Goal: Transaction & Acquisition: Purchase product/service

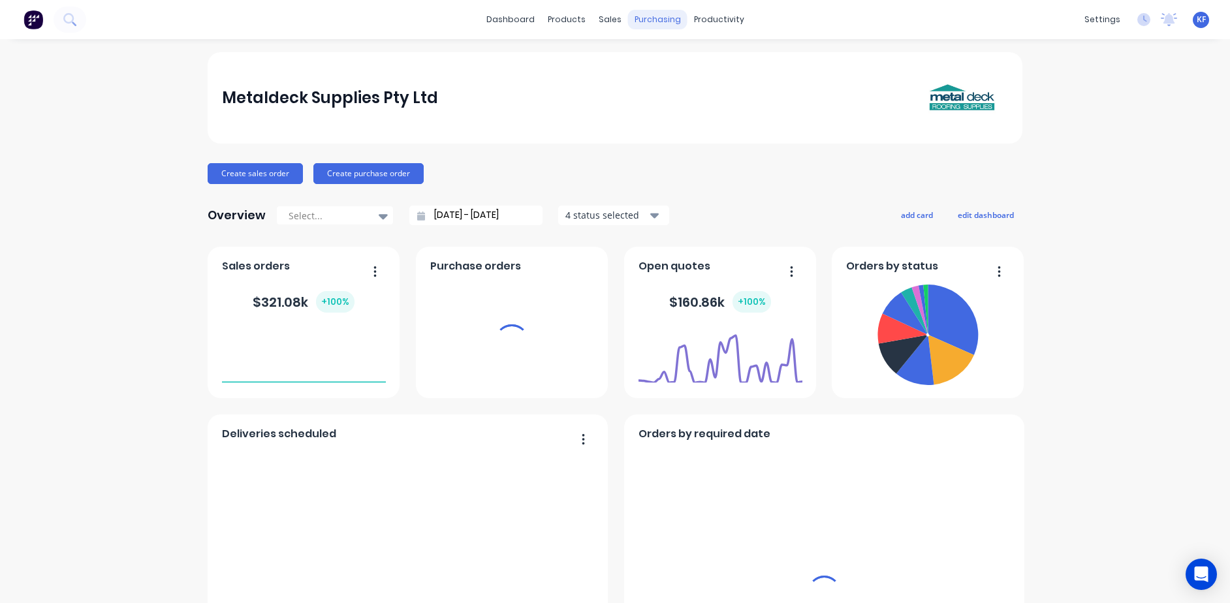
click at [650, 23] on div "purchasing" at bounding box center [657, 20] width 59 height 20
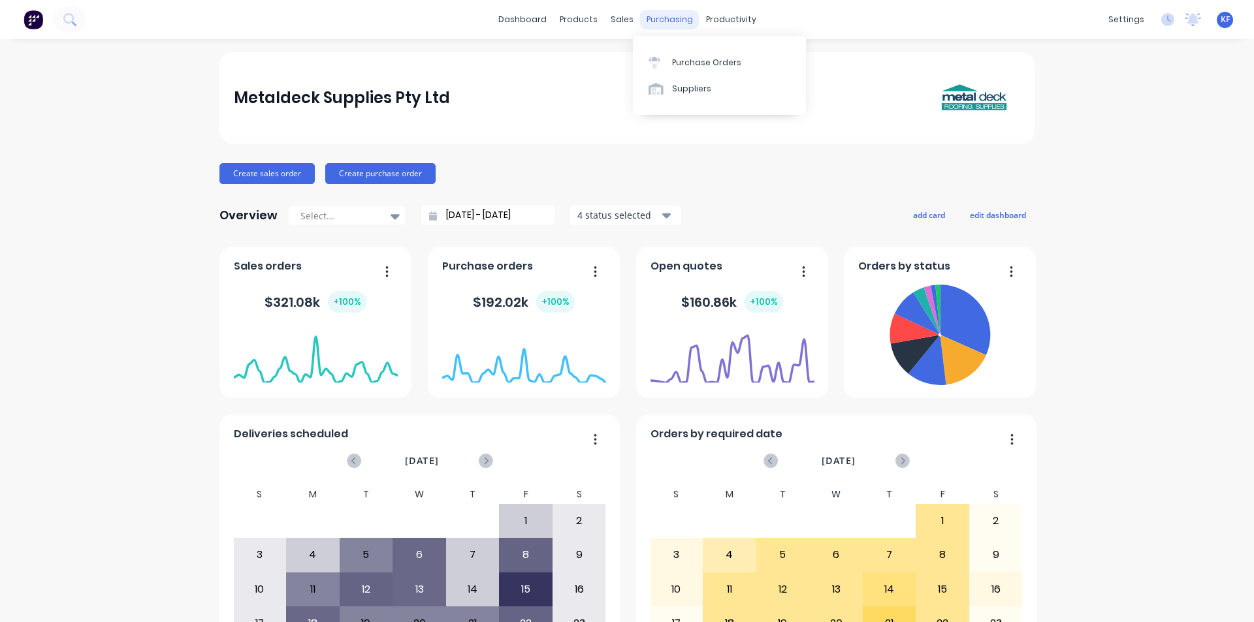
click at [656, 18] on div "purchasing" at bounding box center [669, 20] width 59 height 20
click at [680, 68] on div "Purchase Orders" at bounding box center [706, 63] width 69 height 12
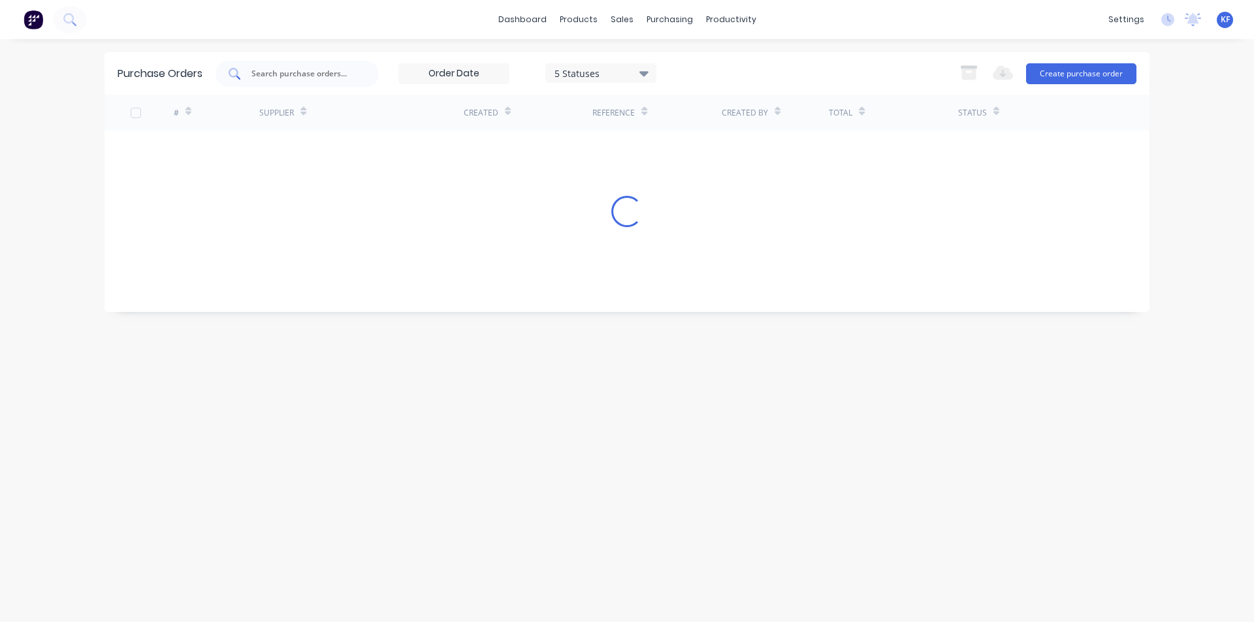
click at [273, 73] on input "text" at bounding box center [304, 73] width 108 height 13
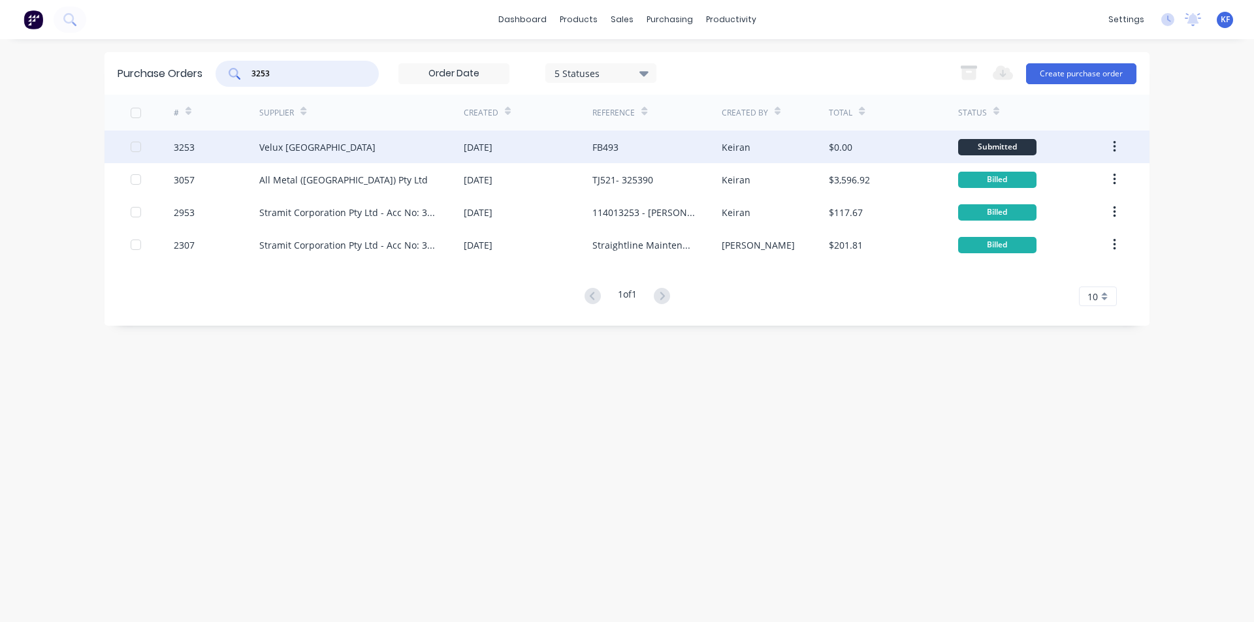
type input "3253"
click at [620, 151] on div "FB493" at bounding box center [656, 147] width 129 height 33
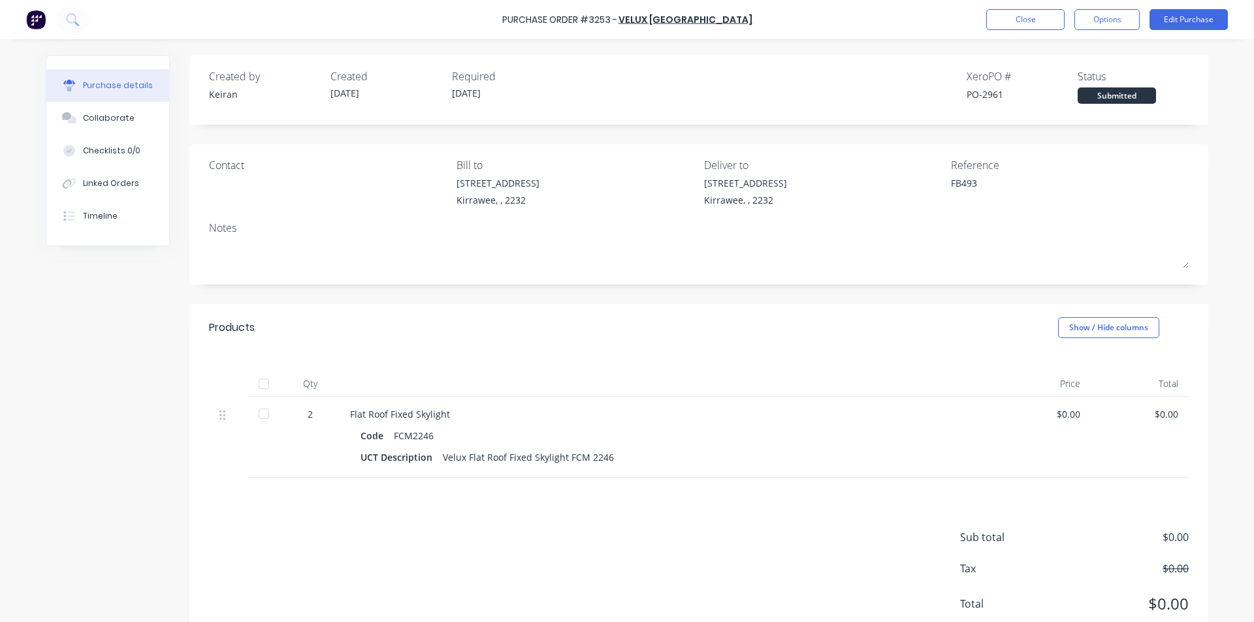
type textarea "x"
click at [1013, 23] on button "Close" at bounding box center [1025, 19] width 78 height 21
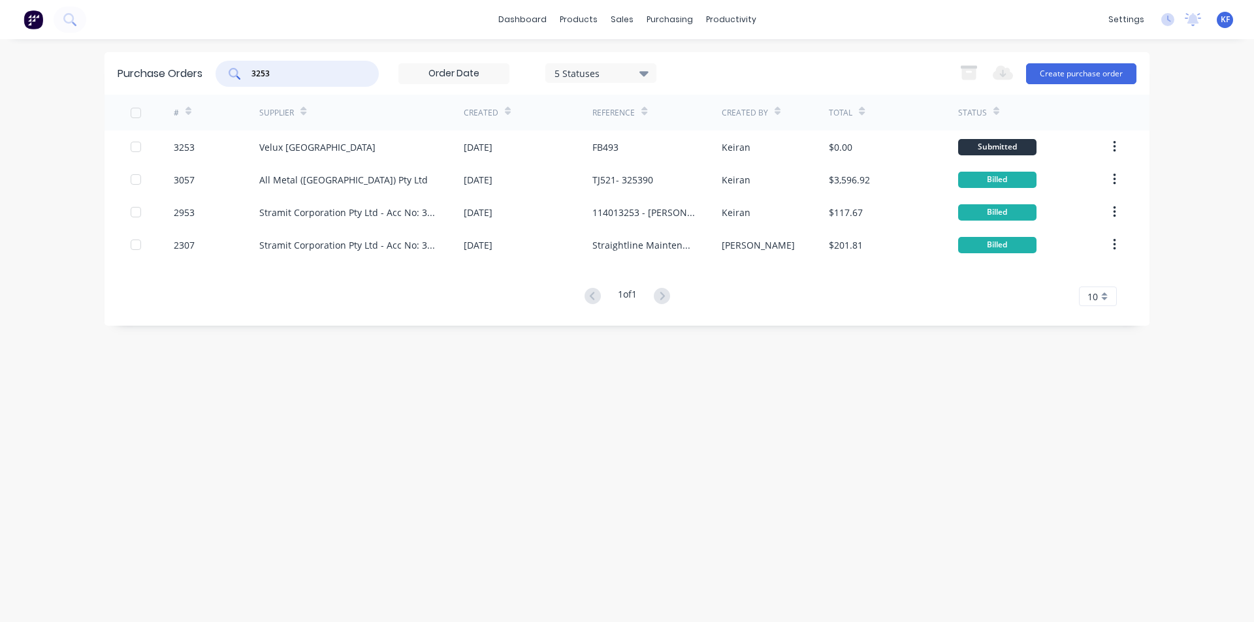
click at [180, 63] on div "Purchase Orders 3253 5 Statuses 5 Statuses Export to Excel (XLSX) Create purcha…" at bounding box center [626, 73] width 1045 height 42
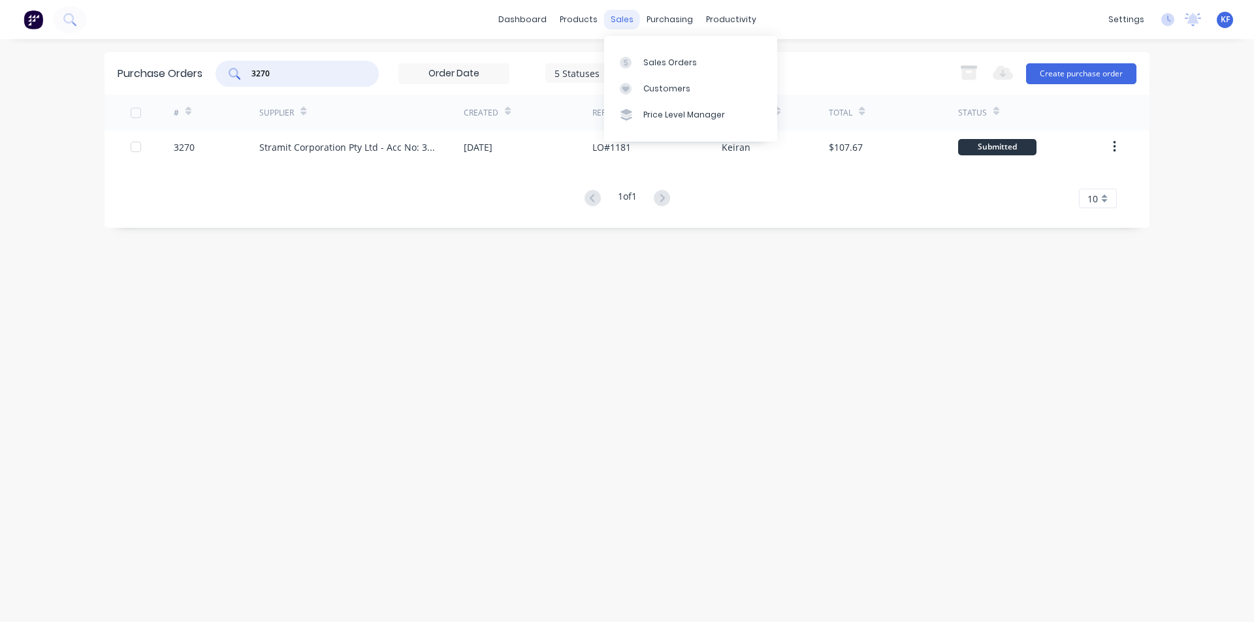
click at [631, 20] on div "sales" at bounding box center [622, 20] width 36 height 20
drag, startPoint x: 299, startPoint y: 79, endPoint x: 206, endPoint y: 63, distance: 94.0
click at [215, 71] on div "Purchase Orders 3270 5 Statuses 5 Statuses Export to Excel (XLSX) Create purcha…" at bounding box center [626, 73] width 1045 height 42
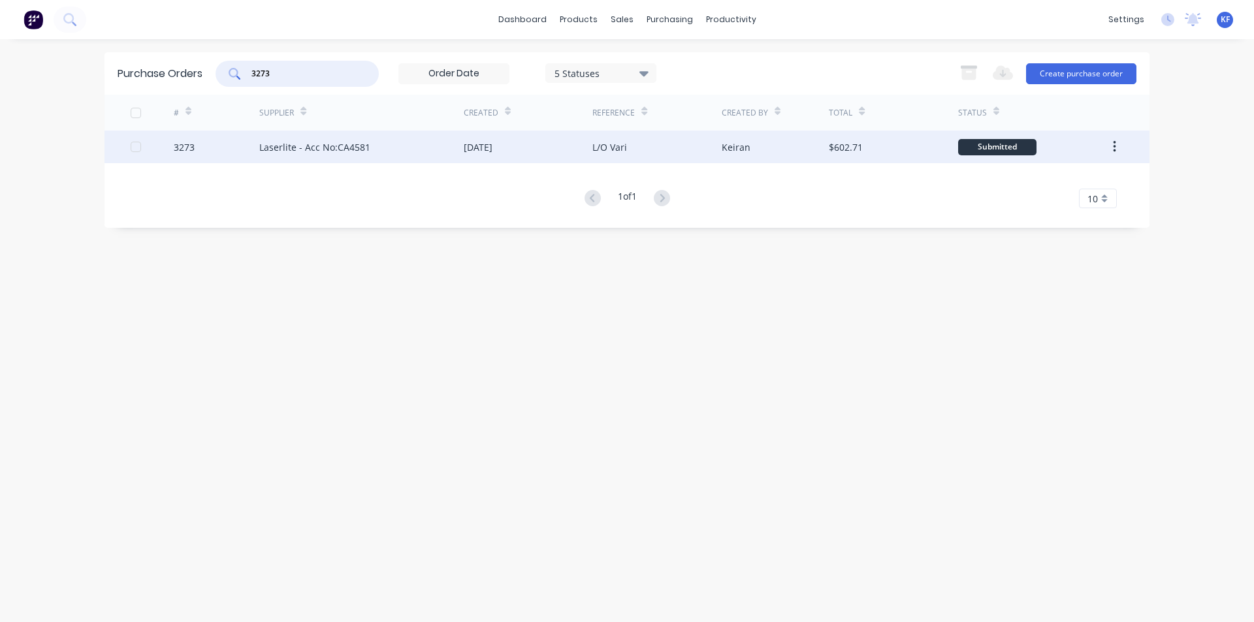
type input "3273"
click at [613, 151] on div "L/O Vari" at bounding box center [609, 147] width 35 height 14
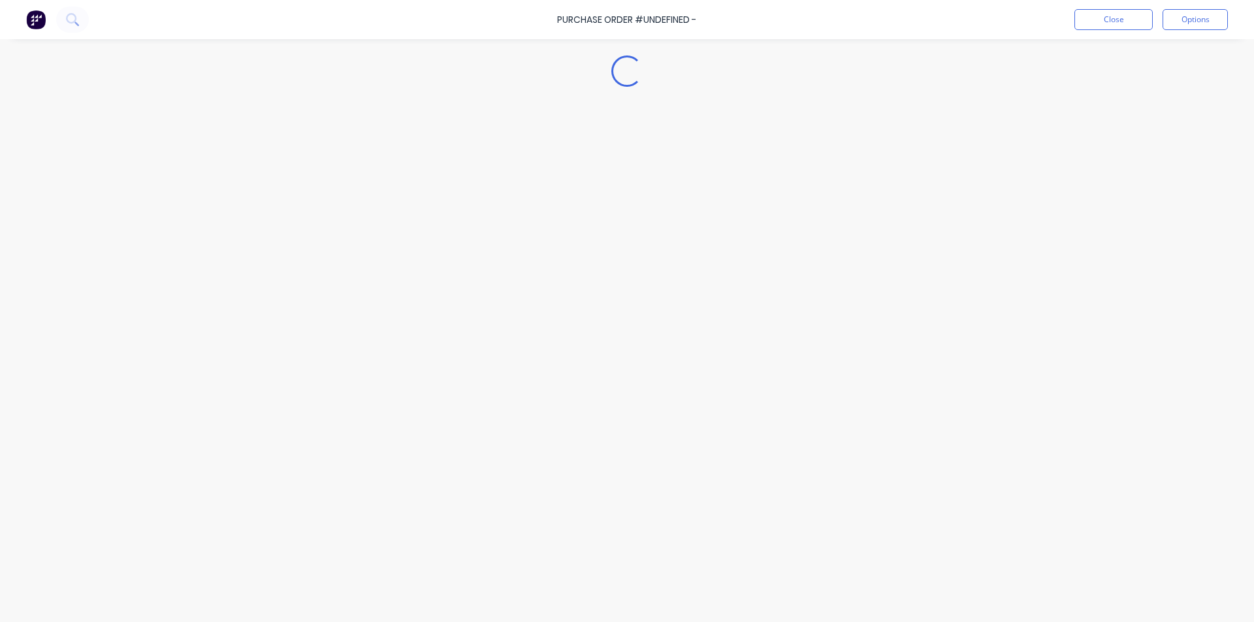
type textarea "x"
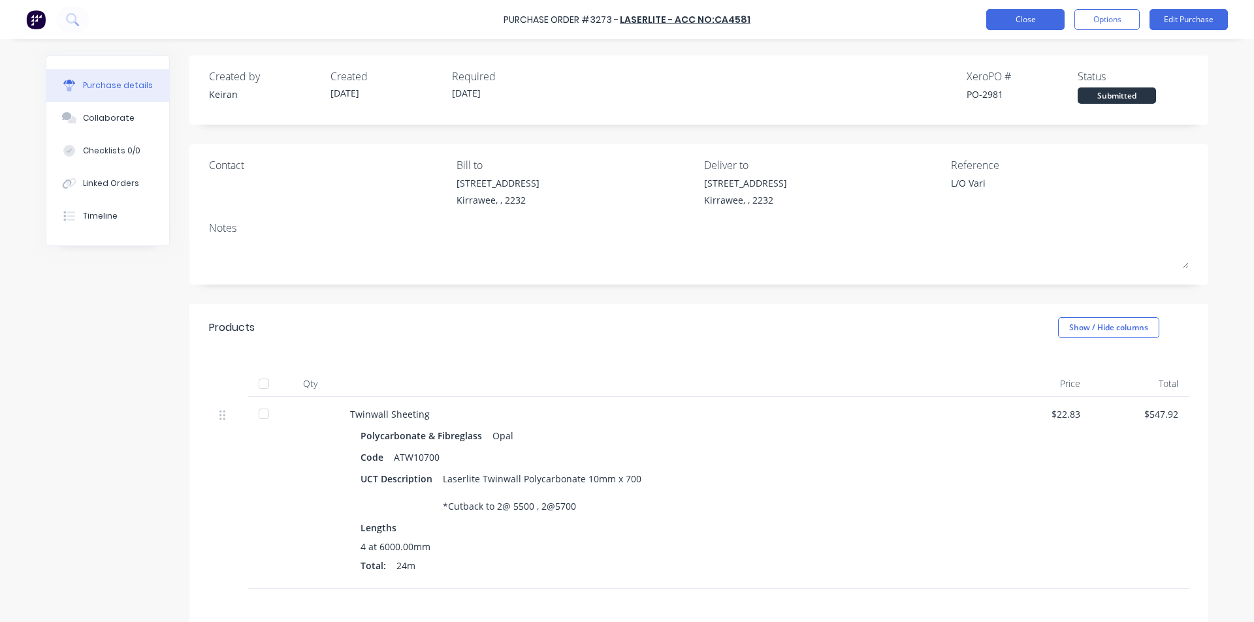
click at [996, 25] on button "Close" at bounding box center [1025, 19] width 78 height 21
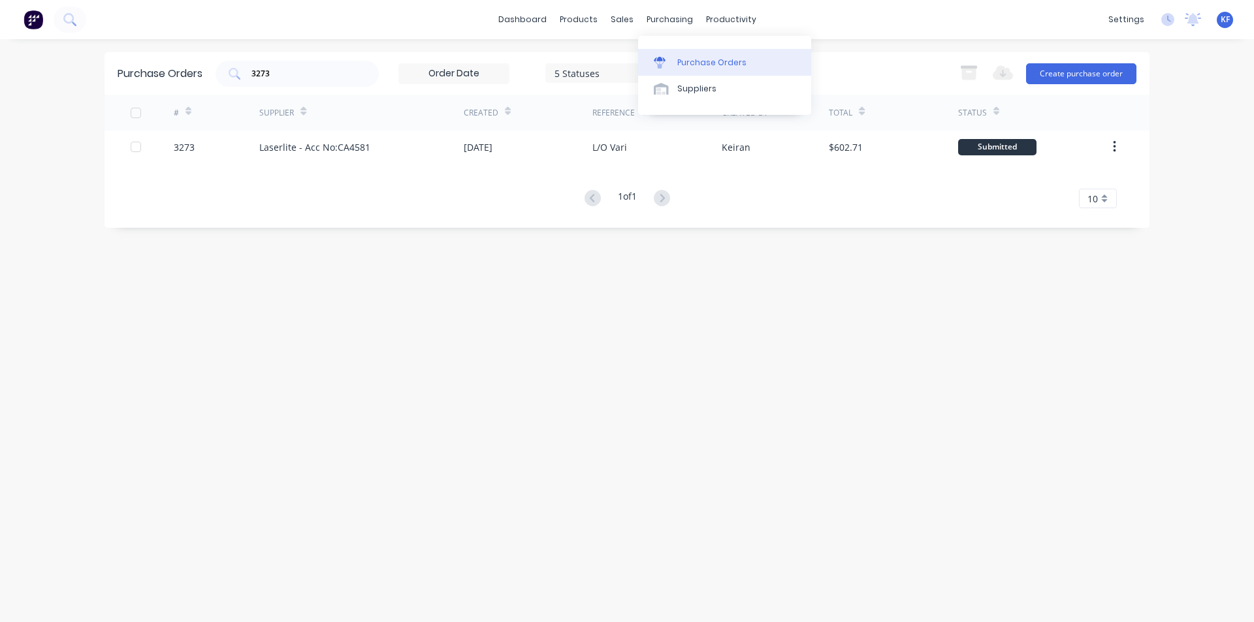
drag, startPoint x: 658, startPoint y: 24, endPoint x: 686, endPoint y: 72, distance: 55.0
click at [686, 72] on link "Purchase Orders" at bounding box center [724, 62] width 173 height 26
drag, startPoint x: 343, startPoint y: 67, endPoint x: 234, endPoint y: 50, distance: 110.5
click at [236, 51] on div "dashboard products sales purchasing productivity dashboard products Product Cat…" at bounding box center [627, 311] width 1254 height 622
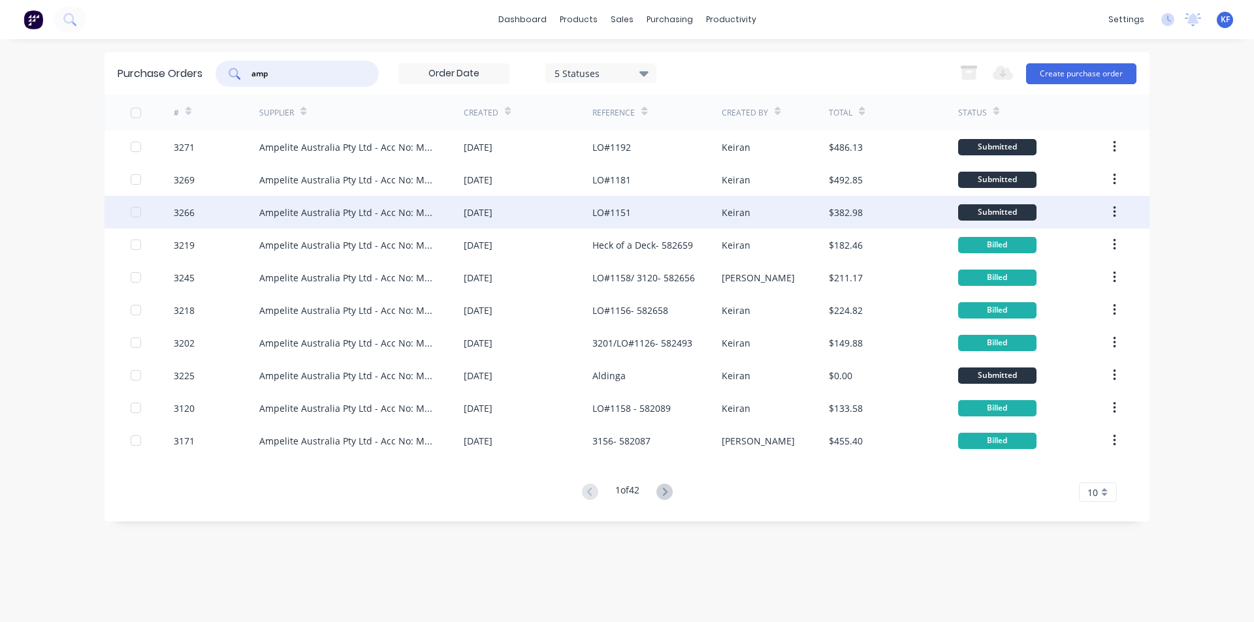
type input "amp"
click at [492, 208] on div "[DATE]" at bounding box center [478, 213] width 29 height 14
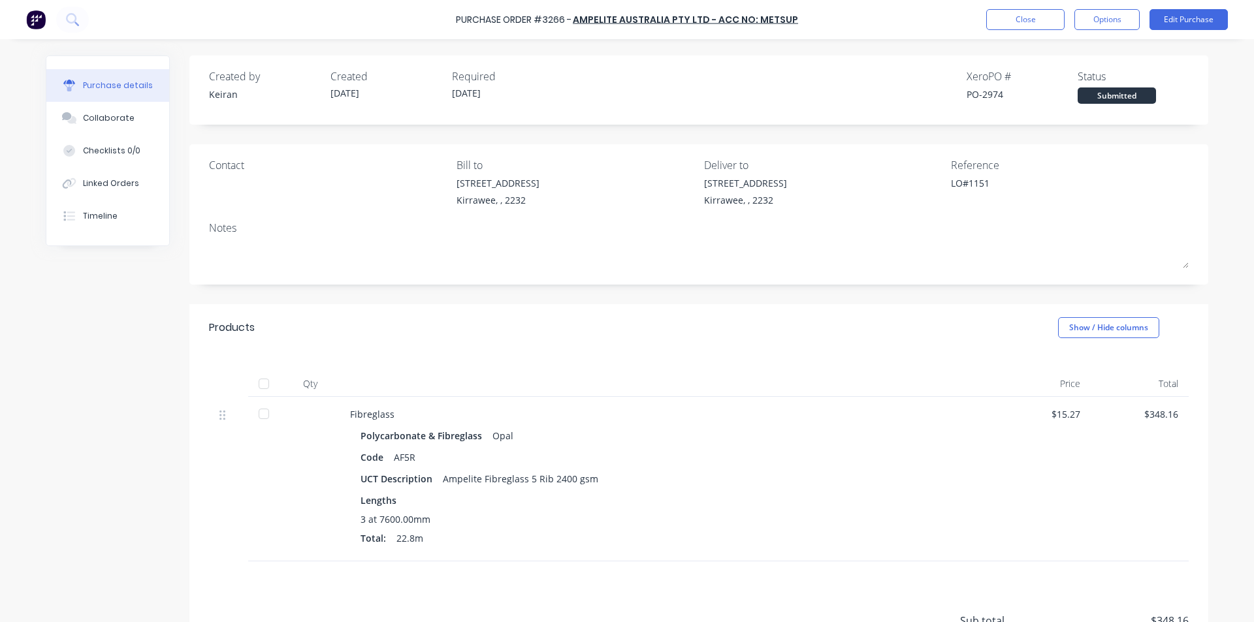
click at [1020, 32] on div "Purchase Order #3266 - Ampelite Australia Pty Ltd - Acc No: METSUP Close Option…" at bounding box center [627, 19] width 1254 height 39
click at [1019, 27] on button "Close" at bounding box center [1025, 19] width 78 height 21
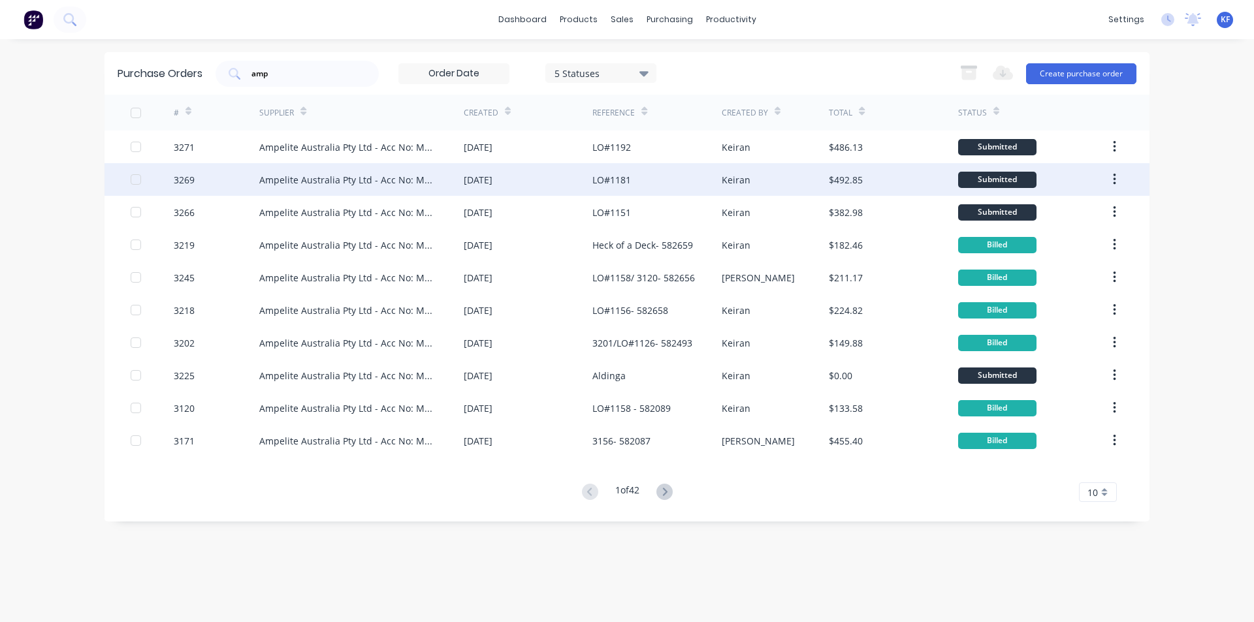
click at [586, 178] on div "[DATE]" at bounding box center [528, 179] width 129 height 33
type textarea "x"
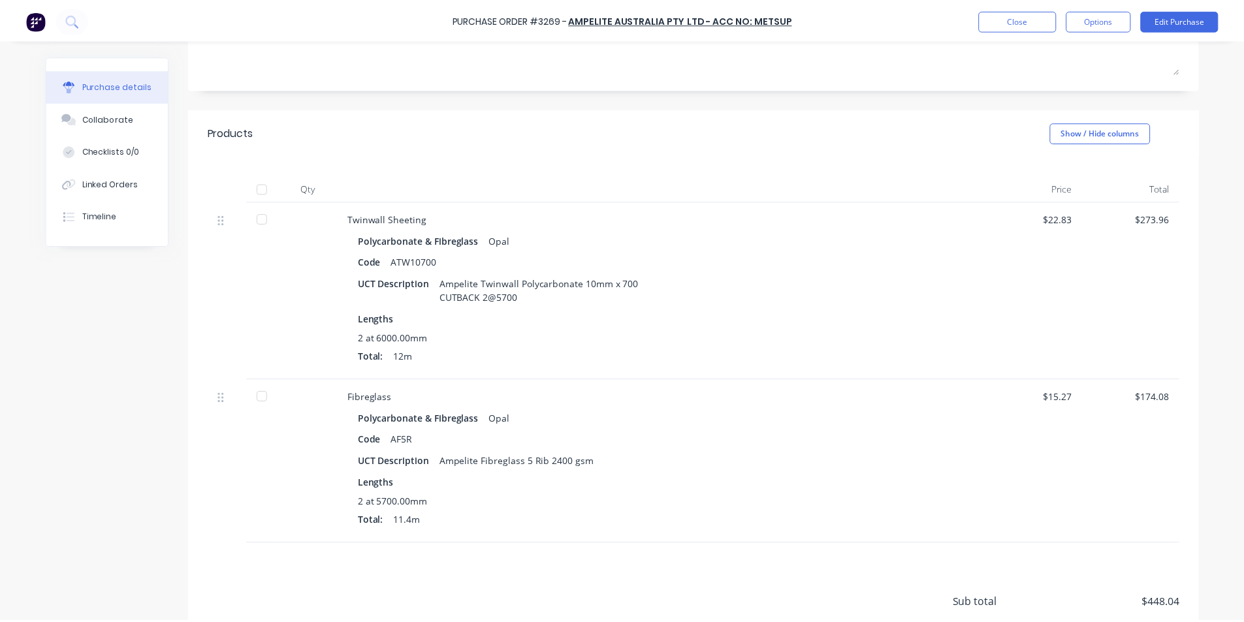
scroll to position [131, 0]
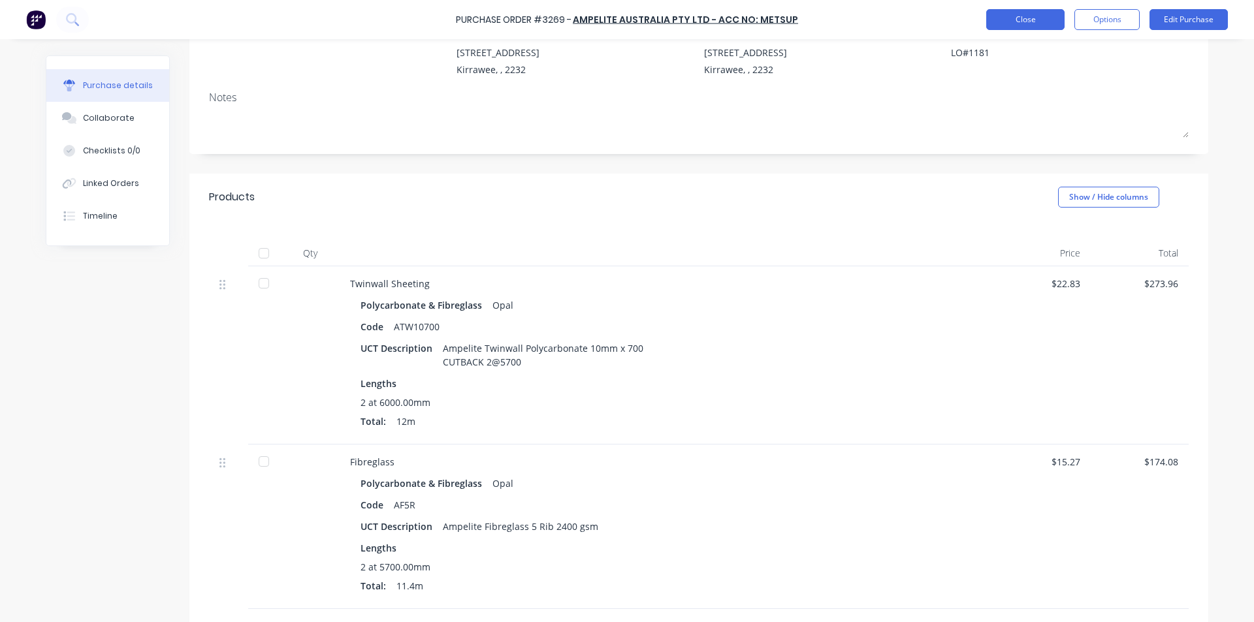
click at [1009, 25] on button "Close" at bounding box center [1025, 19] width 78 height 21
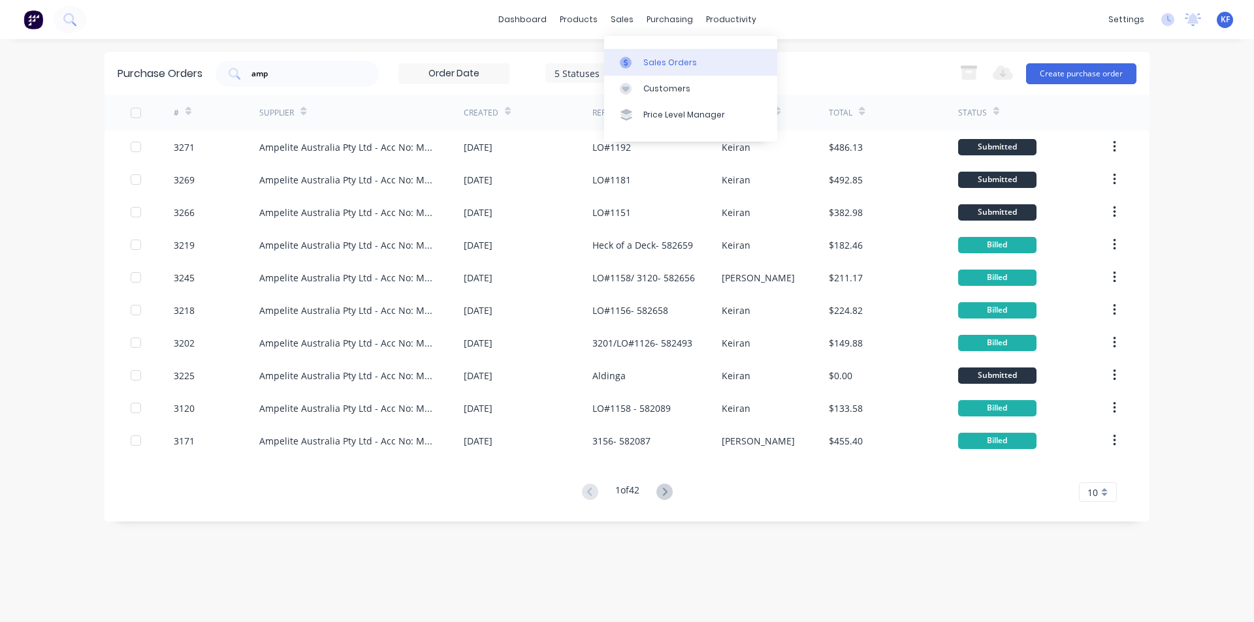
click at [656, 54] on link "Sales Orders" at bounding box center [690, 62] width 173 height 26
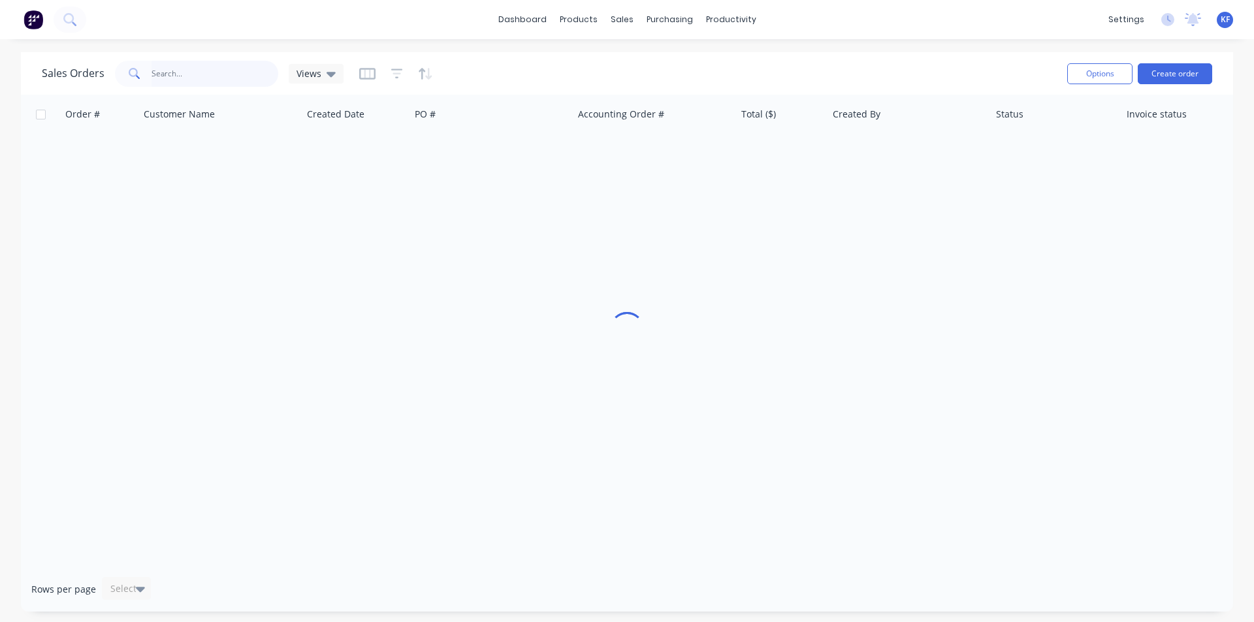
click at [215, 75] on input "text" at bounding box center [214, 74] width 127 height 26
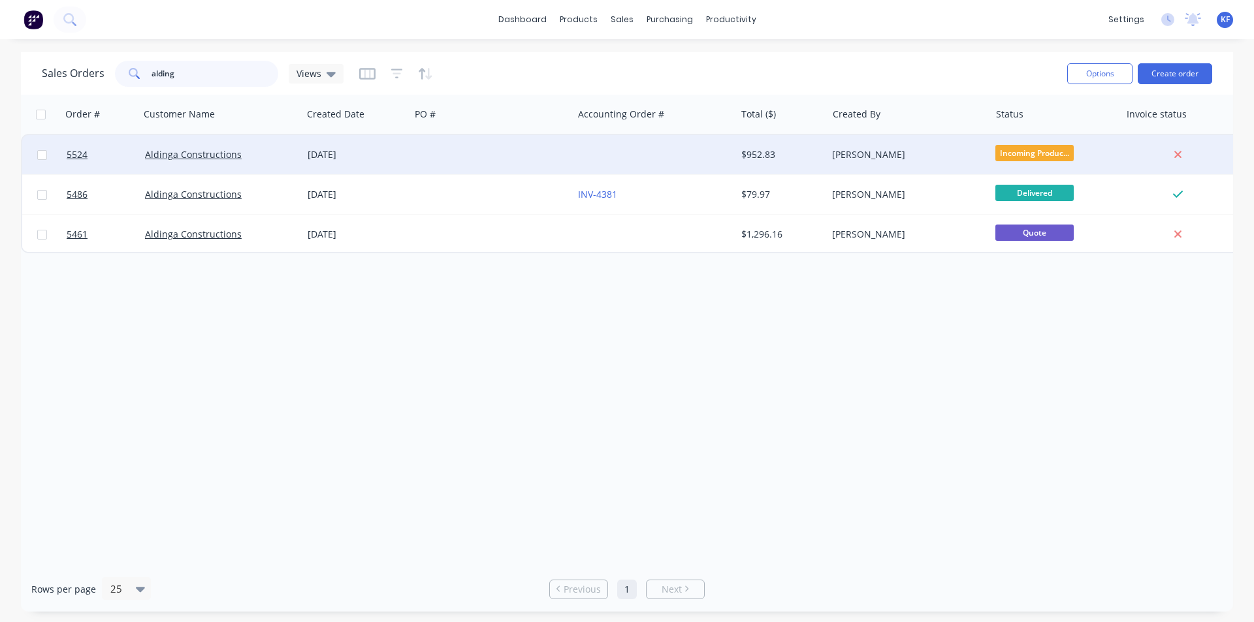
type input "alding"
click at [598, 158] on div at bounding box center [654, 154] width 163 height 39
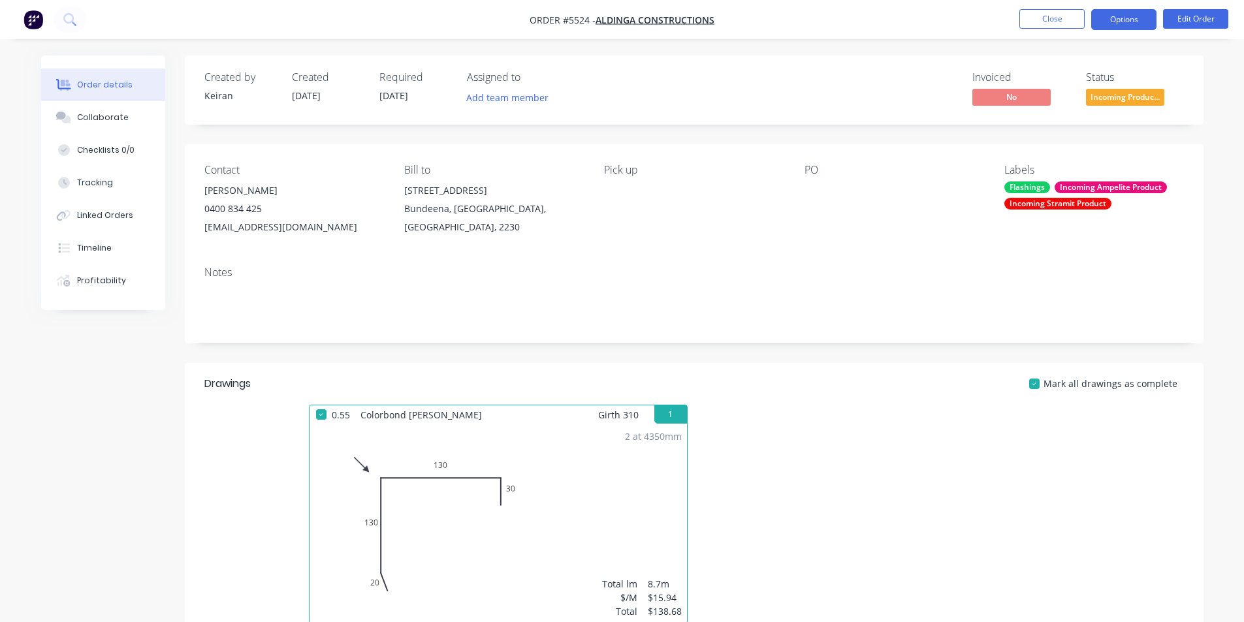
click at [1117, 16] on button "Options" at bounding box center [1123, 19] width 65 height 21
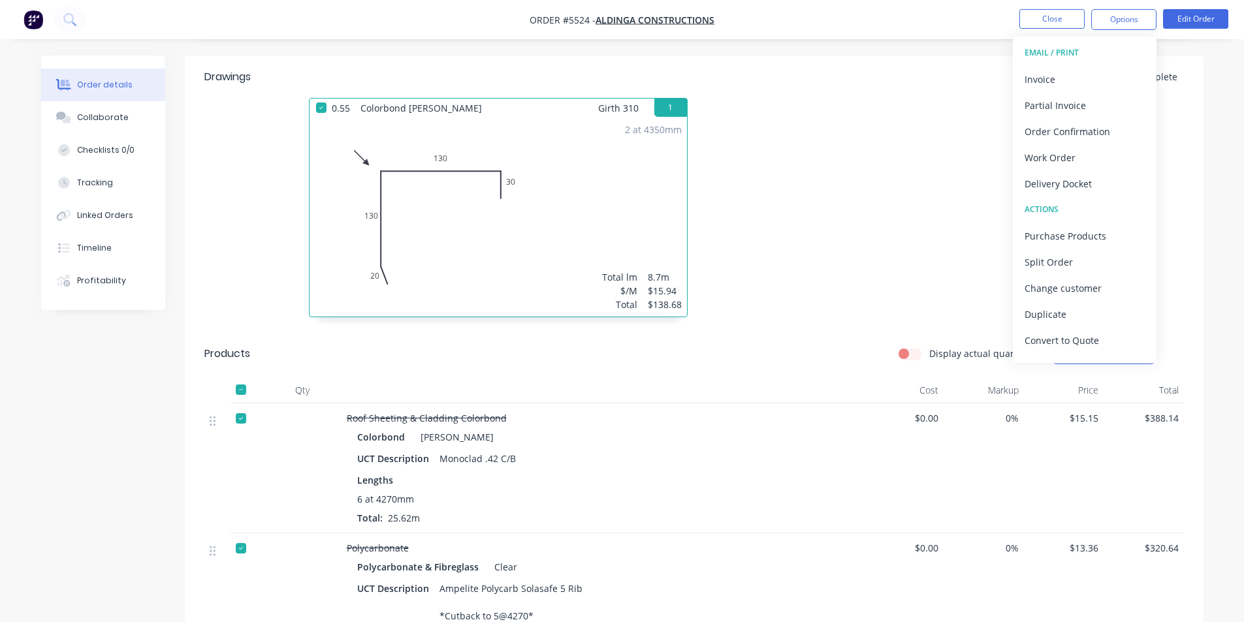
scroll to position [131, 0]
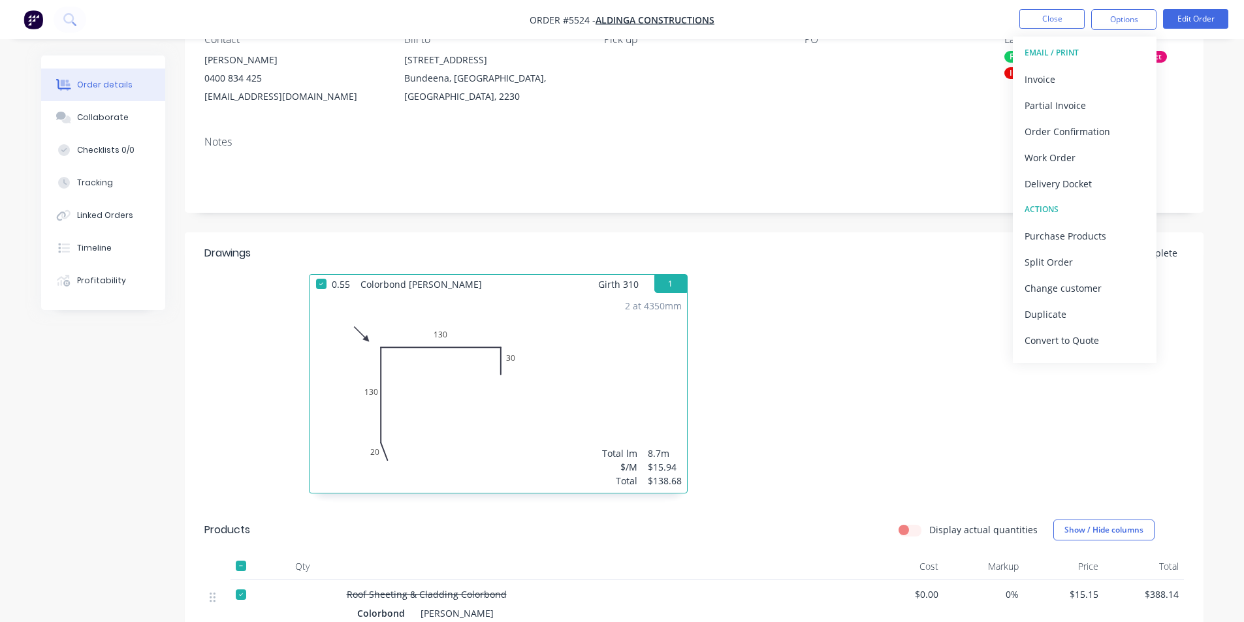
click at [872, 112] on div "Contact Liam Bagnell 0400 834 425 aldinga23@gmail.com Bill to 121 Bundeena Driv…" at bounding box center [694, 70] width 1019 height 112
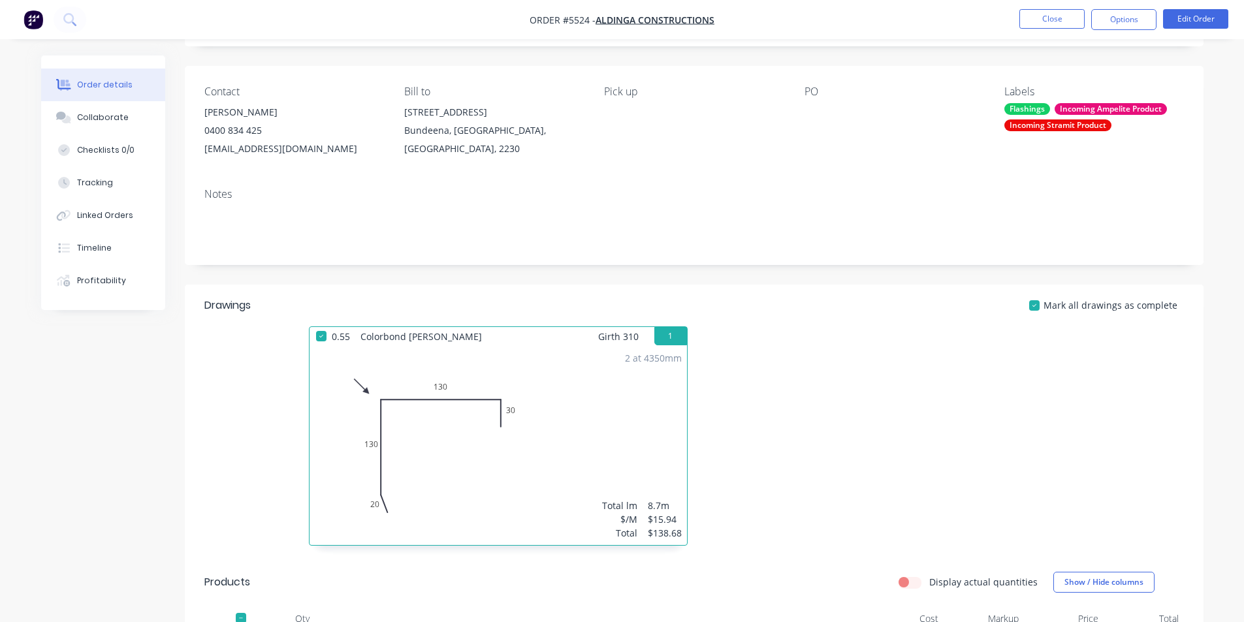
scroll to position [0, 0]
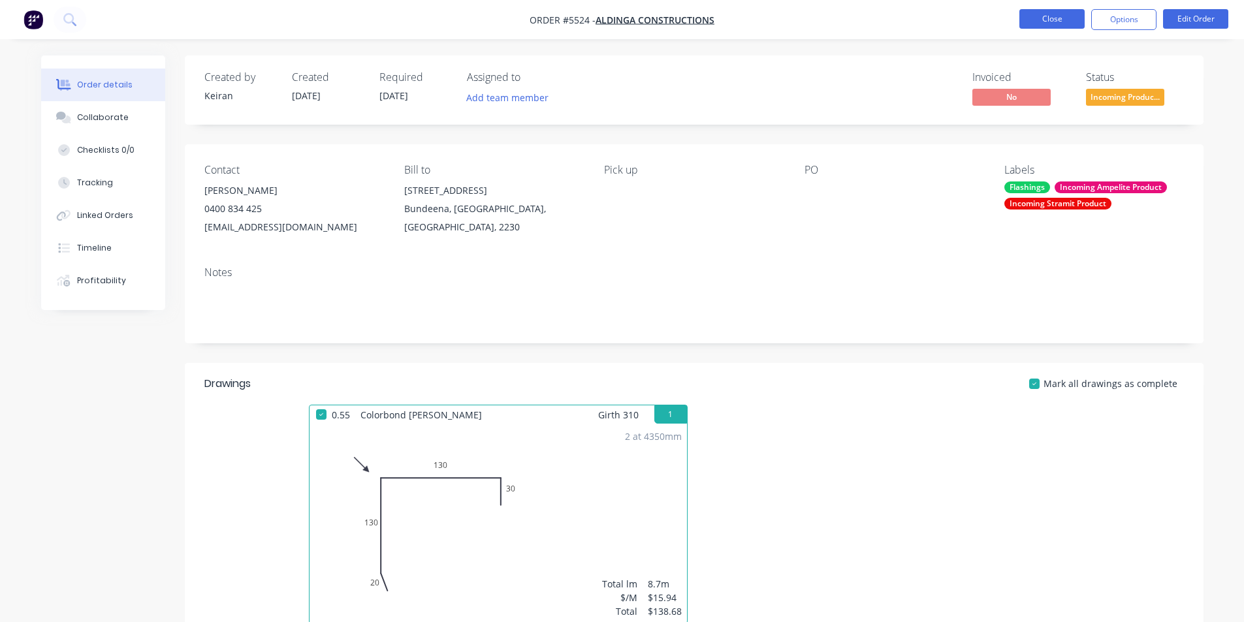
click at [1029, 12] on button "Close" at bounding box center [1051, 19] width 65 height 20
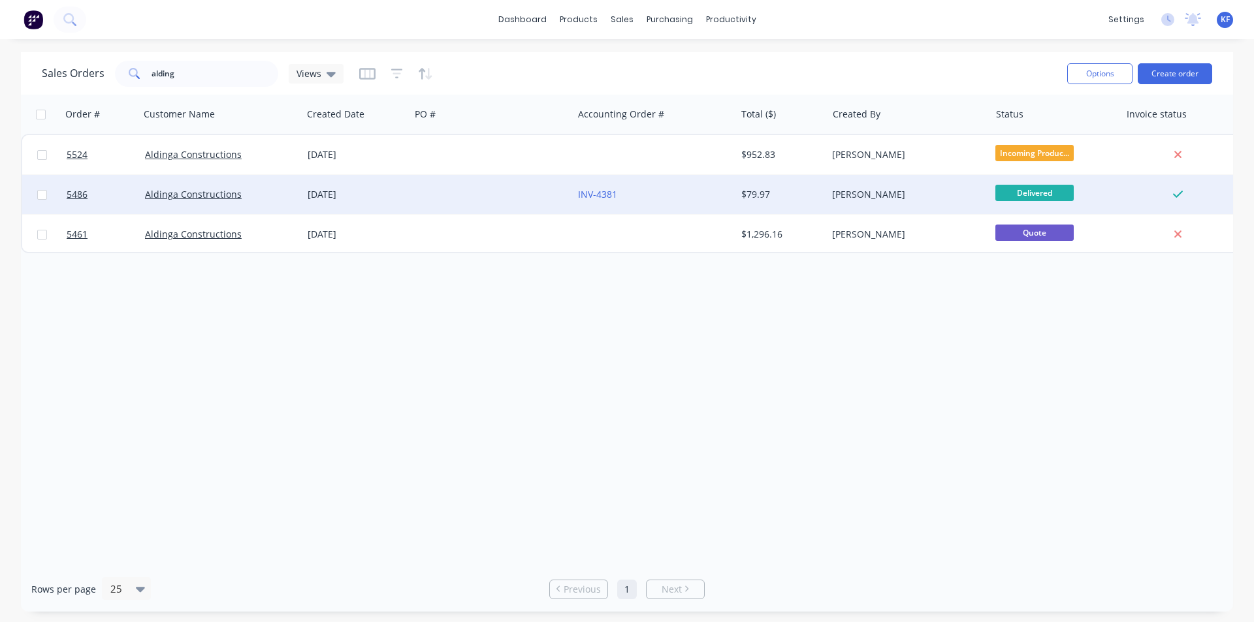
click at [714, 205] on div "INV-4381" at bounding box center [654, 194] width 163 height 39
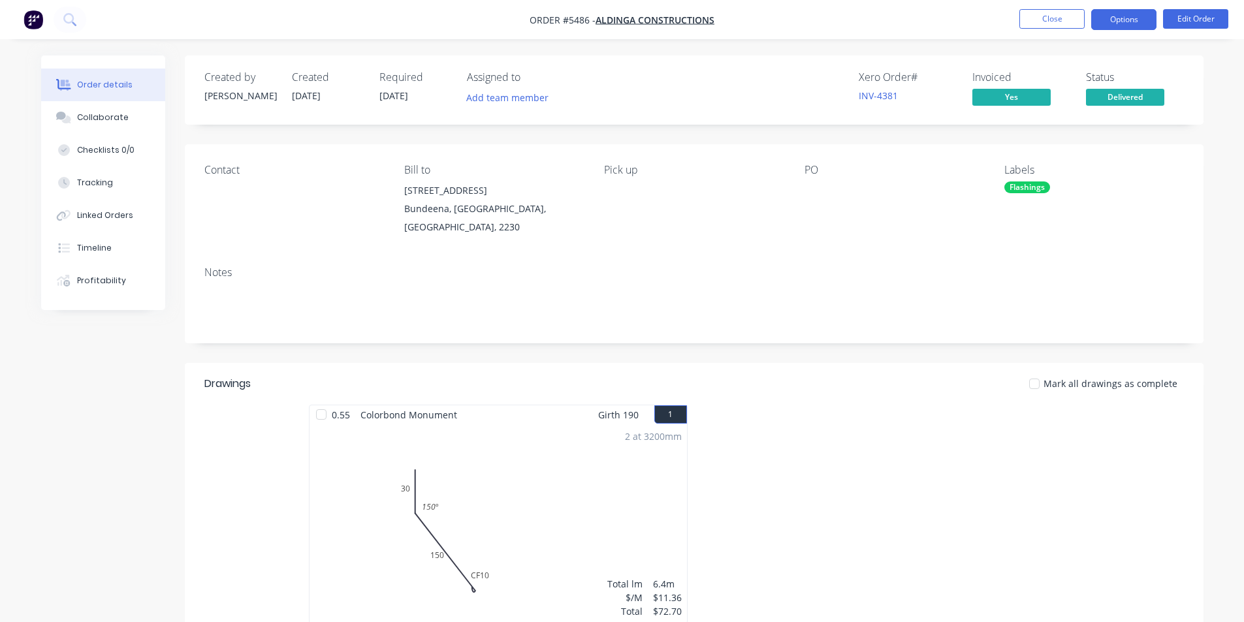
click at [1130, 13] on button "Options" at bounding box center [1123, 19] width 65 height 21
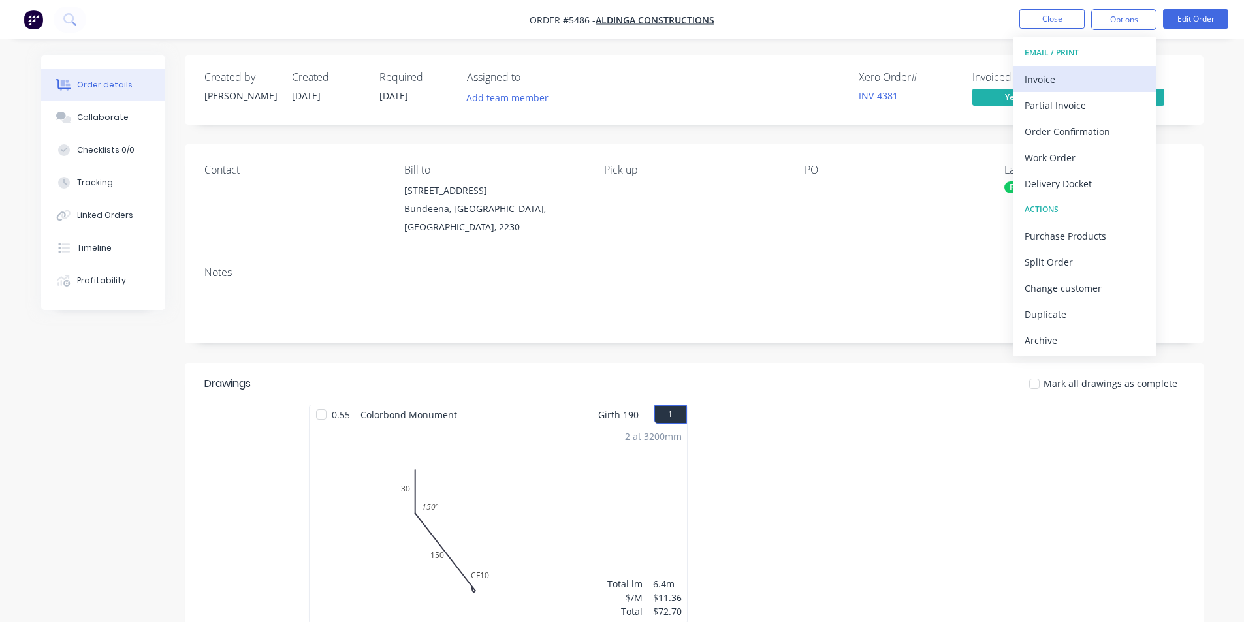
click at [1088, 70] on div "Invoice" at bounding box center [1085, 79] width 120 height 19
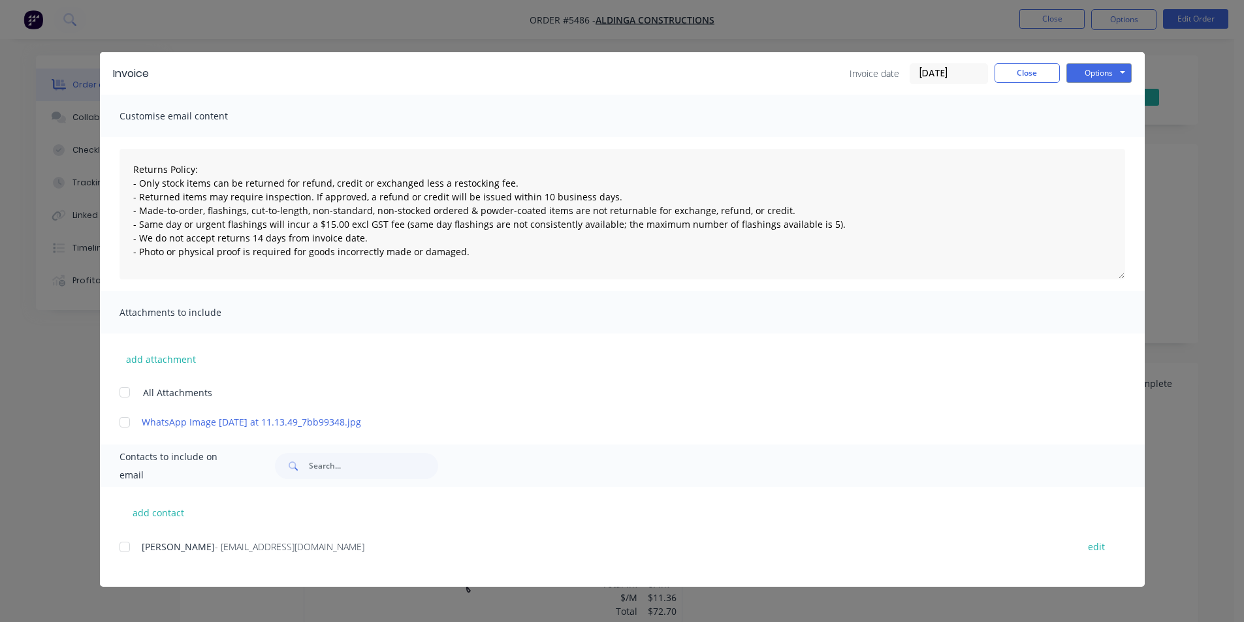
click at [129, 549] on div at bounding box center [125, 547] width 26 height 26
click at [1089, 79] on button "Options" at bounding box center [1098, 73] width 65 height 20
click at [1093, 129] on button "Email" at bounding box center [1108, 140] width 84 height 22
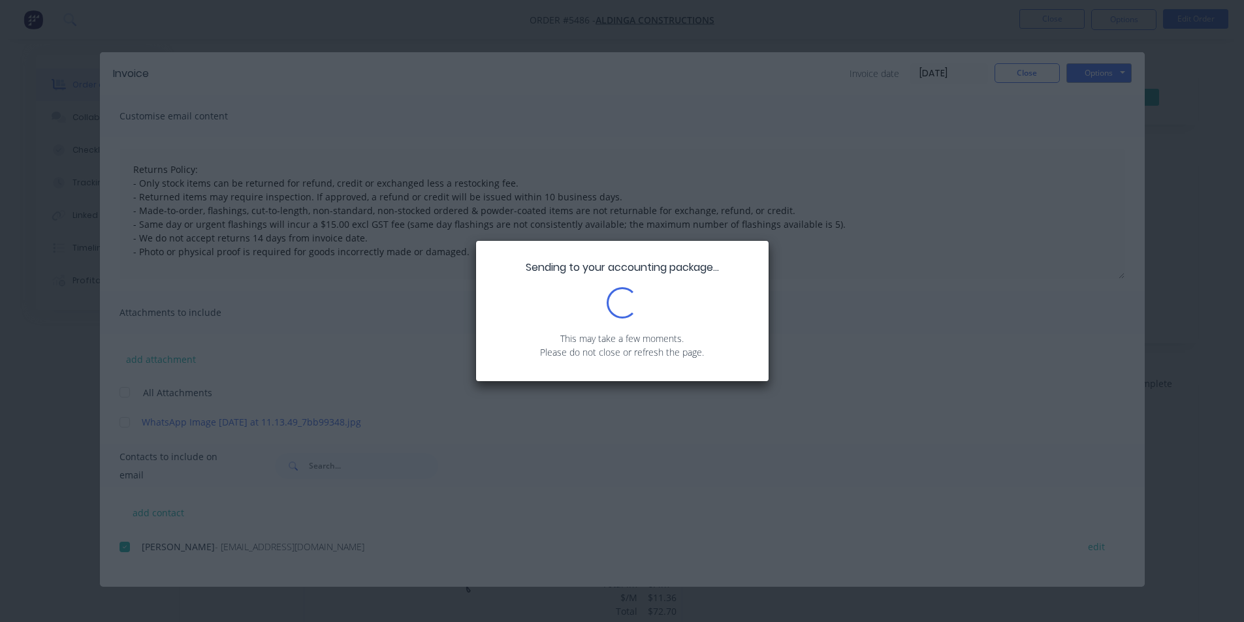
type textarea "Returns Policy: - Only stock items can be returned for refund, credit or exchan…"
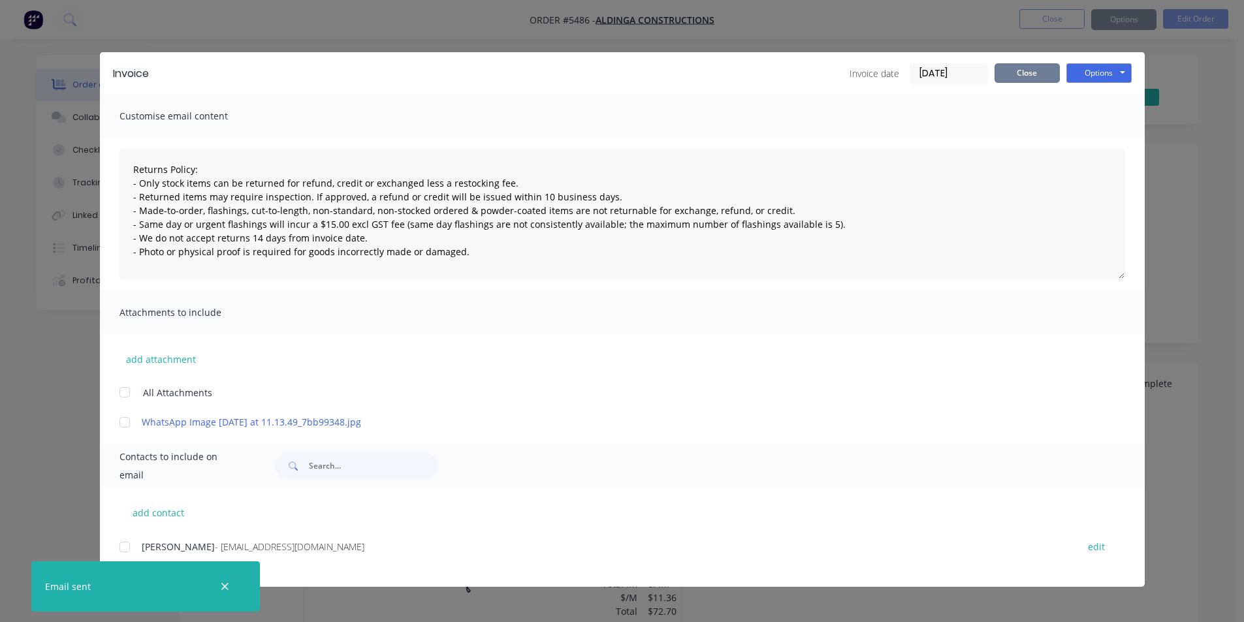
click at [1033, 75] on button "Close" at bounding box center [1027, 73] width 65 height 20
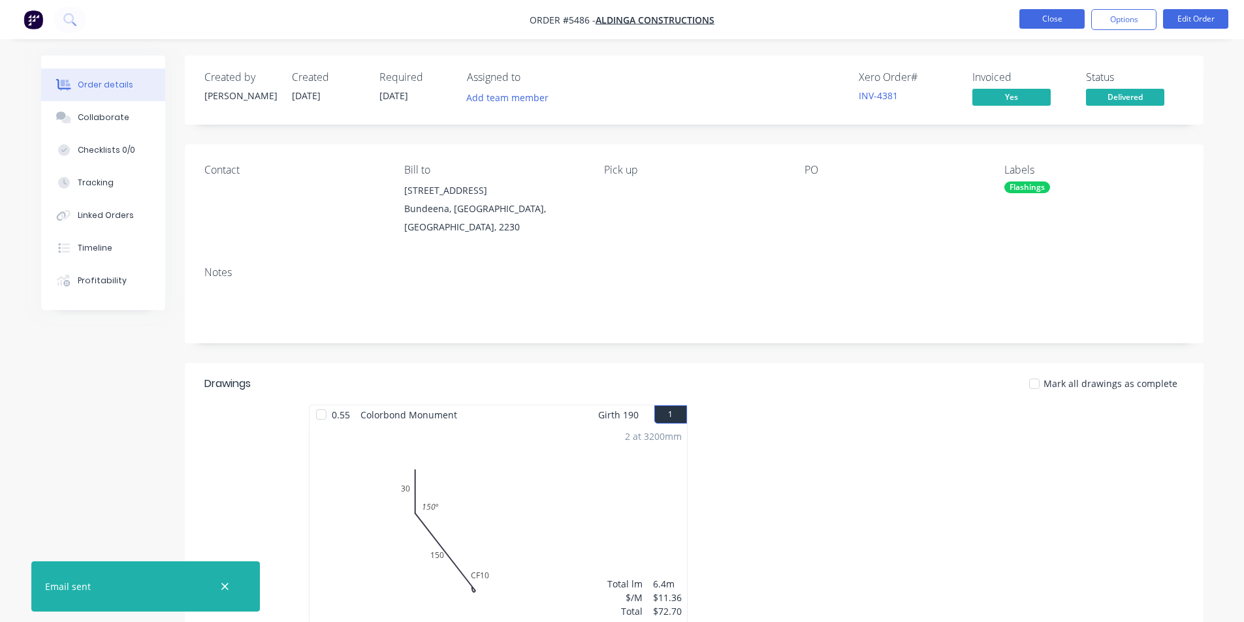
click at [1044, 12] on button "Close" at bounding box center [1051, 19] width 65 height 20
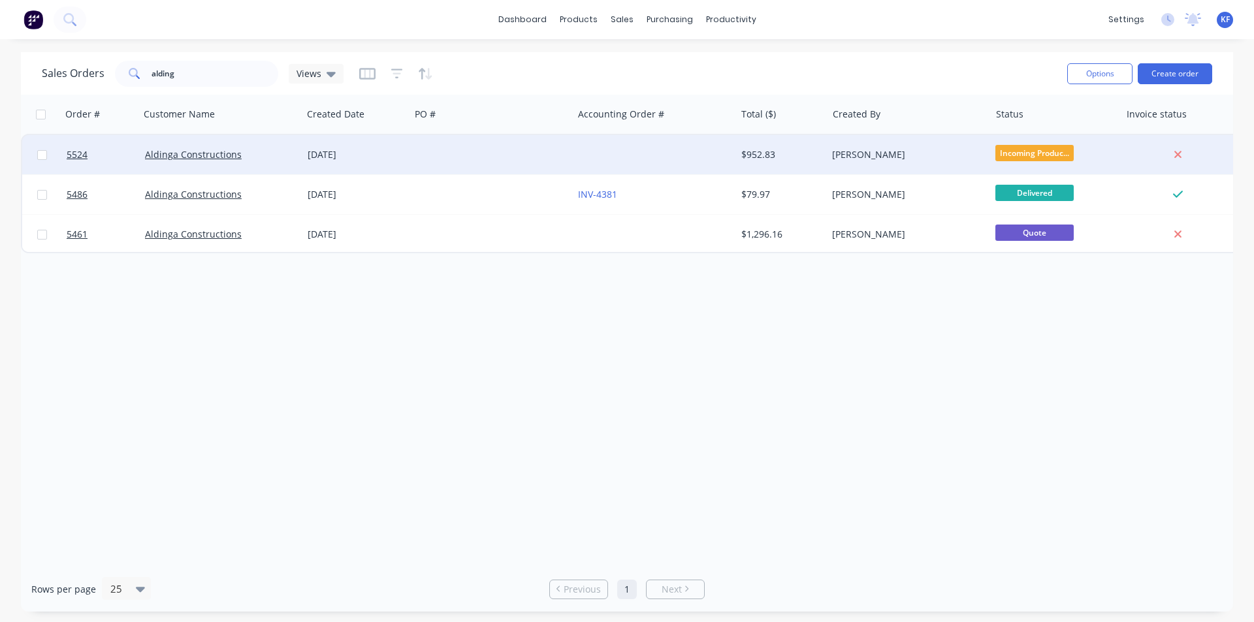
click at [865, 159] on div "[PERSON_NAME]" at bounding box center [904, 154] width 145 height 13
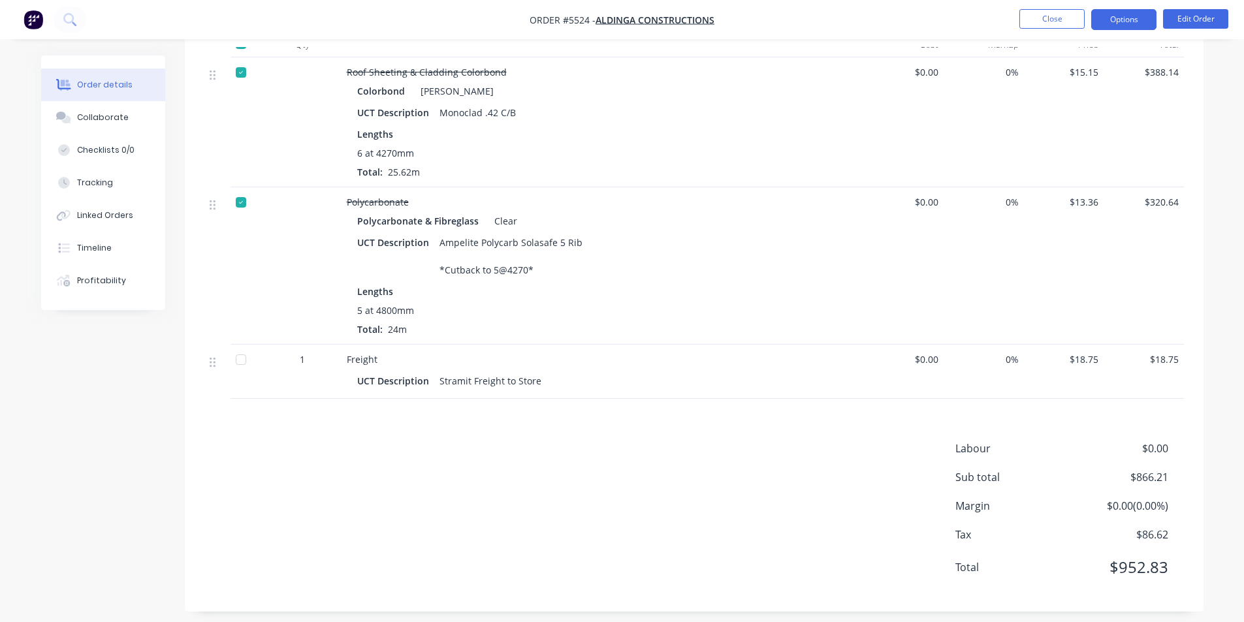
scroll to position [196, 0]
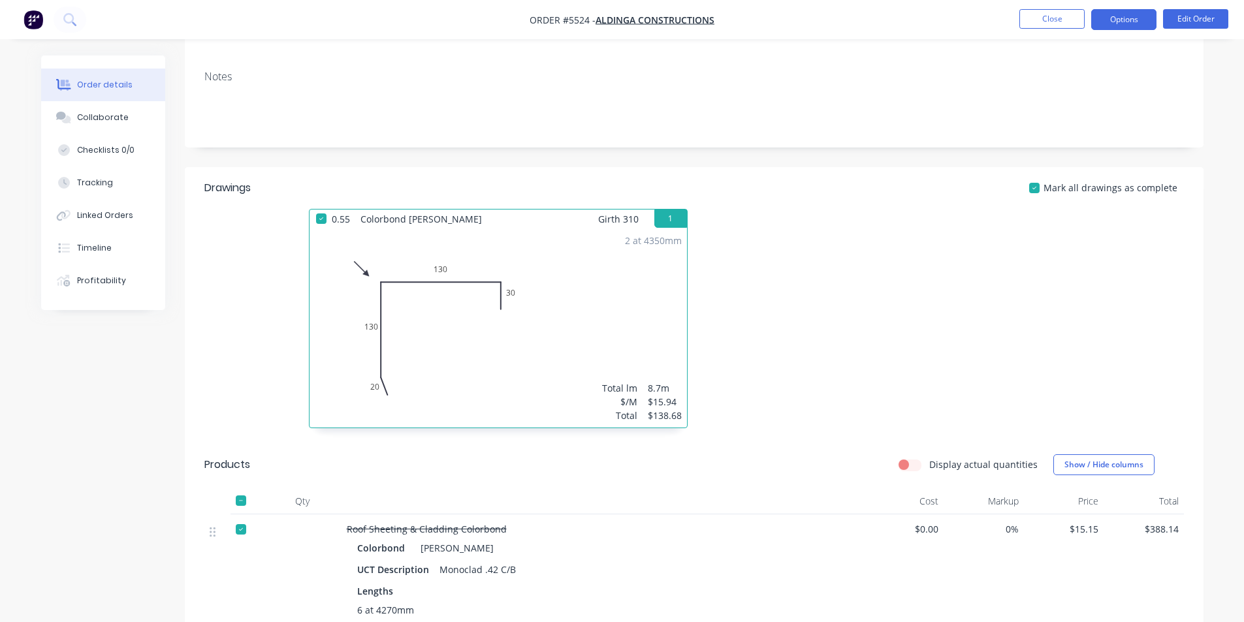
drag, startPoint x: 1143, startPoint y: 12, endPoint x: 1134, endPoint y: 30, distance: 20.2
click at [1143, 13] on button "Options" at bounding box center [1123, 19] width 65 height 21
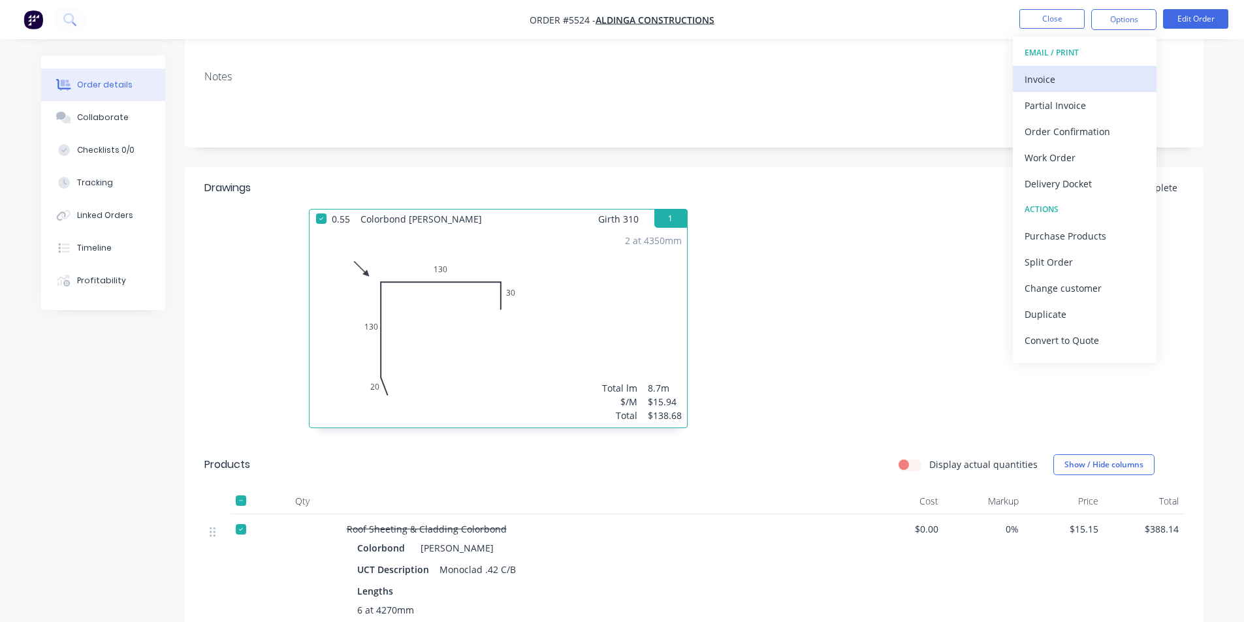
click at [1100, 74] on div "Invoice" at bounding box center [1085, 79] width 120 height 19
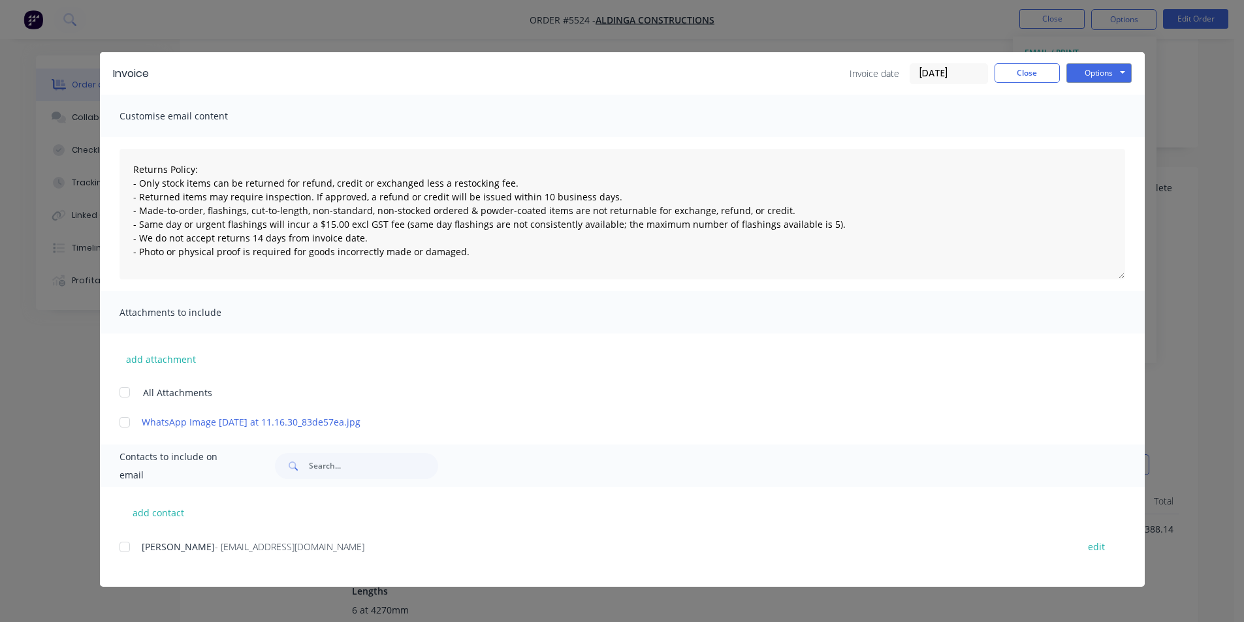
click at [116, 551] on div "add contact Liam Bagnell - aldinga23@gmail.com edit" at bounding box center [622, 537] width 1045 height 100
drag, startPoint x: 129, startPoint y: 544, endPoint x: 466, endPoint y: 364, distance: 381.2
click at [129, 543] on div at bounding box center [125, 547] width 26 height 26
click at [1100, 73] on button "Options" at bounding box center [1098, 73] width 65 height 20
click at [1098, 131] on button "Email" at bounding box center [1108, 140] width 84 height 22
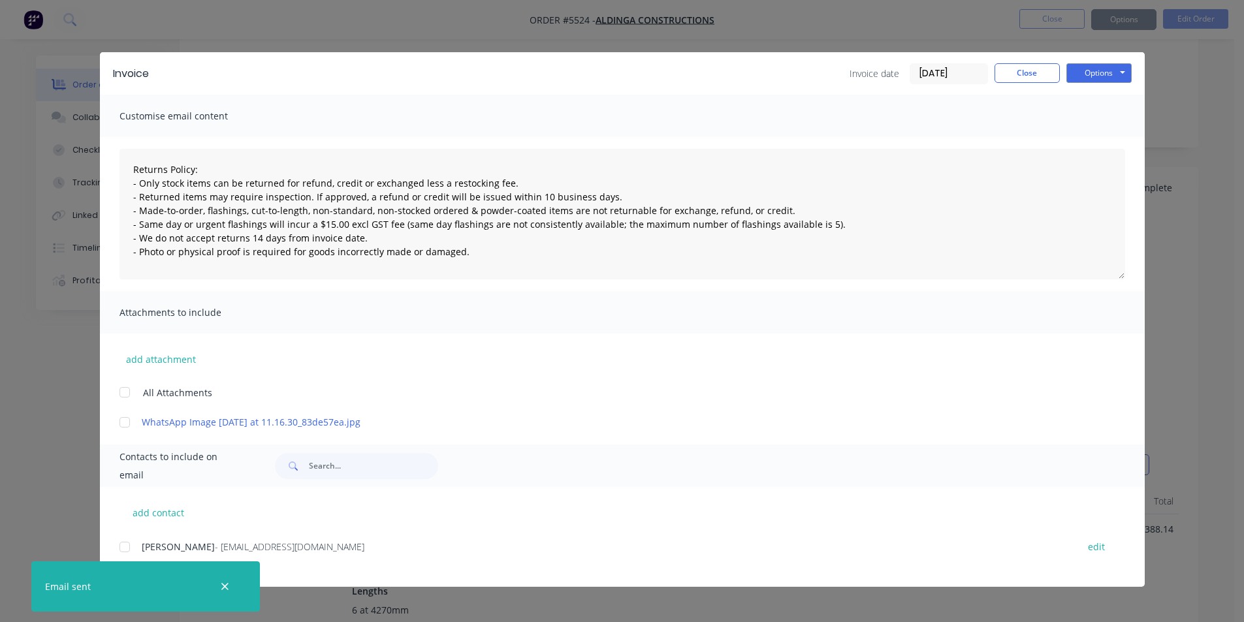
type textarea "Returns Policy: - Only stock items can be returned for refund, credit or exchan…"
drag, startPoint x: 1032, startPoint y: 72, endPoint x: 1045, endPoint y: 79, distance: 14.9
click at [1032, 72] on button "Close" at bounding box center [1027, 73] width 65 height 20
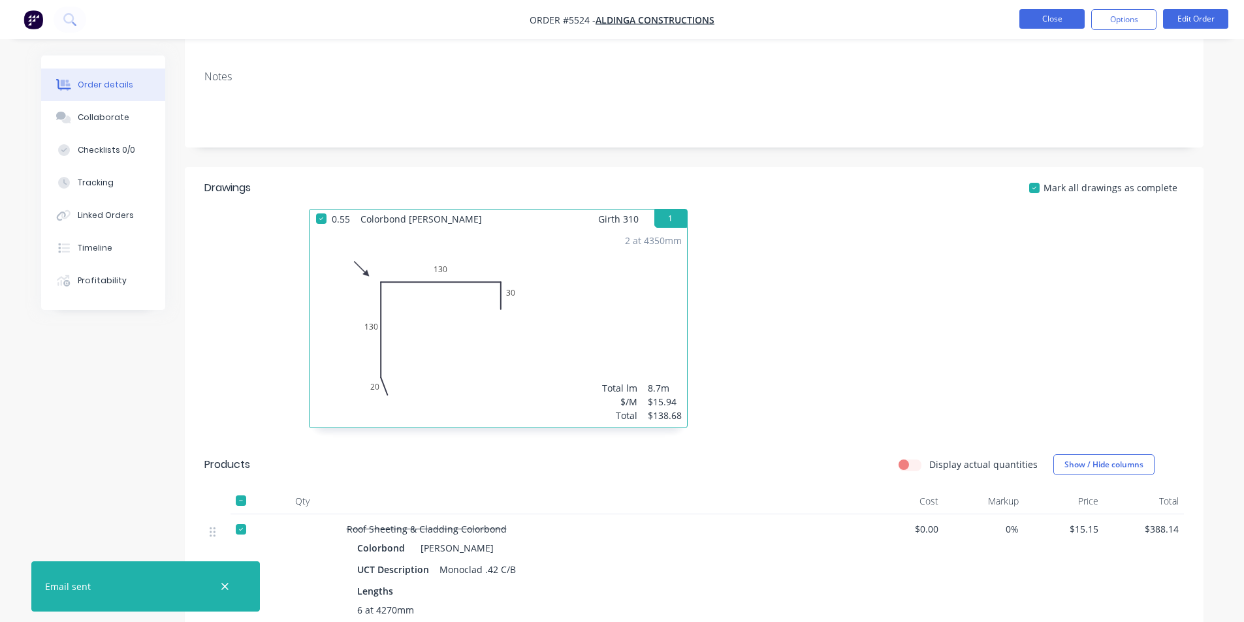
click at [1060, 23] on button "Close" at bounding box center [1051, 19] width 65 height 20
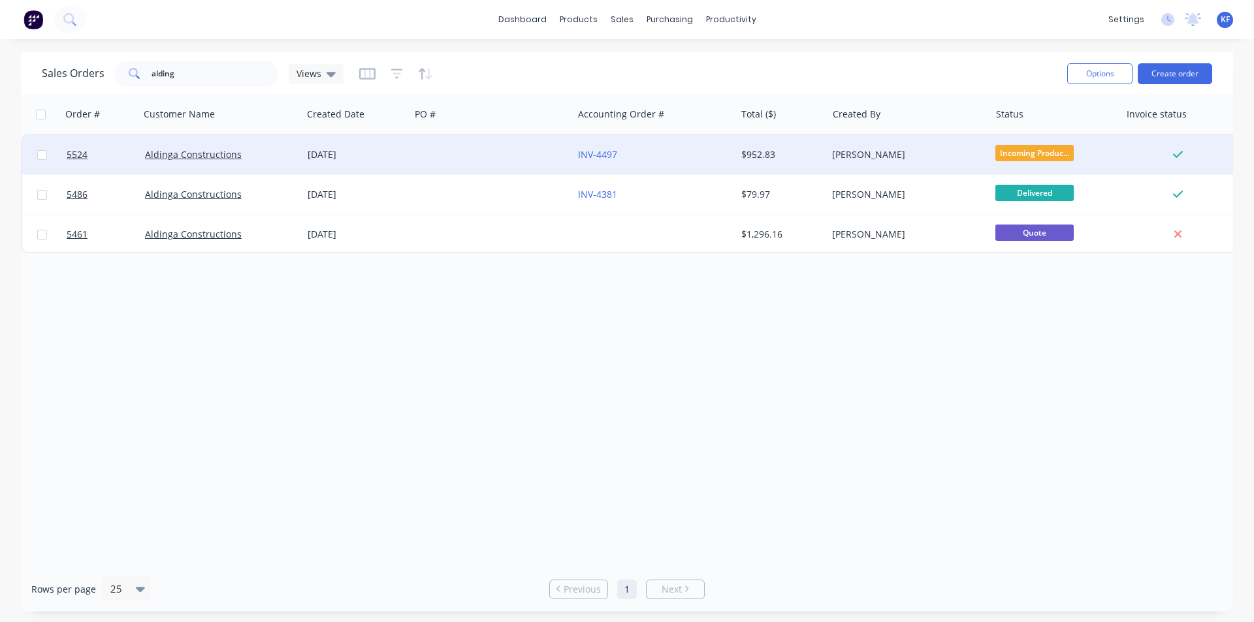
click at [983, 154] on div "[PERSON_NAME]" at bounding box center [908, 154] width 152 height 13
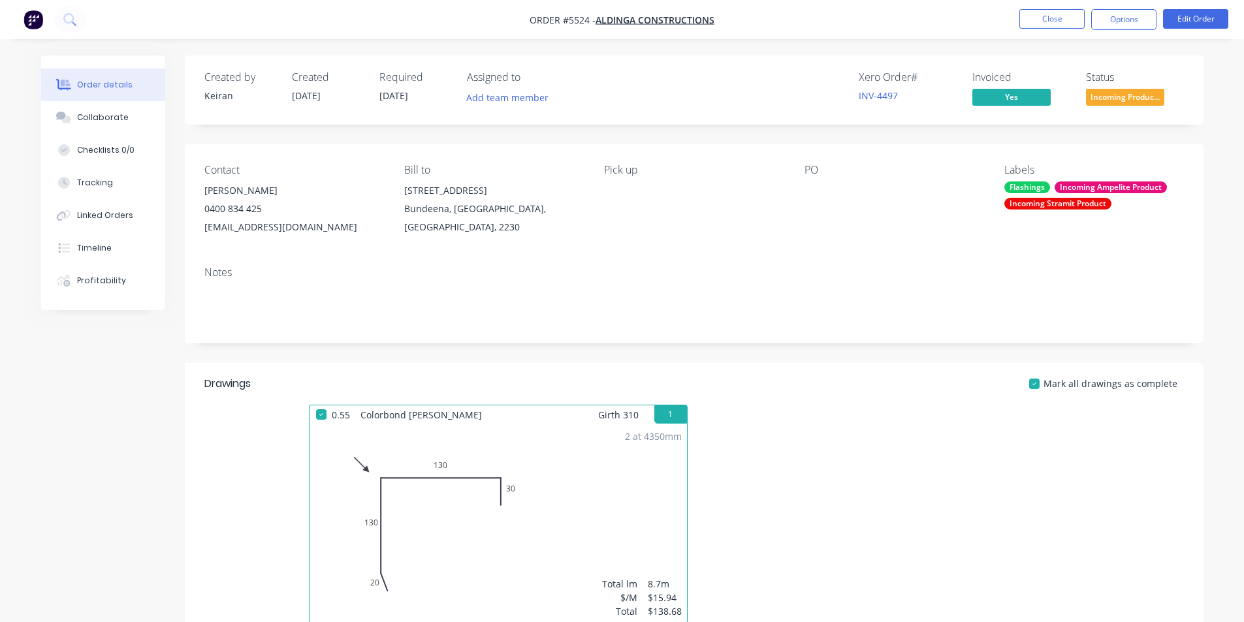
click at [1134, 103] on span "Incoming Produc..." at bounding box center [1125, 97] width 78 height 16
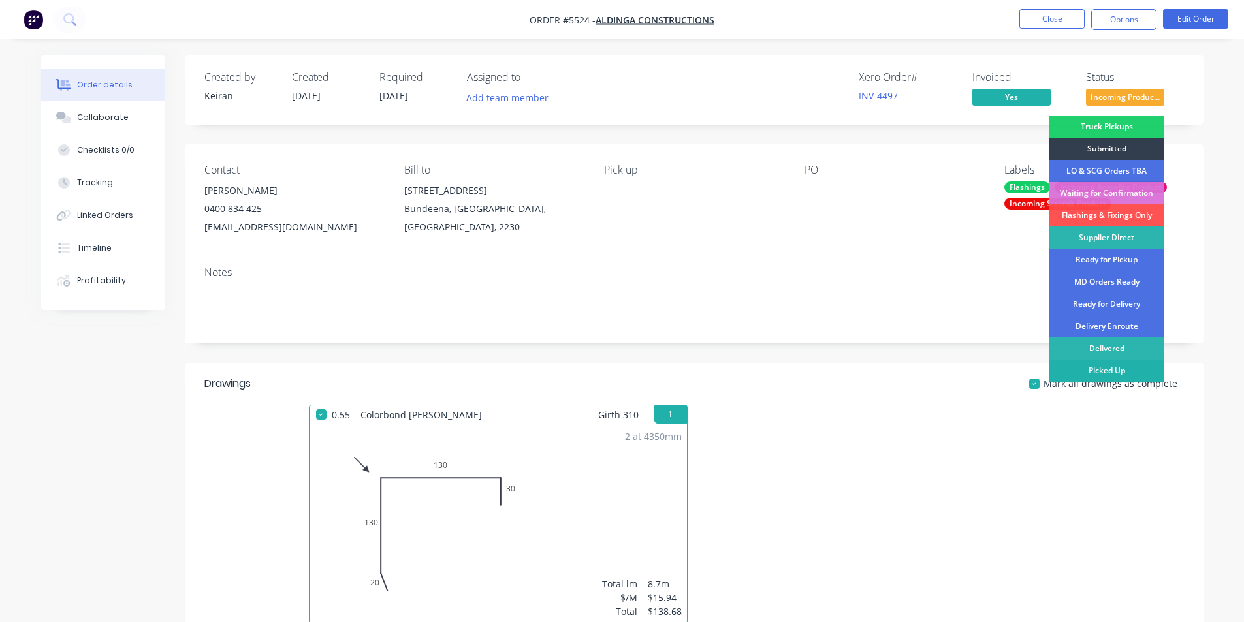
click at [1113, 367] on div "Picked Up" at bounding box center [1106, 371] width 114 height 22
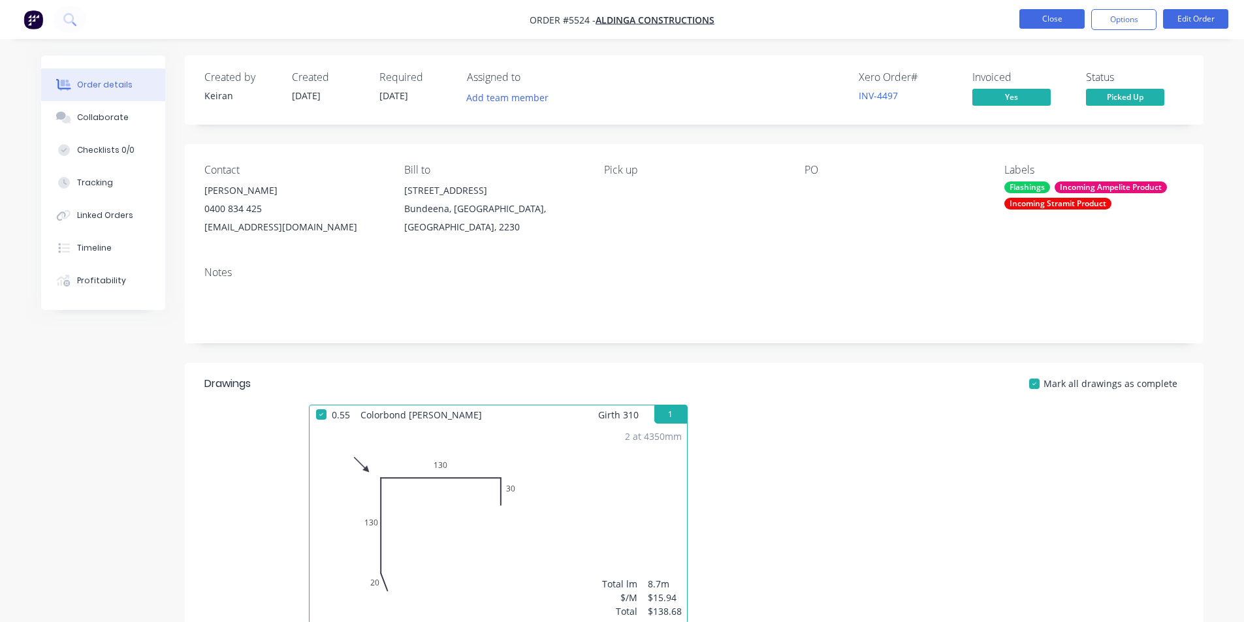
click at [1062, 18] on button "Close" at bounding box center [1051, 19] width 65 height 20
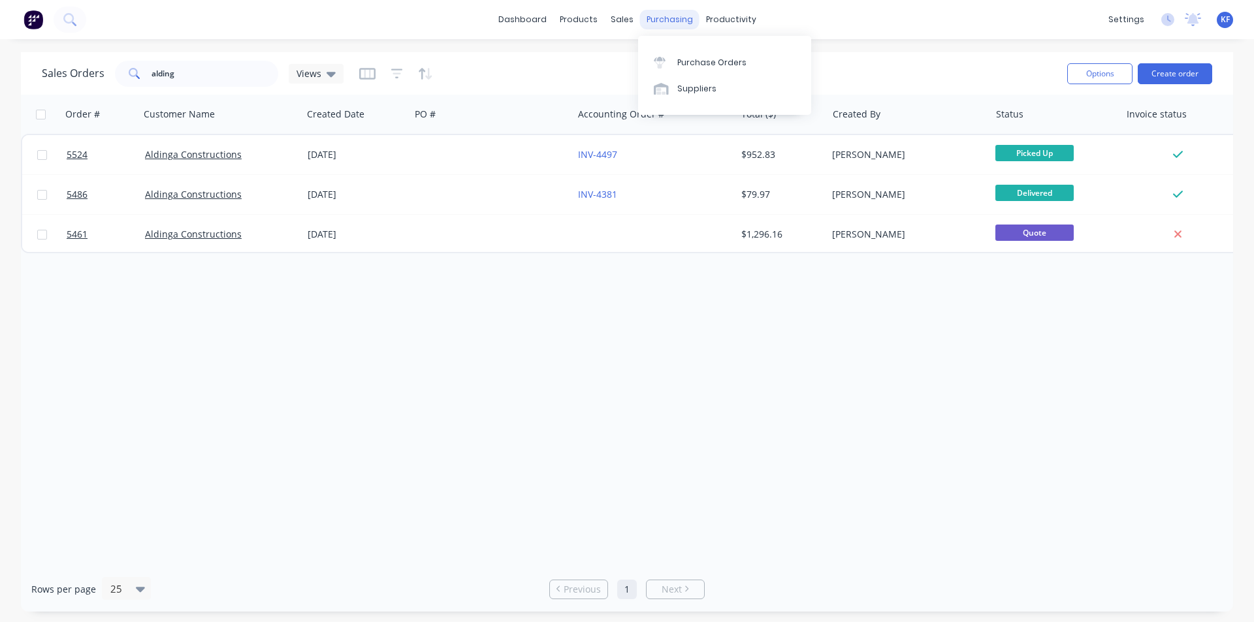
click at [665, 18] on div "purchasing" at bounding box center [669, 20] width 59 height 20
click at [701, 56] on link "Purchase Orders" at bounding box center [724, 62] width 173 height 26
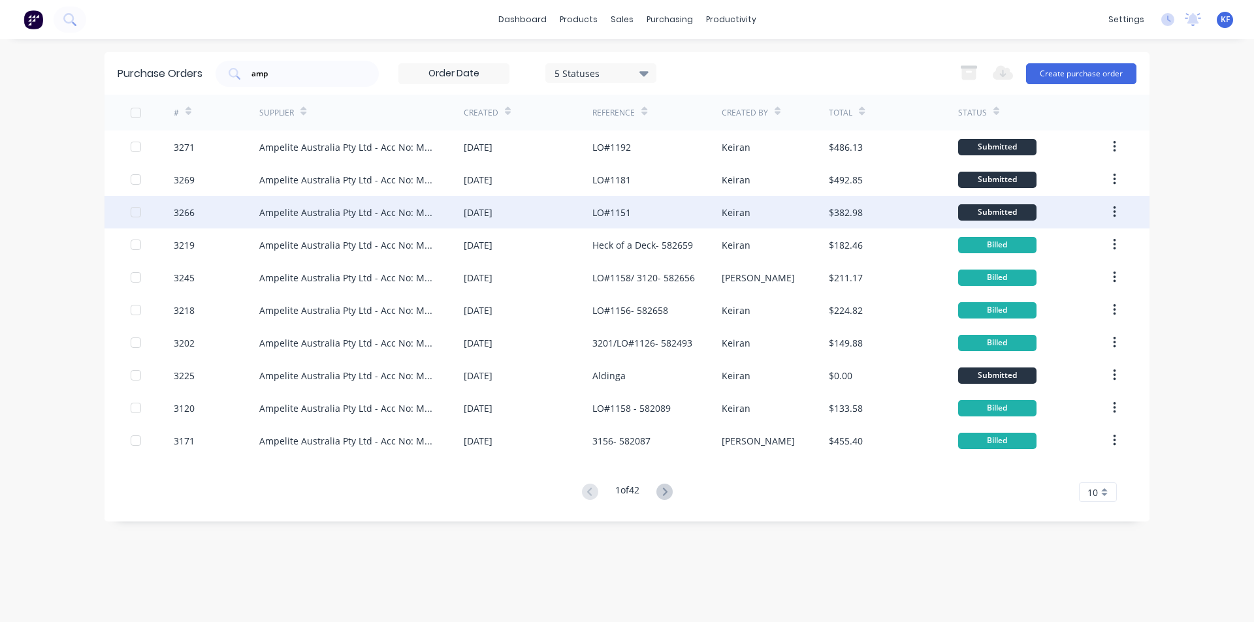
click at [599, 216] on div "LO#1151" at bounding box center [611, 213] width 39 height 14
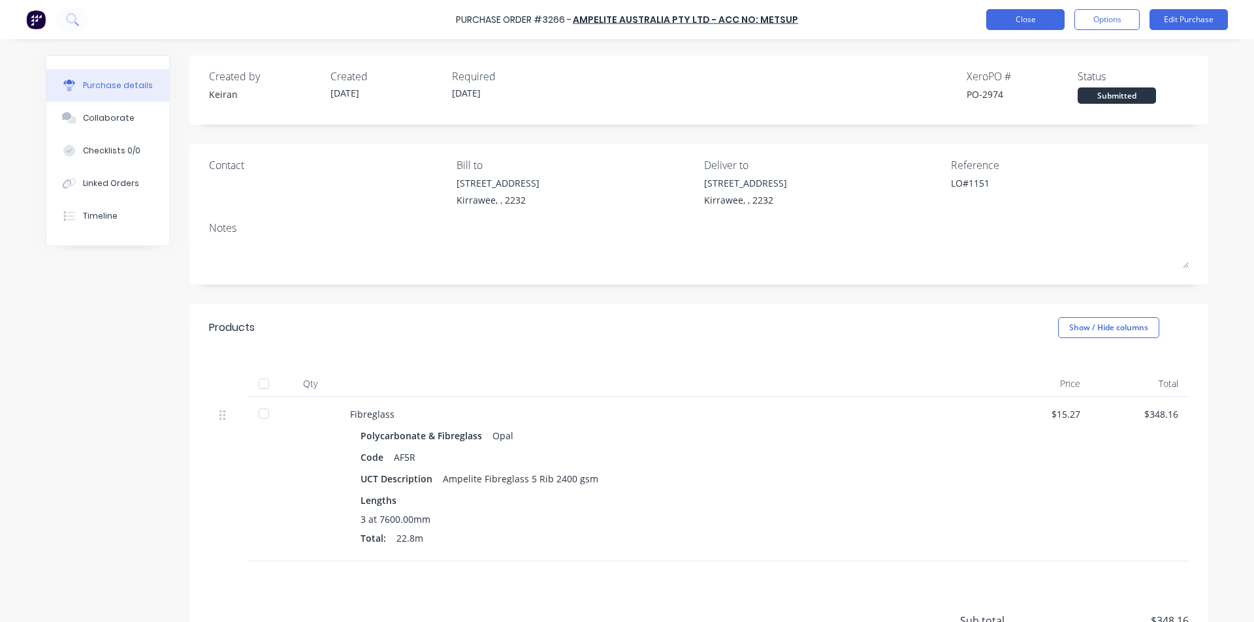
click at [1009, 25] on button "Close" at bounding box center [1025, 19] width 78 height 21
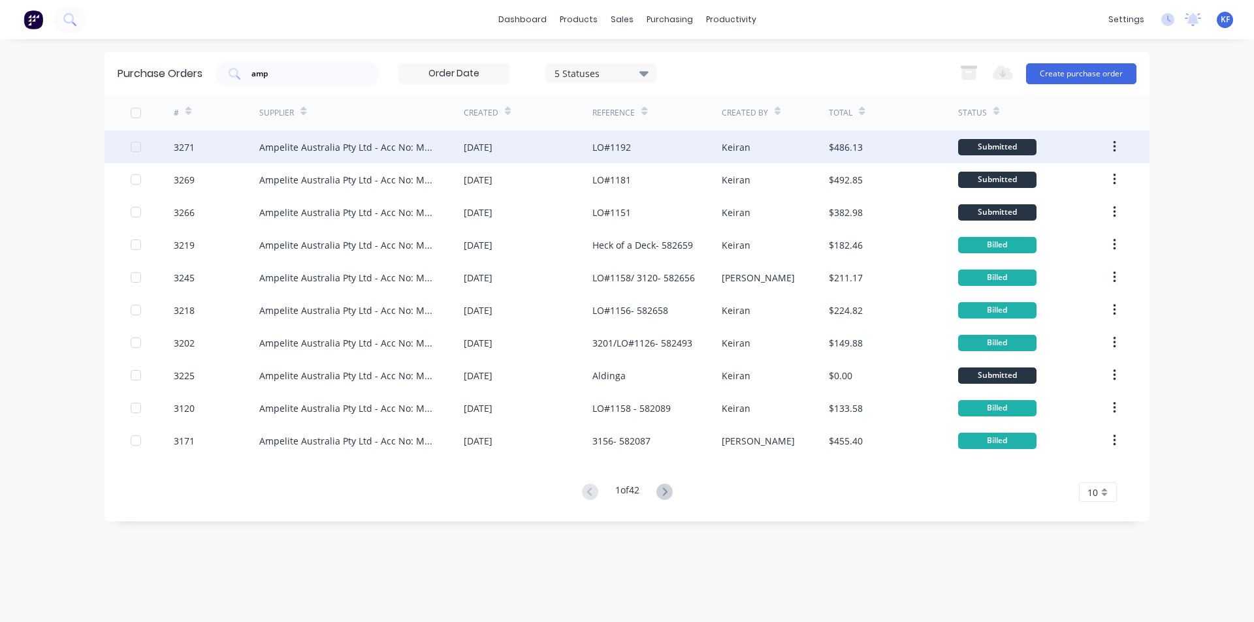
click at [571, 148] on div "[DATE]" at bounding box center [528, 147] width 129 height 33
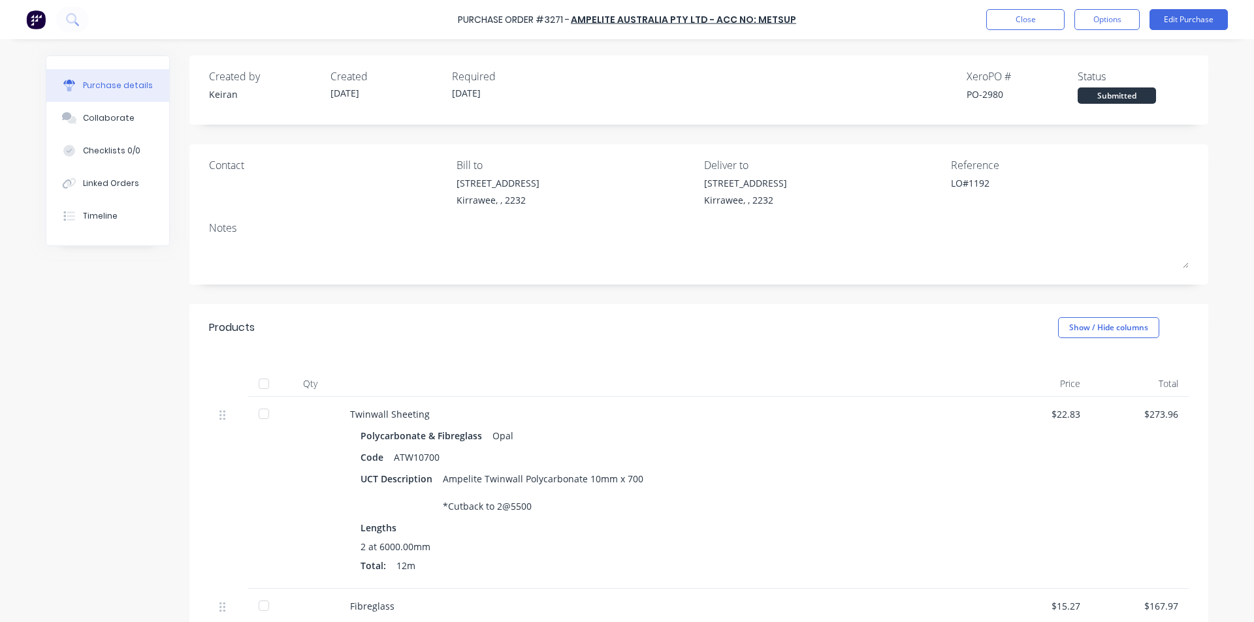
drag, startPoint x: 1030, startPoint y: 7, endPoint x: 1020, endPoint y: 7, distance: 10.4
click at [1029, 7] on div "Purchase Order #3271 - Ampelite Australia Pty Ltd - Acc No: METSUP Close Option…" at bounding box center [627, 19] width 1254 height 39
click at [1008, 19] on button "Close" at bounding box center [1025, 19] width 78 height 21
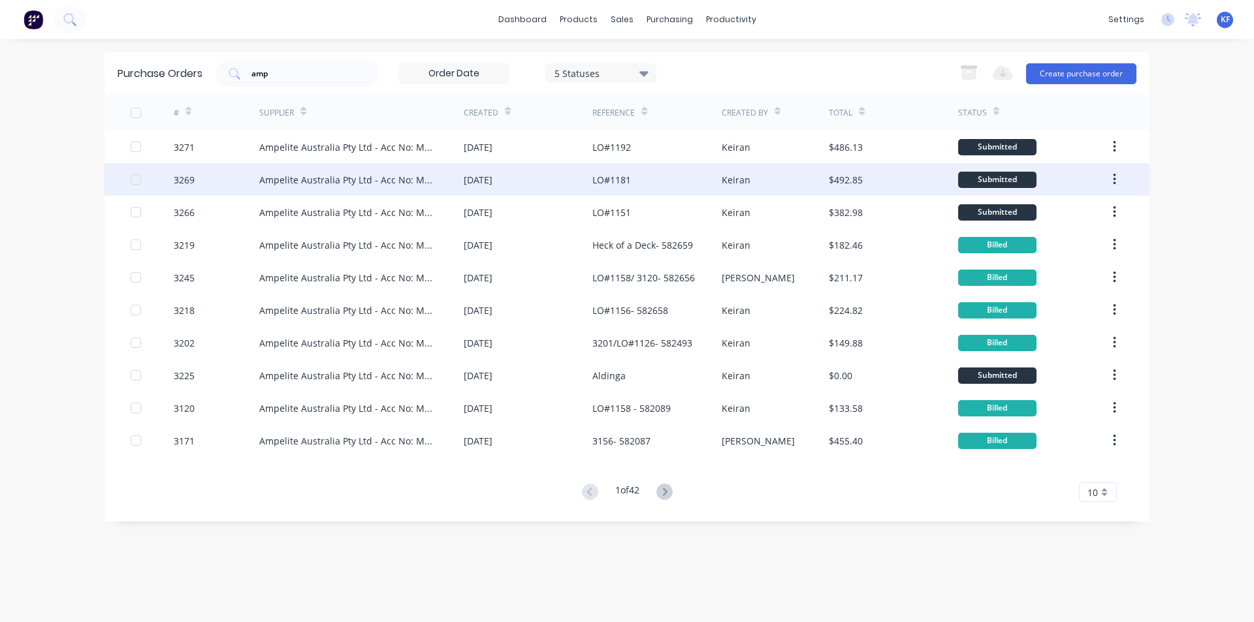
click at [643, 180] on div "LO#1181" at bounding box center [656, 179] width 129 height 33
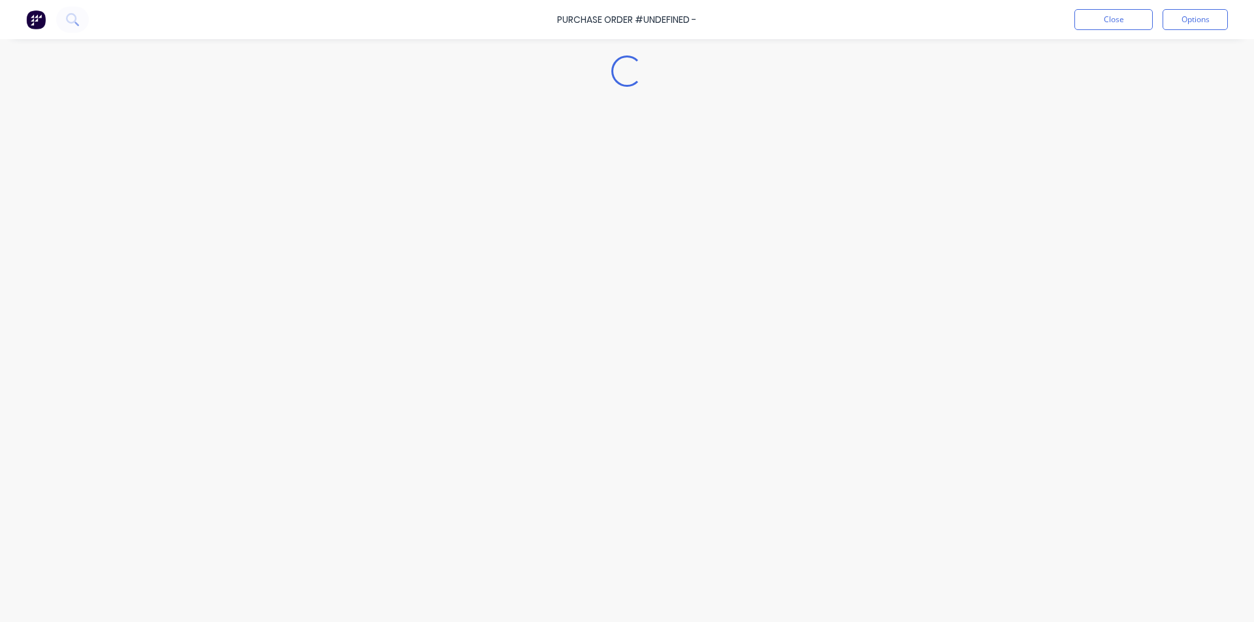
type textarea "x"
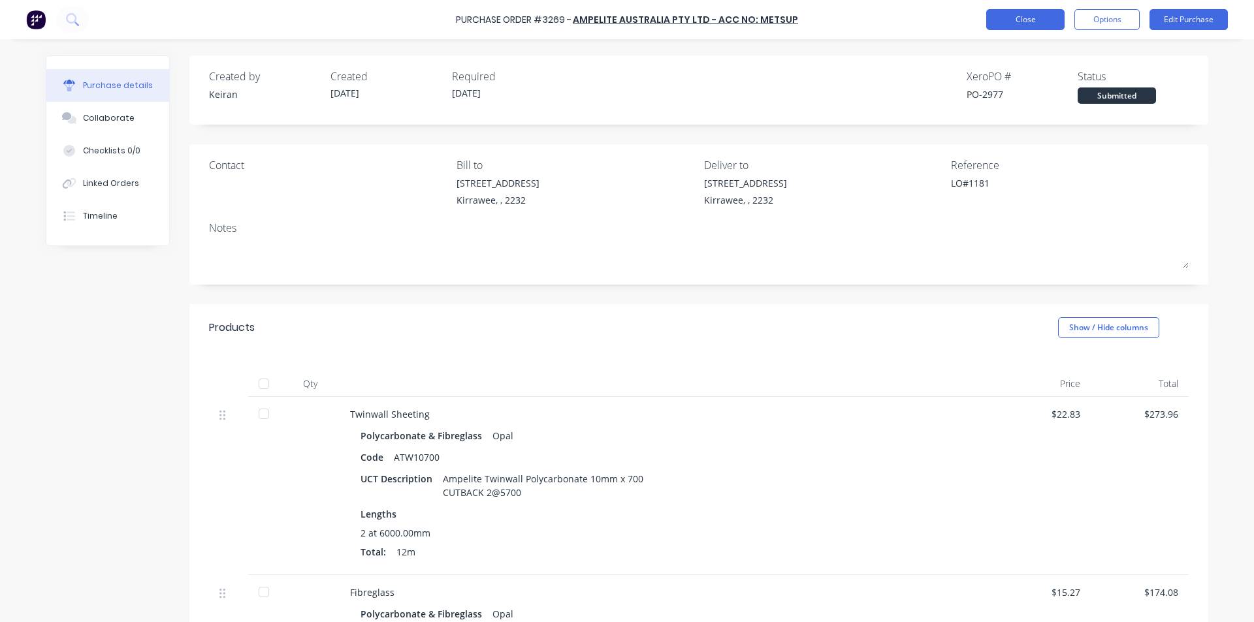
click at [1041, 22] on button "Close" at bounding box center [1025, 19] width 78 height 21
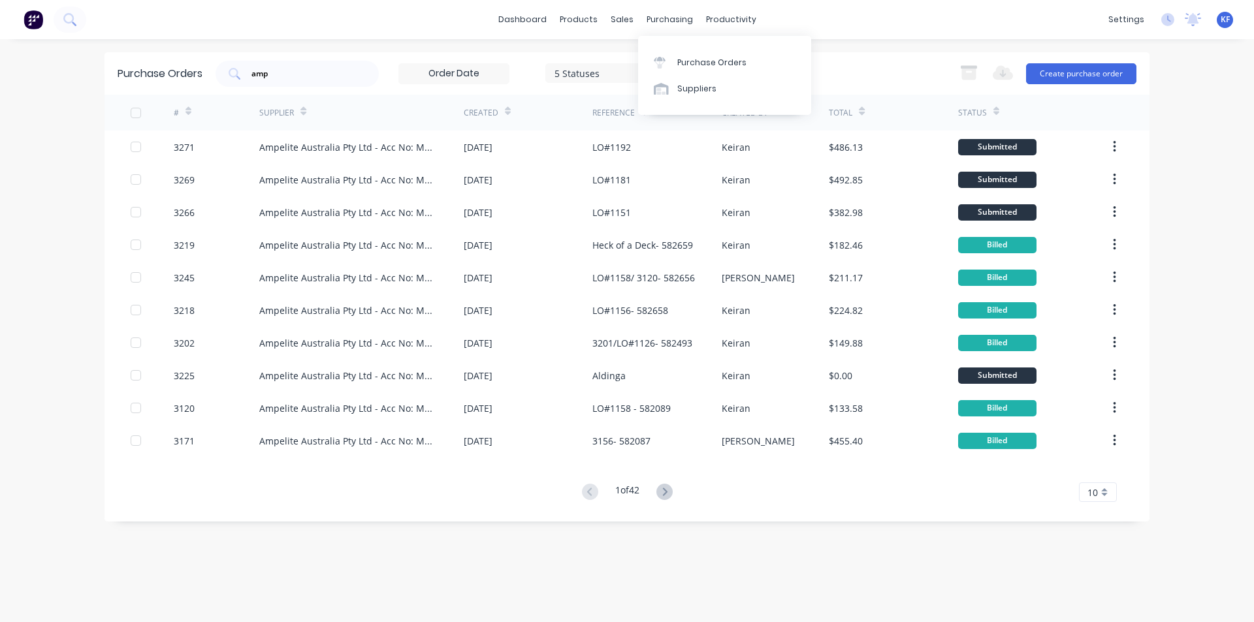
click at [663, 24] on div "purchasing" at bounding box center [669, 20] width 59 height 20
click at [686, 50] on div "Purchase Orders Suppliers" at bounding box center [724, 75] width 173 height 79
click at [690, 53] on link "Purchase Orders" at bounding box center [724, 62] width 173 height 26
drag, startPoint x: 333, startPoint y: 75, endPoint x: 106, endPoint y: 57, distance: 227.3
click at [176, 67] on div "Purchase Orders amp 5 Statuses 5 Statuses Export to Excel (XLSX) Create purchas…" at bounding box center [626, 73] width 1045 height 42
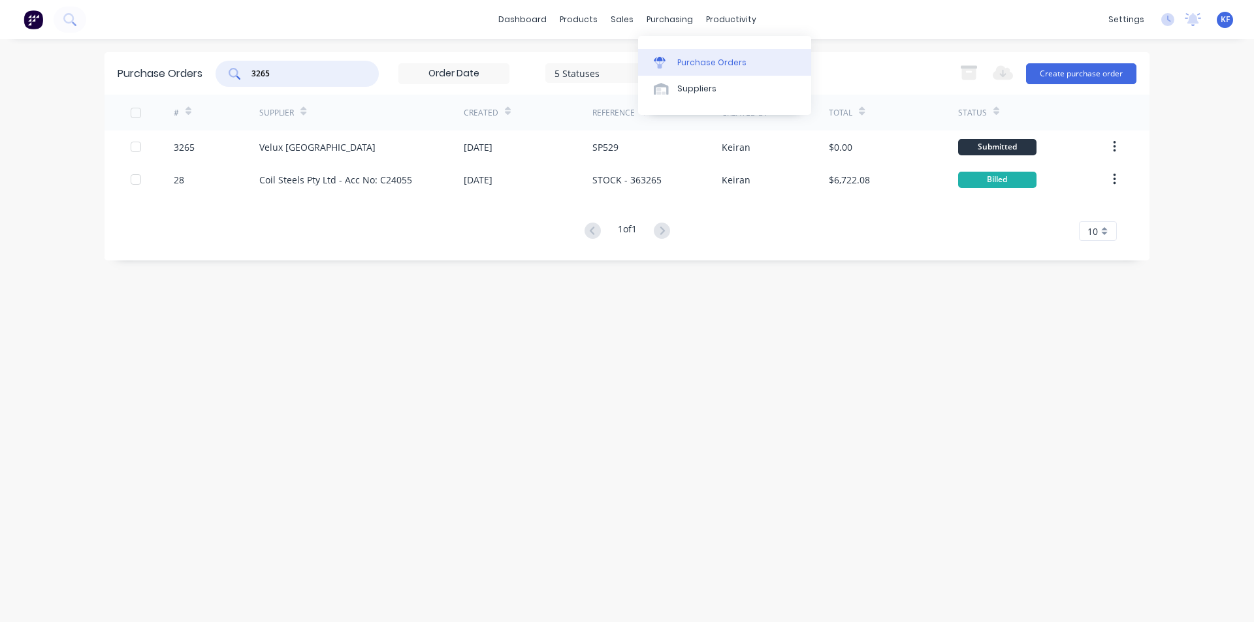
type input "3265"
drag, startPoint x: 696, startPoint y: 64, endPoint x: 688, endPoint y: 65, distance: 8.6
click at [695, 64] on div "Purchase Orders" at bounding box center [711, 63] width 69 height 12
drag, startPoint x: 291, startPoint y: 65, endPoint x: 225, endPoint y: 62, distance: 66.0
click at [246, 63] on div "3265" at bounding box center [296, 74] width 163 height 26
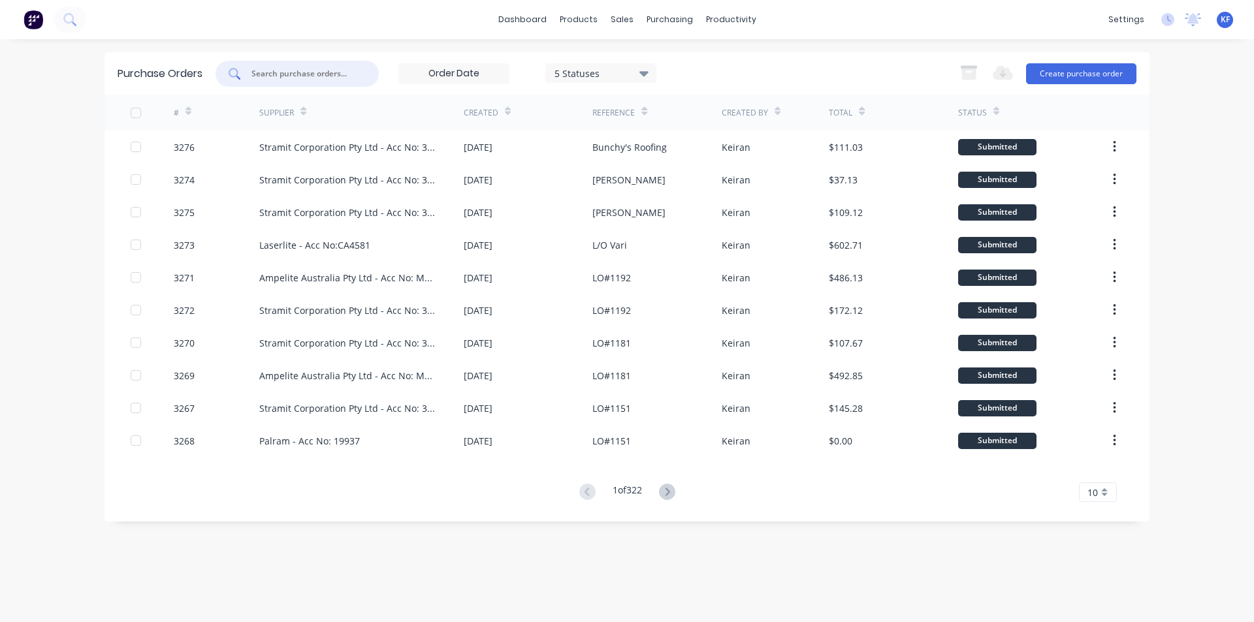
click at [345, 69] on input "text" at bounding box center [304, 73] width 108 height 13
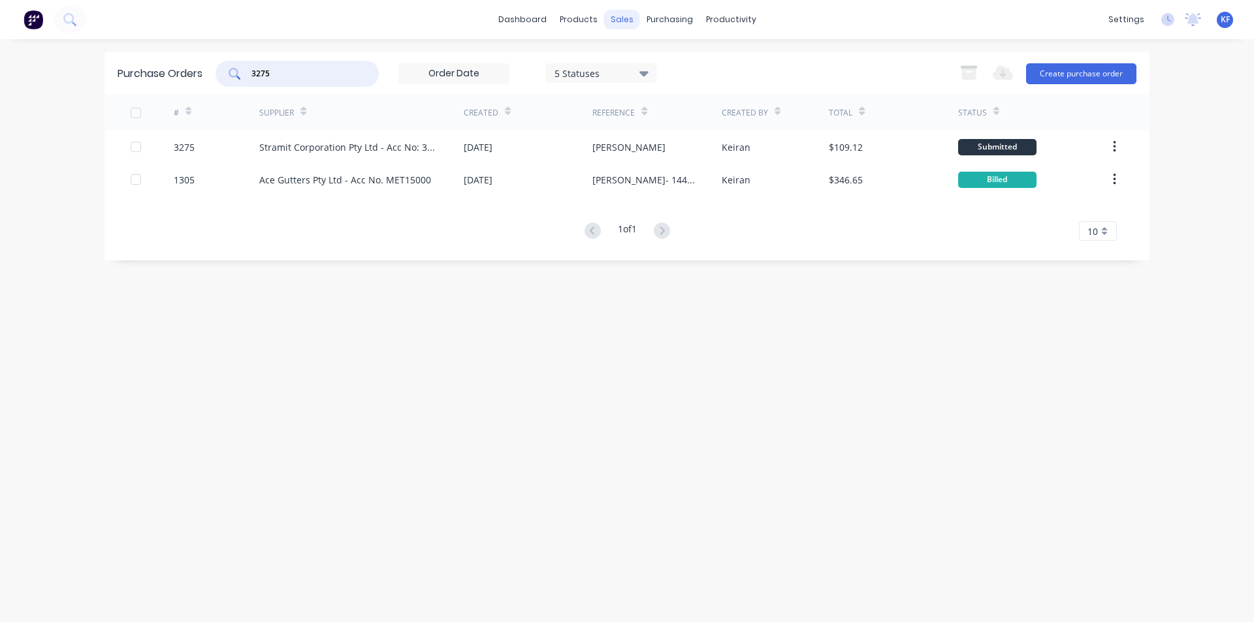
type input "3275"
click at [621, 24] on div "sales" at bounding box center [622, 20] width 36 height 20
click at [639, 58] on div at bounding box center [630, 63] width 20 height 12
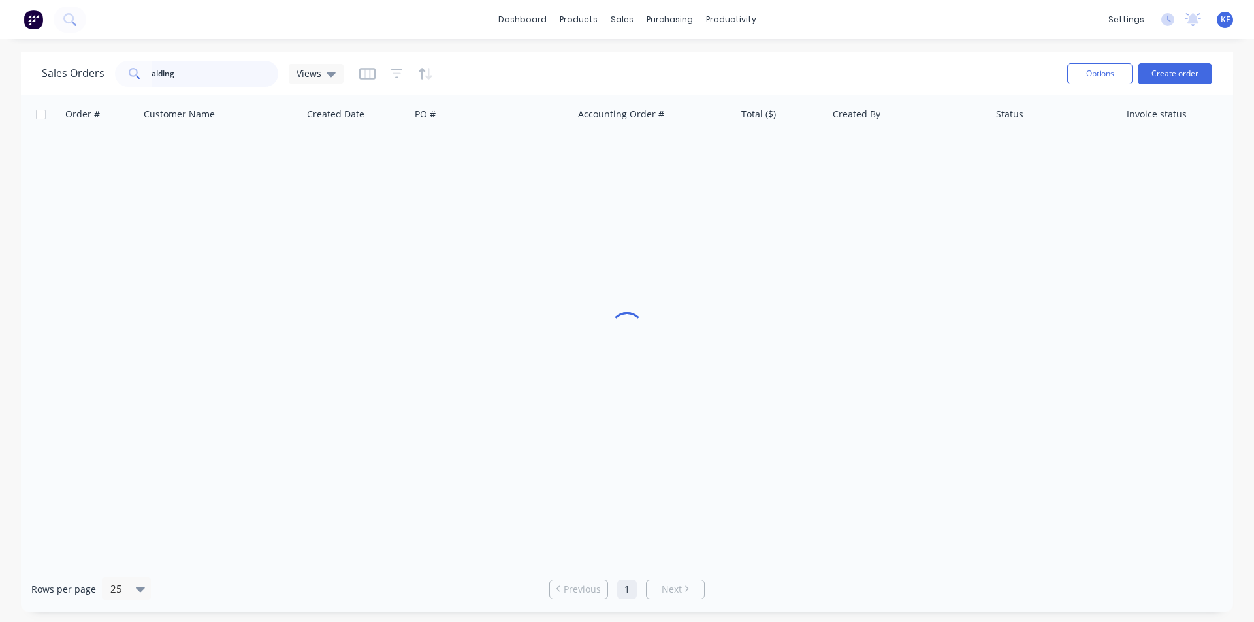
click at [19, 57] on div "Sales Orders alding Views Options Create order Order # Customer Name Created Da…" at bounding box center [627, 332] width 1254 height 560
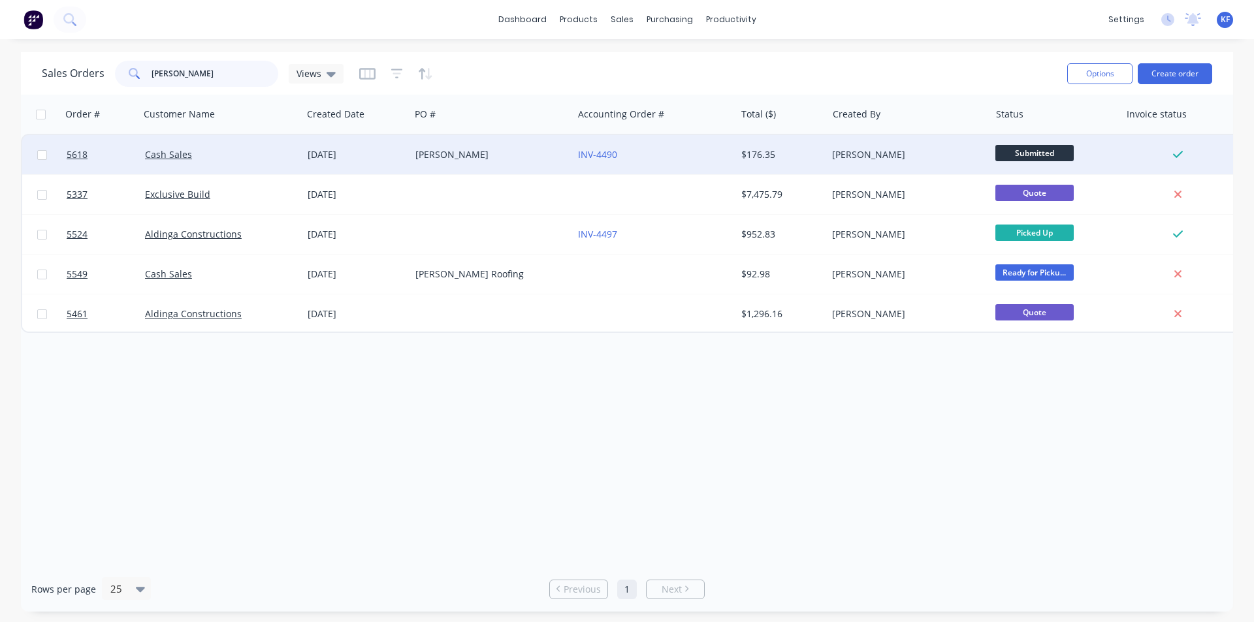
type input "liam"
click at [481, 145] on div "[PERSON_NAME]" at bounding box center [491, 154] width 163 height 39
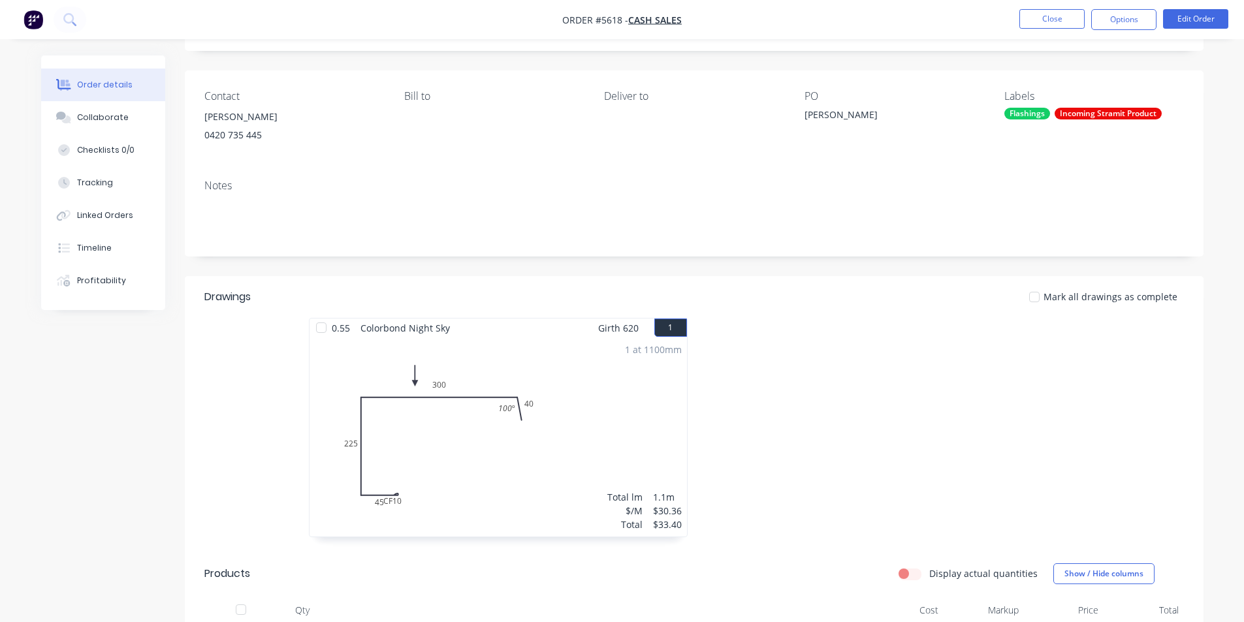
scroll to position [65, 0]
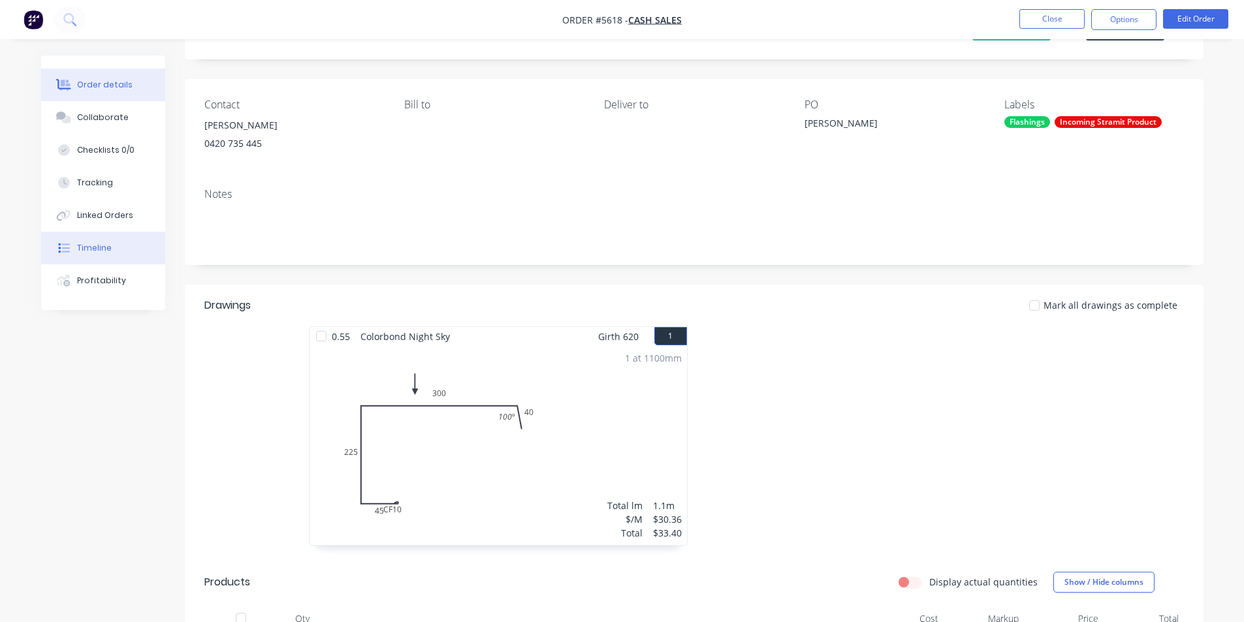
click at [91, 247] on div "Timeline" at bounding box center [94, 248] width 35 height 12
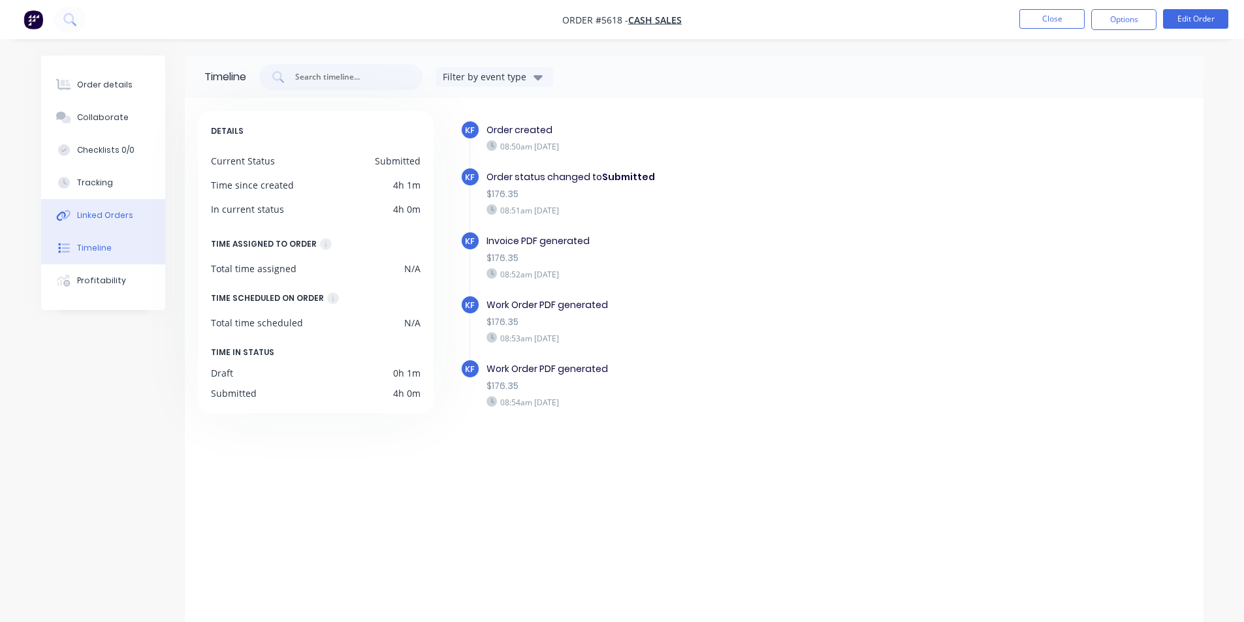
click at [101, 221] on button "Linked Orders" at bounding box center [103, 215] width 124 height 33
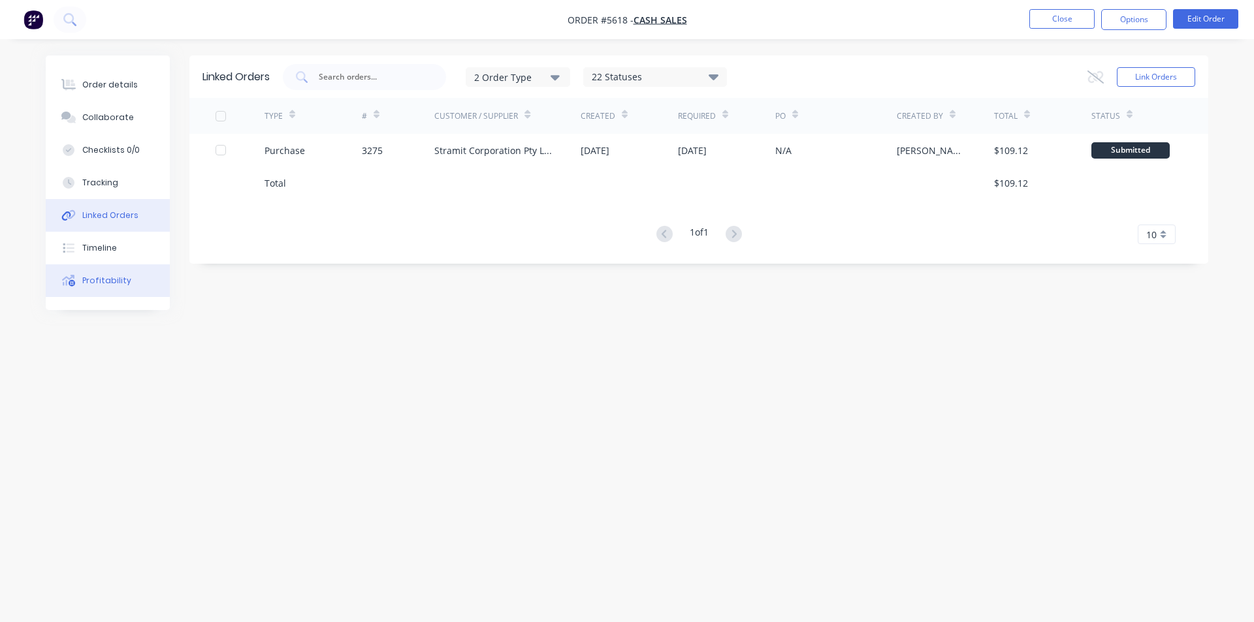
click at [108, 278] on div "Profitability" at bounding box center [106, 281] width 49 height 12
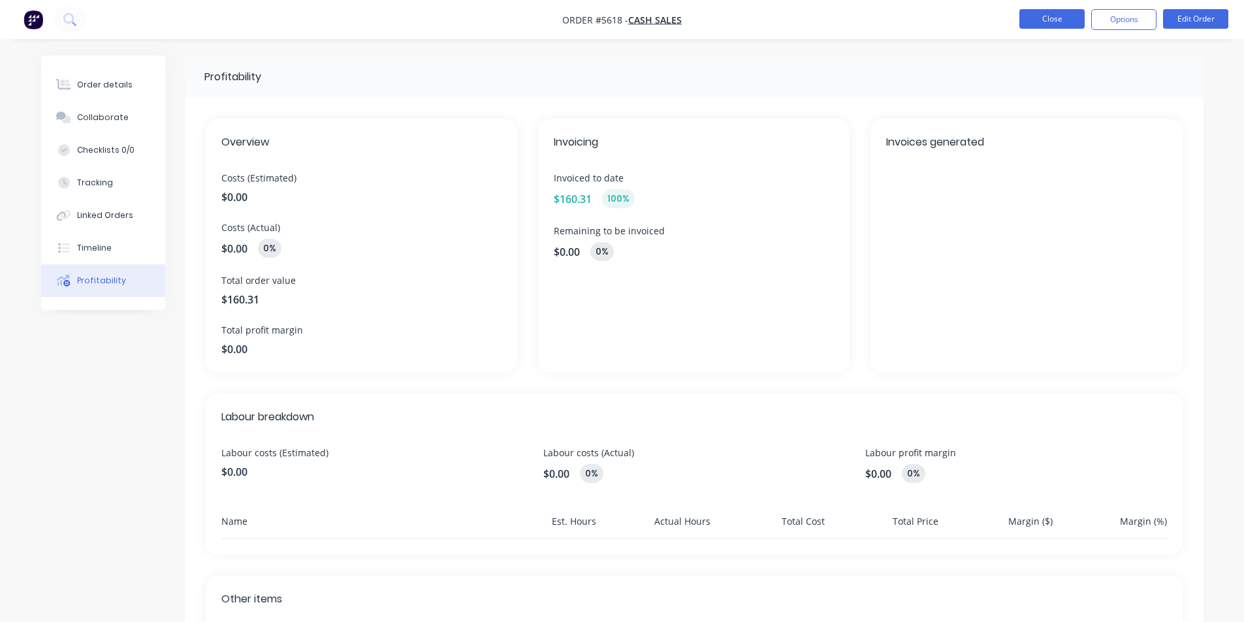
click at [1047, 24] on button "Close" at bounding box center [1051, 19] width 65 height 20
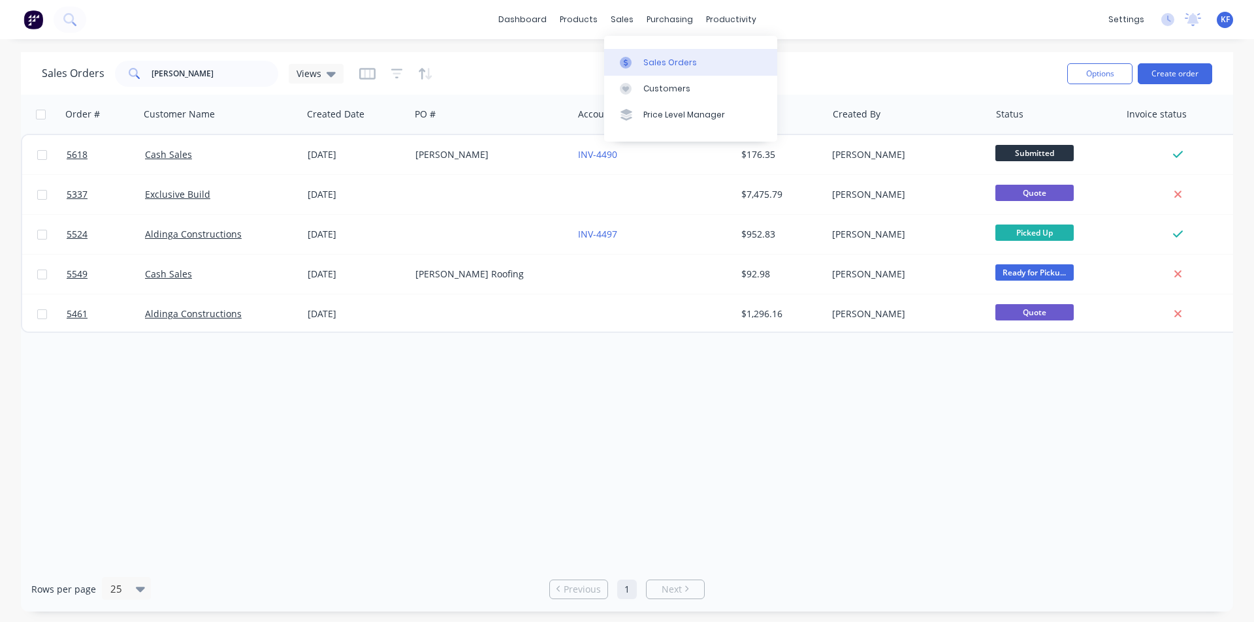
drag, startPoint x: 616, startPoint y: 15, endPoint x: 618, endPoint y: 70, distance: 54.9
click at [616, 17] on div "sales" at bounding box center [622, 20] width 36 height 20
click at [638, 63] on div at bounding box center [630, 63] width 20 height 12
drag, startPoint x: 243, startPoint y: 75, endPoint x: 131, endPoint y: 56, distance: 113.3
click at [144, 65] on div "liam" at bounding box center [196, 74] width 163 height 26
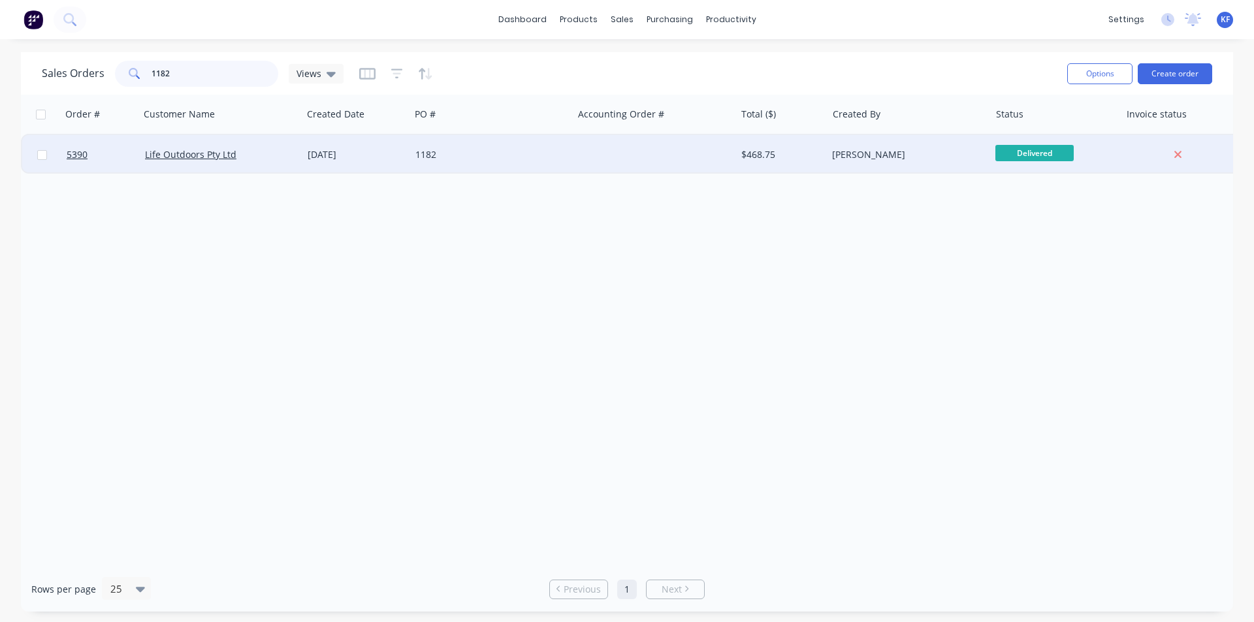
type input "1182"
click at [520, 163] on div "1182" at bounding box center [491, 154] width 163 height 39
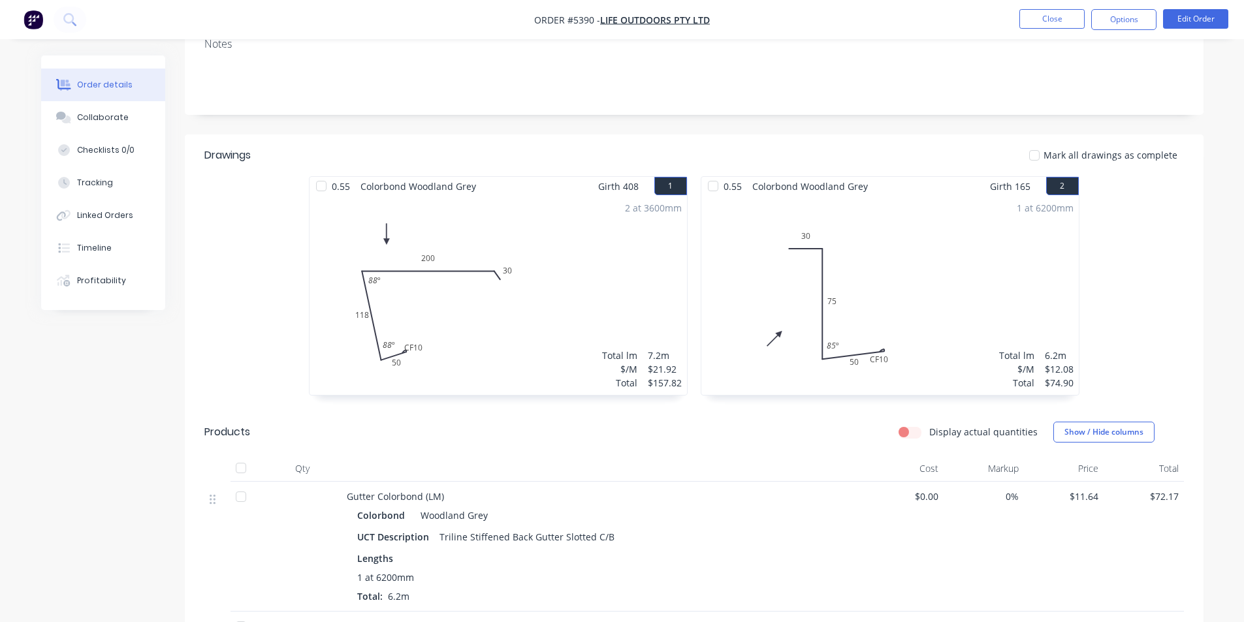
scroll to position [196, 0]
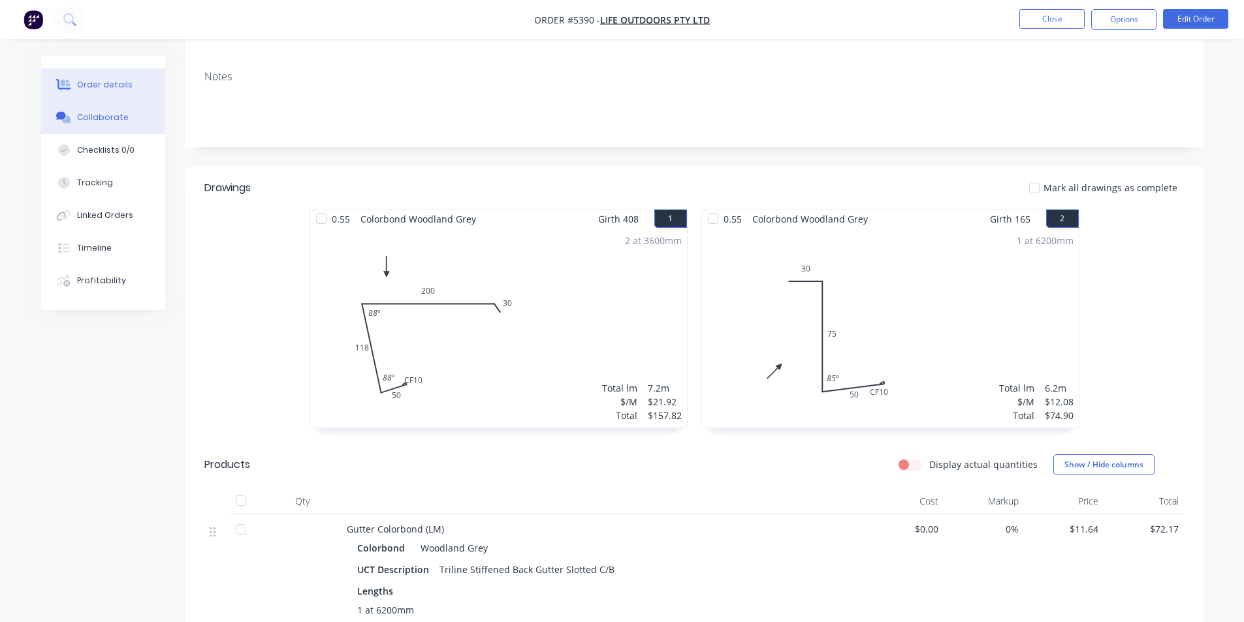
click at [112, 119] on div "Collaborate" at bounding box center [103, 118] width 52 height 12
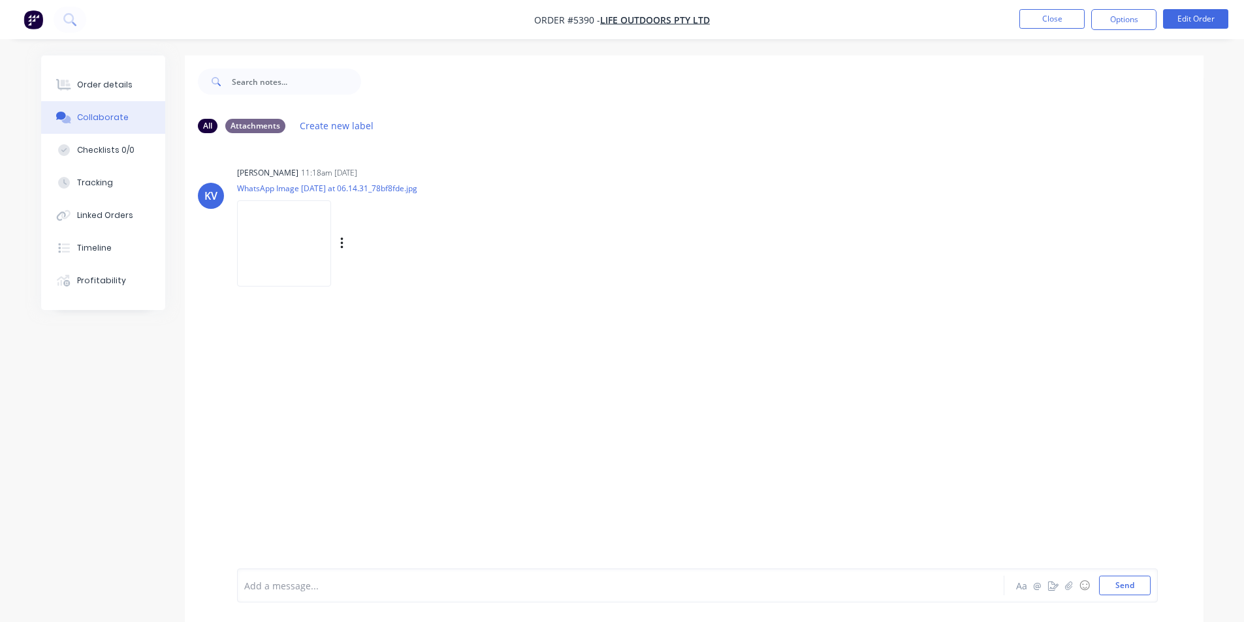
click at [321, 236] on img at bounding box center [284, 243] width 94 height 86
click at [115, 74] on button "Order details" at bounding box center [103, 85] width 124 height 33
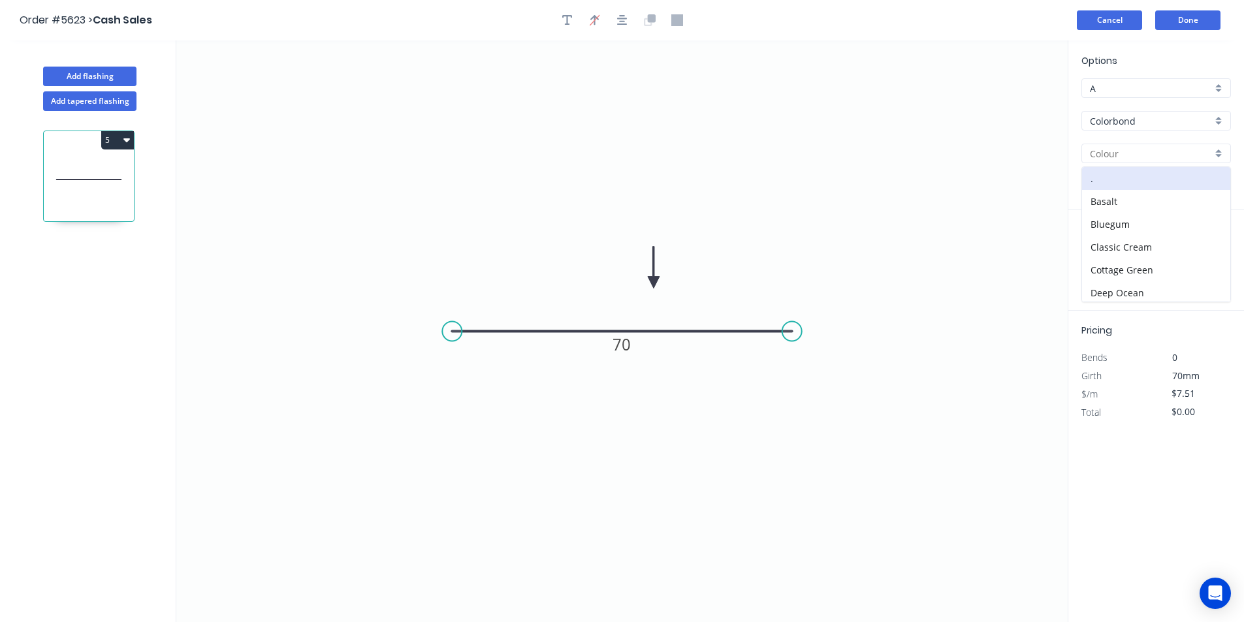
click at [1117, 25] on button "Cancel" at bounding box center [1109, 20] width 65 height 20
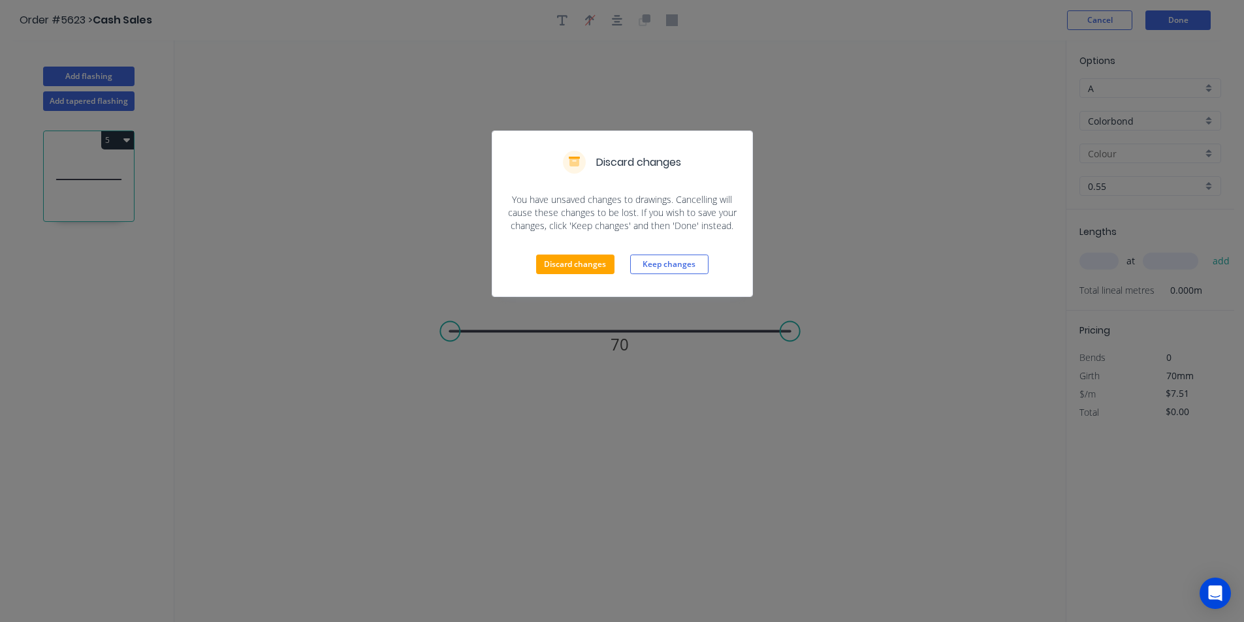
click at [616, 266] on div "Discard changes Keep changes" at bounding box center [622, 264] width 260 height 64
click at [600, 267] on button "Discard changes" at bounding box center [575, 265] width 78 height 20
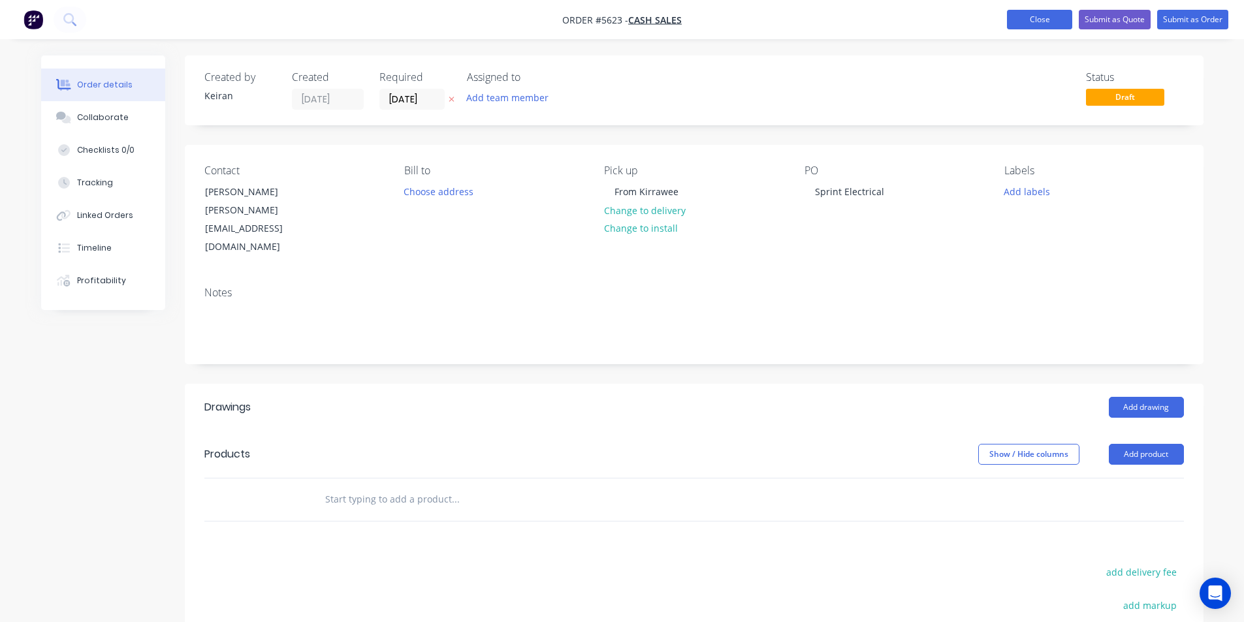
click at [1024, 25] on button "Close" at bounding box center [1039, 20] width 65 height 20
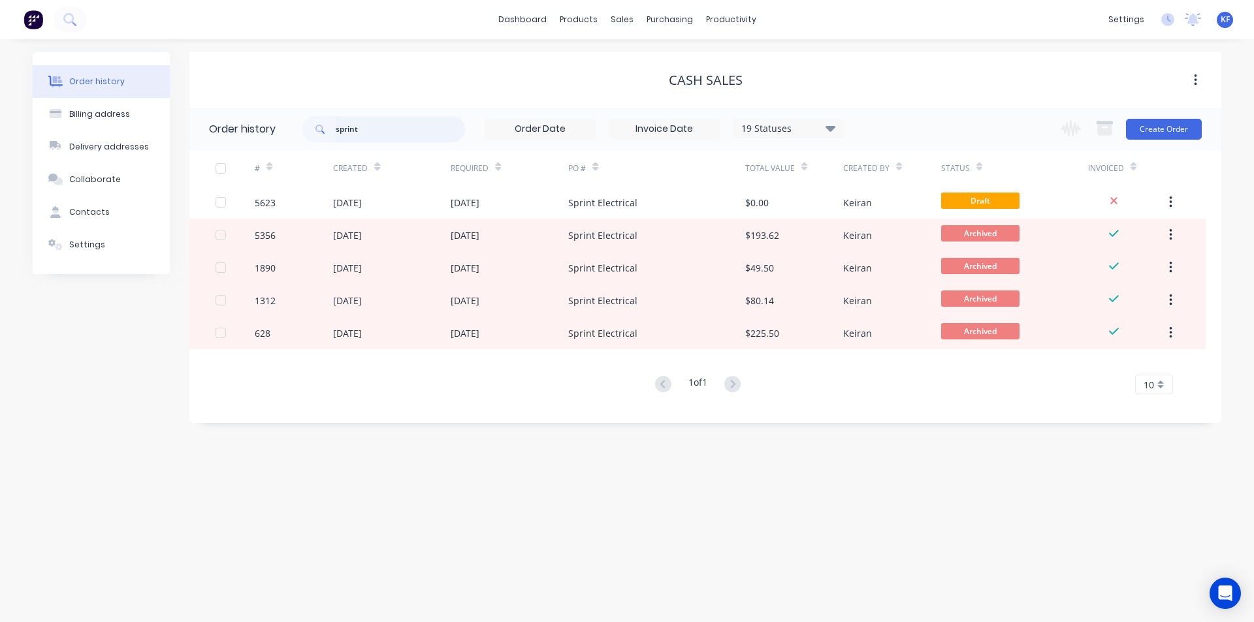
drag, startPoint x: 345, startPoint y: 127, endPoint x: 272, endPoint y: 123, distance: 73.3
click at [274, 123] on header "Order history sprint 19 Statuses Invoice Status Invoiced Not Invoiced Partial O…" at bounding box center [705, 129] width 1032 height 42
type input "arco"
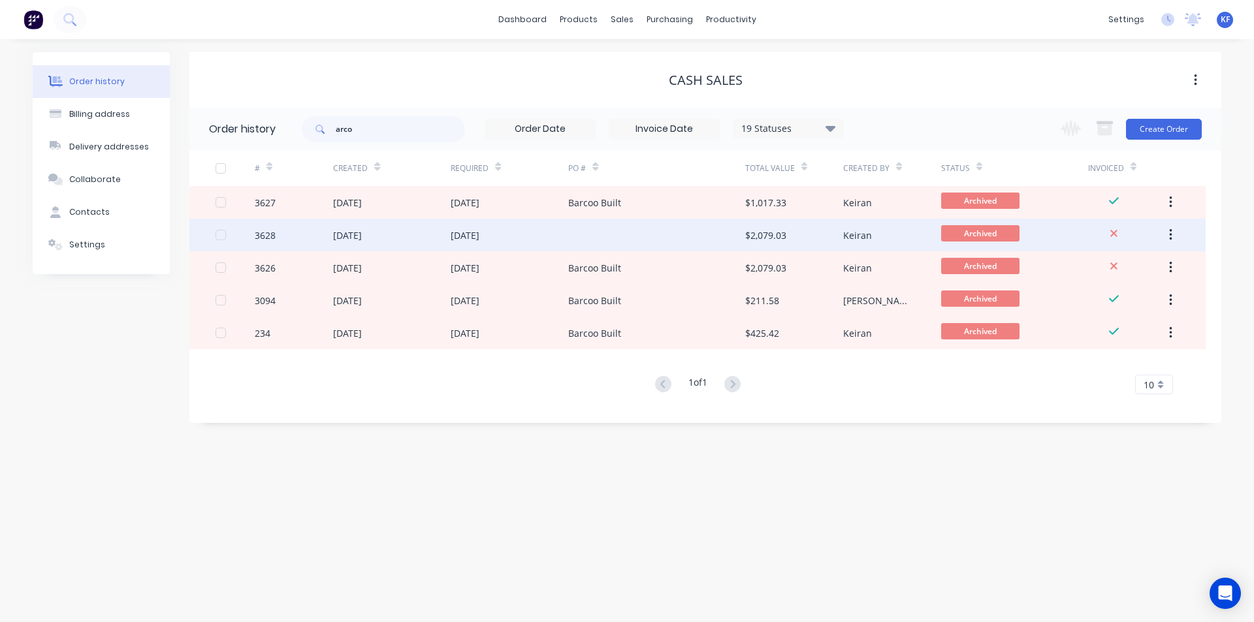
click at [613, 236] on div at bounding box center [656, 235] width 176 height 33
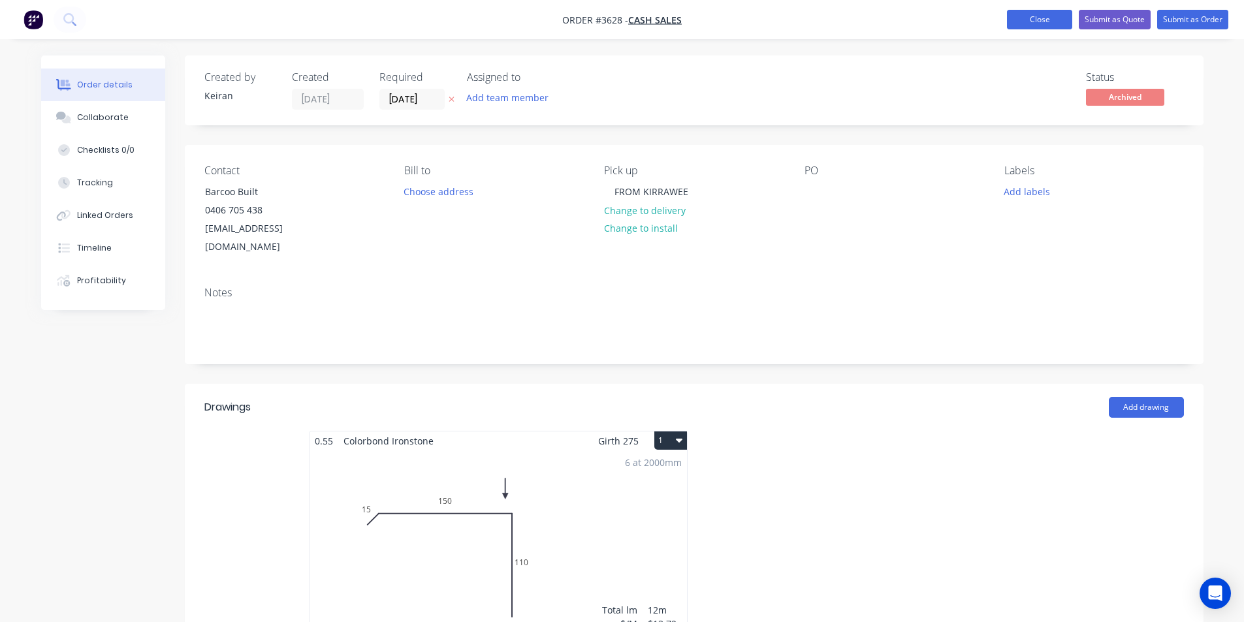
click at [1044, 14] on button "Close" at bounding box center [1039, 20] width 65 height 20
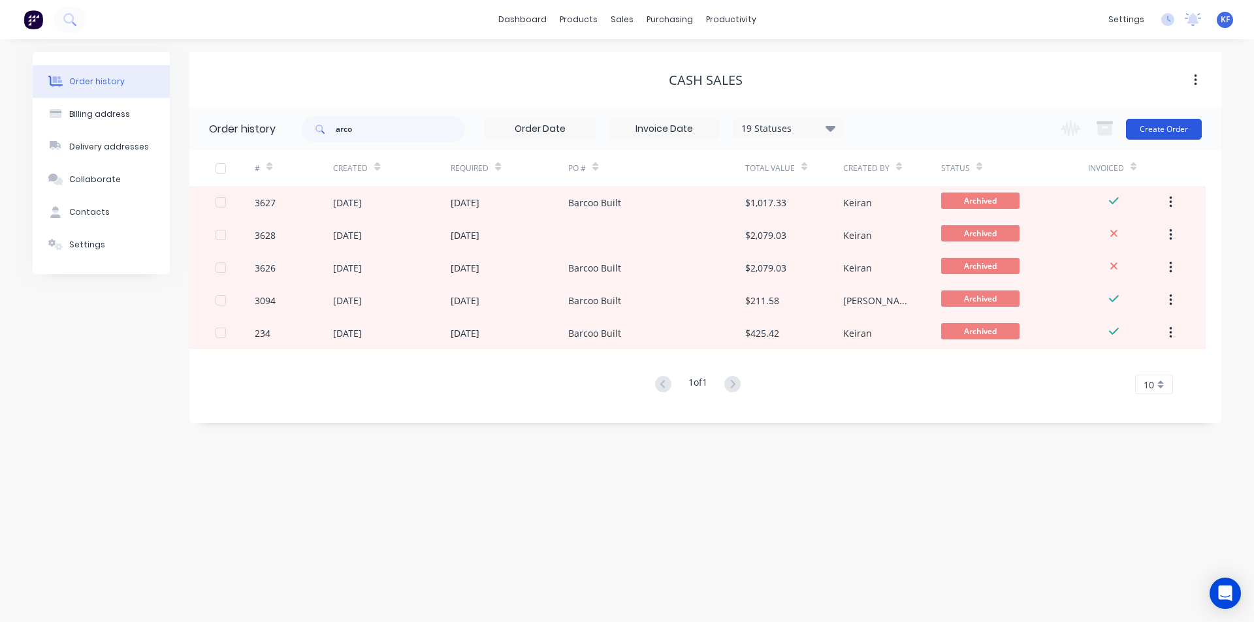
click at [1187, 130] on button "Create Order" at bounding box center [1164, 129] width 76 height 21
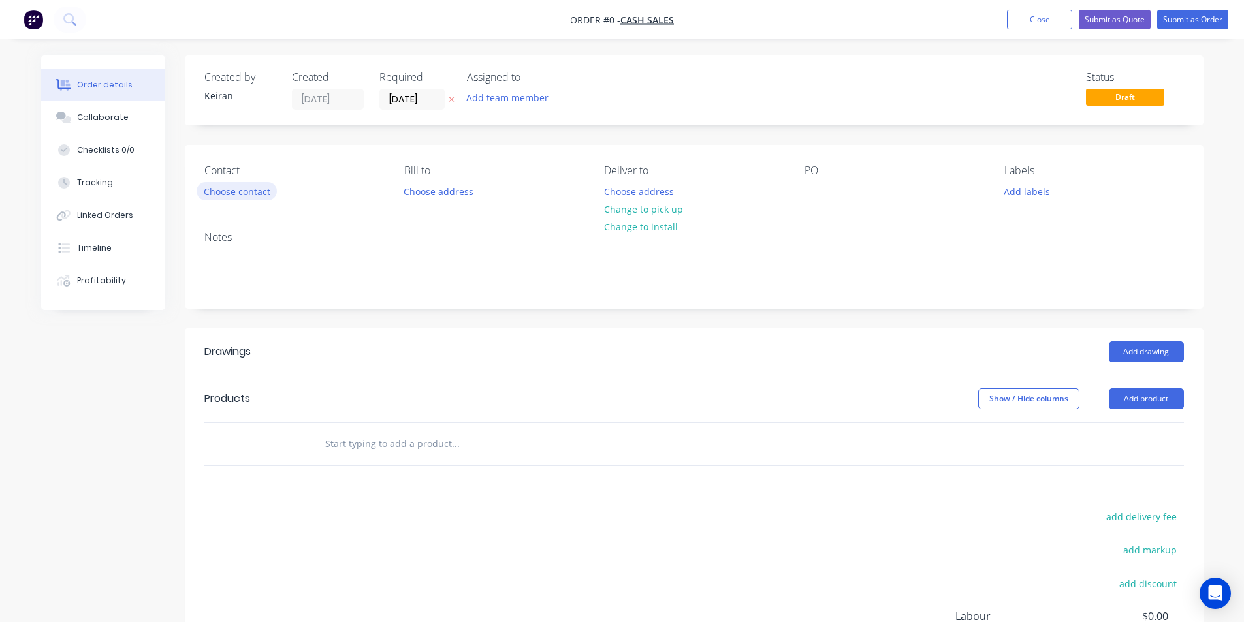
click at [252, 190] on button "Choose contact" at bounding box center [237, 191] width 80 height 18
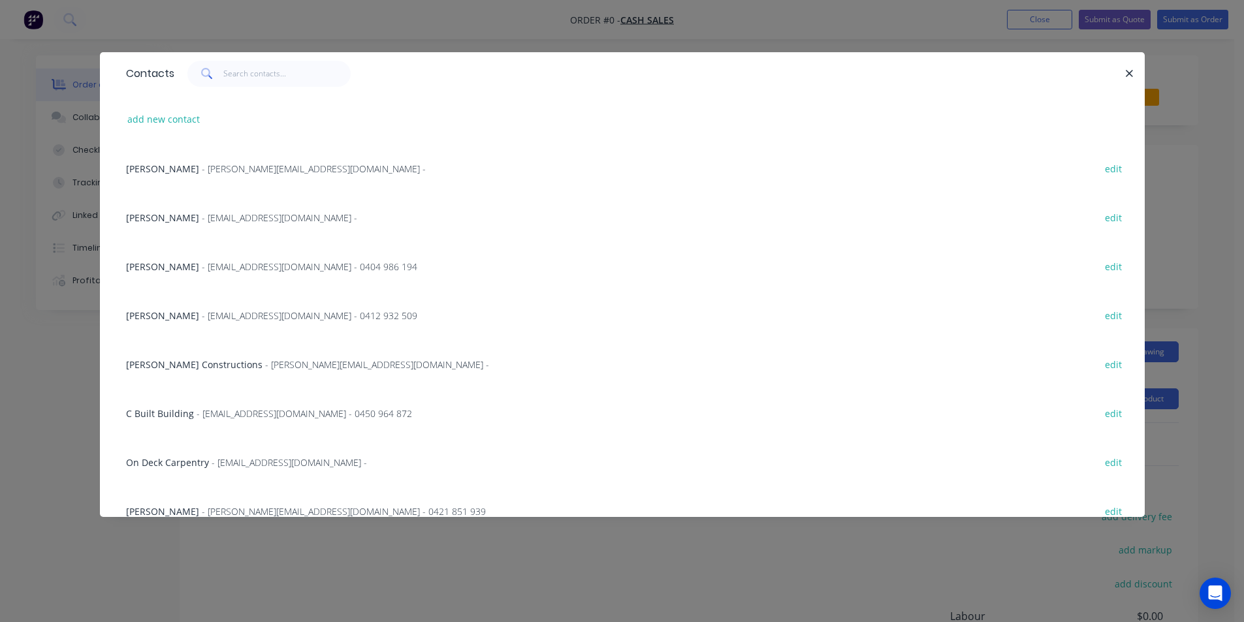
click at [168, 132] on div "add new contact" at bounding box center [623, 119] width 1006 height 49
click at [167, 124] on button "add new contact" at bounding box center [164, 119] width 86 height 18
select select "AU"
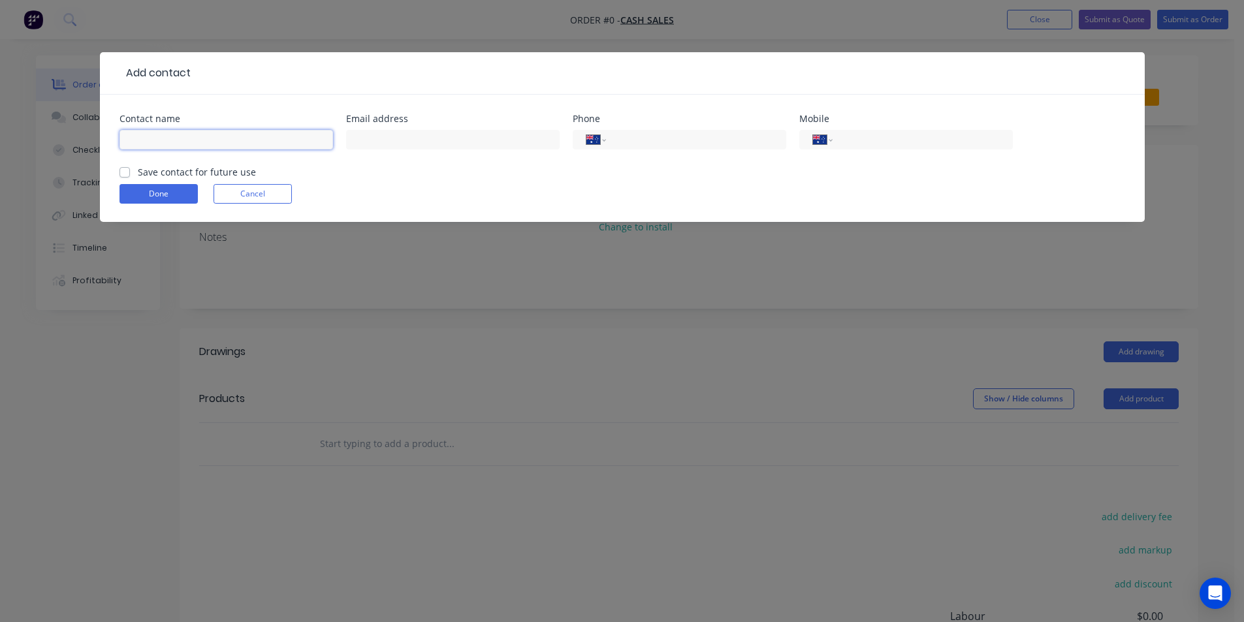
click at [162, 133] on input "text" at bounding box center [227, 140] width 214 height 20
type input "Arcon Carpentry"
click at [876, 140] on input "tel" at bounding box center [920, 140] width 157 height 15
type input "0407 242 729"
click at [485, 142] on input "text" at bounding box center [453, 140] width 214 height 20
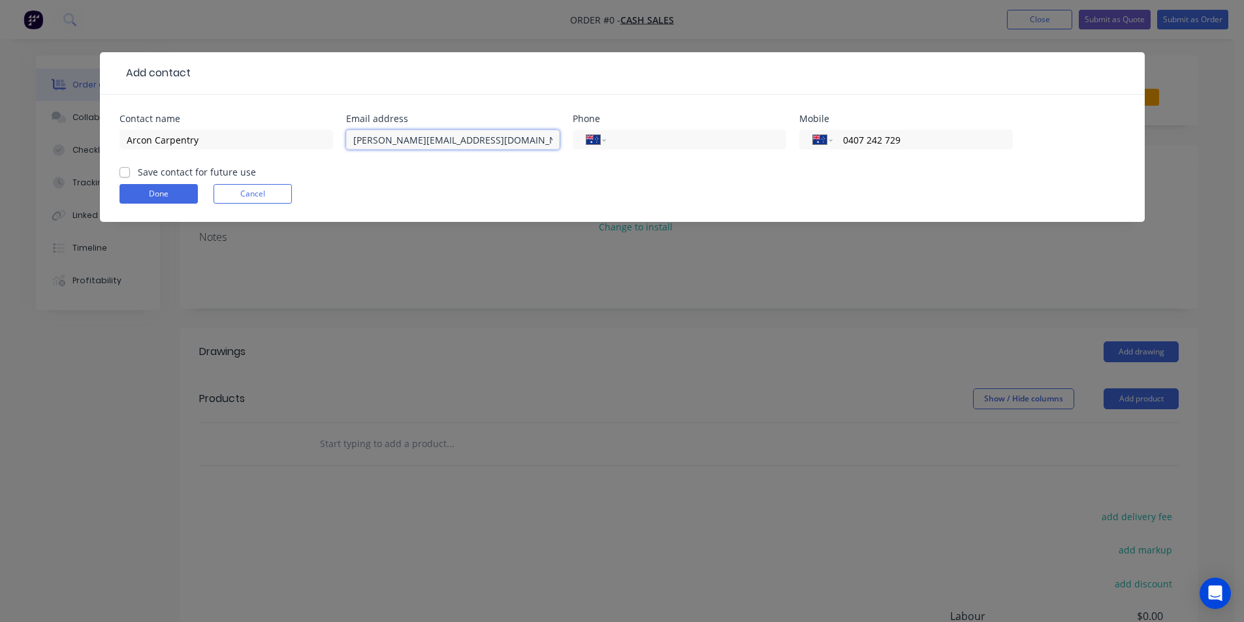
type input "[PERSON_NAME][EMAIL_ADDRESS][DOMAIN_NAME]"
click at [167, 197] on button "Done" at bounding box center [159, 194] width 78 height 20
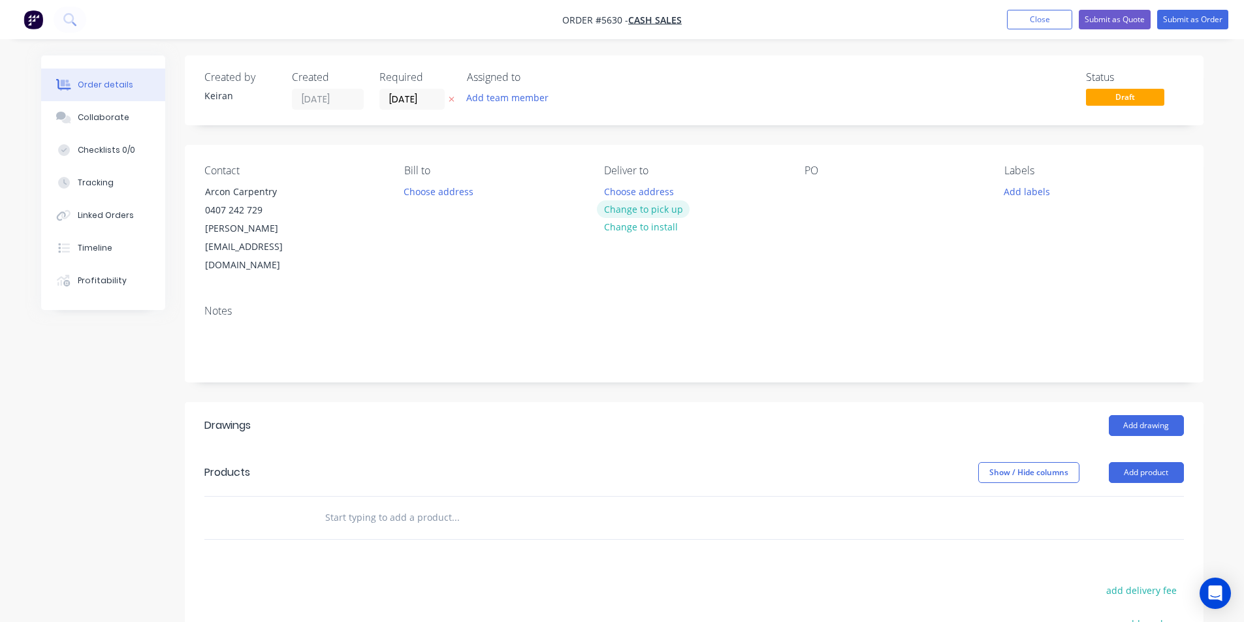
click at [661, 210] on button "Change to pick up" at bounding box center [643, 209] width 93 height 18
click at [413, 101] on input "[DATE]" at bounding box center [412, 99] width 64 height 20
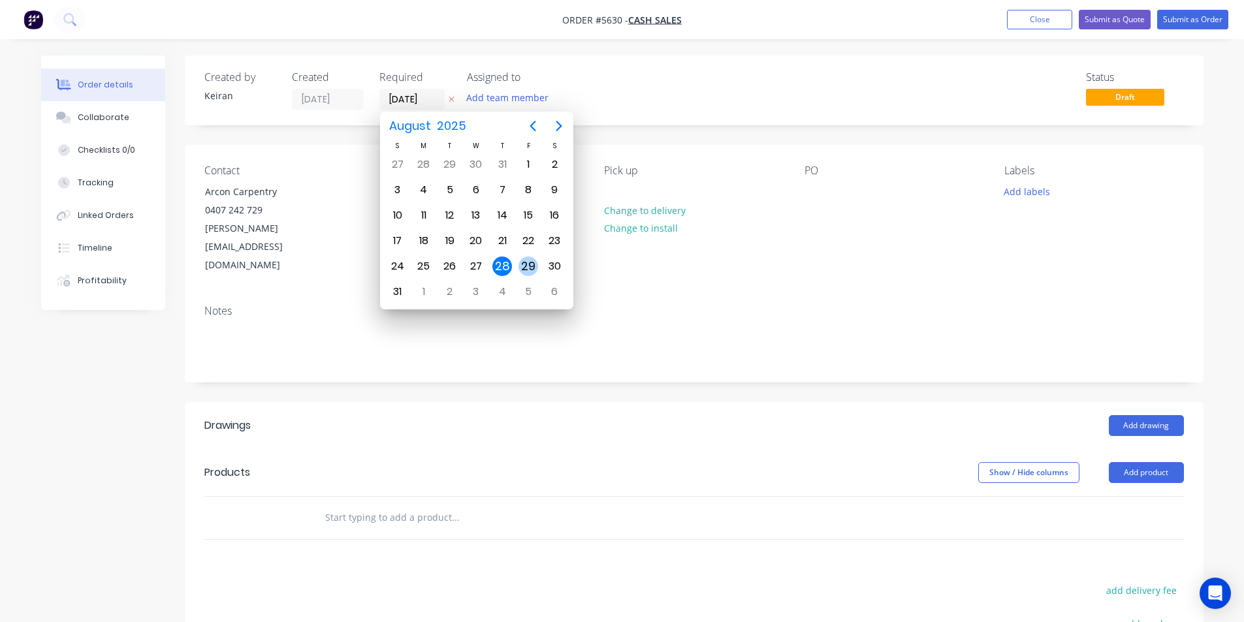
click at [527, 261] on div "29" at bounding box center [528, 267] width 20 height 20
type input "[DATE]"
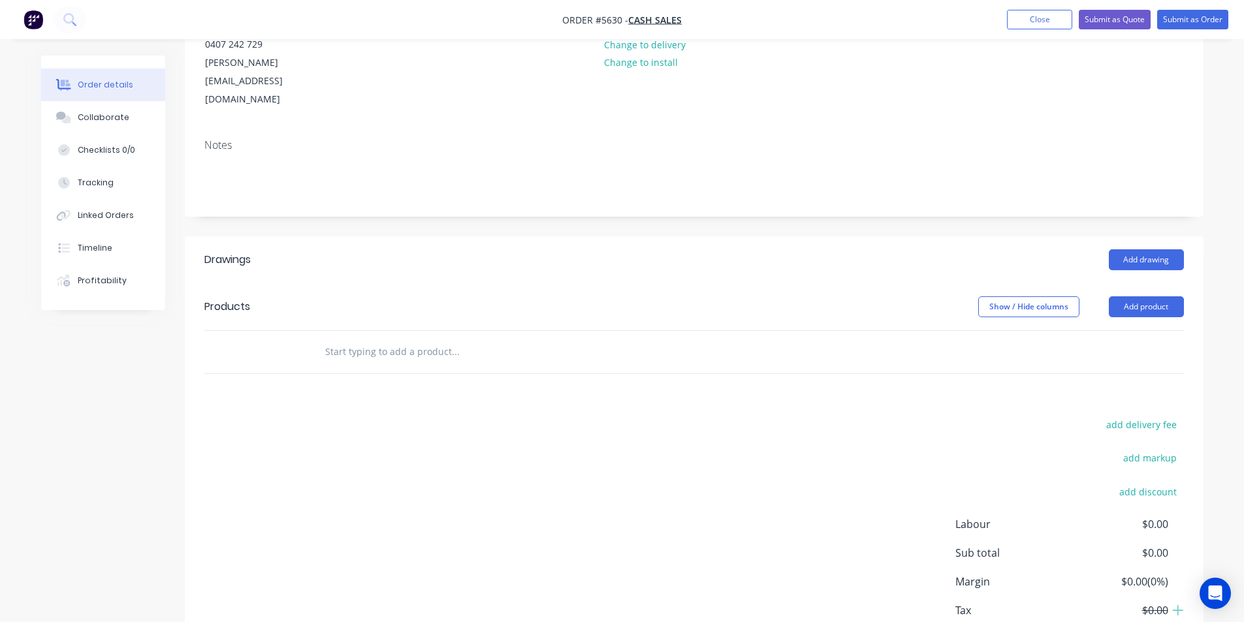
scroll to position [84, 0]
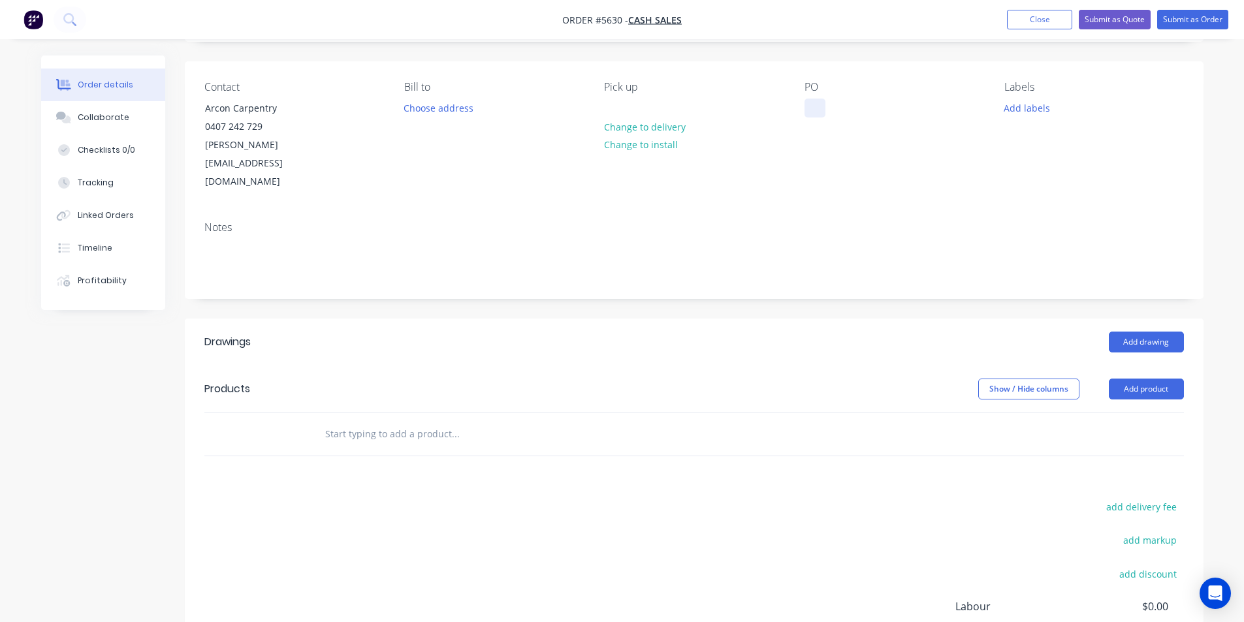
click at [806, 116] on div at bounding box center [815, 108] width 21 height 19
click at [1119, 332] on button "Add drawing" at bounding box center [1146, 342] width 75 height 21
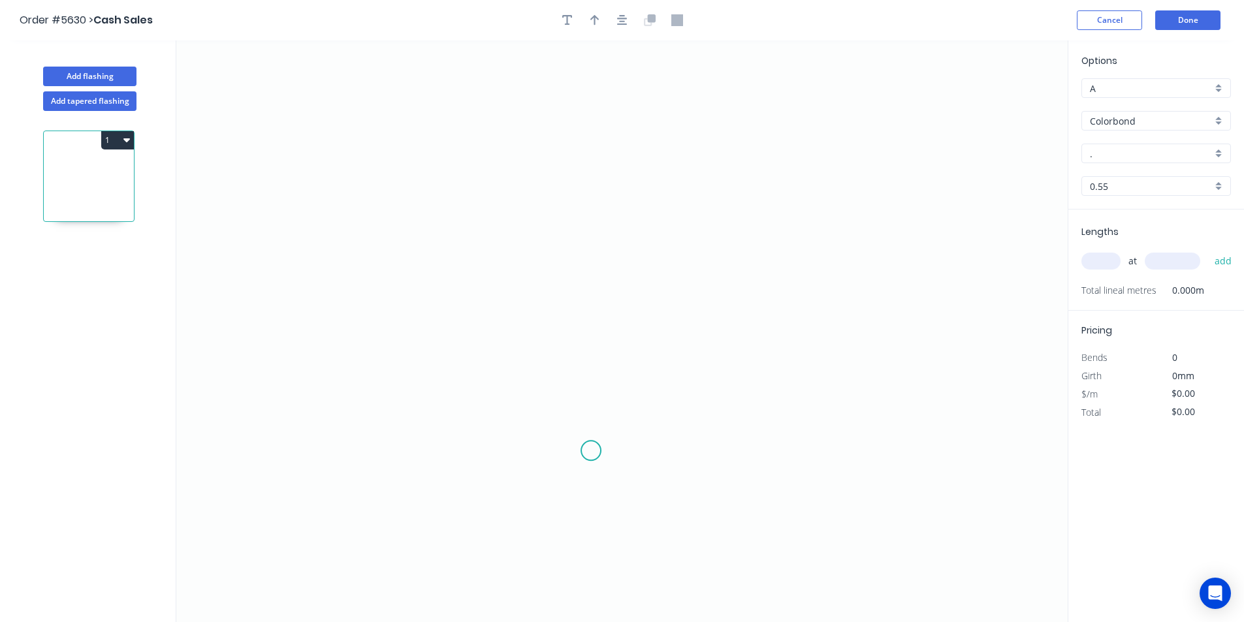
click at [422, 468] on icon "0" at bounding box center [621, 331] width 891 height 582
drag, startPoint x: 428, startPoint y: 212, endPoint x: 591, endPoint y: 210, distance: 163.3
click at [432, 211] on icon "0" at bounding box center [621, 331] width 891 height 582
click at [657, 212] on icon "0 ?" at bounding box center [621, 331] width 891 height 582
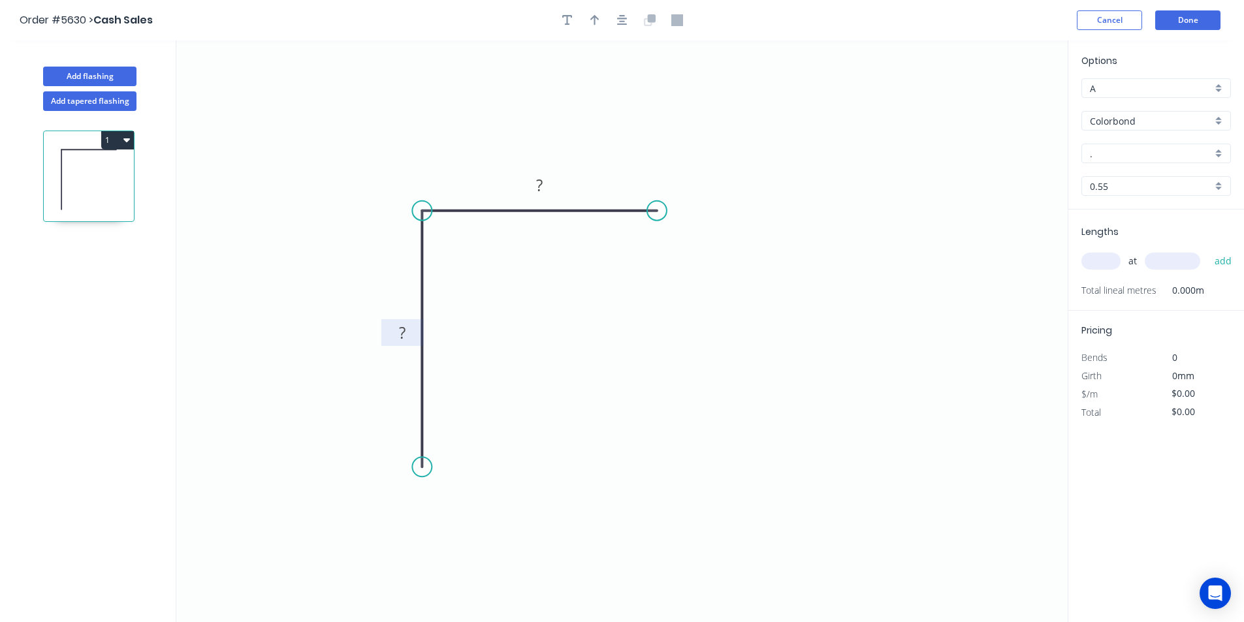
click at [406, 340] on tspan "?" at bounding box center [402, 333] width 7 height 22
click at [616, 24] on button "button" at bounding box center [623, 20] width 20 height 20
type input "$9.16"
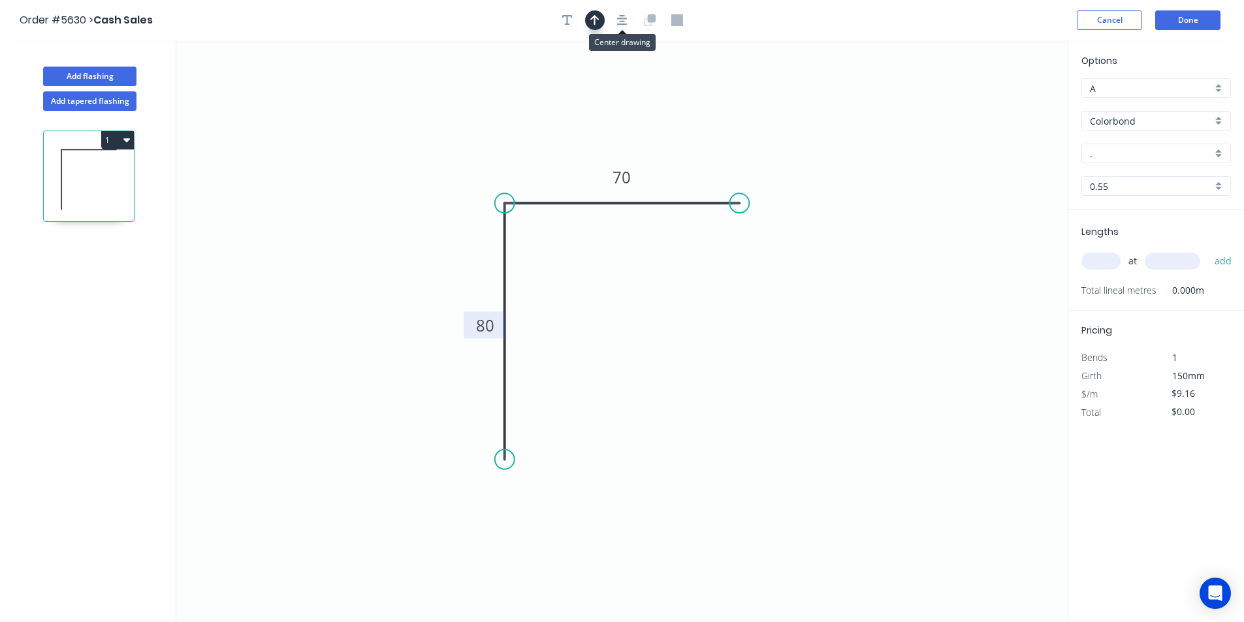
click at [602, 19] on button "button" at bounding box center [595, 20] width 20 height 20
click at [493, 183] on icon at bounding box center [499, 177] width 12 height 42
click at [1196, 94] on input "A" at bounding box center [1151, 89] width 122 height 14
click at [1186, 99] on div "Options A B C D Colorbond Colorbond Colorbond Matt - Flat Sheet . . 0.55 0.55" at bounding box center [1156, 132] width 176 height 156
click at [1149, 153] on input "." at bounding box center [1151, 154] width 122 height 14
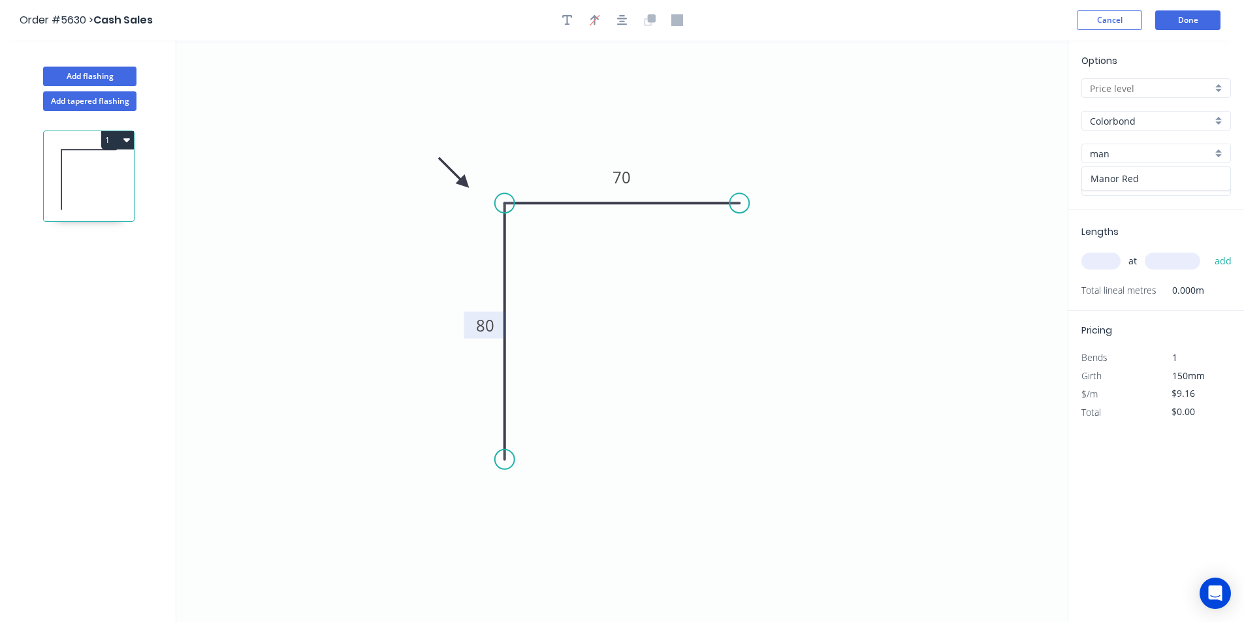
click at [1115, 175] on div "Manor Red" at bounding box center [1156, 178] width 148 height 23
type input "Manor Red"
click at [1108, 261] on input "text" at bounding box center [1100, 261] width 39 height 17
type input "1"
type input "1000"
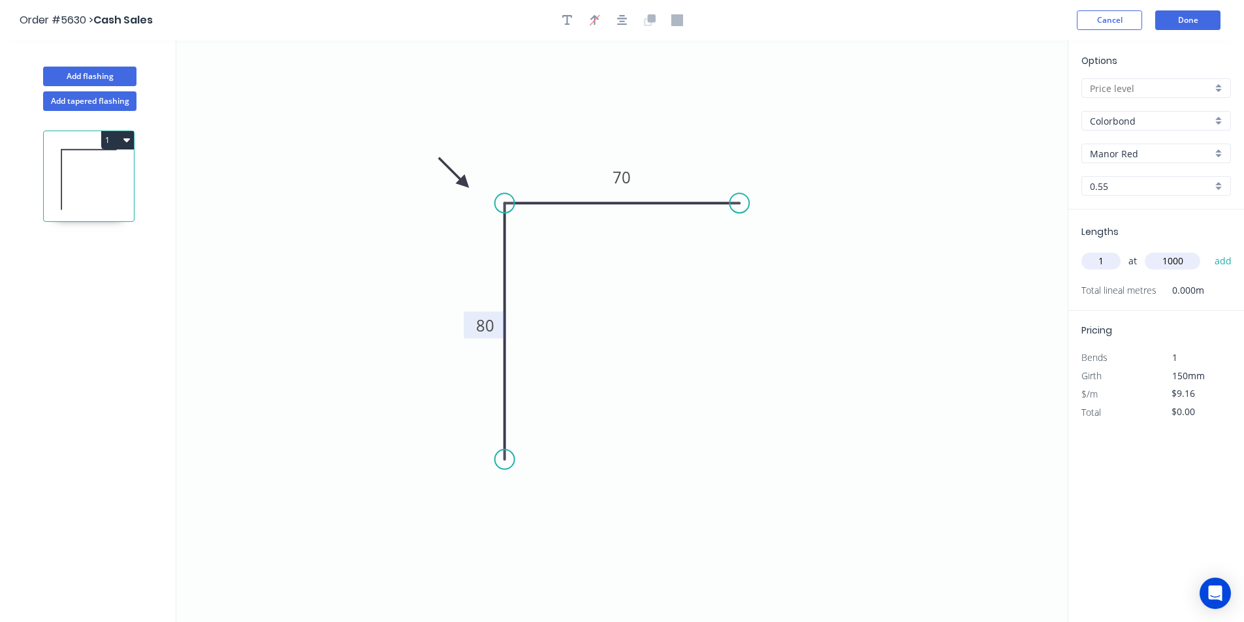
click at [1208, 250] on button "add" at bounding box center [1223, 261] width 31 height 22
type input "$9.16"
click at [115, 78] on button "Add flashing" at bounding box center [89, 77] width 93 height 20
type input "$0.00"
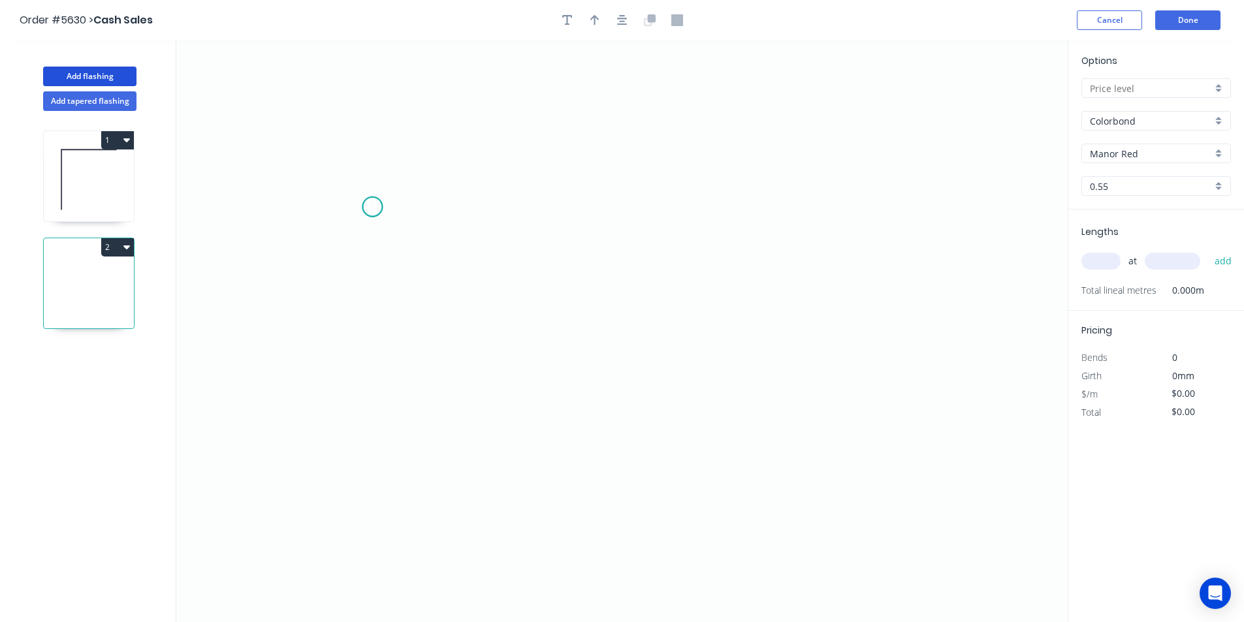
drag, startPoint x: 372, startPoint y: 207, endPoint x: 649, endPoint y: 202, distance: 276.9
click at [392, 206] on icon "0" at bounding box center [621, 331] width 891 height 582
click at [387, 217] on div "Delete point" at bounding box center [431, 224] width 131 height 27
click at [376, 202] on icon "0" at bounding box center [621, 331] width 891 height 582
click at [859, 199] on icon "0" at bounding box center [621, 331] width 891 height 582
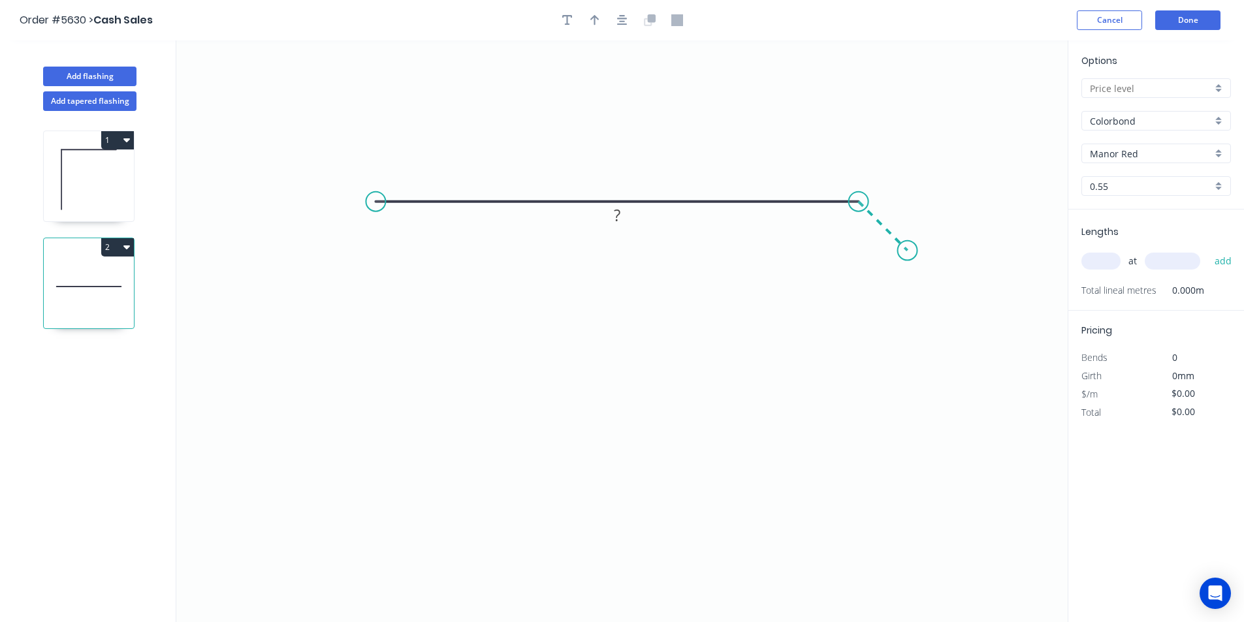
click at [908, 245] on icon "0 ?" at bounding box center [621, 331] width 891 height 582
click at [908, 245] on circle at bounding box center [908, 251] width 20 height 20
click at [628, 173] on rect at bounding box center [617, 177] width 26 height 18
click at [1106, 263] on input "text" at bounding box center [1100, 261] width 39 height 17
type input "$24.01"
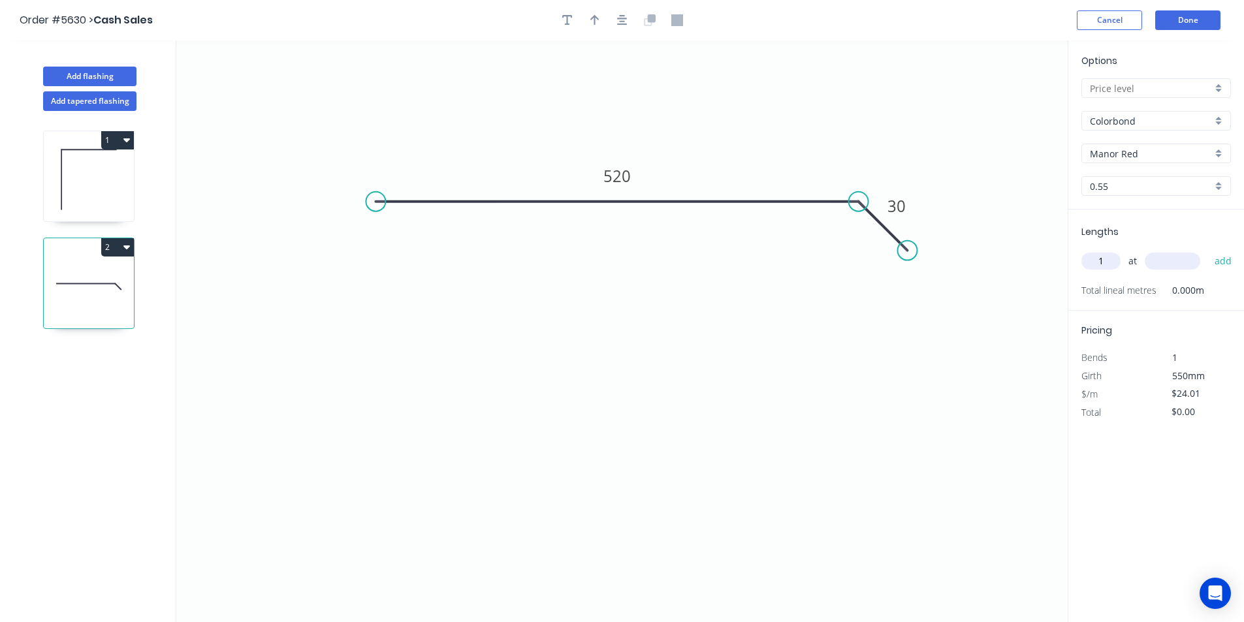
type input "1"
type input "1000"
click at [1208, 250] on button "add" at bounding box center [1223, 261] width 31 height 22
type input "$24.01"
click at [62, 71] on button "Add flashing" at bounding box center [89, 77] width 93 height 20
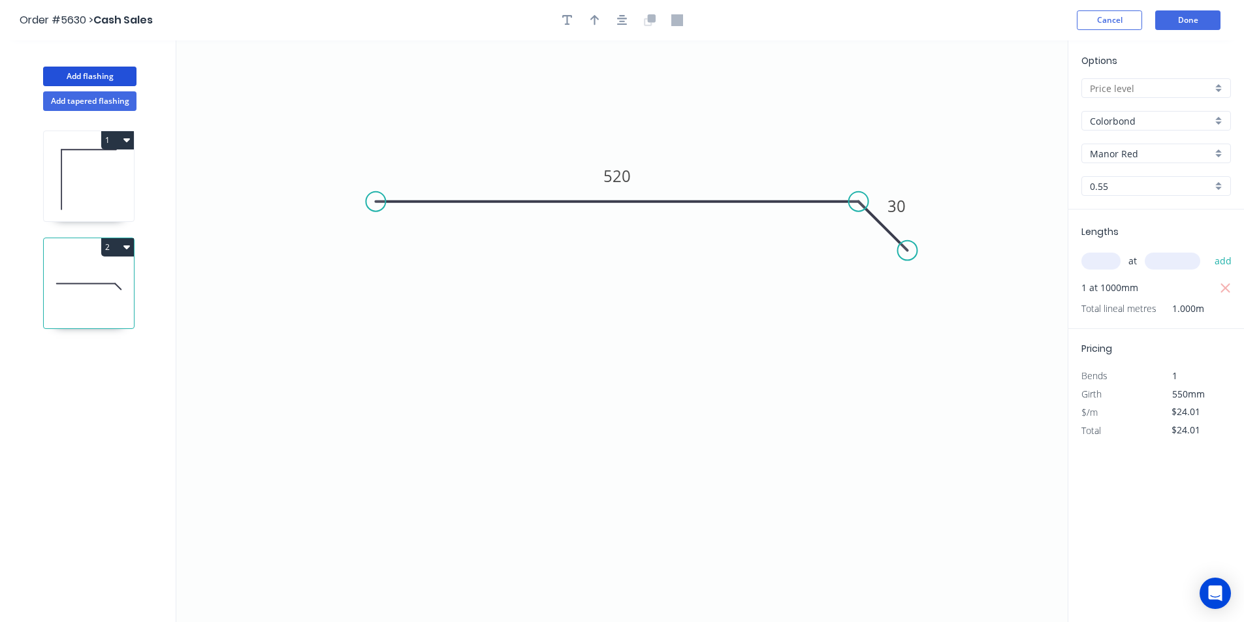
type input "$0.00"
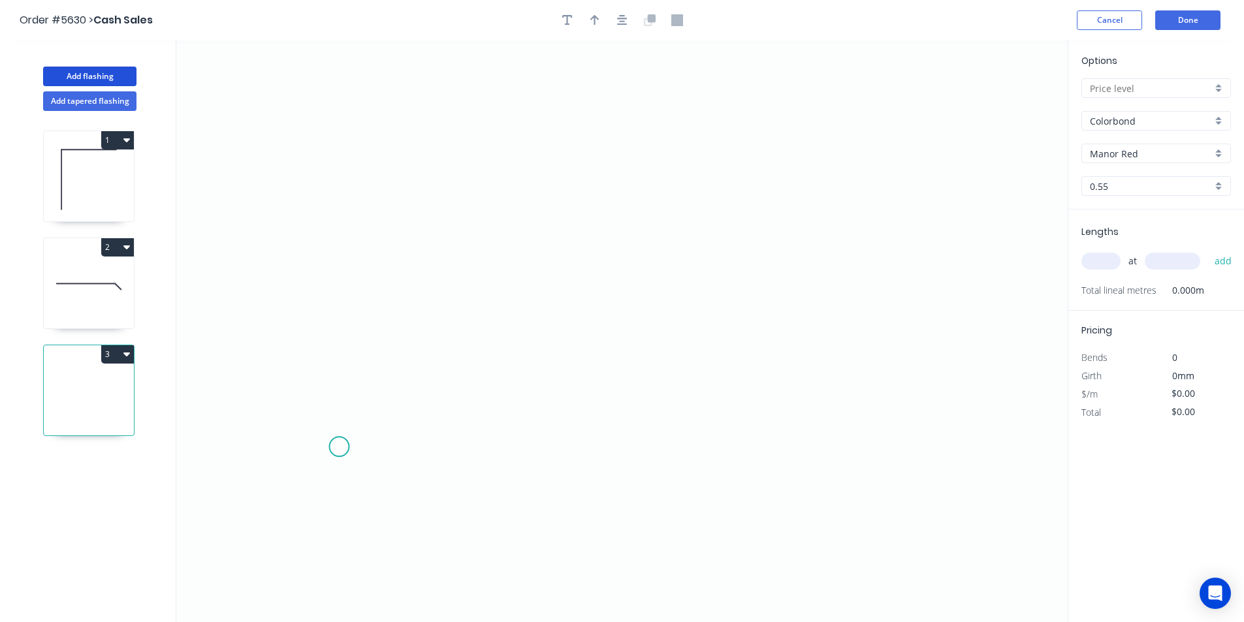
click at [339, 447] on icon "0" at bounding box center [621, 331] width 891 height 582
click at [337, 362] on icon "0" at bounding box center [621, 331] width 891 height 582
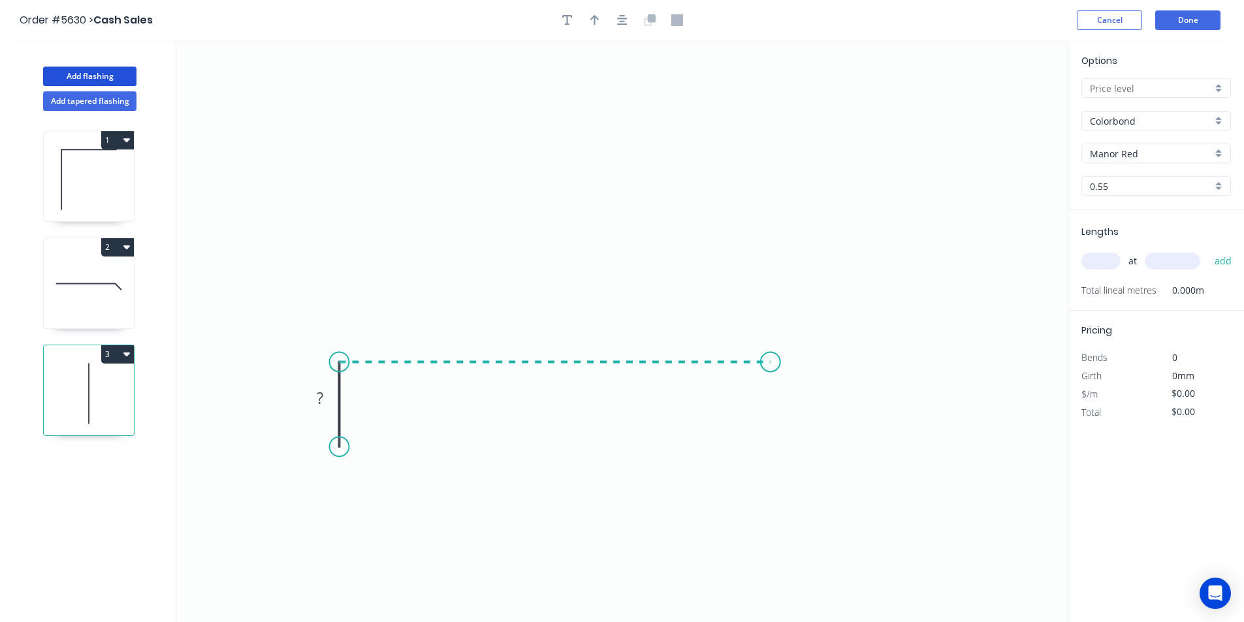
click at [771, 363] on icon "0 ?" at bounding box center [621, 331] width 891 height 582
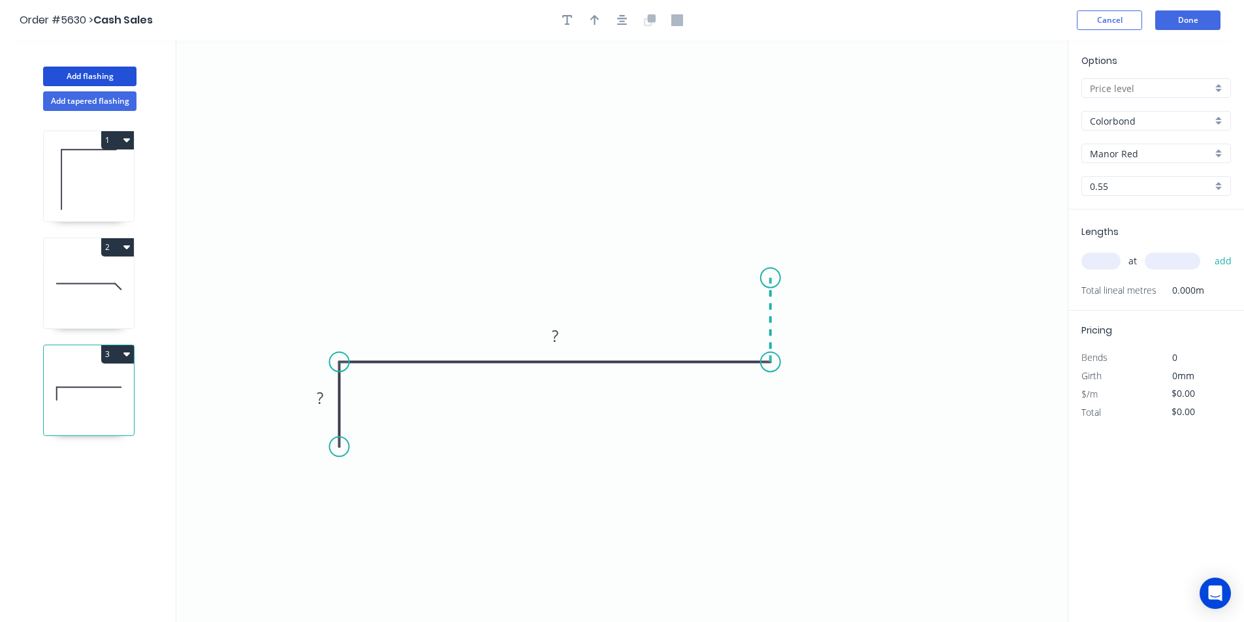
click at [772, 278] on icon "0 ? ?" at bounding box center [621, 331] width 891 height 582
click at [772, 278] on circle at bounding box center [771, 278] width 20 height 20
click at [325, 404] on rect at bounding box center [320, 399] width 26 height 18
click at [629, 15] on button "button" at bounding box center [623, 20] width 20 height 20
type input "$16.52"
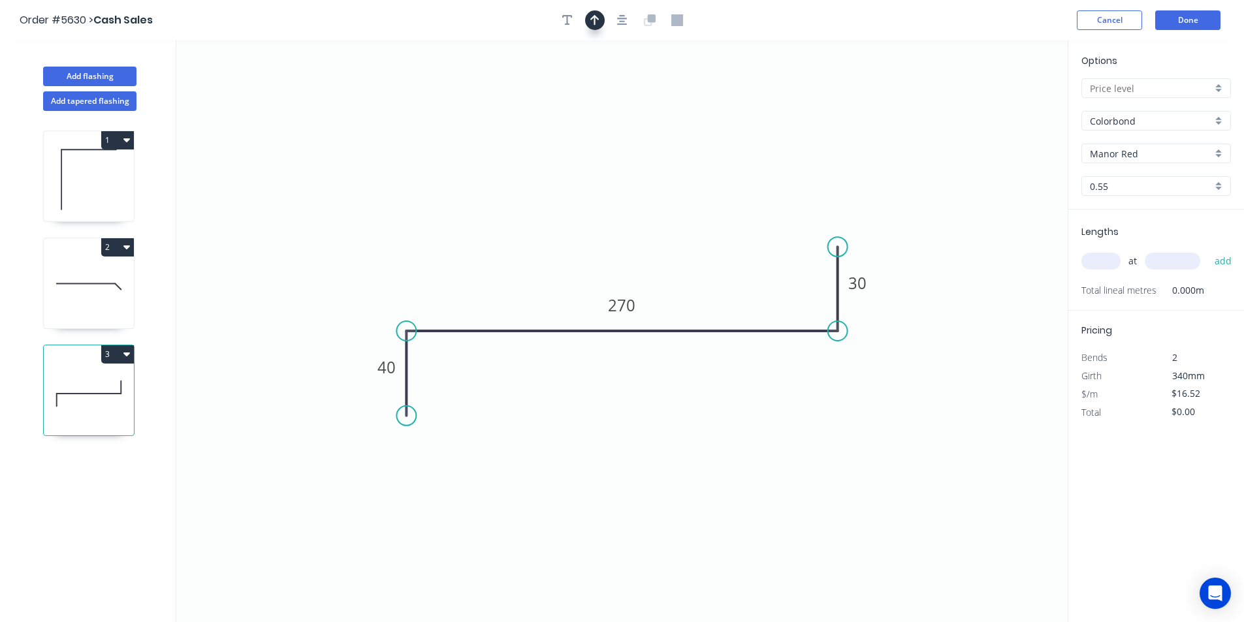
click at [604, 18] on div at bounding box center [622, 20] width 137 height 20
drag, startPoint x: 603, startPoint y: 18, endPoint x: 632, endPoint y: 18, distance: 28.7
click at [603, 17] on button "button" at bounding box center [595, 20] width 20 height 20
drag, startPoint x: 998, startPoint y: 105, endPoint x: 552, endPoint y: 263, distance: 473.8
click at [545, 269] on icon at bounding box center [546, 256] width 12 height 42
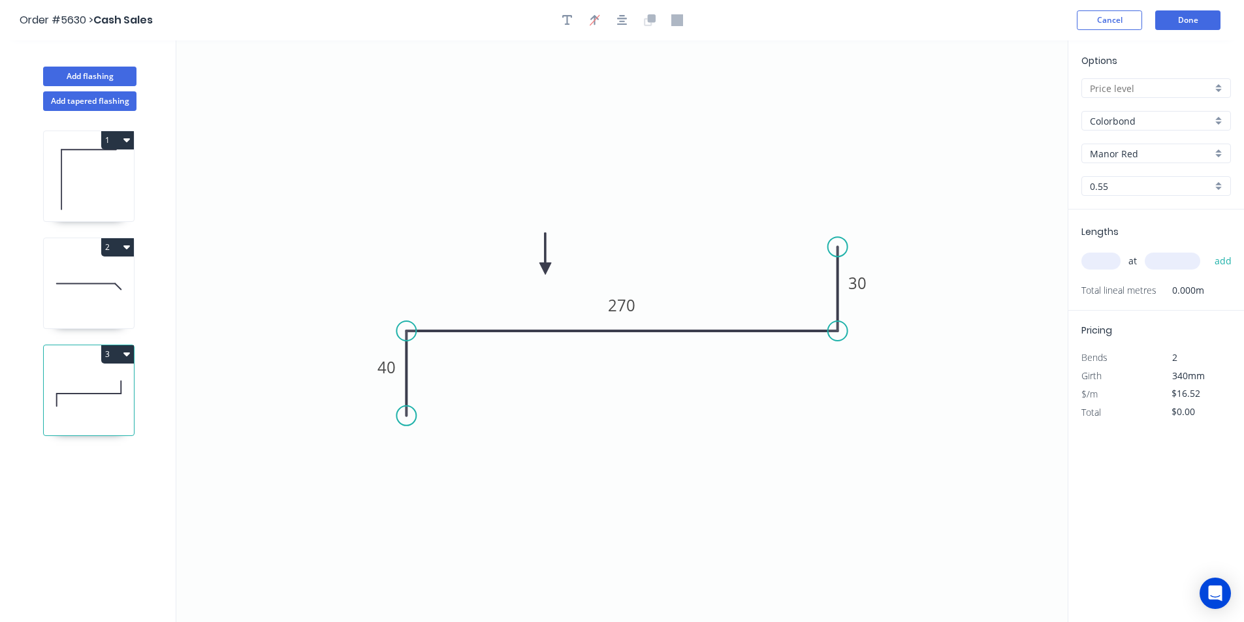
click at [1171, 83] on input "text" at bounding box center [1151, 89] width 122 height 14
click at [1130, 116] on div "A" at bounding box center [1156, 113] width 148 height 23
type input "A"
drag, startPoint x: 142, startPoint y: 289, endPoint x: 135, endPoint y: 284, distance: 8.5
click at [136, 285] on div "1 2 3" at bounding box center [90, 378] width 172 height 535
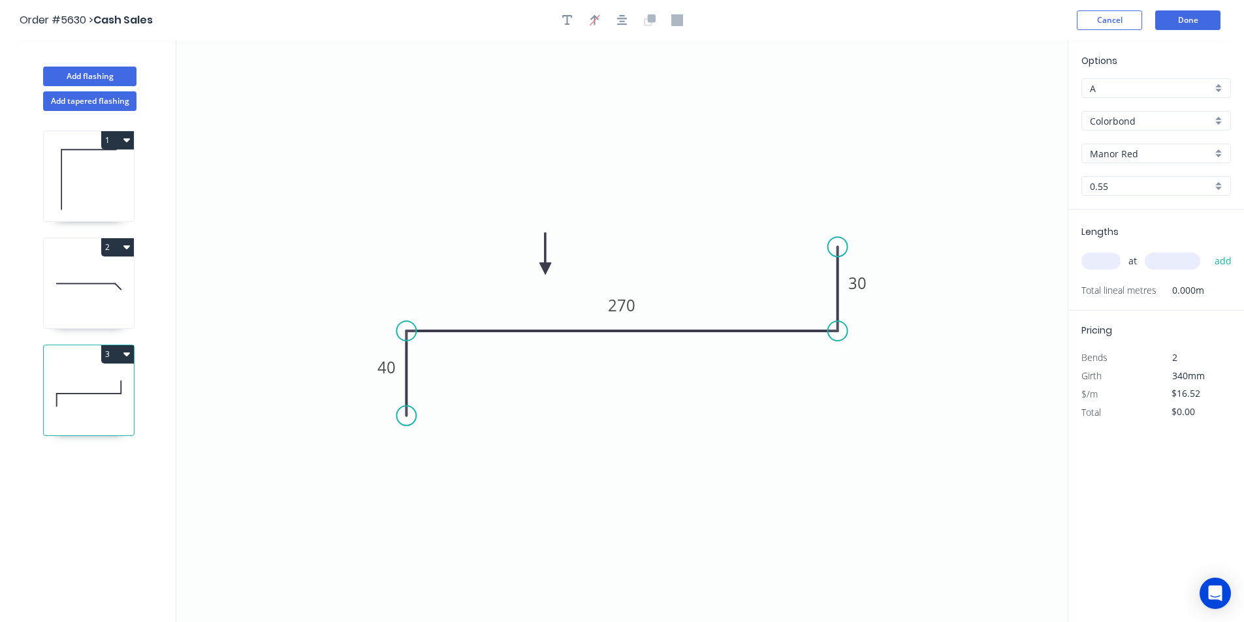
click at [84, 255] on div "2" at bounding box center [89, 247] width 90 height 18
type input "$24.01"
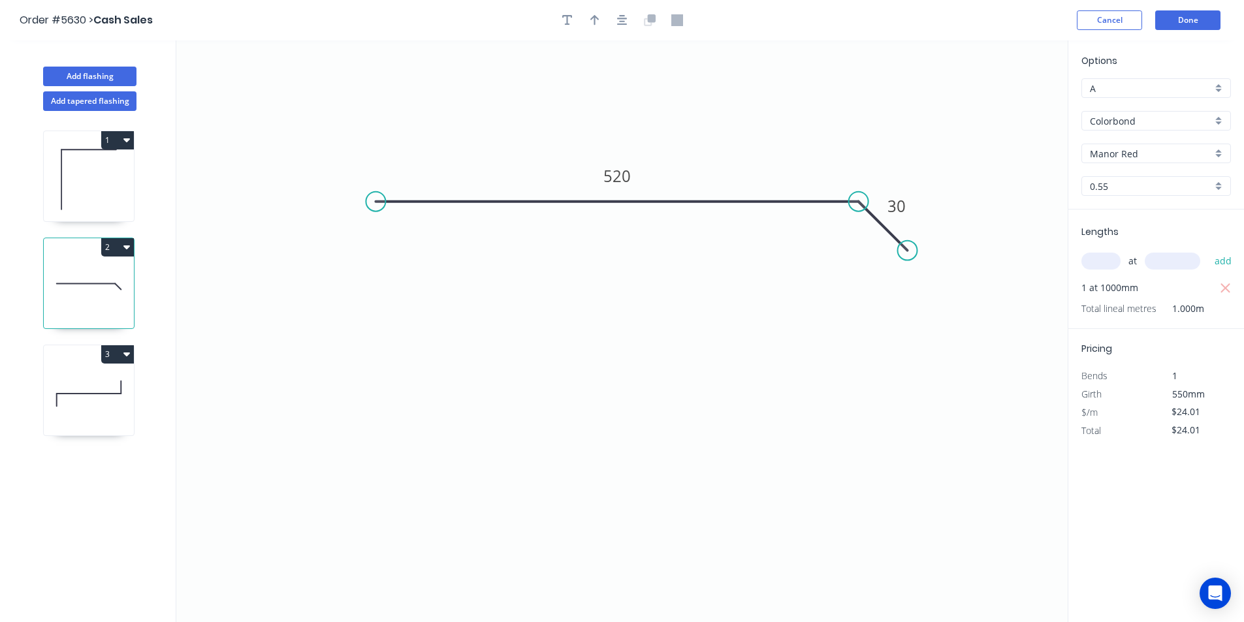
click at [108, 392] on icon at bounding box center [89, 394] width 90 height 84
type input "$16.52"
type input "$0.00"
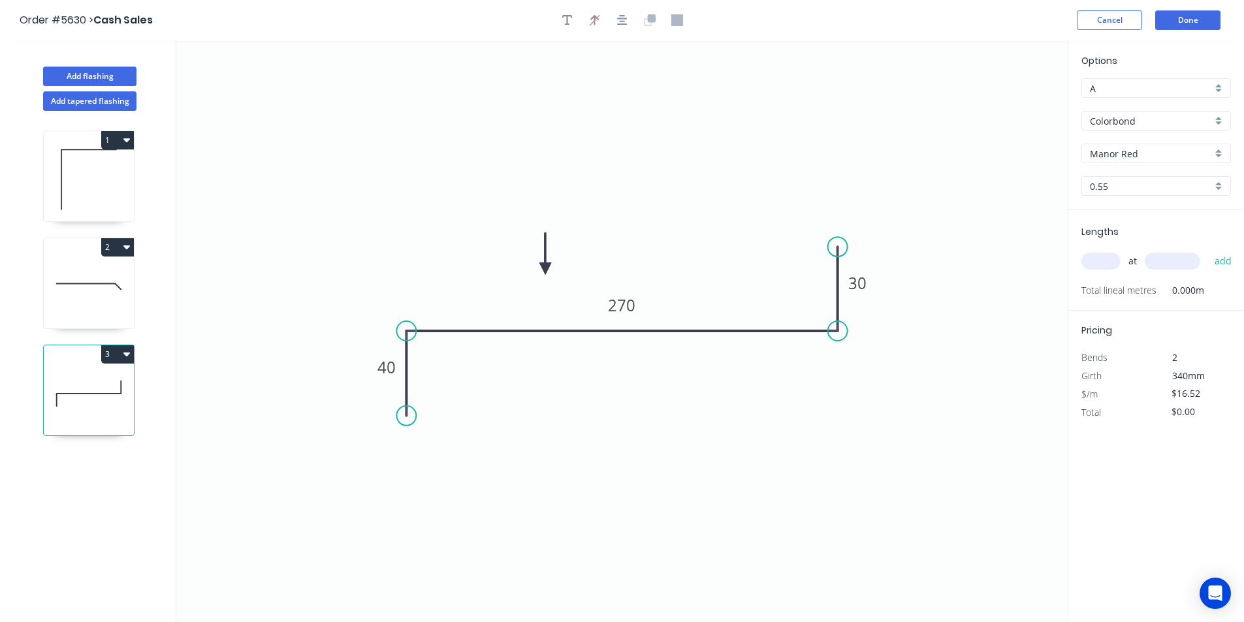
click at [1108, 269] on div "at add" at bounding box center [1157, 261] width 152 height 22
click at [1106, 264] on input "text" at bounding box center [1100, 261] width 39 height 17
type input "1"
type input "1000"
click at [1208, 250] on button "add" at bounding box center [1223, 261] width 31 height 22
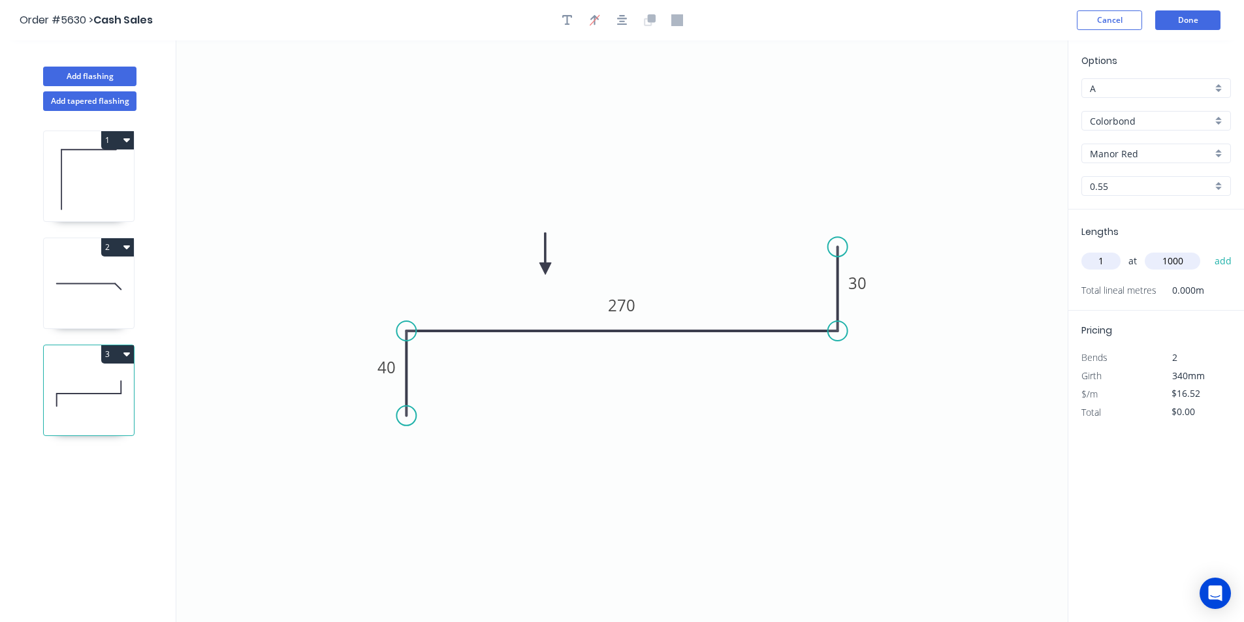
type input "$16.52"
click at [126, 70] on button "Add flashing" at bounding box center [89, 77] width 93 height 20
type input "$0.00"
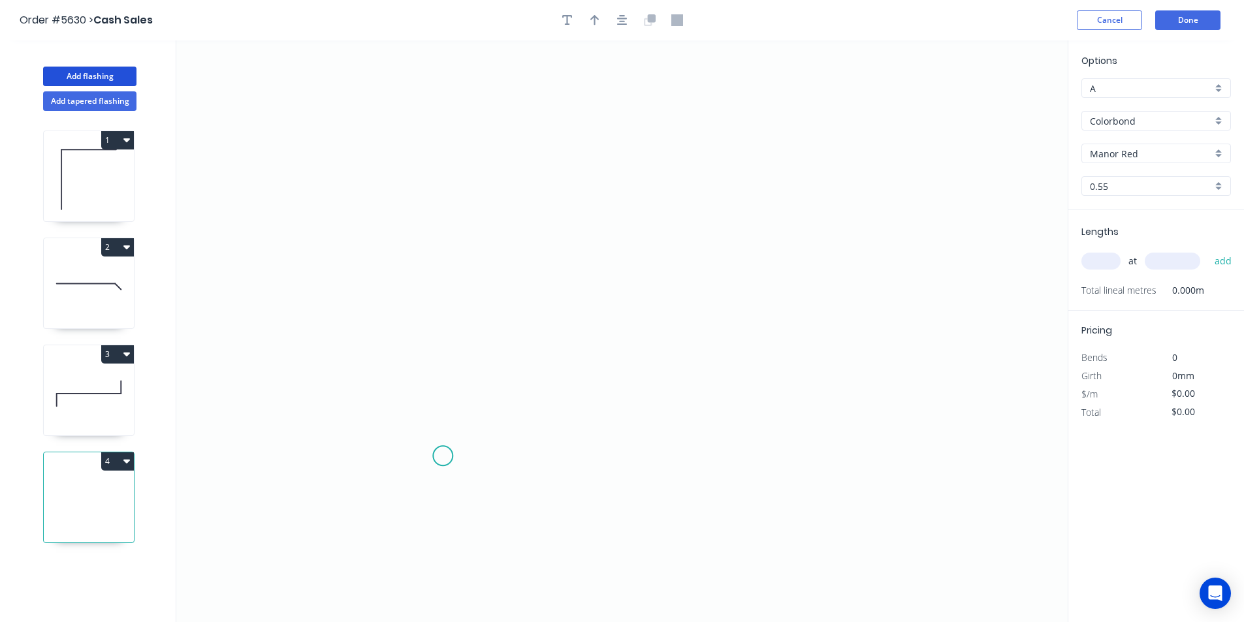
click at [443, 456] on icon "0" at bounding box center [621, 331] width 891 height 582
click at [429, 204] on icon "0" at bounding box center [621, 331] width 891 height 582
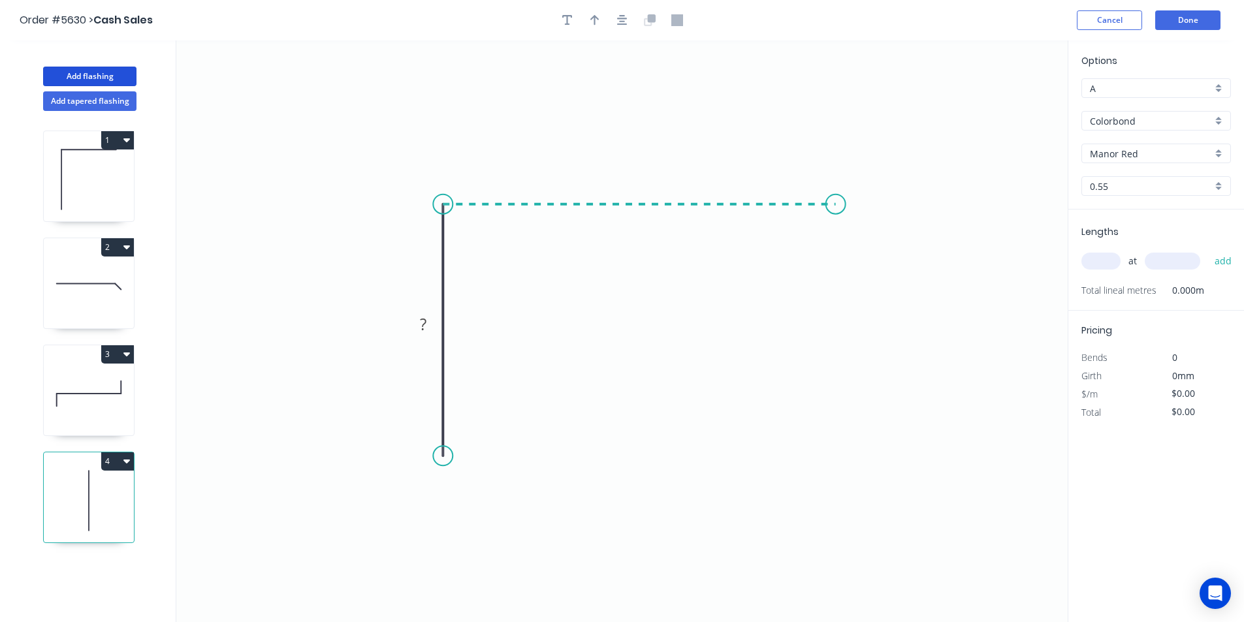
click at [836, 227] on icon "0 ?" at bounding box center [621, 331] width 891 height 582
click at [884, 252] on icon "0 ? ?" at bounding box center [621, 331] width 891 height 582
click at [884, 252] on circle at bounding box center [884, 252] width 20 height 20
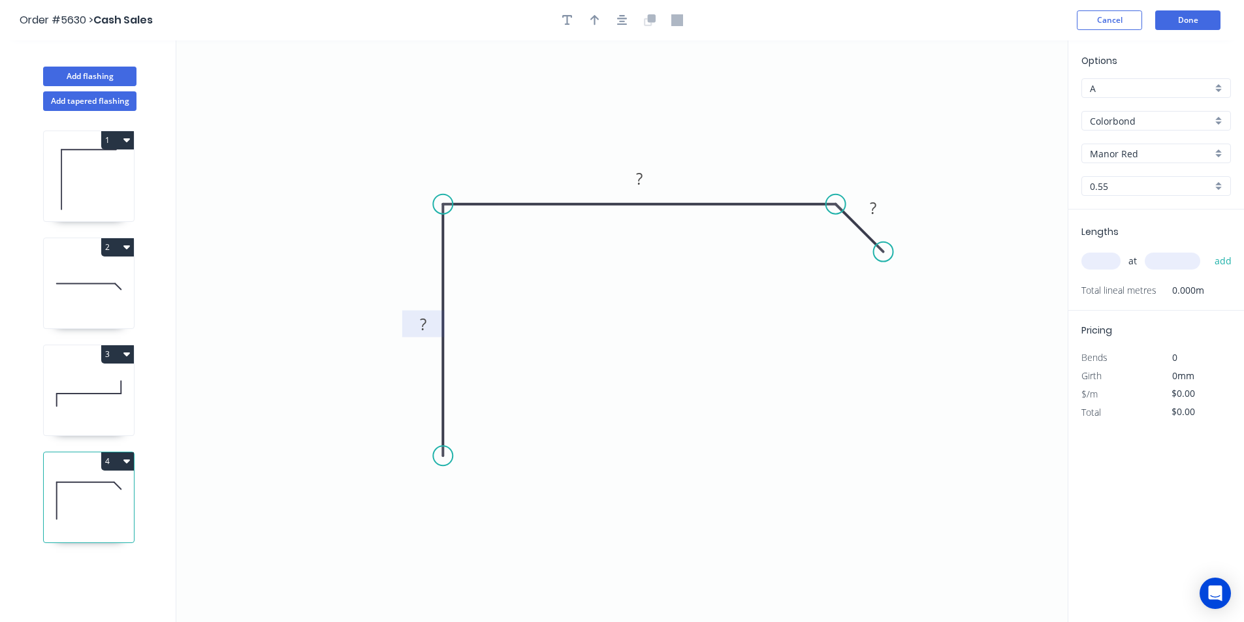
click at [424, 323] on tspan "?" at bounding box center [423, 324] width 7 height 22
click at [622, 16] on icon "button" at bounding box center [622, 20] width 10 height 10
type input "$21.47"
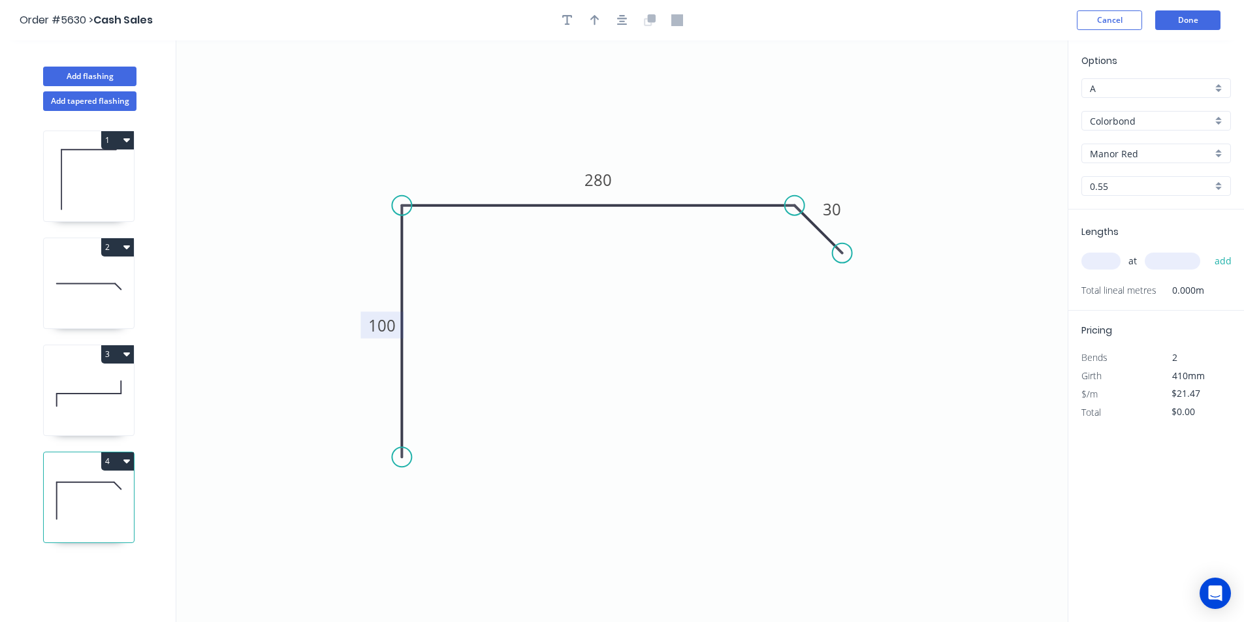
drag, startPoint x: 600, startPoint y: 15, endPoint x: 742, endPoint y: 40, distance: 144.5
click at [600, 16] on button "button" at bounding box center [595, 20] width 20 height 20
drag, startPoint x: 1006, startPoint y: 105, endPoint x: 980, endPoint y: 106, distance: 26.2
click at [977, 109] on icon "0 100 280 30" at bounding box center [621, 331] width 891 height 582
drag, startPoint x: 1006, startPoint y: 100, endPoint x: 852, endPoint y: 198, distance: 183.2
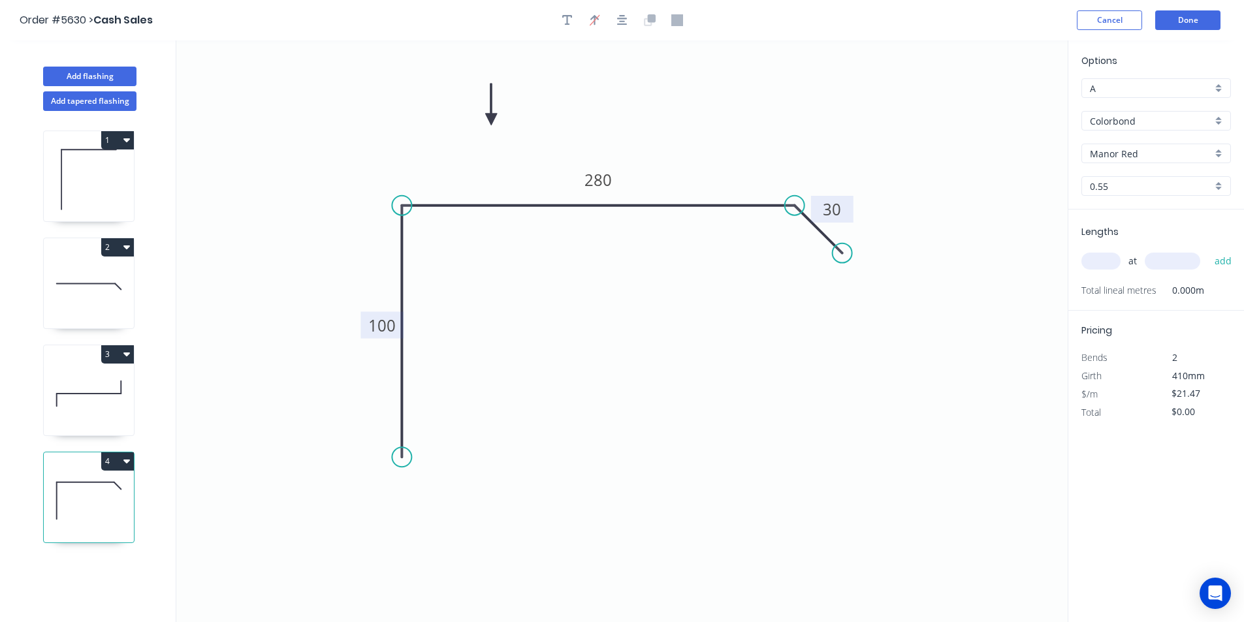
click at [485, 125] on icon at bounding box center [491, 105] width 12 height 42
click at [1088, 261] on input "text" at bounding box center [1100, 261] width 39 height 17
type input "1"
type input "2400"
click at [1208, 250] on button "add" at bounding box center [1223, 261] width 31 height 22
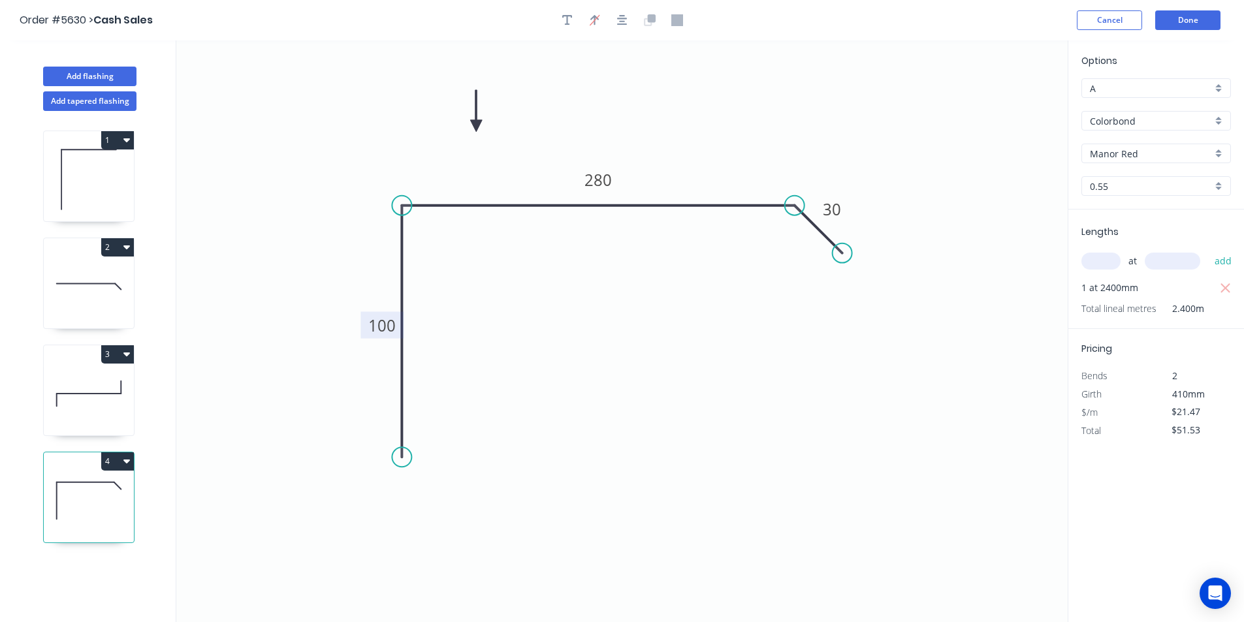
click at [123, 464] on icon "button" at bounding box center [126, 461] width 7 height 10
click at [91, 492] on div "Duplicate" at bounding box center [72, 494] width 101 height 19
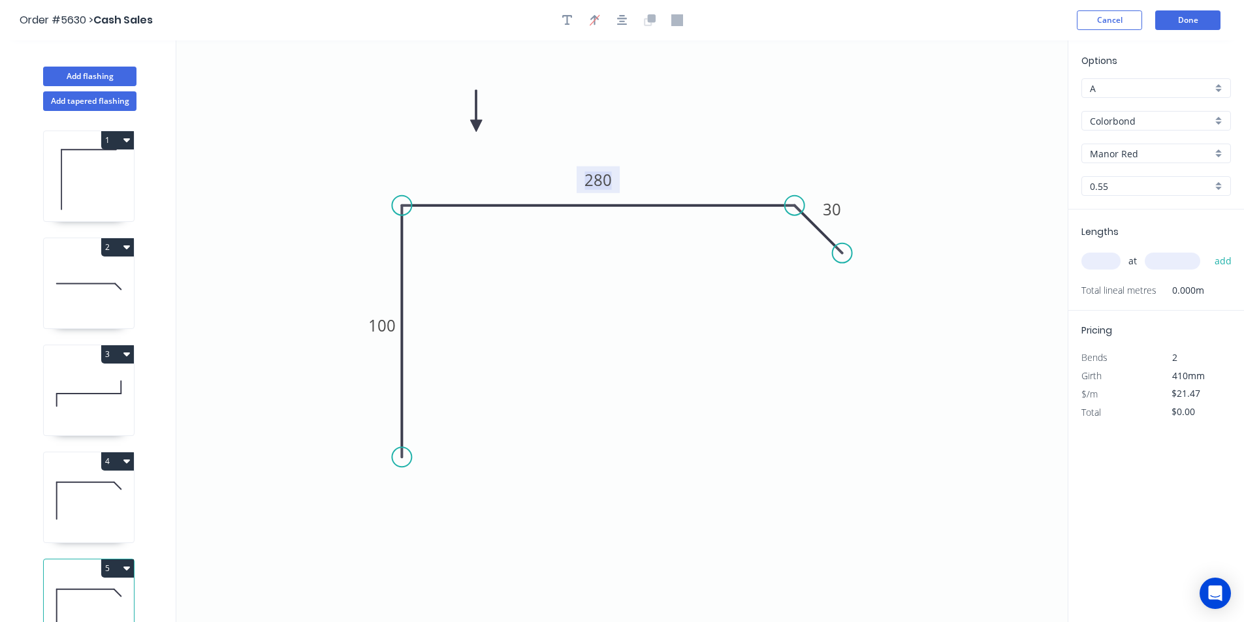
click at [588, 183] on tspan "280" at bounding box center [597, 180] width 27 height 22
click at [114, 566] on button "5" at bounding box center [117, 569] width 33 height 18
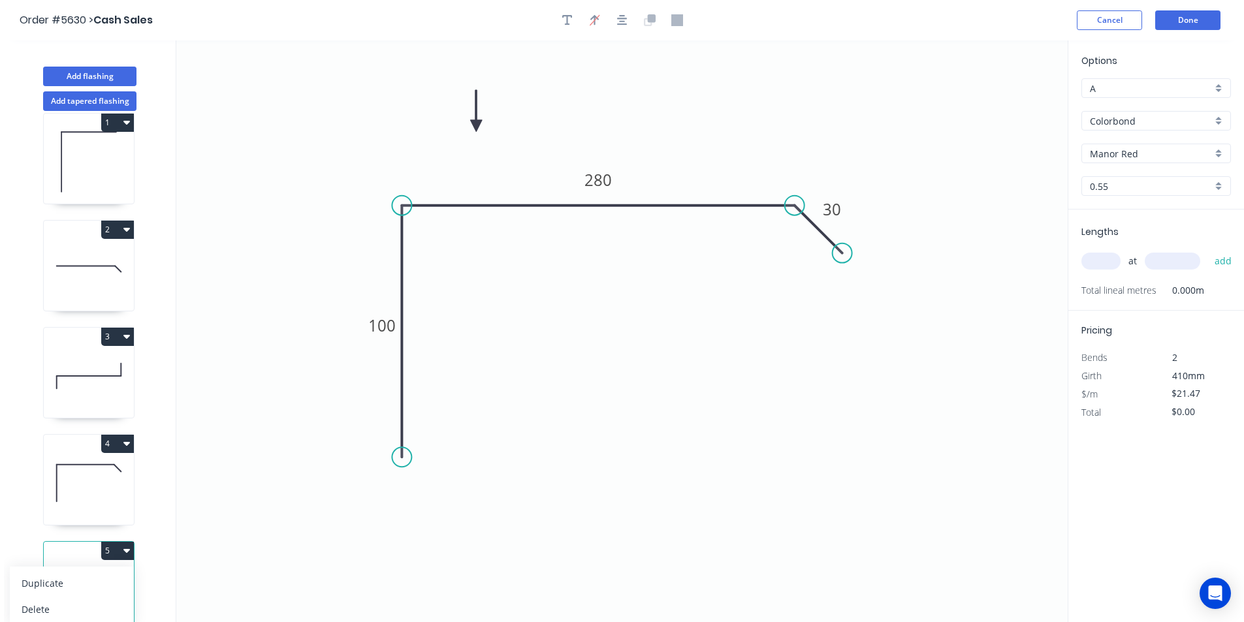
scroll to position [29, 0]
click at [70, 598] on div "Delete" at bounding box center [72, 607] width 101 height 19
type input "$51.53"
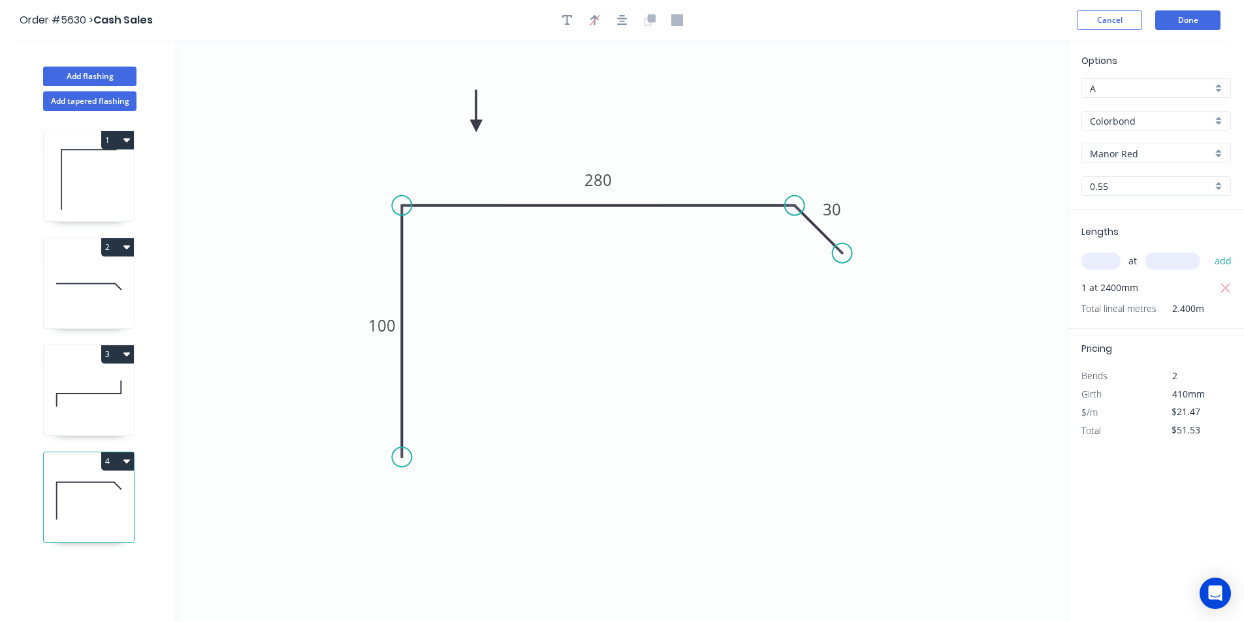
scroll to position [0, 0]
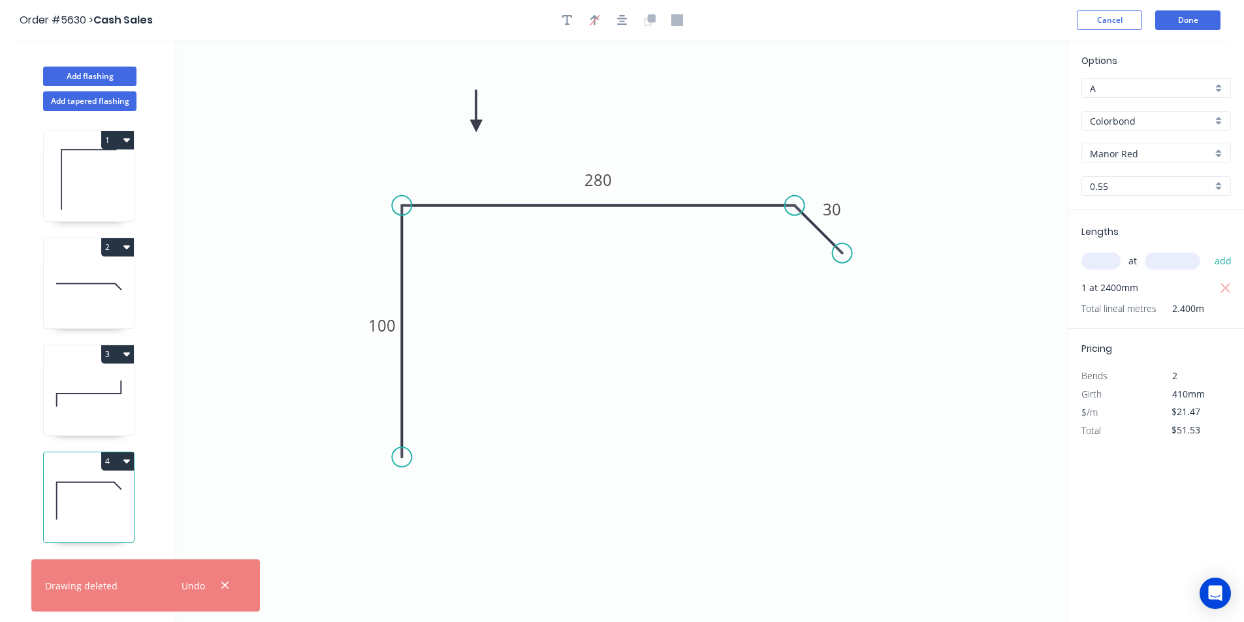
click at [1102, 262] on input "text" at bounding box center [1100, 261] width 39 height 17
type input "1"
type input "5000"
click at [1208, 250] on button "add" at bounding box center [1223, 261] width 31 height 22
type input "$158.88"
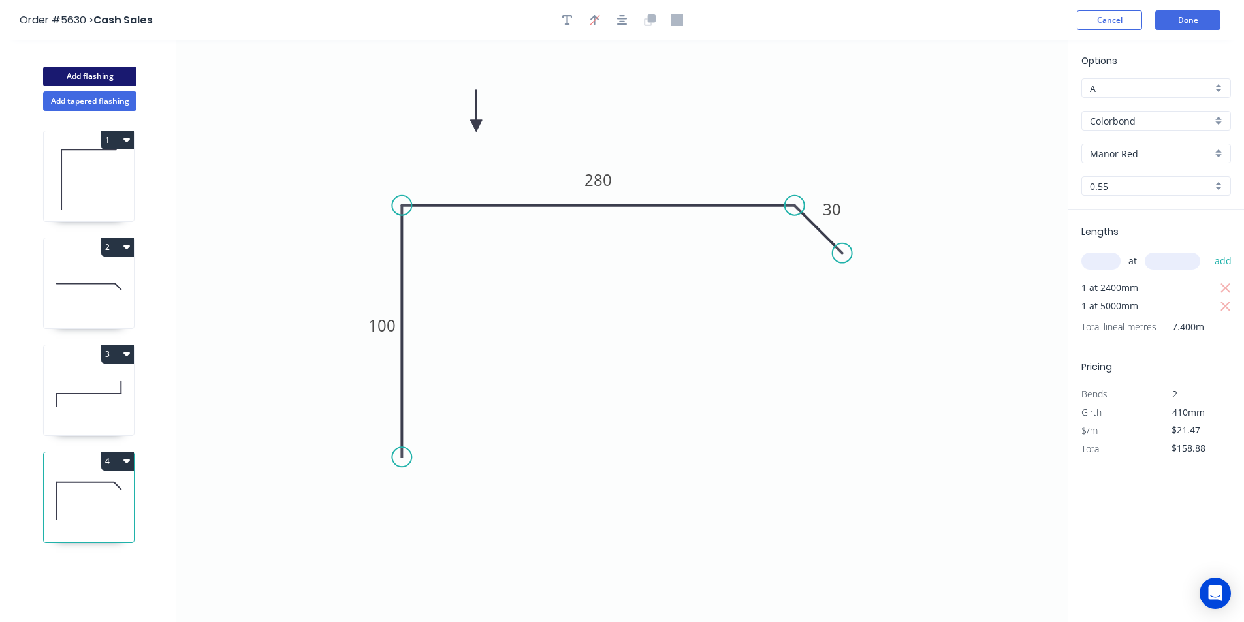
click at [114, 72] on button "Add flashing" at bounding box center [89, 77] width 93 height 20
type input "$0.00"
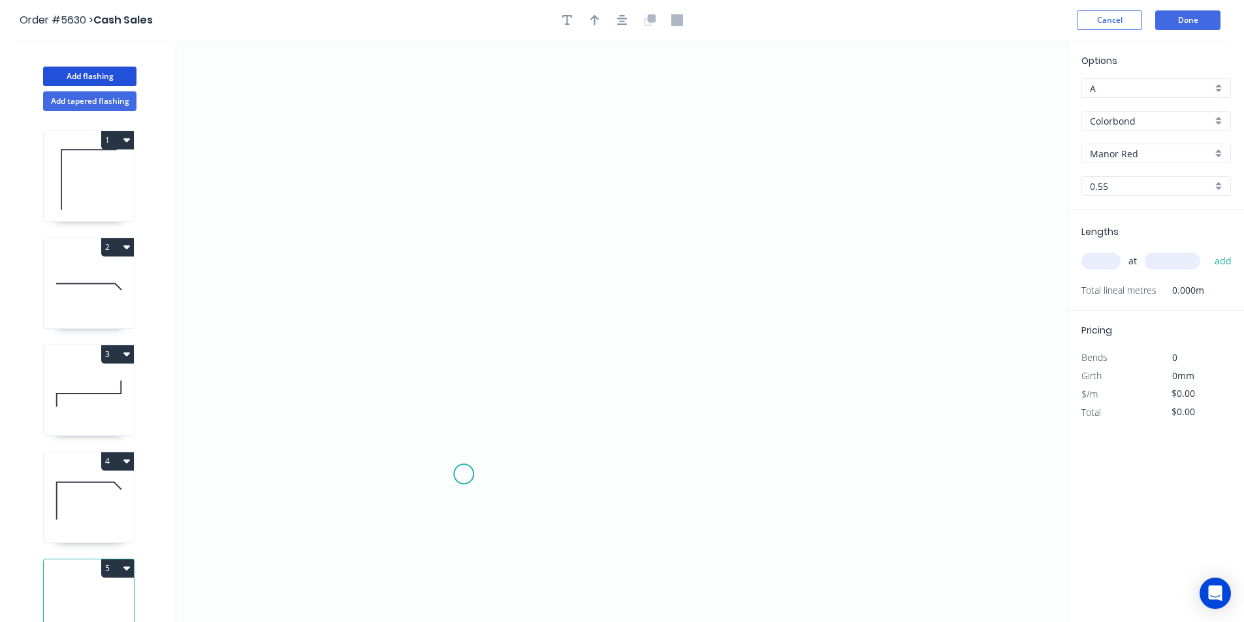
click at [466, 470] on icon "0" at bounding box center [621, 331] width 891 height 582
click at [470, 233] on icon "0" at bounding box center [621, 331] width 891 height 582
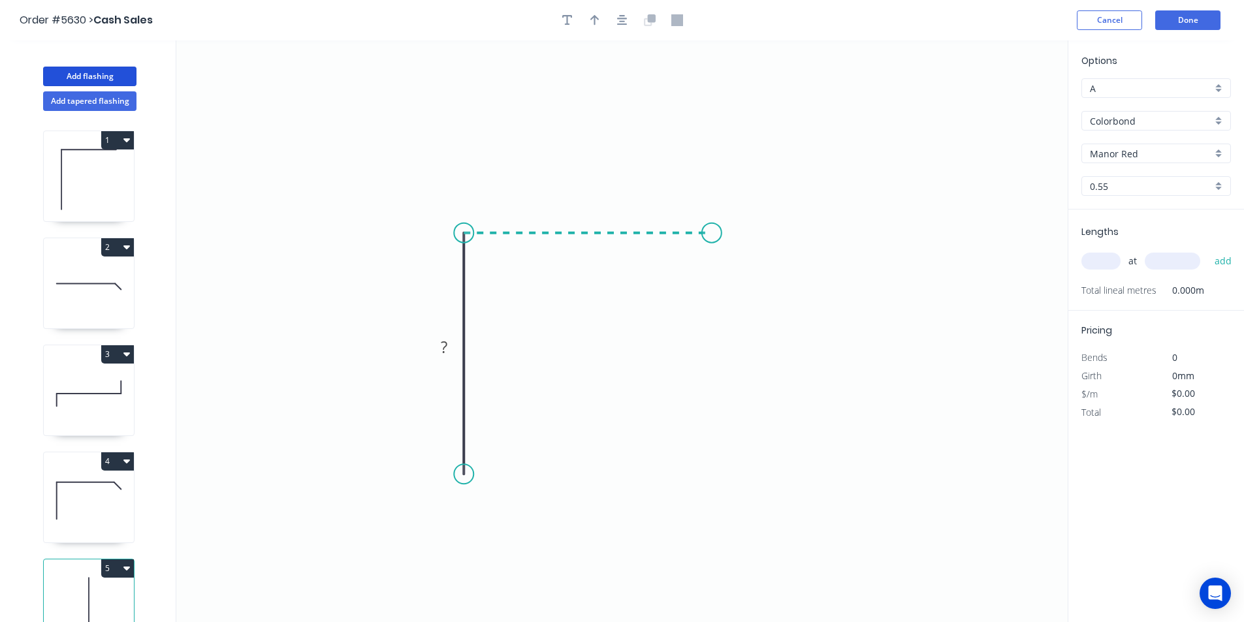
click at [712, 236] on icon "0 ?" at bounding box center [621, 331] width 891 height 582
click at [712, 236] on circle at bounding box center [713, 233] width 20 height 20
drag, startPoint x: 712, startPoint y: 236, endPoint x: 727, endPoint y: 238, distance: 14.5
click at [727, 238] on circle at bounding box center [727, 233] width 20 height 20
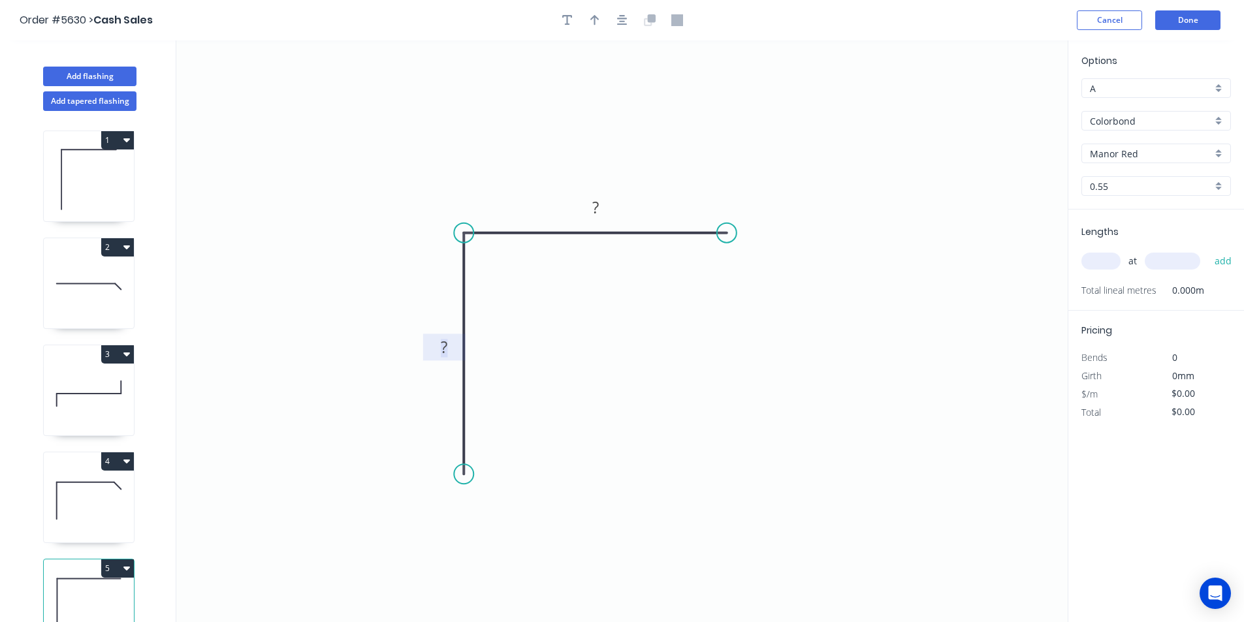
click at [453, 346] on rect at bounding box center [444, 348] width 26 height 18
drag, startPoint x: 621, startPoint y: 25, endPoint x: 613, endPoint y: 21, distance: 9.1
click at [620, 25] on icon "button" at bounding box center [622, 20] width 10 height 12
type input "$10.82"
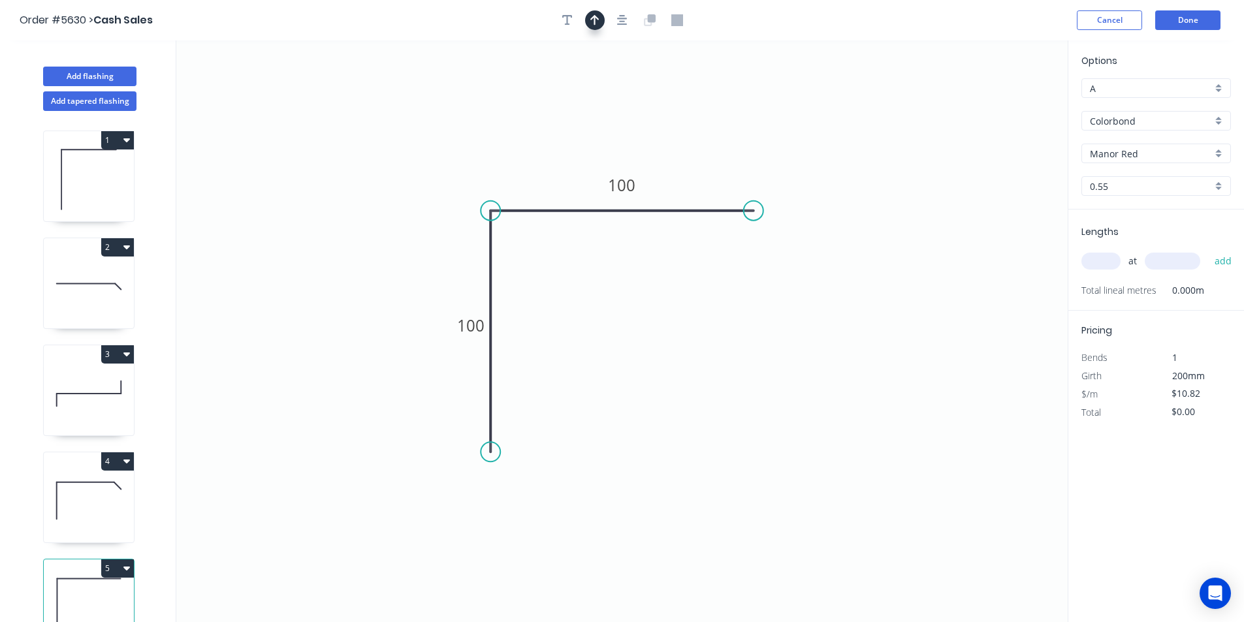
drag, startPoint x: 596, startPoint y: 18, endPoint x: 963, endPoint y: 103, distance: 376.2
click at [600, 20] on button "button" at bounding box center [595, 20] width 20 height 20
click at [437, 195] on icon at bounding box center [437, 180] width 12 height 42
click at [1100, 263] on input "text" at bounding box center [1100, 261] width 39 height 17
type input "1"
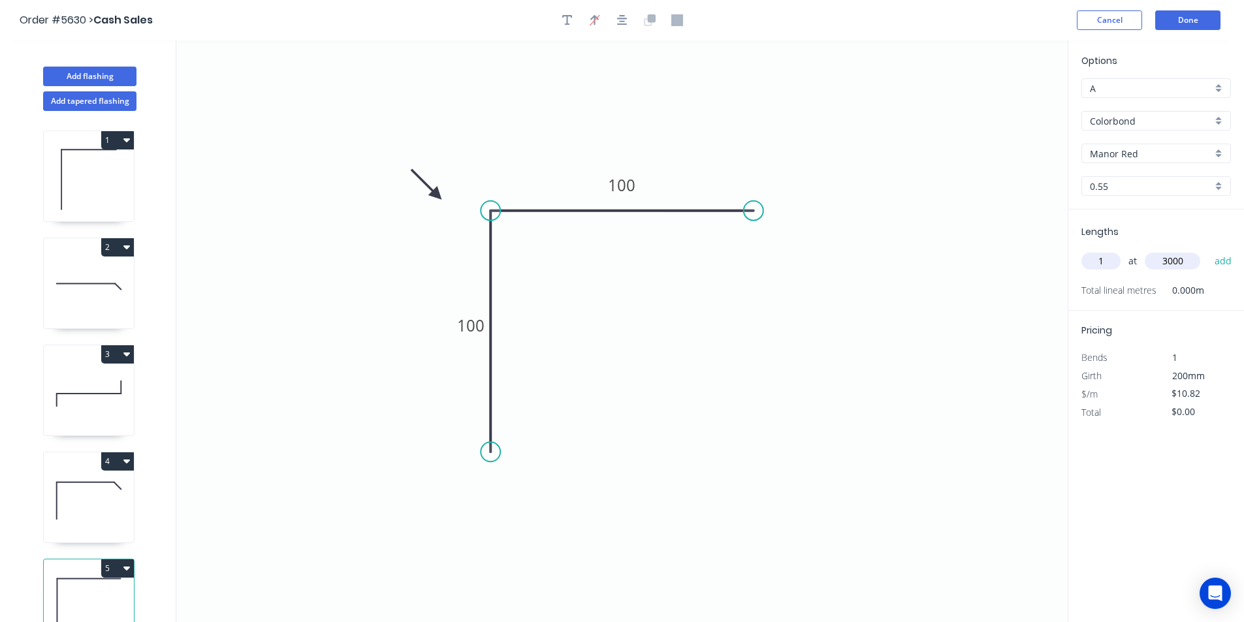
type input "3000"
click at [1208, 250] on button "add" at bounding box center [1223, 261] width 31 height 22
type input "$32.46"
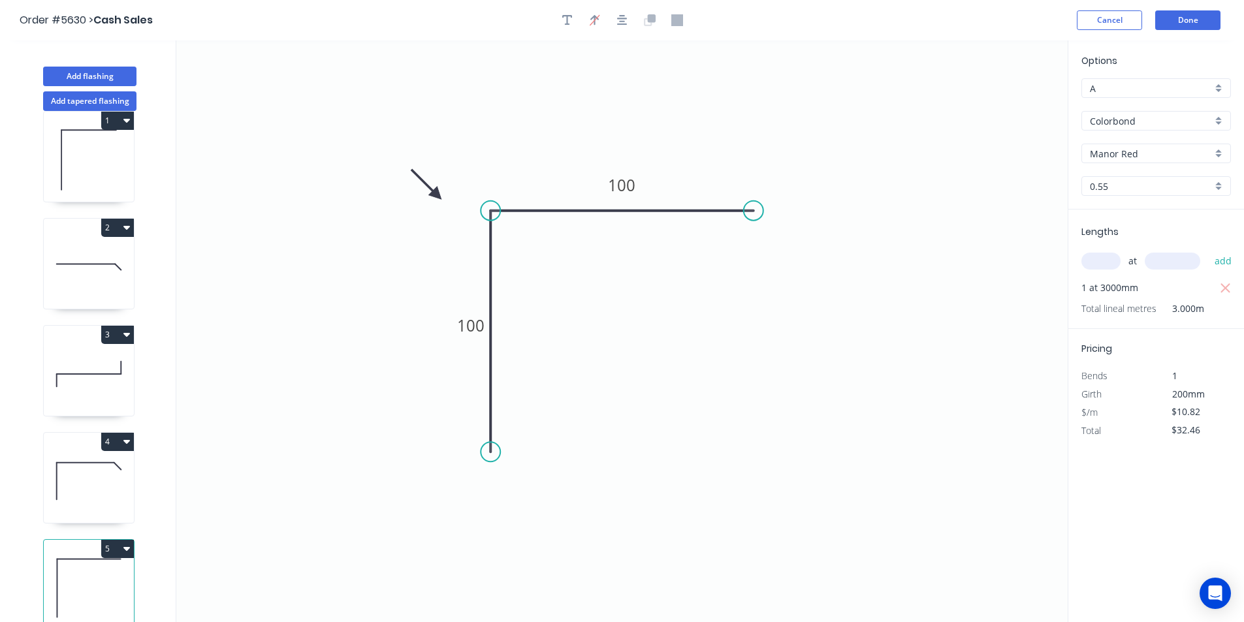
click at [97, 451] on icon at bounding box center [89, 481] width 90 height 84
type input "$21.47"
type input "$158.88"
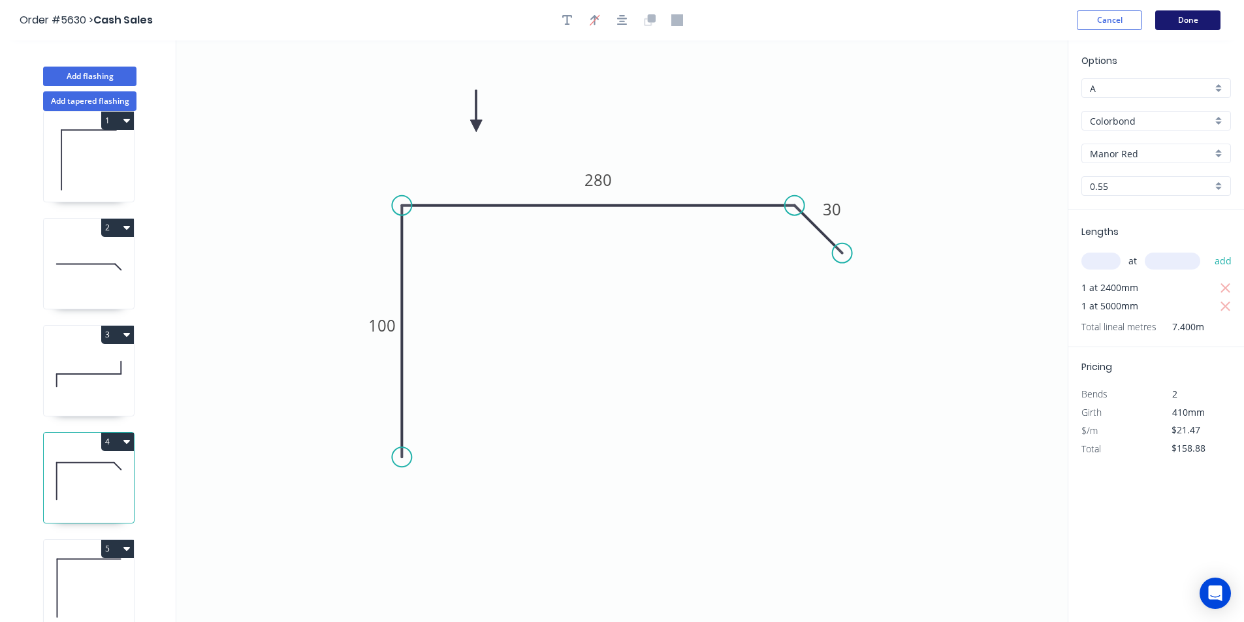
click at [1183, 24] on button "Done" at bounding box center [1187, 20] width 65 height 20
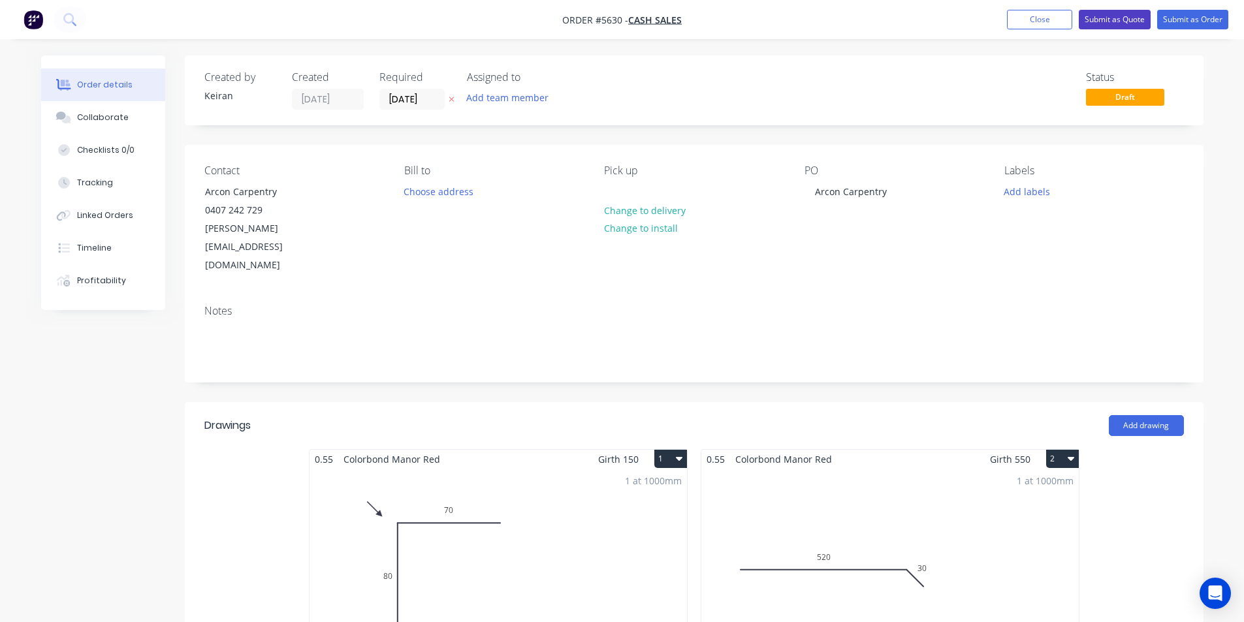
click at [1101, 22] on button "Submit as Quote" at bounding box center [1115, 20] width 72 height 20
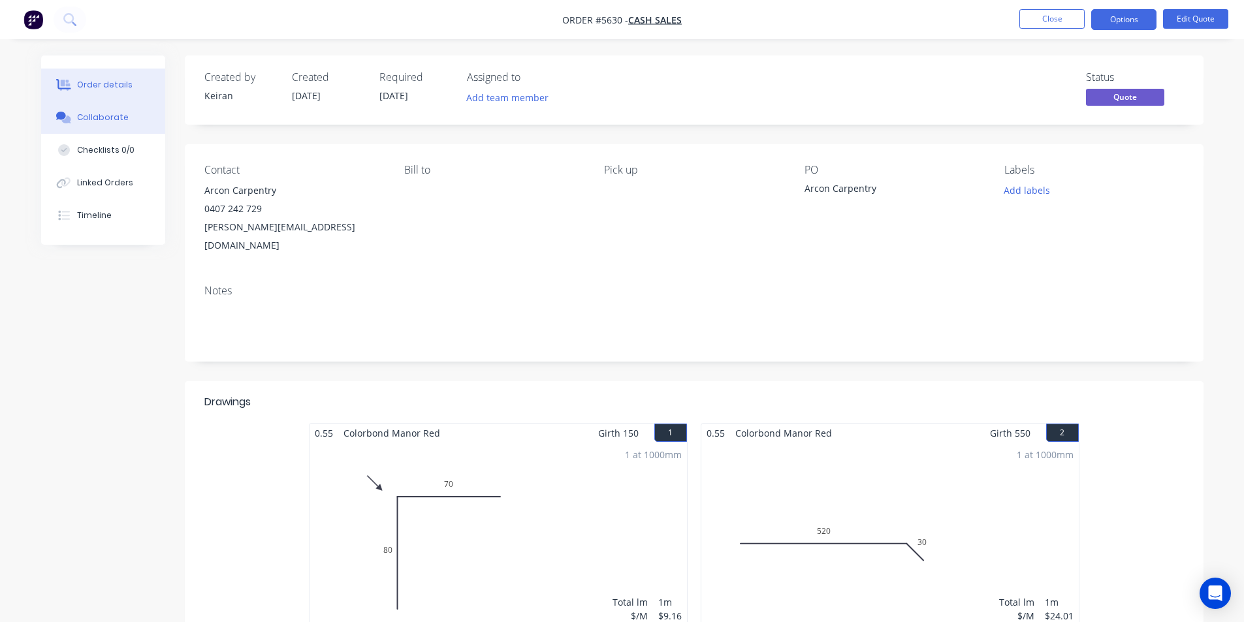
click at [142, 118] on button "Collaborate" at bounding box center [103, 117] width 124 height 33
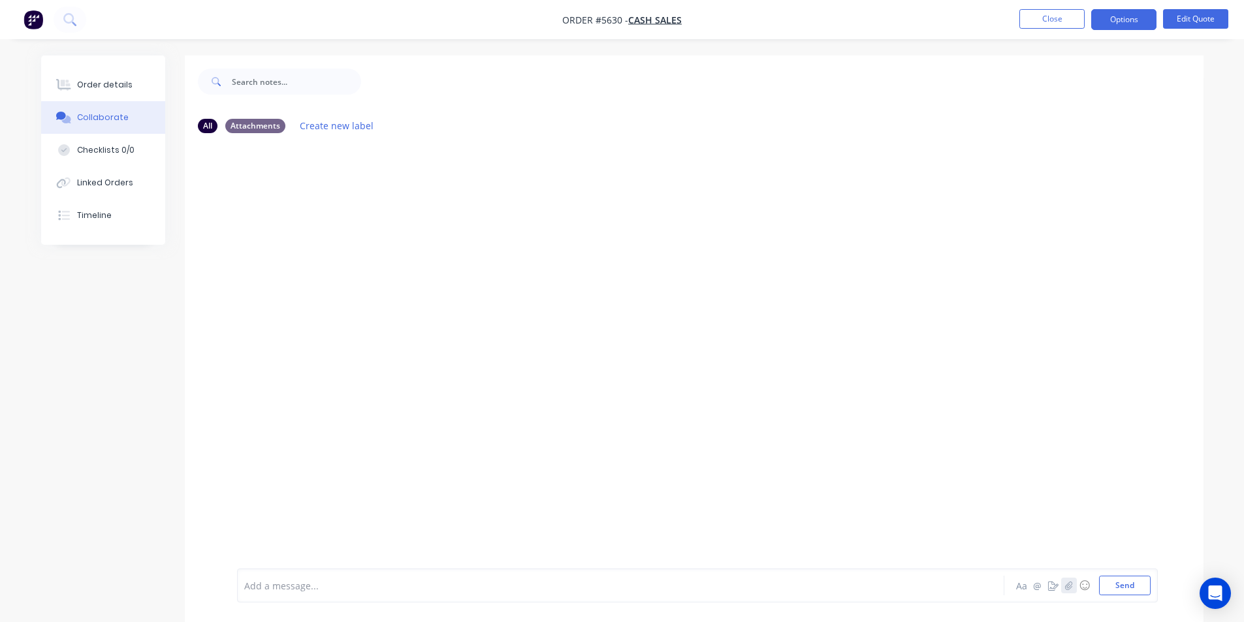
click at [1069, 581] on icon "button" at bounding box center [1068, 585] width 8 height 9
click at [1126, 581] on button "Send" at bounding box center [1125, 586] width 52 height 20
click at [1117, 24] on button "Options" at bounding box center [1123, 19] width 65 height 21
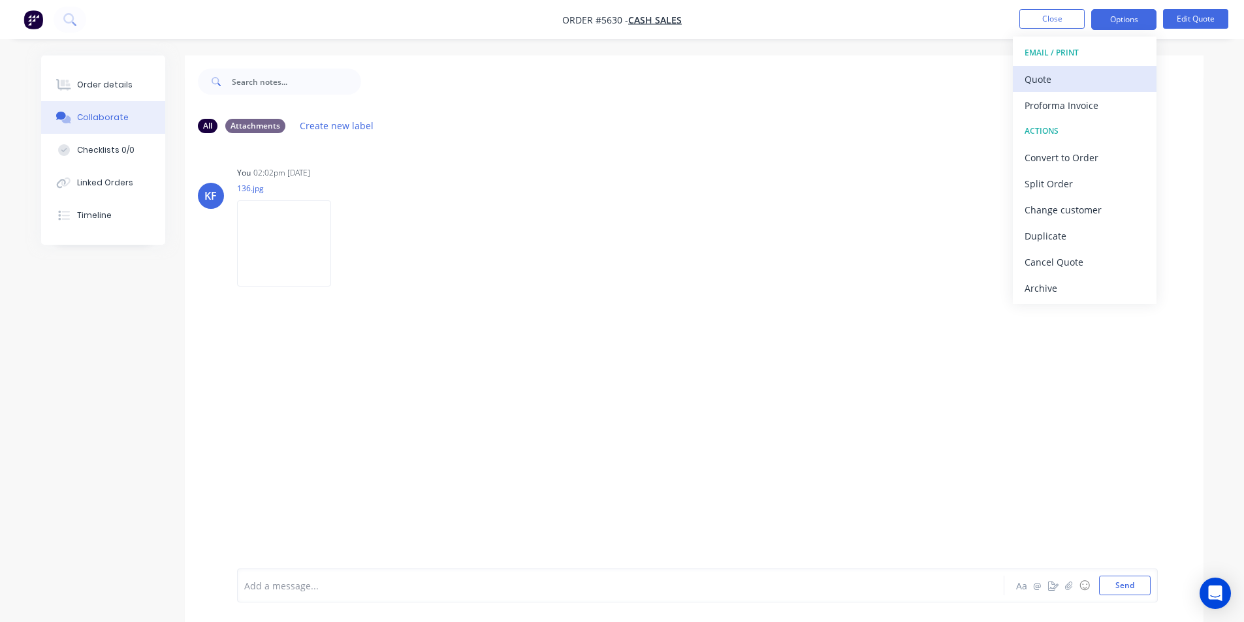
click at [1074, 78] on div "Quote" at bounding box center [1085, 79] width 120 height 19
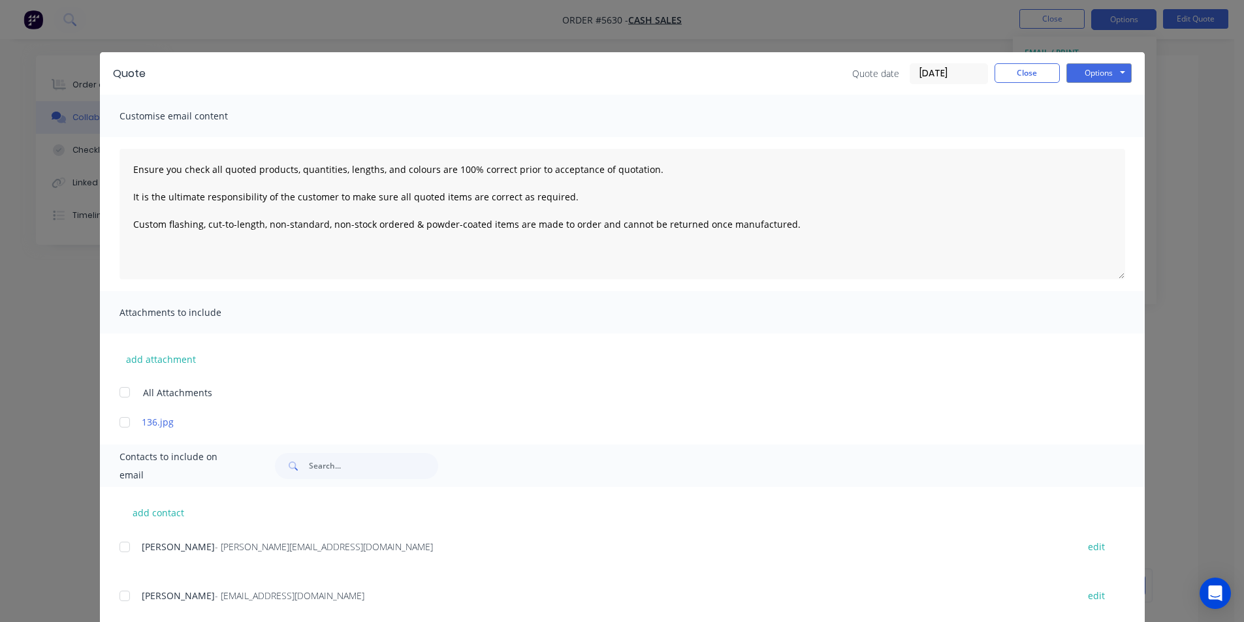
drag, startPoint x: 119, startPoint y: 599, endPoint x: 321, endPoint y: 504, distance: 223.5
click at [120, 599] on div at bounding box center [125, 596] width 26 height 26
click at [1092, 73] on button "Options" at bounding box center [1098, 73] width 65 height 20
click at [1124, 142] on button "Email" at bounding box center [1108, 140] width 84 height 22
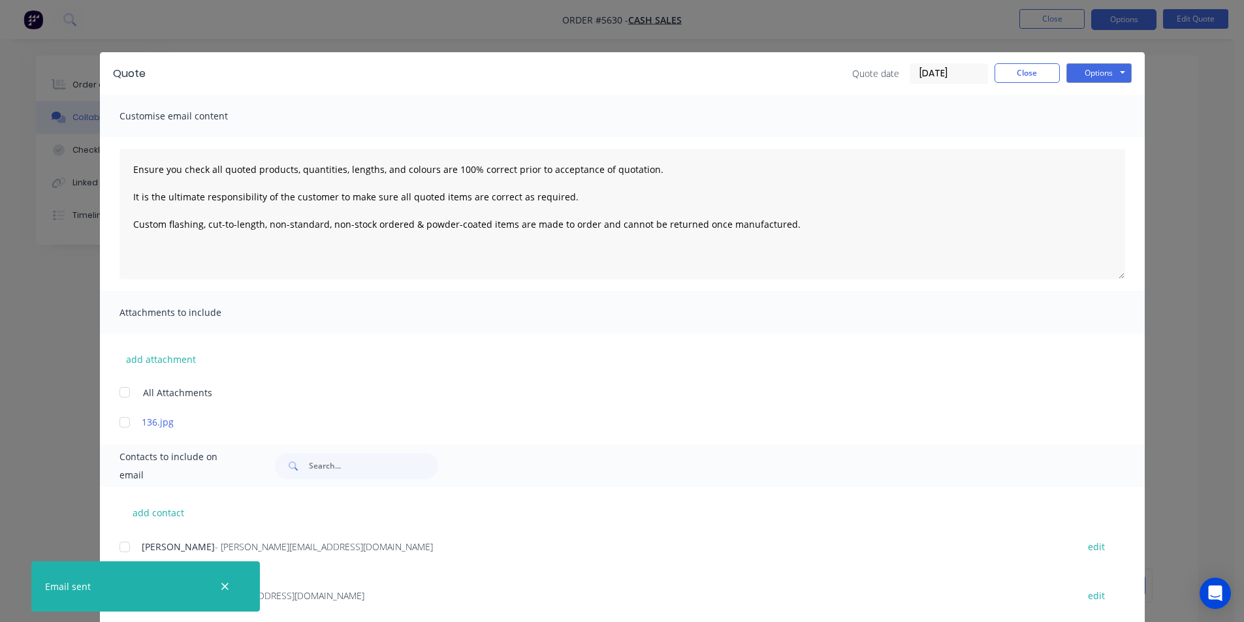
type textarea "Ensure you check all quoted products, quantities, lengths, and colours are 100%…"
click at [1010, 81] on button "Close" at bounding box center [1027, 73] width 65 height 20
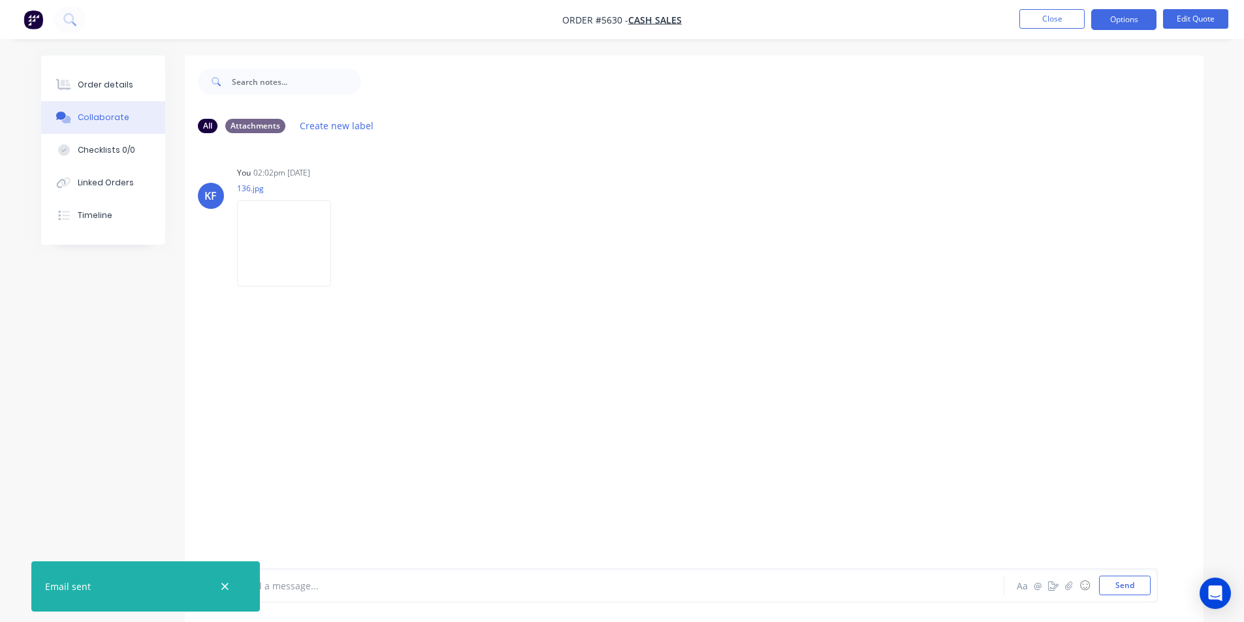
click at [1061, 30] on nav "Order #5630 - Cash Sales Close Options Edit Quote" at bounding box center [622, 19] width 1244 height 39
click at [1059, 22] on button "Close" at bounding box center [1051, 19] width 65 height 20
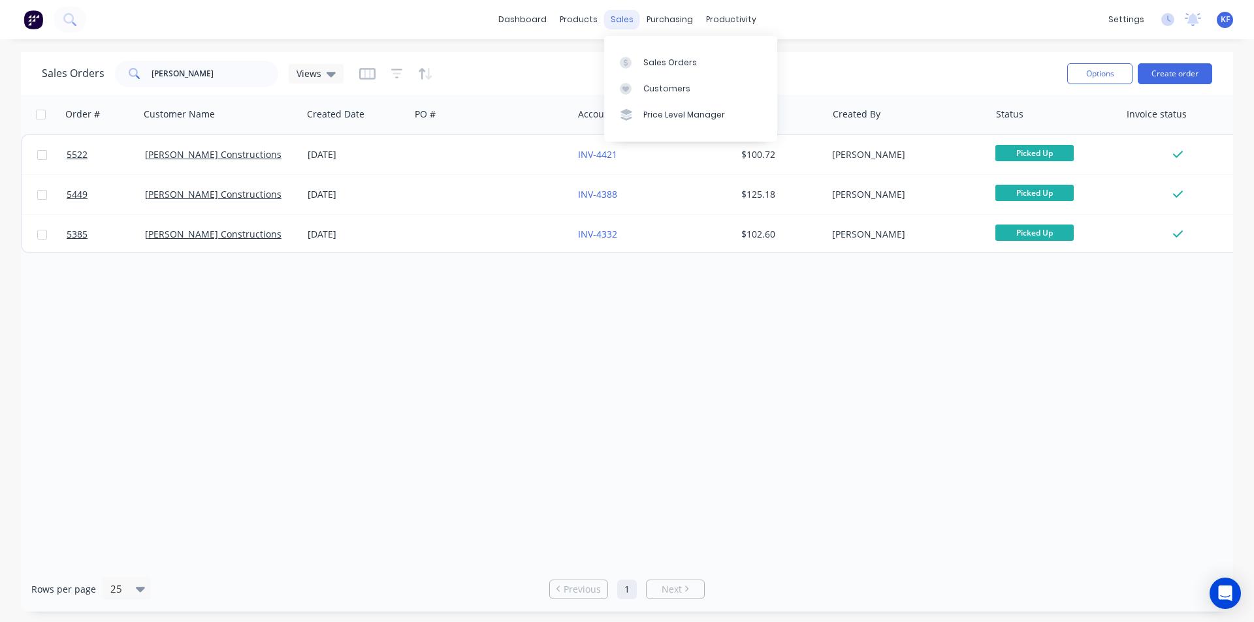
click at [629, 17] on div "sales" at bounding box center [622, 20] width 36 height 20
click at [658, 80] on link "Customers" at bounding box center [690, 89] width 173 height 26
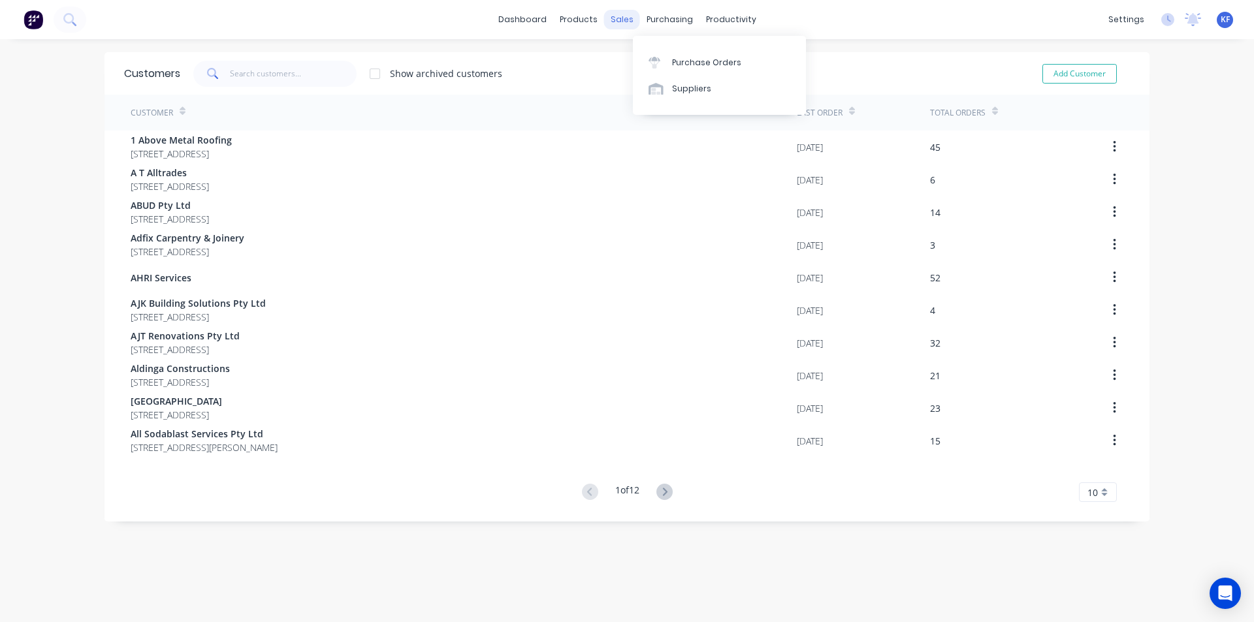
click at [619, 24] on div "sales" at bounding box center [622, 20] width 36 height 20
click at [644, 65] on div "Sales Orders" at bounding box center [666, 63] width 54 height 12
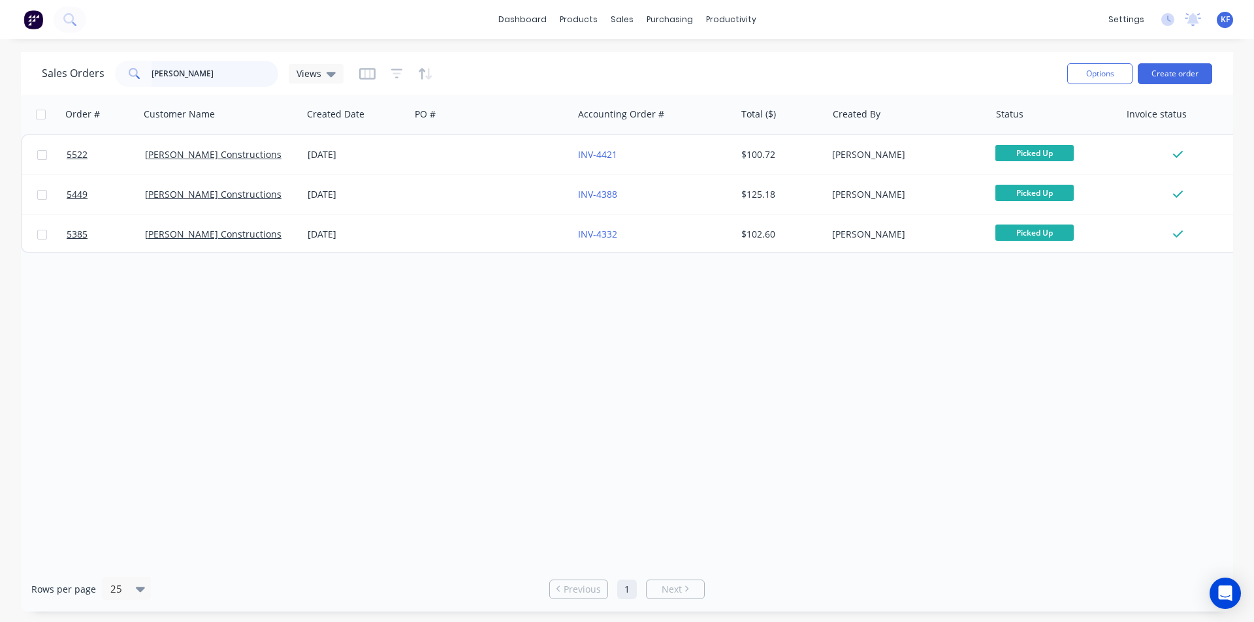
drag, startPoint x: 219, startPoint y: 72, endPoint x: 129, endPoint y: 71, distance: 90.1
click at [133, 72] on div "[PERSON_NAME]" at bounding box center [196, 74] width 163 height 26
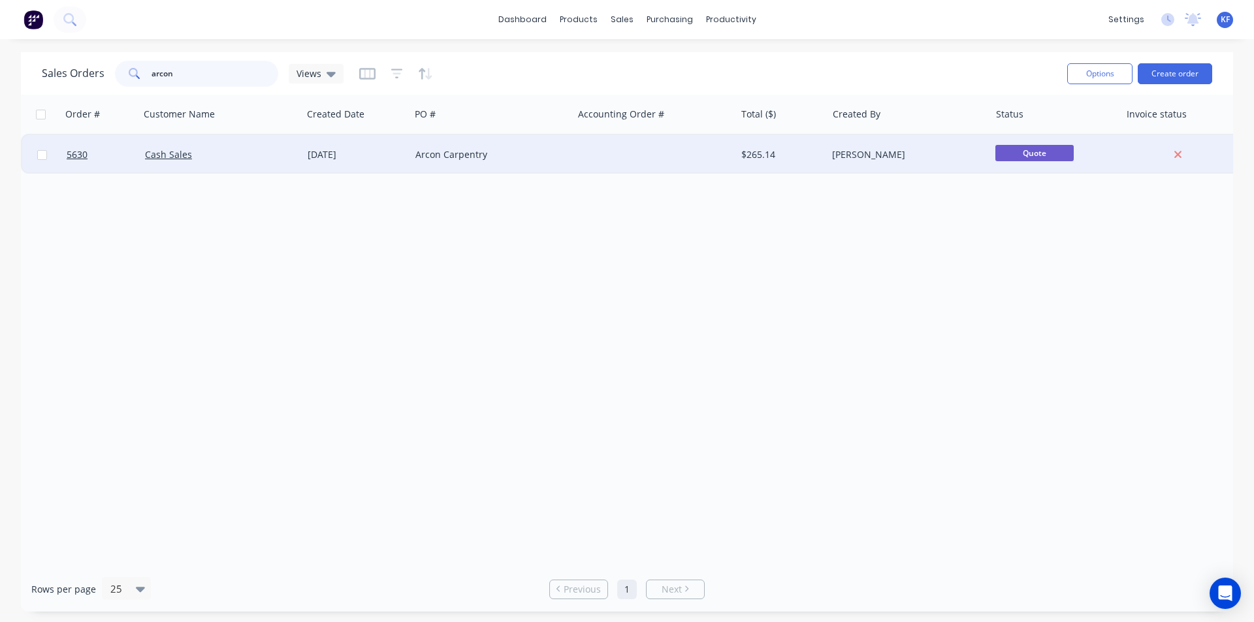
type input "arcon"
click at [464, 150] on div "Arcon Carpentry" at bounding box center [487, 154] width 145 height 13
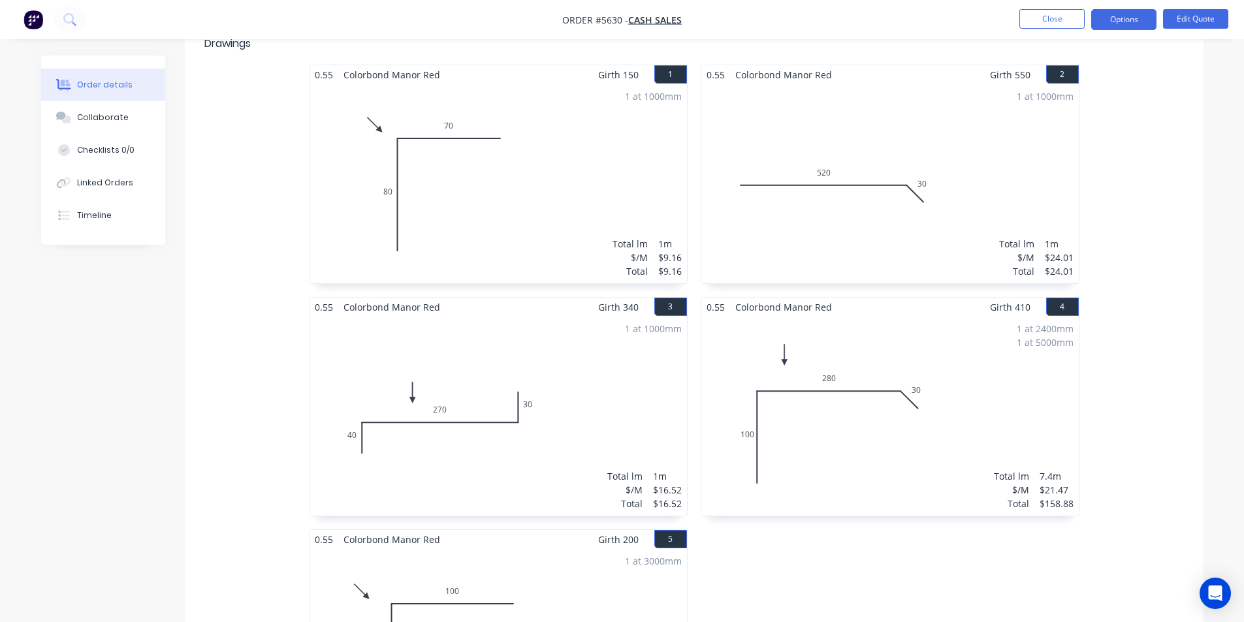
scroll to position [327, 0]
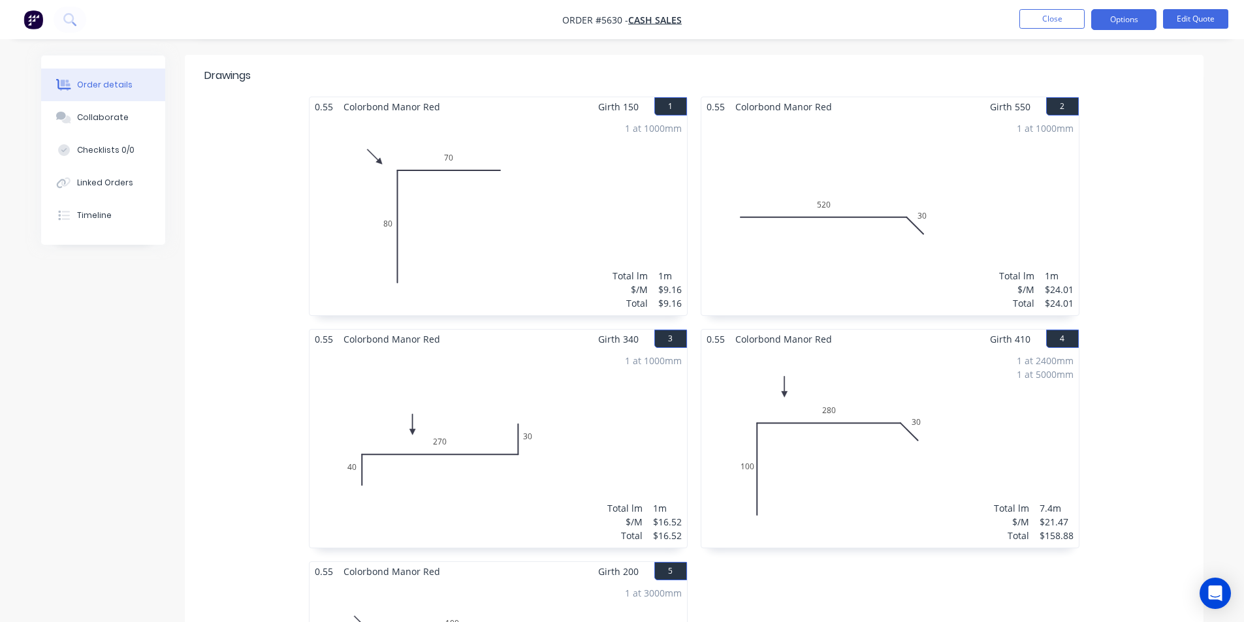
click at [1180, 29] on li "Edit Quote" at bounding box center [1195, 19] width 65 height 21
click at [1180, 25] on button "Edit Quote" at bounding box center [1195, 19] width 65 height 20
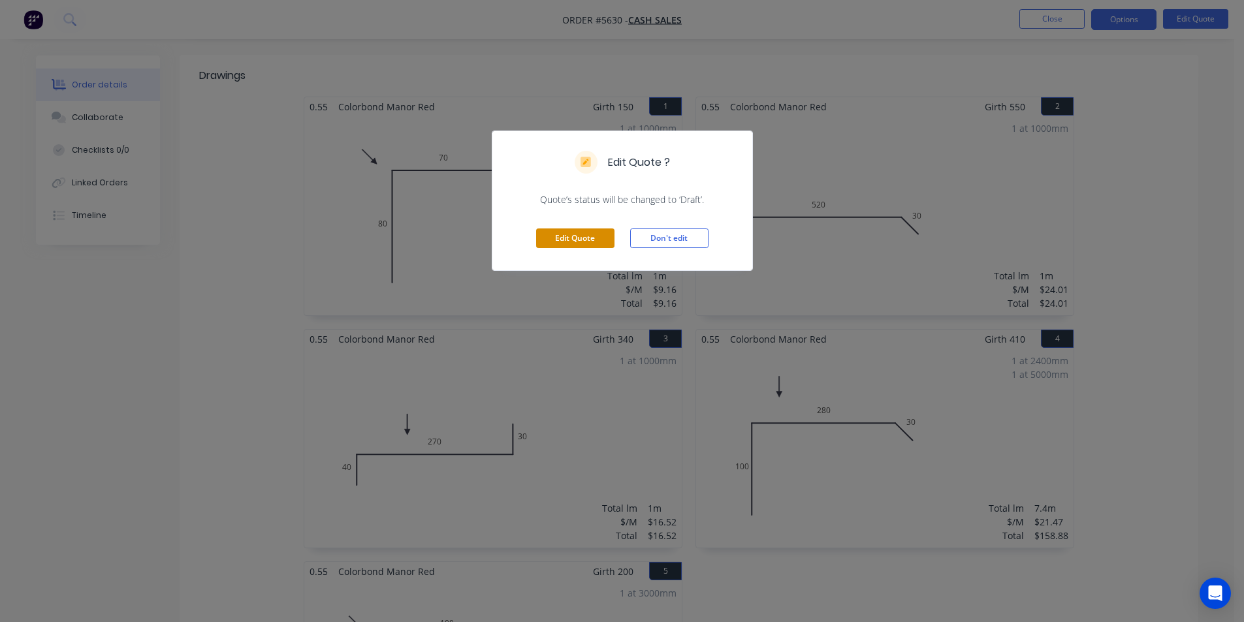
click at [565, 237] on button "Edit Quote" at bounding box center [575, 239] width 78 height 20
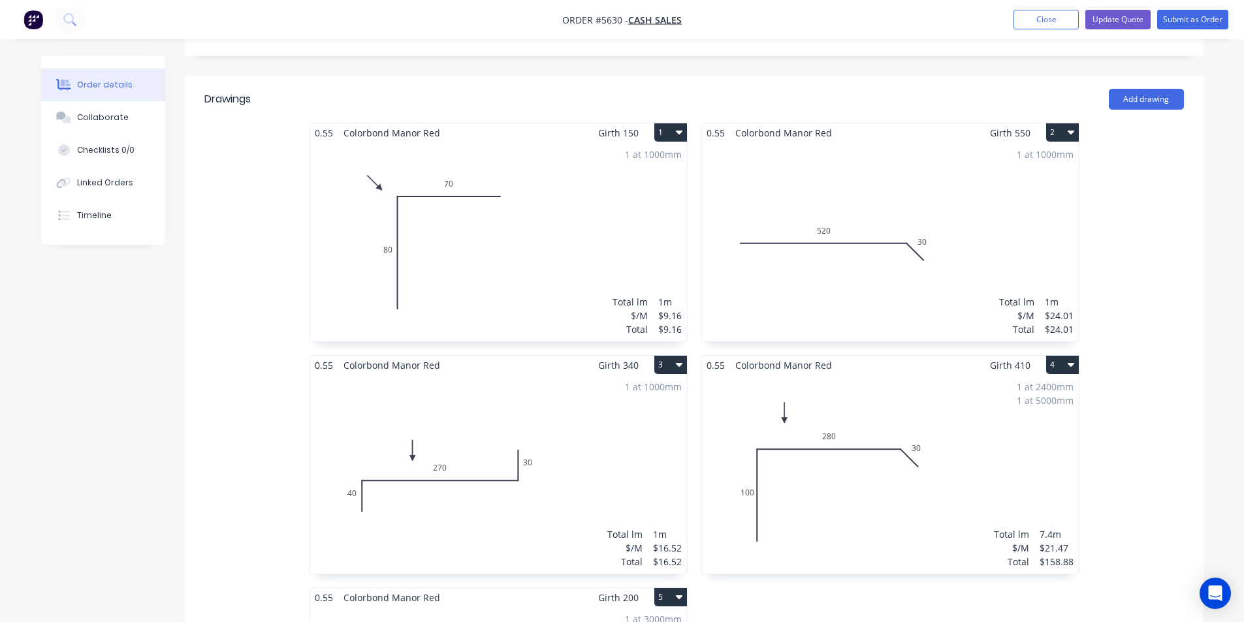
scroll to position [653, 0]
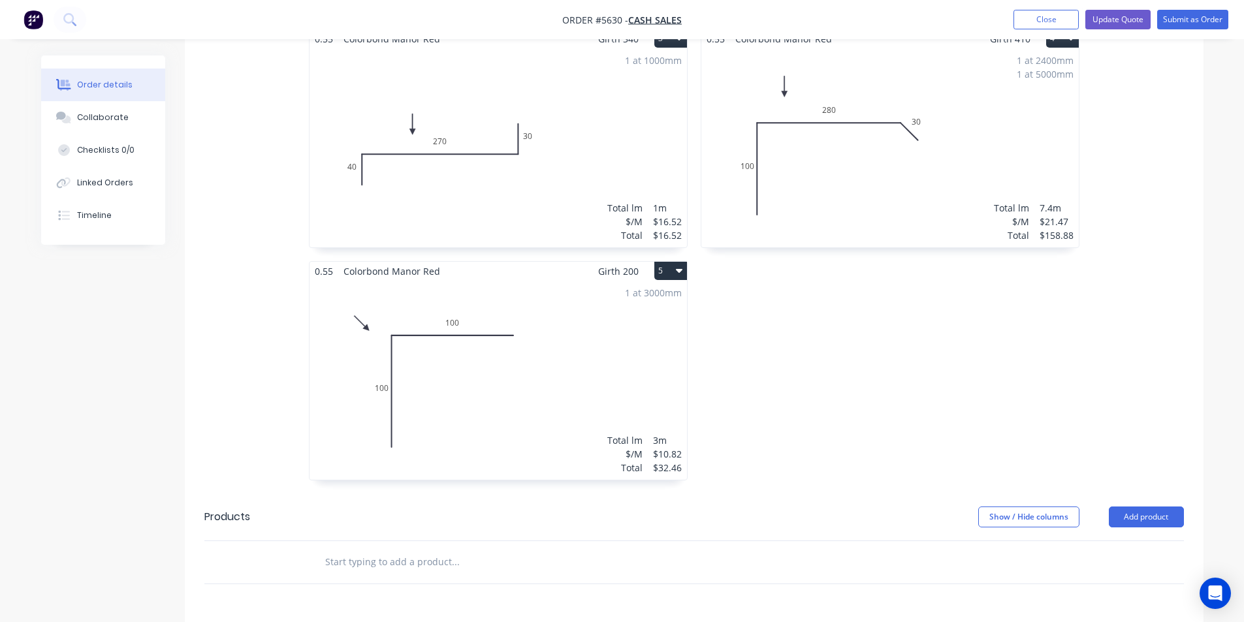
drag, startPoint x: 447, startPoint y: 525, endPoint x: 459, endPoint y: 439, distance: 87.1
click at [447, 549] on input "text" at bounding box center [455, 562] width 261 height 26
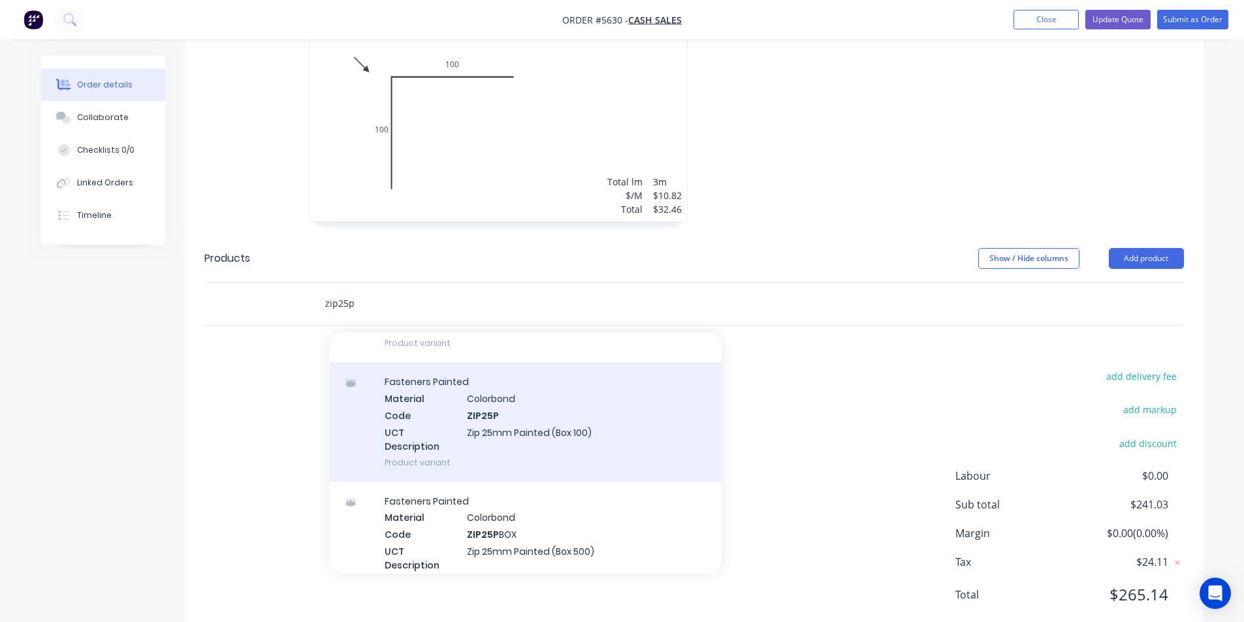
scroll to position [327, 0]
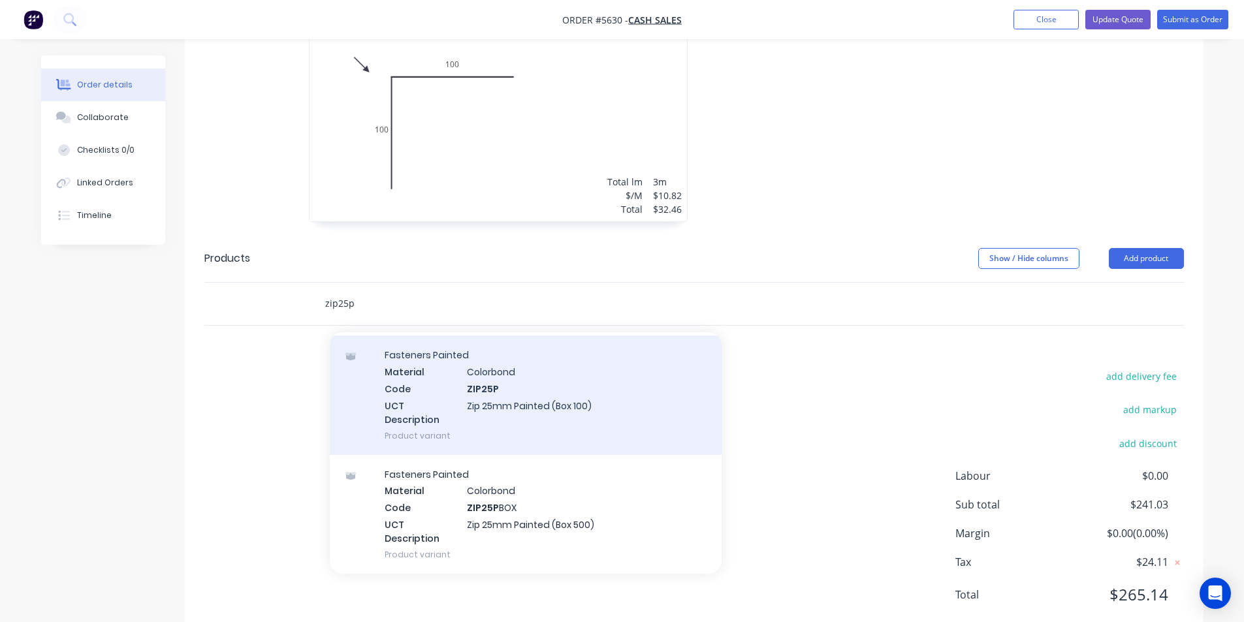
type input "zip25p"
click at [581, 383] on div "Fasteners Painted Material Colorbond Code ZIP25P UCT Description Zip 25mm Paint…" at bounding box center [526, 395] width 392 height 119
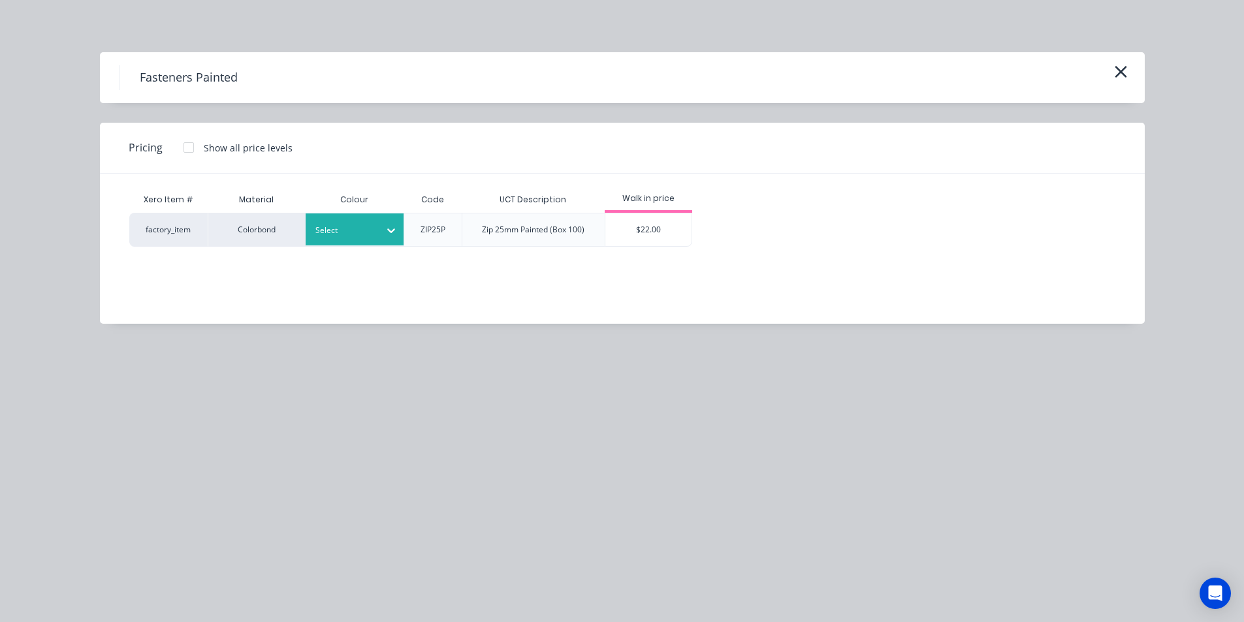
click at [365, 237] on div "Select" at bounding box center [342, 230] width 73 height 17
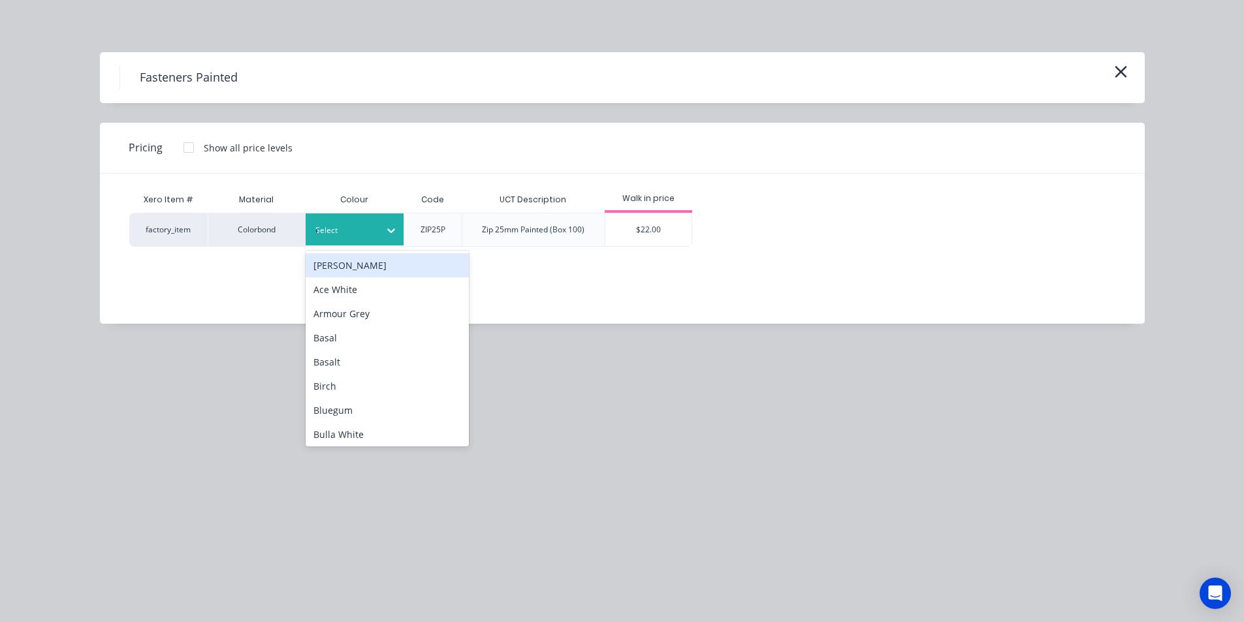
type input "man"
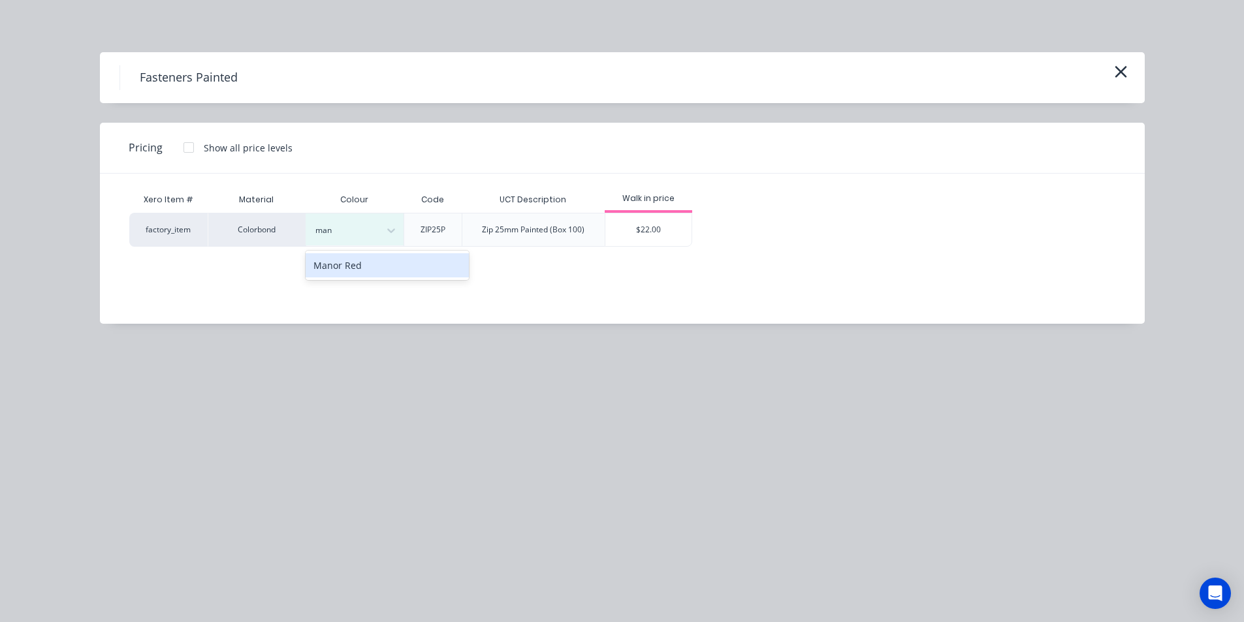
click at [347, 260] on div "Manor Red" at bounding box center [387, 265] width 163 height 24
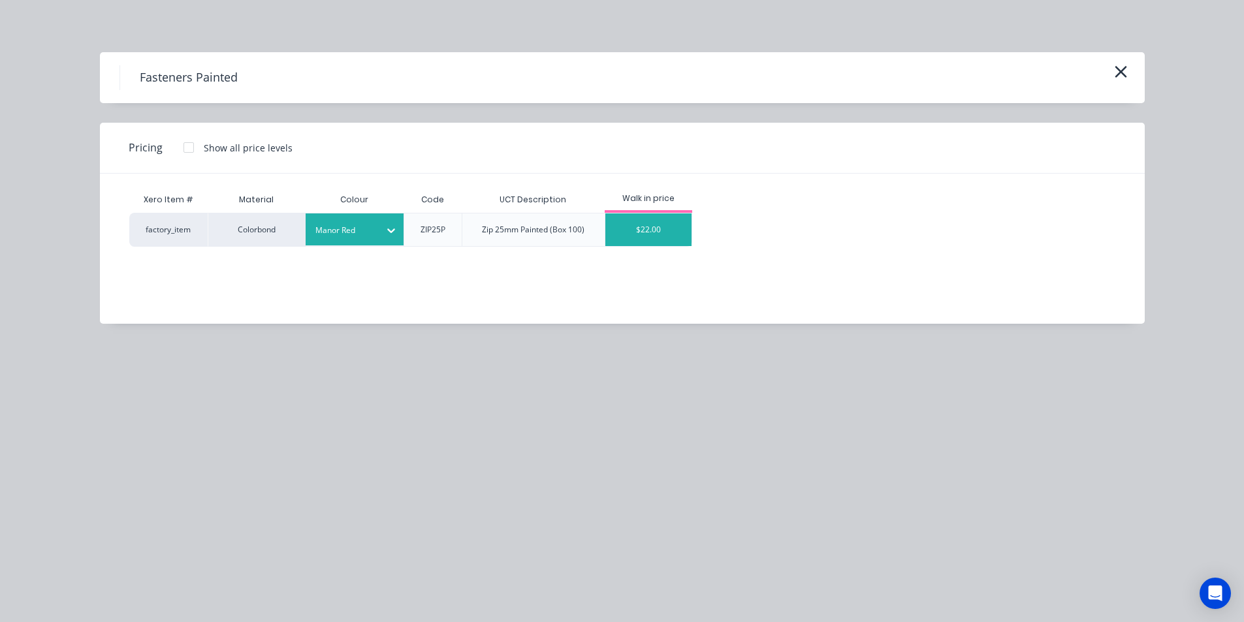
click at [611, 232] on div "$22.00" at bounding box center [648, 230] width 87 height 33
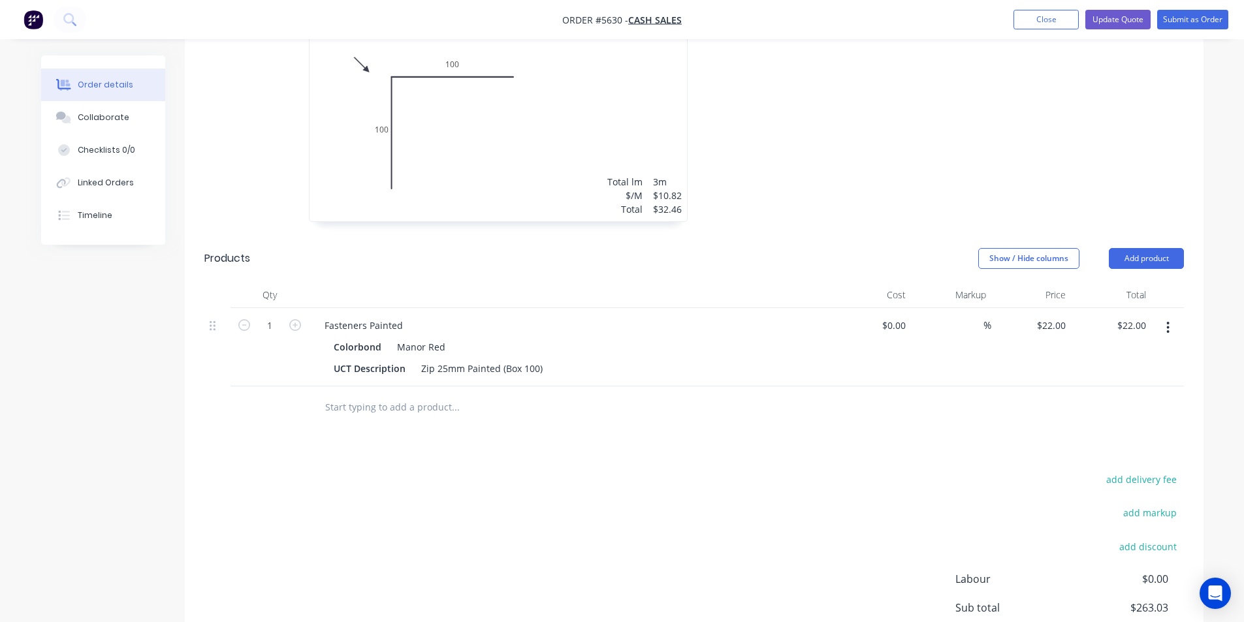
click at [375, 394] on input "text" at bounding box center [455, 407] width 261 height 26
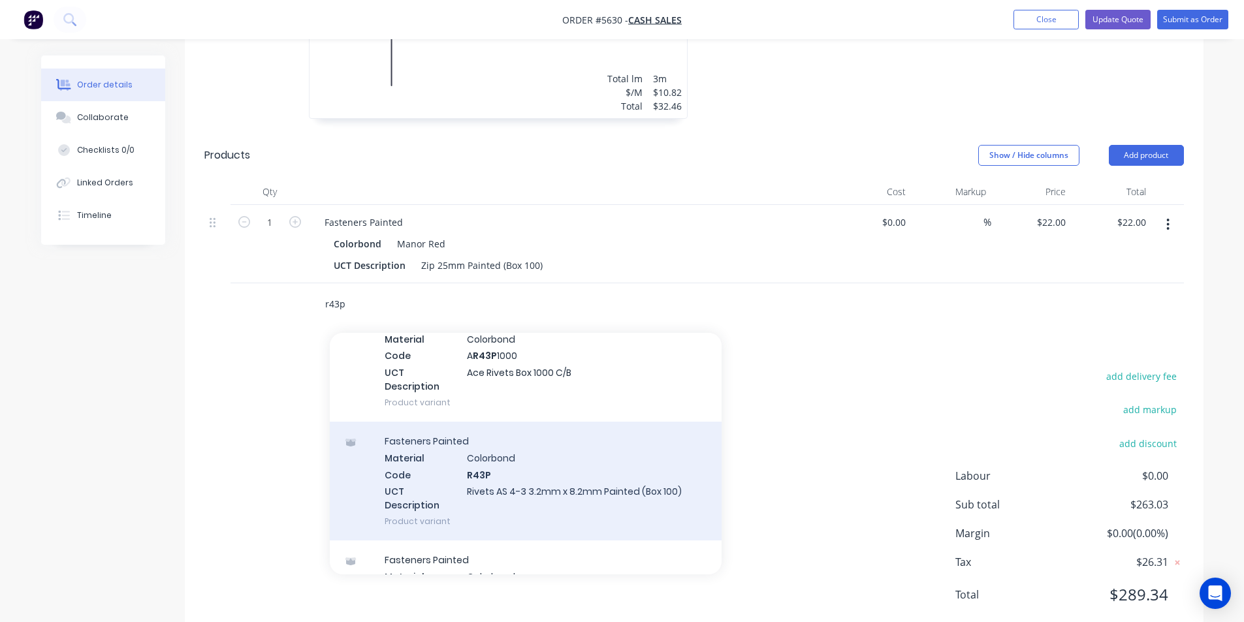
type input "r43p"
click at [555, 438] on div "Fasteners Painted Material Colorbond Code R43P UCT Description Rivets AS 4-3 3.…" at bounding box center [526, 481] width 392 height 119
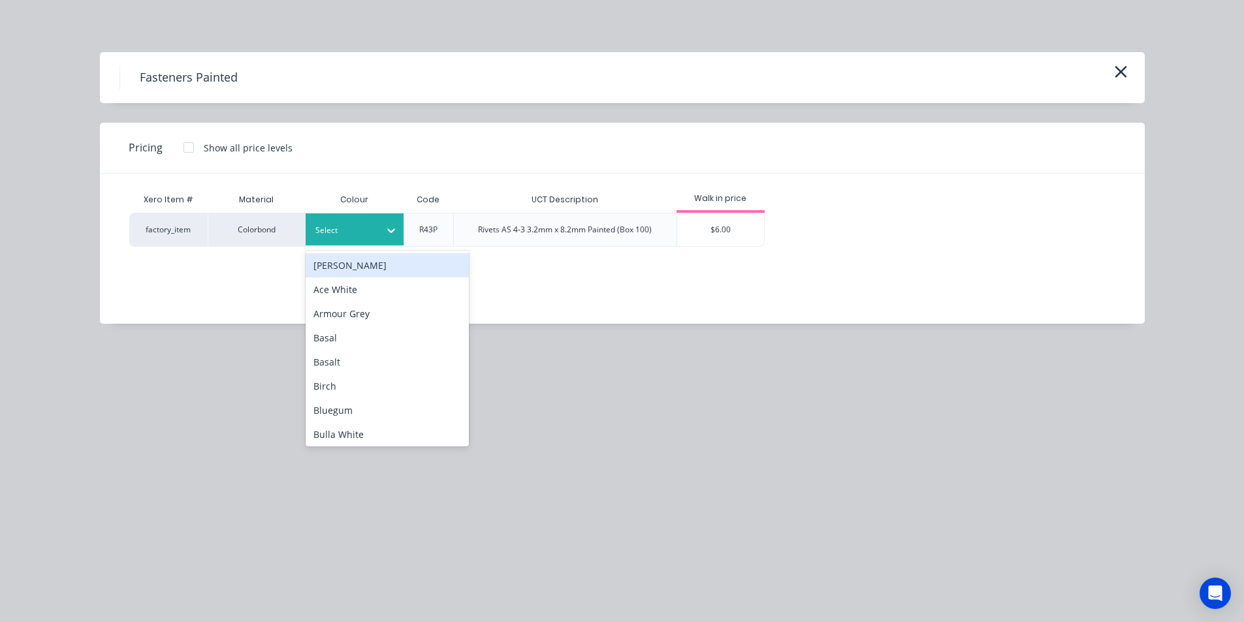
click at [369, 240] on div "Select" at bounding box center [355, 230] width 98 height 32
type input "man"
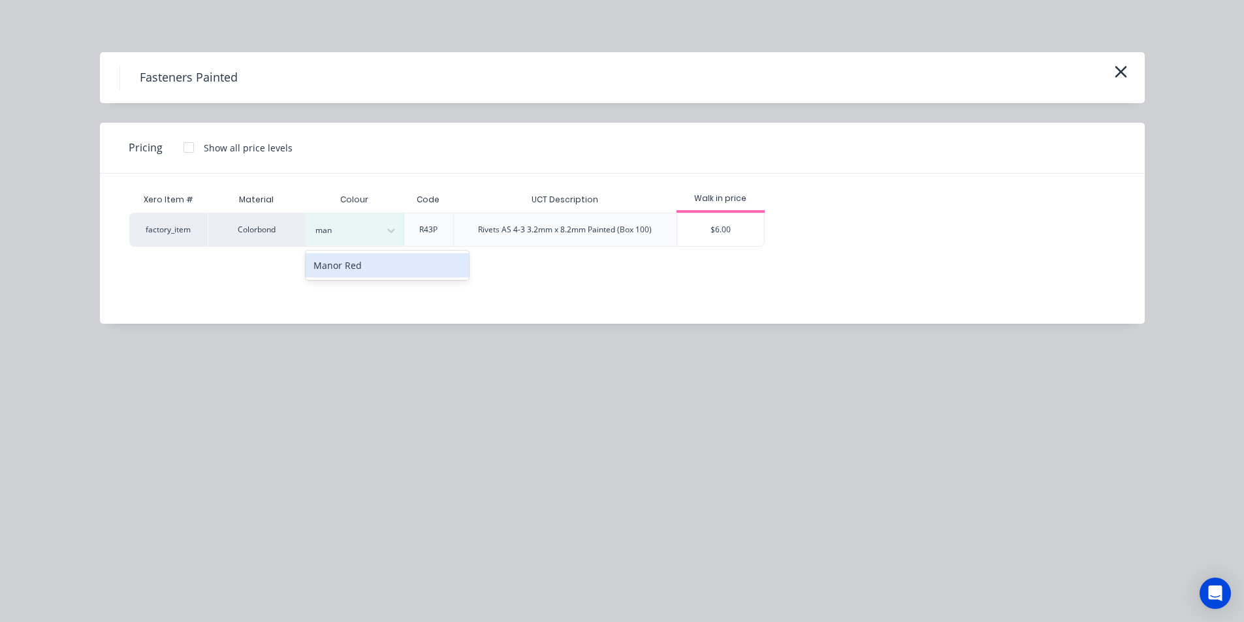
click at [377, 257] on div "Manor Red" at bounding box center [387, 265] width 163 height 24
click at [735, 245] on div "$6.00" at bounding box center [720, 230] width 87 height 33
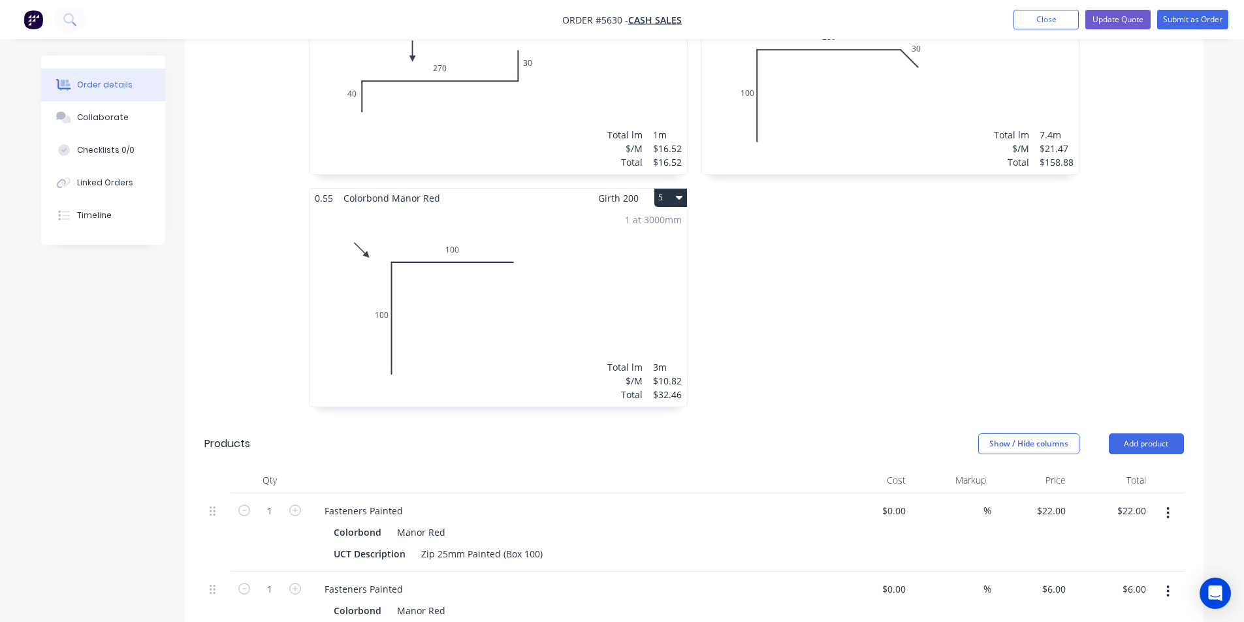
scroll to position [688, 0]
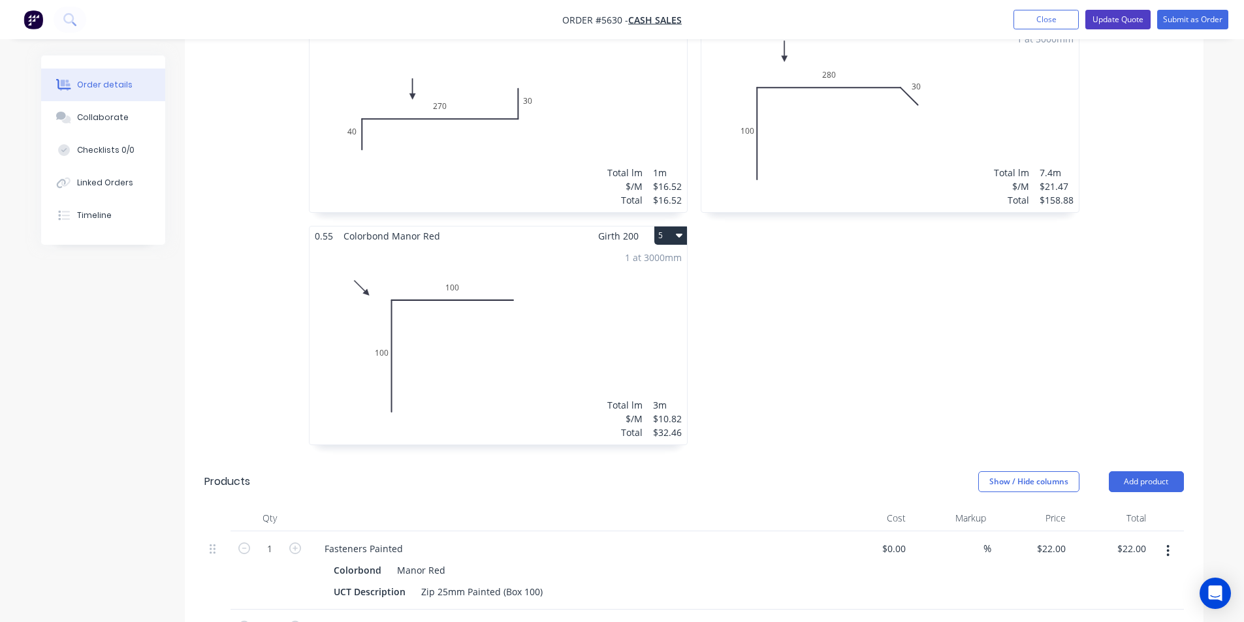
click at [1126, 15] on button "Update Quote" at bounding box center [1117, 20] width 65 height 20
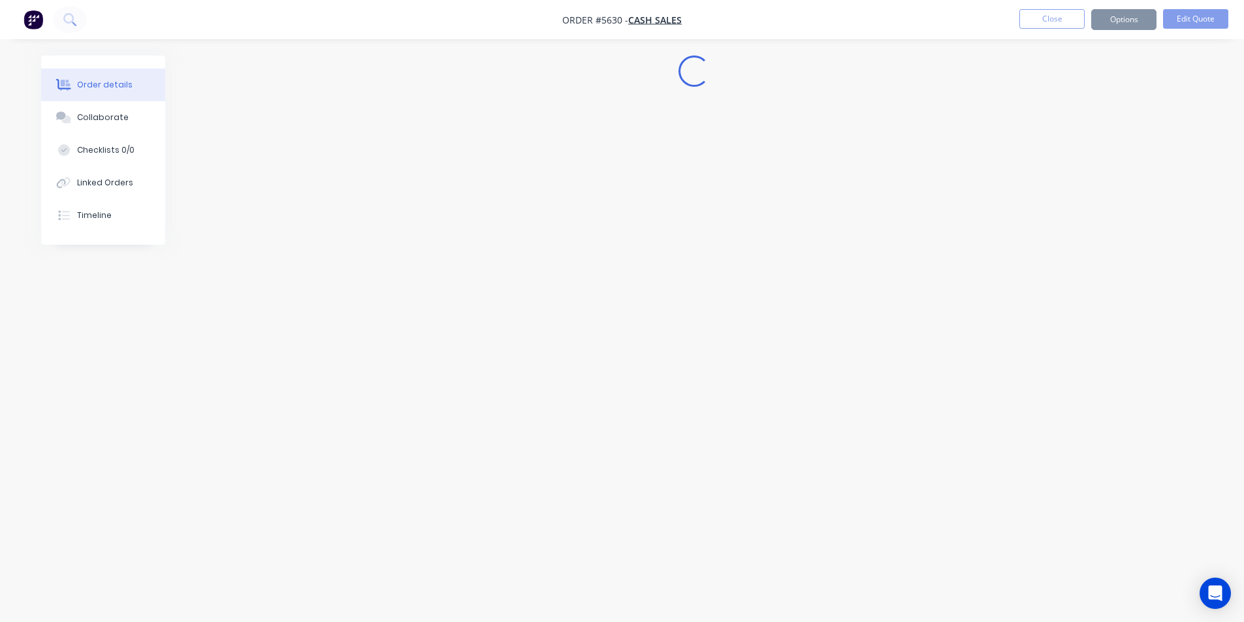
scroll to position [0, 0]
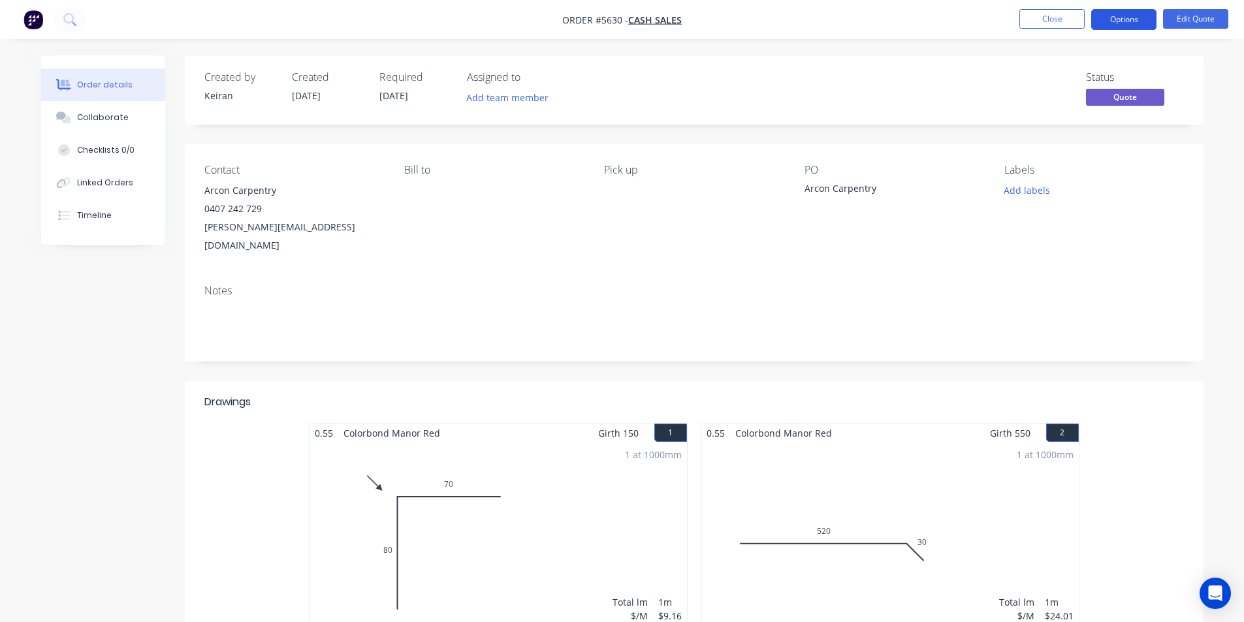
click at [1132, 20] on button "Options" at bounding box center [1123, 19] width 65 height 21
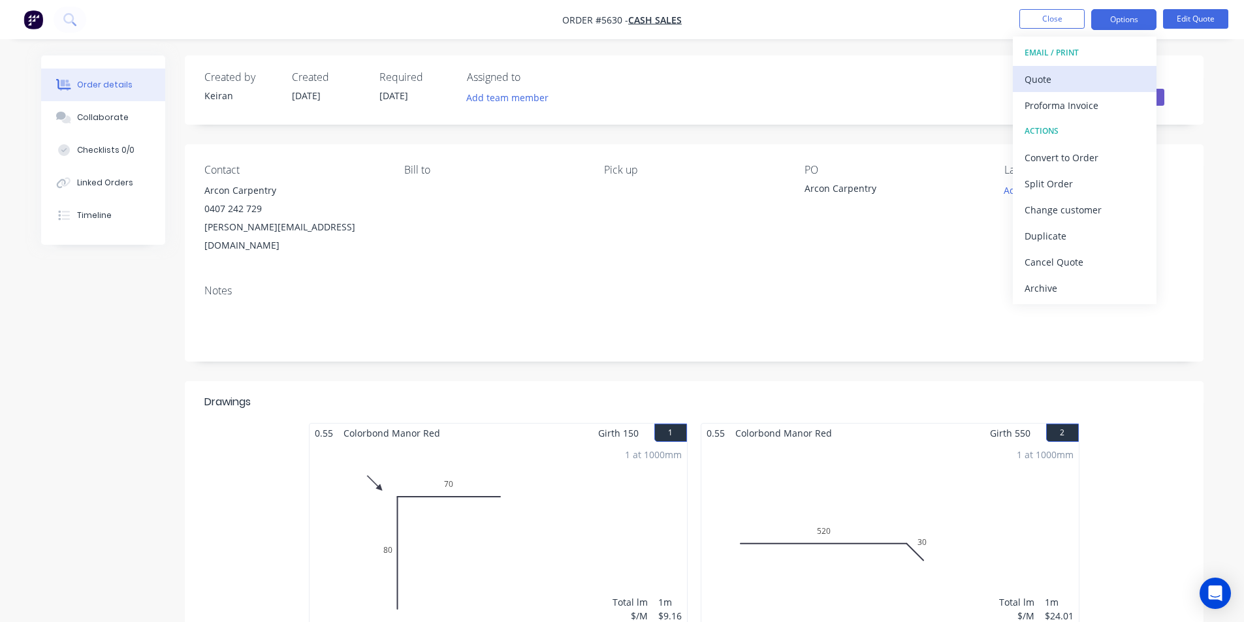
click at [1070, 76] on div "Quote" at bounding box center [1085, 79] width 120 height 19
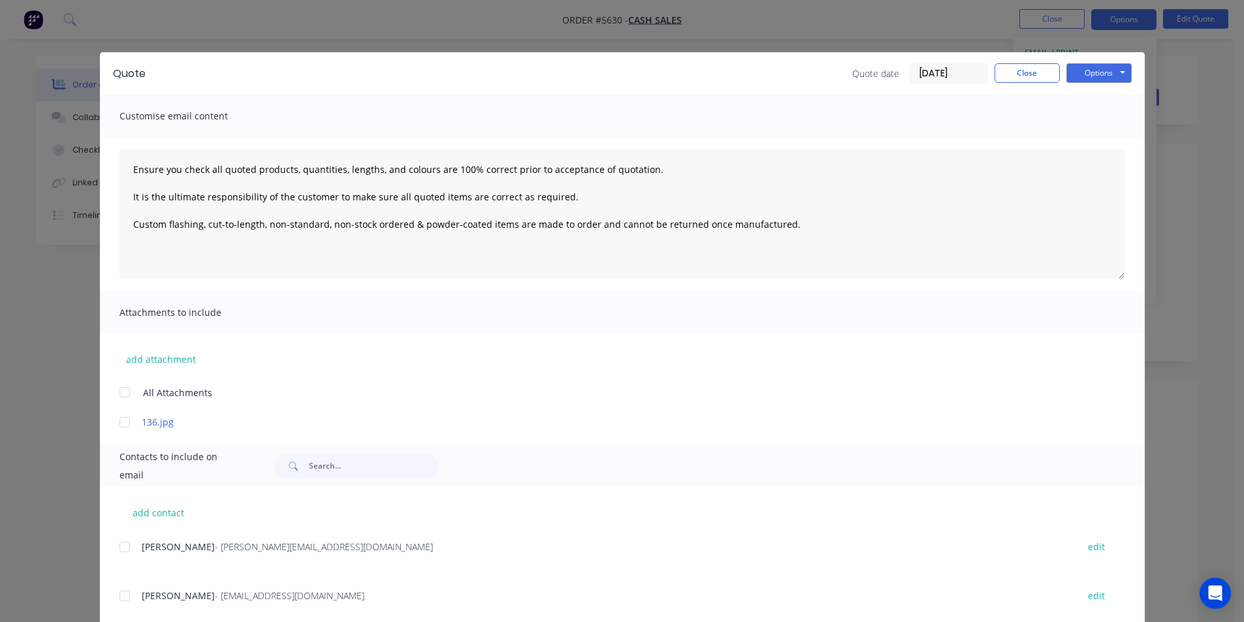
click at [121, 593] on div at bounding box center [125, 596] width 26 height 26
click at [1104, 75] on button "Options" at bounding box center [1098, 73] width 65 height 20
click at [1098, 133] on button "Email" at bounding box center [1108, 140] width 84 height 22
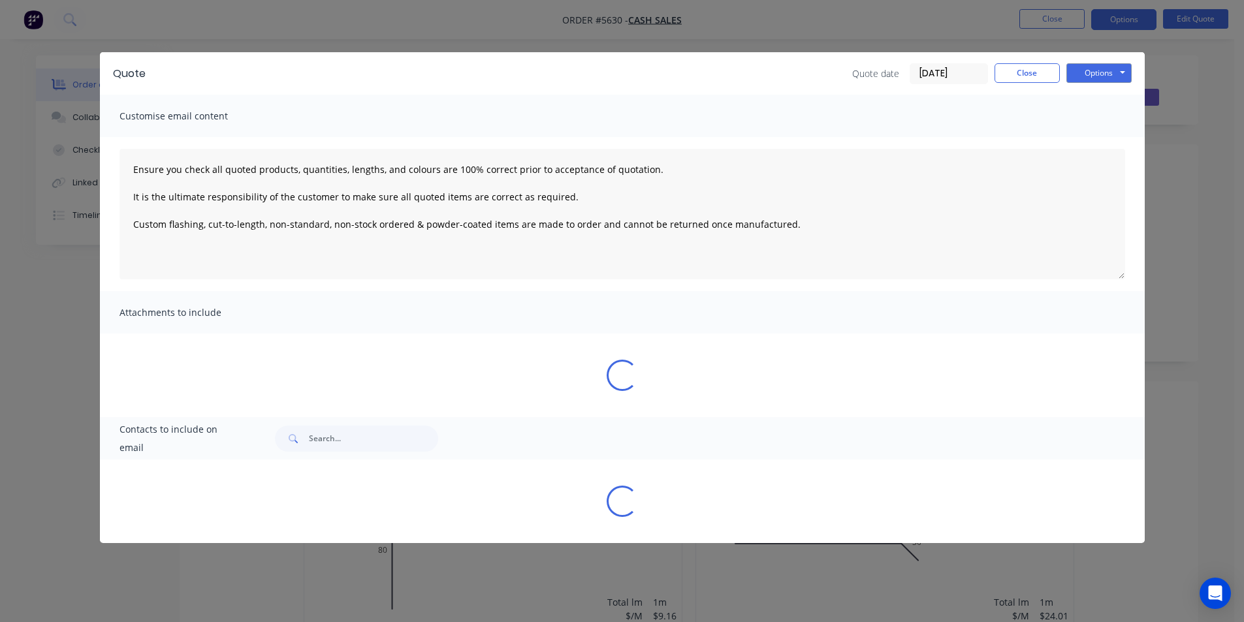
type textarea "Ensure you check all quoted products, quantities, lengths, and colours are 100%…"
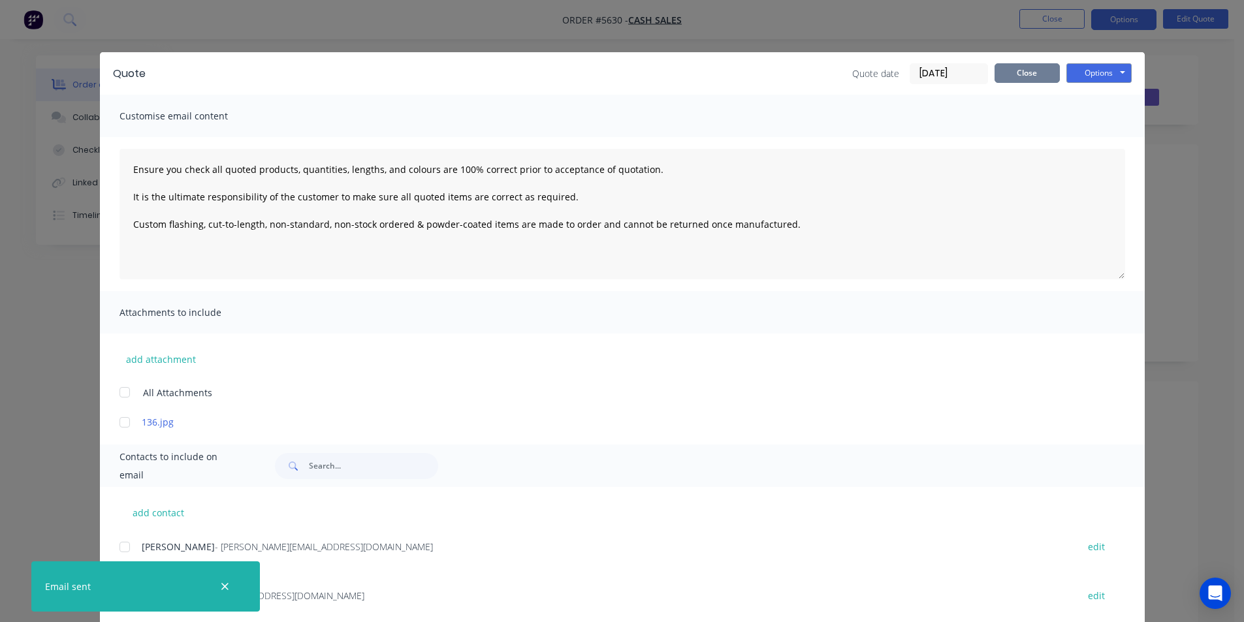
click at [1045, 65] on button "Close" at bounding box center [1027, 73] width 65 height 20
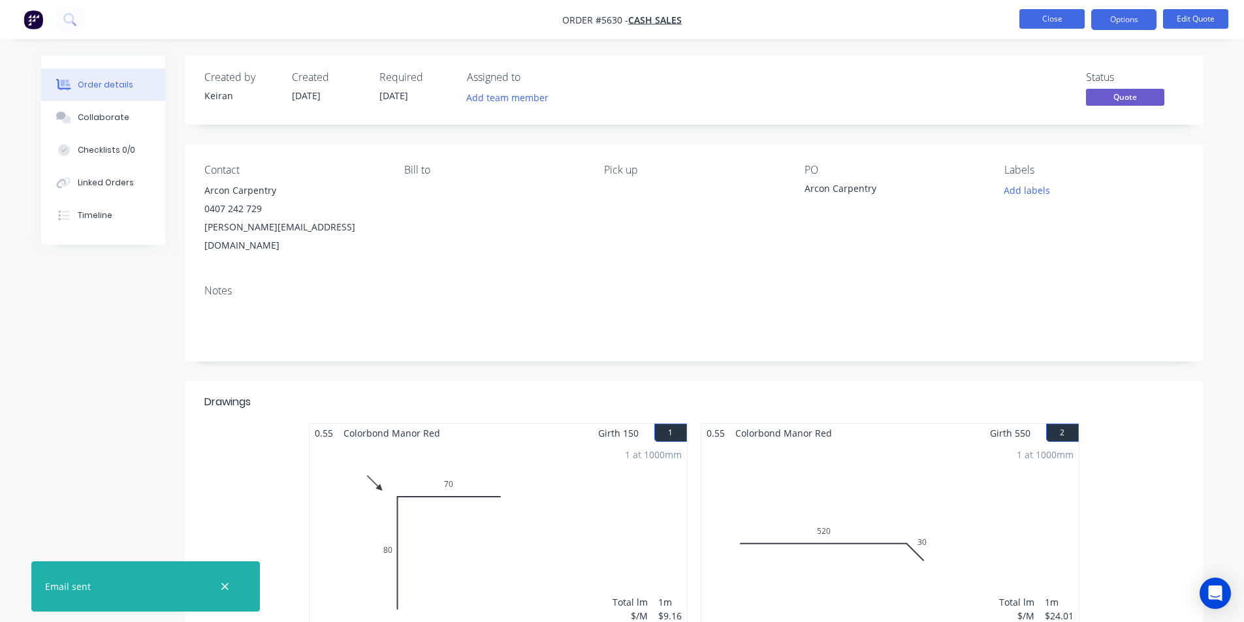
click at [1060, 12] on button "Close" at bounding box center [1051, 19] width 65 height 20
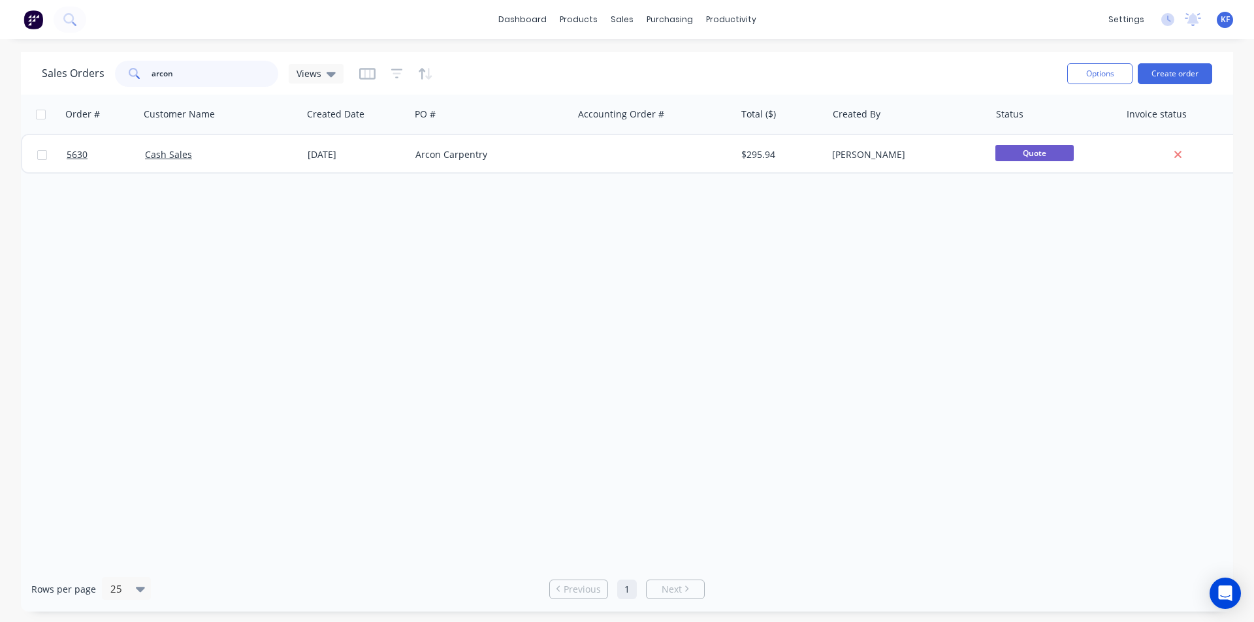
drag, startPoint x: 208, startPoint y: 67, endPoint x: 0, endPoint y: 67, distance: 208.3
click at [91, 65] on div "Sales Orders arcon Views" at bounding box center [193, 74] width 302 height 26
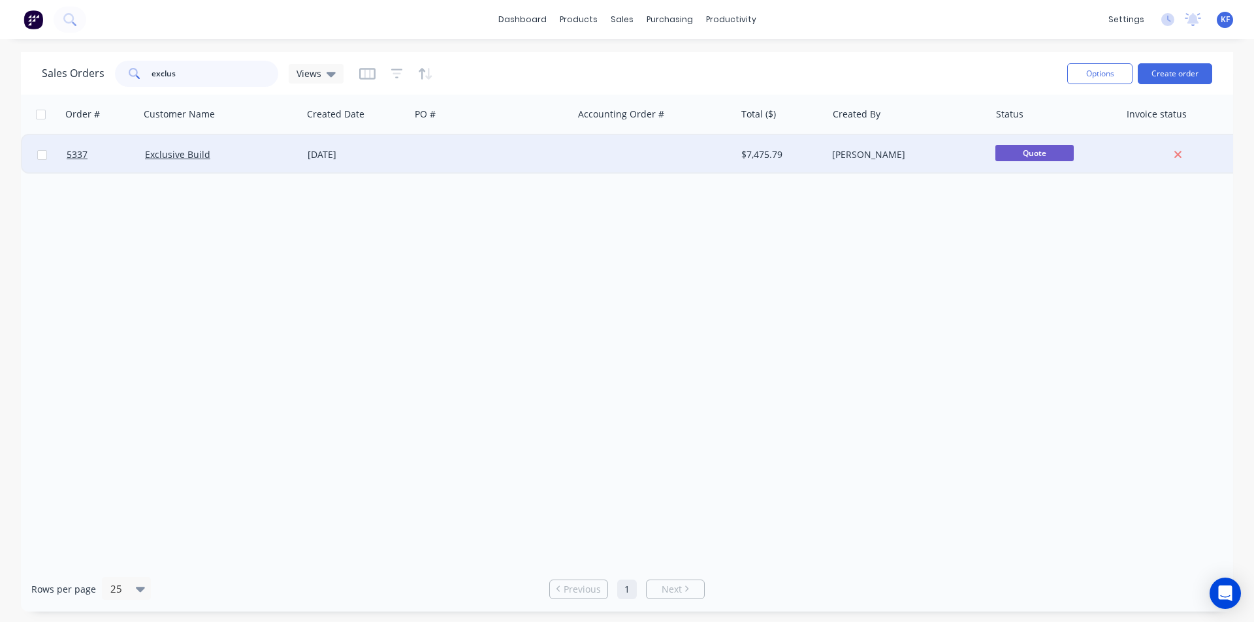
type input "exclus"
click at [593, 167] on div at bounding box center [654, 154] width 163 height 39
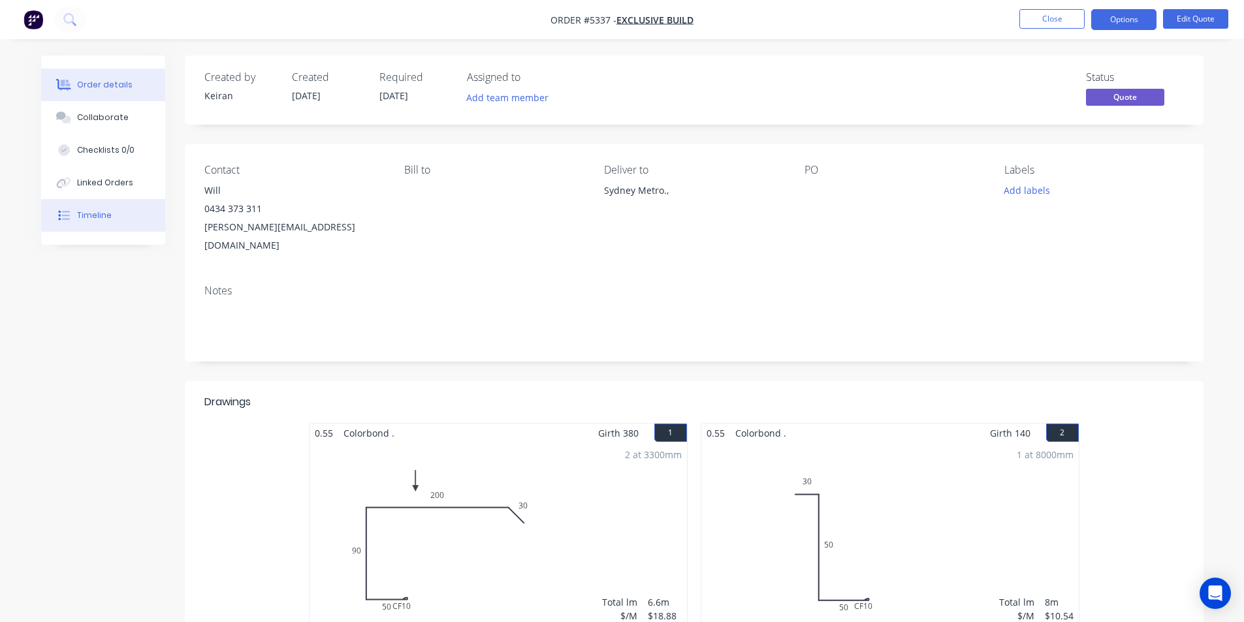
click at [120, 227] on button "Timeline" at bounding box center [103, 215] width 124 height 33
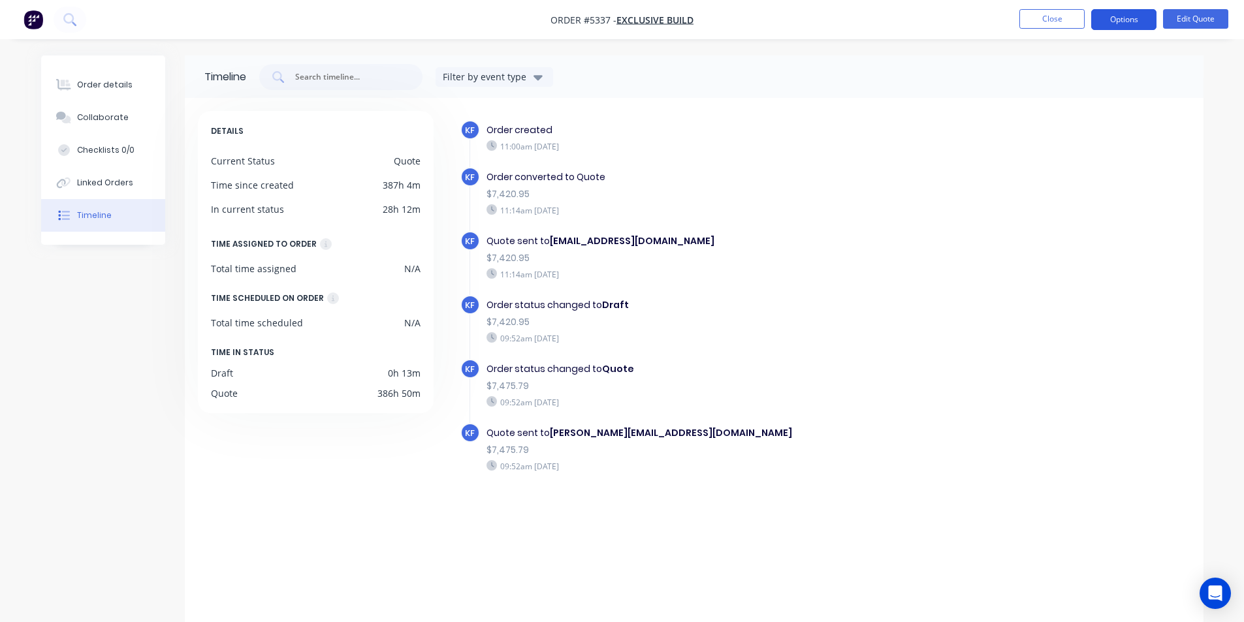
click at [1129, 22] on button "Options" at bounding box center [1123, 19] width 65 height 21
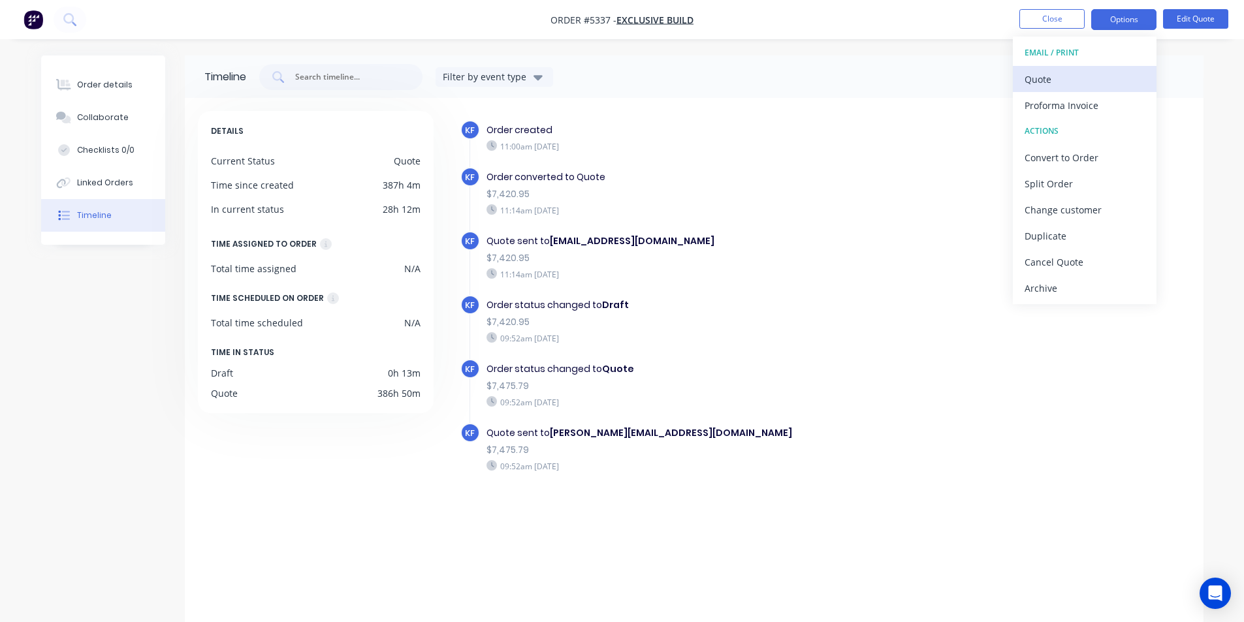
click at [1088, 71] on div "Quote" at bounding box center [1085, 79] width 120 height 19
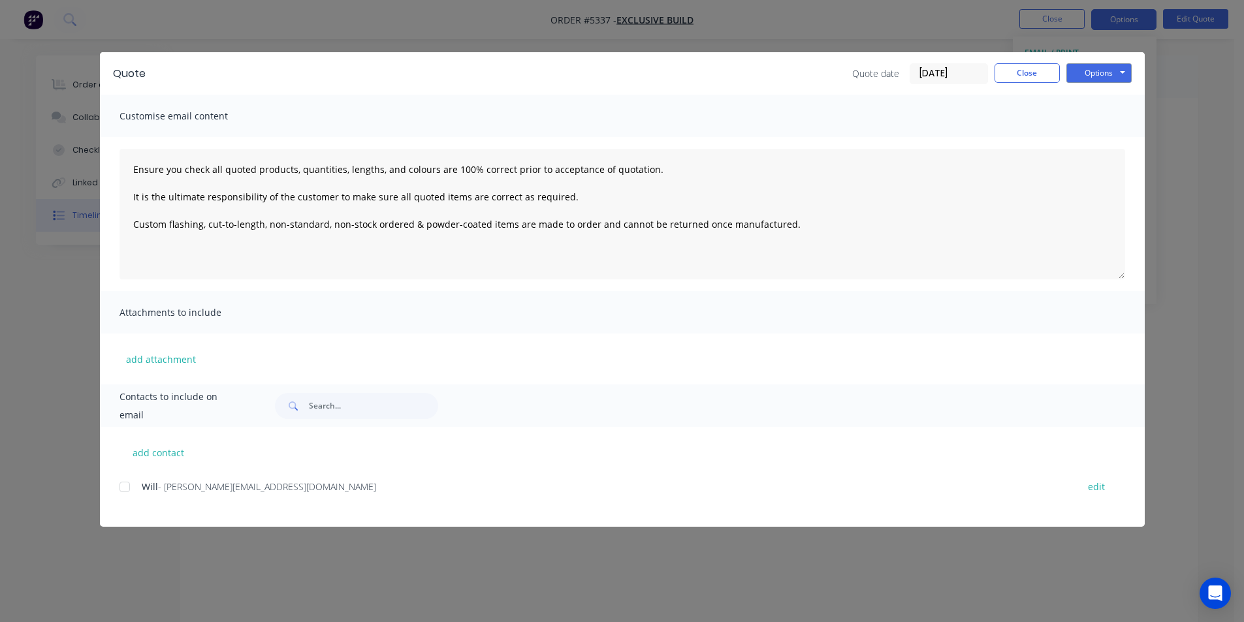
click at [121, 488] on div at bounding box center [125, 487] width 26 height 26
click at [1083, 75] on button "Options" at bounding box center [1098, 73] width 65 height 20
click at [1092, 142] on button "Email" at bounding box center [1108, 140] width 84 height 22
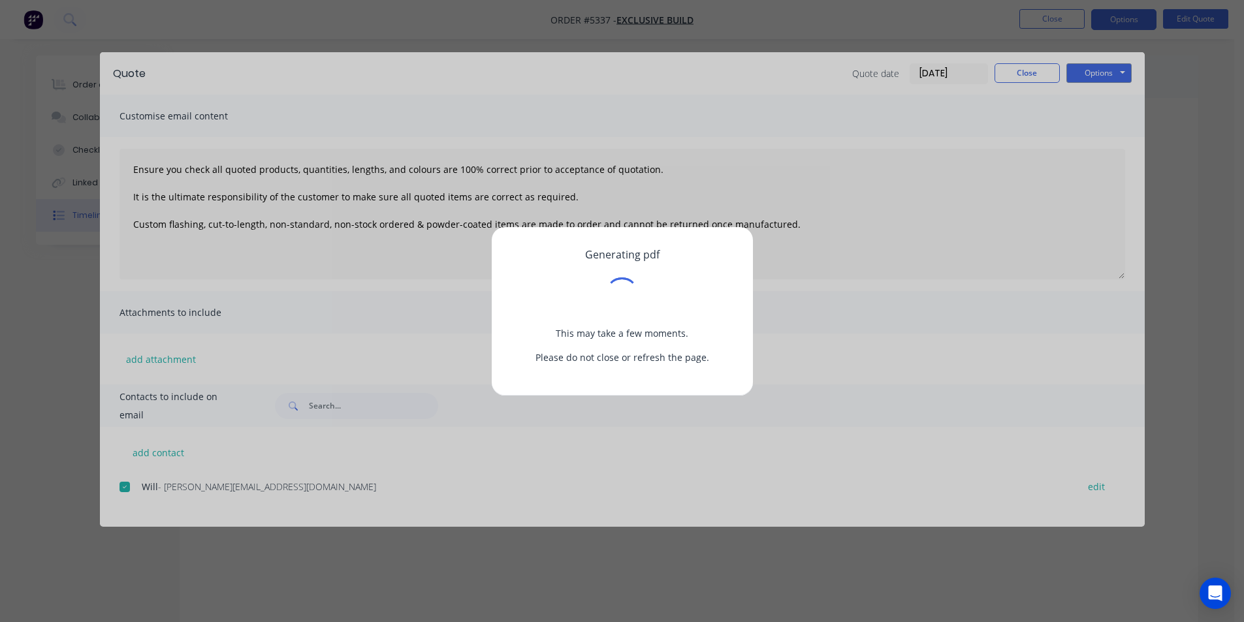
type textarea "Ensure you check all quoted products, quantities, lengths, and colours are 100%…"
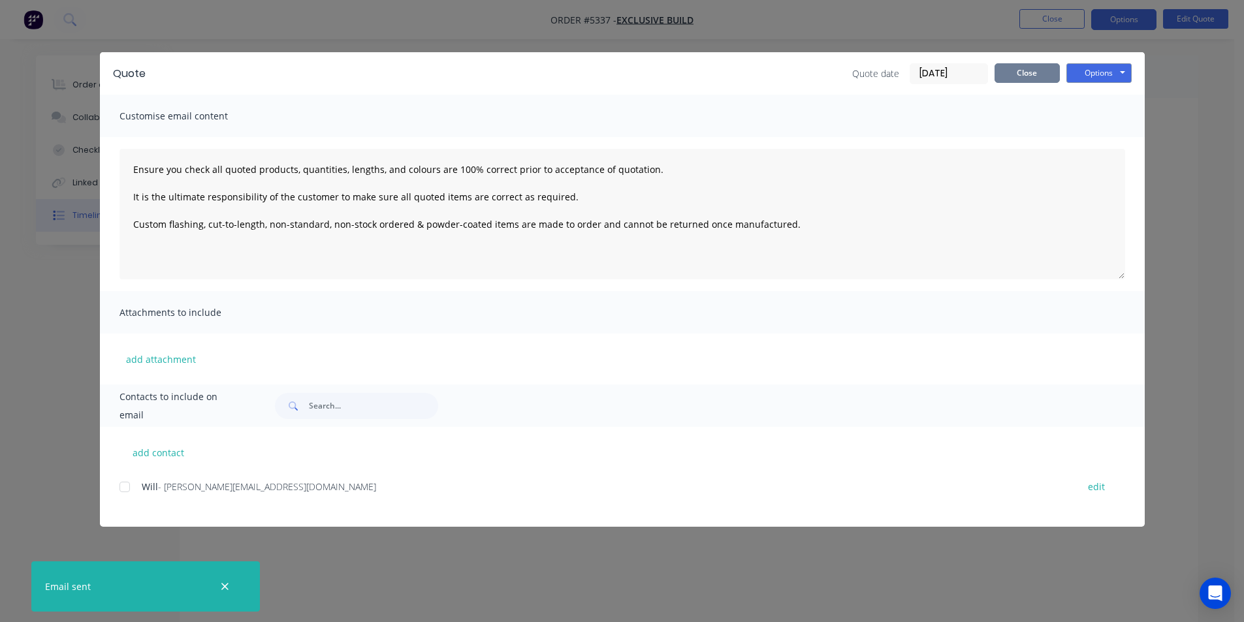
click at [1042, 79] on button "Close" at bounding box center [1027, 73] width 65 height 20
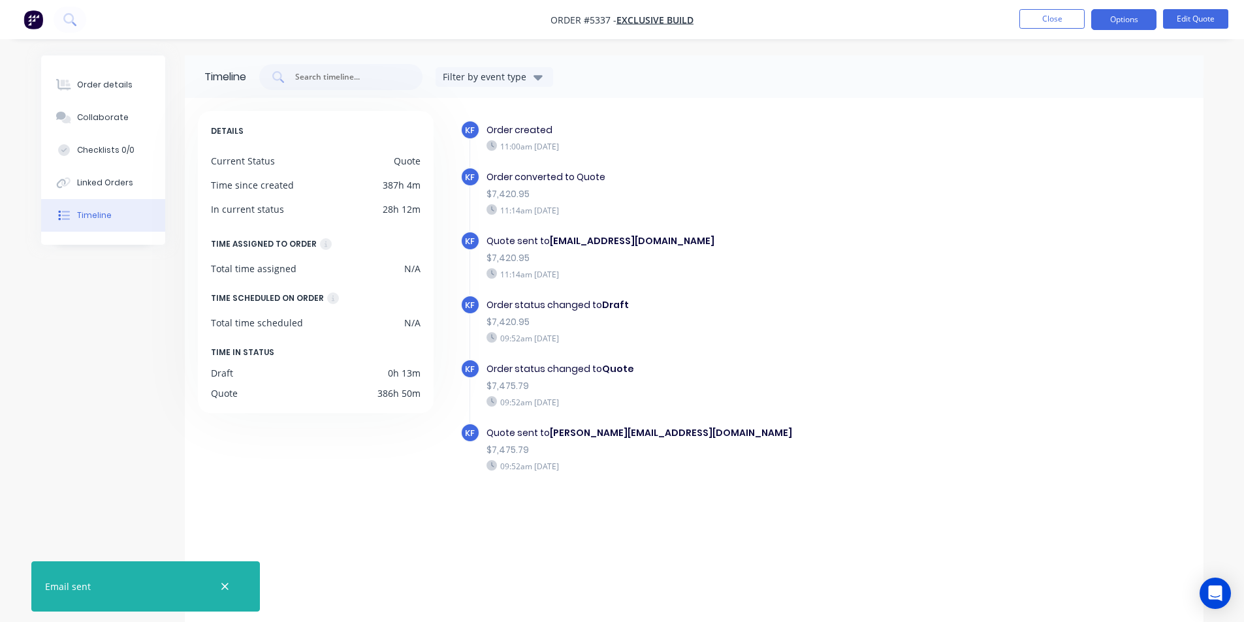
drag, startPoint x: 219, startPoint y: 594, endPoint x: 244, endPoint y: 569, distance: 35.6
click at [223, 593] on div at bounding box center [225, 586] width 42 height 31
click at [1028, 19] on button "Close" at bounding box center [1051, 19] width 65 height 20
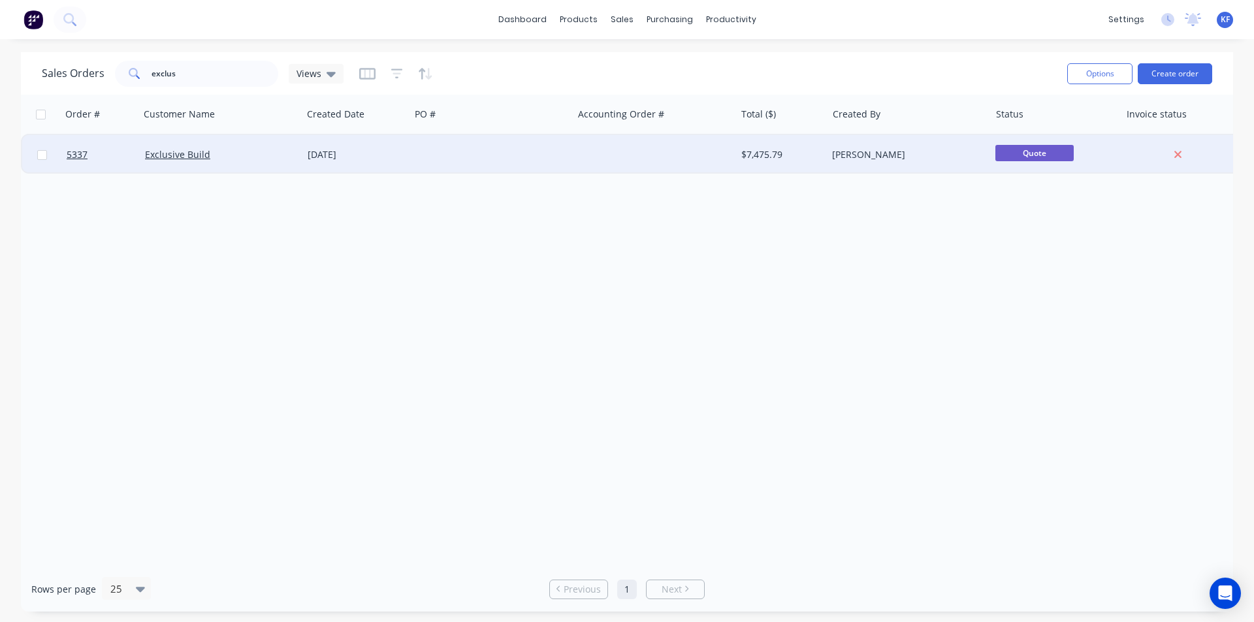
click at [678, 151] on div at bounding box center [654, 154] width 163 height 39
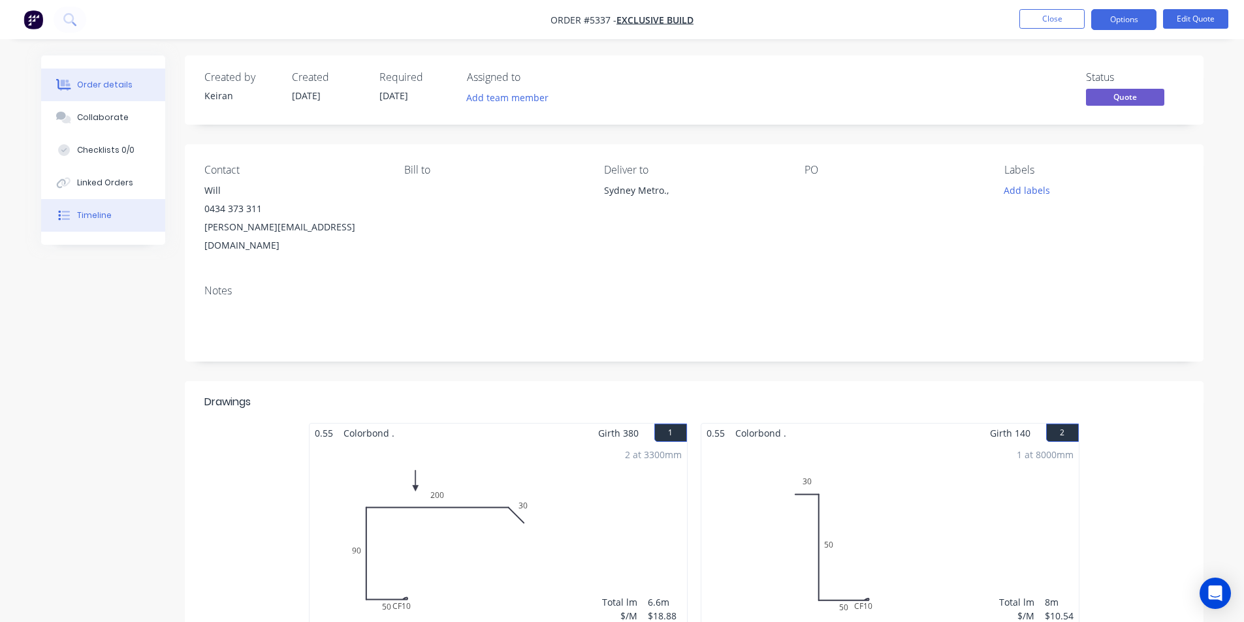
click at [120, 208] on button "Timeline" at bounding box center [103, 215] width 124 height 33
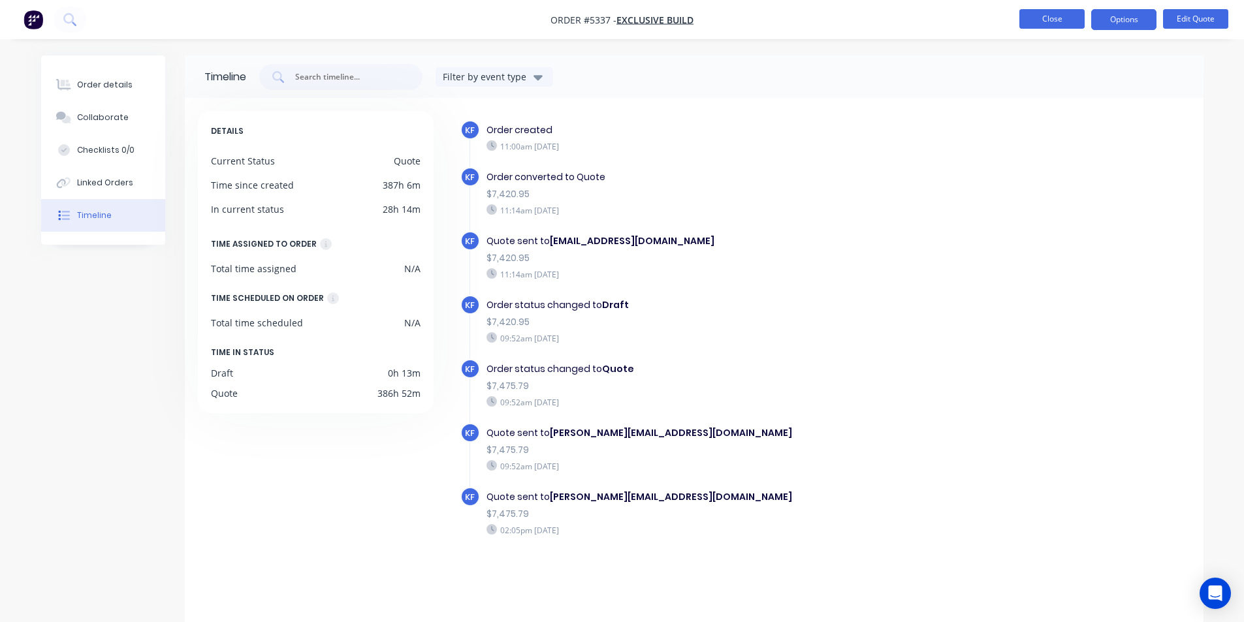
click at [1038, 24] on button "Close" at bounding box center [1051, 19] width 65 height 20
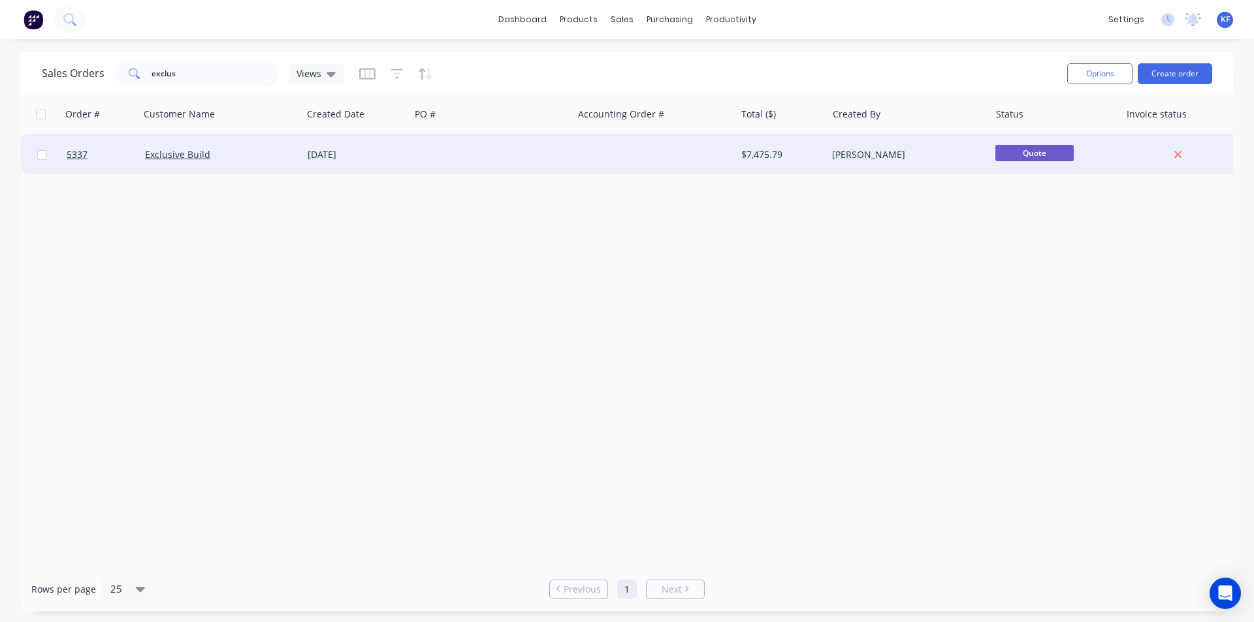
click at [587, 161] on div at bounding box center [654, 154] width 163 height 39
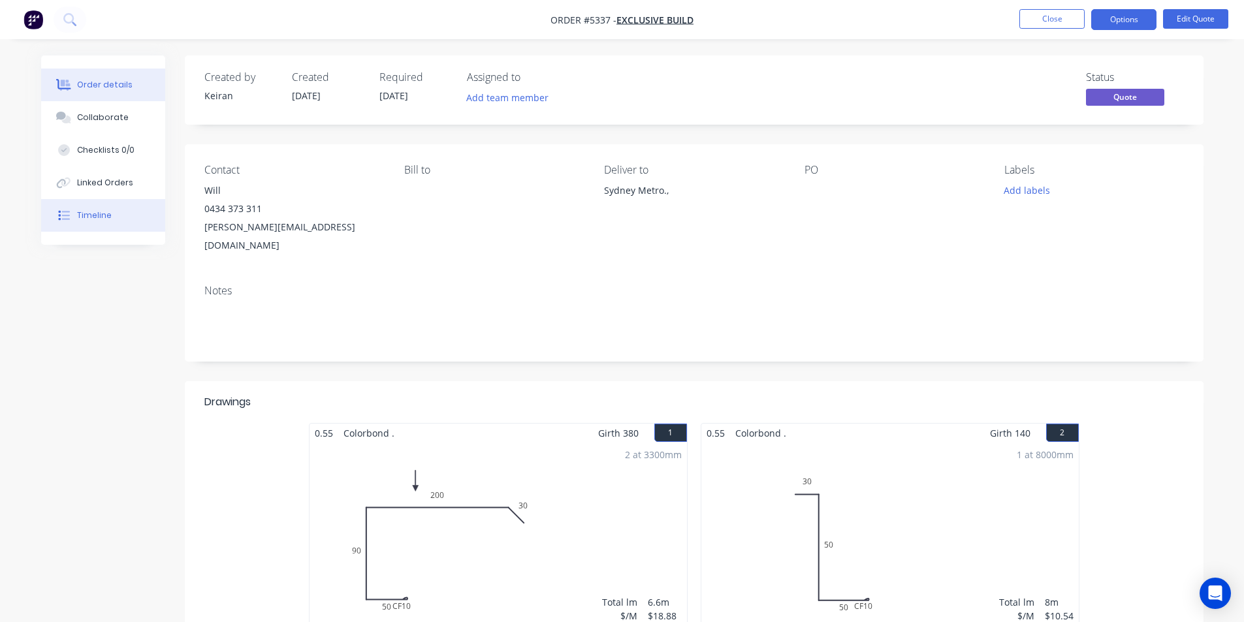
click at [110, 229] on button "Timeline" at bounding box center [103, 215] width 124 height 33
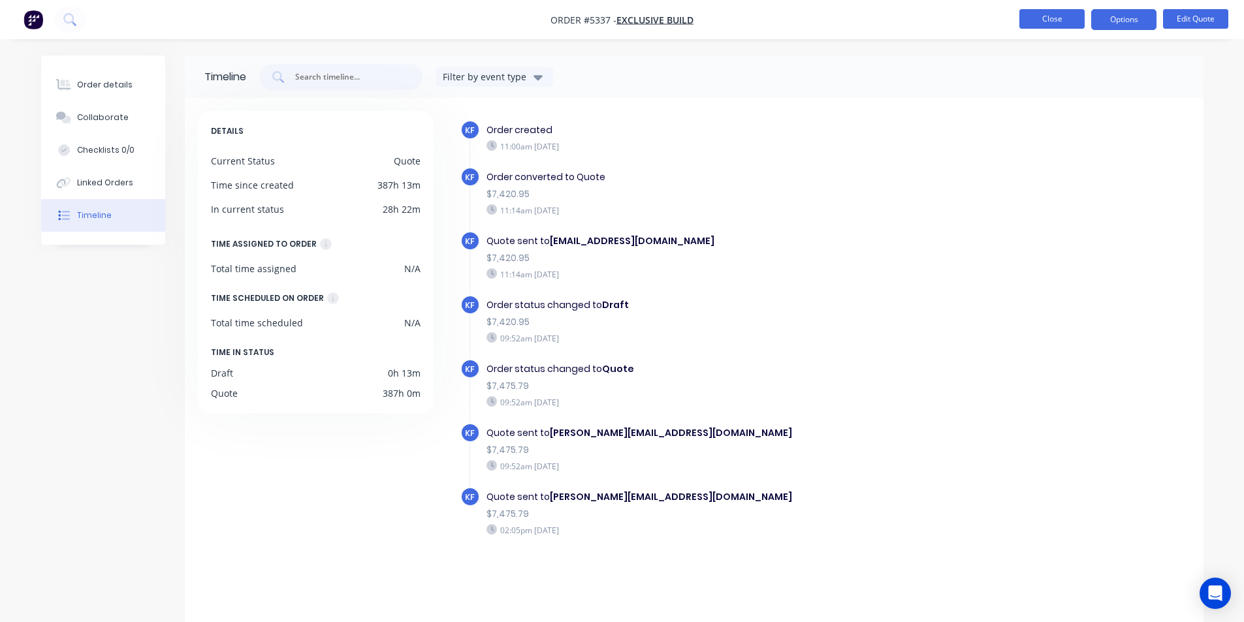
click at [1042, 27] on button "Close" at bounding box center [1051, 19] width 65 height 20
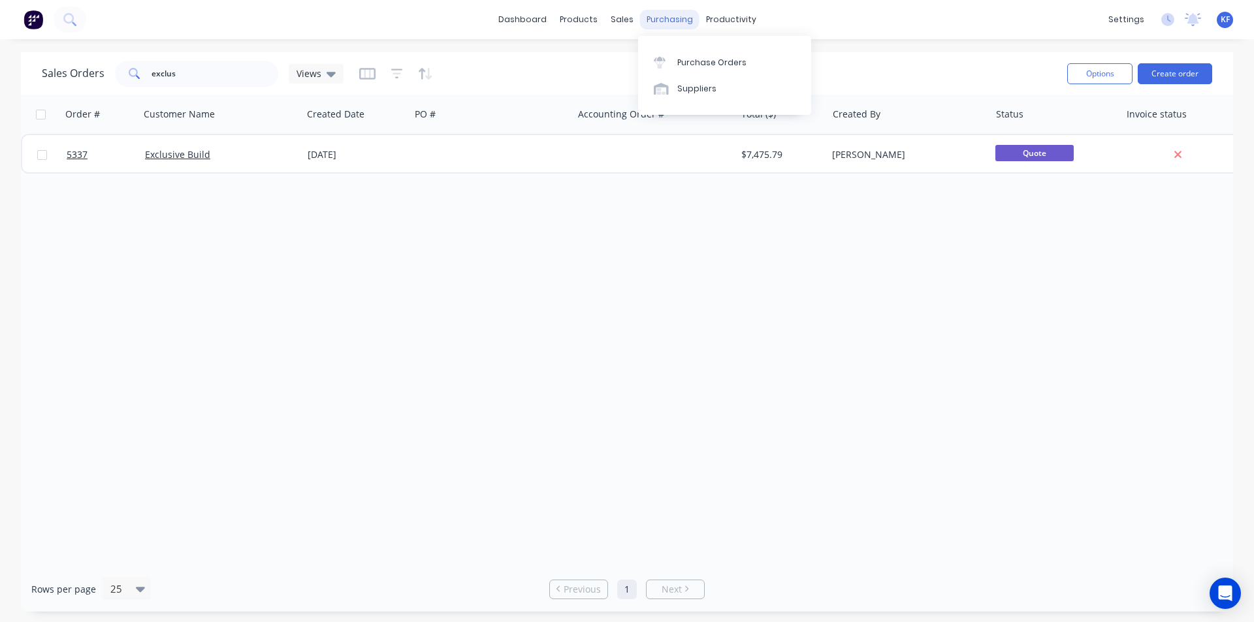
click at [663, 15] on div "purchasing" at bounding box center [669, 20] width 59 height 20
click at [621, 19] on div "sales" at bounding box center [622, 20] width 36 height 20
click at [643, 60] on div "Sales Orders" at bounding box center [670, 63] width 54 height 12
click at [148, 69] on div "exclus" at bounding box center [196, 74] width 163 height 26
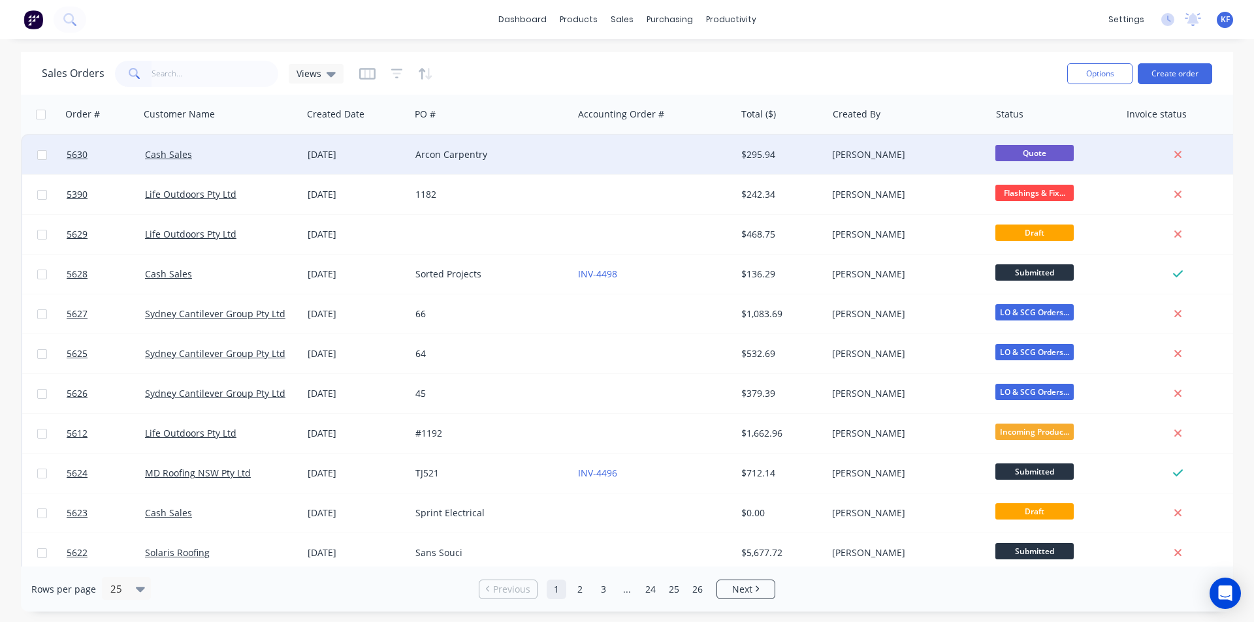
click at [646, 166] on div at bounding box center [654, 154] width 163 height 39
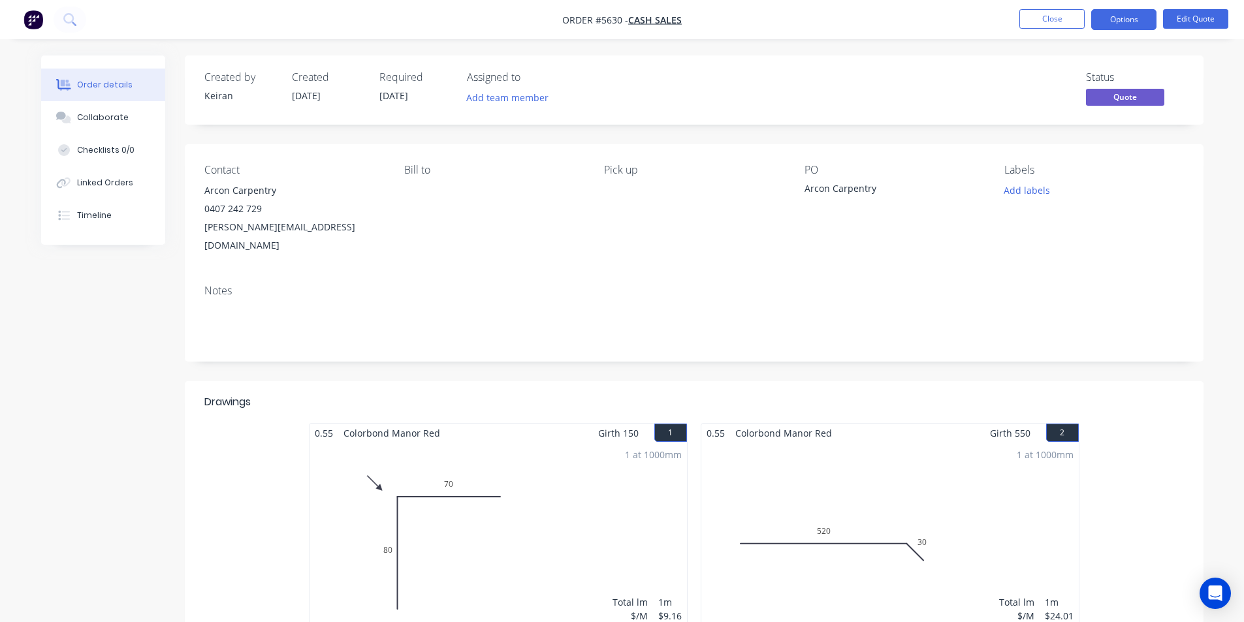
click at [1127, 31] on nav "Order #5630 - Cash Sales Close Options Edit Quote" at bounding box center [622, 19] width 1244 height 39
click at [1117, 27] on button "Options" at bounding box center [1123, 19] width 65 height 21
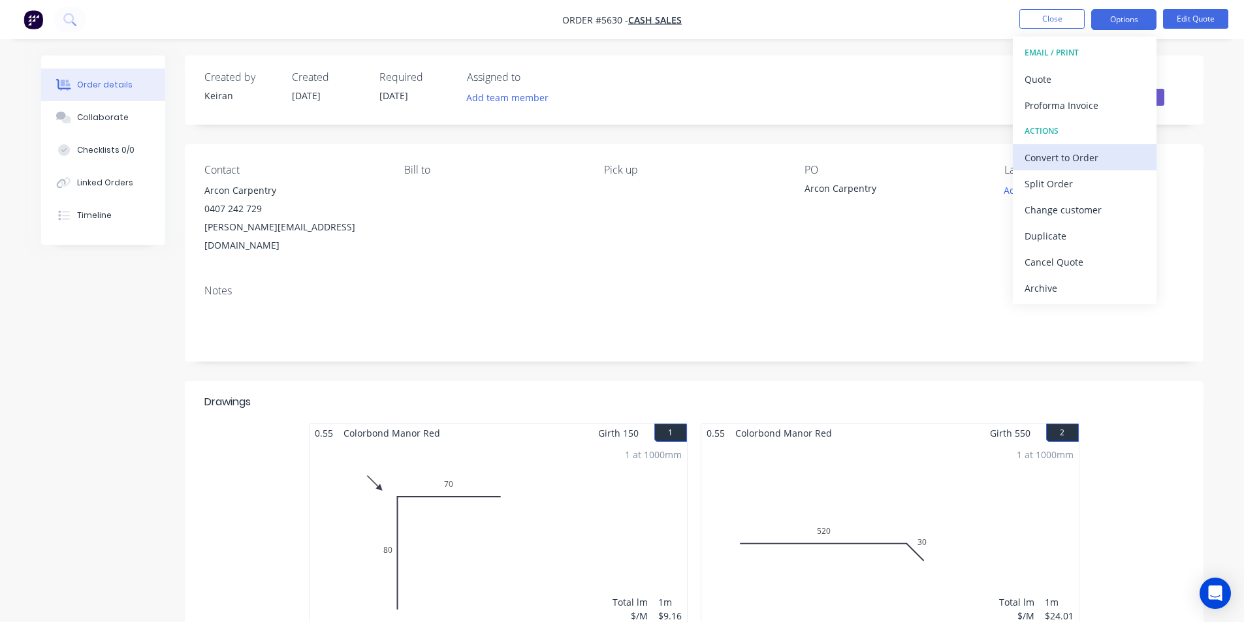
click at [1076, 163] on div "Convert to Order" at bounding box center [1085, 157] width 120 height 19
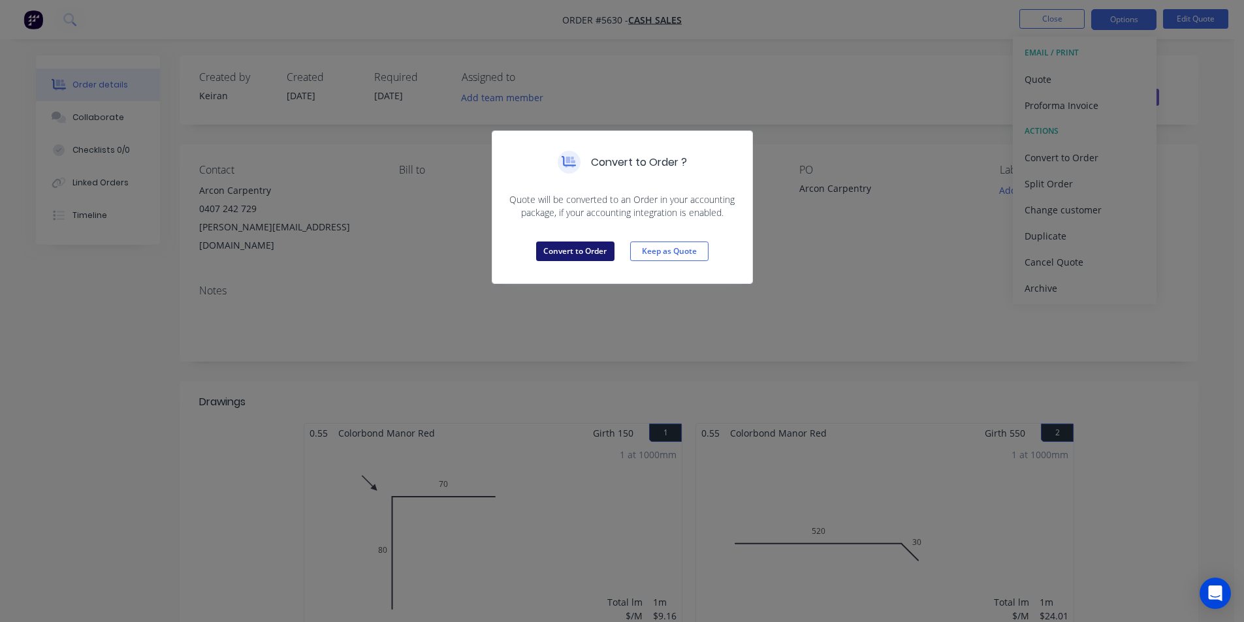
click at [586, 250] on button "Convert to Order" at bounding box center [575, 252] width 78 height 20
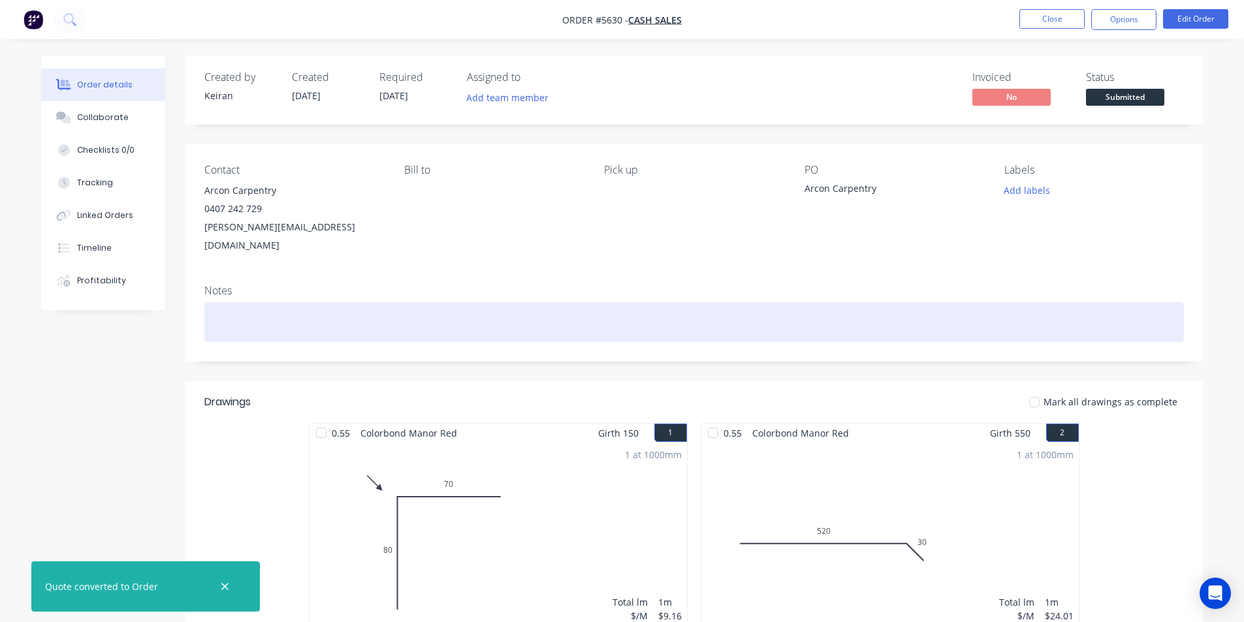
click at [261, 302] on div at bounding box center [694, 322] width 980 height 40
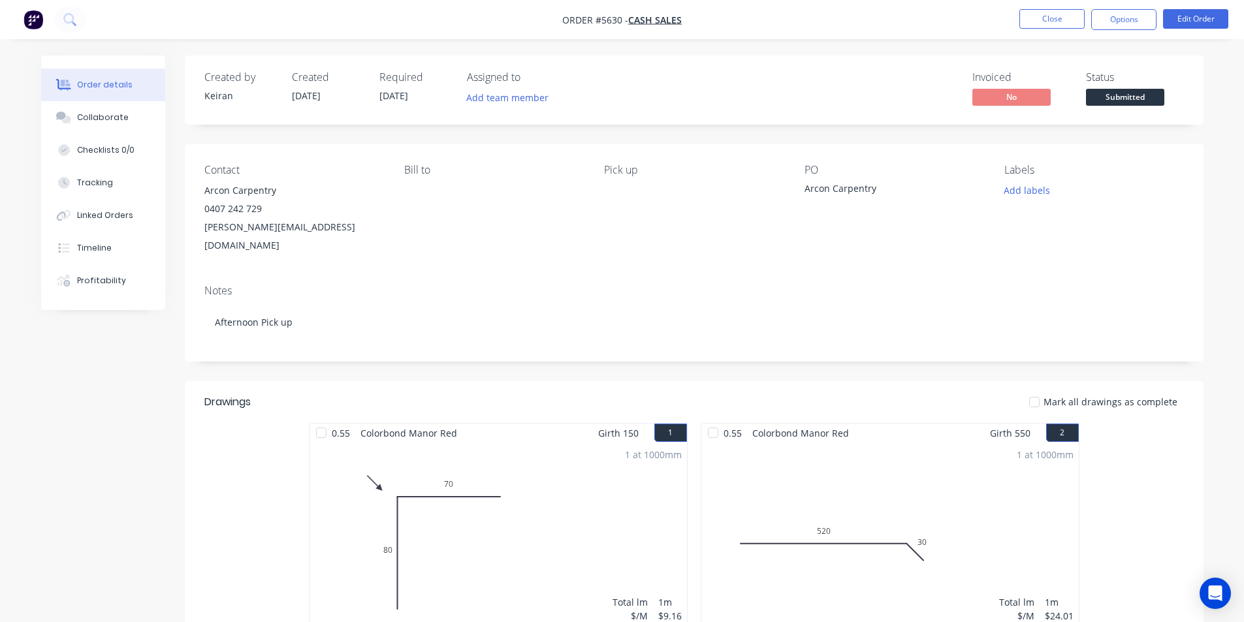
click at [419, 95] on div "Required [DATE]" at bounding box center [415, 90] width 72 height 38
click at [1175, 24] on button "Edit Order" at bounding box center [1195, 19] width 65 height 20
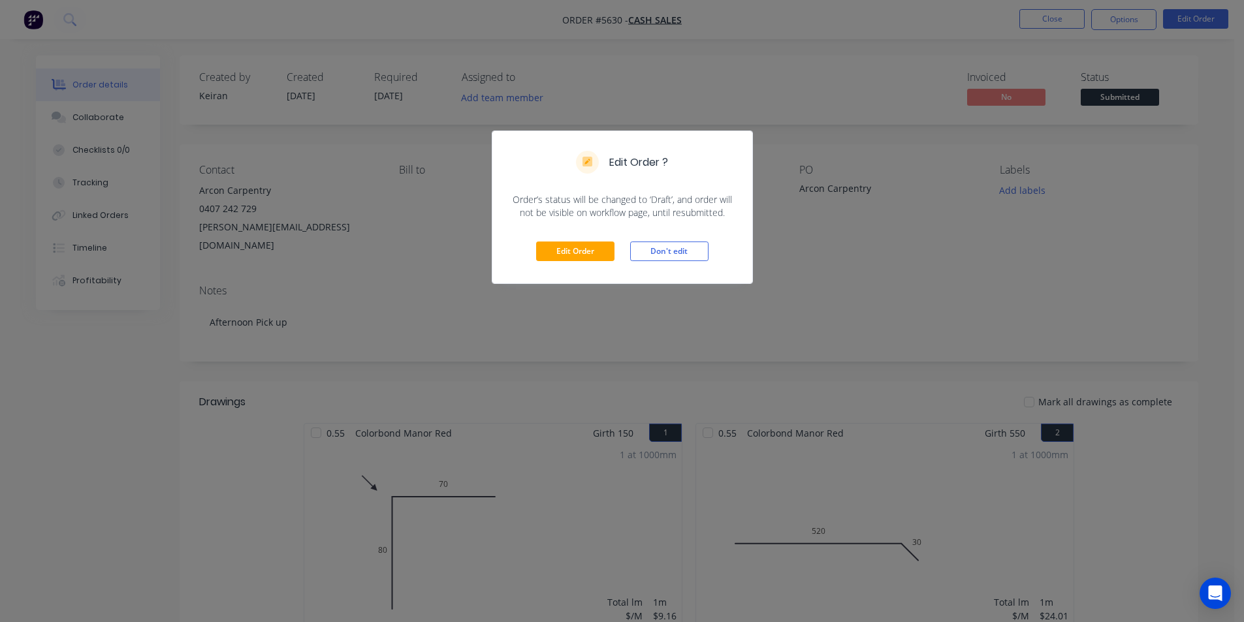
drag, startPoint x: 923, startPoint y: 271, endPoint x: 948, endPoint y: 246, distance: 34.6
click at [929, 266] on div "Edit Order ? Order’s status will be changed to ‘Draft’, and order will not be v…" at bounding box center [622, 311] width 1244 height 622
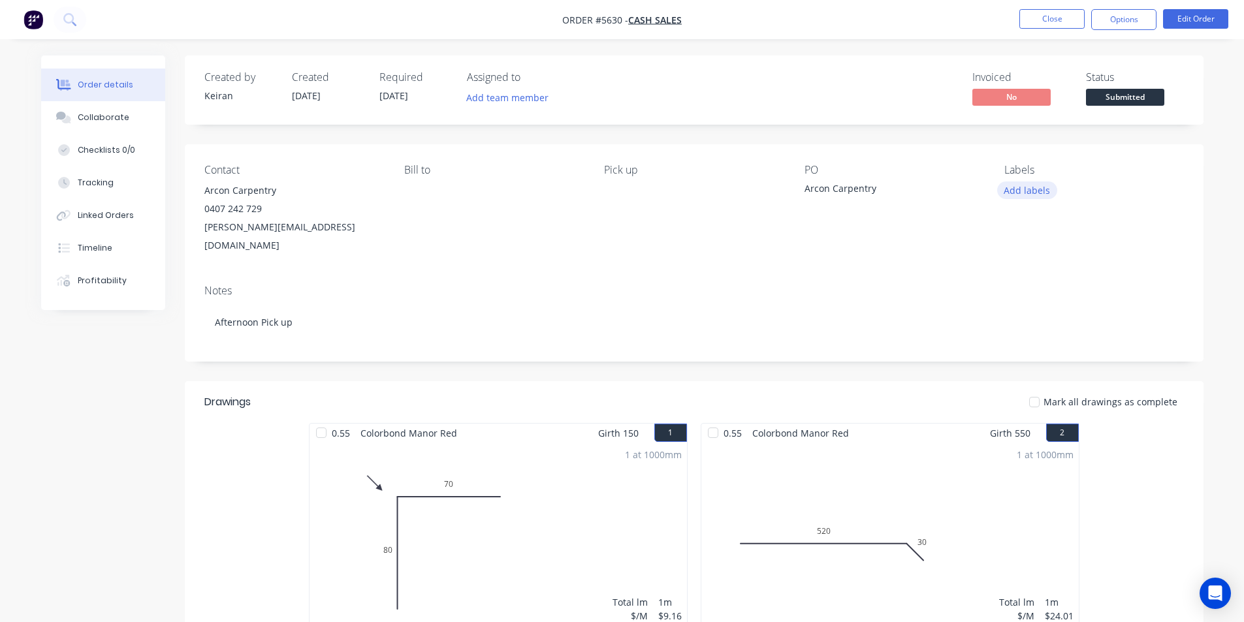
drag, startPoint x: 1076, startPoint y: 168, endPoint x: 1040, endPoint y: 191, distance: 43.5
click at [1075, 168] on div "Labels" at bounding box center [1093, 170] width 179 height 12
click at [1040, 191] on button "Add labels" at bounding box center [1027, 191] width 60 height 18
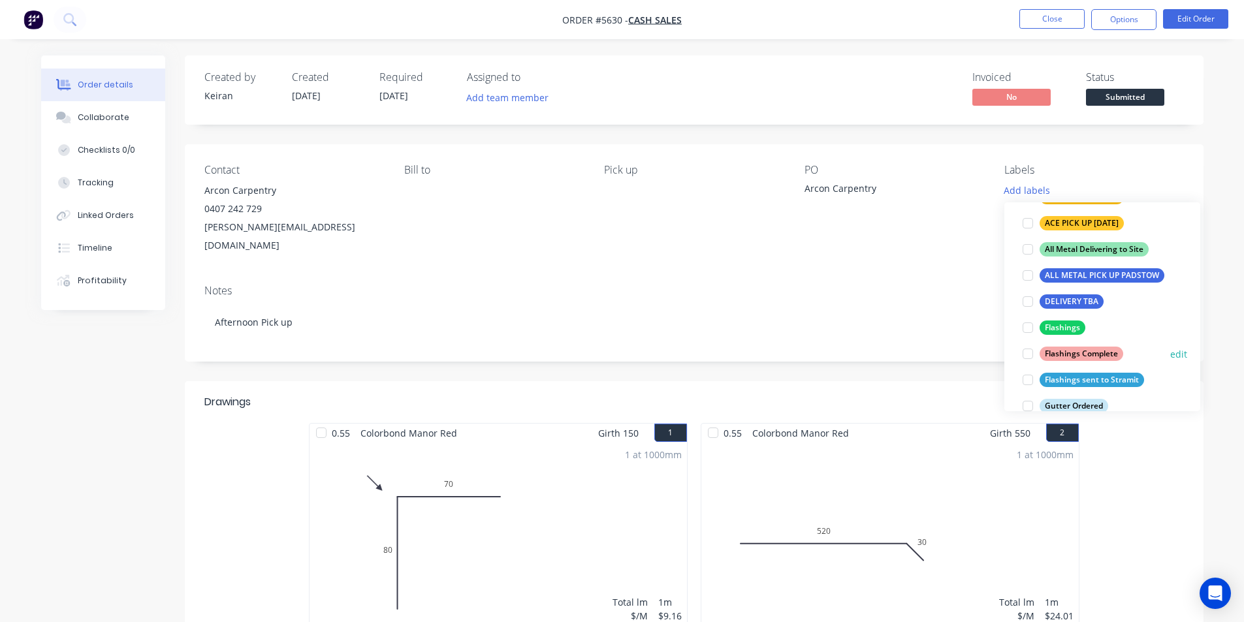
scroll to position [196, 0]
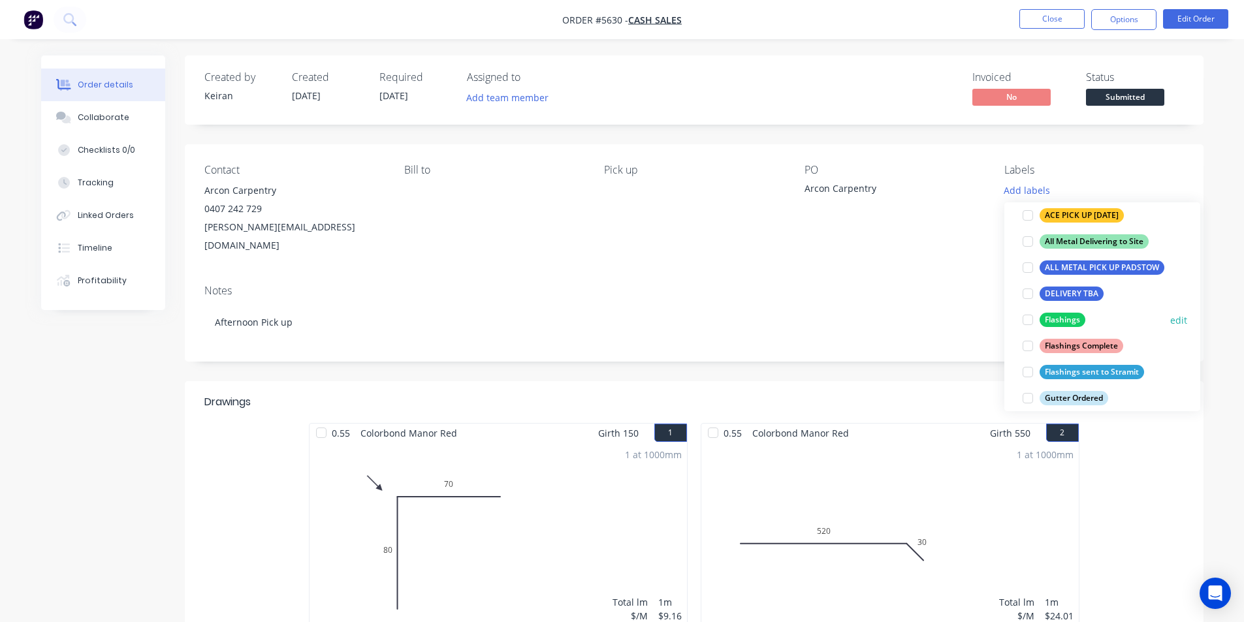
click at [1027, 330] on div at bounding box center [1028, 320] width 26 height 26
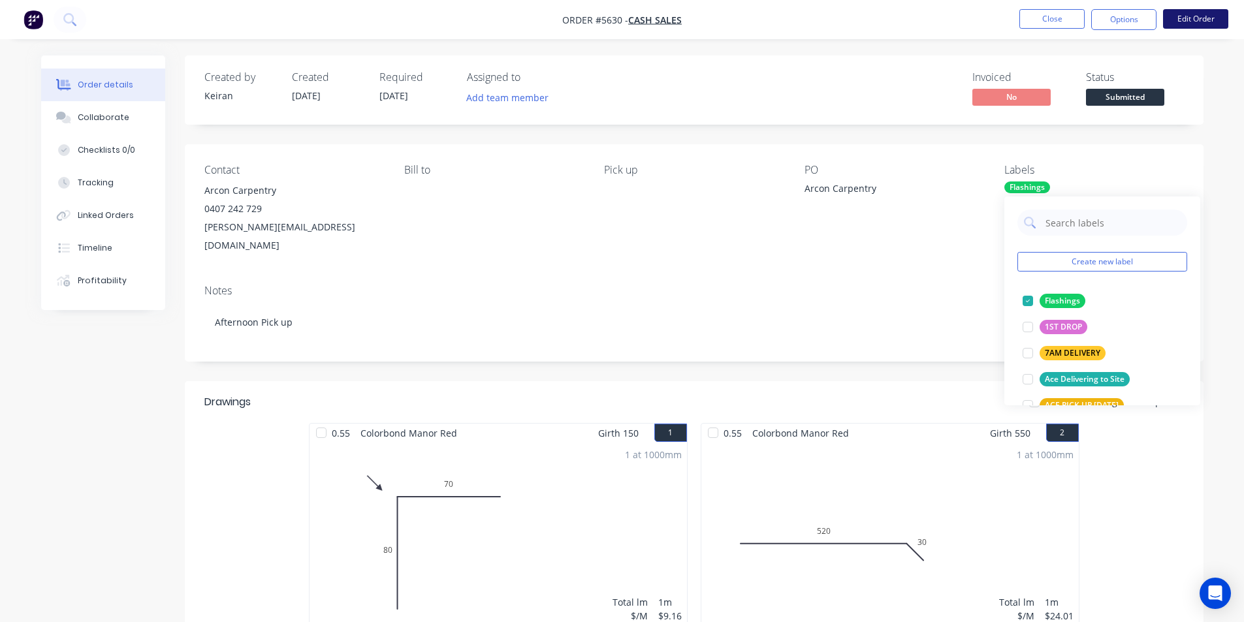
click at [1175, 25] on button "Edit Order" at bounding box center [1195, 19] width 65 height 20
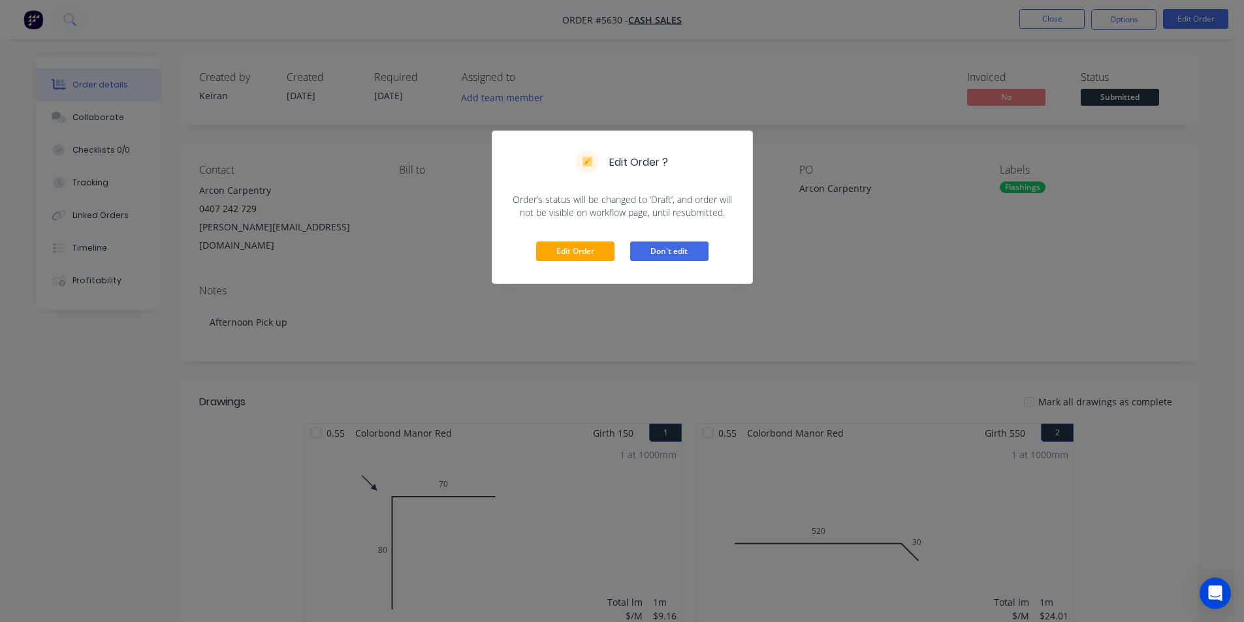
click at [686, 257] on button "Don't edit" at bounding box center [669, 252] width 78 height 20
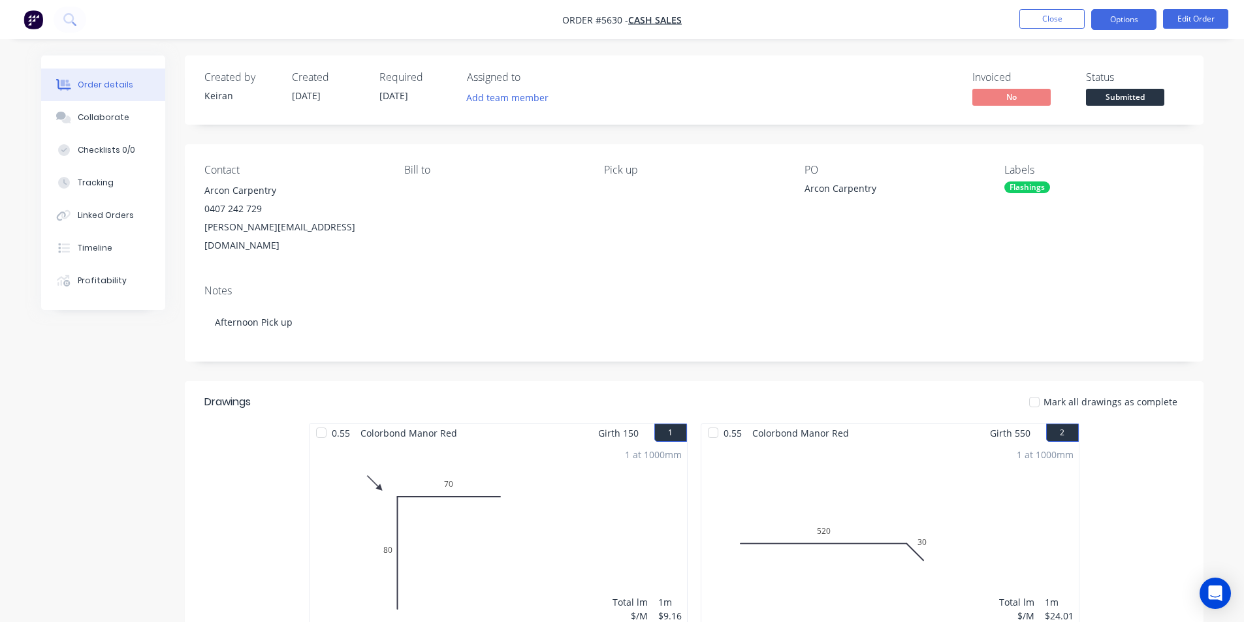
click at [1122, 23] on button "Options" at bounding box center [1123, 19] width 65 height 21
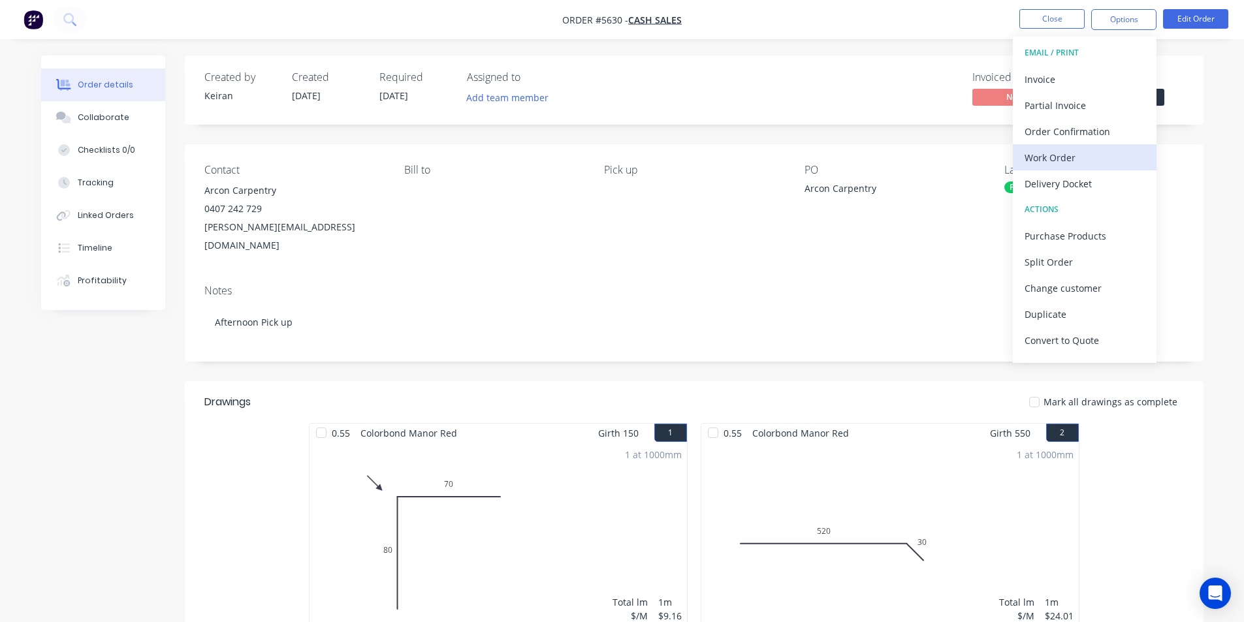
click at [1064, 164] on div "Work Order" at bounding box center [1085, 157] width 120 height 19
click at [1060, 165] on div "Custom" at bounding box center [1085, 157] width 120 height 19
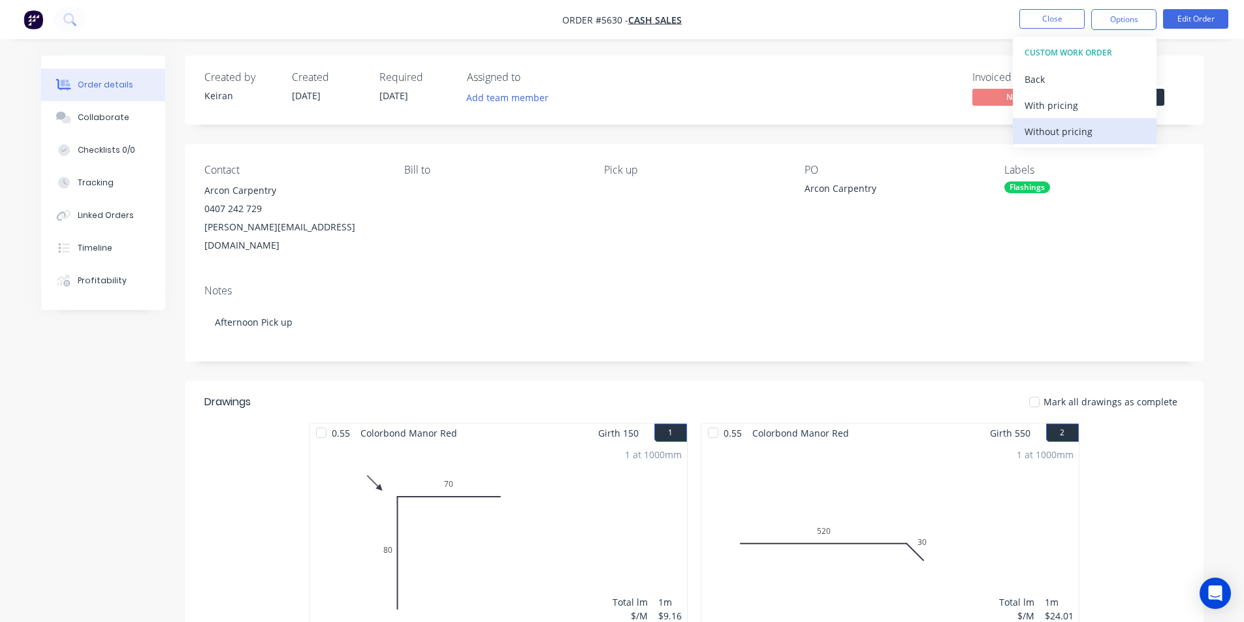
click at [1069, 139] on div "Without pricing" at bounding box center [1085, 131] width 120 height 19
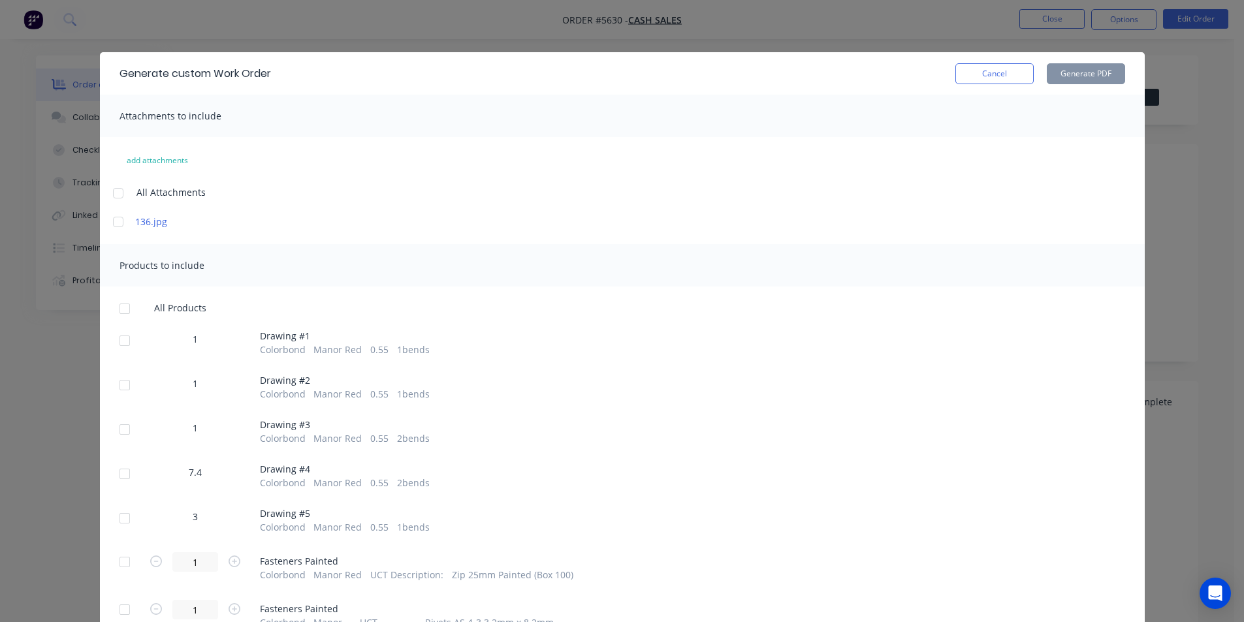
click at [119, 307] on div at bounding box center [125, 309] width 26 height 26
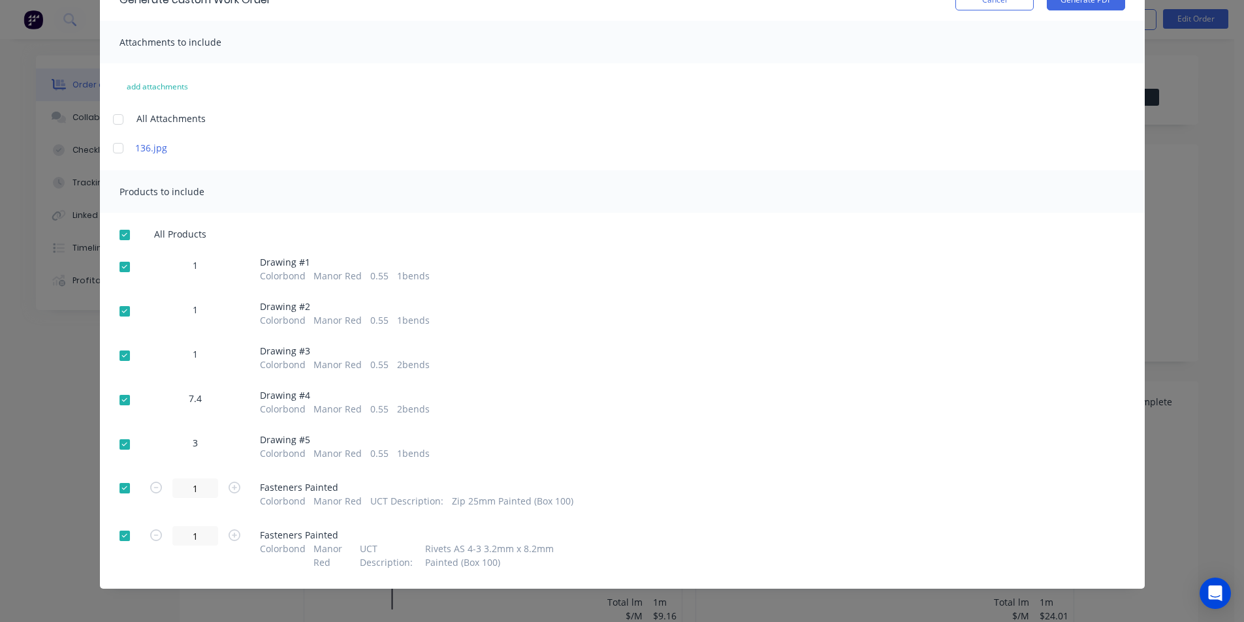
scroll to position [78, 0]
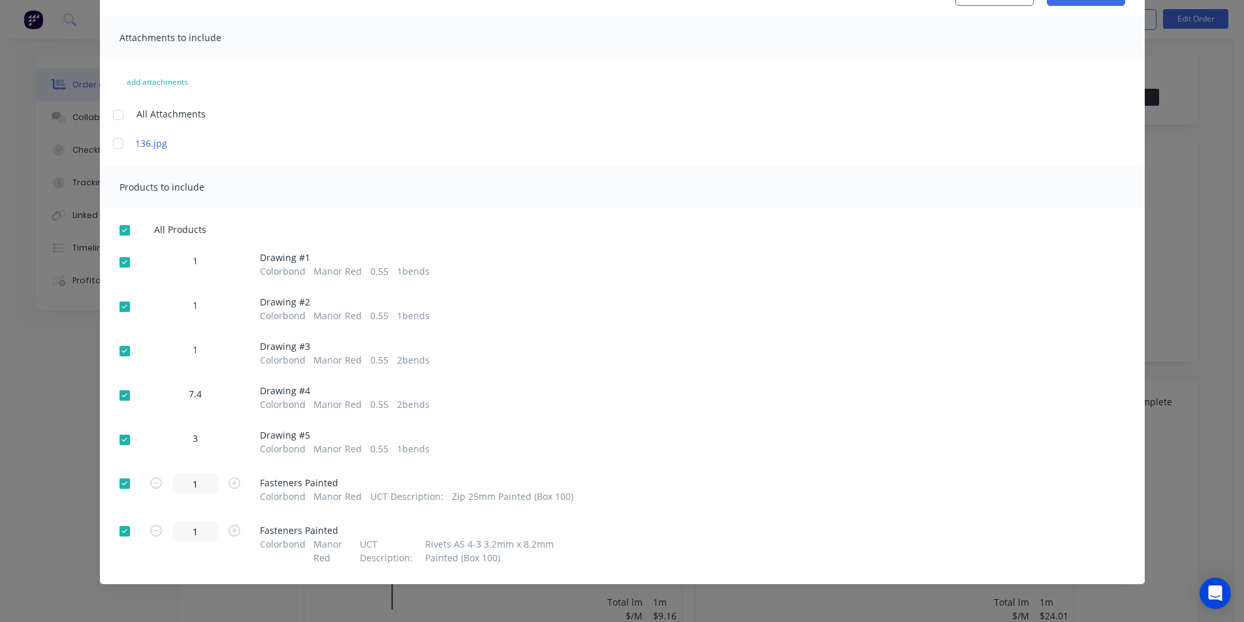
drag, startPoint x: 121, startPoint y: 483, endPoint x: 121, endPoint y: 504, distance: 21.5
click at [121, 485] on div at bounding box center [125, 484] width 26 height 26
click at [119, 536] on div at bounding box center [125, 531] width 26 height 26
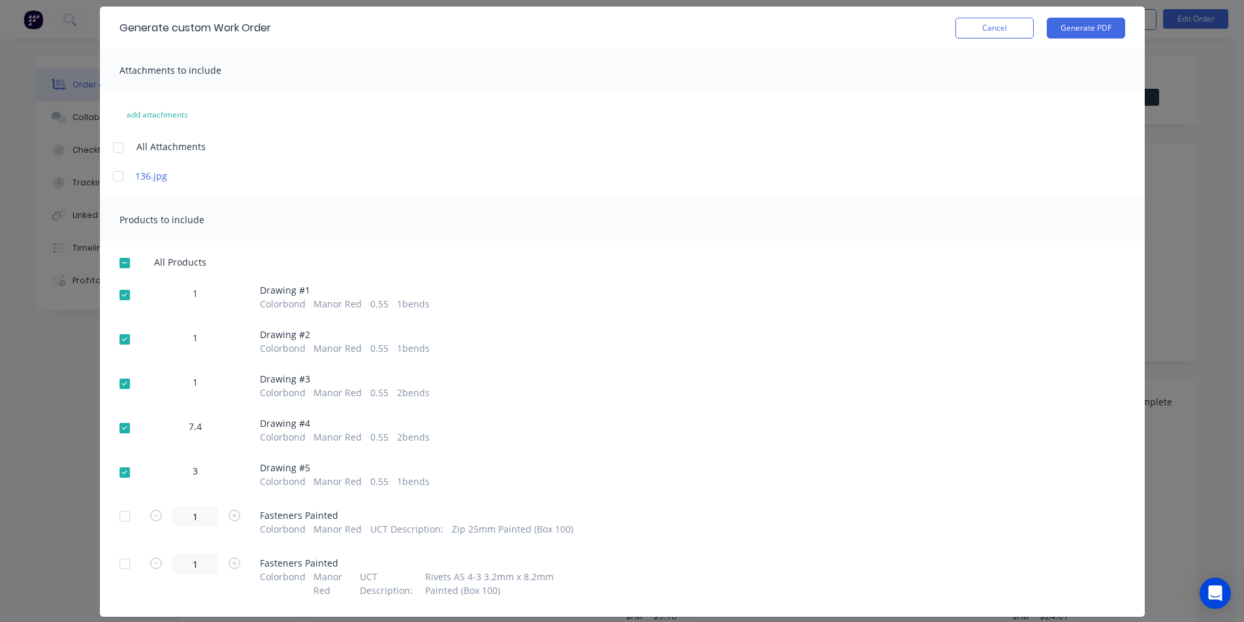
scroll to position [0, 0]
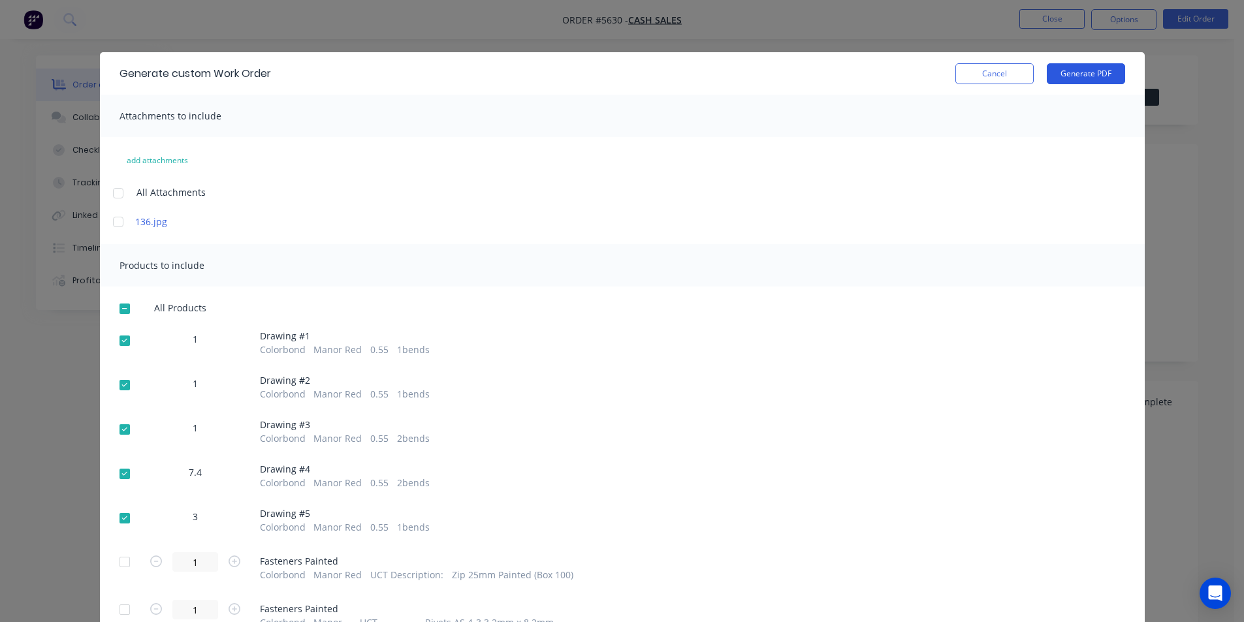
click at [1076, 73] on button "Generate PDF" at bounding box center [1086, 73] width 78 height 21
click at [1006, 92] on div "Generate custom Work Order Cancel Generate PDF" at bounding box center [622, 73] width 1045 height 42
click at [1001, 83] on button "Cancel" at bounding box center [994, 73] width 78 height 21
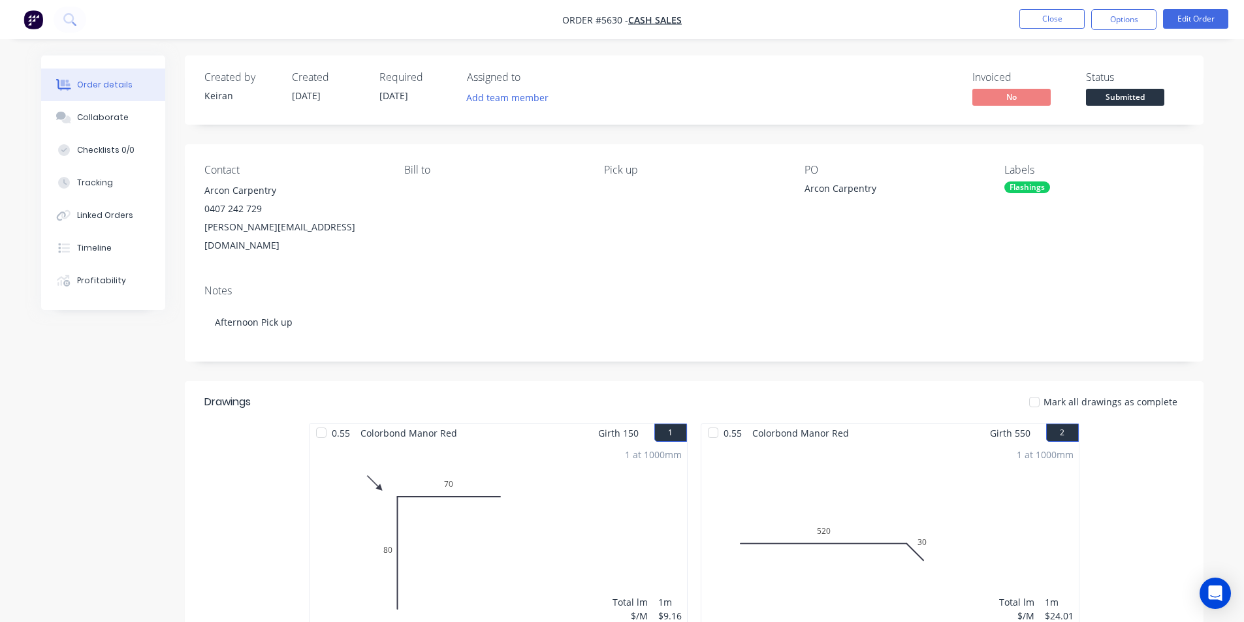
click at [1019, 33] on nav "Order #5630 - Cash Sales Close Options Edit Order" at bounding box center [622, 19] width 1244 height 39
click at [1030, 22] on button "Close" at bounding box center [1051, 19] width 65 height 20
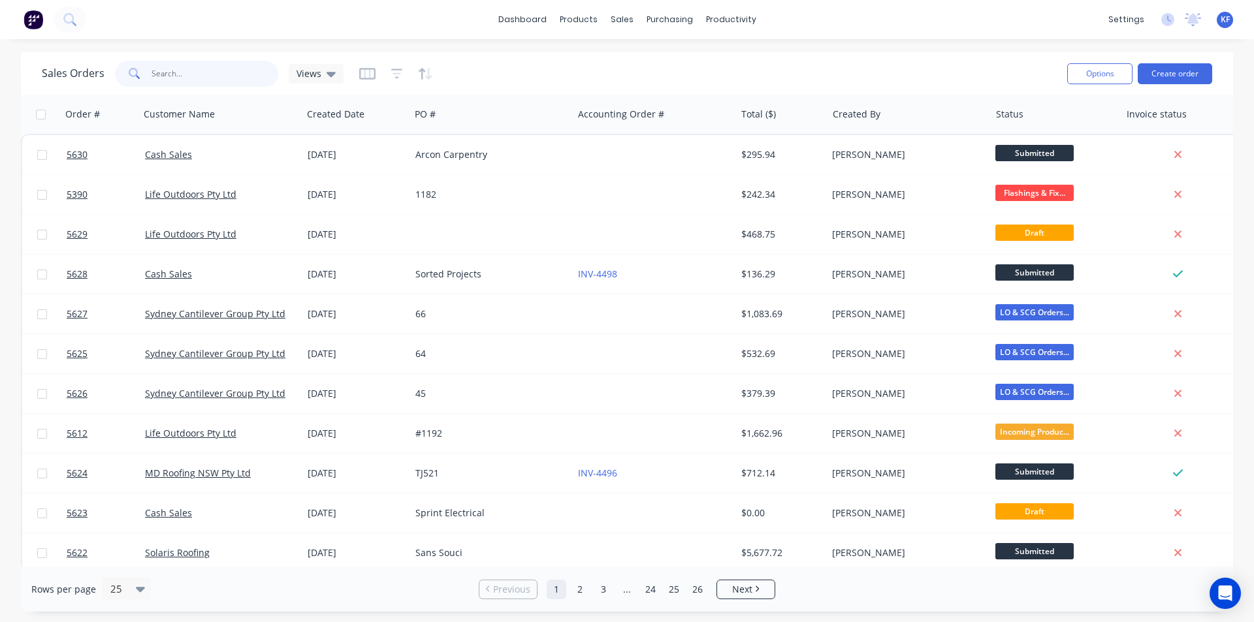
click at [244, 74] on input "text" at bounding box center [214, 74] width 127 height 26
click at [64, 22] on icon at bounding box center [69, 19] width 12 height 12
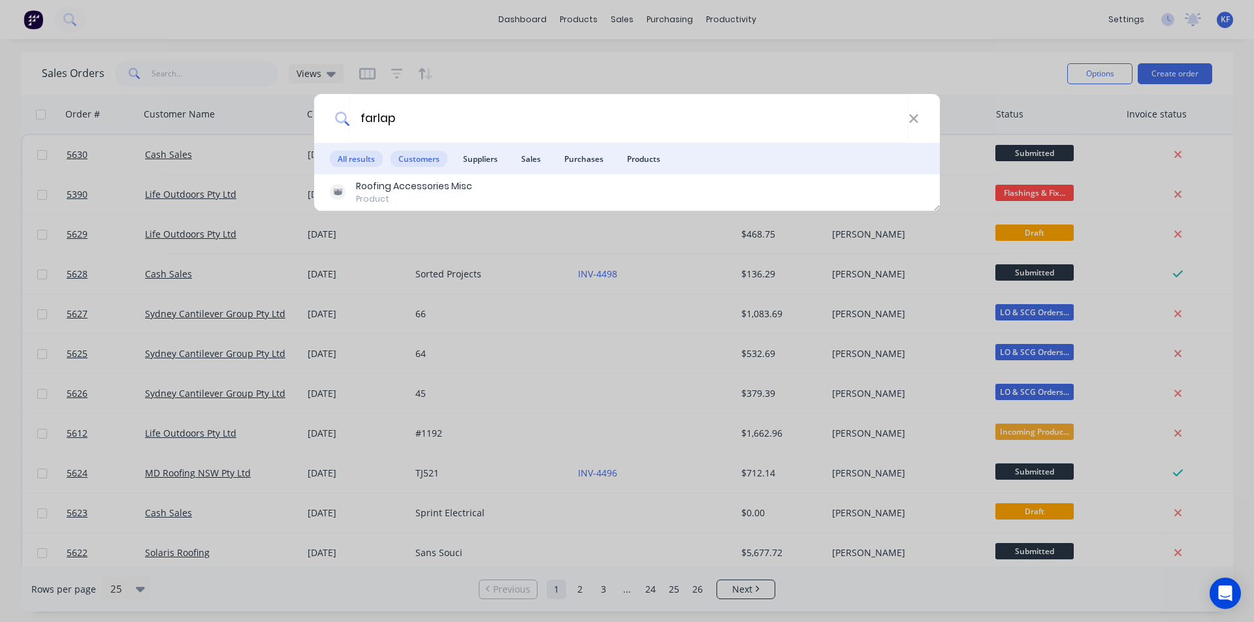
type input "farlap"
click at [438, 162] on span "Customers" at bounding box center [418, 159] width 57 height 16
drag, startPoint x: 478, startPoint y: 159, endPoint x: 488, endPoint y: 161, distance: 10.0
click at [479, 159] on span "Suppliers" at bounding box center [480, 159] width 50 height 16
click at [531, 153] on span "Sales" at bounding box center [530, 159] width 35 height 16
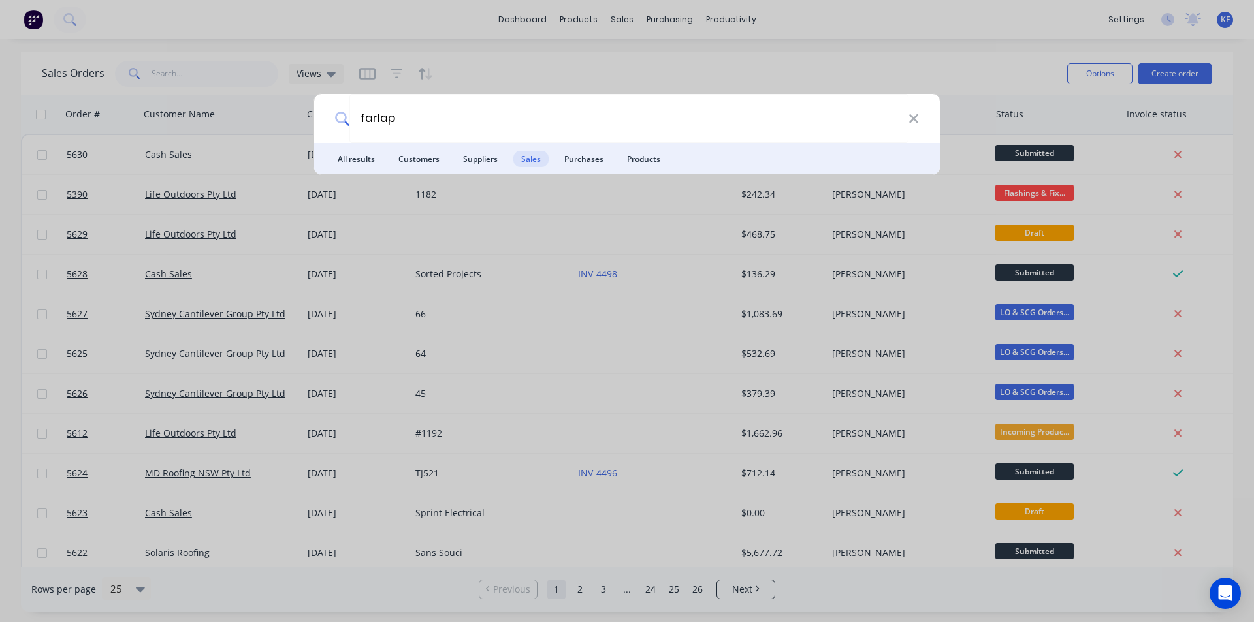
click at [573, 161] on span "Purchases" at bounding box center [583, 159] width 55 height 16
click at [628, 163] on span "Products" at bounding box center [643, 159] width 49 height 16
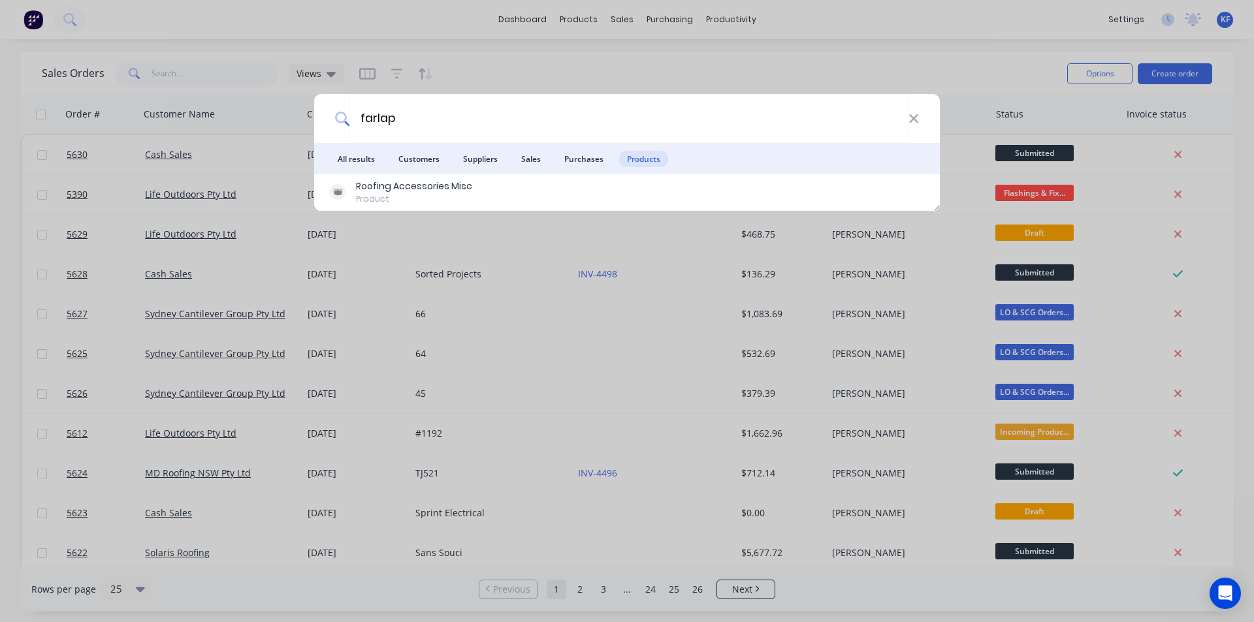
click at [921, 120] on div "farlap" at bounding box center [627, 118] width 626 height 49
click at [912, 119] on icon at bounding box center [913, 119] width 10 height 14
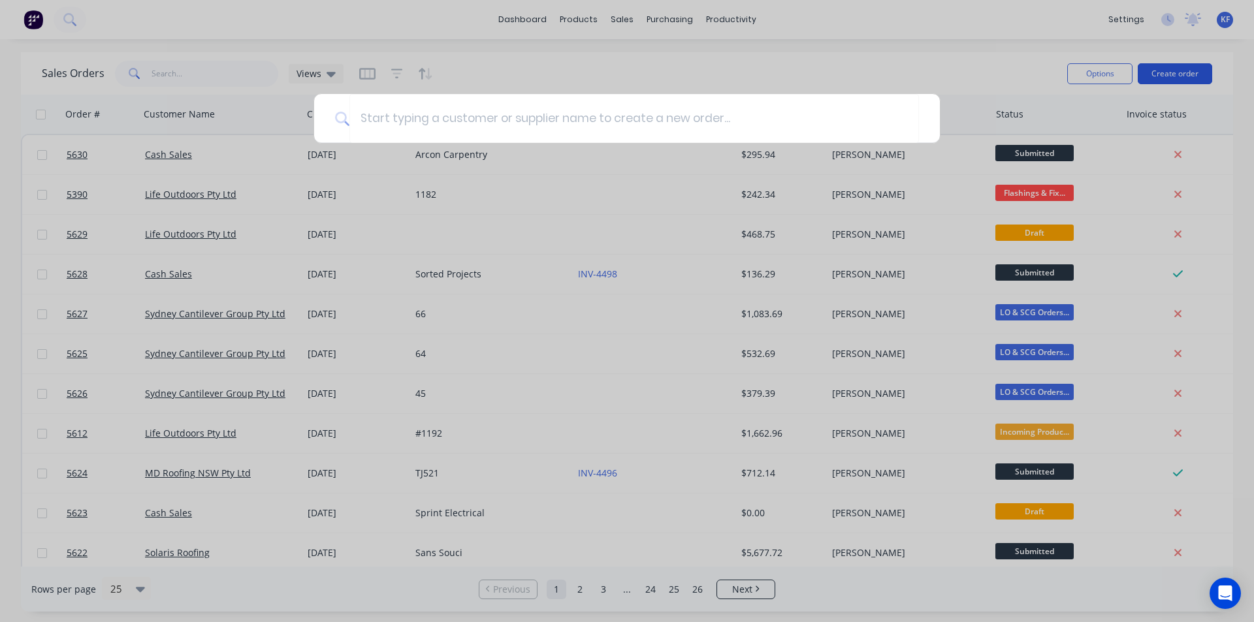
click at [1187, 69] on div at bounding box center [627, 311] width 1254 height 622
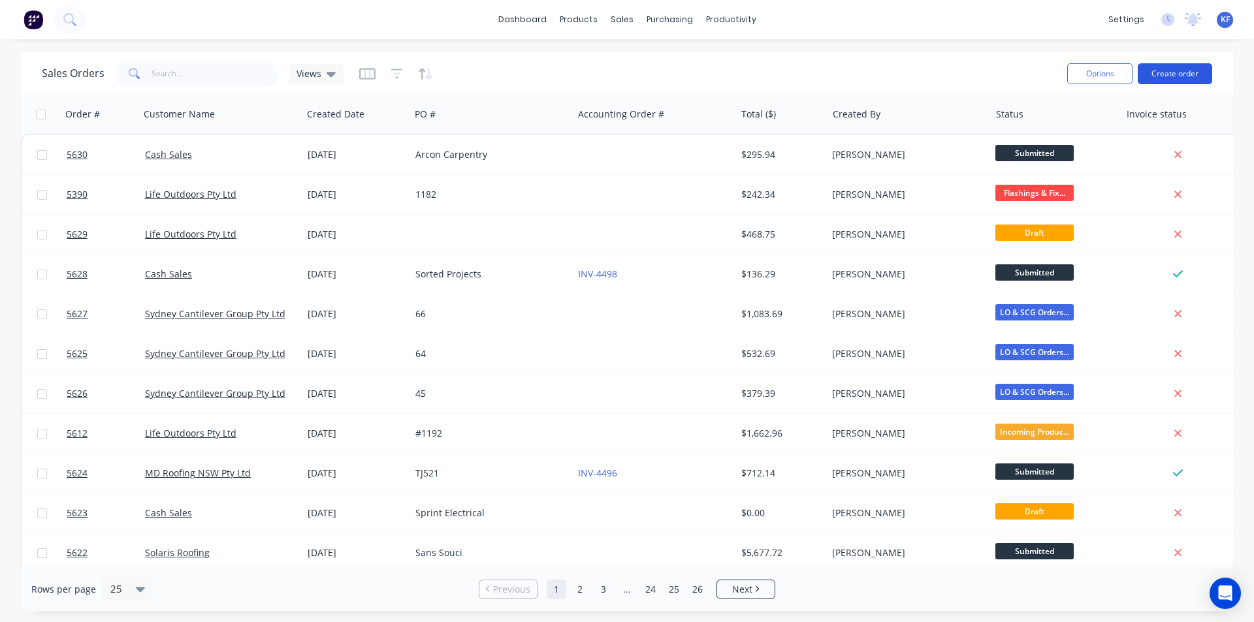
click at [1186, 80] on button "Create order" at bounding box center [1175, 73] width 74 height 21
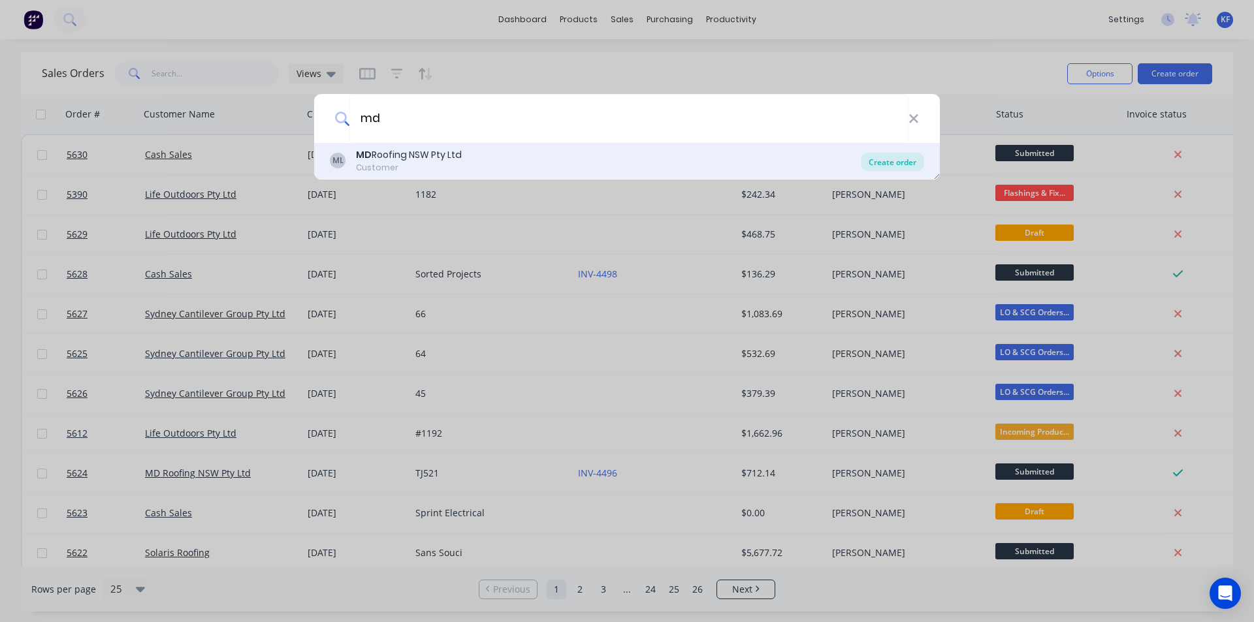
type input "md"
click at [893, 159] on div "Create order" at bounding box center [892, 162] width 63 height 18
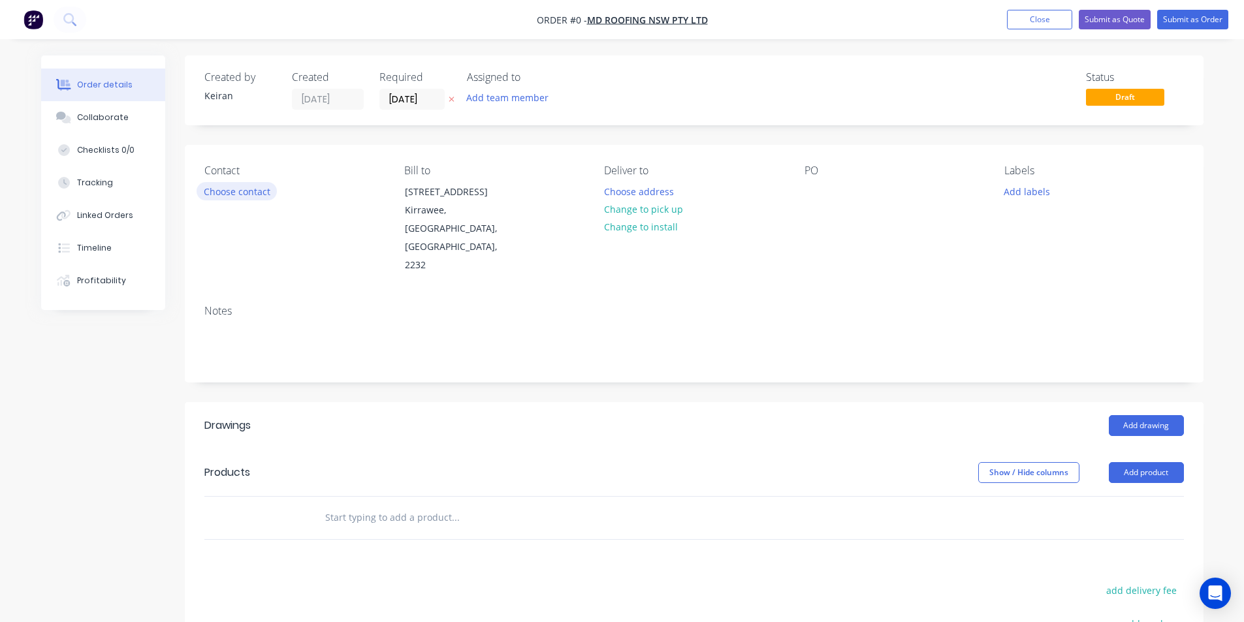
click at [262, 187] on button "Choose contact" at bounding box center [237, 191] width 80 height 18
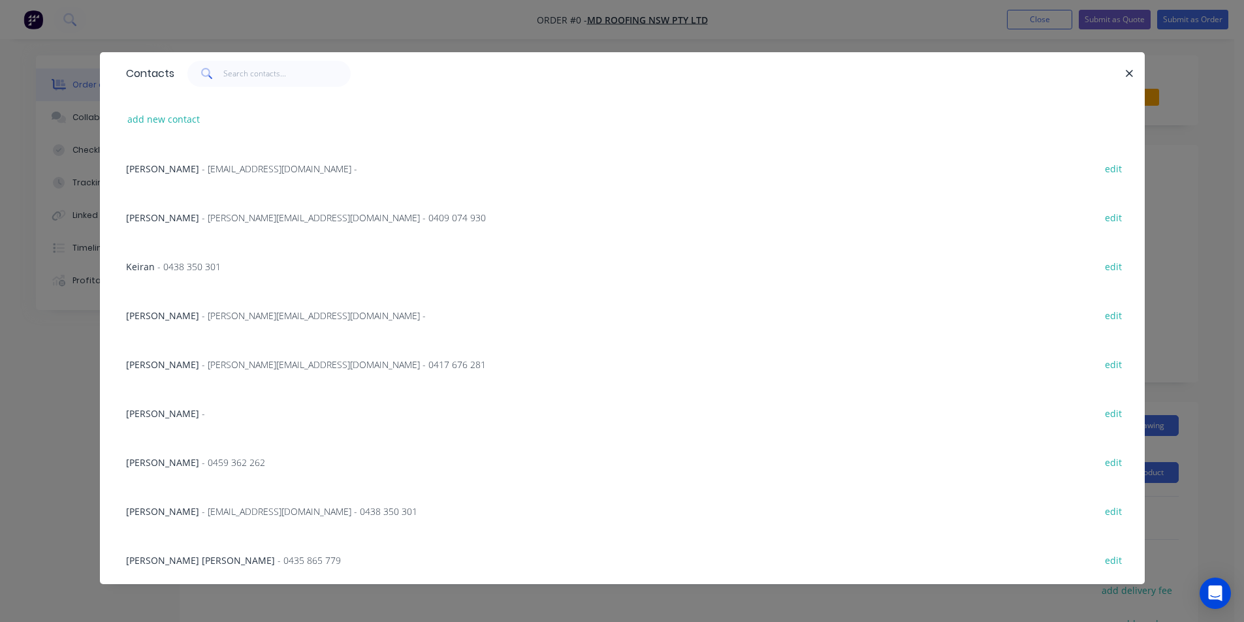
click at [173, 321] on span "[PERSON_NAME]" at bounding box center [162, 316] width 73 height 12
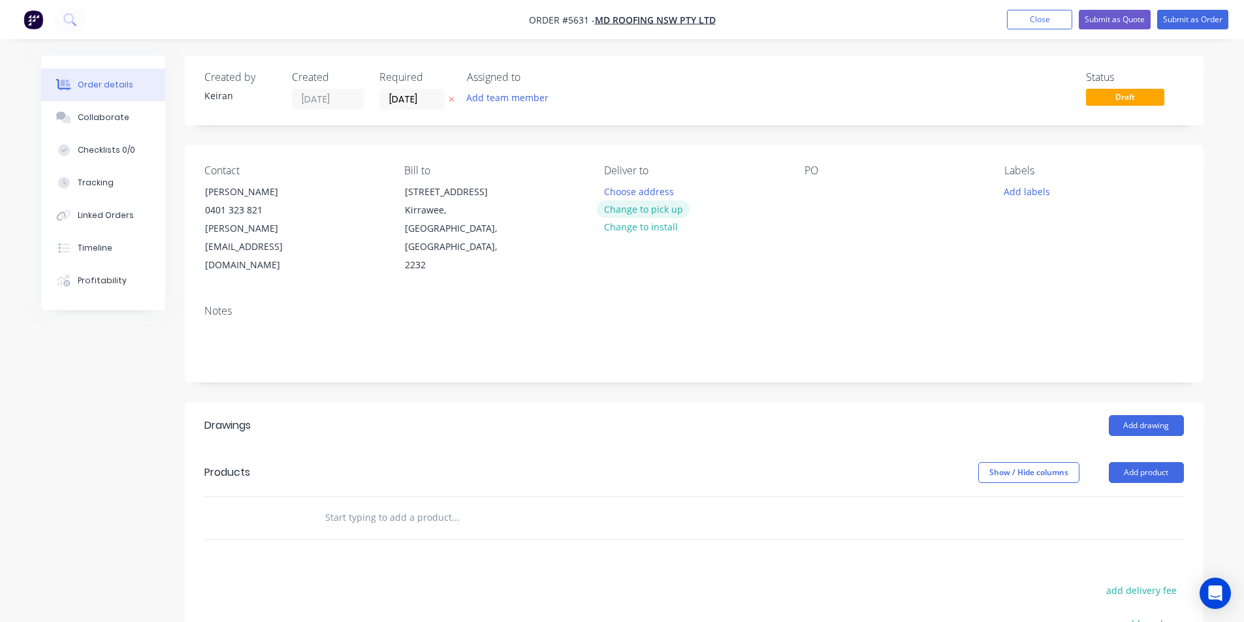
click at [631, 205] on button "Change to pick up" at bounding box center [643, 209] width 93 height 18
click at [428, 104] on input "[DATE]" at bounding box center [412, 99] width 64 height 20
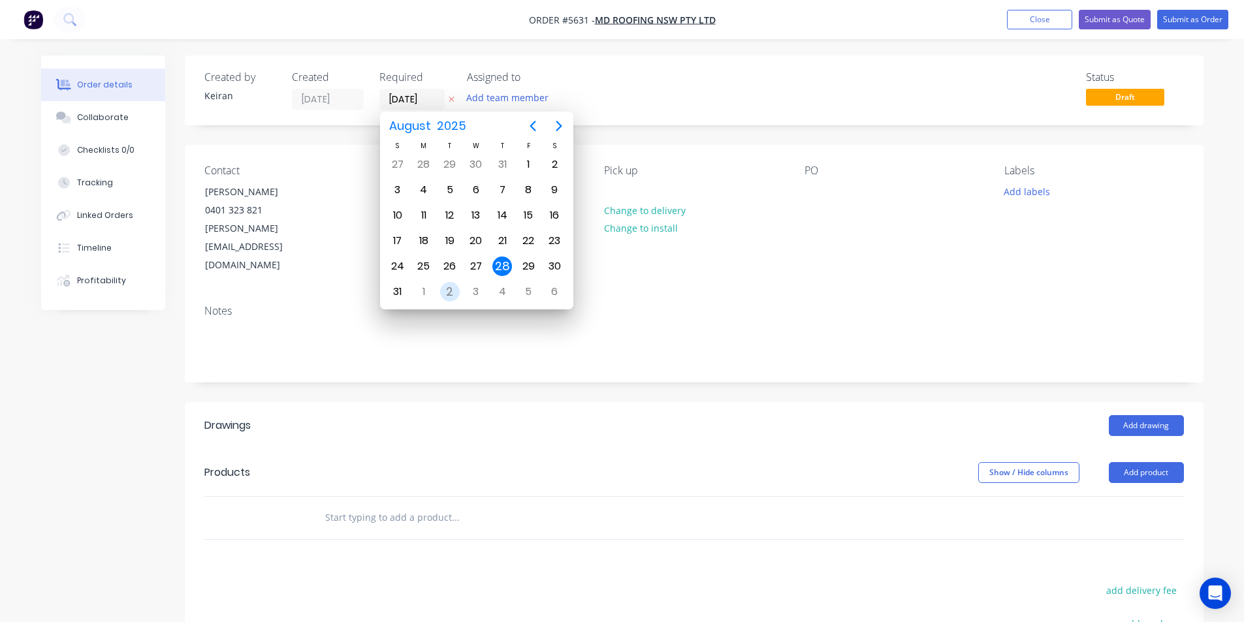
click at [448, 294] on div "2" at bounding box center [450, 292] width 20 height 20
type input "[DATE]"
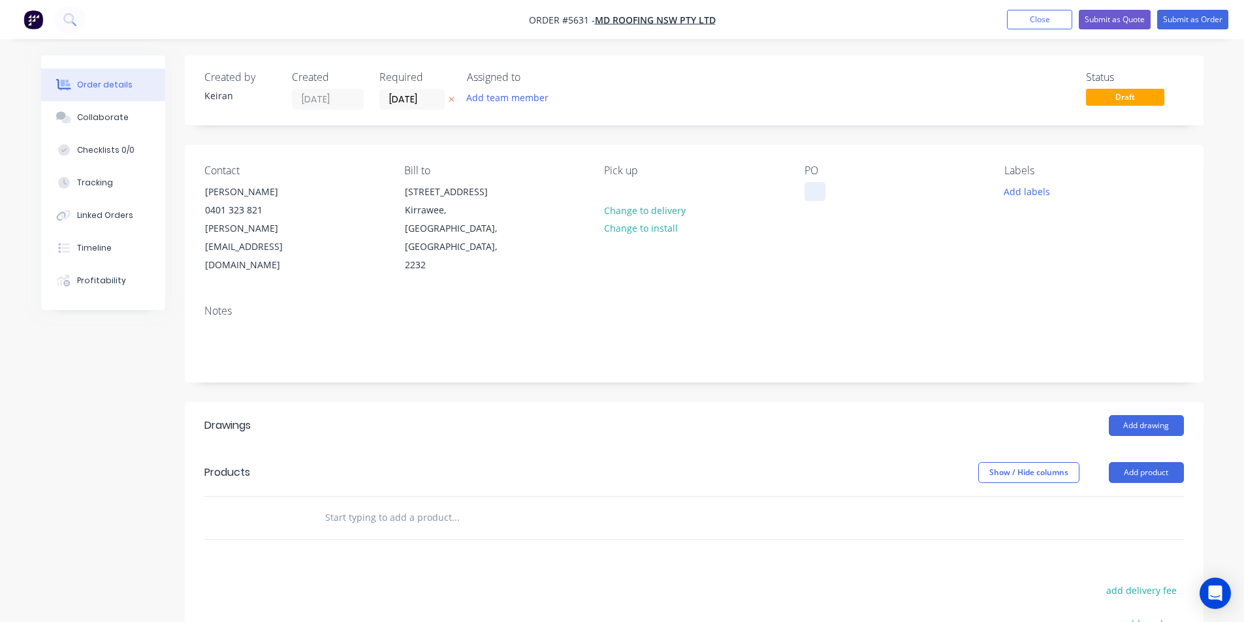
click at [823, 186] on div at bounding box center [815, 191] width 21 height 19
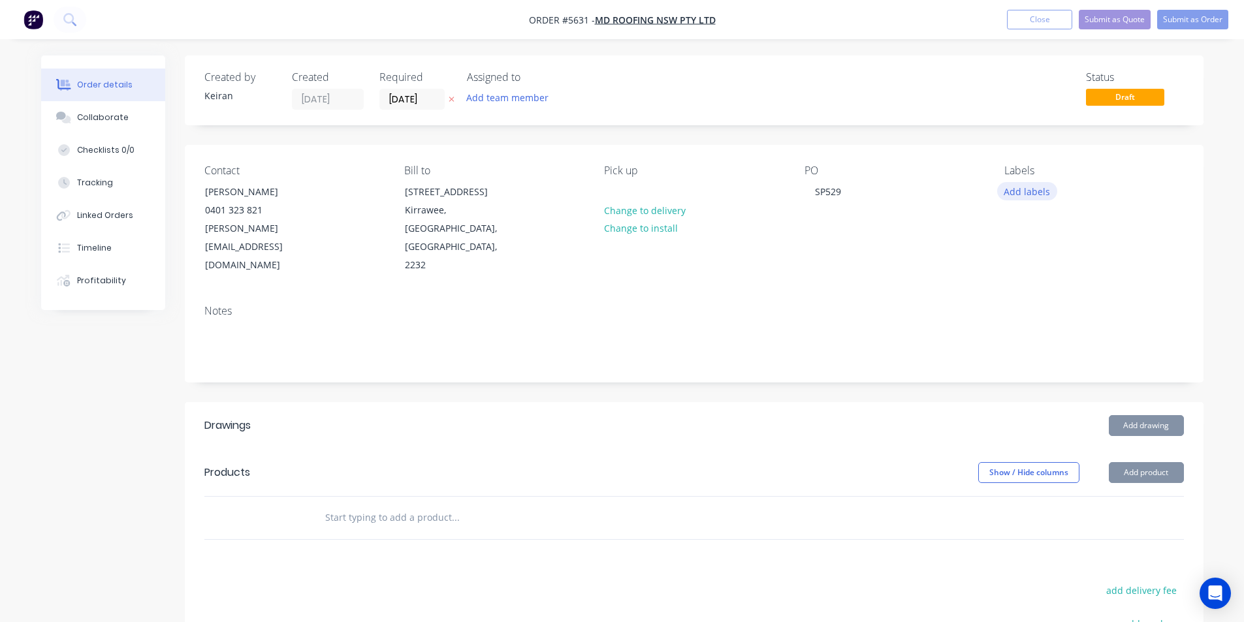
click at [1017, 188] on button "Add labels" at bounding box center [1027, 191] width 60 height 18
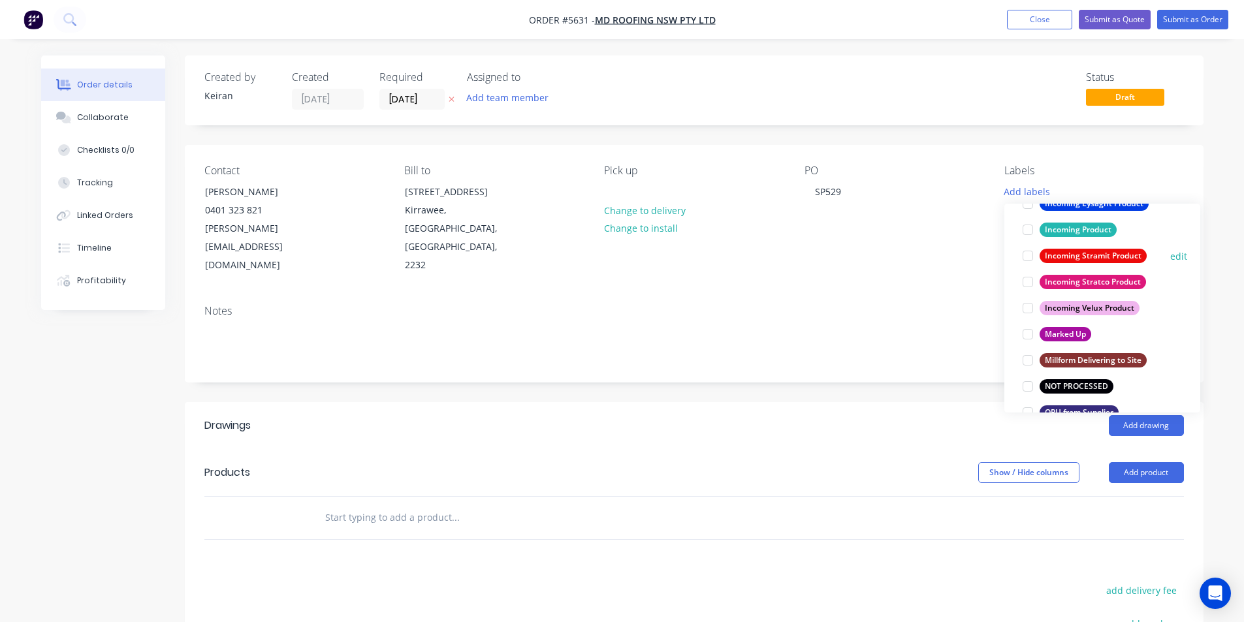
click at [1030, 253] on div at bounding box center [1028, 256] width 26 height 26
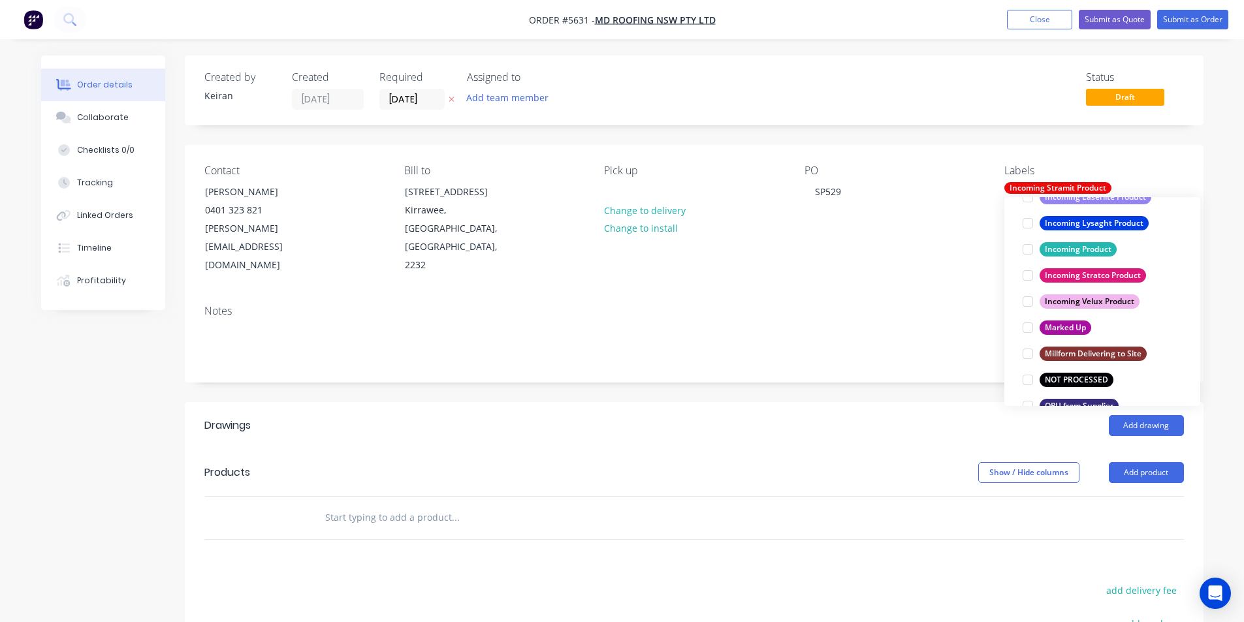
scroll to position [52, 0]
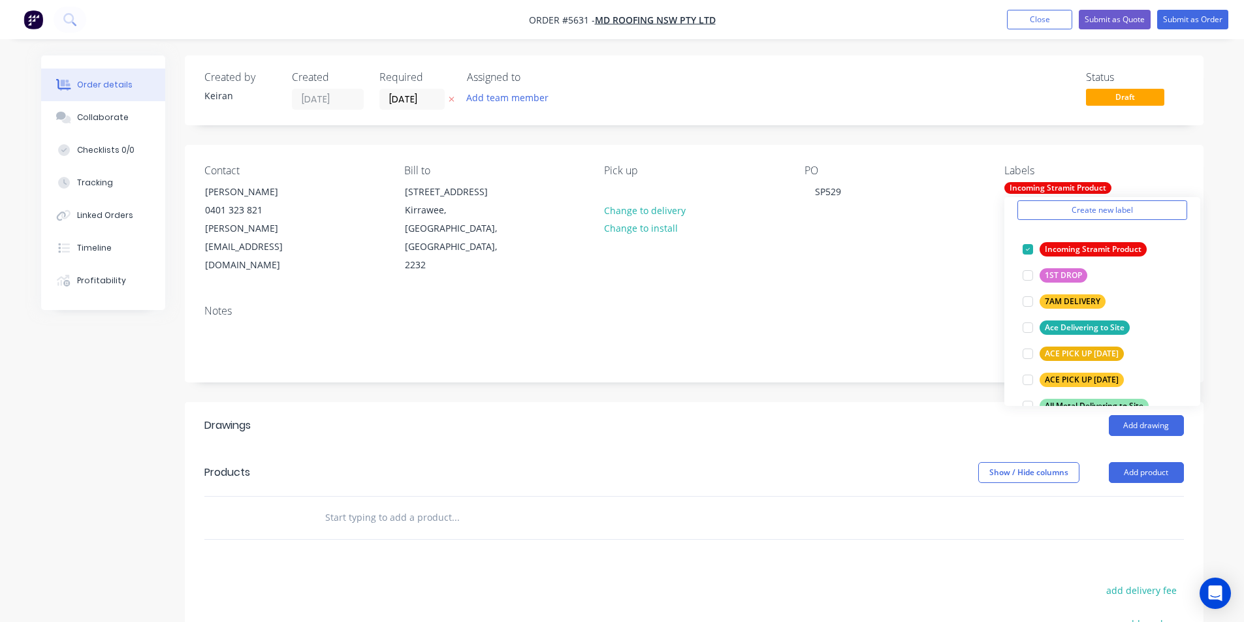
drag, startPoint x: 869, startPoint y: 529, endPoint x: 861, endPoint y: 522, distance: 10.2
click at [863, 524] on div "Drawings Add drawing Products Show / Hide columns Add product add delivery fee …" at bounding box center [694, 627] width 1019 height 451
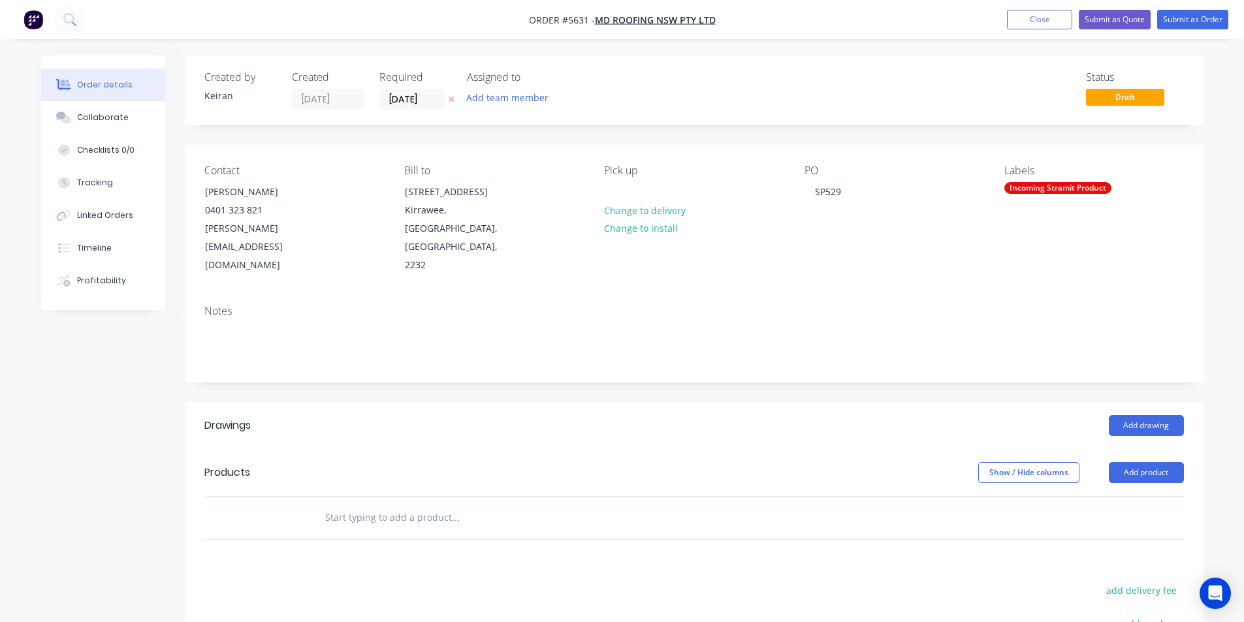
click at [546, 505] on input "text" at bounding box center [455, 518] width 261 height 26
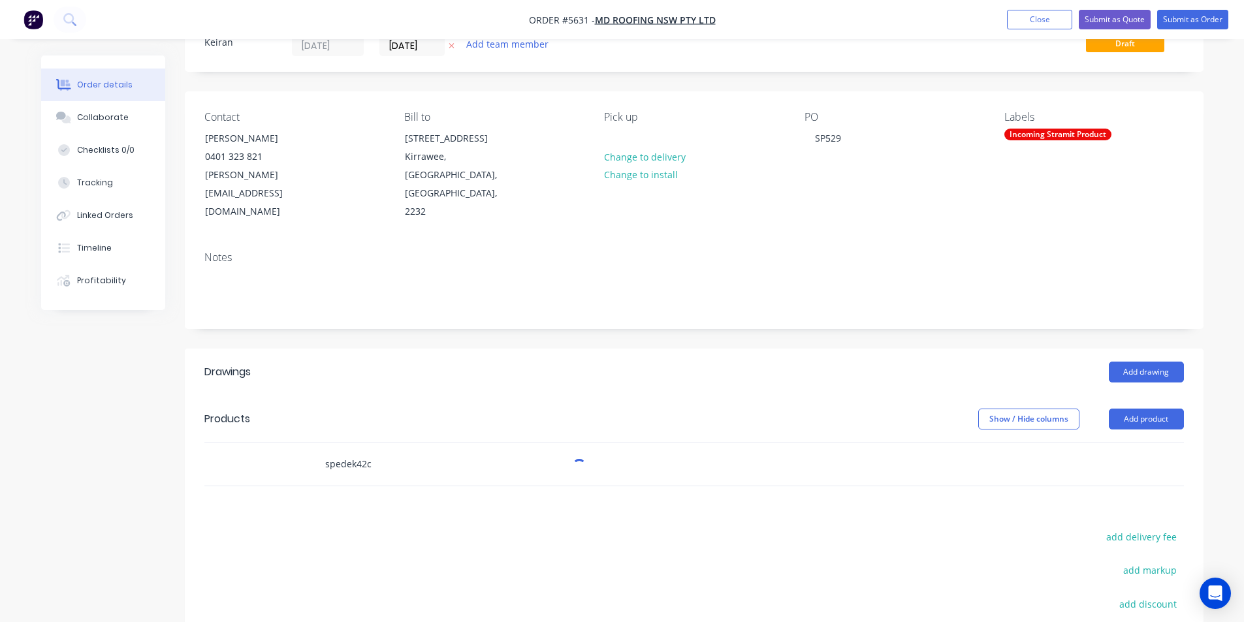
scroll to position [131, 0]
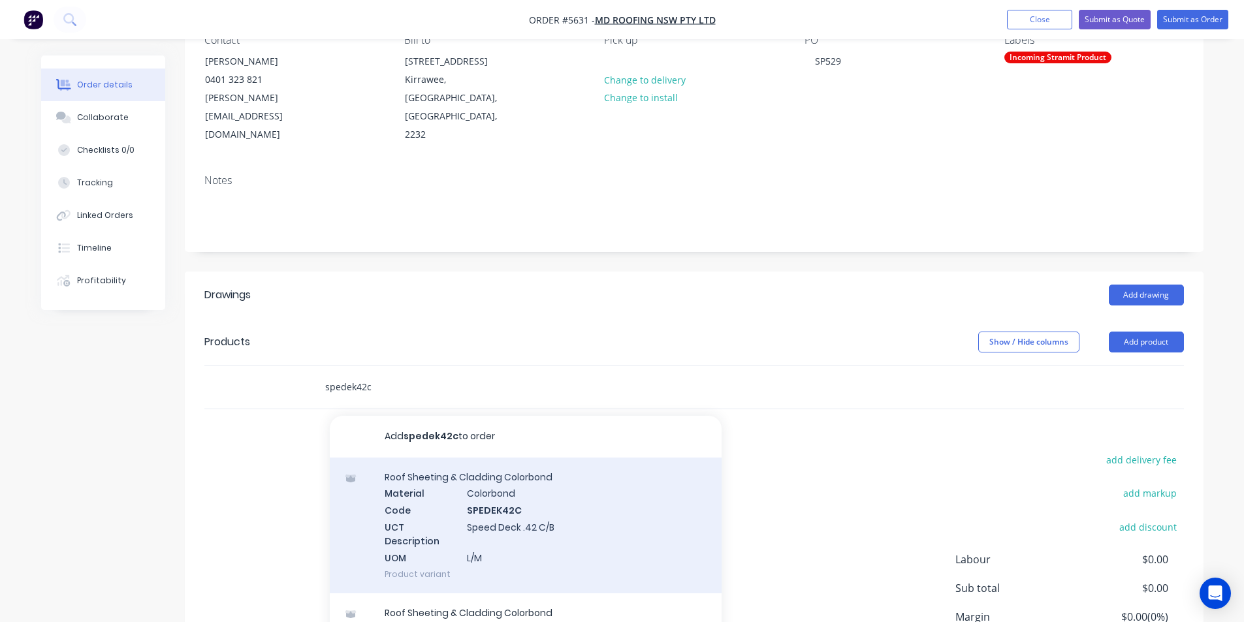
type input "spedek42c"
click at [608, 503] on div "Roof Sheeting & Cladding Colorbond Material Colorbond Code SPEDEK42C UCT Descri…" at bounding box center [526, 526] width 392 height 136
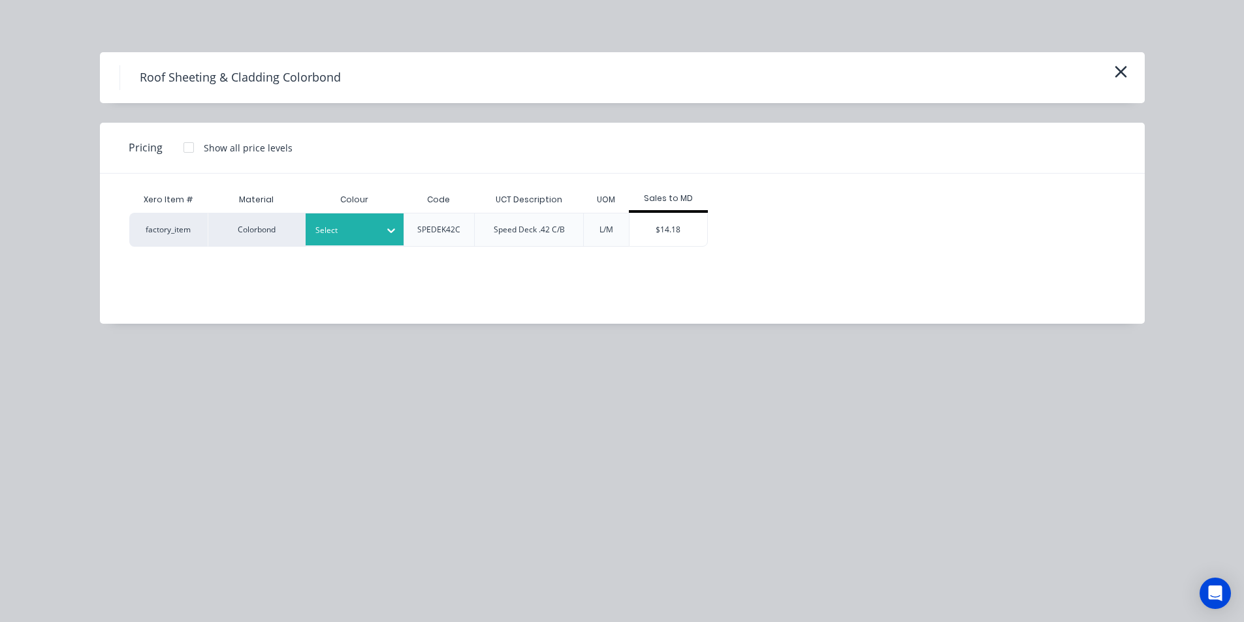
click at [394, 227] on icon at bounding box center [391, 230] width 13 height 13
type input "shal"
click at [403, 272] on div "[PERSON_NAME]" at bounding box center [387, 265] width 163 height 24
click at [646, 247] on div "Xero Item # Material Colour Code UCT Description UOM Sales to MD factory_item C…" at bounding box center [612, 239] width 1025 height 131
click at [651, 241] on div "$14.18" at bounding box center [668, 230] width 78 height 33
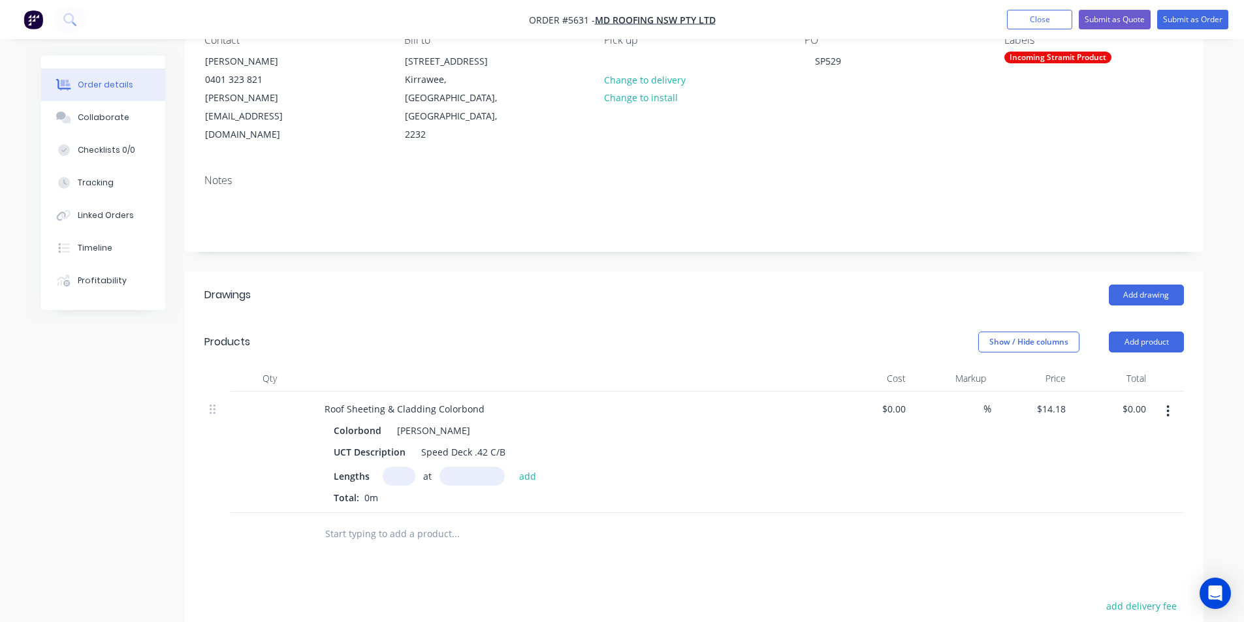
click at [404, 467] on input "text" at bounding box center [399, 476] width 33 height 19
type input "6"
type input "6100"
click at [513, 467] on button "add" at bounding box center [528, 476] width 31 height 18
type input "$518.99"
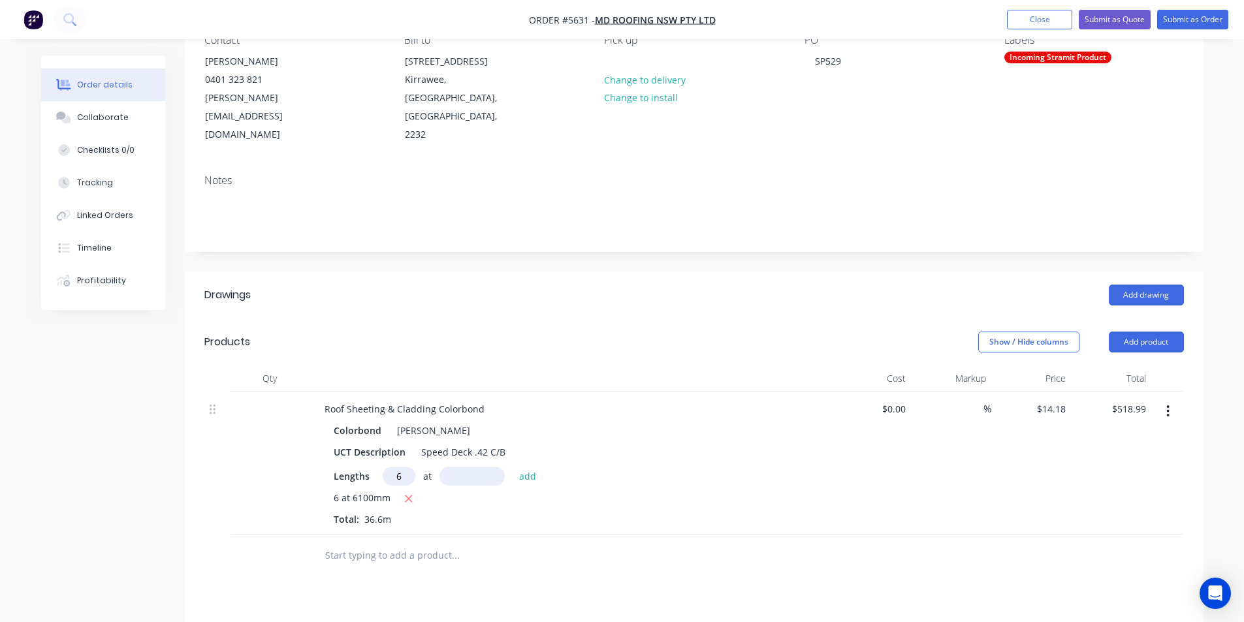
type input "6"
type input "4600"
click at [513, 467] on button "add" at bounding box center [528, 476] width 31 height 18
type input "$910.36"
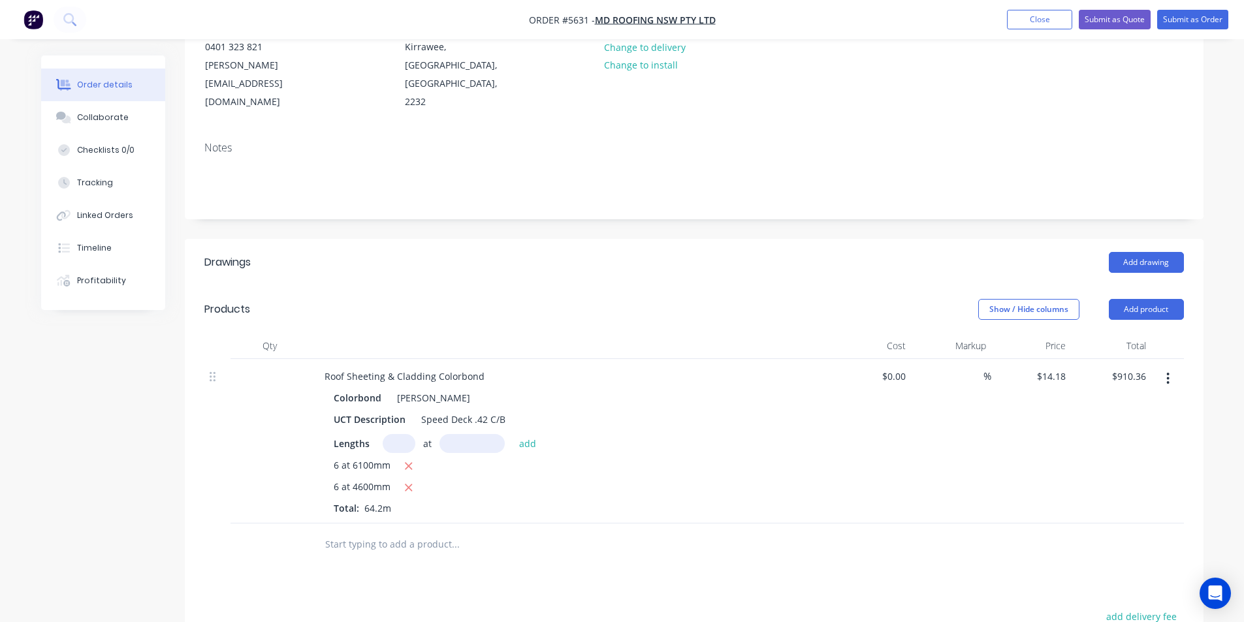
scroll to position [196, 0]
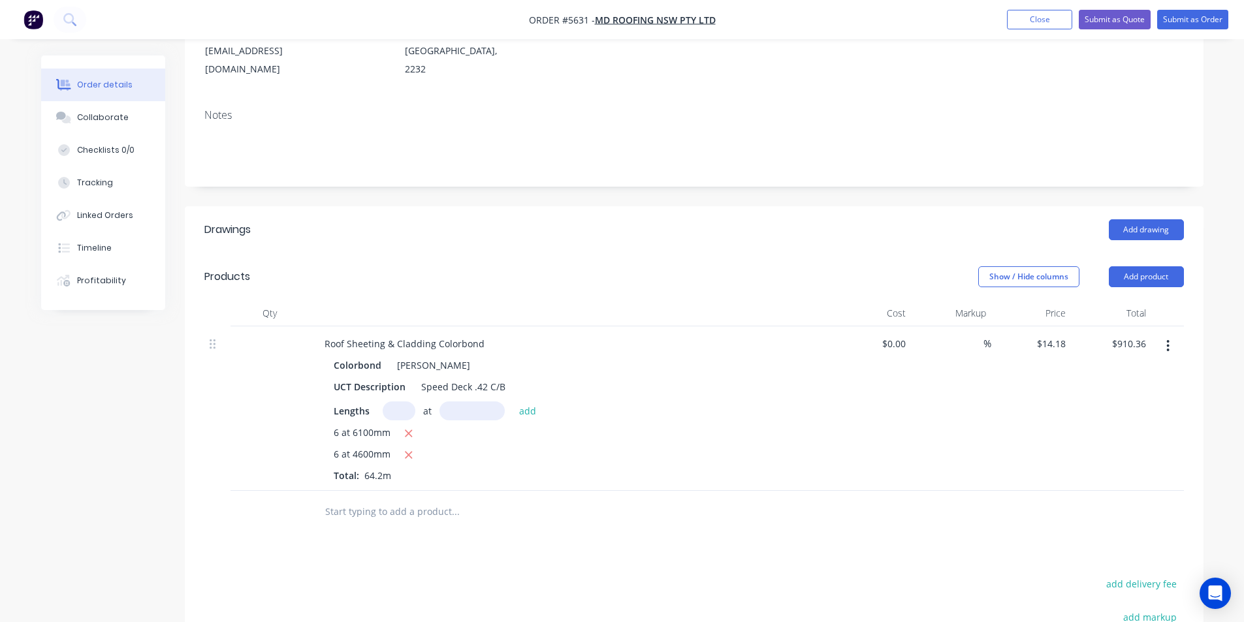
click at [415, 499] on input "text" at bounding box center [455, 512] width 261 height 26
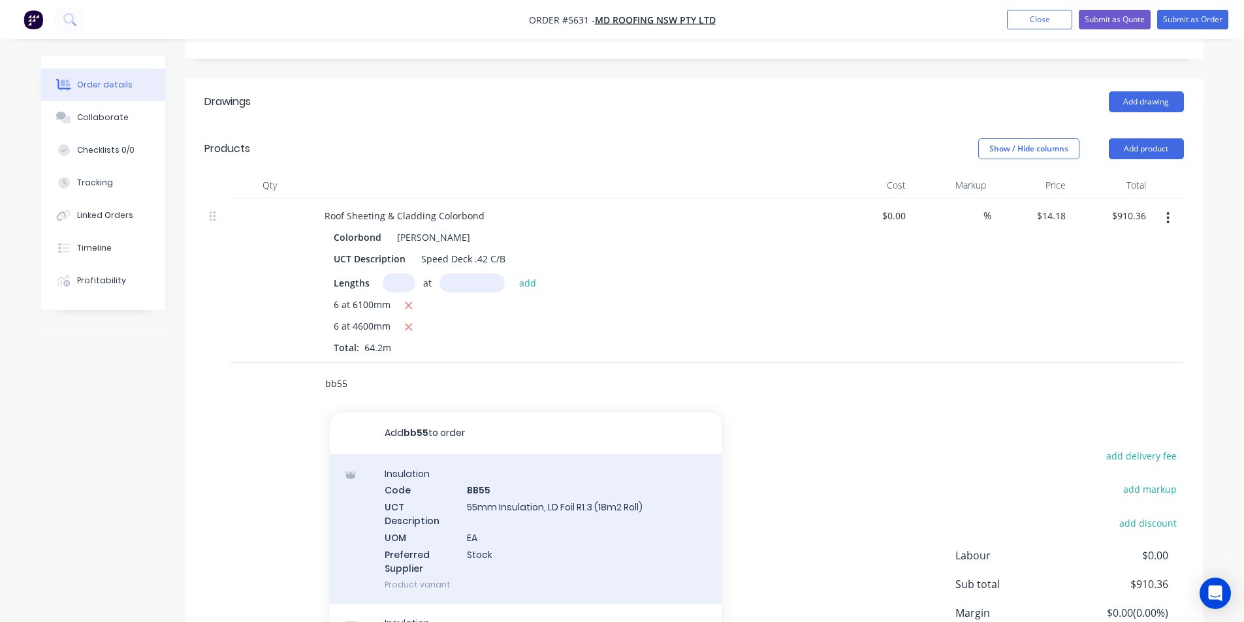
scroll to position [327, 0]
type input "bb55"
click at [439, 478] on div "Insulation Code BB55 UCT Description 55mm Insulation, LD Foil R1.3 (18m2 Roll) …" at bounding box center [526, 527] width 392 height 150
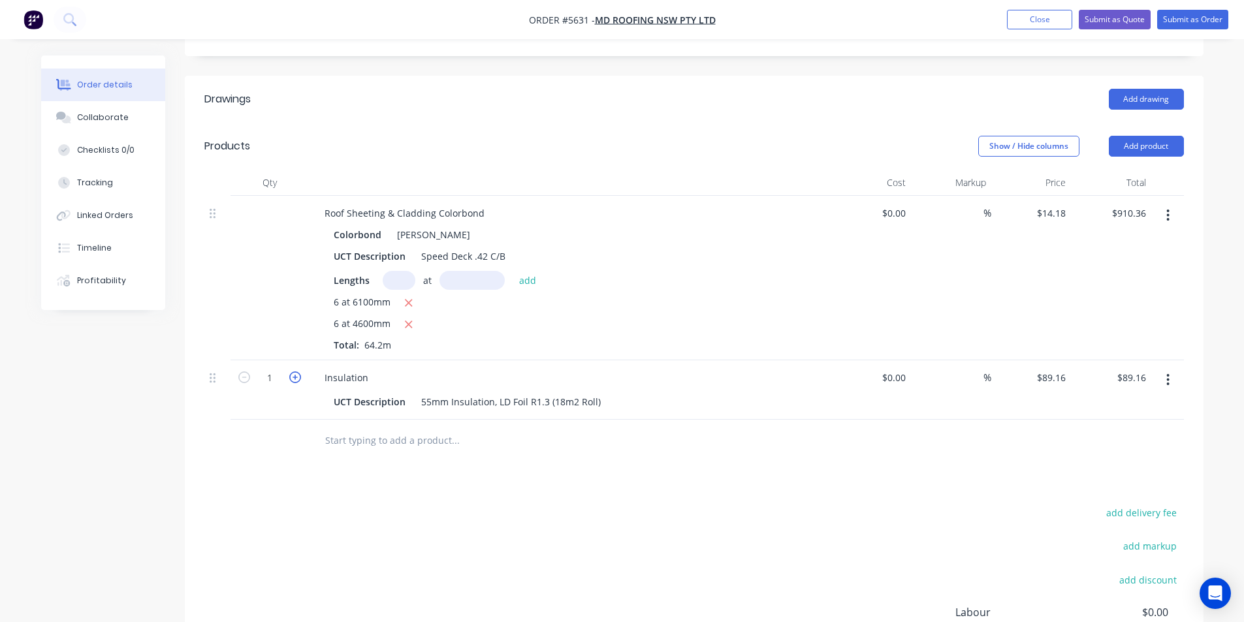
click at [295, 372] on icon "button" at bounding box center [295, 378] width 12 height 12
type input "2"
type input "$178.32"
click at [295, 372] on icon "button" at bounding box center [295, 378] width 12 height 12
type input "3"
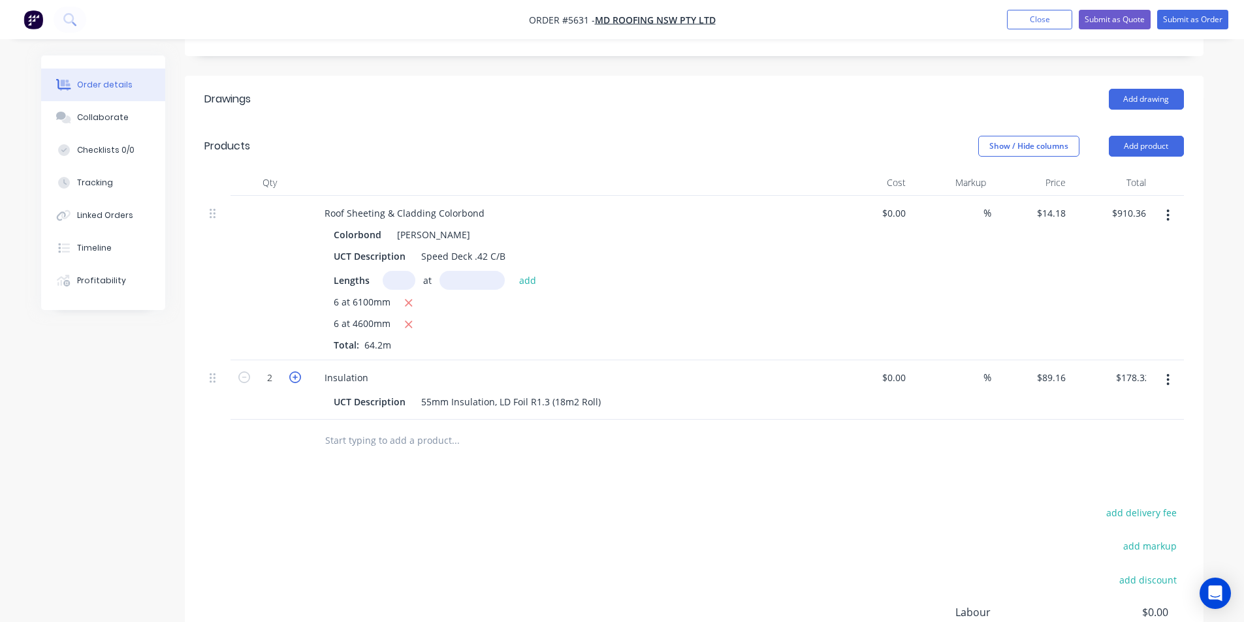
type input "$267.48"
click at [376, 420] on div at bounding box center [544, 441] width 470 height 42
click at [378, 428] on input "text" at bounding box center [455, 441] width 261 height 26
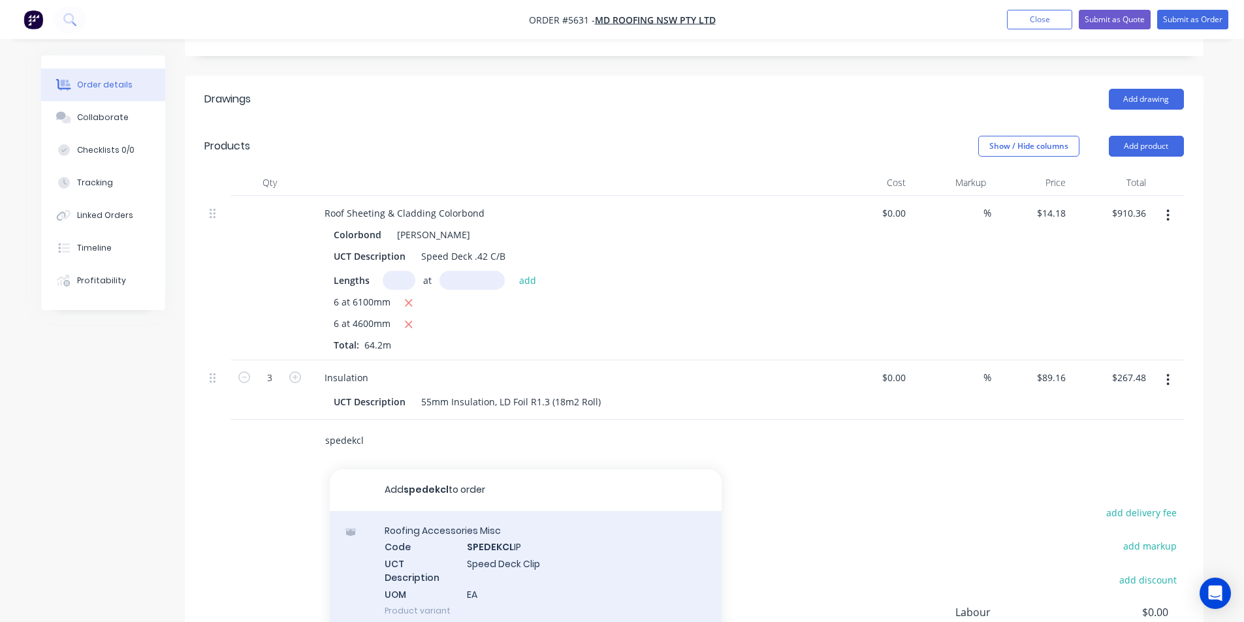
type input "spedekcl"
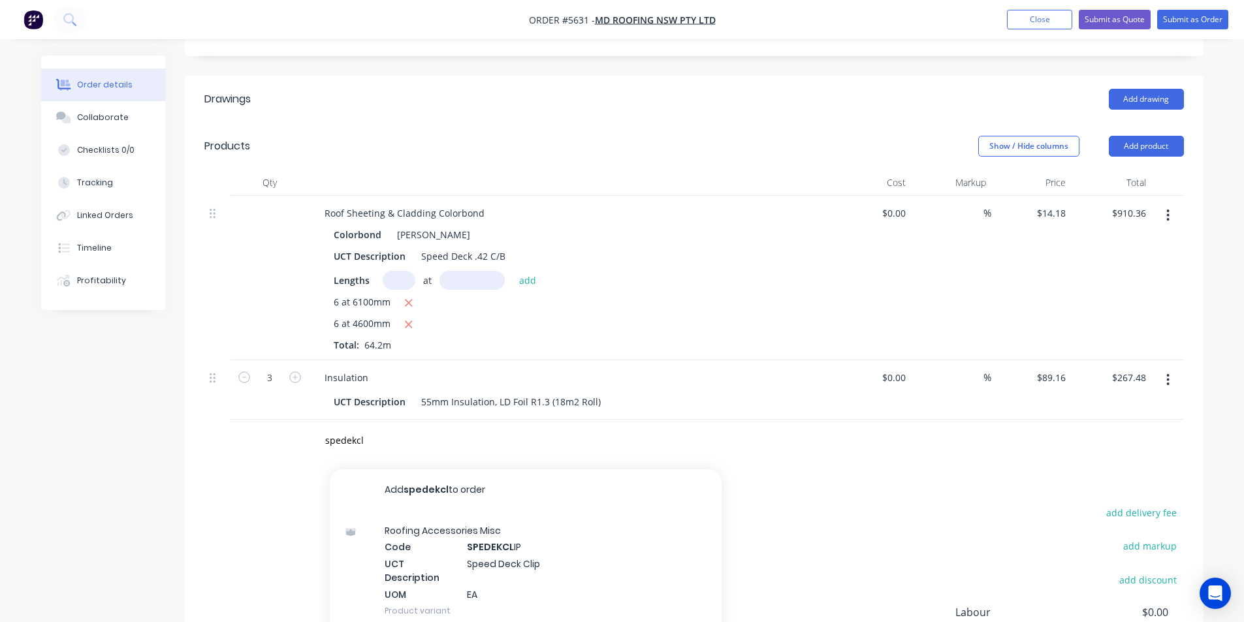
click at [485, 513] on div "Roofing Accessories Misc Code SPEDEKCL IP UCT Description Speed Deck Clip UOM E…" at bounding box center [526, 570] width 392 height 119
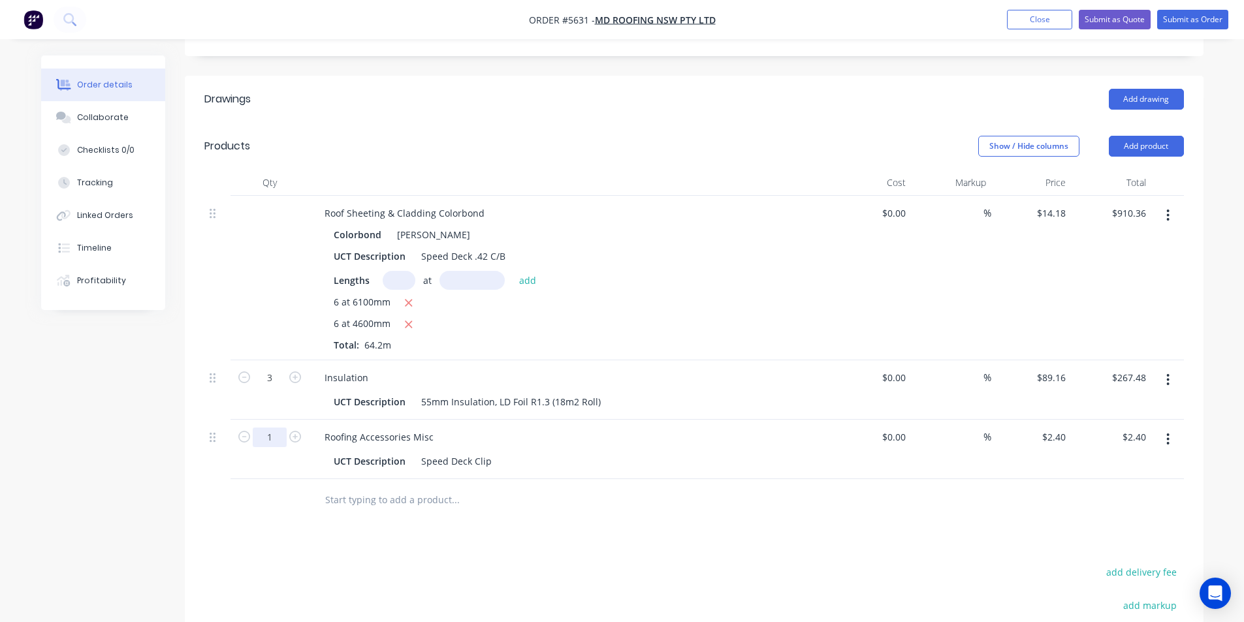
click at [267, 388] on input "1" at bounding box center [270, 378] width 34 height 20
type input "80"
type input "$192.00"
click at [478, 483] on div at bounding box center [544, 500] width 470 height 42
click at [402, 487] on input "text" at bounding box center [455, 500] width 261 height 26
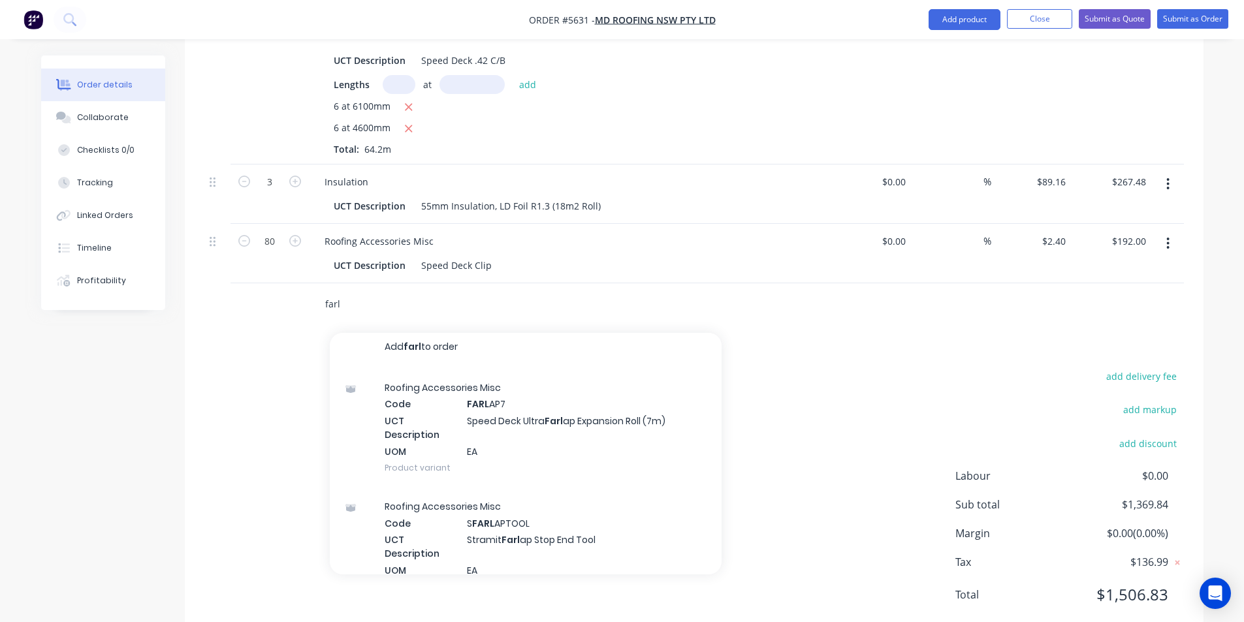
scroll to position [0, 0]
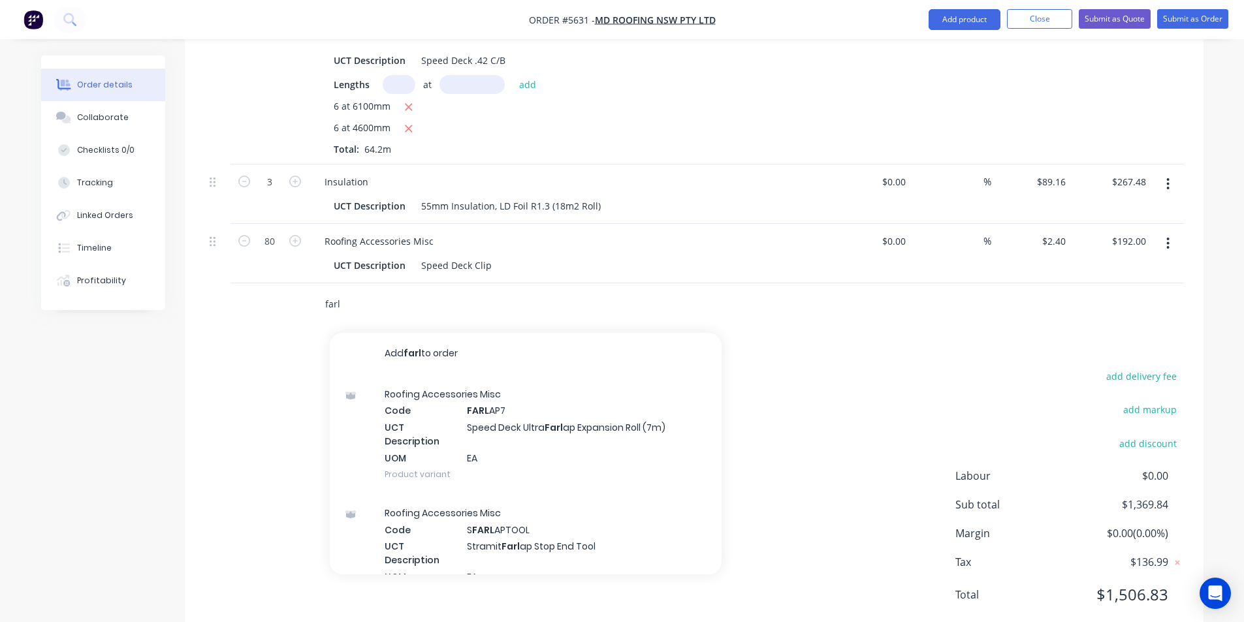
drag, startPoint x: 366, startPoint y: 264, endPoint x: 307, endPoint y: 256, distance: 59.4
click at [307, 283] on div "farl Add farl to order Roofing Accessories Misc Code FARL AP7 UCT Description S…" at bounding box center [694, 304] width 980 height 42
paste input "SD Ultra FarLap 730mmx75mm ."
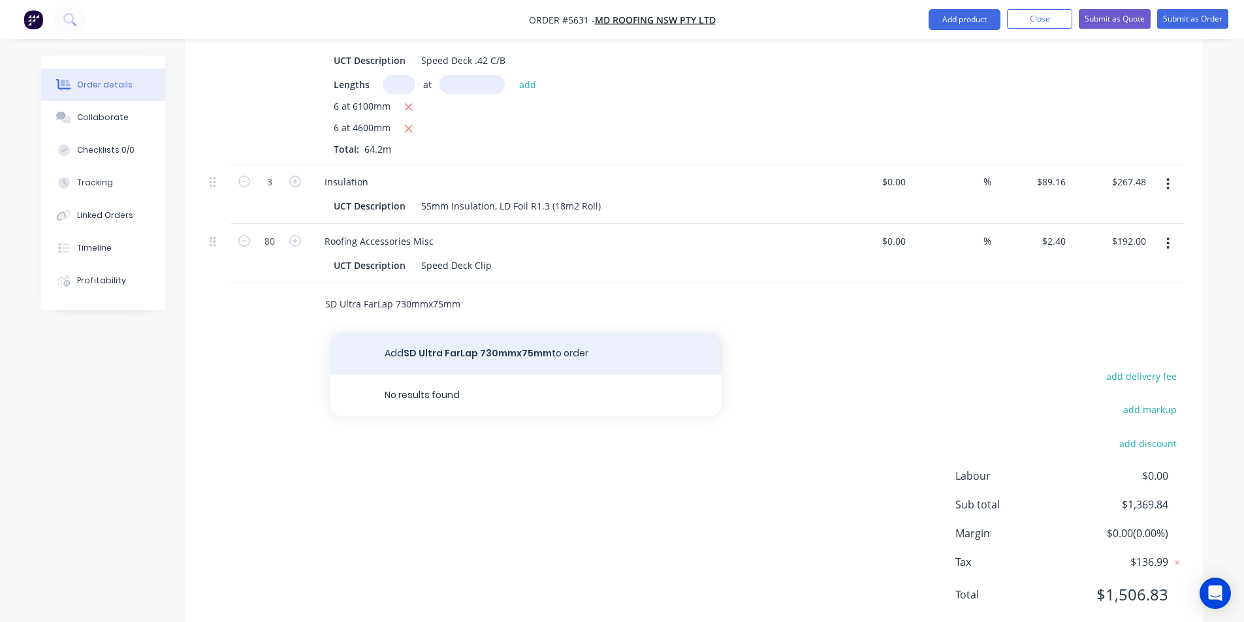
type input "SD Ultra FarLap 730mmx75mm"
click at [421, 333] on button "Add SD Ultra FarLap 730mmx75mm to order" at bounding box center [526, 354] width 392 height 42
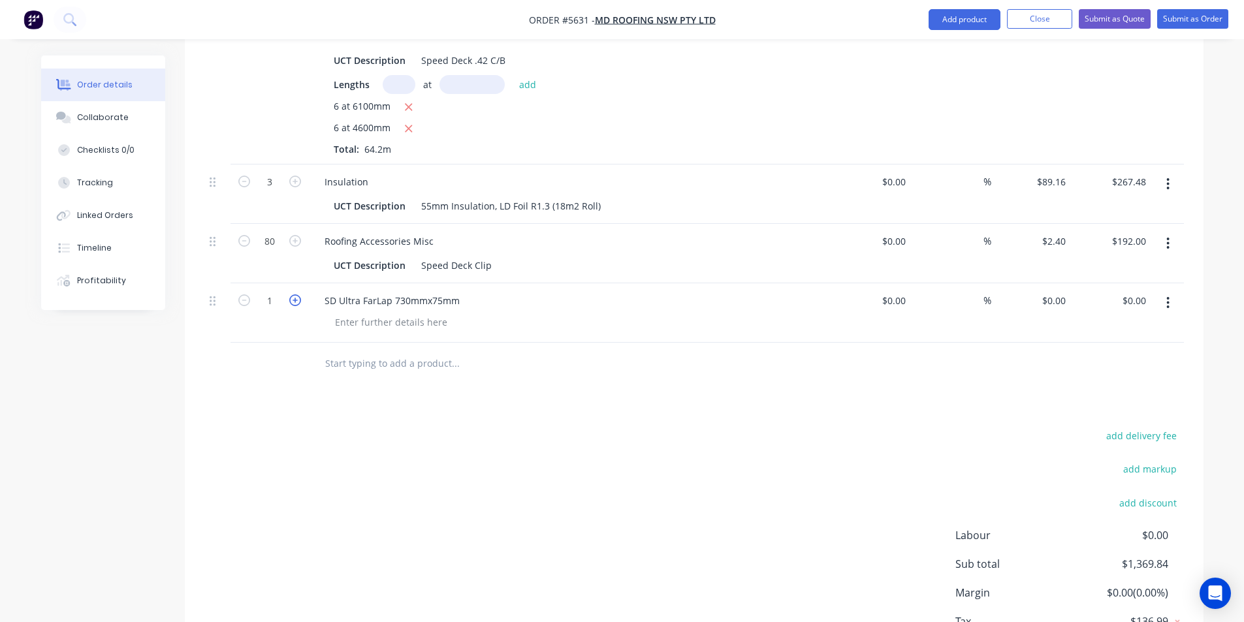
click at [292, 295] on icon "button" at bounding box center [295, 301] width 12 height 12
click at [294, 295] on icon "button" at bounding box center [295, 301] width 12 height 12
type input "5"
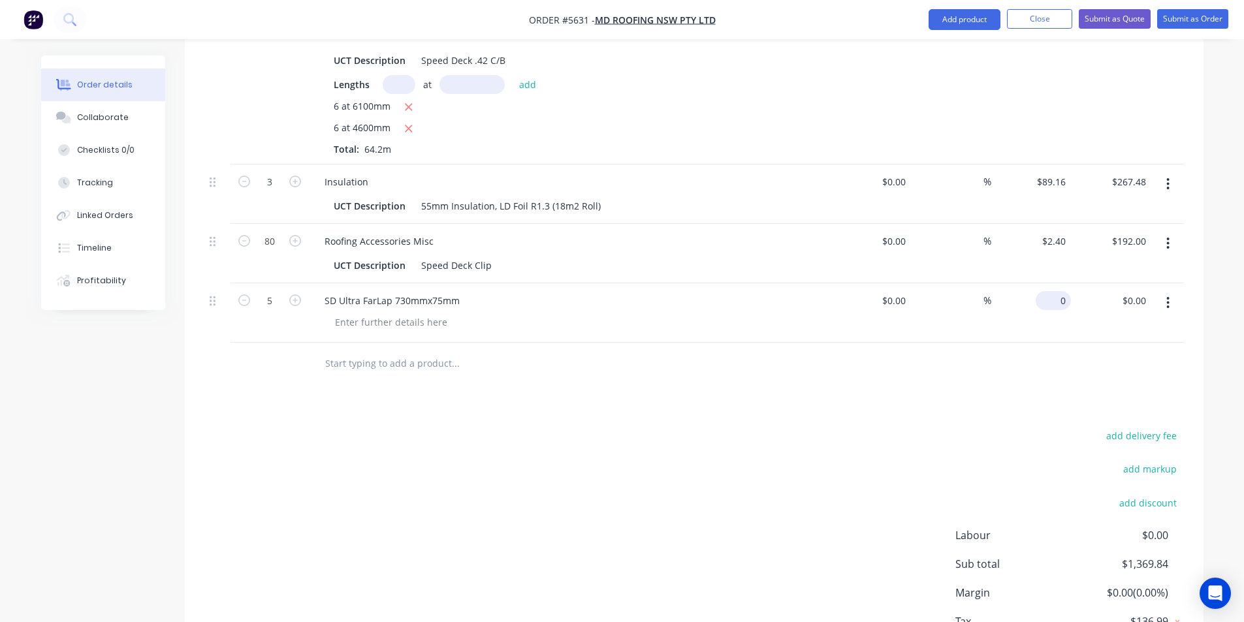
click at [1058, 291] on input "0" at bounding box center [1056, 300] width 30 height 19
type input "$23.65"
type input "$118.25"
click at [370, 351] on input "text" at bounding box center [455, 364] width 261 height 26
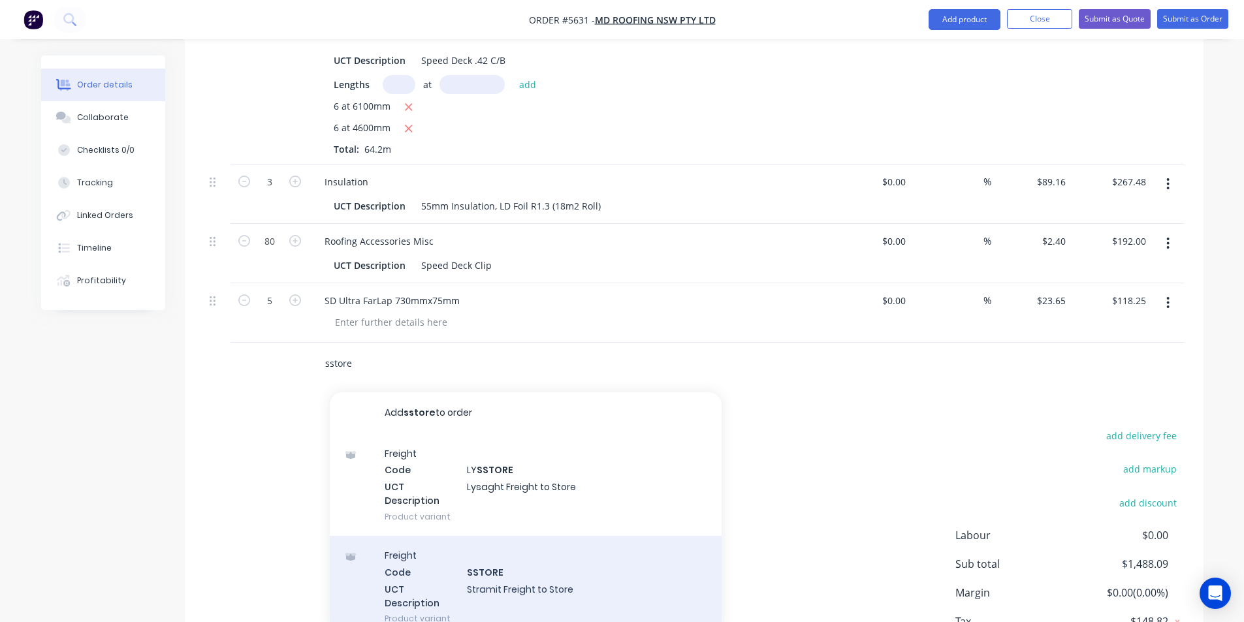
type input "sstore"
click at [523, 542] on div "Freight Code SSTORE UCT Description Stramit Freight to Store Product variant" at bounding box center [526, 587] width 392 height 102
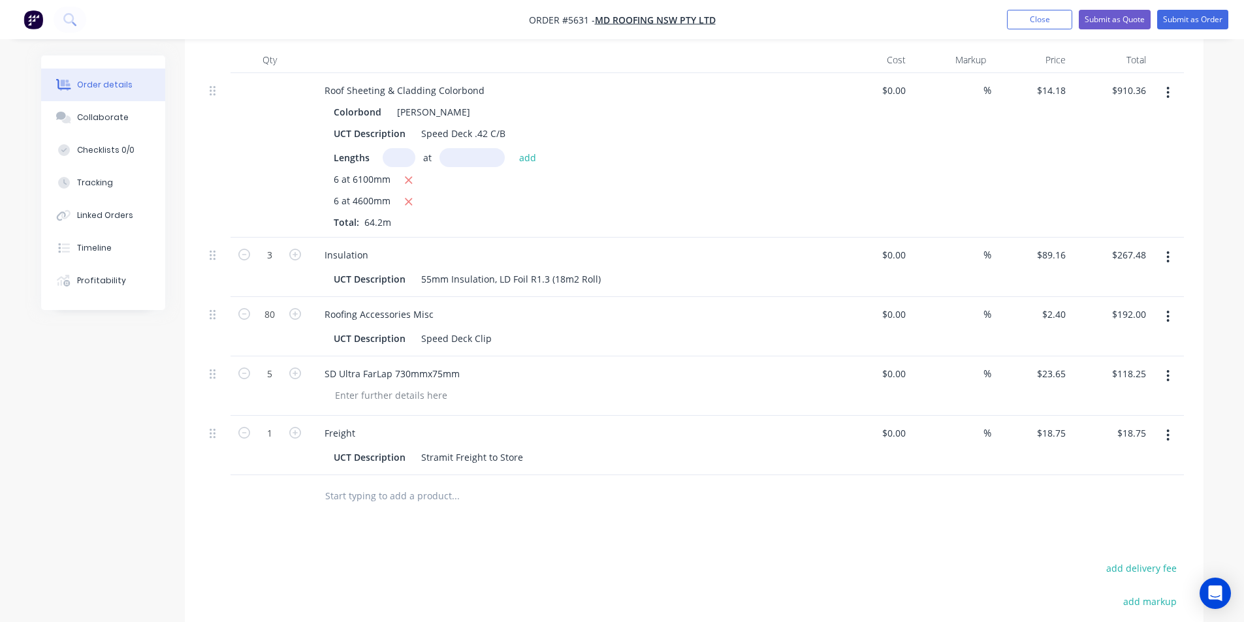
scroll to position [457, 0]
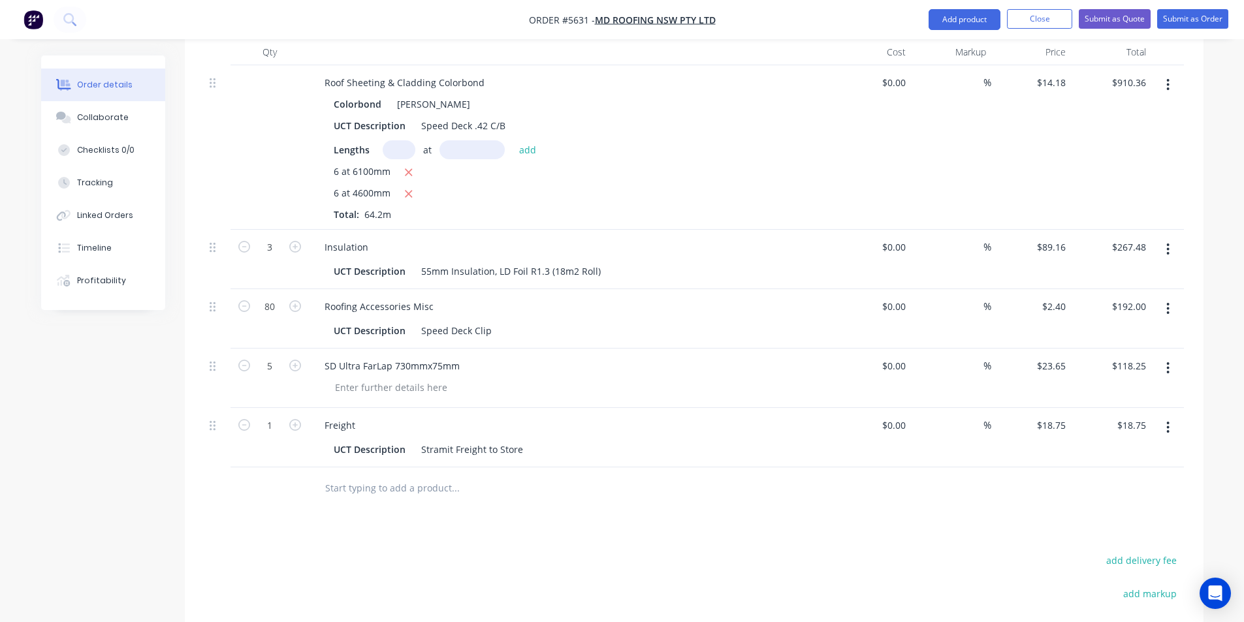
click at [400, 475] on input "text" at bounding box center [455, 488] width 261 height 26
click at [388, 475] on input "text" at bounding box center [455, 488] width 261 height 26
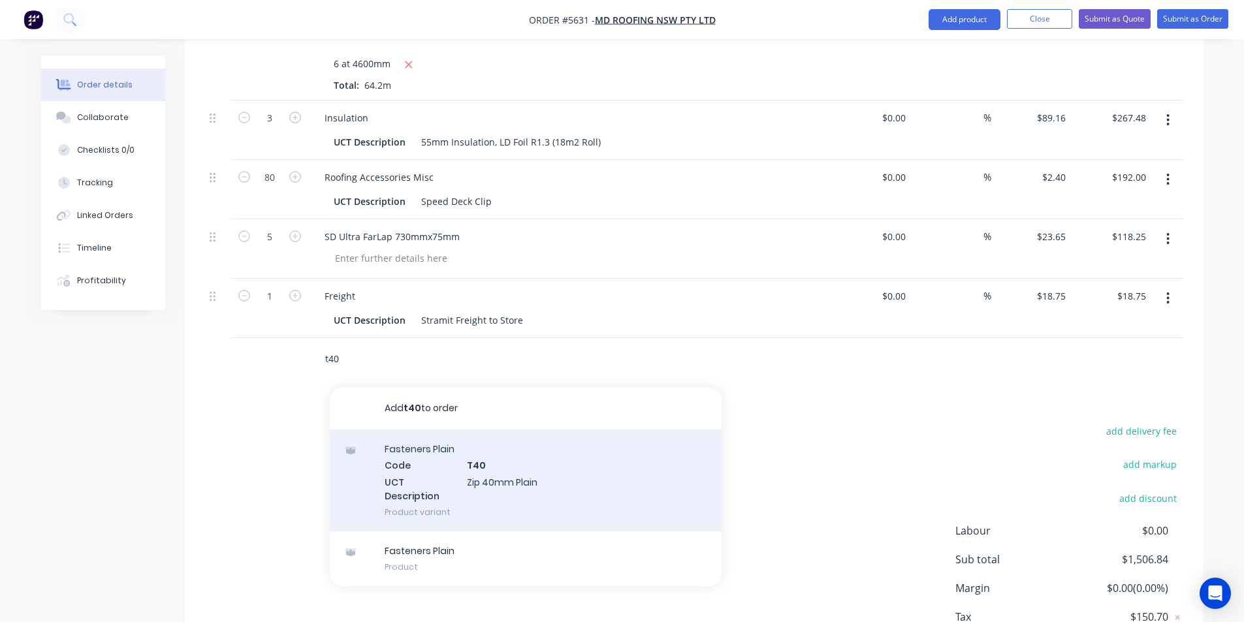
scroll to position [588, 0]
type input "t40"
click at [518, 436] on div "Fasteners Plain Code T40 UCT Description Zip 40mm Plain Product variant" at bounding box center [526, 479] width 392 height 102
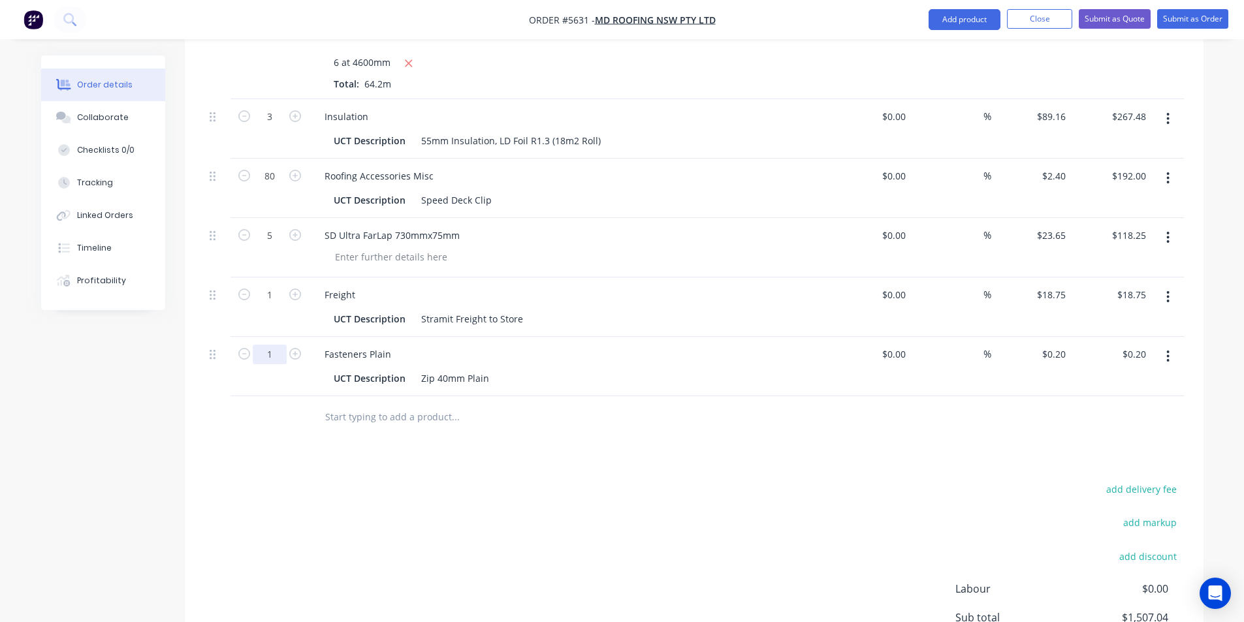
click at [277, 127] on input "1" at bounding box center [270, 117] width 34 height 20
type input "400"
type input "$80.00"
click at [665, 481] on div "add delivery fee add markup add discount Labour $0.00 Sub total $1,507.04 Margi…" at bounding box center [694, 607] width 980 height 252
click at [1190, 20] on button "Submit as Order" at bounding box center [1192, 19] width 71 height 20
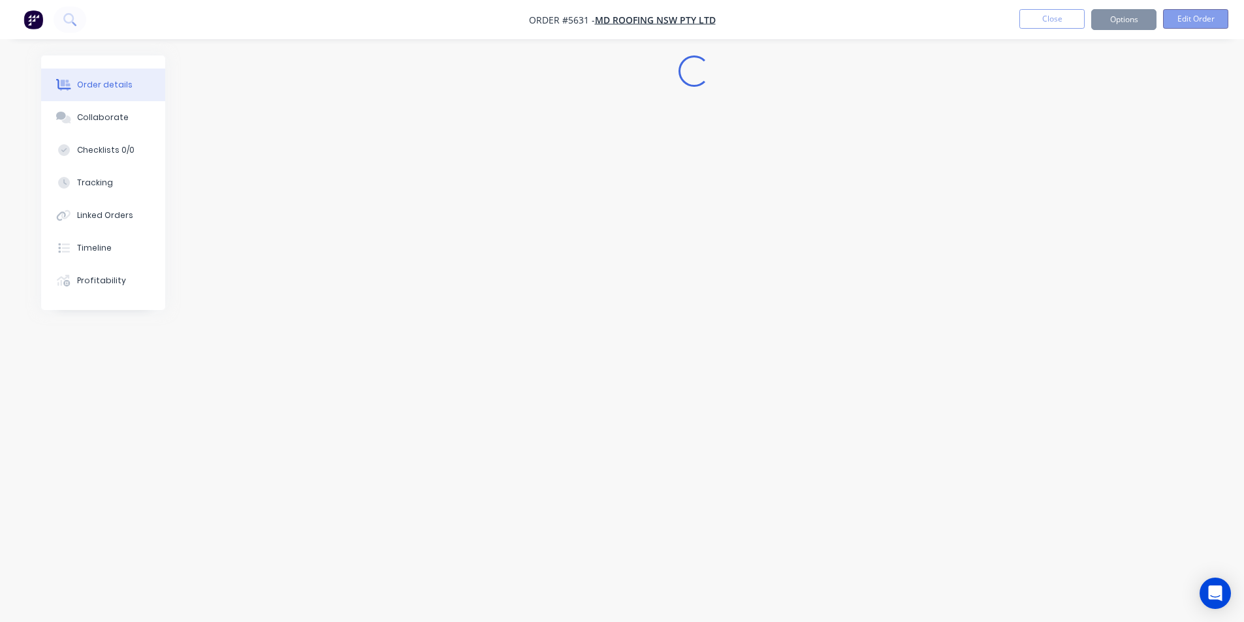
scroll to position [0, 0]
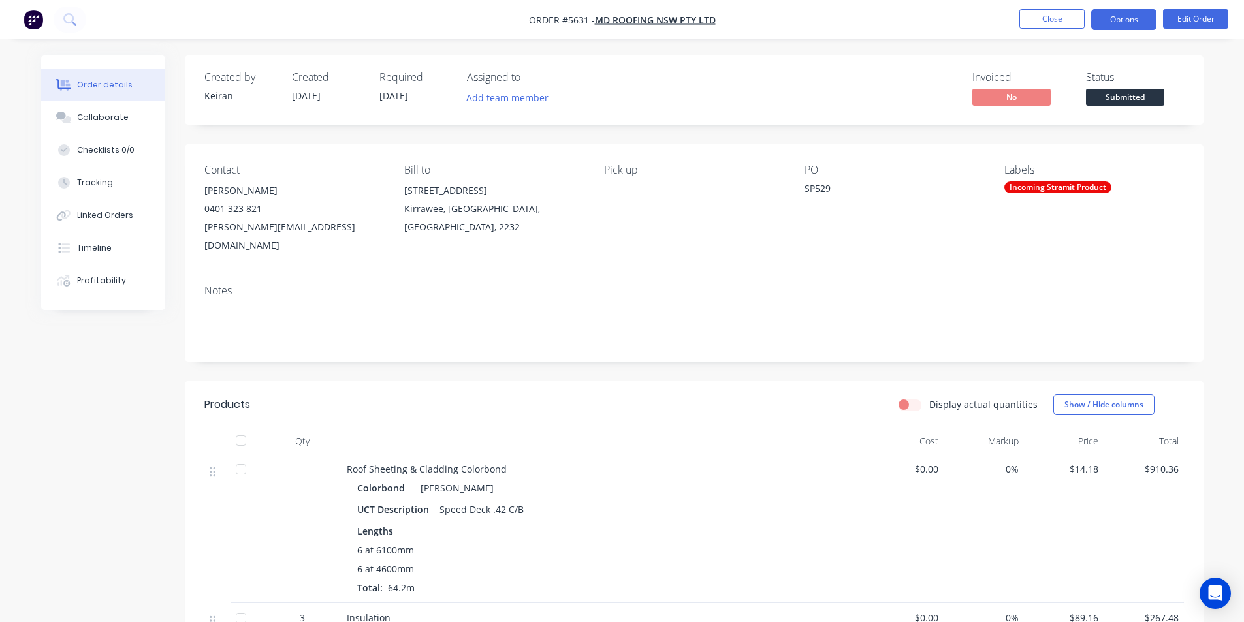
click at [1132, 24] on button "Options" at bounding box center [1123, 19] width 65 height 21
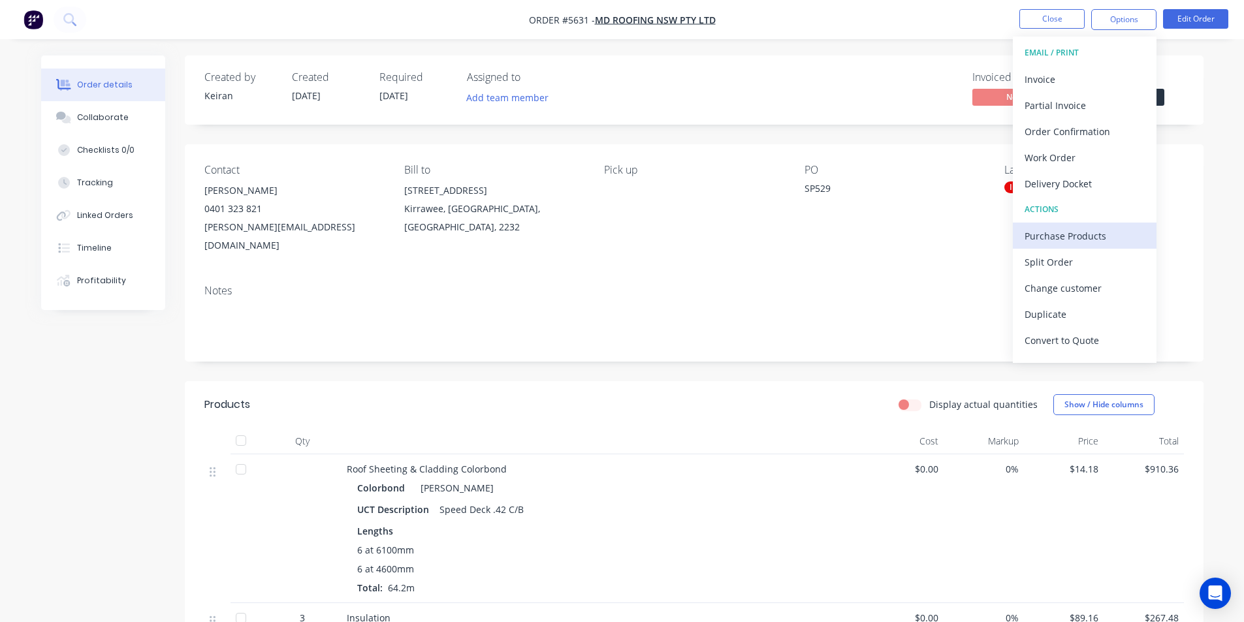
click at [1060, 230] on div "Purchase Products" at bounding box center [1085, 236] width 120 height 19
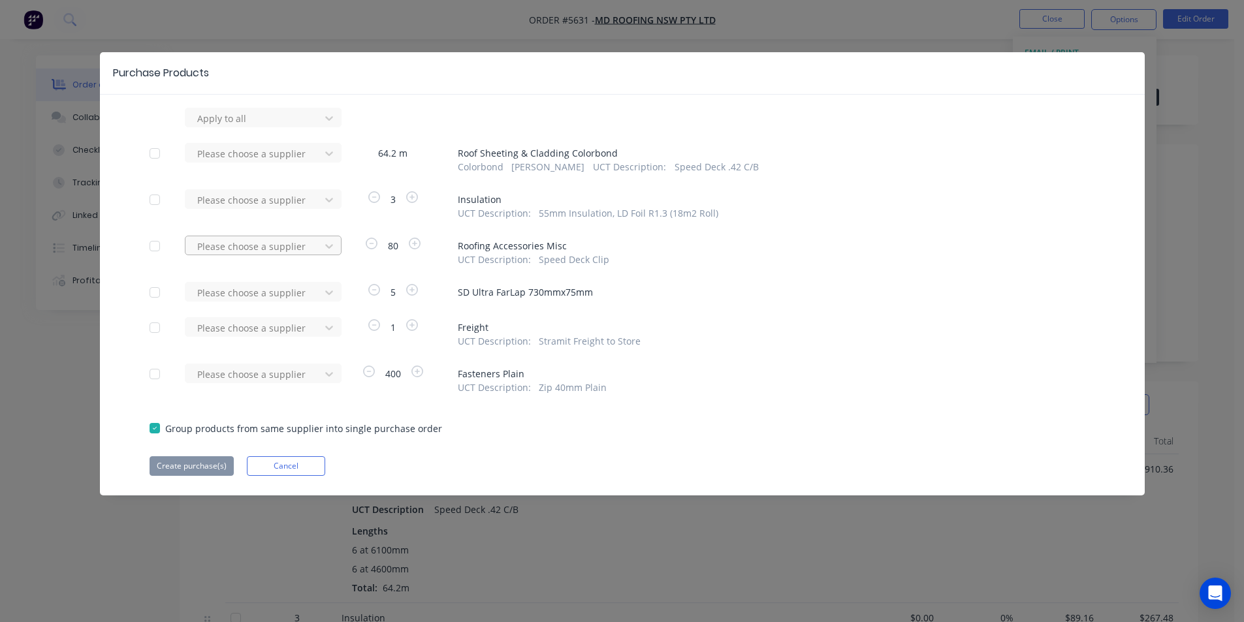
click at [312, 127] on div at bounding box center [255, 118] width 118 height 16
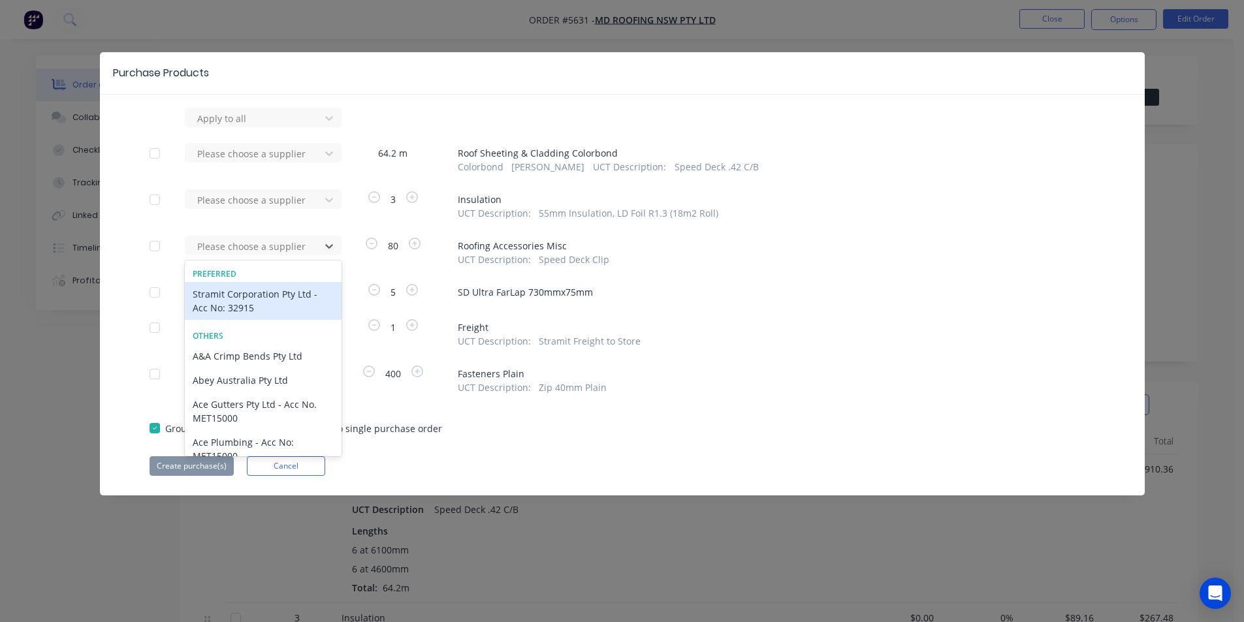
drag, startPoint x: 293, startPoint y: 295, endPoint x: 296, endPoint y: 263, distance: 31.5
click at [293, 295] on div "Stramit Corporation Pty Ltd - Acc No: 32915" at bounding box center [263, 301] width 157 height 38
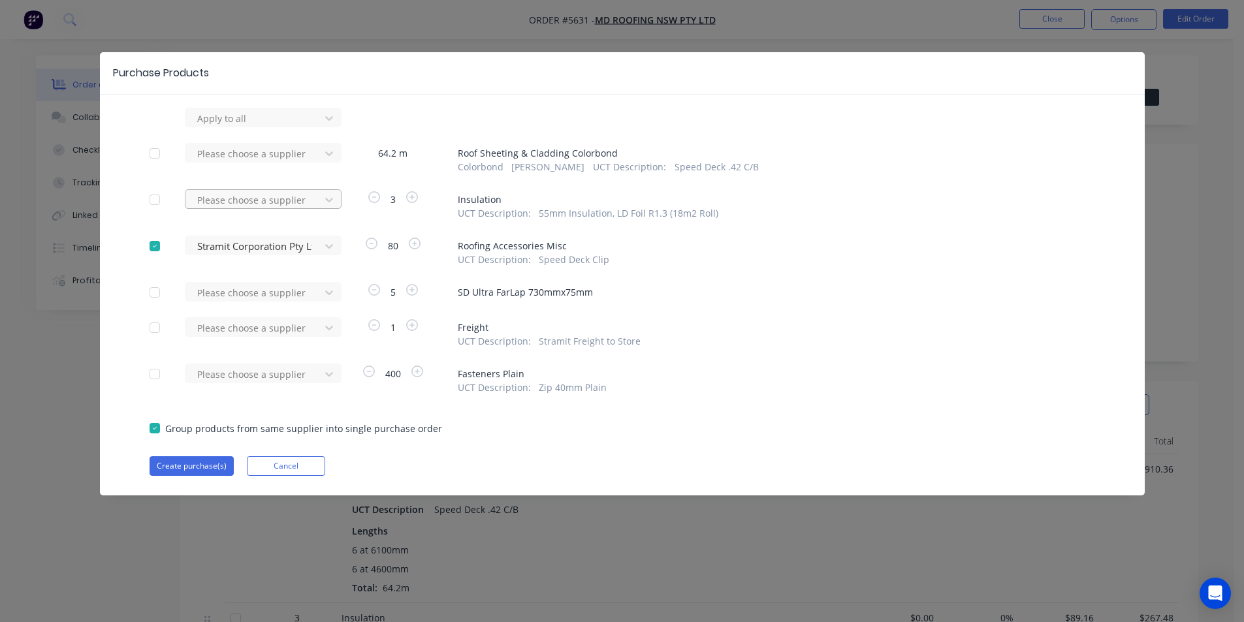
click at [289, 128] on div "Please choose a supplier" at bounding box center [254, 118] width 125 height 20
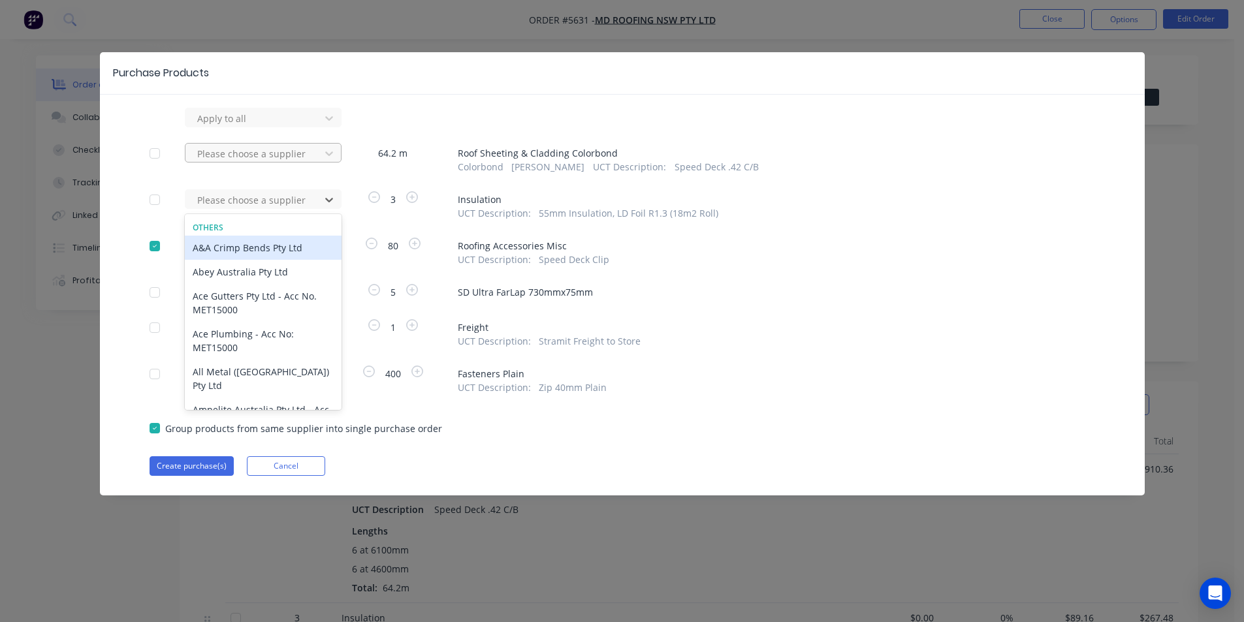
click at [294, 127] on div at bounding box center [255, 118] width 118 height 16
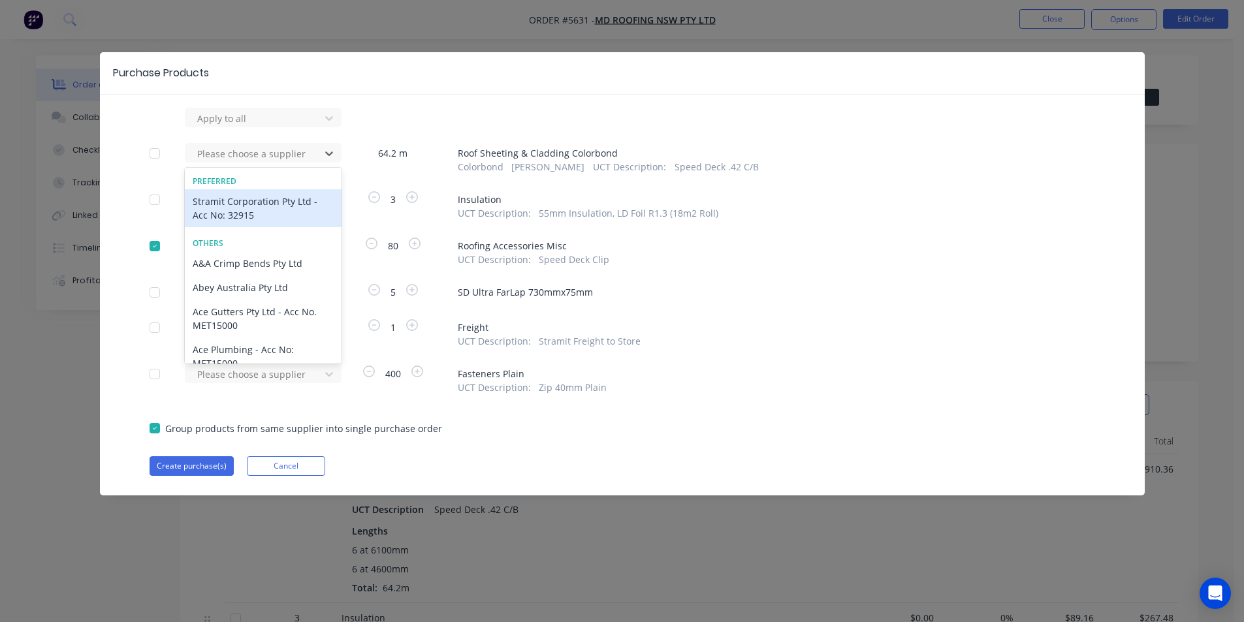
click at [269, 195] on div "Stramit Corporation Pty Ltd - Acc No: 32915" at bounding box center [263, 208] width 157 height 38
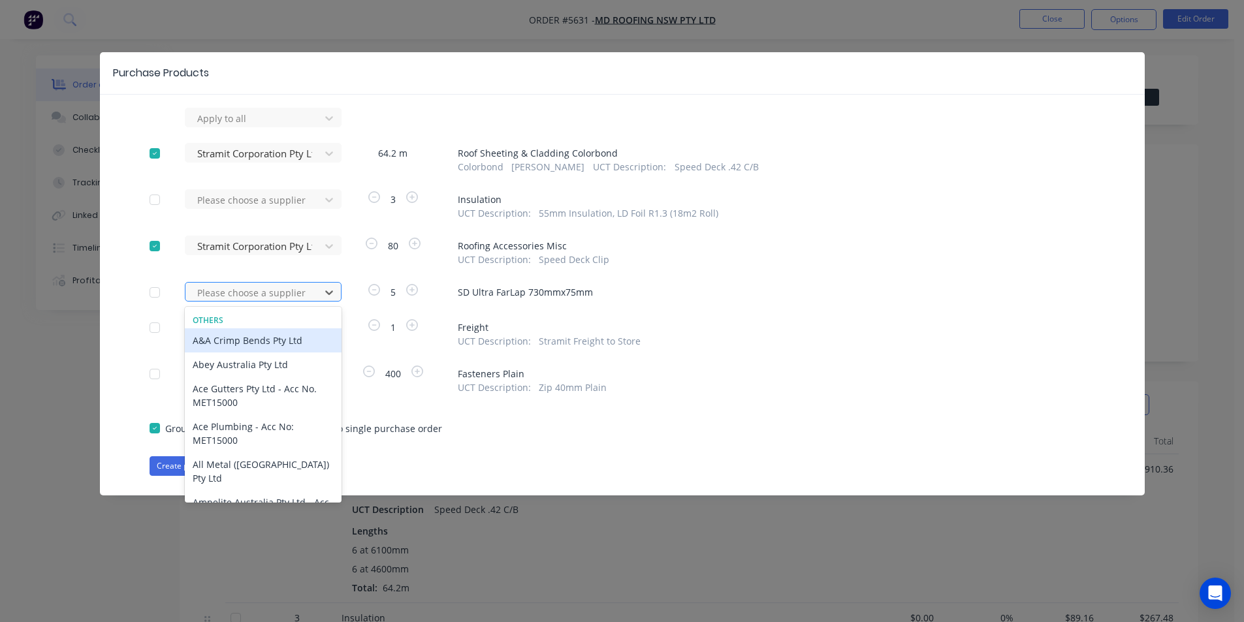
click at [295, 295] on div at bounding box center [255, 293] width 118 height 16
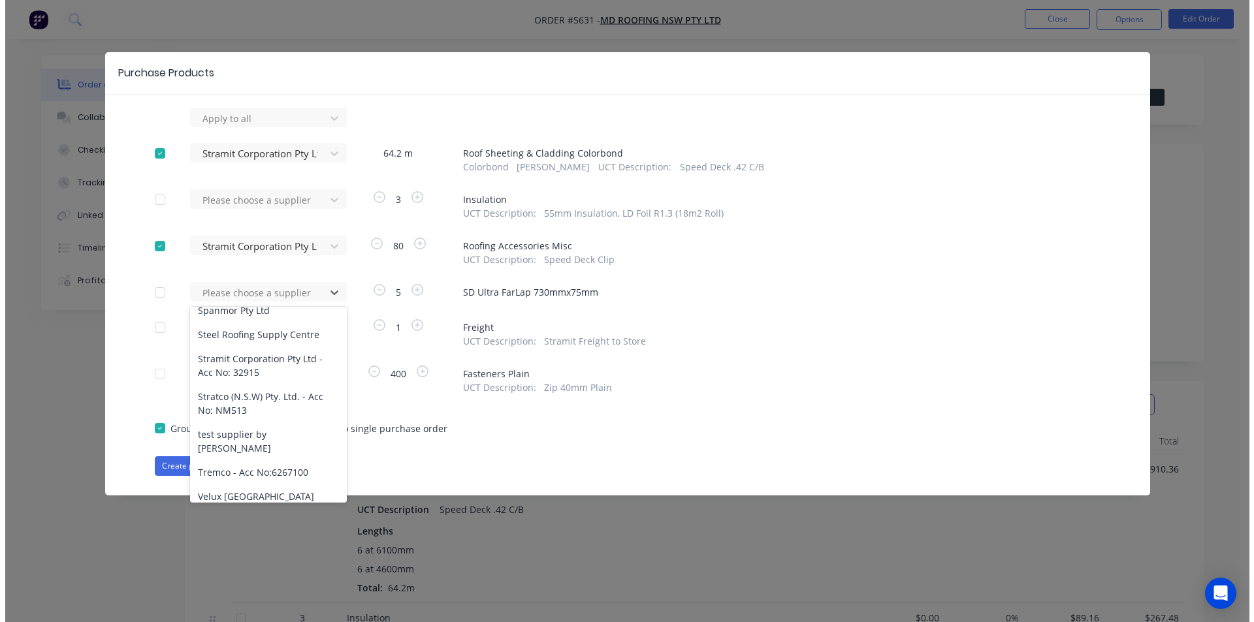
scroll to position [1037, 0]
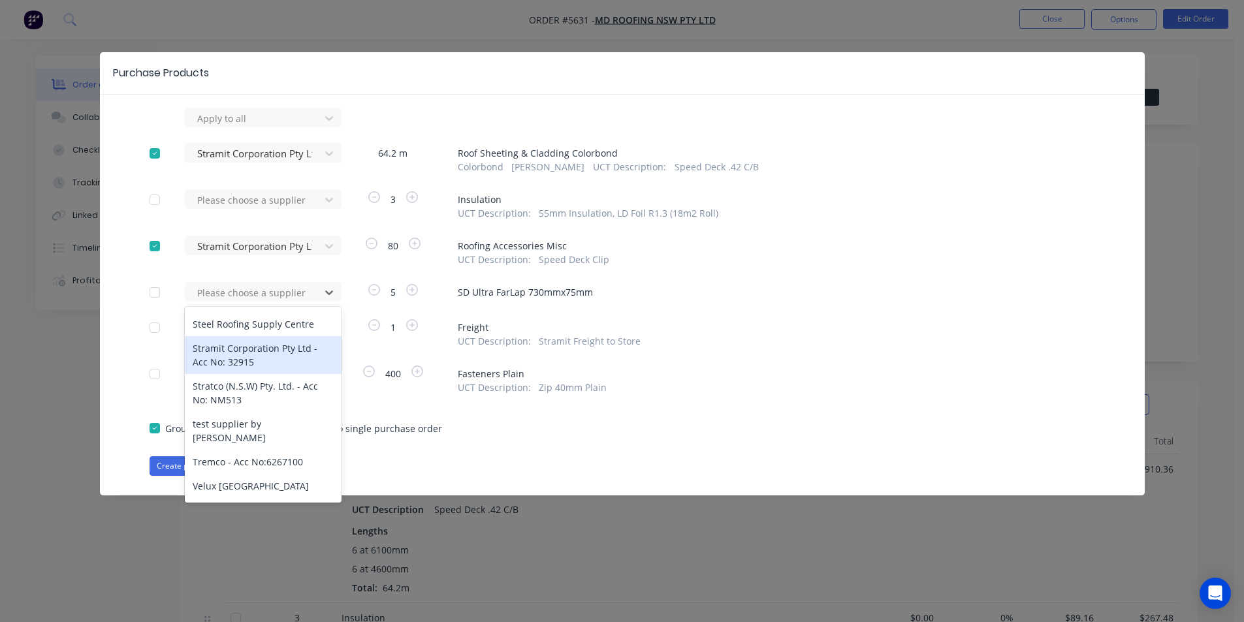
click at [246, 349] on div "Stramit Corporation Pty Ltd - Acc No: 32915" at bounding box center [263, 355] width 157 height 38
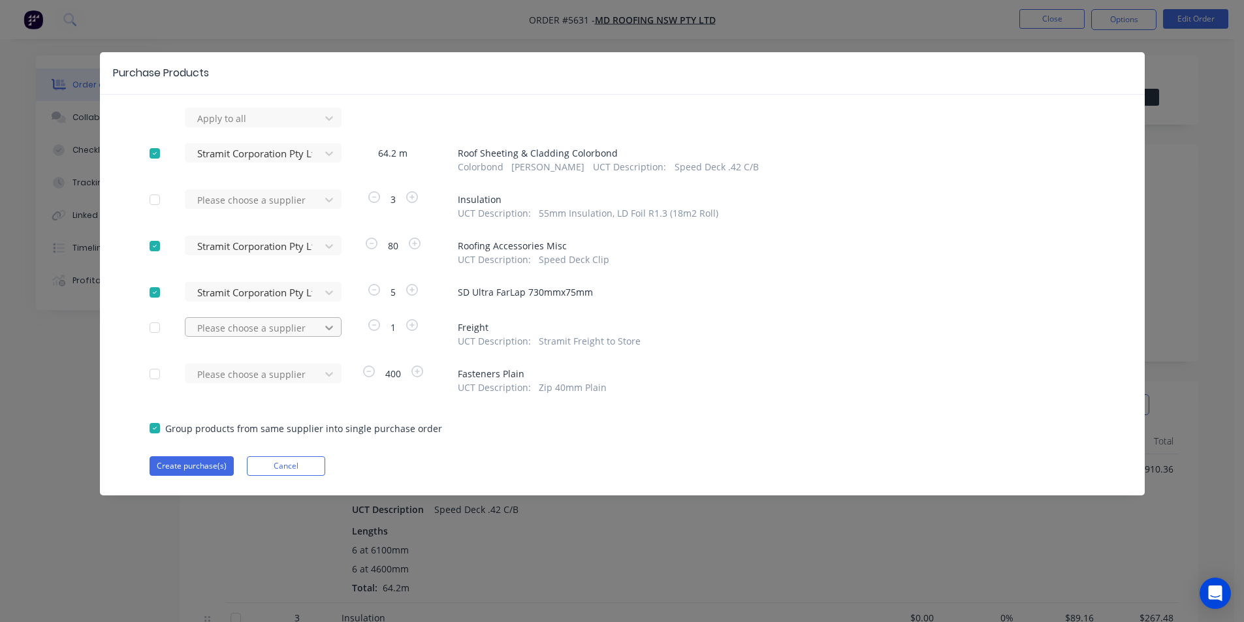
click at [319, 129] on div at bounding box center [329, 118] width 24 height 21
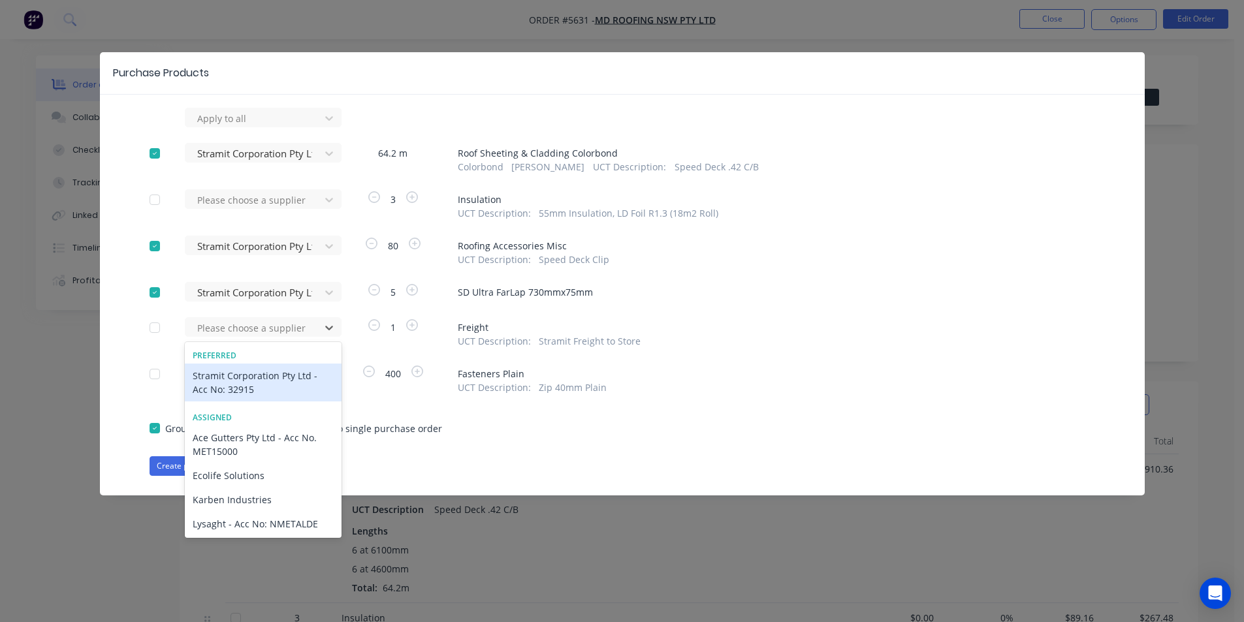
click at [281, 379] on div "Stramit Corporation Pty Ltd - Acc No: 32915" at bounding box center [263, 383] width 157 height 38
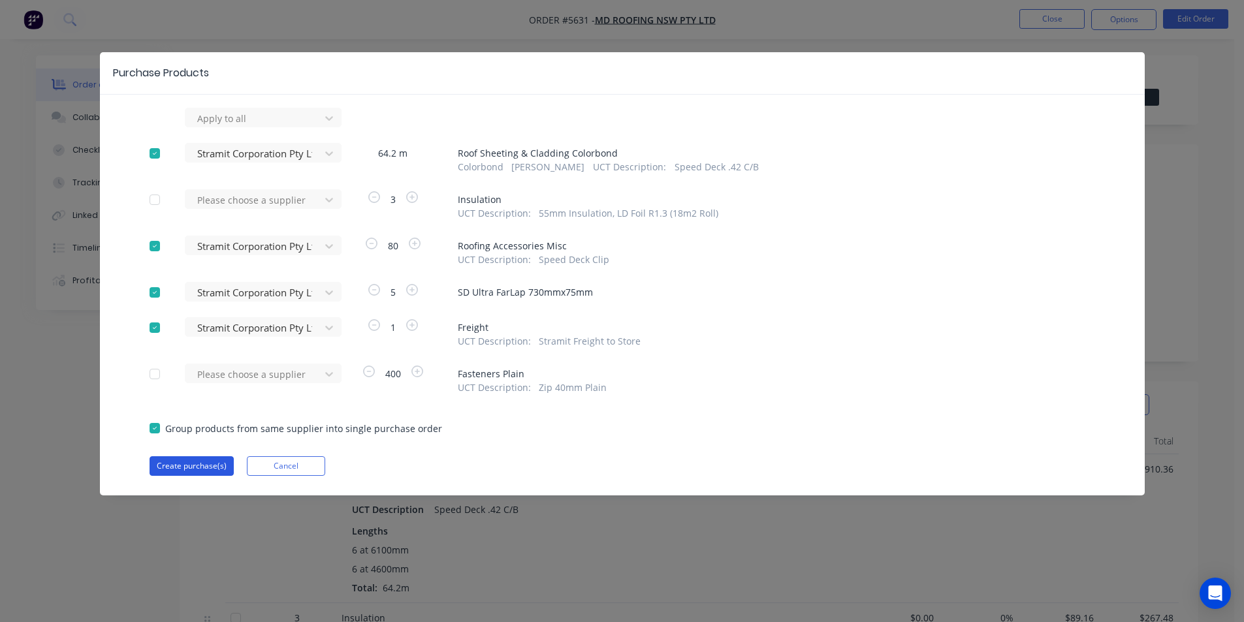
click at [210, 469] on button "Create purchase(s)" at bounding box center [192, 466] width 84 height 20
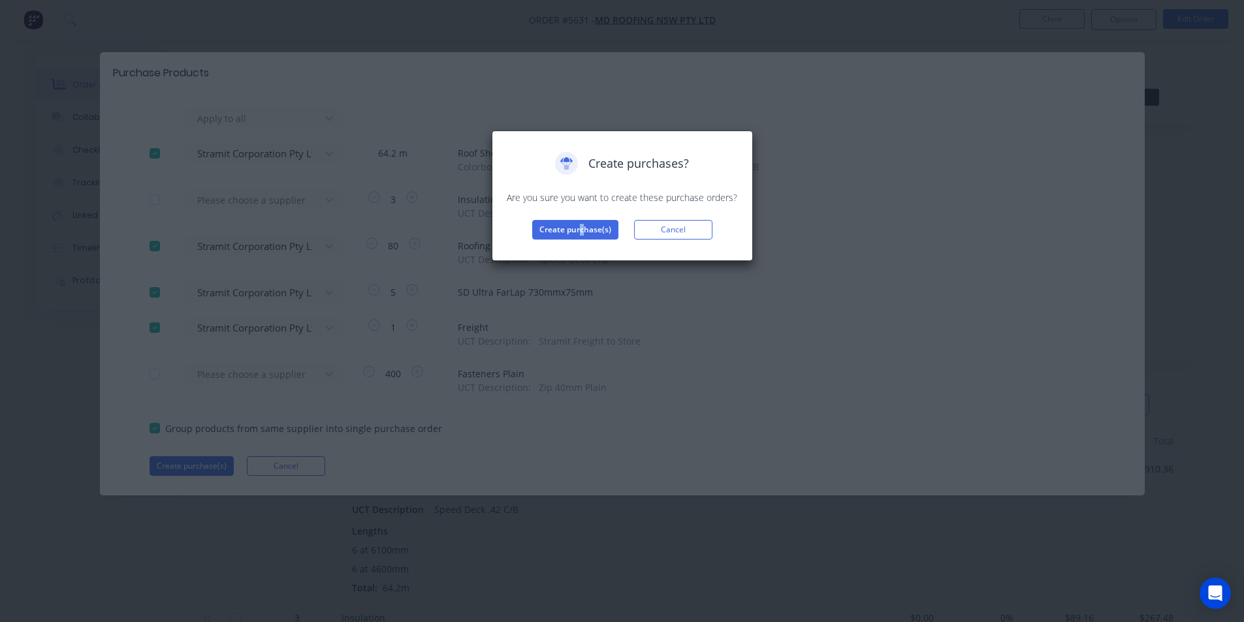
drag, startPoint x: 581, startPoint y: 206, endPoint x: 582, endPoint y: 215, distance: 9.8
click at [582, 206] on div "Create purchases? Are you sure you want to create these purchase orders? Create…" at bounding box center [622, 196] width 234 height 88
click at [584, 225] on button "Create purchase(s)" at bounding box center [575, 230] width 86 height 20
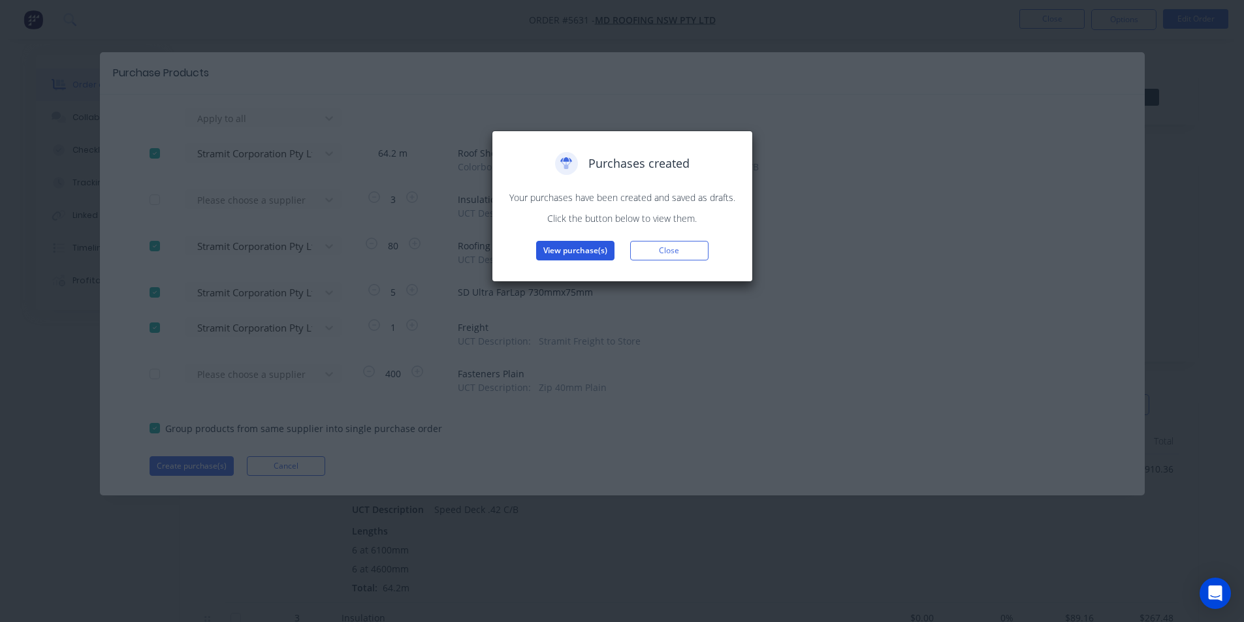
click at [584, 247] on button "View purchase(s)" at bounding box center [575, 251] width 78 height 20
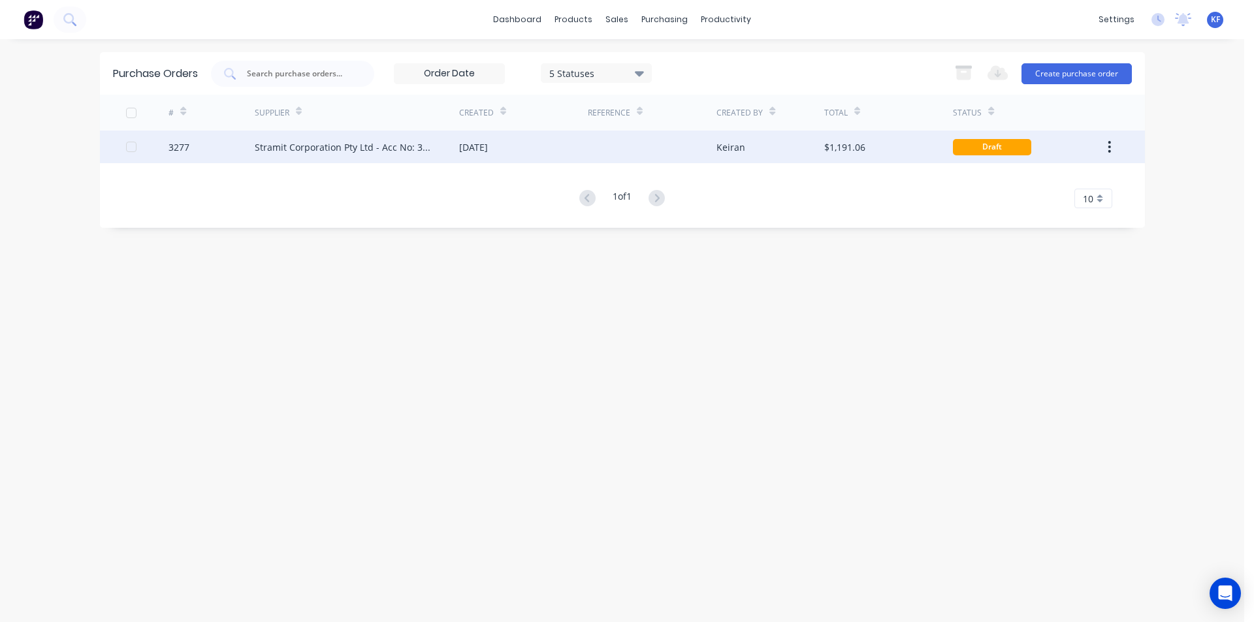
click at [426, 155] on div "Stramit Corporation Pty Ltd - Acc No: 32915" at bounding box center [357, 147] width 204 height 33
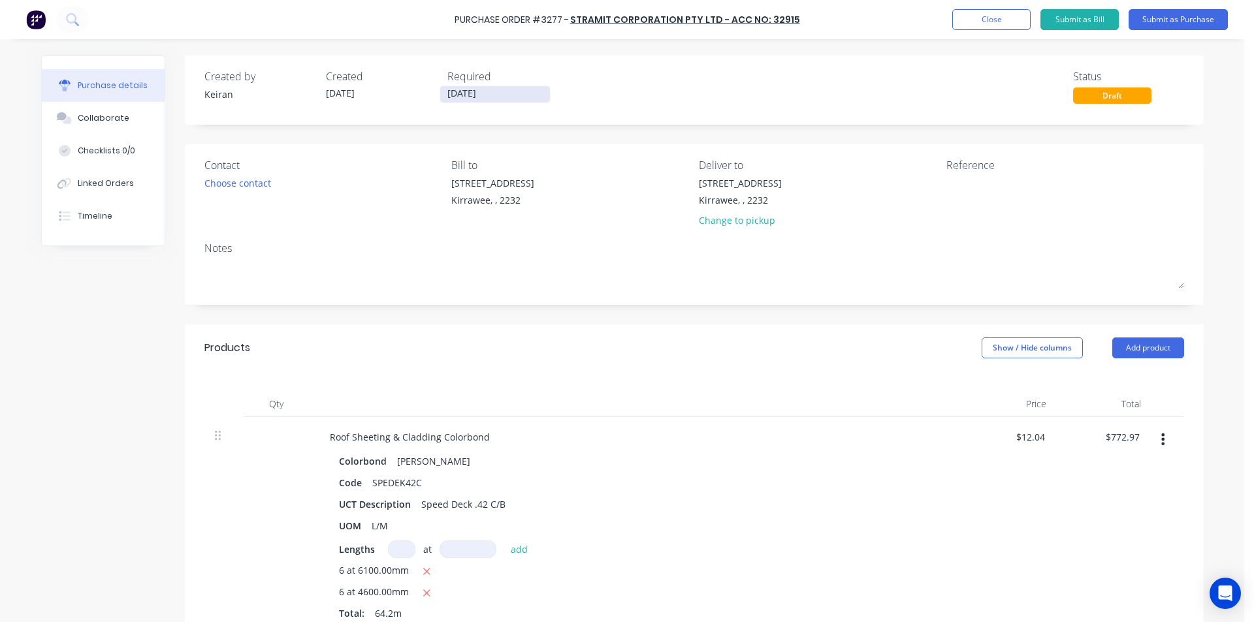
click at [481, 91] on input "[DATE]" at bounding box center [495, 94] width 110 height 16
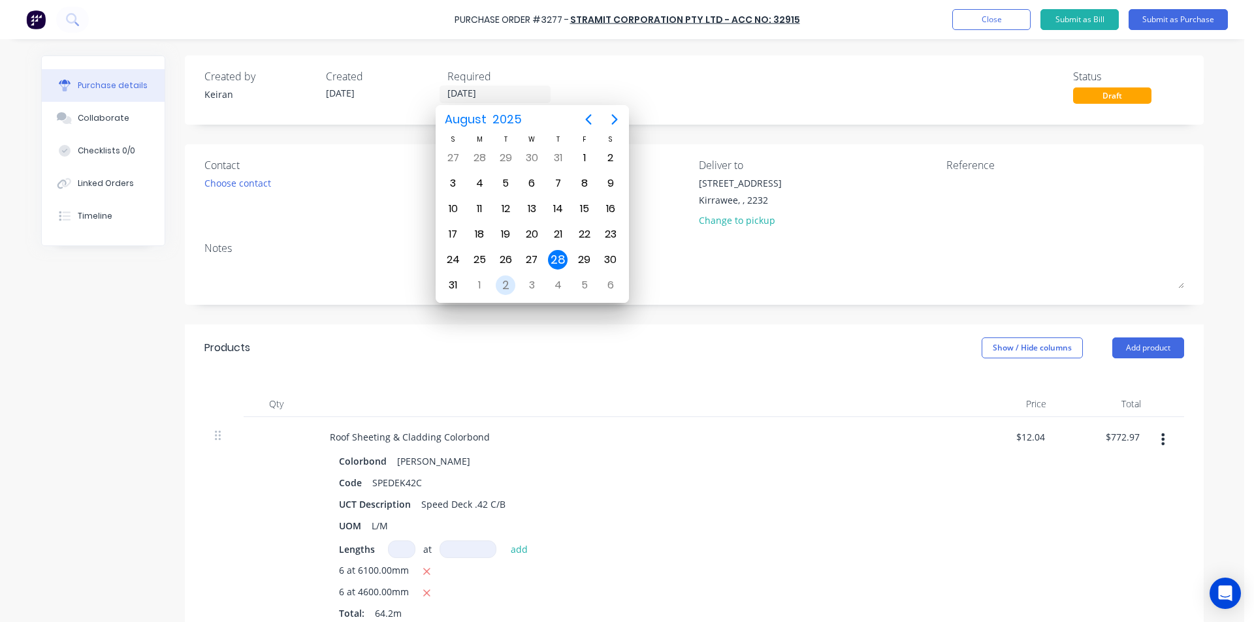
click at [509, 289] on div "2" at bounding box center [506, 286] width 20 height 20
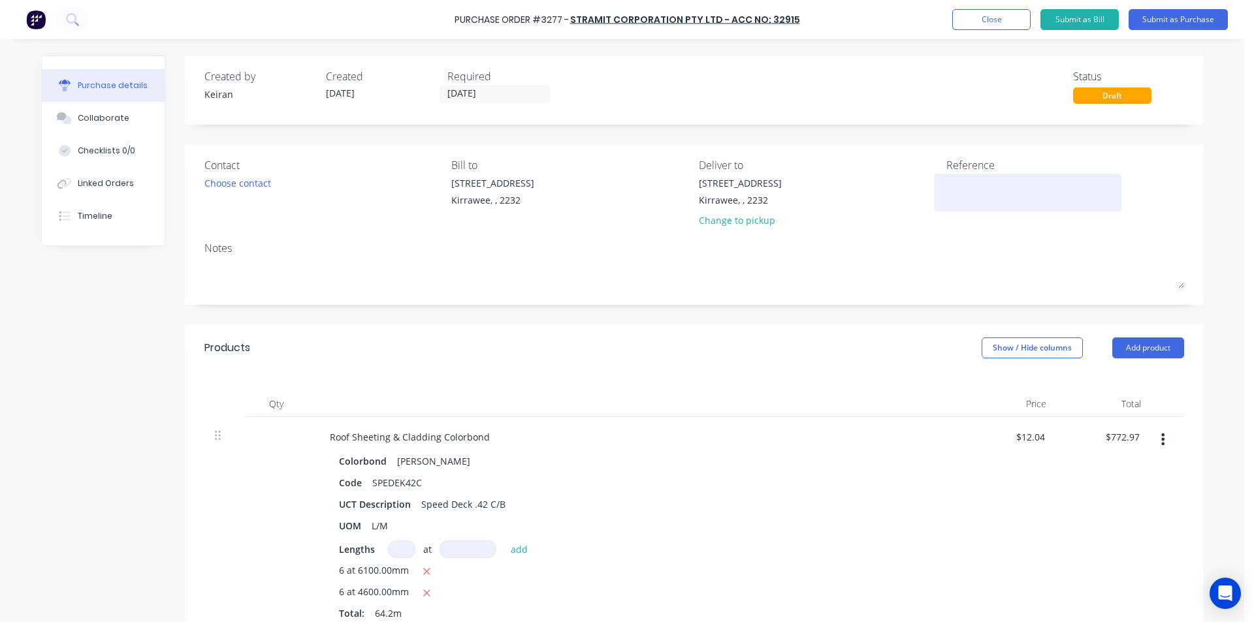
click at [989, 188] on textarea at bounding box center [1027, 190] width 163 height 29
click at [487, 86] on label "[DATE]" at bounding box center [494, 95] width 111 height 18
click at [487, 86] on input "[DATE]" at bounding box center [495, 94] width 110 height 16
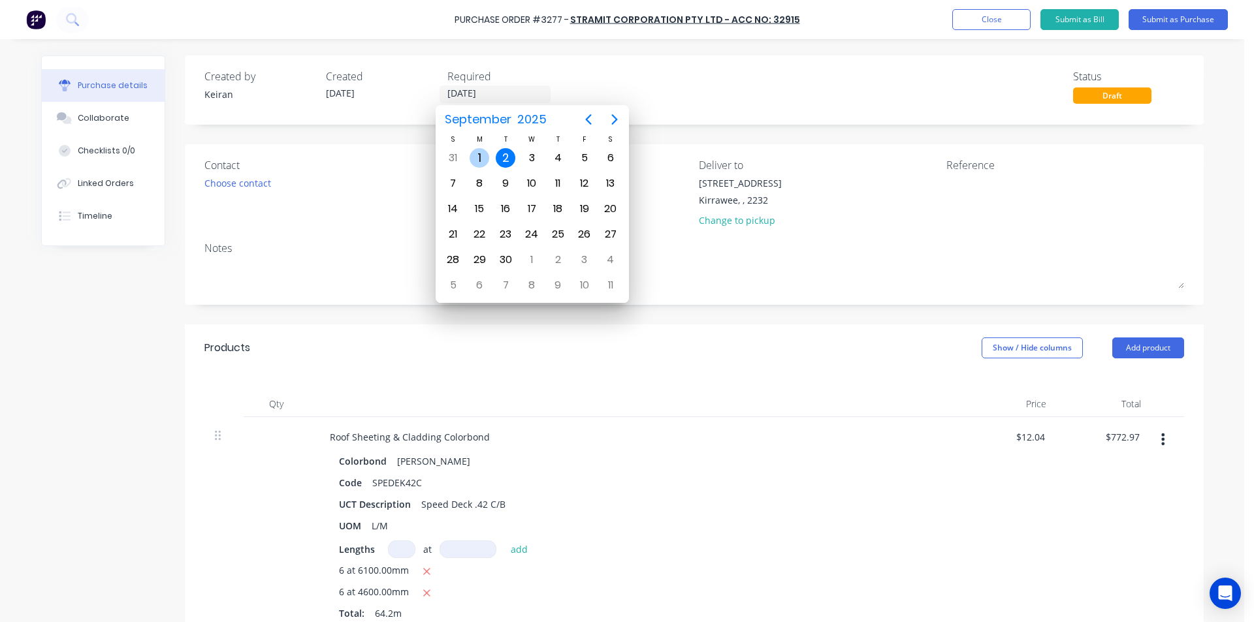
click at [484, 155] on div "1" at bounding box center [480, 158] width 20 height 20
type input "[DATE]"
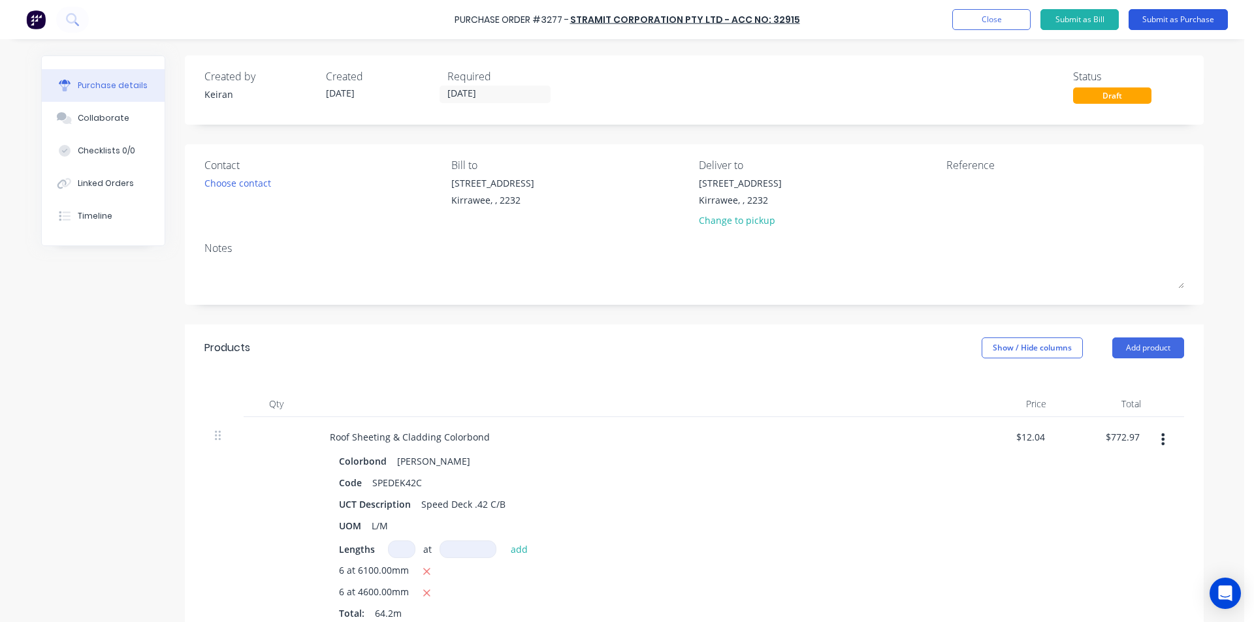
click at [1176, 25] on button "Submit as Purchase" at bounding box center [1177, 19] width 99 height 21
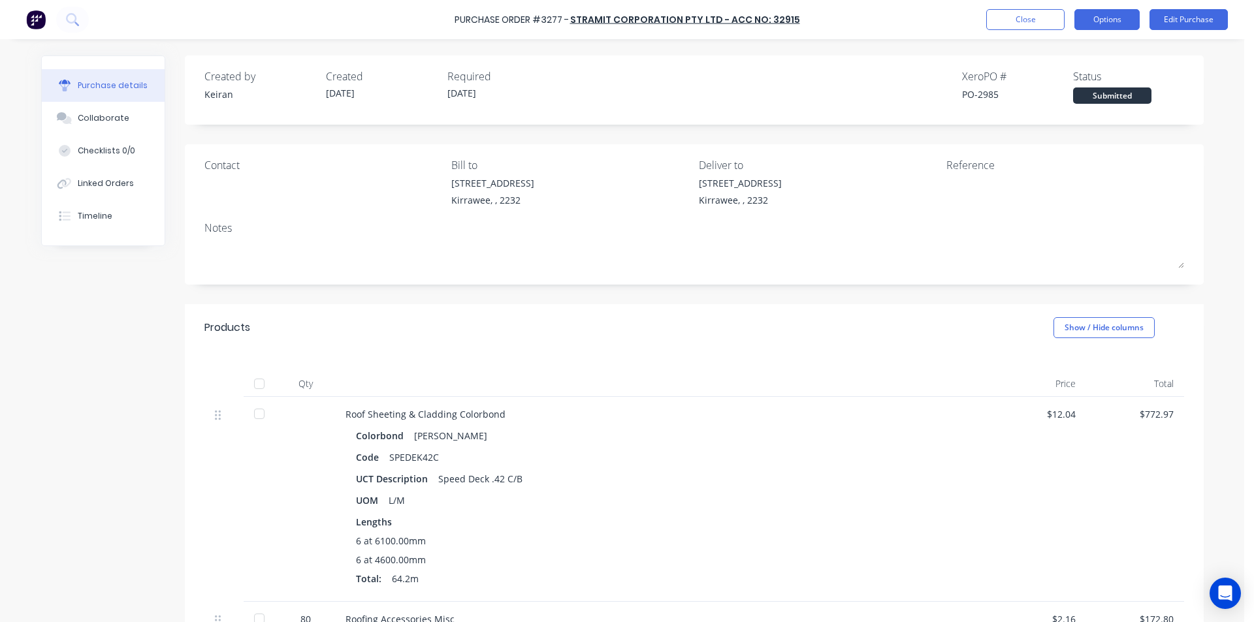
click at [1106, 24] on button "Options" at bounding box center [1106, 19] width 65 height 21
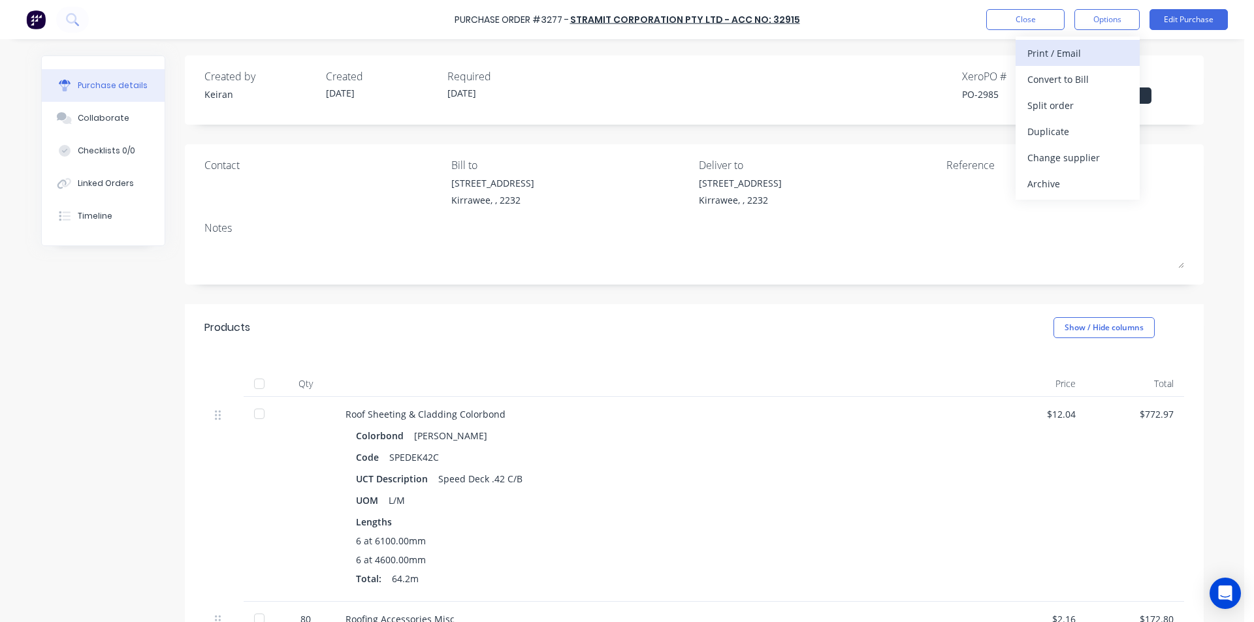
click at [1080, 54] on div "Print / Email" at bounding box center [1077, 53] width 101 height 19
click at [1064, 118] on div "Back With pricing Without pricing" at bounding box center [1077, 79] width 124 height 85
click at [1057, 108] on div "Without pricing" at bounding box center [1077, 105] width 101 height 19
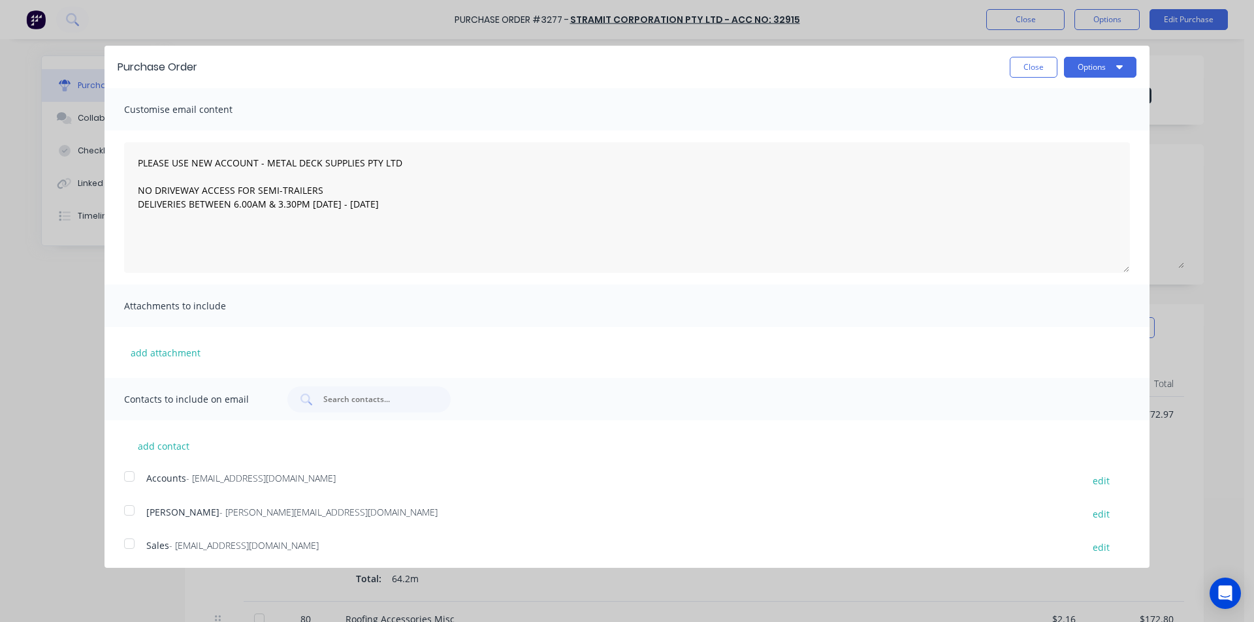
click at [142, 553] on div at bounding box center [129, 544] width 26 height 26
click at [1089, 81] on div "Purchase Order Close Options" at bounding box center [626, 67] width 1045 height 42
click at [1088, 76] on button "Options" at bounding box center [1100, 67] width 72 height 21
click at [1081, 125] on div "Email" at bounding box center [1074, 126] width 101 height 19
type textarea "PLEASE USE NEW ACCOUNT - METAL DECK SUPPLIES PTY LTD NO DRIVEWAY ACCESS FOR SEM…"
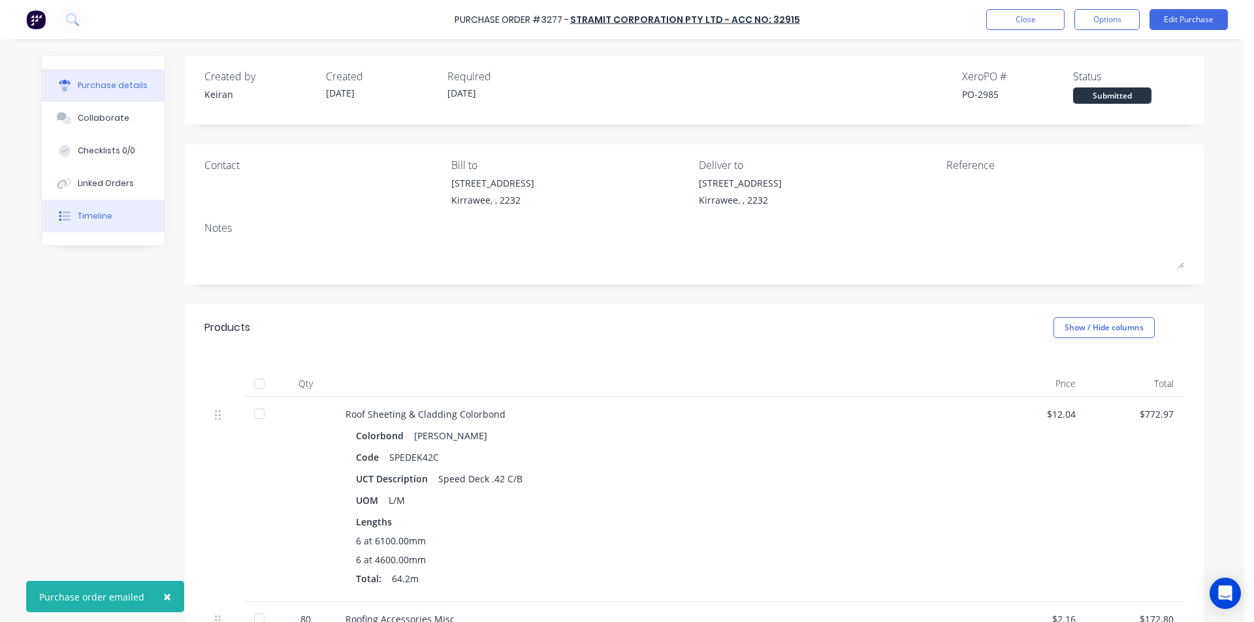
click at [113, 213] on button "Timeline" at bounding box center [103, 216] width 123 height 33
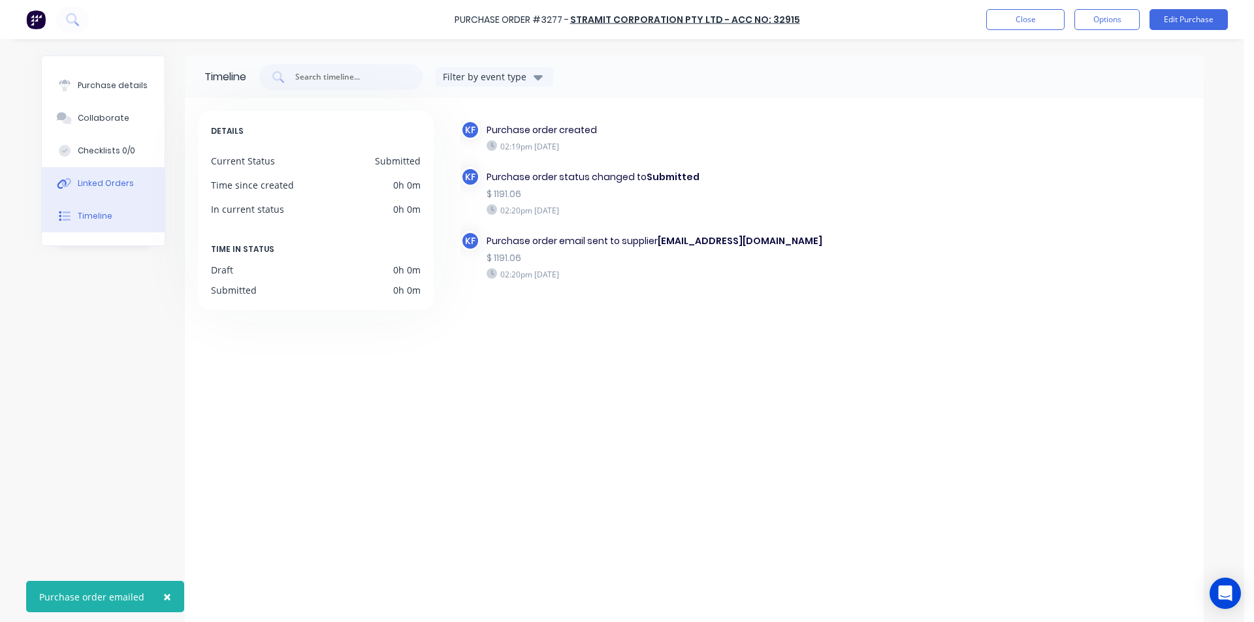
click at [113, 189] on div "Linked Orders" at bounding box center [106, 184] width 56 height 12
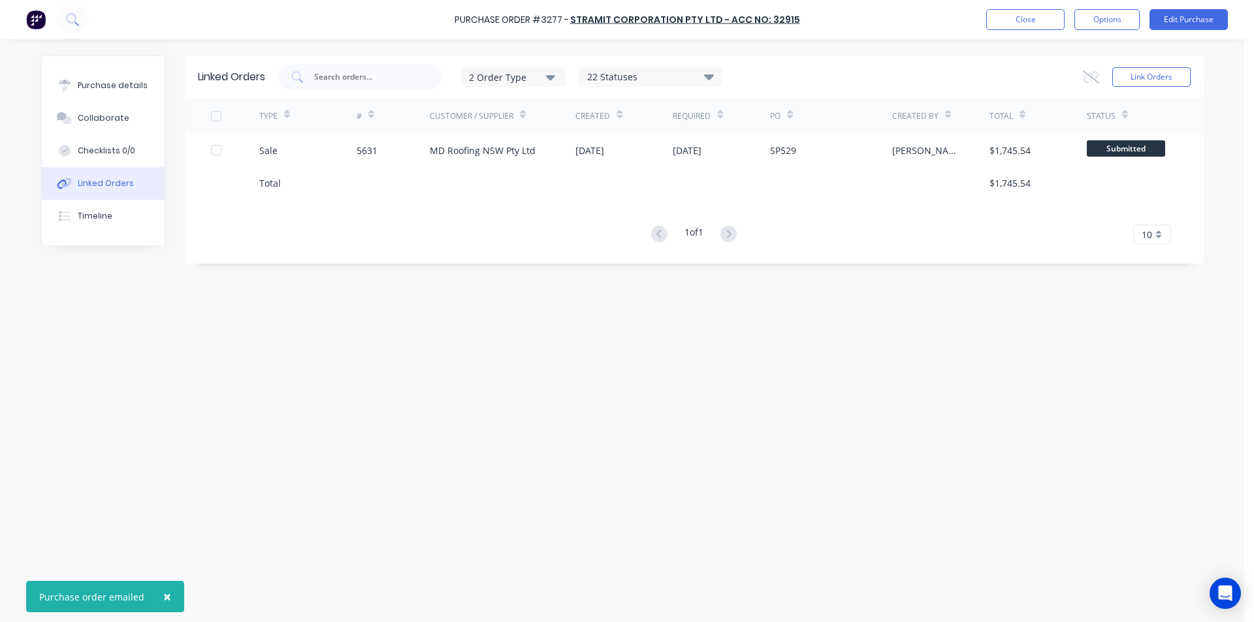
click at [469, 167] on div at bounding box center [503, 183] width 146 height 33
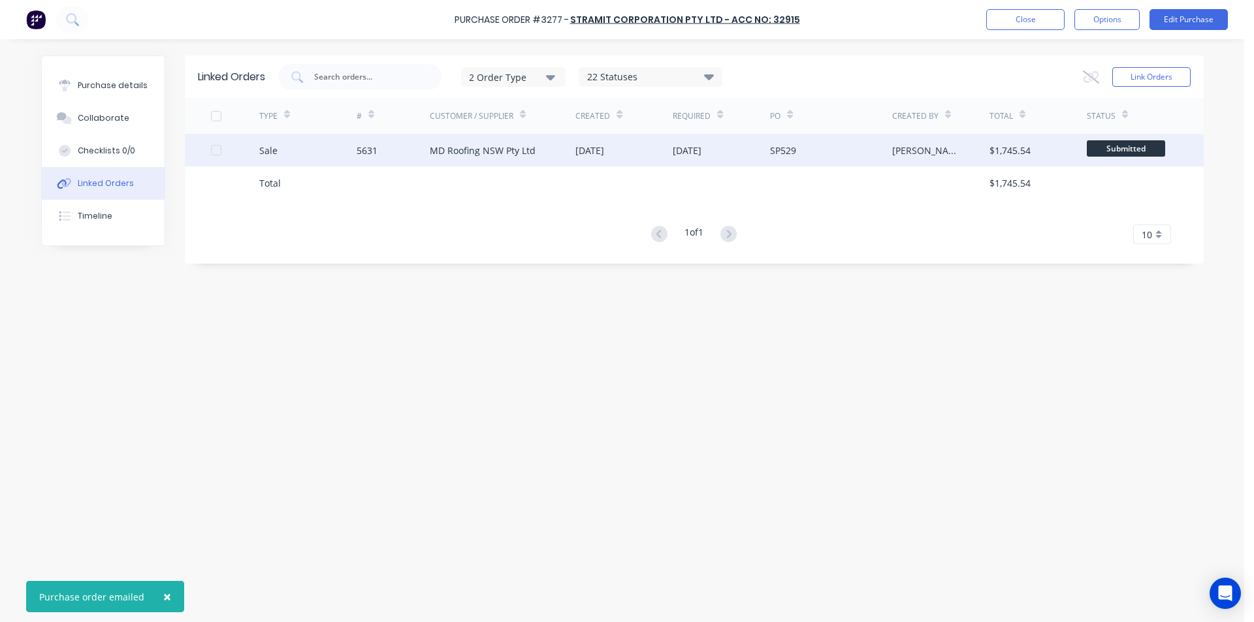
click at [475, 151] on div "MD Roofing NSW Pty Ltd" at bounding box center [483, 151] width 106 height 14
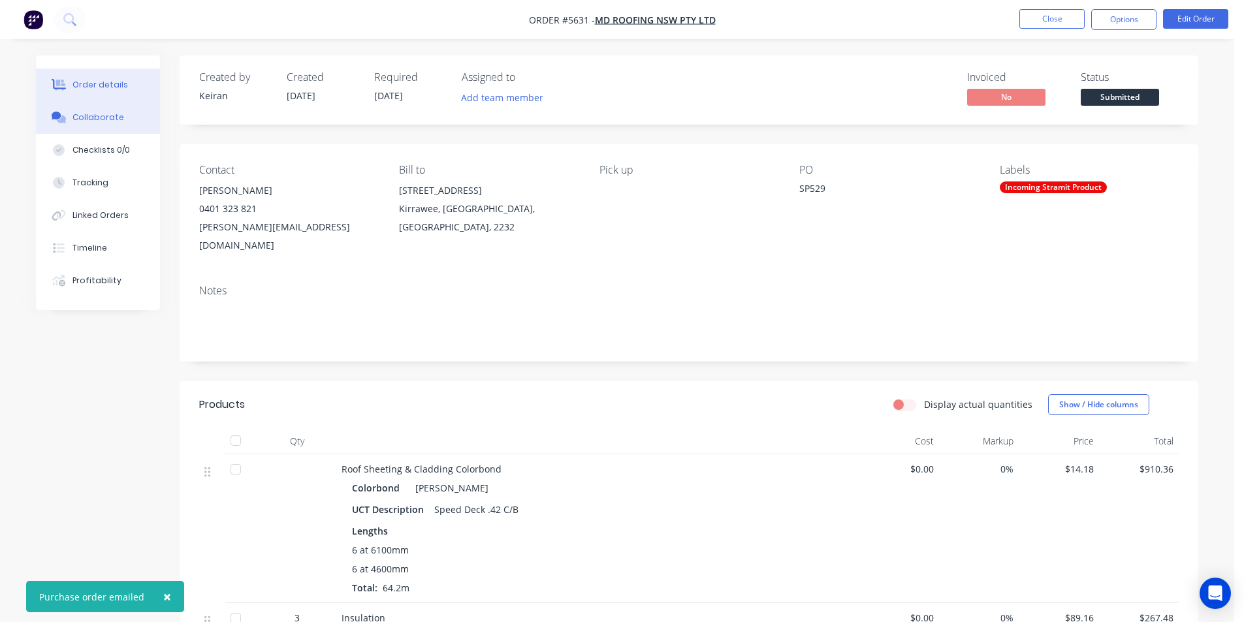
click at [95, 120] on div "Collaborate" at bounding box center [98, 118] width 52 height 12
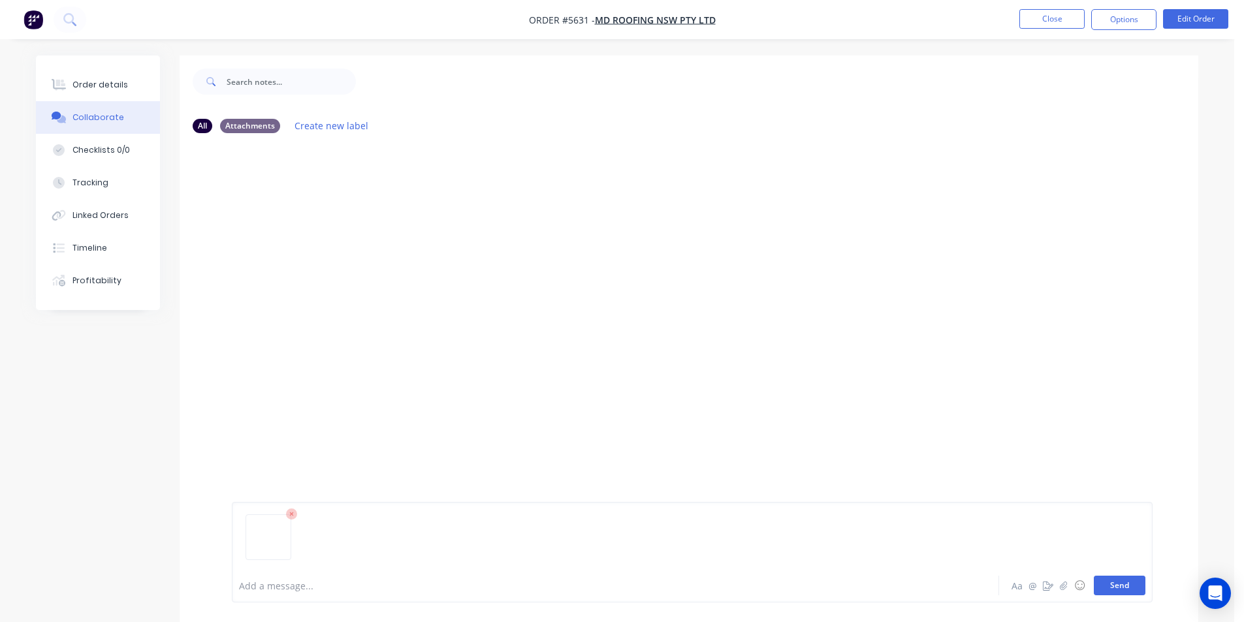
click at [1108, 581] on button "Send" at bounding box center [1120, 586] width 52 height 20
click at [1049, 18] on button "Close" at bounding box center [1051, 19] width 65 height 20
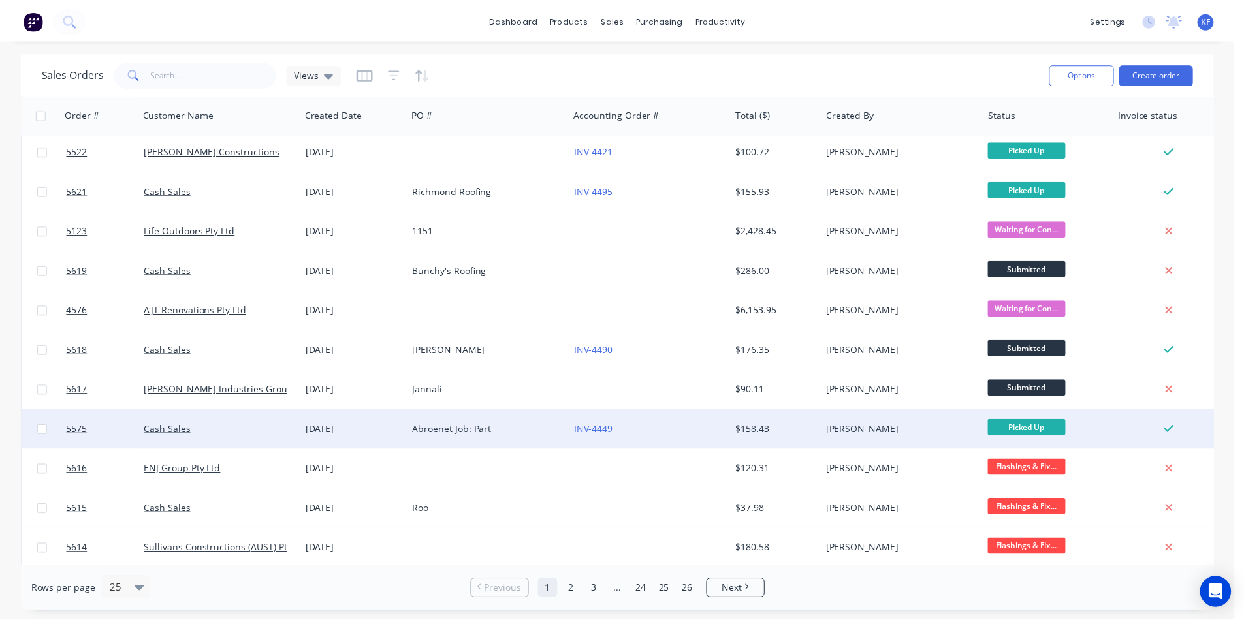
scroll to position [569, 0]
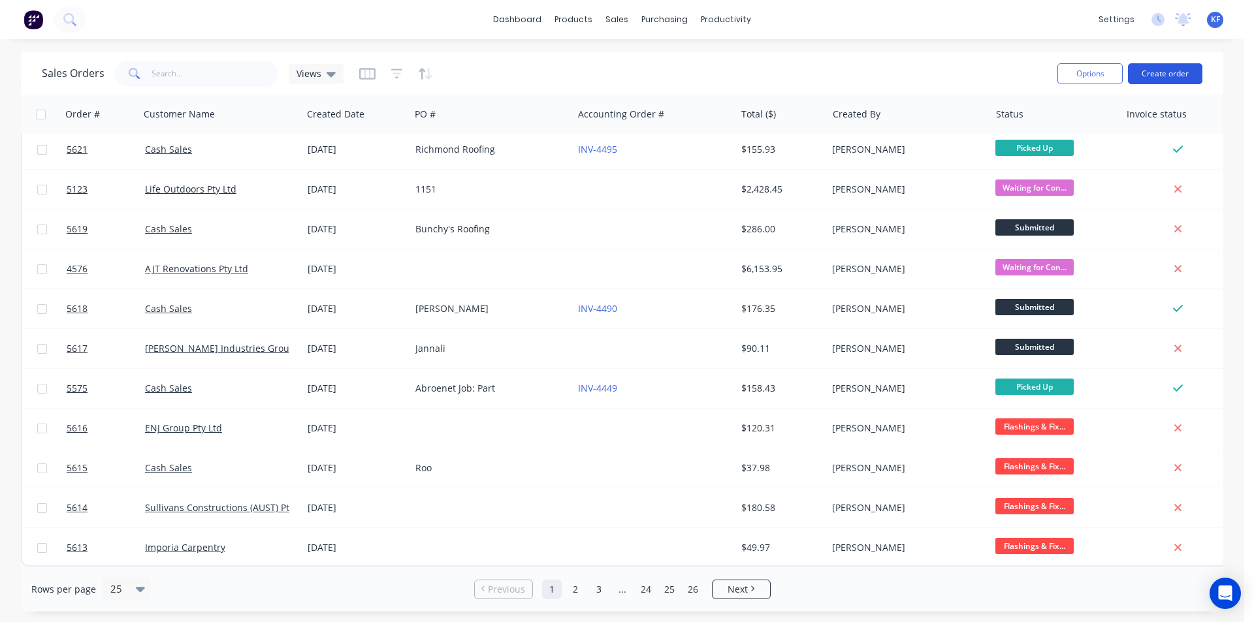
click at [1182, 65] on button "Create order" at bounding box center [1165, 73] width 74 height 21
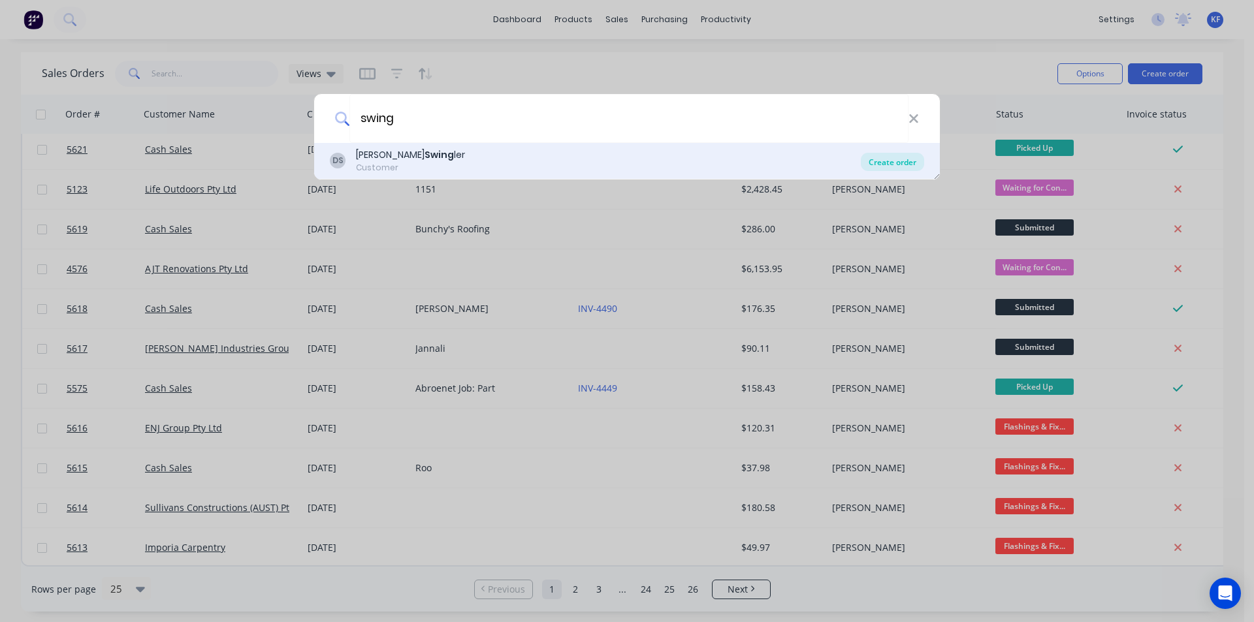
type input "swing"
click at [904, 158] on div "Create order" at bounding box center [892, 162] width 63 height 18
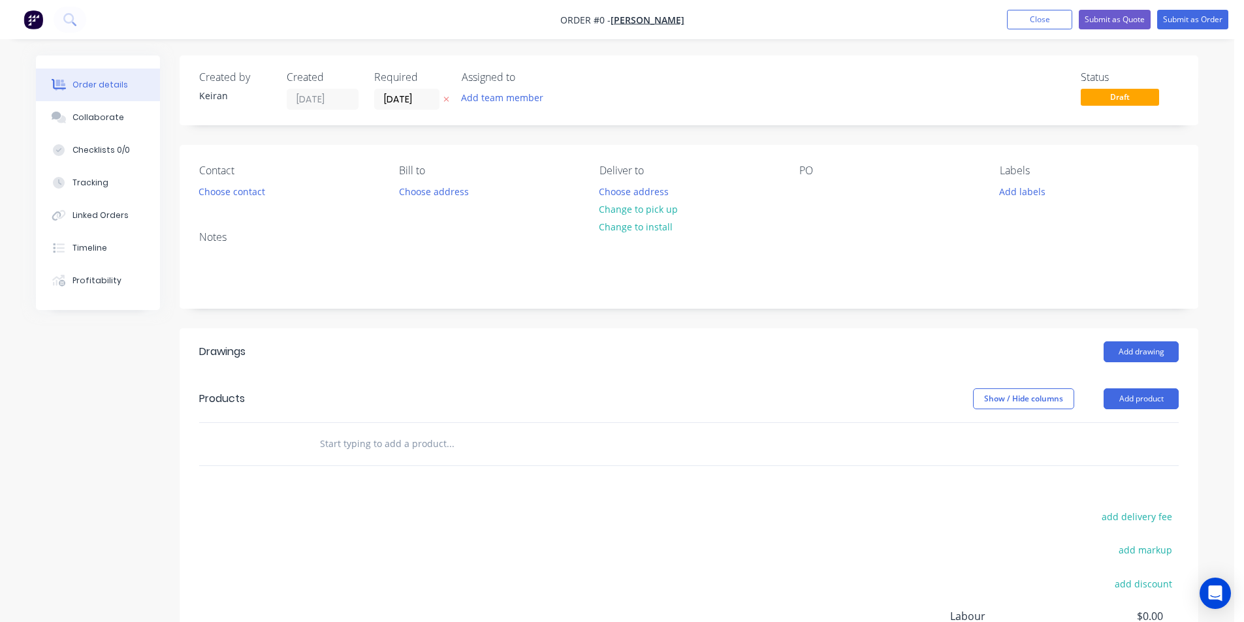
click at [256, 179] on div "Contact Choose contact" at bounding box center [288, 183] width 179 height 37
click at [255, 183] on button "Choose contact" at bounding box center [232, 191] width 80 height 18
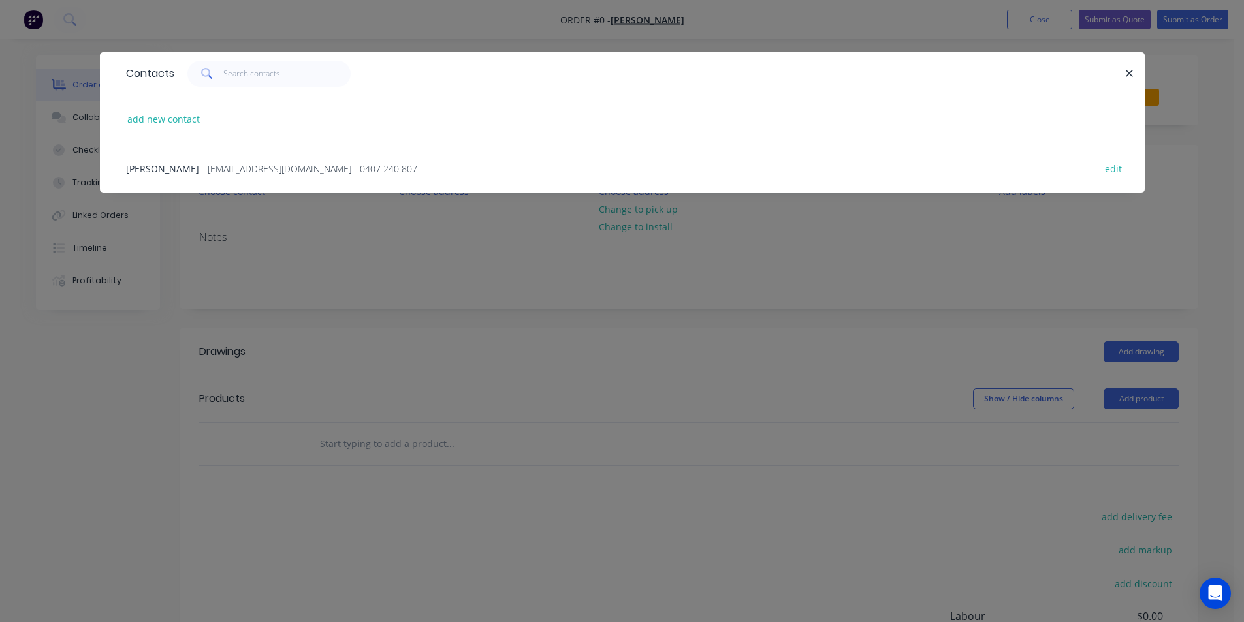
click at [208, 173] on span "- [EMAIL_ADDRESS][DOMAIN_NAME] - 0407 240 807" at bounding box center [309, 169] width 215 height 12
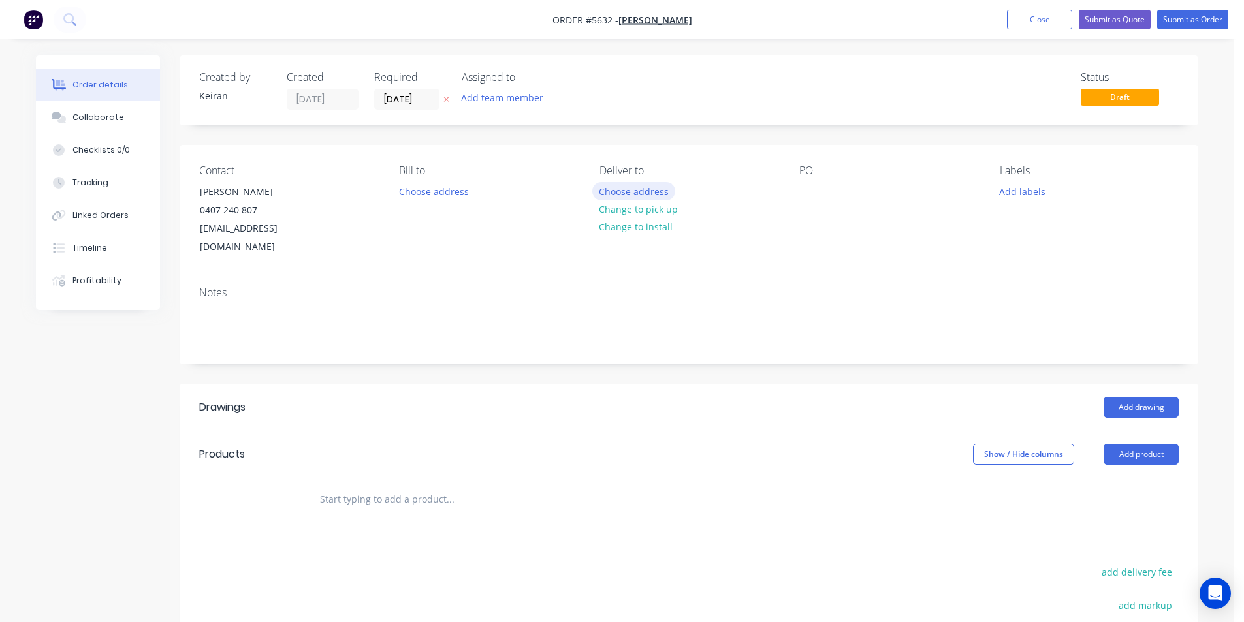
click at [650, 197] on button "Choose address" at bounding box center [634, 191] width 84 height 18
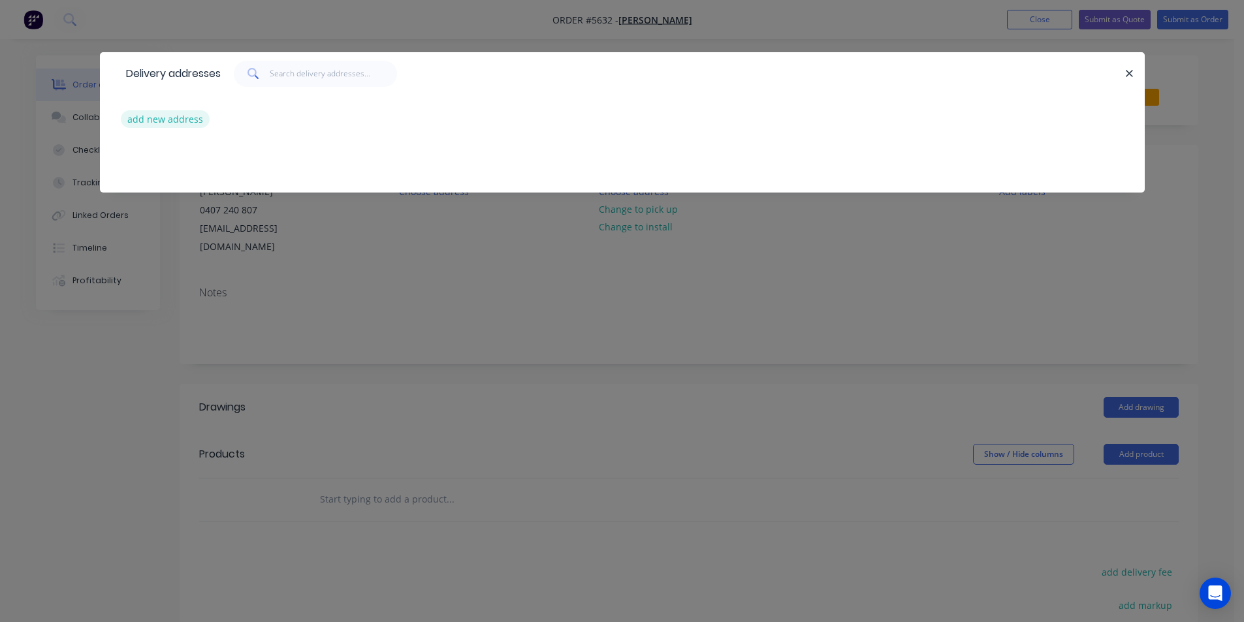
click at [163, 123] on button "add new address" at bounding box center [165, 119] width 89 height 18
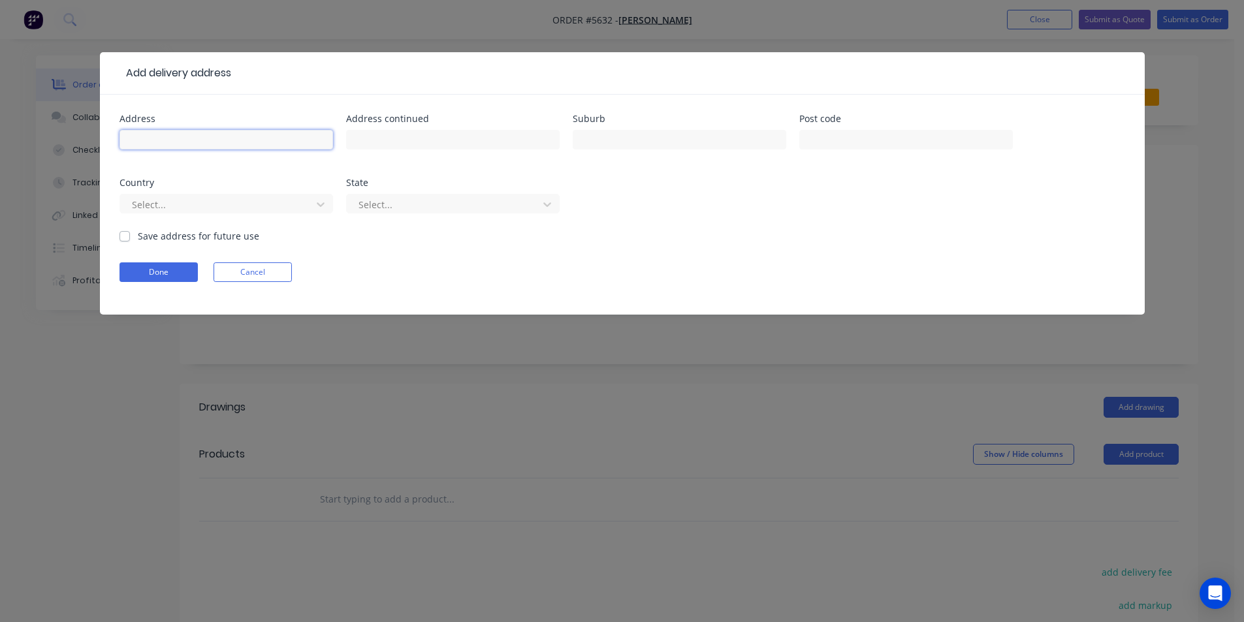
click at [167, 131] on input "text" at bounding box center [227, 140] width 214 height 20
type input "[STREET_ADDRESS]"
type input "Ashbury"
click at [129, 270] on button "Done" at bounding box center [159, 273] width 78 height 20
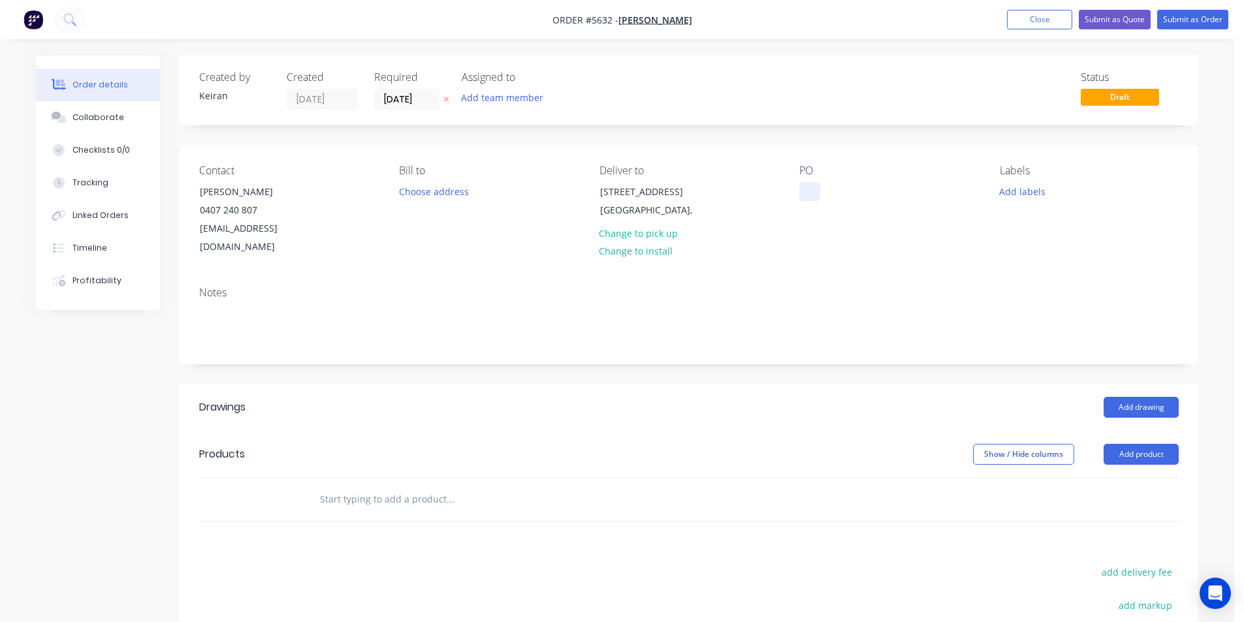
click at [801, 195] on div at bounding box center [809, 191] width 21 height 19
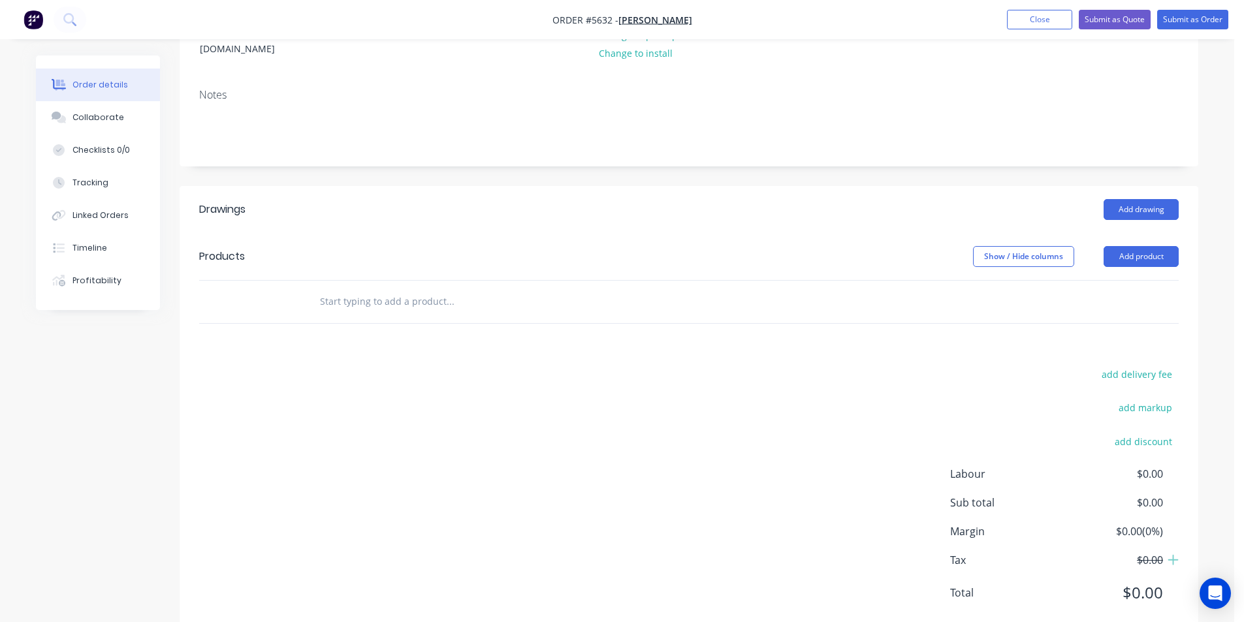
scroll to position [214, 0]
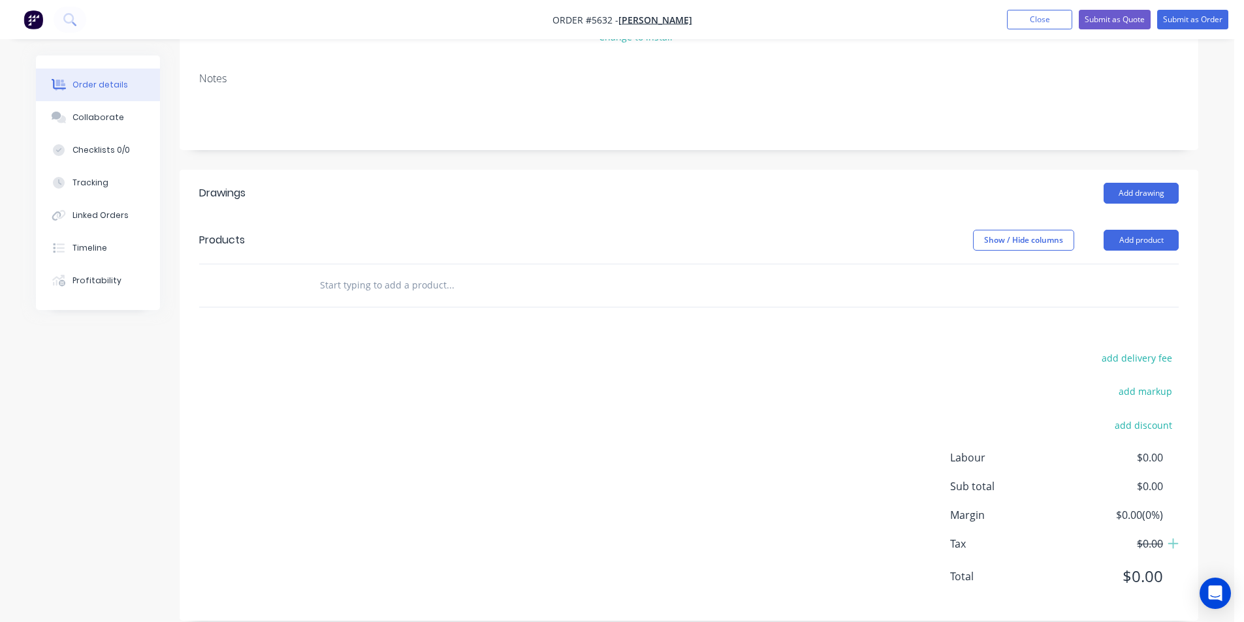
click at [406, 279] on input "text" at bounding box center [449, 285] width 261 height 26
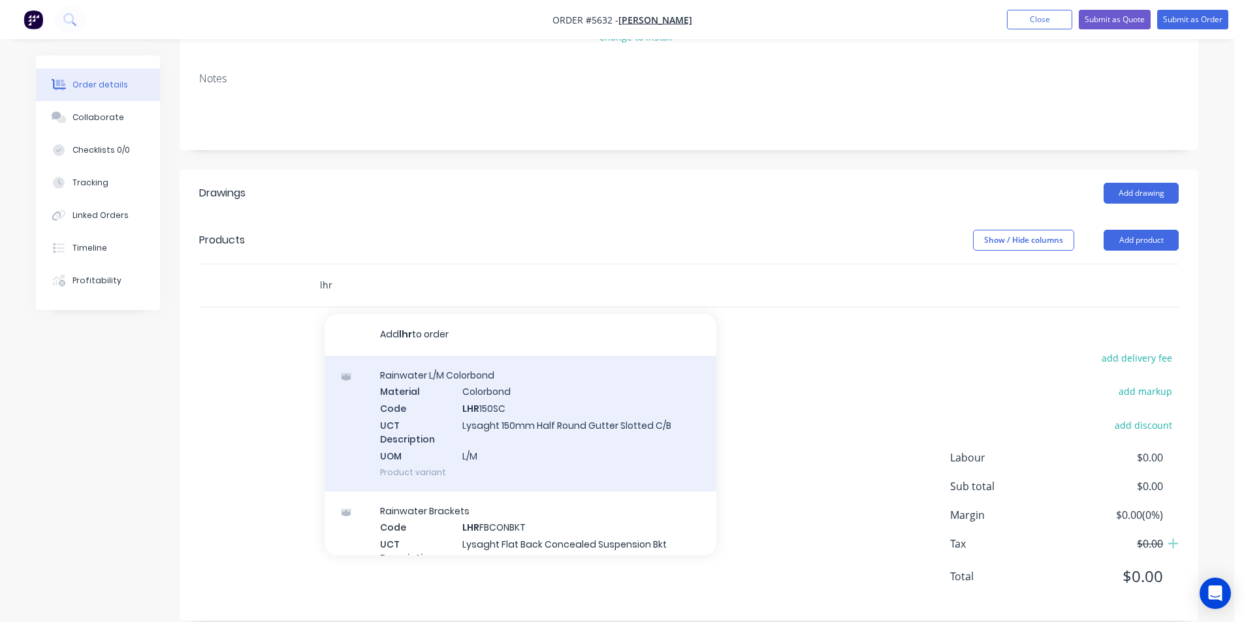
type input "lhr"
click at [562, 417] on div "Rainwater L/M Colorbond Material Colorbond Code LHR 150SC UCT Description Lysag…" at bounding box center [521, 424] width 392 height 136
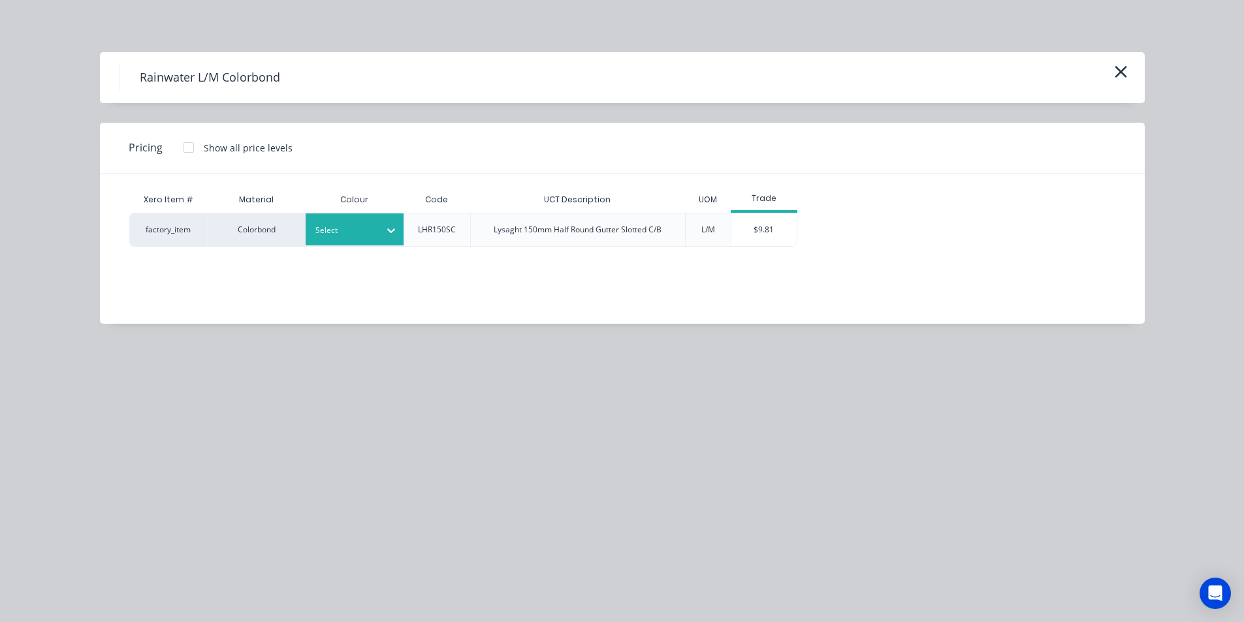
click at [359, 242] on div "Select" at bounding box center [355, 230] width 98 height 32
type input "shal"
click at [434, 268] on div "[PERSON_NAME]" at bounding box center [387, 265] width 163 height 24
click at [755, 232] on div "$9.81" at bounding box center [763, 230] width 65 height 33
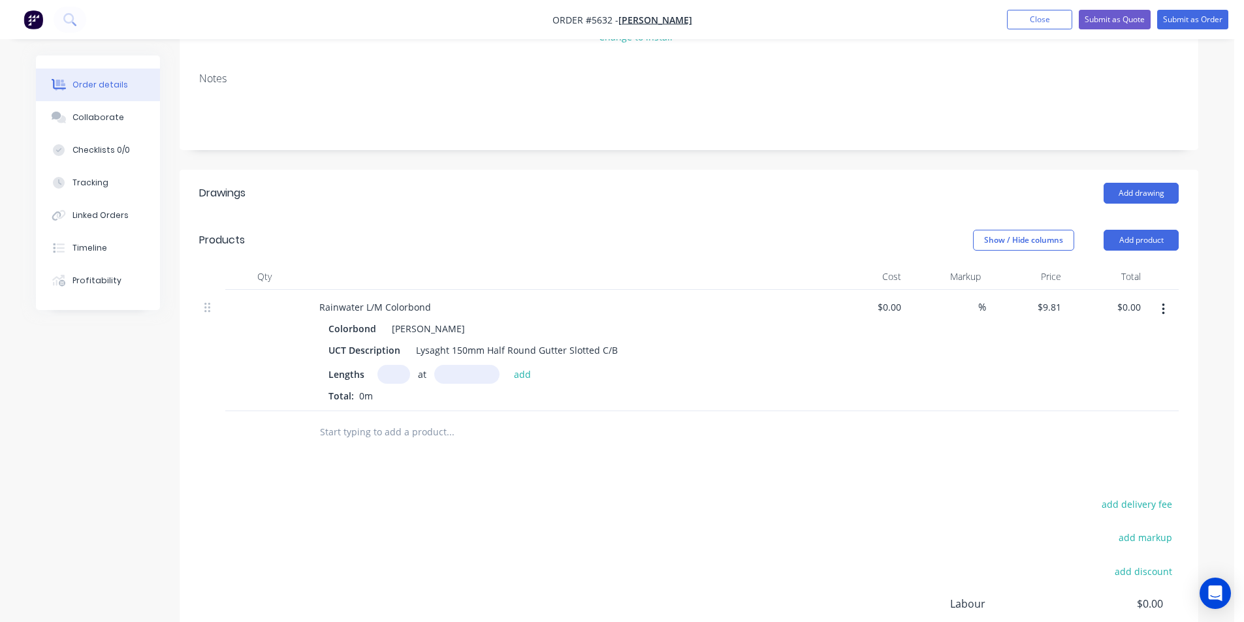
click at [396, 365] on input "text" at bounding box center [393, 374] width 33 height 19
type input "2"
type input "8000"
click at [507, 365] on button "add" at bounding box center [522, 374] width 31 height 18
type input "$156.96"
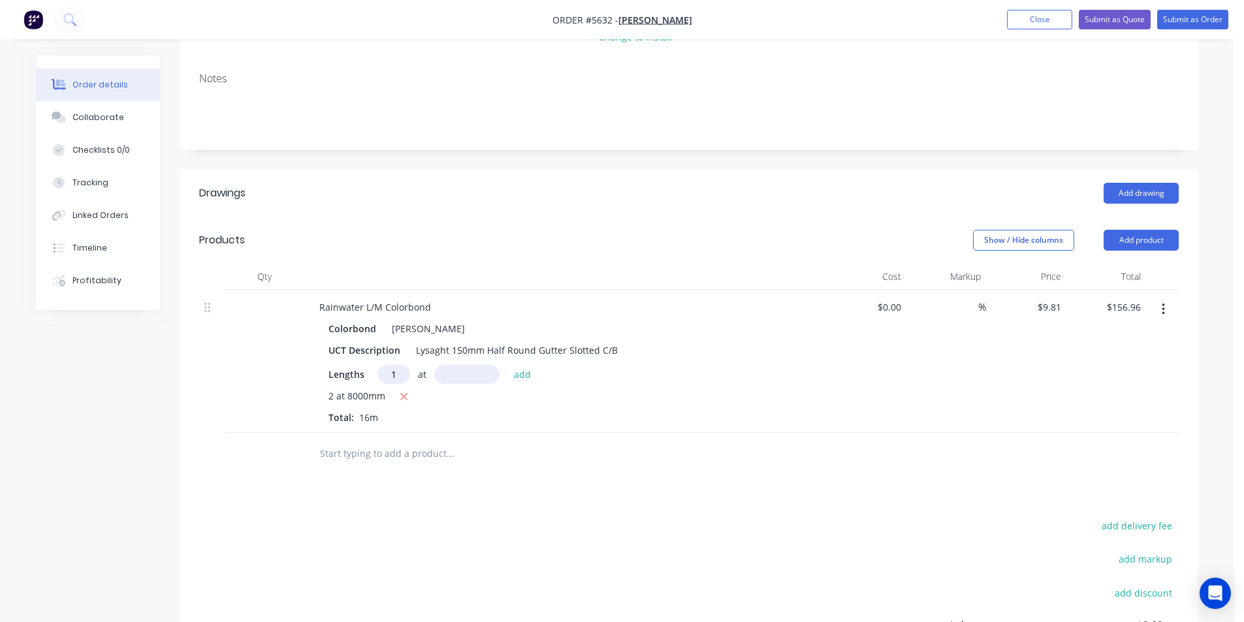
type input "1"
type input "7000"
click at [507, 365] on button "add" at bounding box center [522, 374] width 31 height 18
type input "$225.63"
type input "2"
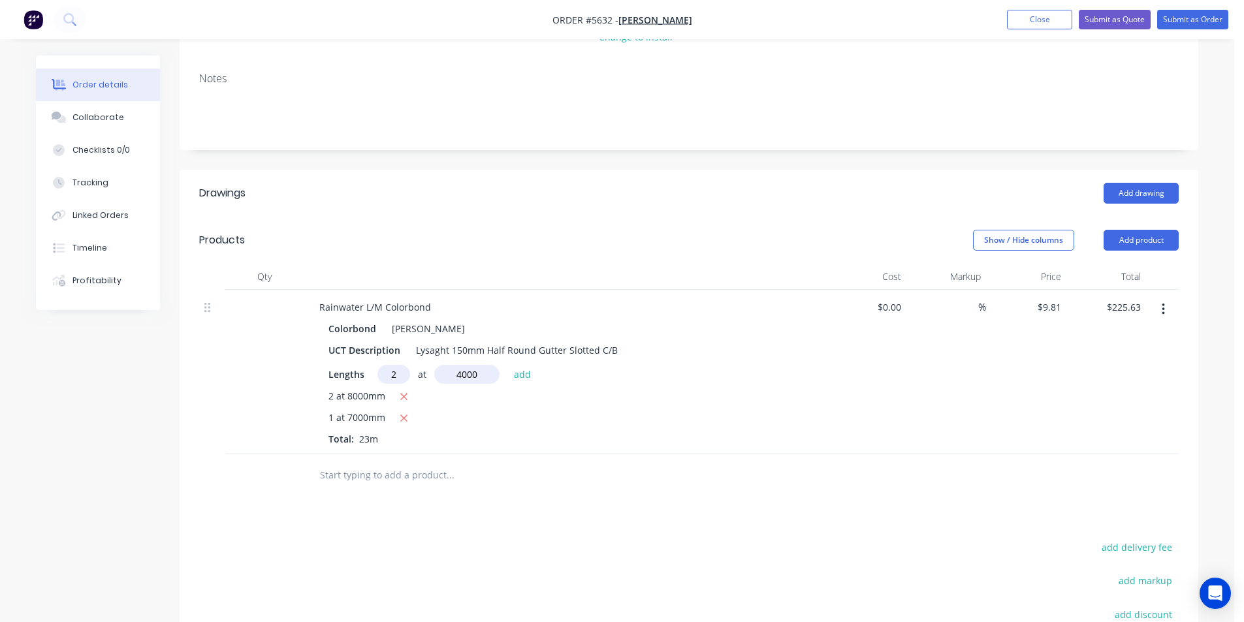
type input "4000"
click at [507, 365] on button "add" at bounding box center [522, 374] width 31 height 18
type input "$304.11"
click at [425, 484] on input "text" at bounding box center [449, 497] width 261 height 26
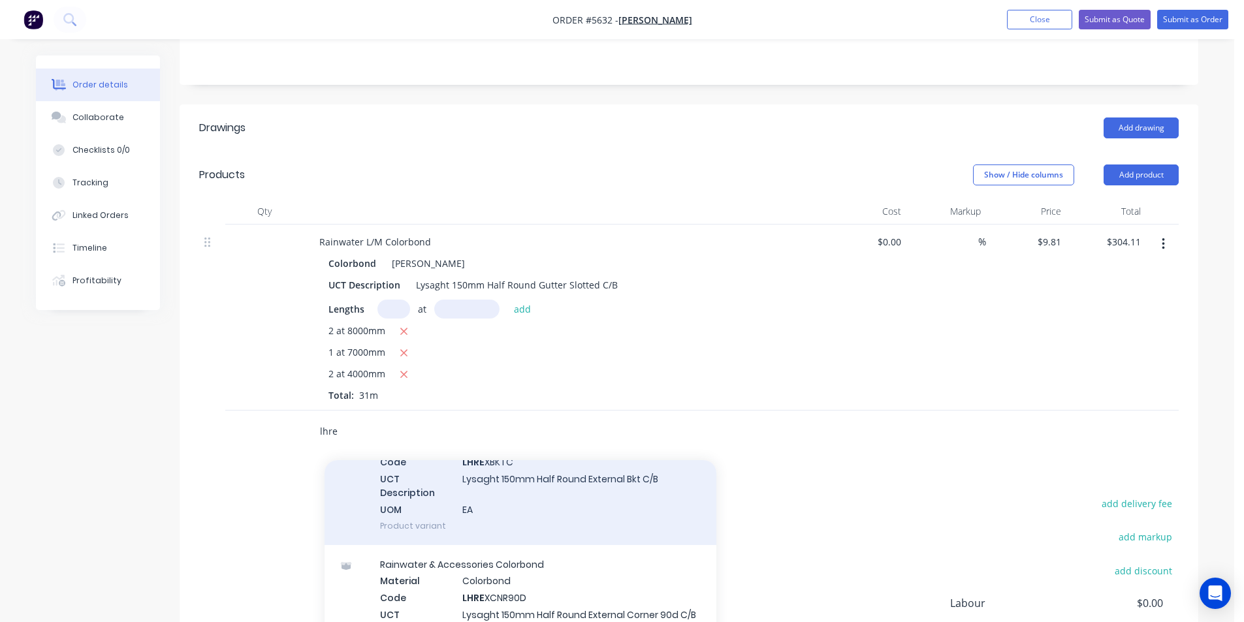
scroll to position [61, 0]
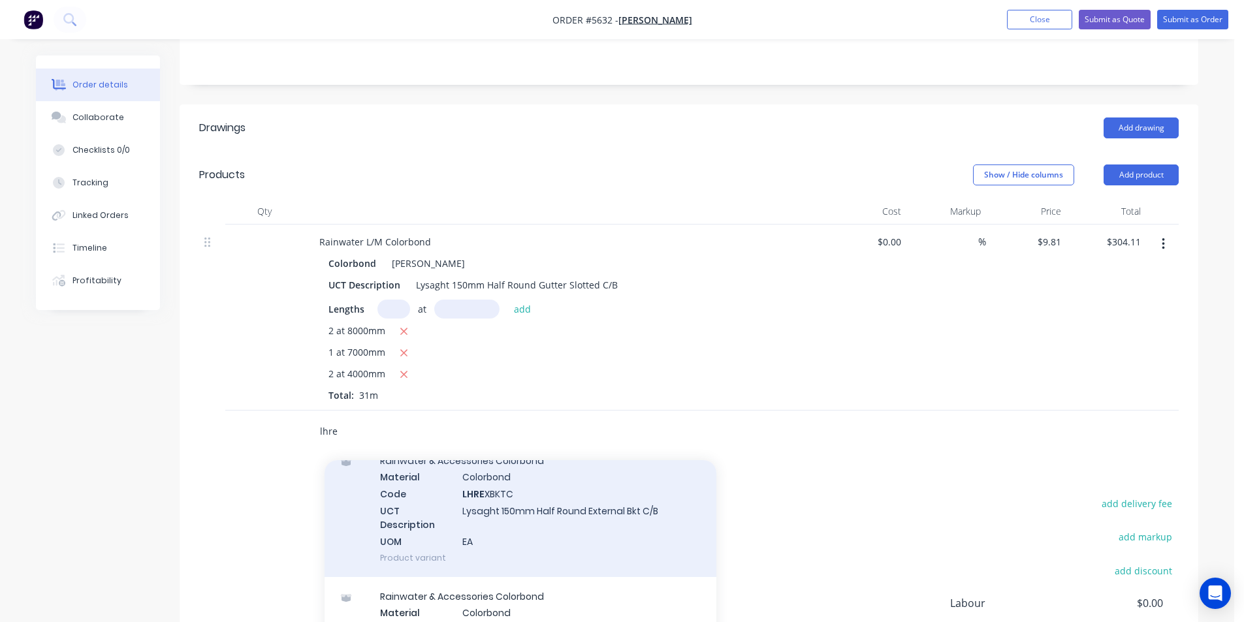
type input "lhre"
click at [545, 502] on div "Rainwater & Accessories Colorbond Material Colorbond Code LHRE XBKTC UCT Descri…" at bounding box center [521, 509] width 392 height 136
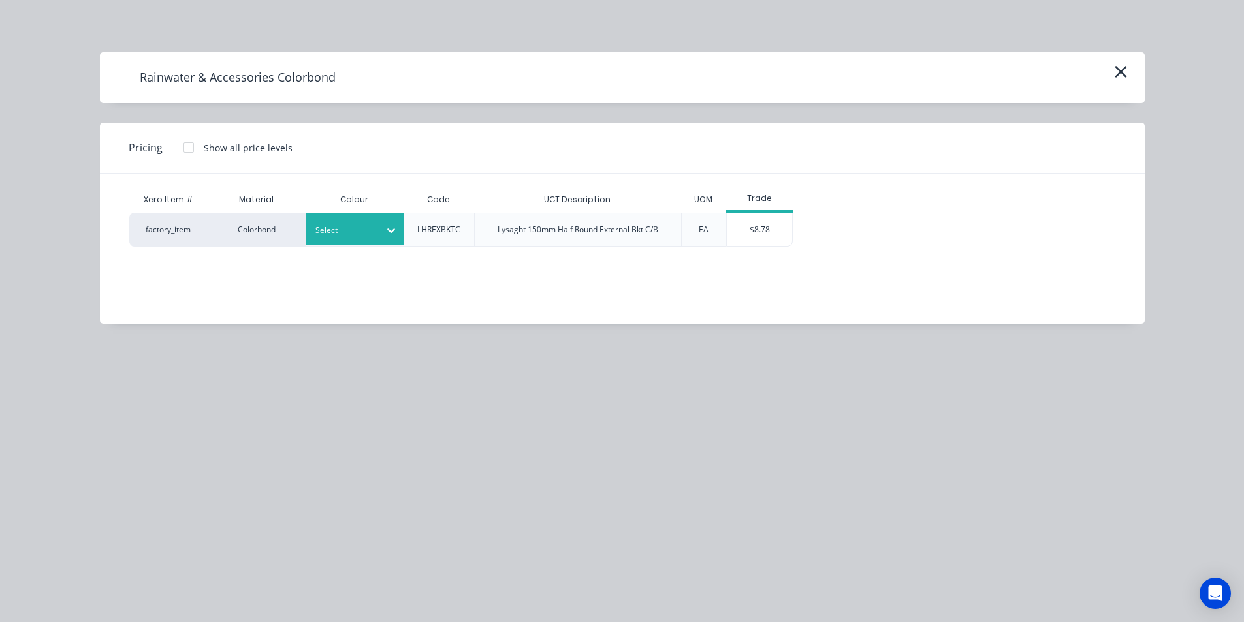
click at [352, 244] on div "Select" at bounding box center [355, 230] width 98 height 32
type input "shal"
click at [383, 266] on div "[PERSON_NAME]" at bounding box center [387, 265] width 163 height 24
click at [775, 226] on div "$8.78" at bounding box center [759, 230] width 65 height 33
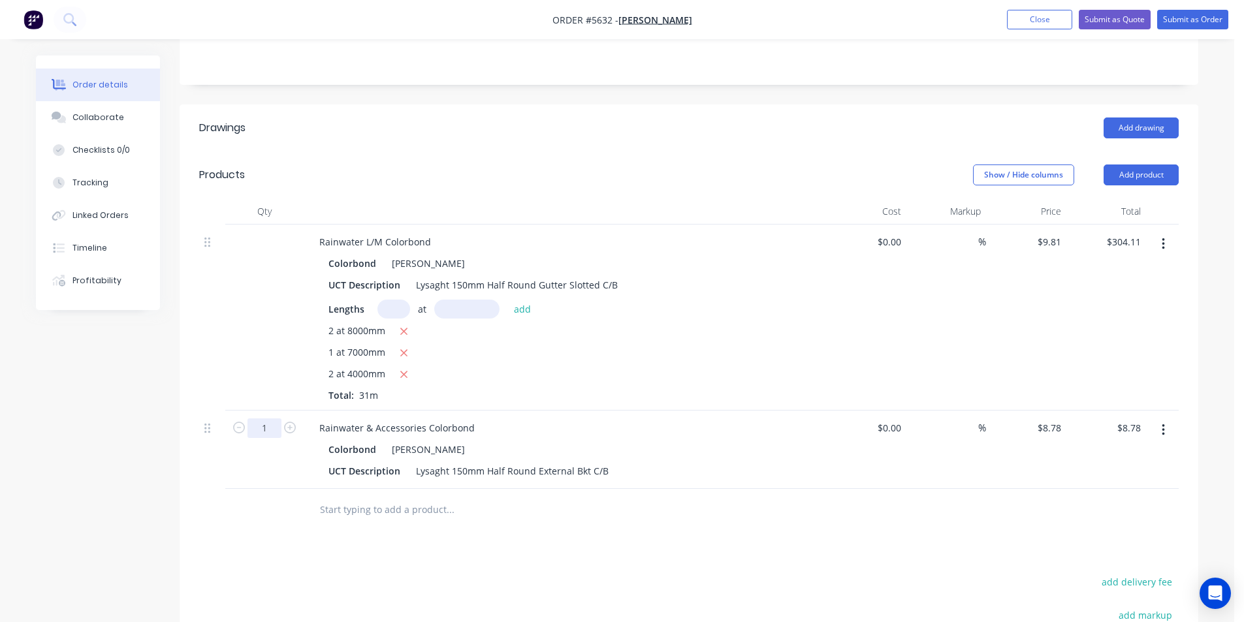
click at [267, 419] on input "1" at bounding box center [264, 429] width 34 height 20
type input "40"
type input "$351.20"
click at [391, 499] on input "text" at bounding box center [449, 510] width 261 height 26
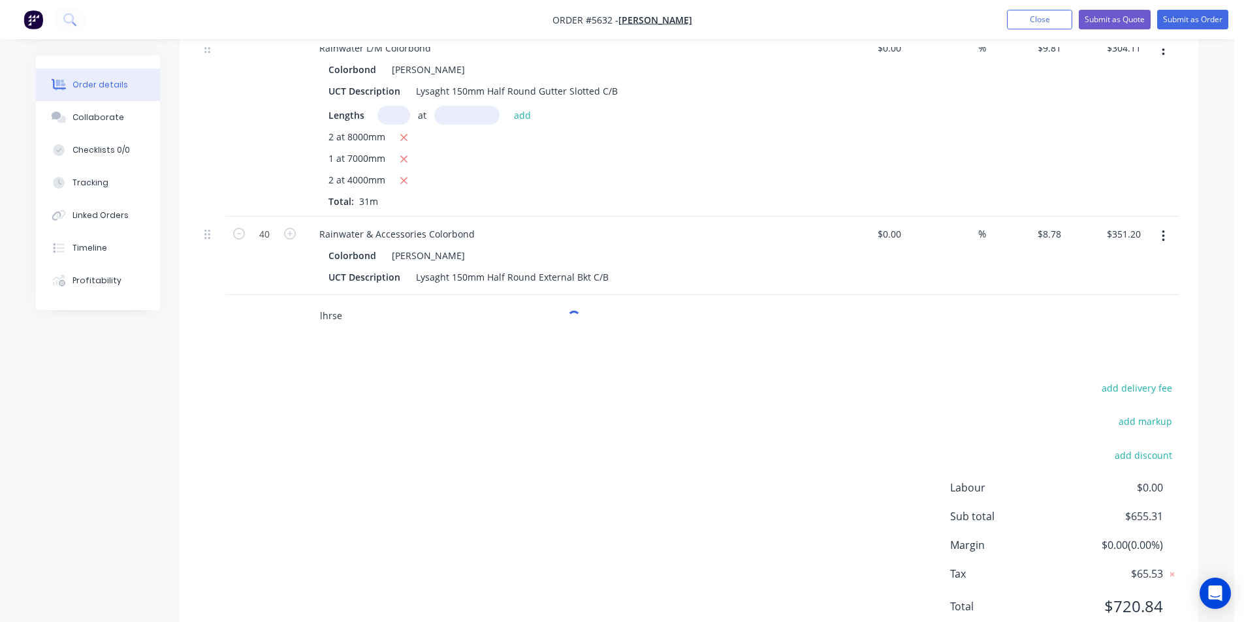
scroll to position [475, 0]
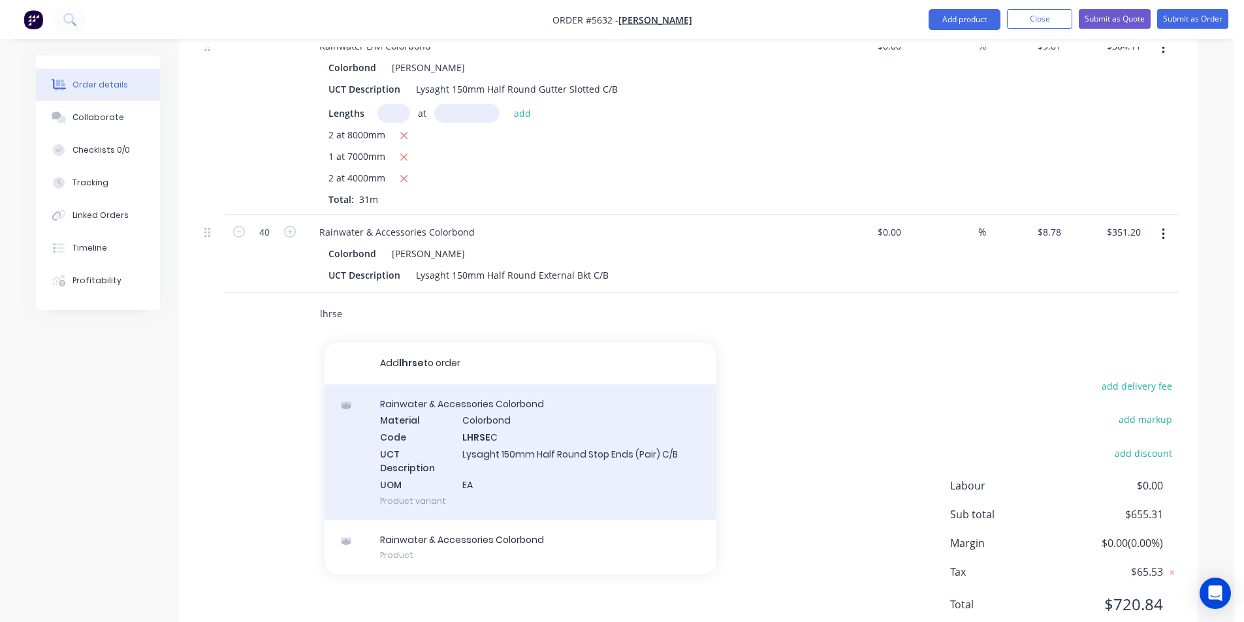
type input "lhrse"
click at [554, 458] on div "Rainwater & Accessories Colorbond Material Colorbond Code LHRSE C UCT Descripti…" at bounding box center [521, 453] width 392 height 136
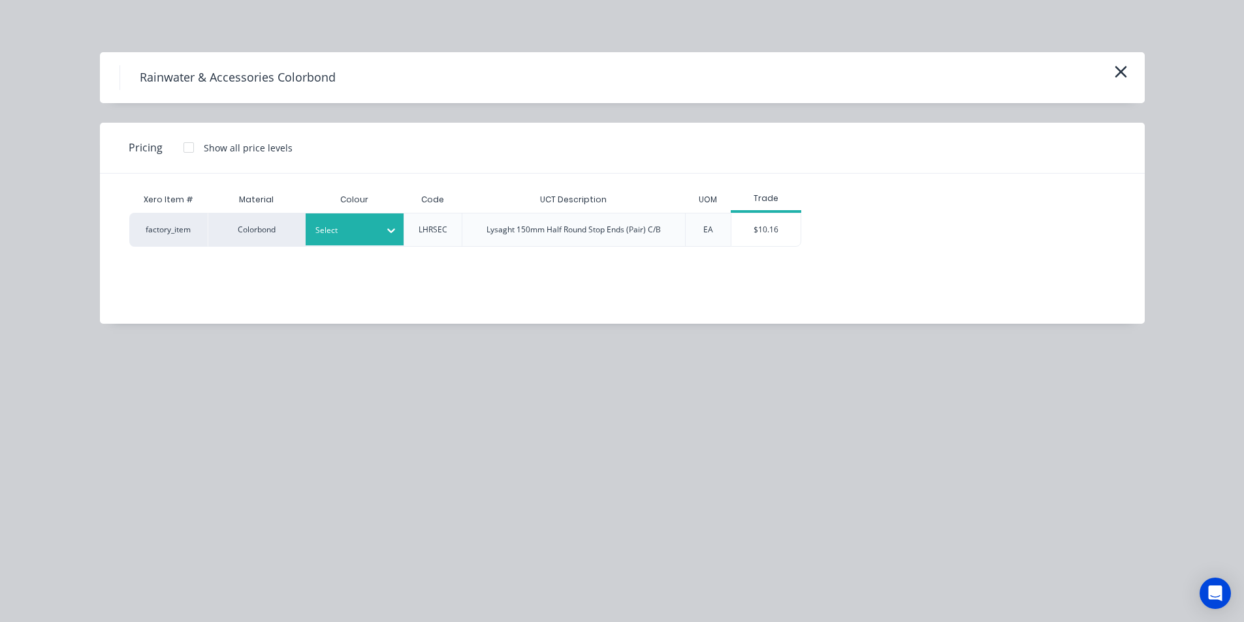
click at [356, 228] on div at bounding box center [344, 230] width 59 height 14
type input "shal"
drag, startPoint x: 382, startPoint y: 279, endPoint x: 390, endPoint y: 272, distance: 10.7
click at [383, 276] on div "[PERSON_NAME]" at bounding box center [387, 265] width 163 height 29
click at [407, 265] on div "[PERSON_NAME]" at bounding box center [387, 265] width 163 height 24
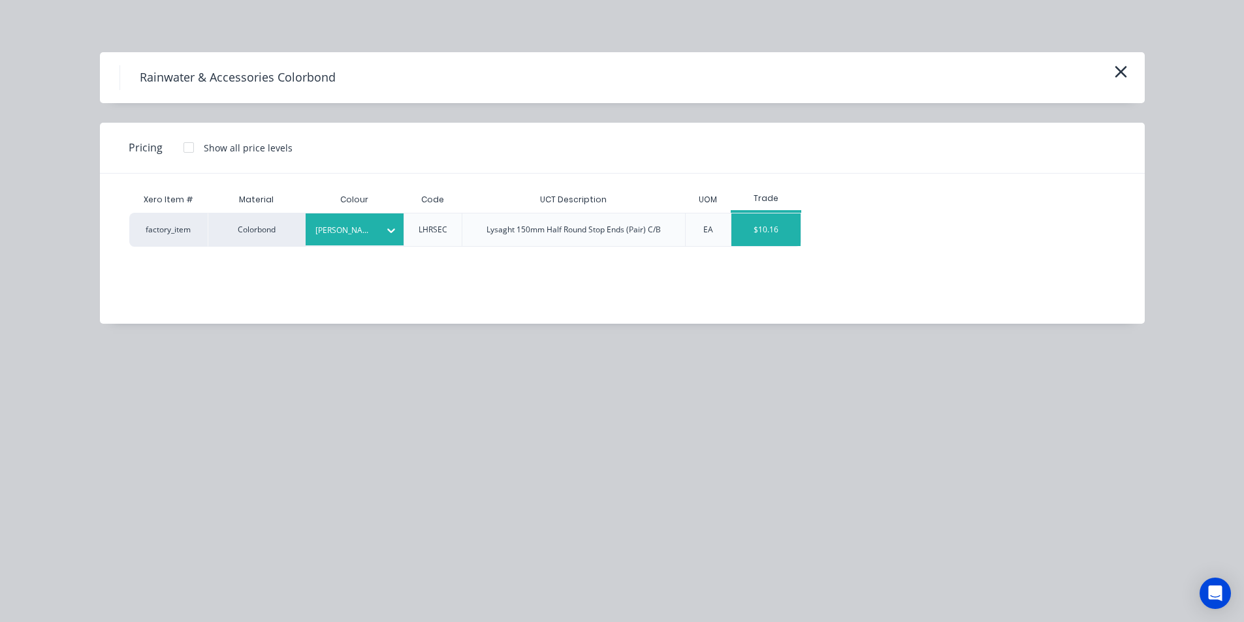
click at [797, 218] on div "$10.16" at bounding box center [766, 230] width 70 height 33
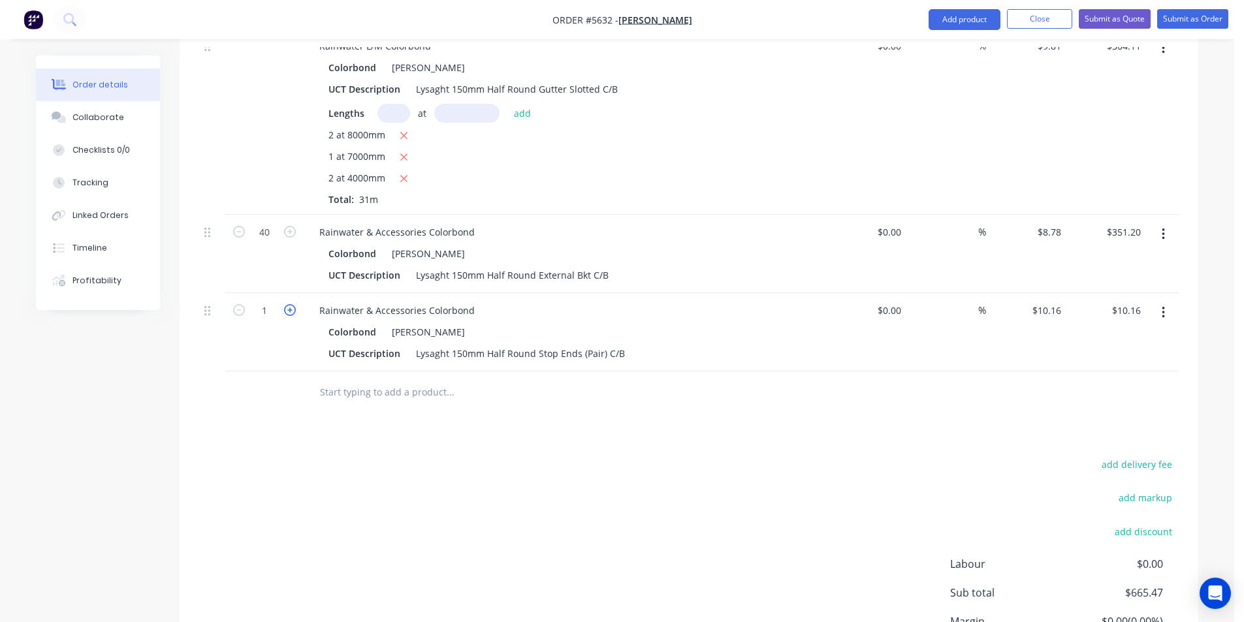
click at [289, 304] on icon "button" at bounding box center [290, 310] width 12 height 12
type input "2"
type input "$20.32"
click at [289, 304] on icon "button" at bounding box center [290, 310] width 12 height 12
type input "3"
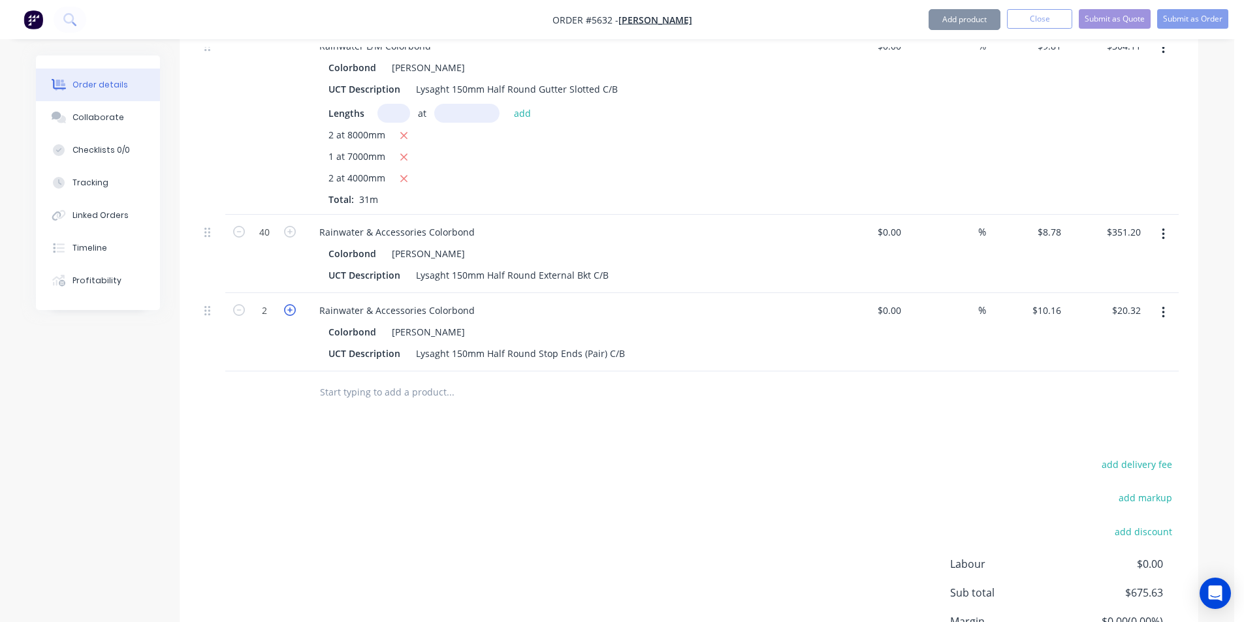
type input "$30.48"
click at [289, 304] on icon "button" at bounding box center [290, 310] width 12 height 12
type input "4"
type input "$40.64"
click at [286, 304] on icon "button" at bounding box center [290, 310] width 12 height 12
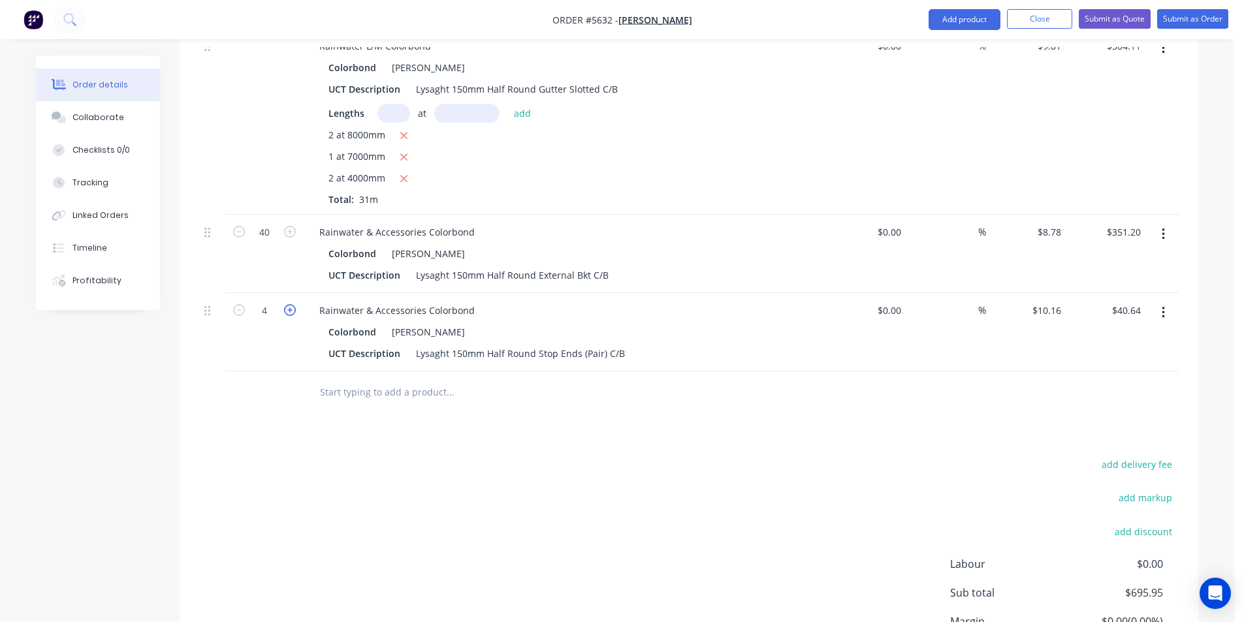
type input "5"
type input "$50.80"
click at [285, 304] on icon "button" at bounding box center [290, 310] width 12 height 12
type input "6"
type input "$60.96"
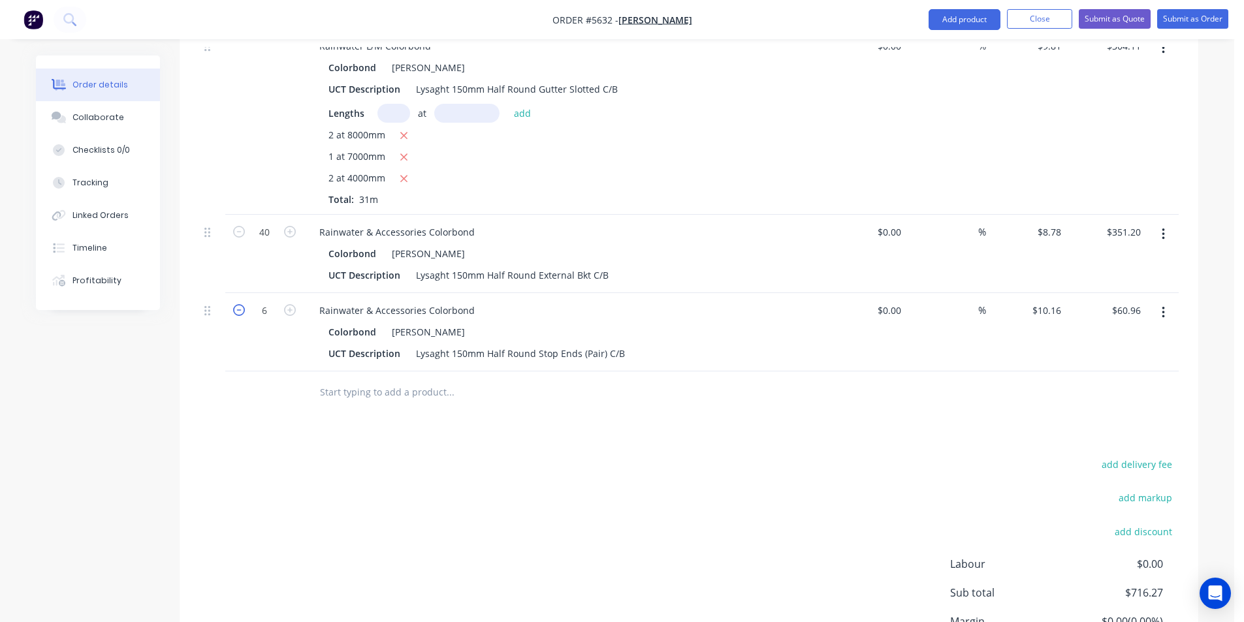
click at [242, 304] on icon "button" at bounding box center [239, 310] width 12 height 12
type input "5"
type input "$50.80"
click at [410, 372] on div at bounding box center [539, 393] width 470 height 42
click at [407, 379] on input "text" at bounding box center [449, 392] width 261 height 26
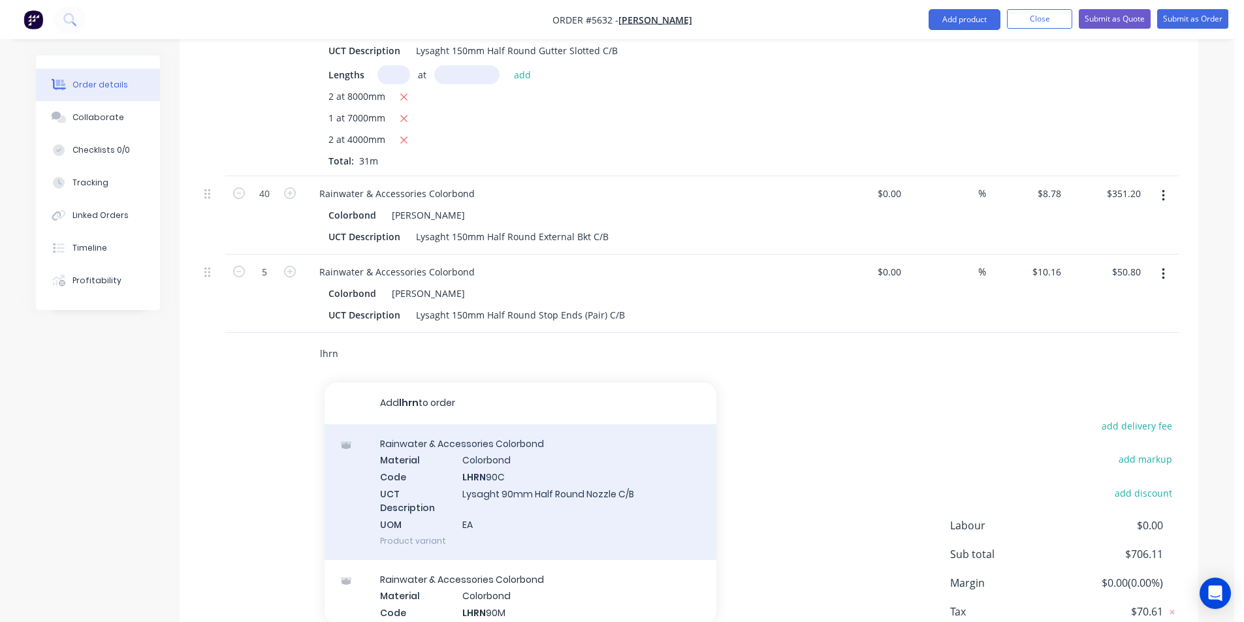
scroll to position [541, 0]
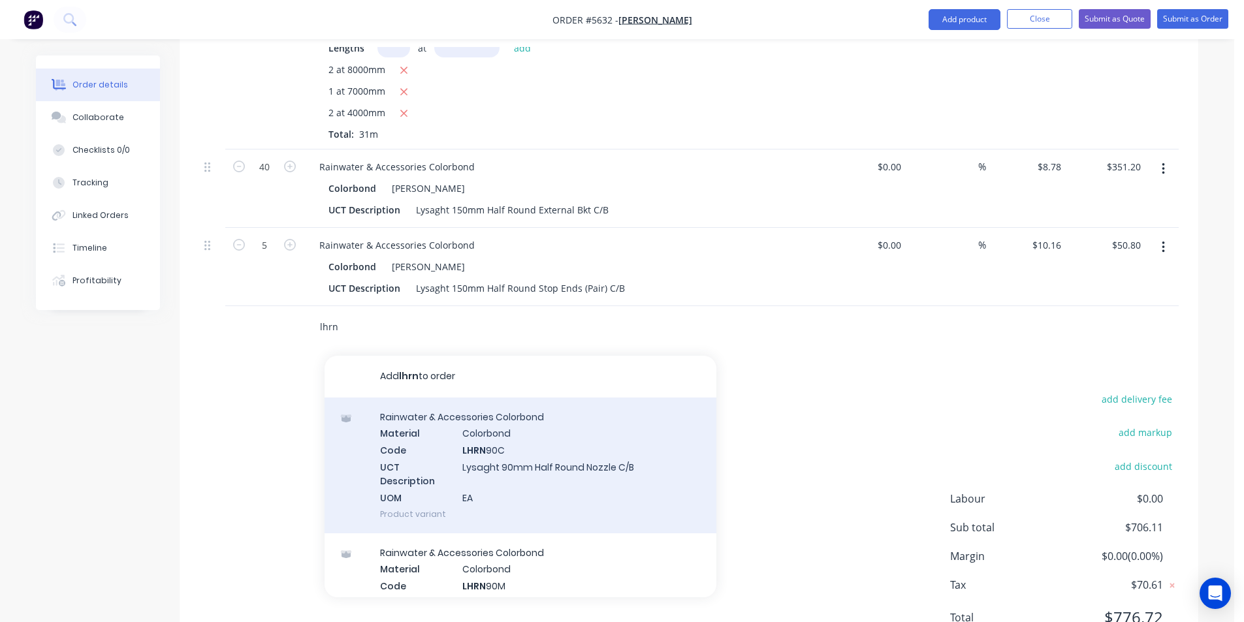
type input "lhrn"
click at [526, 466] on div "Rainwater & Accessories Colorbond Material Colorbond Code LHRN 90C UCT Descript…" at bounding box center [521, 466] width 392 height 136
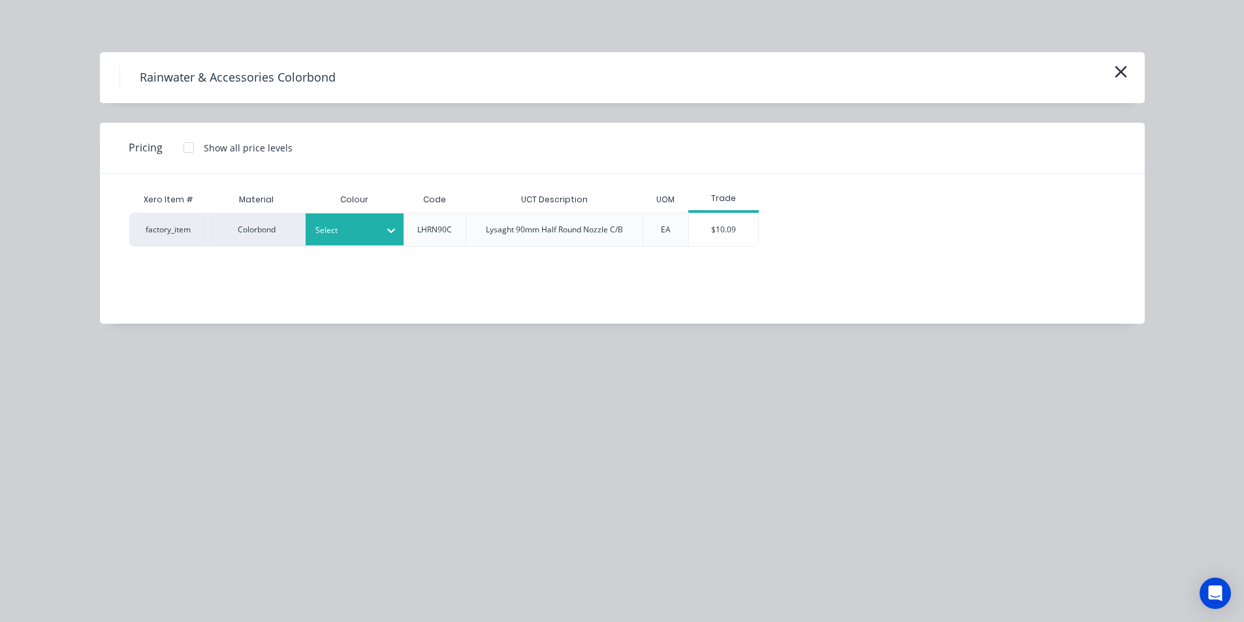
click at [368, 237] on div "Select" at bounding box center [342, 230] width 73 height 17
type input "shal"
click at [402, 256] on div "[PERSON_NAME]" at bounding box center [387, 265] width 163 height 24
click at [707, 234] on div "$10.09" at bounding box center [724, 230] width 70 height 33
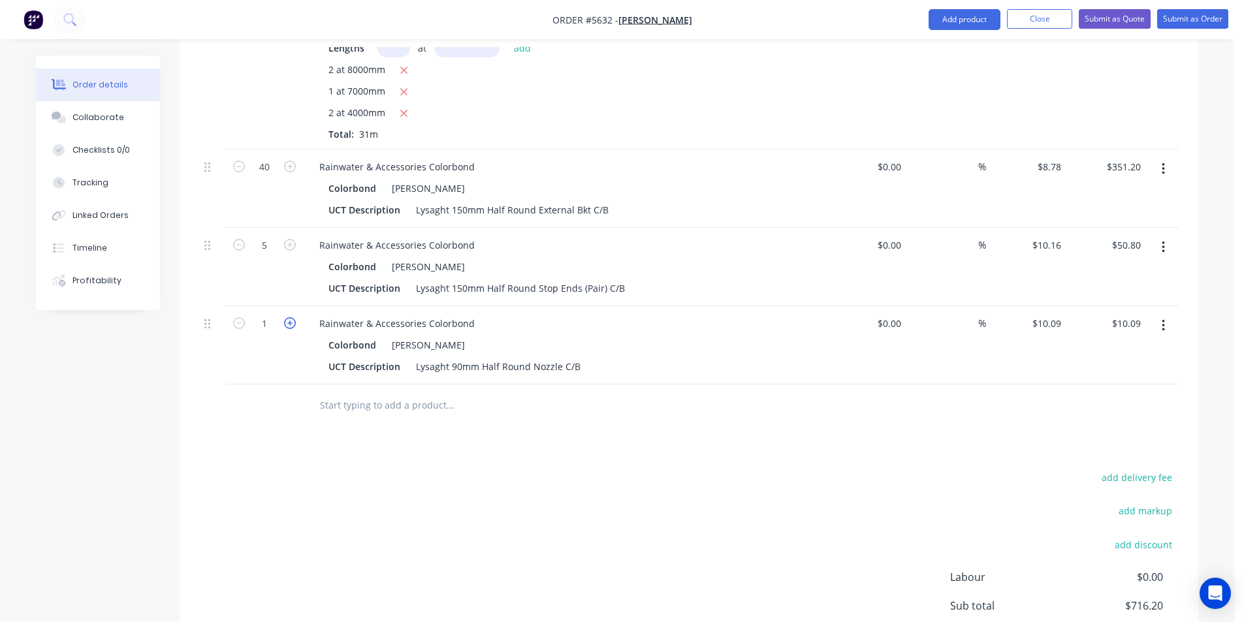
click at [288, 317] on icon "button" at bounding box center [290, 323] width 12 height 12
type input "2"
type input "$20.18"
click at [288, 317] on icon "button" at bounding box center [290, 323] width 12 height 12
type input "3"
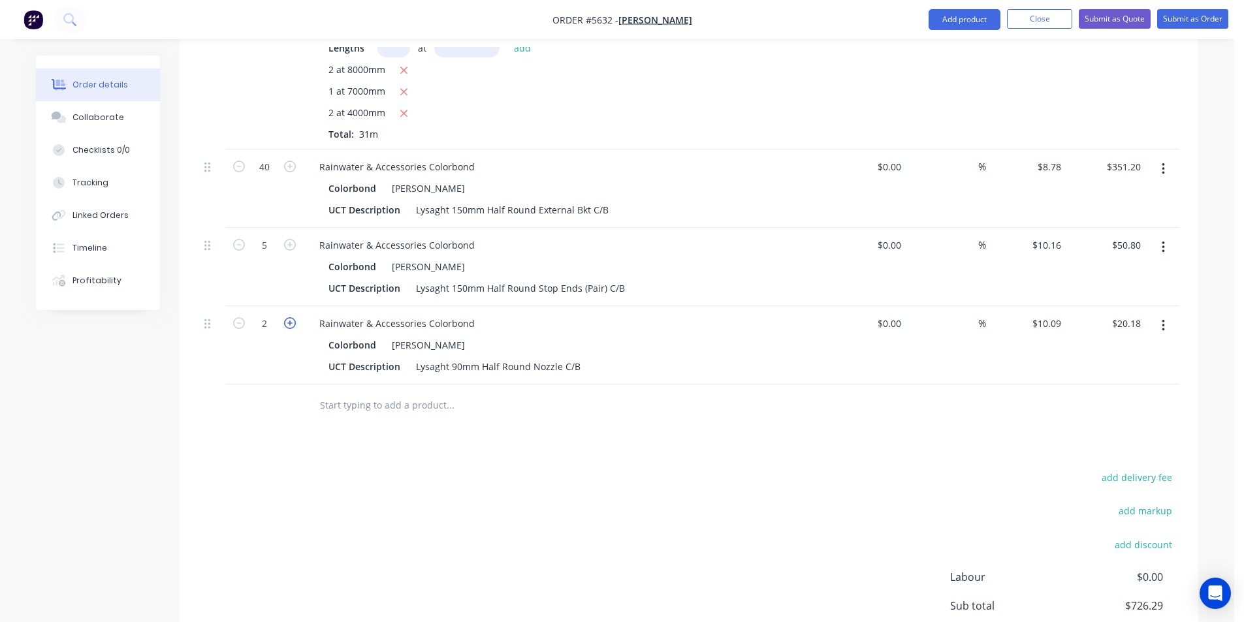
type input "$30.27"
click at [288, 317] on icon "button" at bounding box center [290, 323] width 12 height 12
type input "4"
type input "$40.36"
click at [288, 317] on icon "button" at bounding box center [290, 323] width 12 height 12
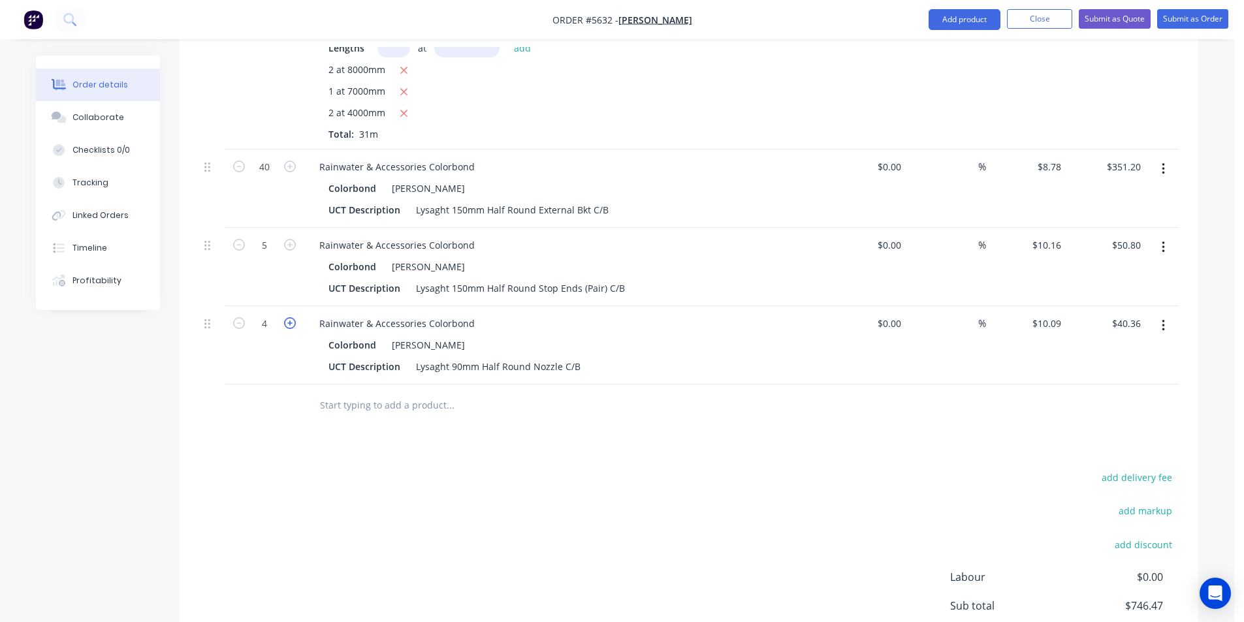
type input "5"
type input "$50.45"
click at [288, 317] on icon "button" at bounding box center [290, 323] width 12 height 12
type input "6"
type input "$60.54"
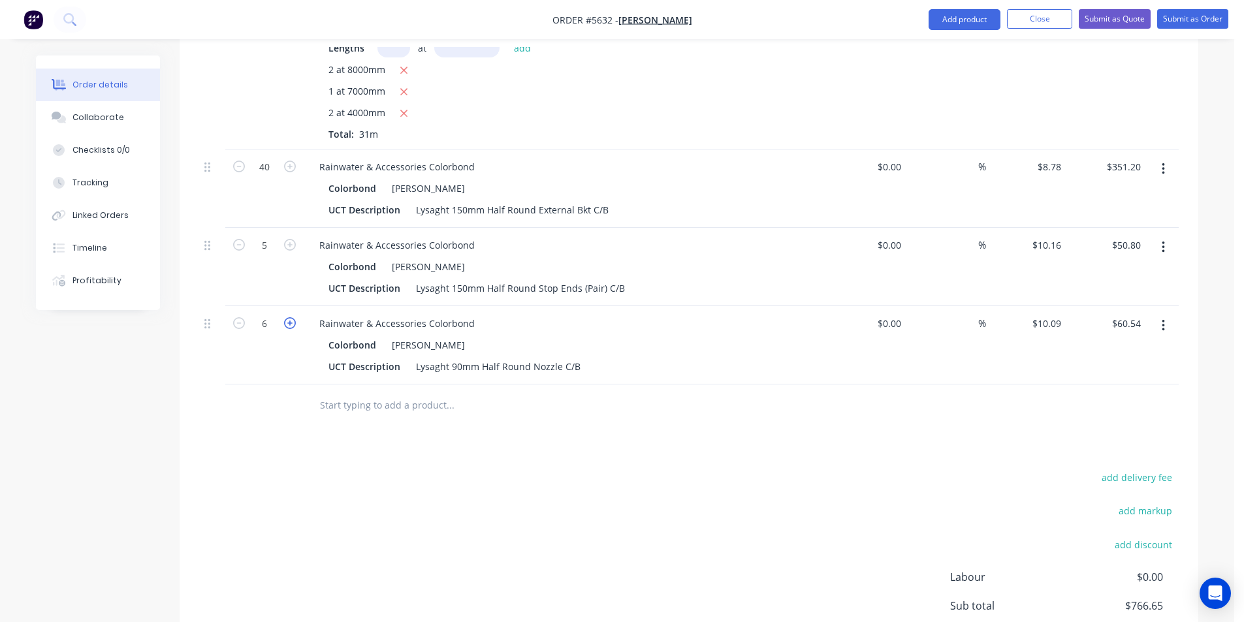
click at [288, 317] on icon "button" at bounding box center [290, 323] width 12 height 12
type input "7"
type input "$70.63"
click at [360, 392] on input "text" at bounding box center [449, 405] width 261 height 26
type input "s"
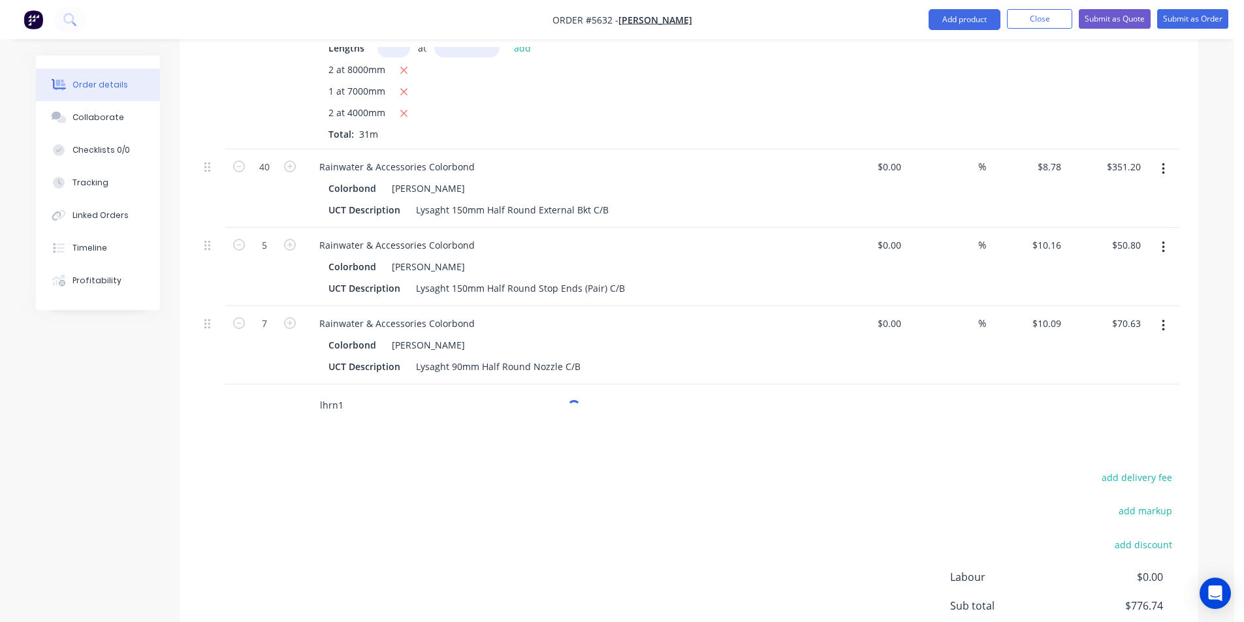
type input "lhrn"
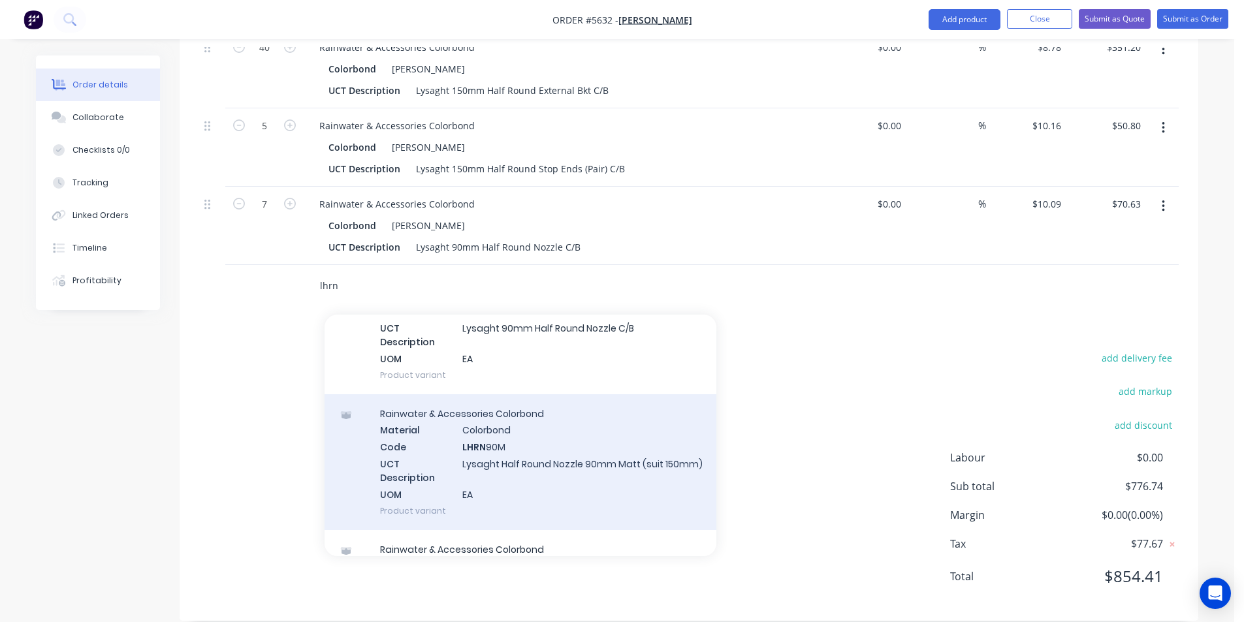
scroll to position [61, 0]
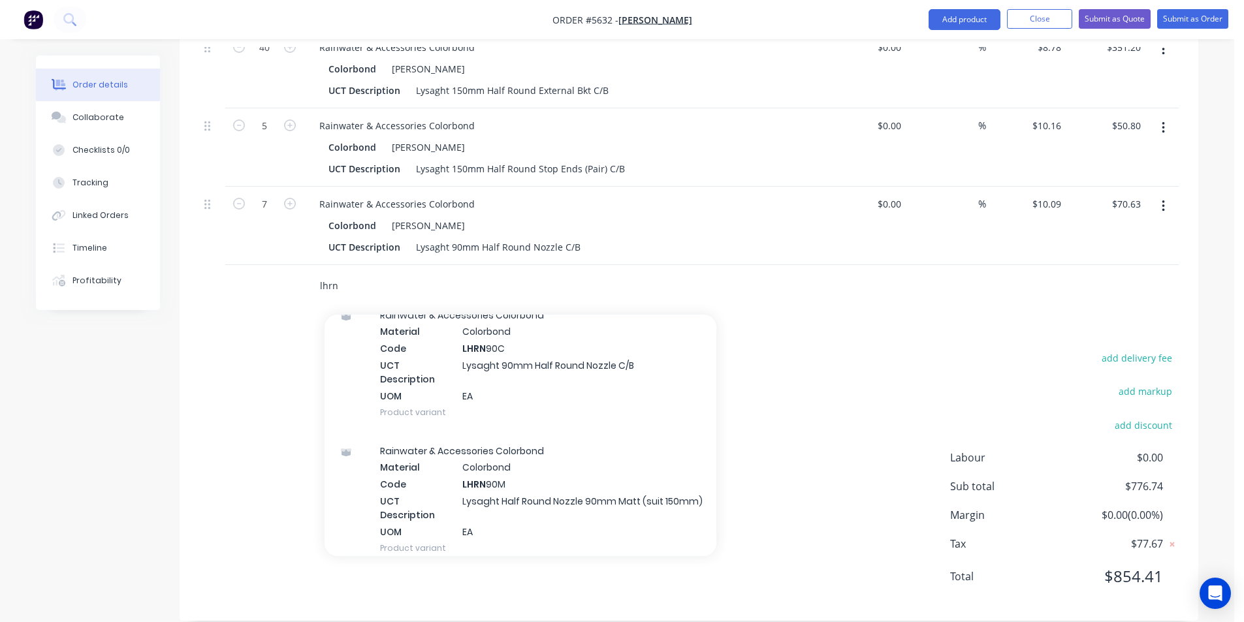
drag, startPoint x: 381, startPoint y: 276, endPoint x: 315, endPoint y: 268, distance: 65.9
click at [315, 273] on div "lhrn Add lhrn to order Rainwater & Accessories Colorbond Material Colorbond Cod…" at bounding box center [505, 286] width 392 height 26
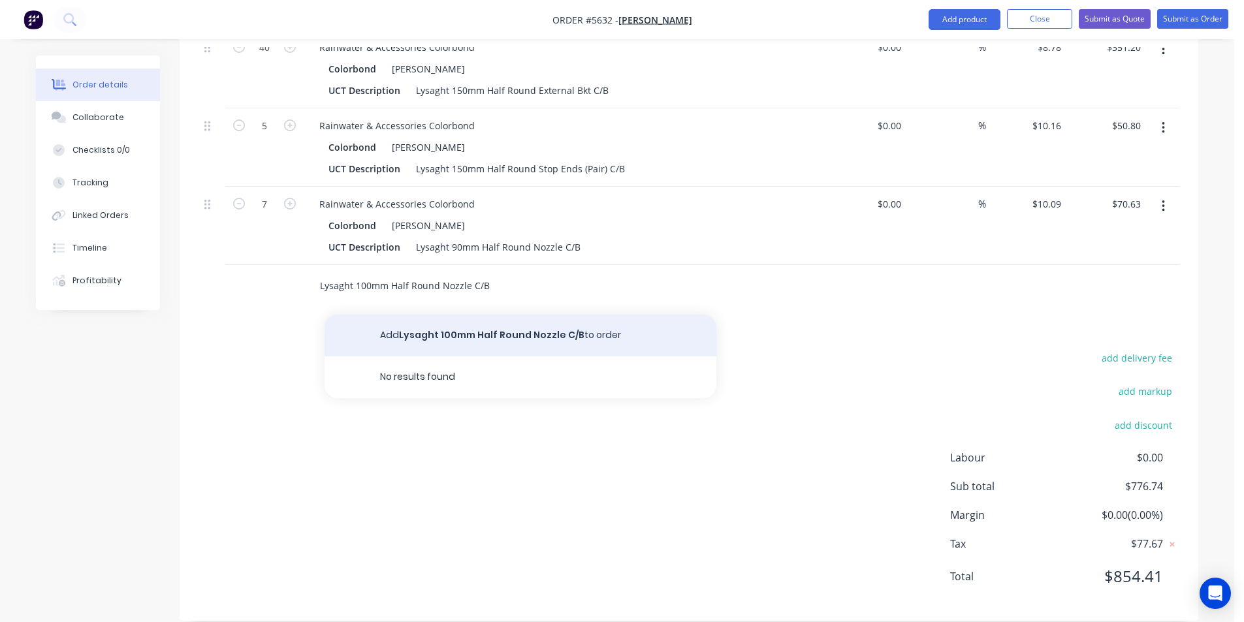
type input "Lysaght 100mm Half Round Nozzle C/B"
click at [531, 316] on button "Add Lysaght 100mm Half Round Nozzle C/B to order" at bounding box center [521, 336] width 392 height 42
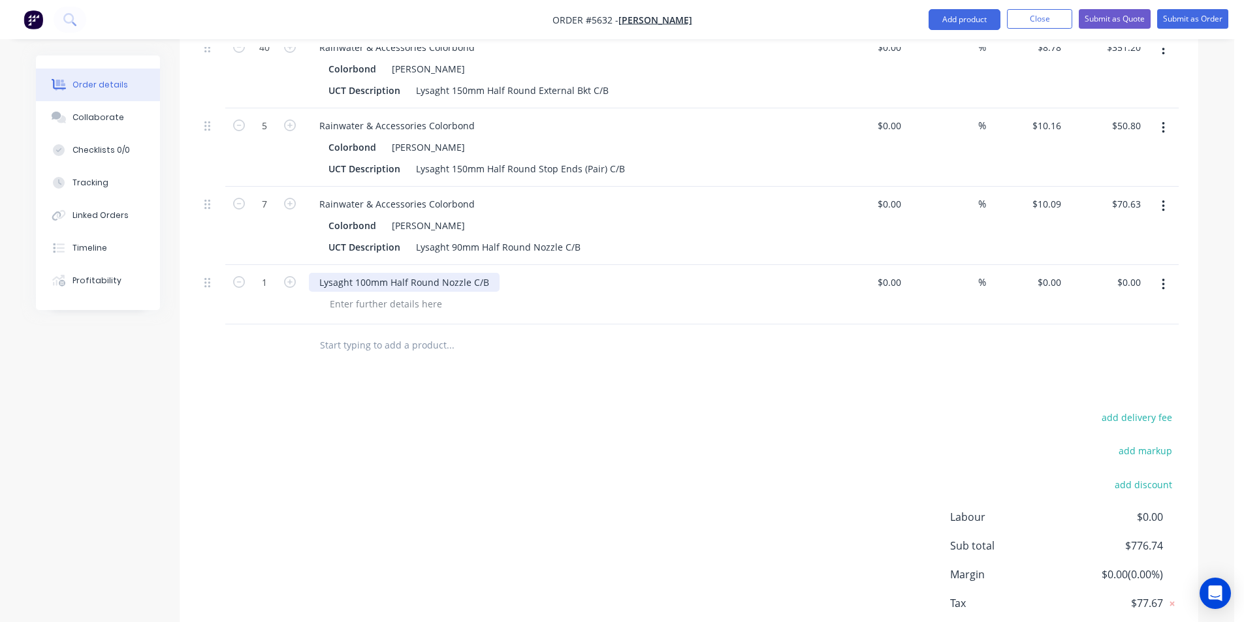
click at [320, 273] on div "Lysaght 100mm Half Round Nozzle C/B" at bounding box center [404, 282] width 191 height 19
click at [401, 346] on input "text" at bounding box center [449, 345] width 261 height 26
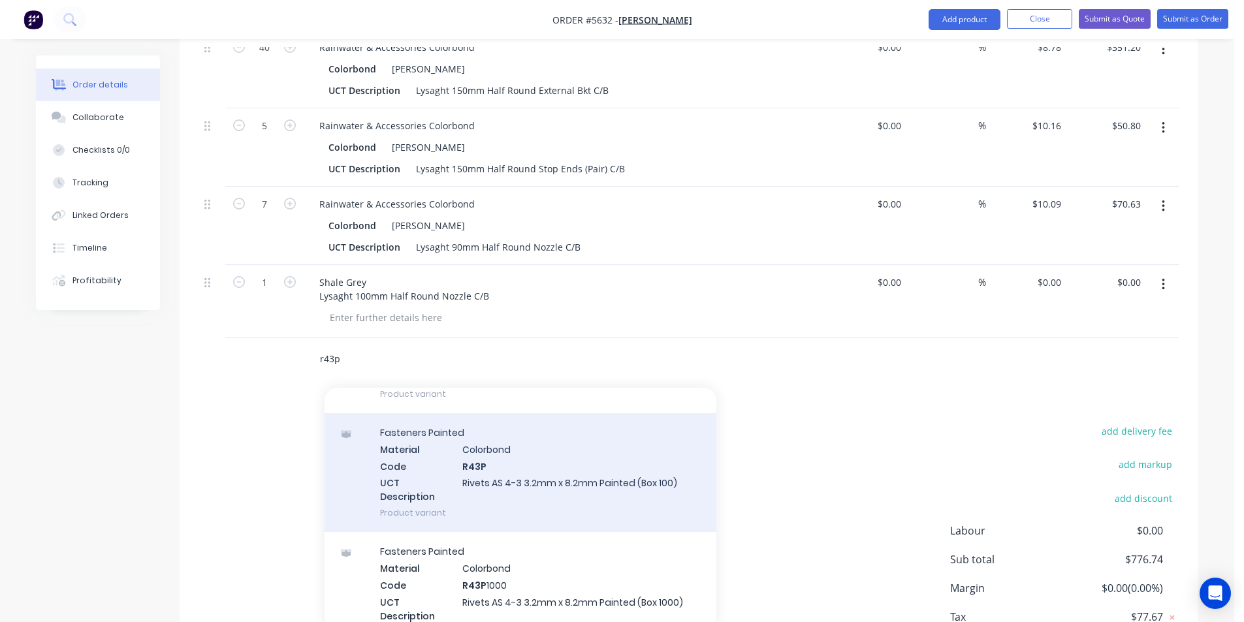
scroll to position [392, 0]
type input "r43p"
click at [588, 470] on div "Fasteners Painted Material Colorbond Code R43P UCT Description Rivets AS 4-3 3.…" at bounding box center [521, 470] width 392 height 119
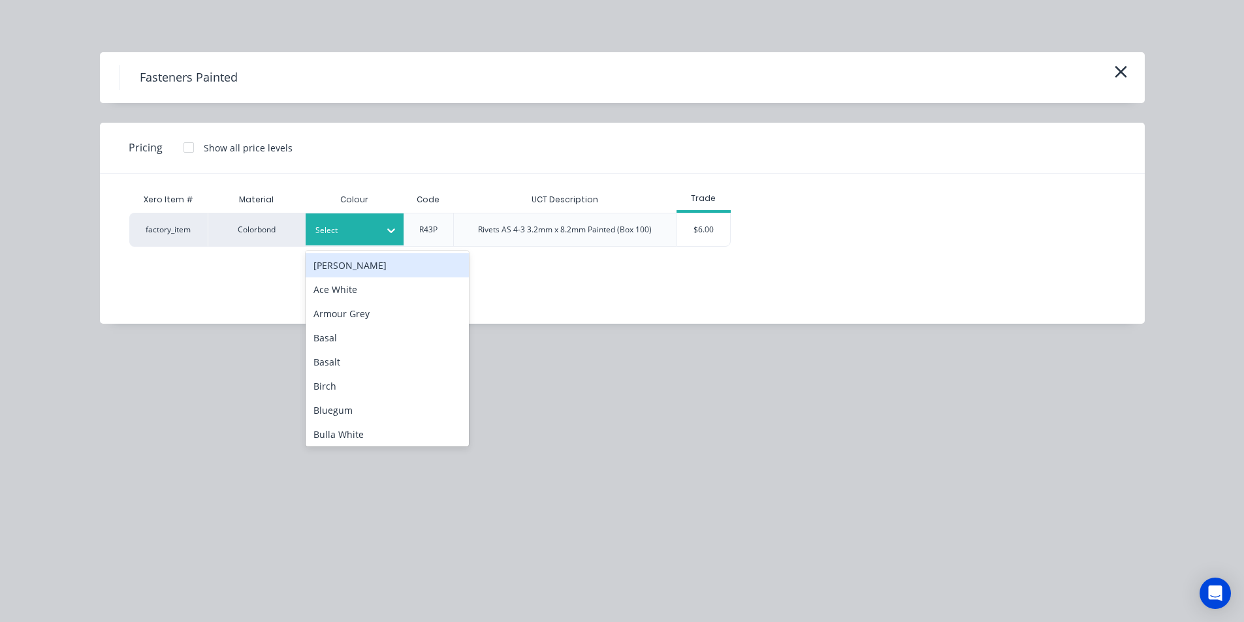
click at [362, 227] on div at bounding box center [344, 230] width 59 height 14
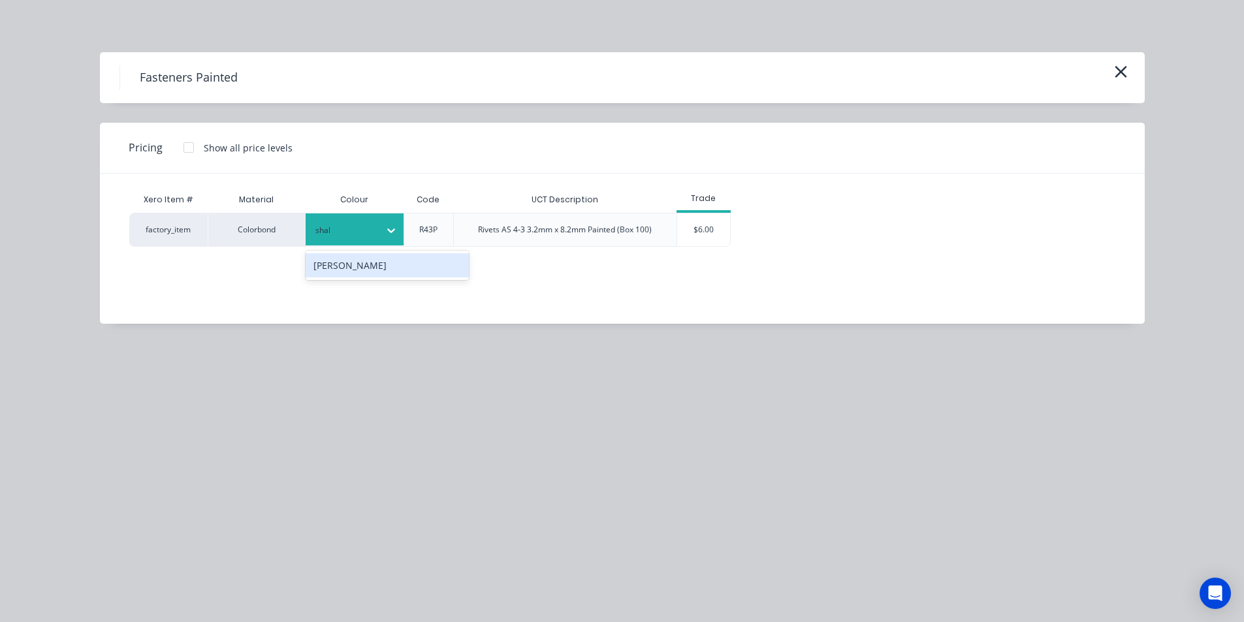
type input "shale"
drag, startPoint x: 383, startPoint y: 261, endPoint x: 686, endPoint y: 246, distance: 304.1
click at [387, 260] on div "[PERSON_NAME]" at bounding box center [387, 265] width 163 height 24
drag, startPoint x: 744, startPoint y: 231, endPoint x: 718, endPoint y: 234, distance: 26.4
click at [742, 229] on div "factory_item Colorbond Shale Grey R43P Rivets AS 4-3 3.2mm x 8.2mm Painted (Box…" at bounding box center [612, 230] width 966 height 34
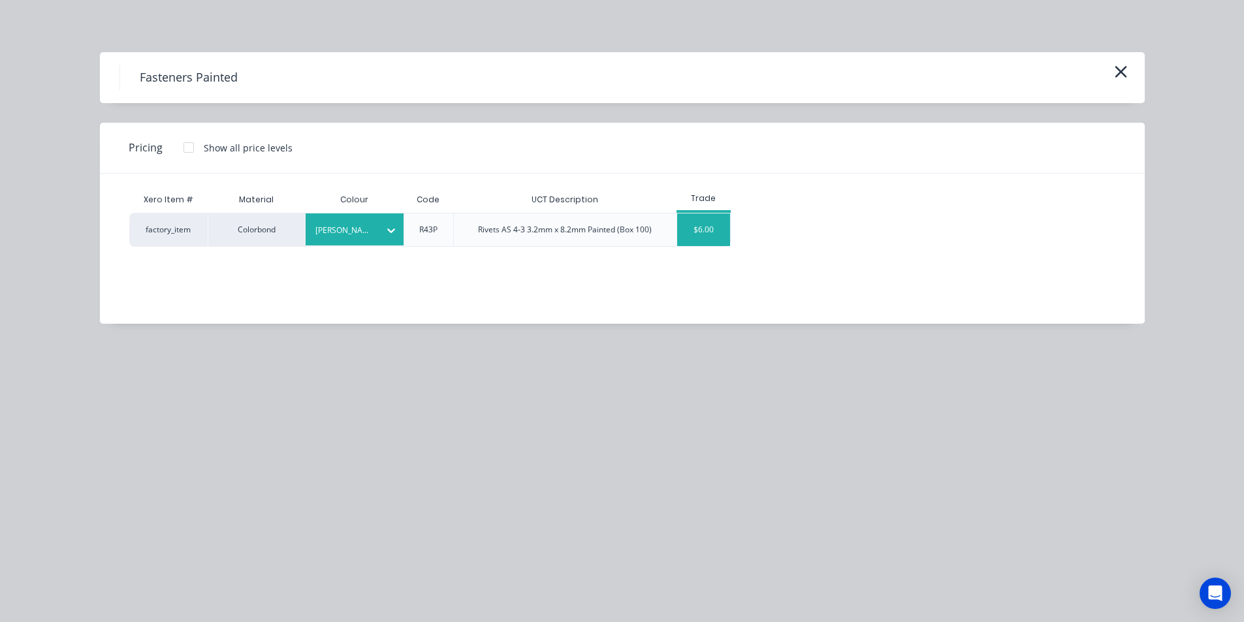
click at [709, 238] on div "$6.00" at bounding box center [703, 230] width 53 height 33
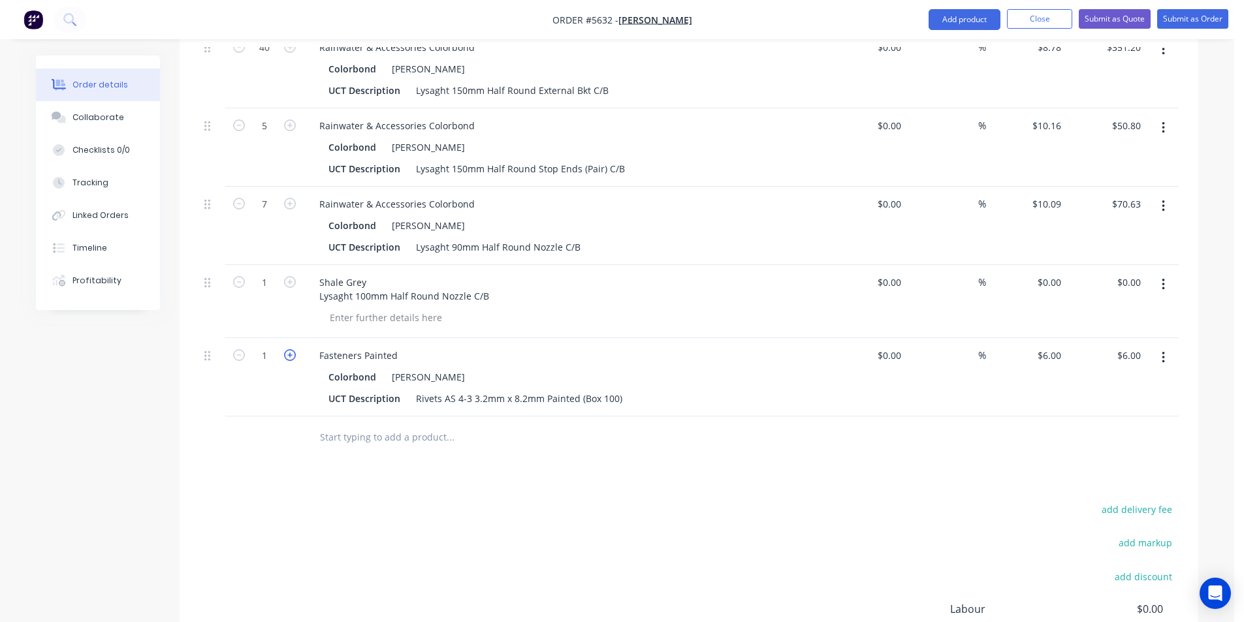
click at [288, 349] on icon "button" at bounding box center [290, 355] width 12 height 12
type input "2"
type input "$12.00"
click at [288, 349] on icon "button" at bounding box center [290, 355] width 12 height 12
type input "3"
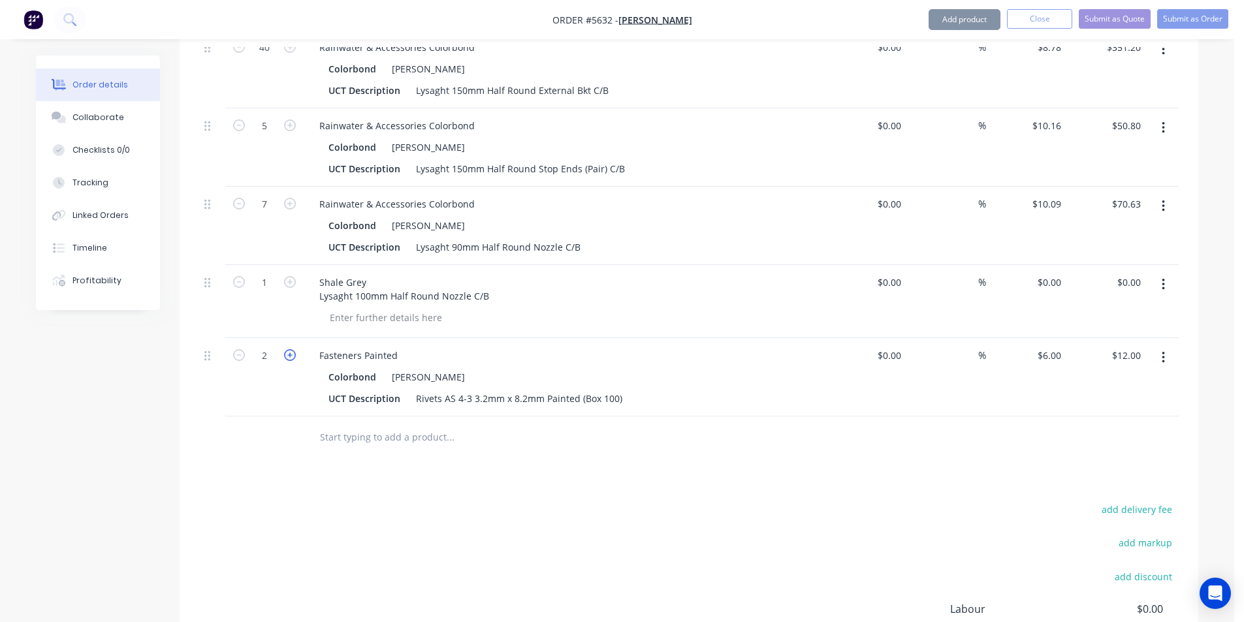
type input "$18.00"
click at [387, 424] on input "text" at bounding box center [449, 437] width 261 height 26
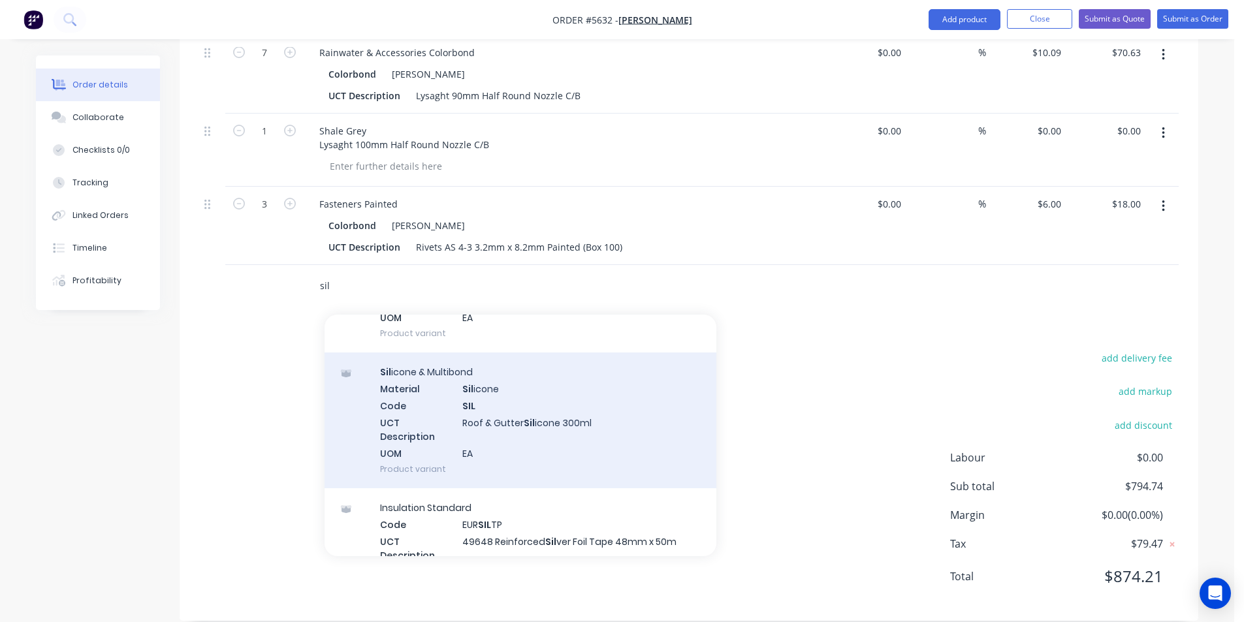
scroll to position [196, 0]
type input "sil"
click at [593, 421] on div "Sil icone & Multibond Material Sil icone Code SIL UCT Description Roof & Gutter…" at bounding box center [521, 419] width 392 height 136
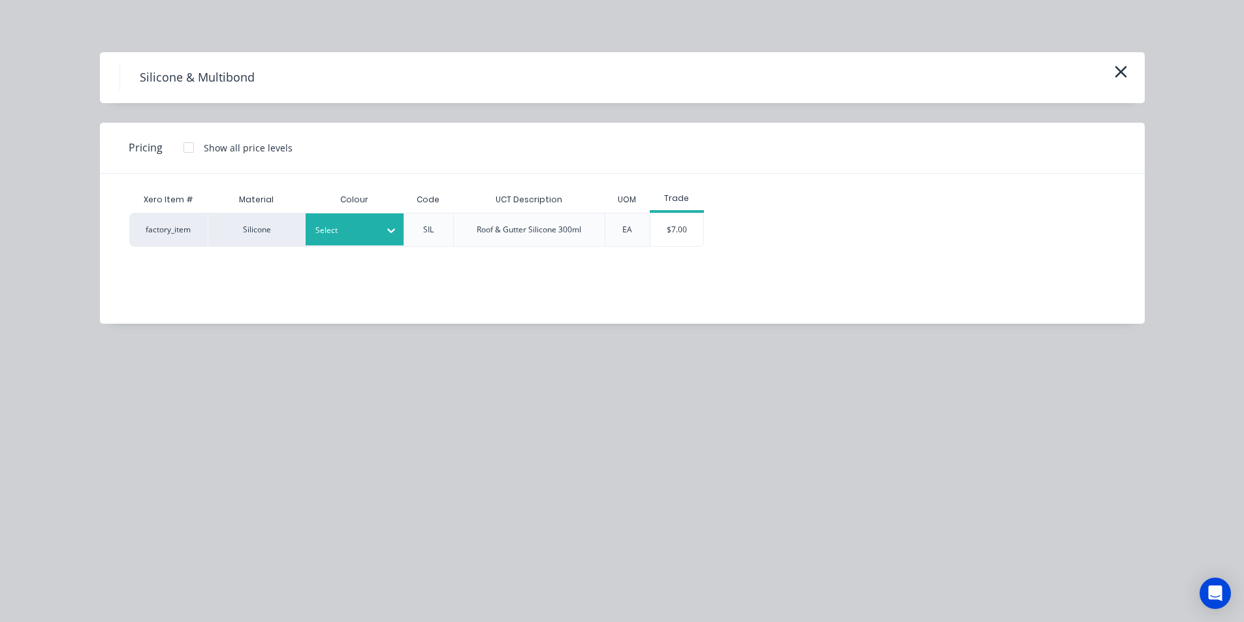
click at [390, 242] on div at bounding box center [391, 230] width 24 height 32
type input "clea"
click at [413, 273] on div "Clear" at bounding box center [387, 265] width 163 height 24
click at [695, 225] on div "$7.00" at bounding box center [676, 230] width 53 height 33
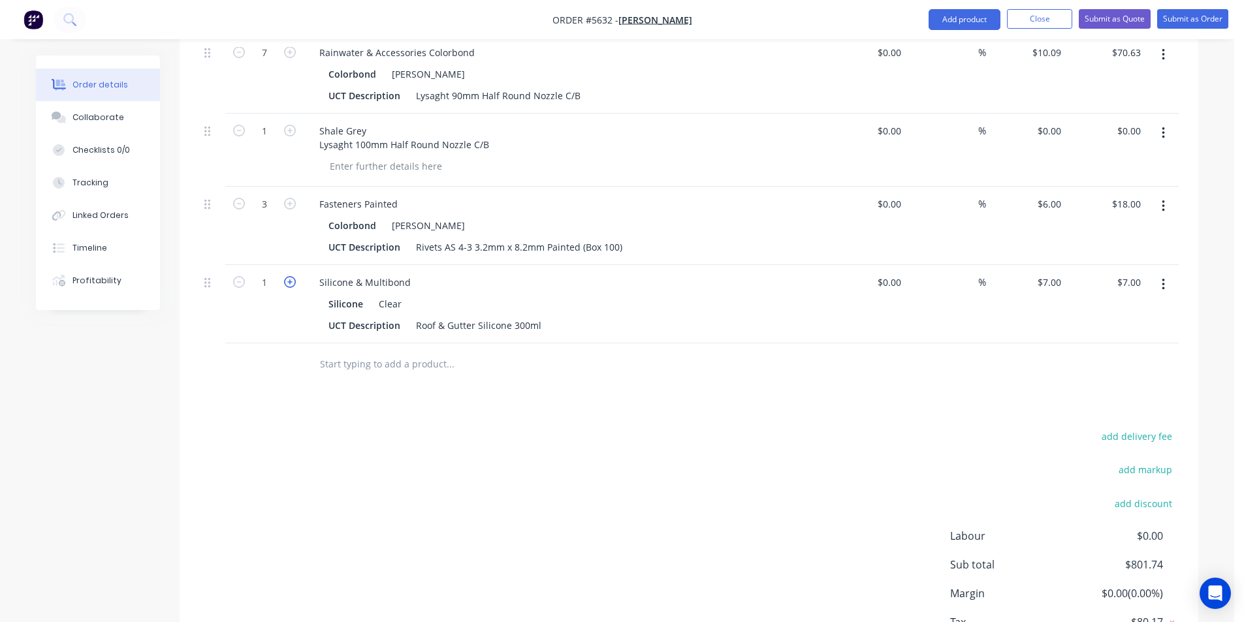
click at [288, 276] on icon "button" at bounding box center [290, 282] width 12 height 12
type input "2"
type input "$14.00"
click at [288, 276] on icon "button" at bounding box center [290, 282] width 12 height 12
type input "3"
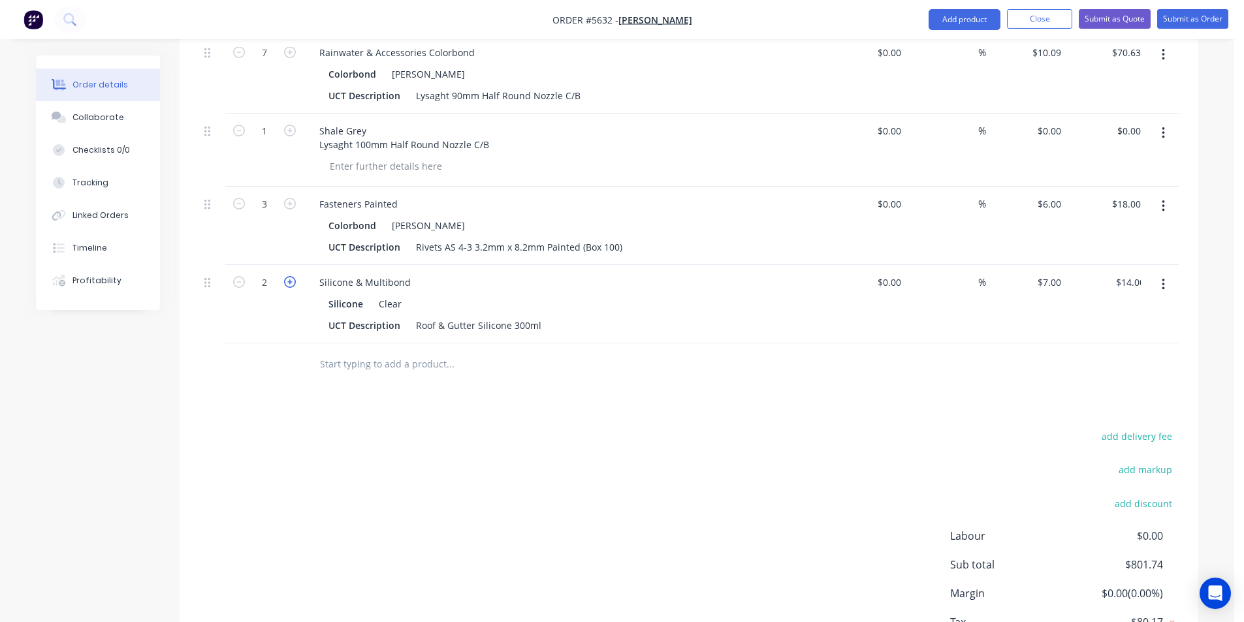
type input "$21.00"
click at [288, 276] on icon "button" at bounding box center [290, 282] width 12 height 12
type input "4"
type input "$28.00"
click at [288, 276] on icon "button" at bounding box center [290, 282] width 12 height 12
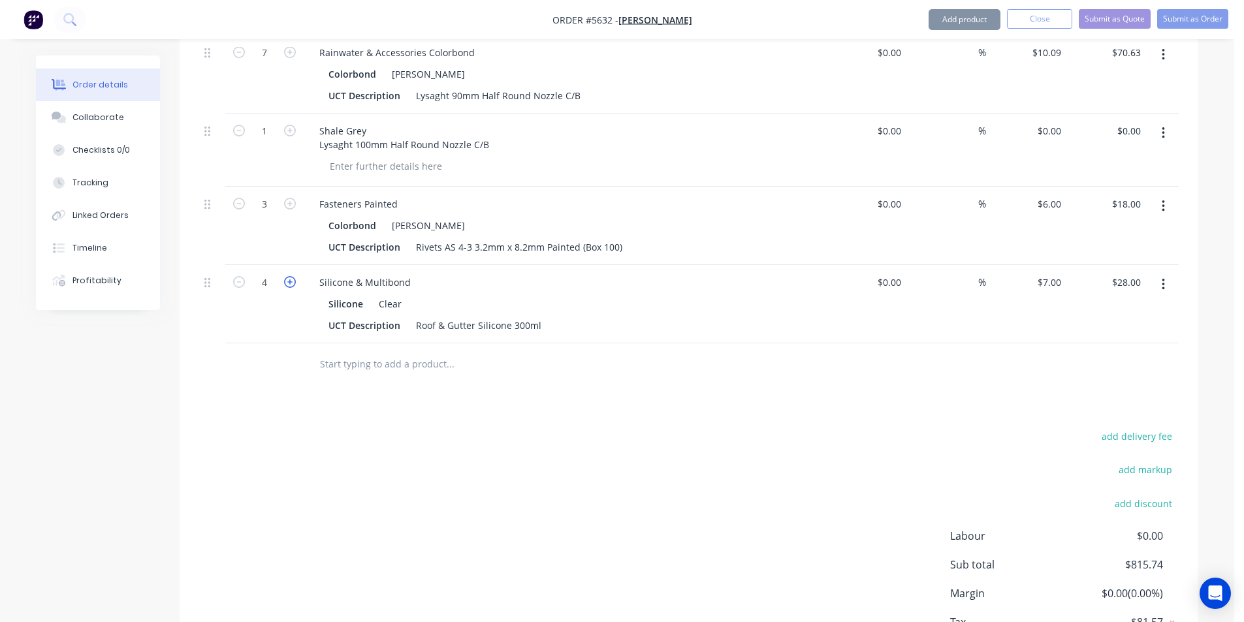
type input "5"
type input "$35.00"
click at [374, 351] on input "text" at bounding box center [449, 364] width 261 height 26
type input "s"
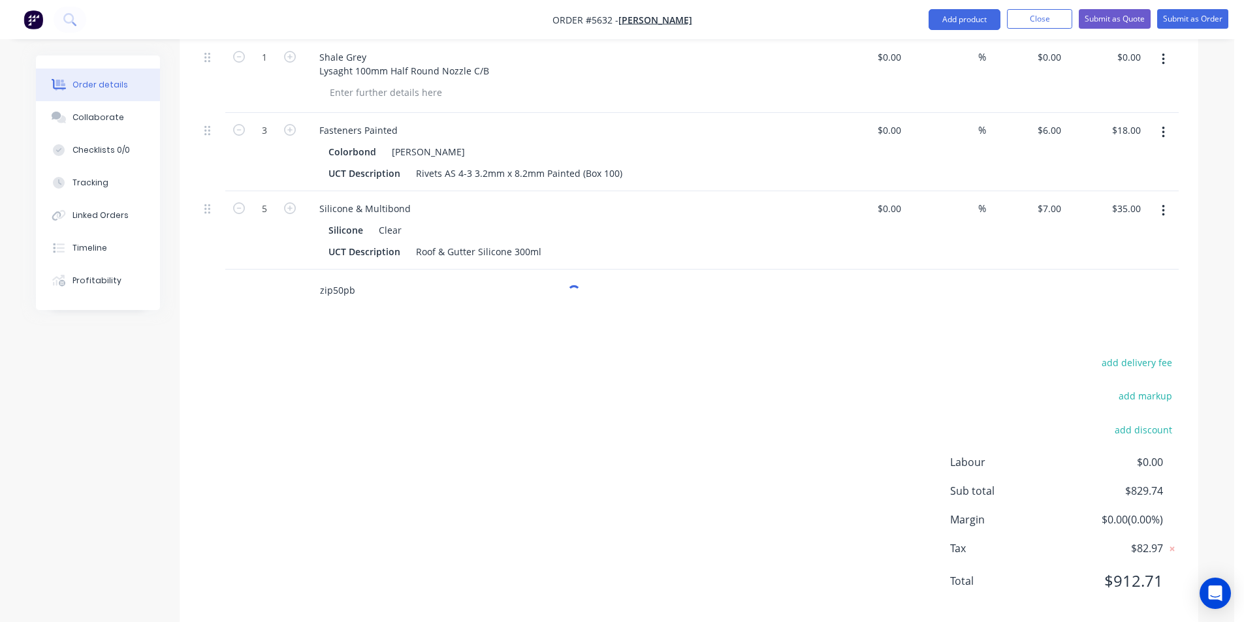
scroll to position [890, 0]
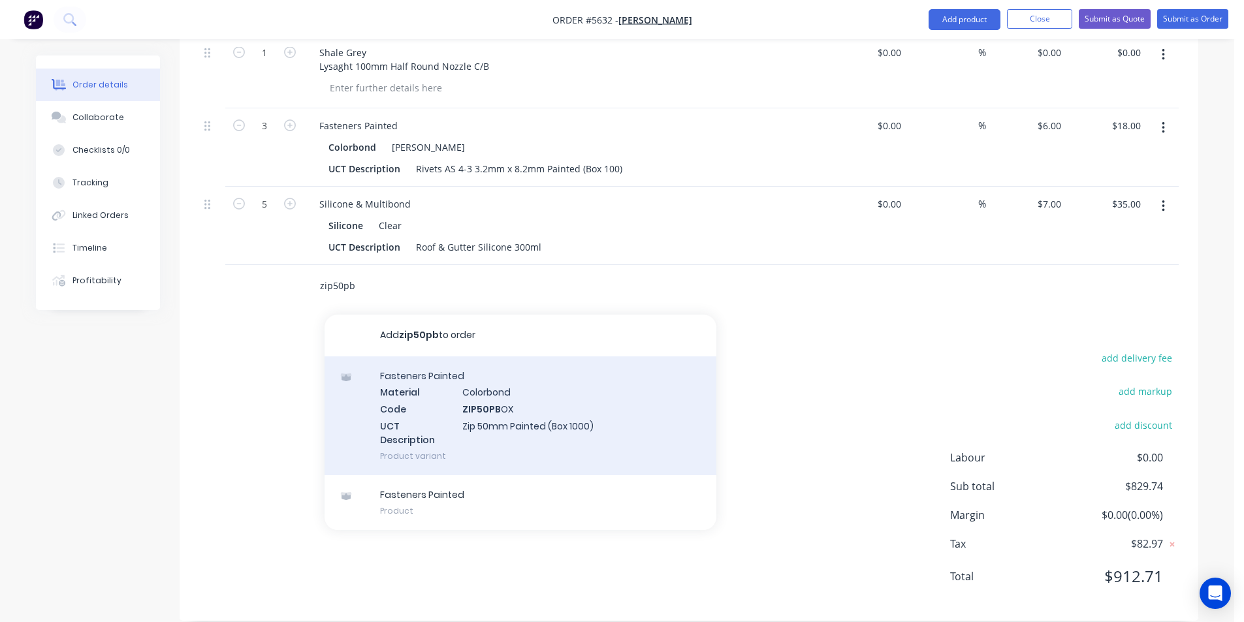
type input "zip50pb"
click at [624, 426] on div "Fasteners Painted Material Colorbond Code ZIP50PB OX UCT Description Zip 50mm P…" at bounding box center [521, 416] width 392 height 119
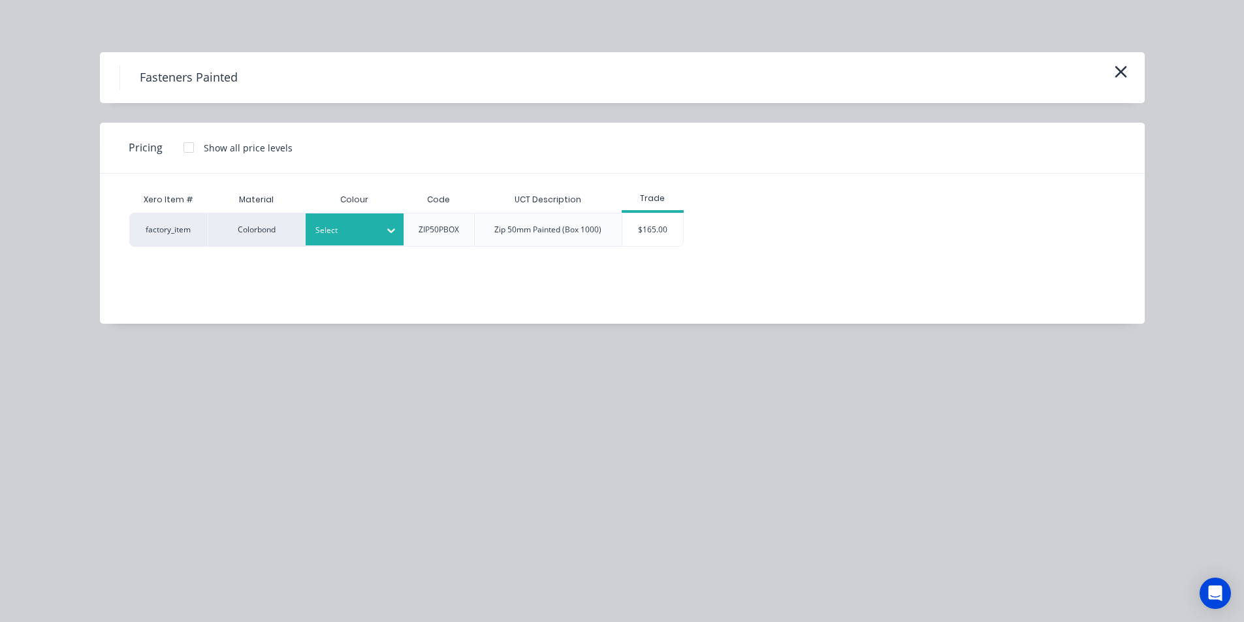
click at [370, 233] on div at bounding box center [344, 230] width 59 height 14
type input "shale"
drag, startPoint x: 408, startPoint y: 271, endPoint x: 532, endPoint y: 249, distance: 125.4
click at [409, 270] on div "[PERSON_NAME]" at bounding box center [387, 265] width 163 height 24
drag, startPoint x: 663, startPoint y: 219, endPoint x: 660, endPoint y: 227, distance: 8.5
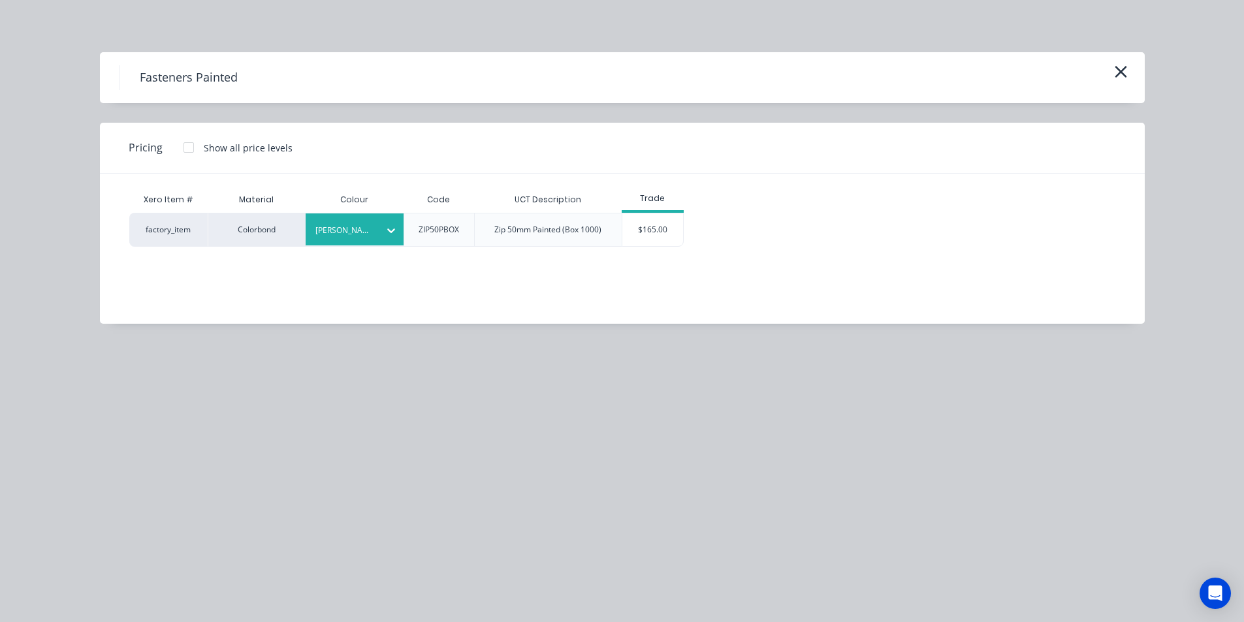
click at [663, 217] on div "$165.00" at bounding box center [652, 230] width 61 height 33
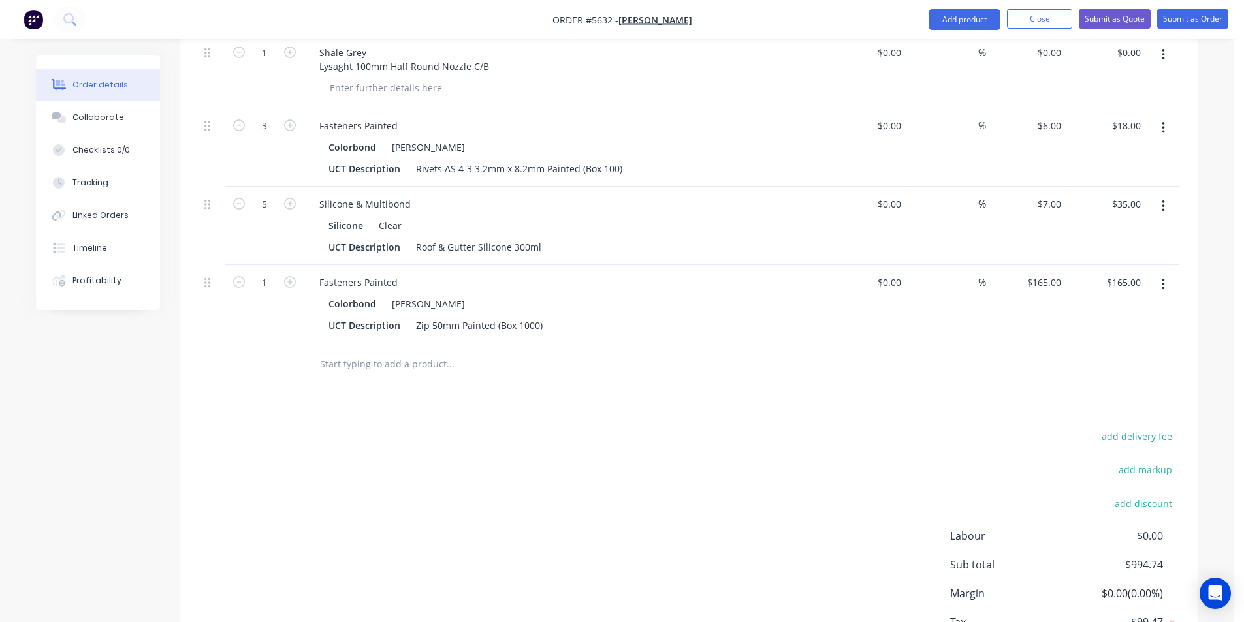
click at [431, 351] on input "text" at bounding box center [449, 364] width 261 height 26
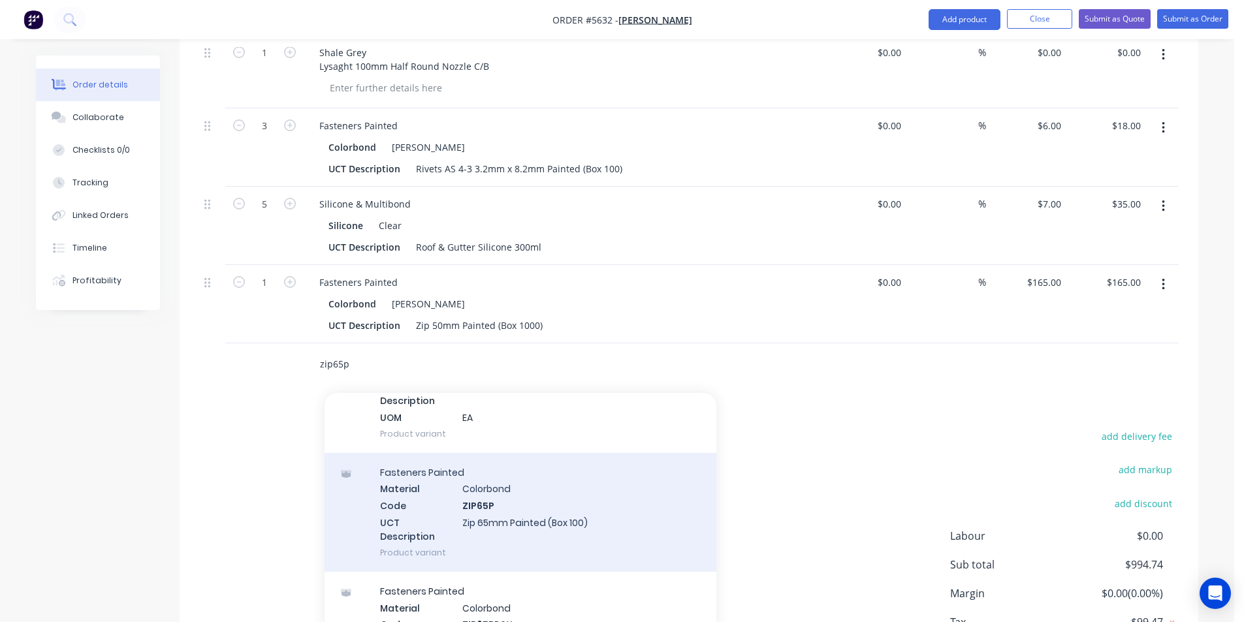
scroll to position [261, 0]
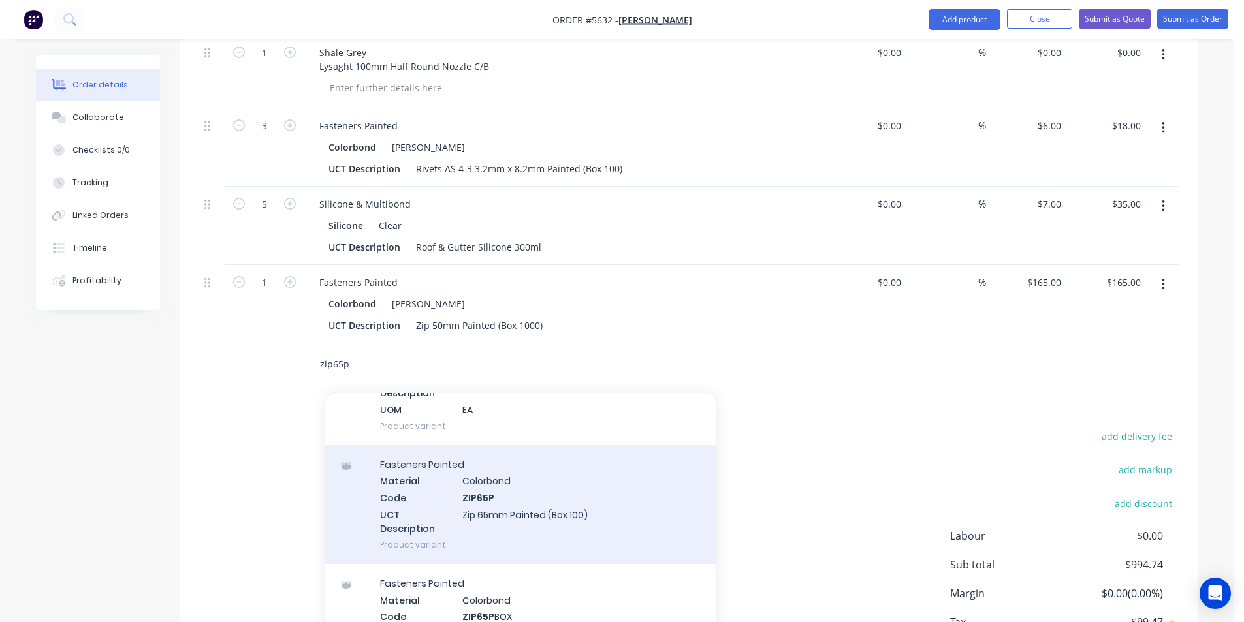
type input "zip65p"
click at [569, 510] on div "Fasteners Painted Material Colorbond Code ZIP65P UCT Description Zip 65mm Paint…" at bounding box center [521, 504] width 392 height 119
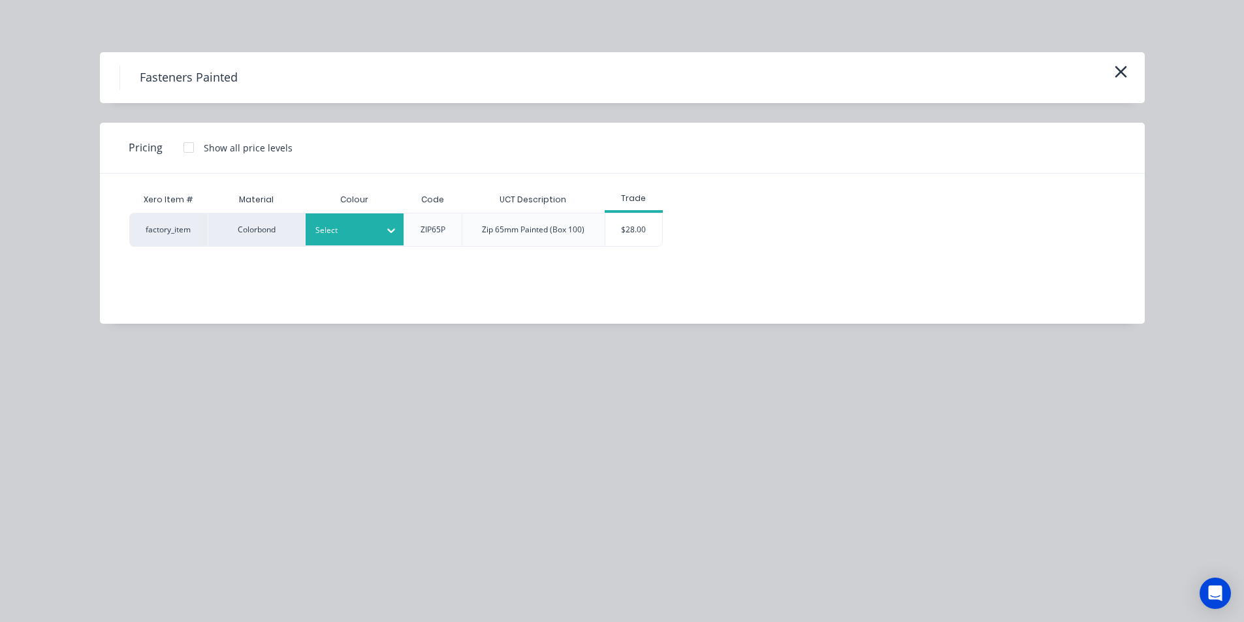
click at [342, 236] on div at bounding box center [344, 230] width 59 height 14
type input "shale"
click at [377, 262] on div "[PERSON_NAME]" at bounding box center [387, 265] width 163 height 24
click at [631, 227] on div "$28.00" at bounding box center [633, 230] width 57 height 33
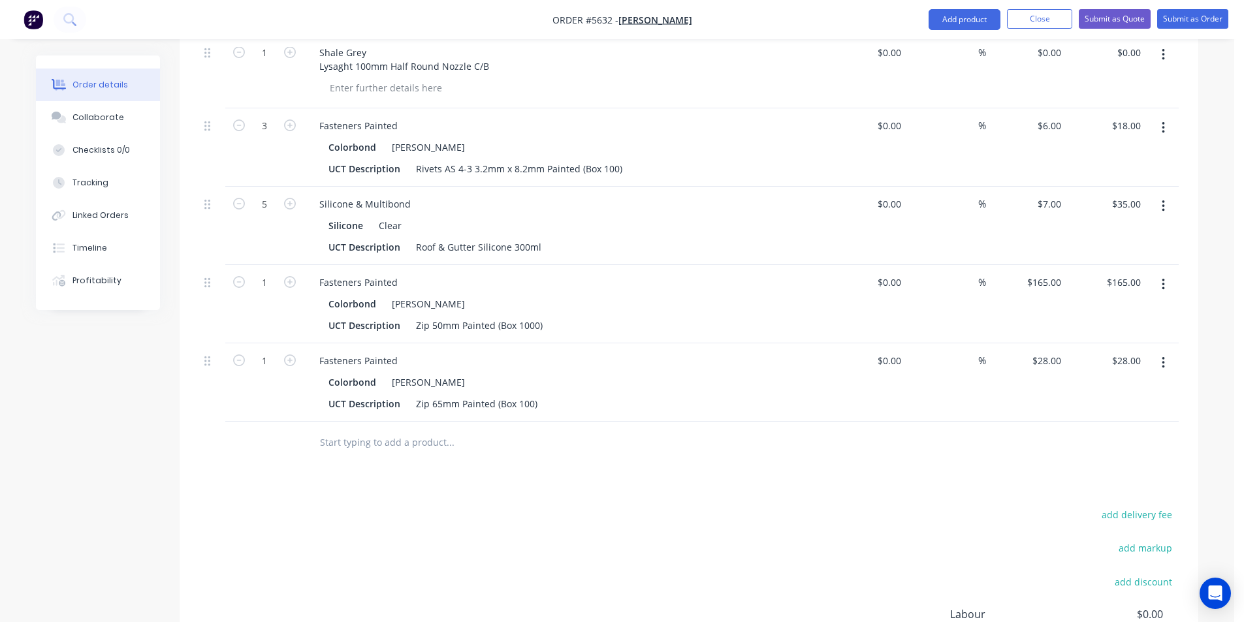
click at [291, 355] on icon "button" at bounding box center [290, 361] width 12 height 12
type input "2"
type input "$56.00"
click at [367, 430] on input "text" at bounding box center [449, 443] width 261 height 26
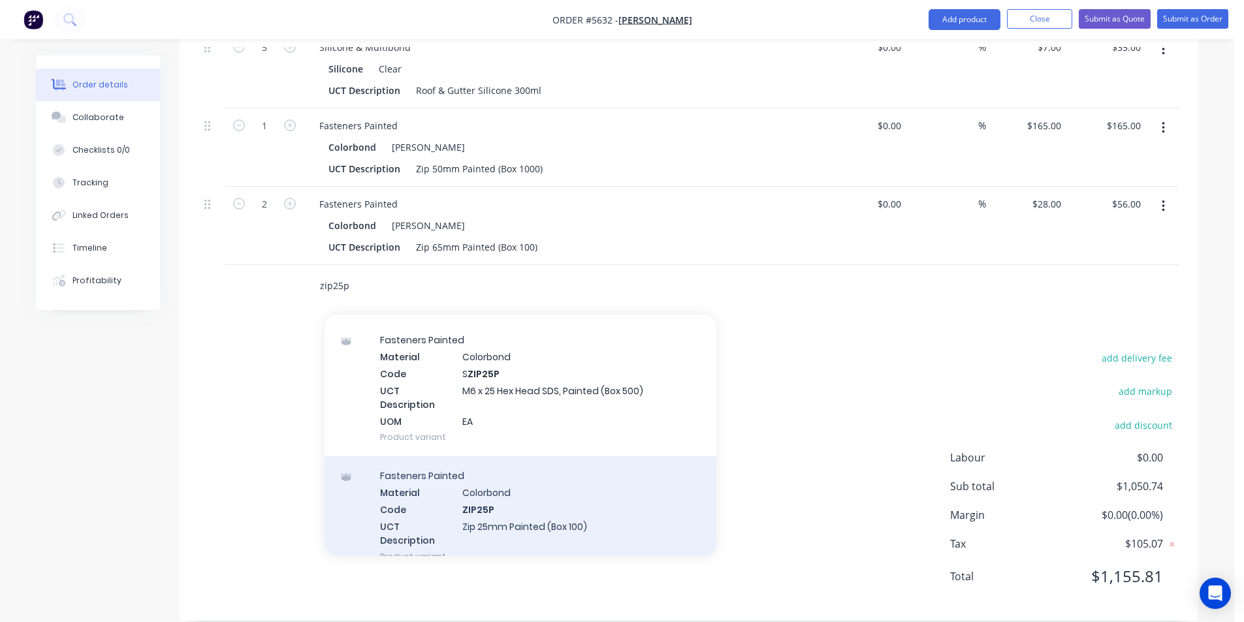
scroll to position [196, 0]
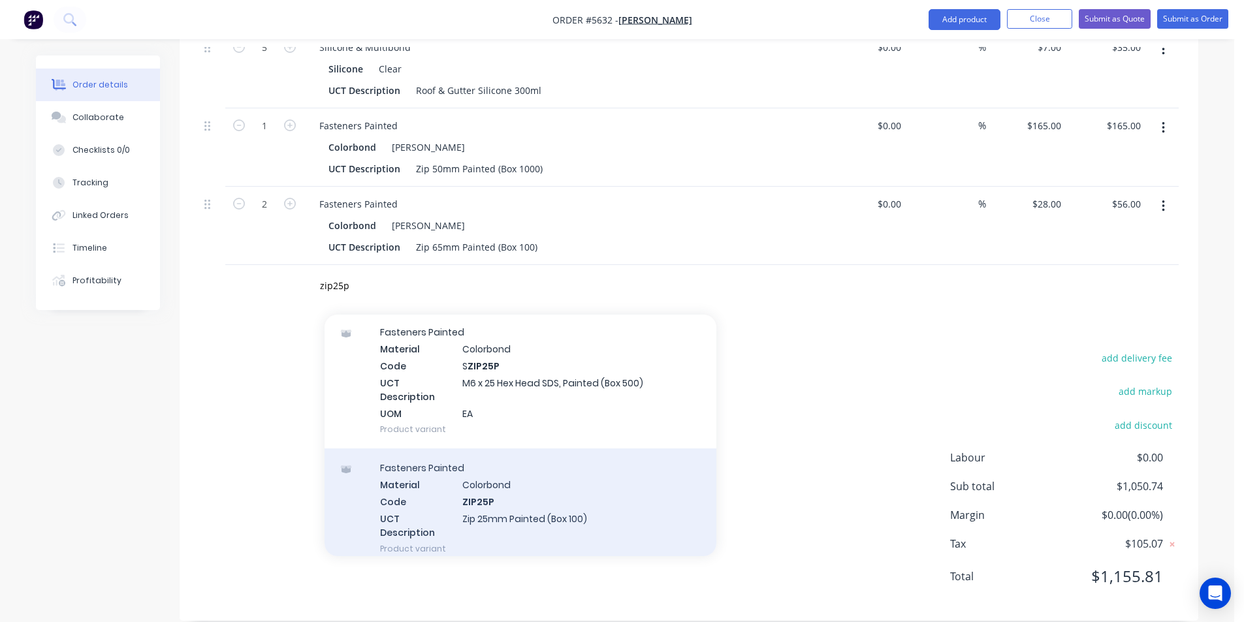
click at [556, 499] on div "Fasteners Painted Material Colorbond Code ZIP25P UCT Description Zip 25mm Paint…" at bounding box center [521, 508] width 392 height 119
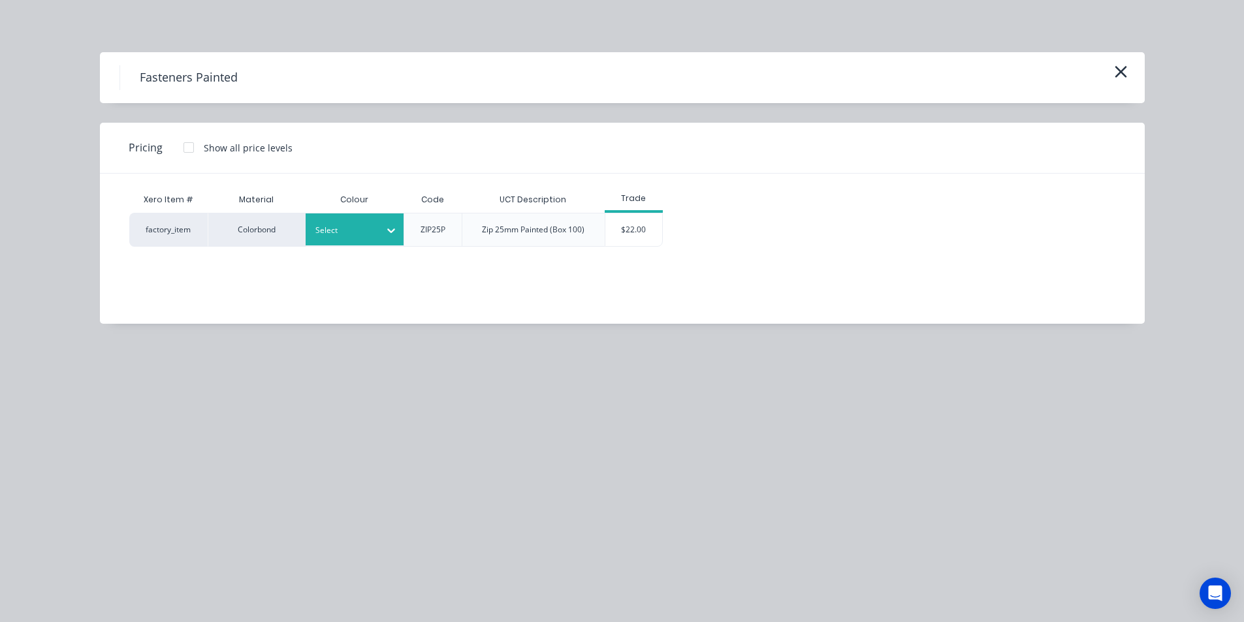
click at [377, 243] on div "Select" at bounding box center [355, 230] width 98 height 32
click at [348, 263] on div "[PERSON_NAME]" at bounding box center [387, 265] width 163 height 24
click at [632, 237] on div "$22.00" at bounding box center [633, 230] width 57 height 33
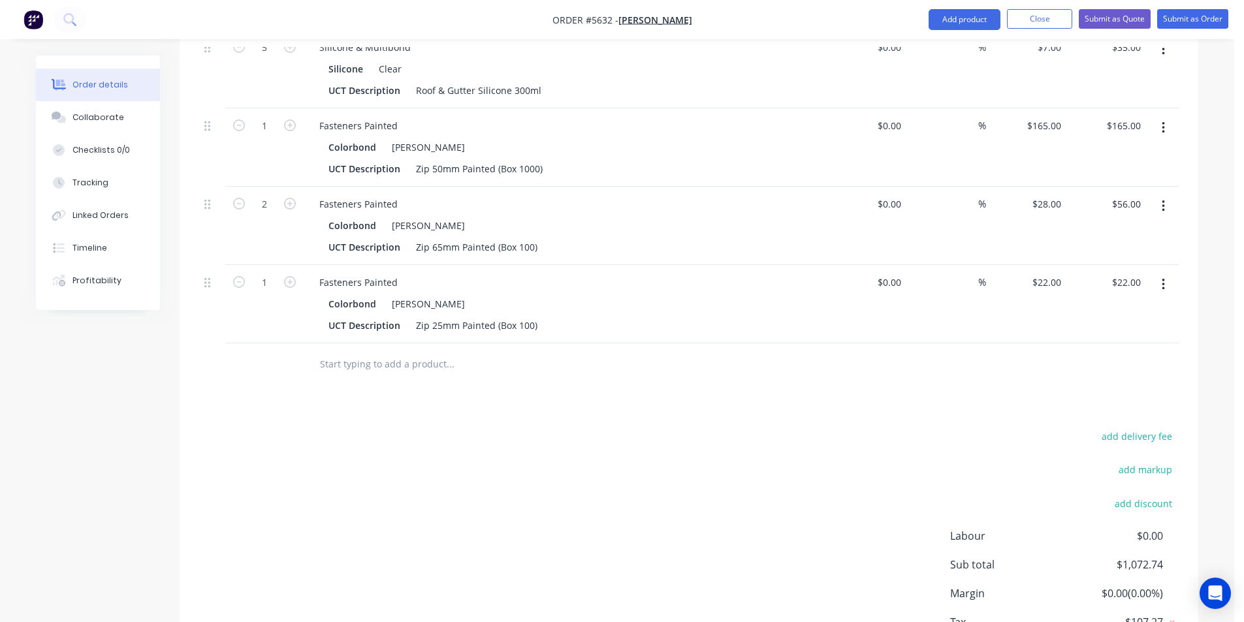
click at [466, 351] on input "text" at bounding box center [449, 364] width 261 height 26
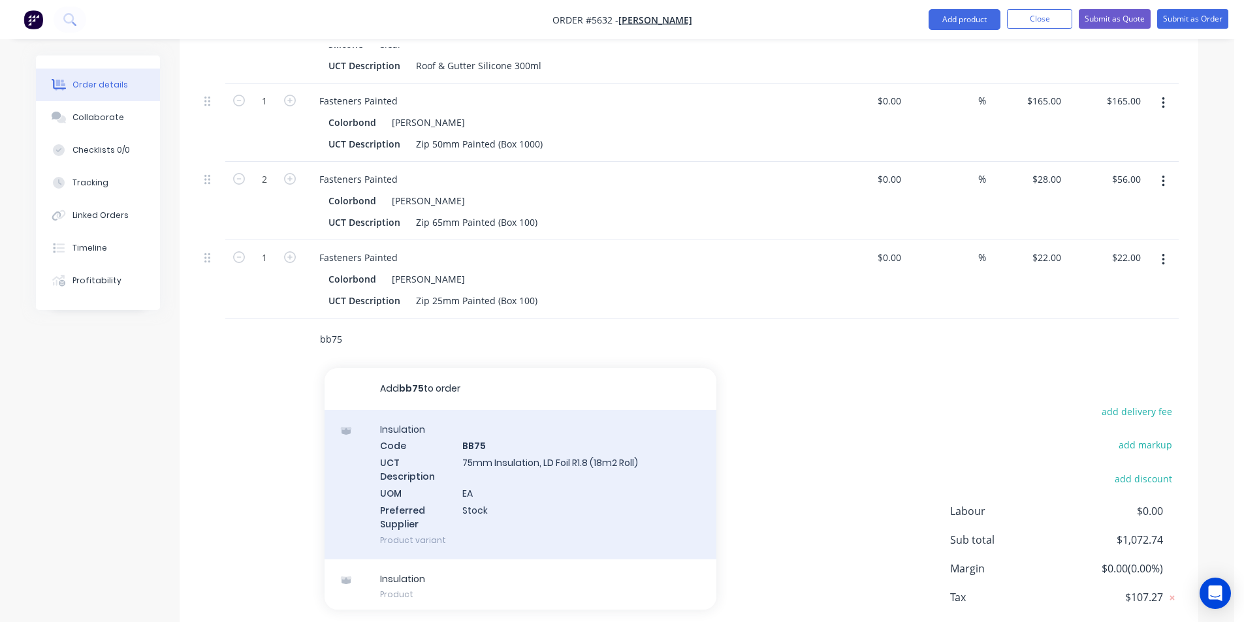
scroll to position [1125, 0]
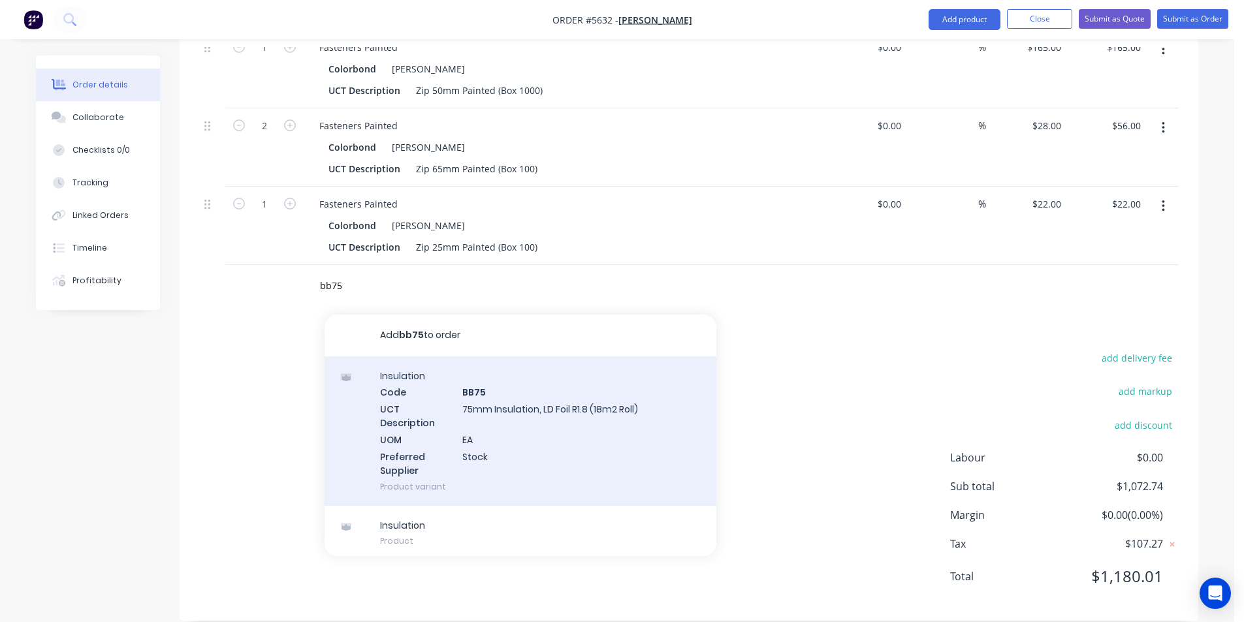
click at [542, 390] on div "Insulation Code BB75 UCT Description 75mm Insulation, LD Foil R1.8 (18m2 Roll) …" at bounding box center [521, 432] width 392 height 150
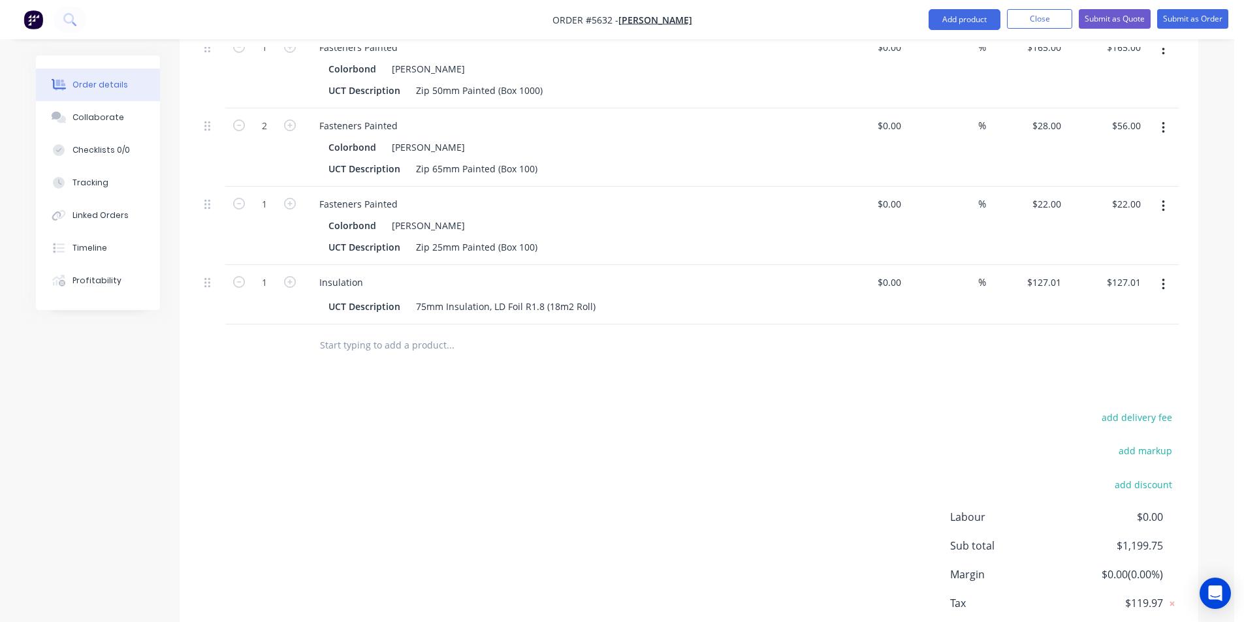
click at [296, 274] on button "button" at bounding box center [289, 281] width 17 height 14
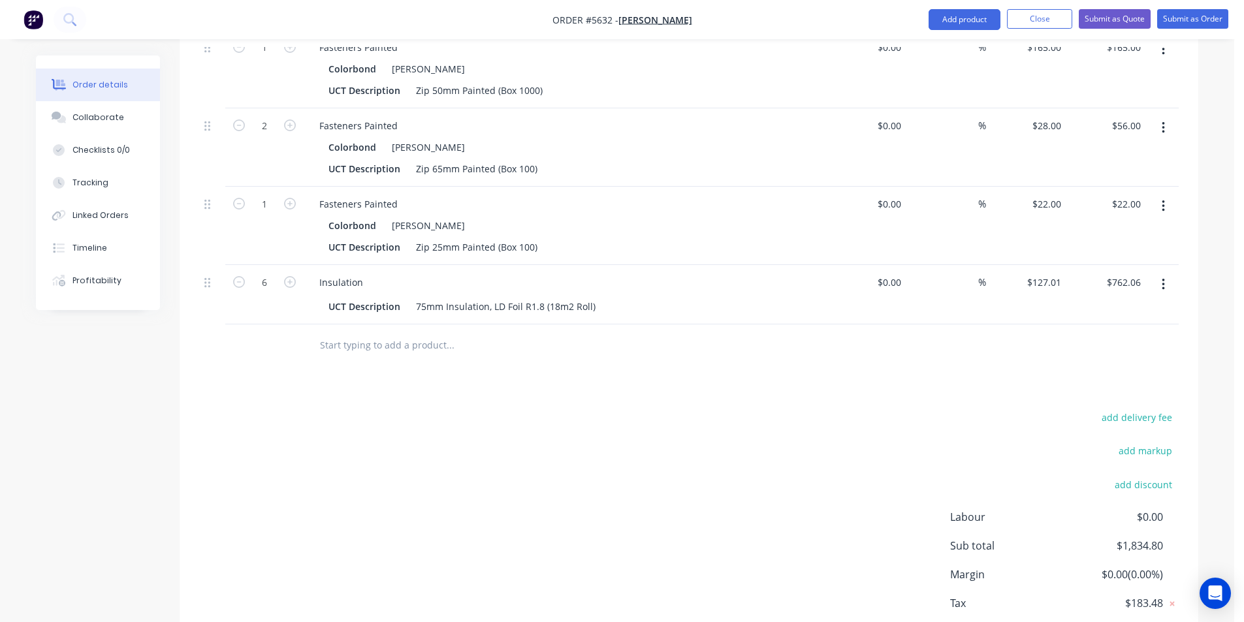
click at [377, 332] on input "text" at bounding box center [449, 345] width 261 height 26
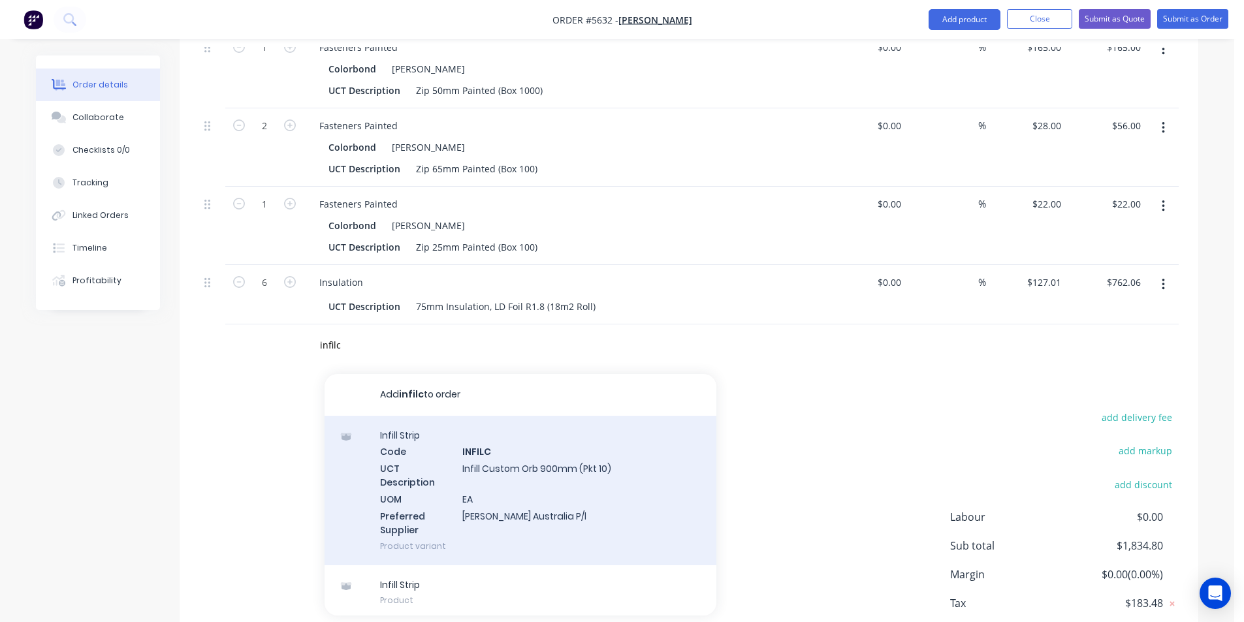
click at [554, 448] on div "Infill Strip Code INFILC UCT Description Infill Custom Orb 900mm (Pkt 10) UOM E…" at bounding box center [521, 491] width 392 height 150
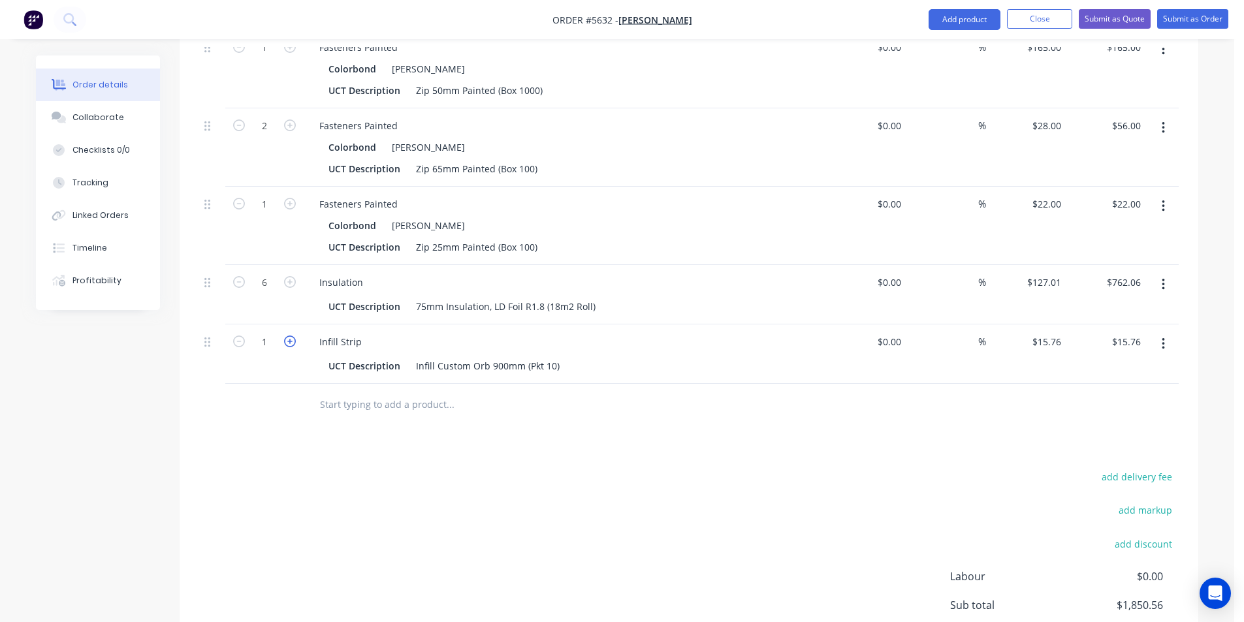
click at [287, 336] on icon "button" at bounding box center [290, 342] width 12 height 12
click at [356, 392] on input "text" at bounding box center [449, 405] width 261 height 26
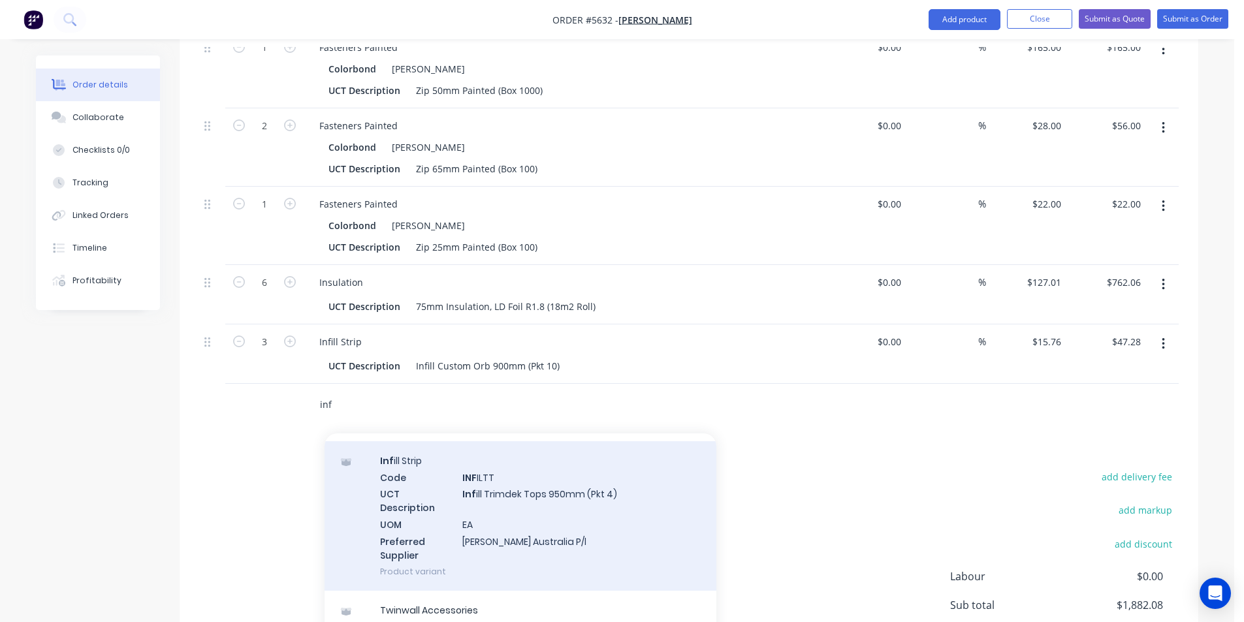
scroll to position [1371, 0]
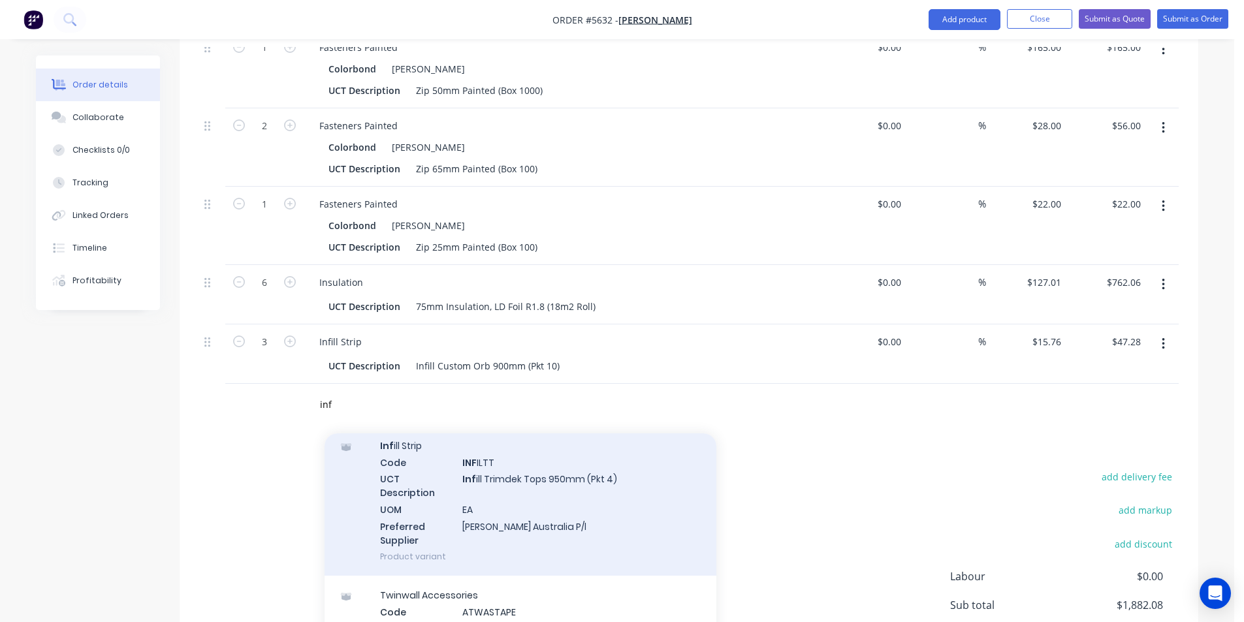
click at [637, 500] on div "Inf ill Strip Code INF ILTT UCT Description Inf ill Trimdek Tops 950mm (Pkt 4) …" at bounding box center [521, 501] width 392 height 150
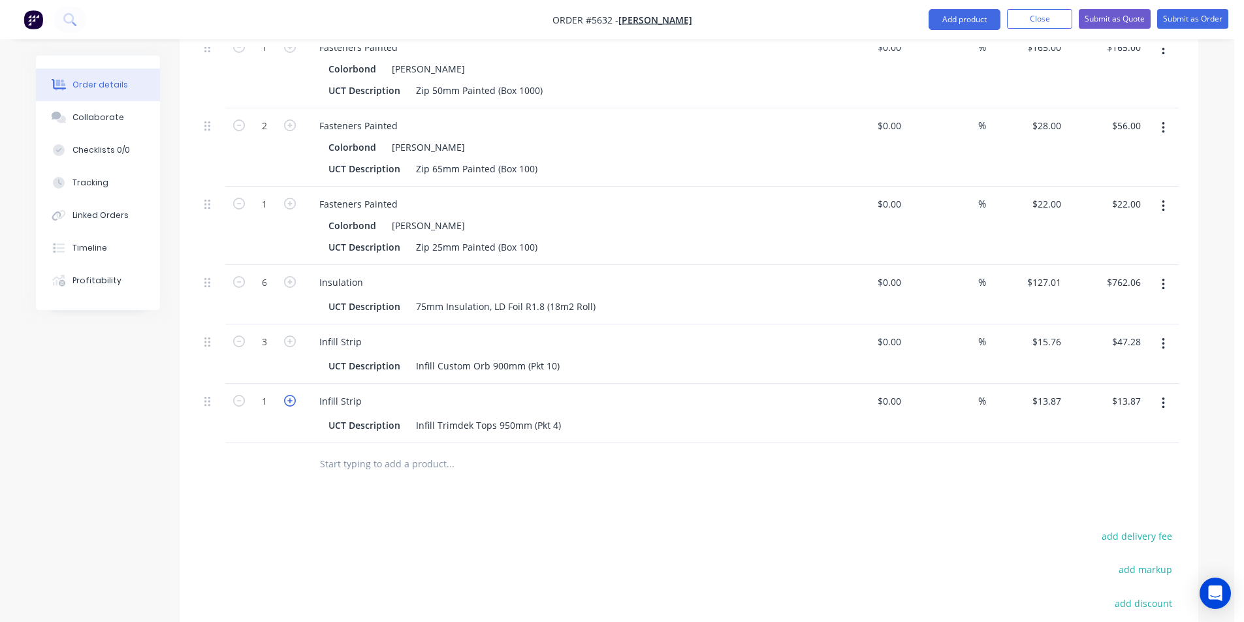
click at [288, 395] on icon "button" at bounding box center [290, 401] width 12 height 12
click at [475, 451] on input "text" at bounding box center [449, 464] width 261 height 26
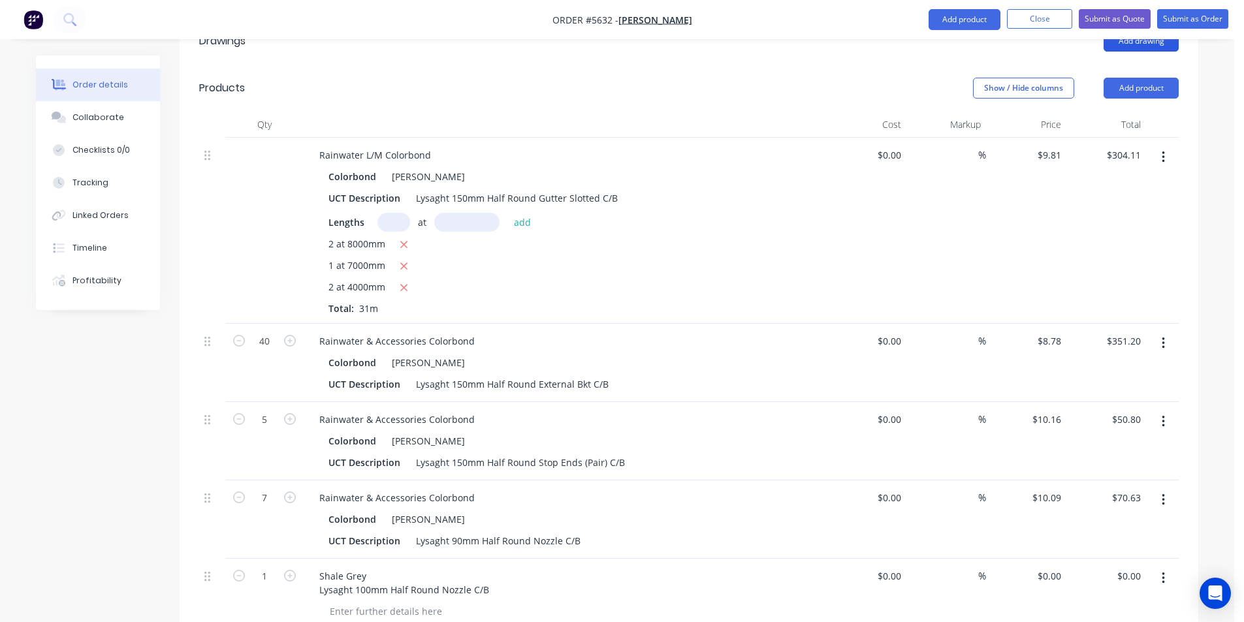
scroll to position [193, 0]
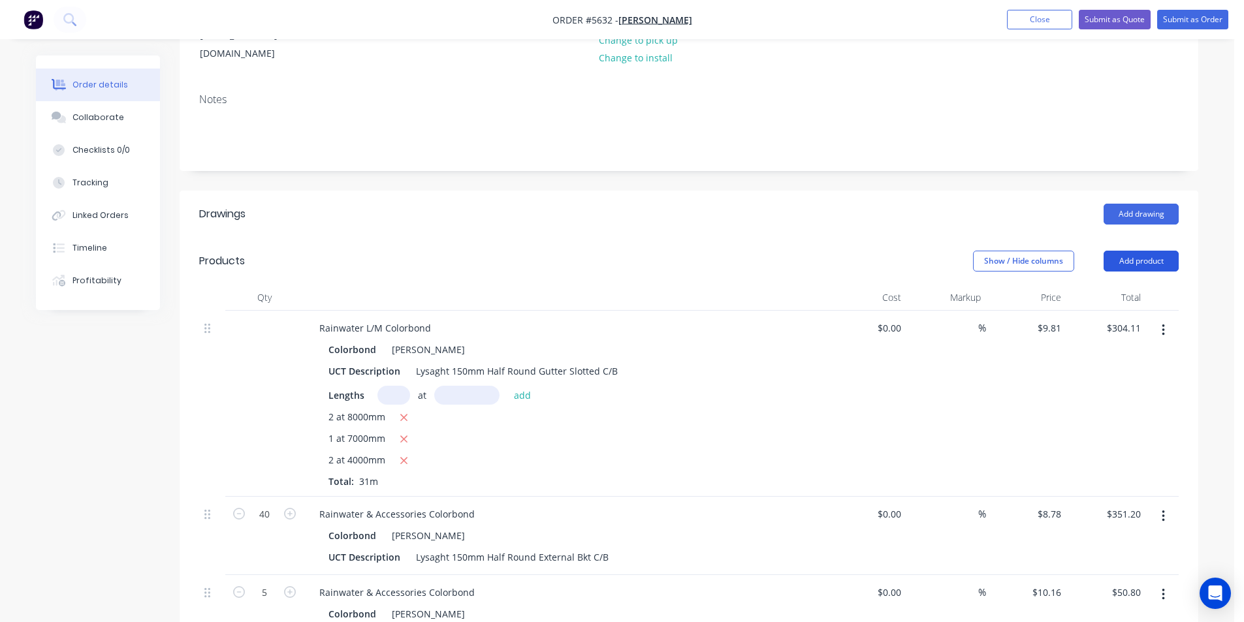
click at [1151, 251] on button "Add product" at bounding box center [1141, 261] width 75 height 21
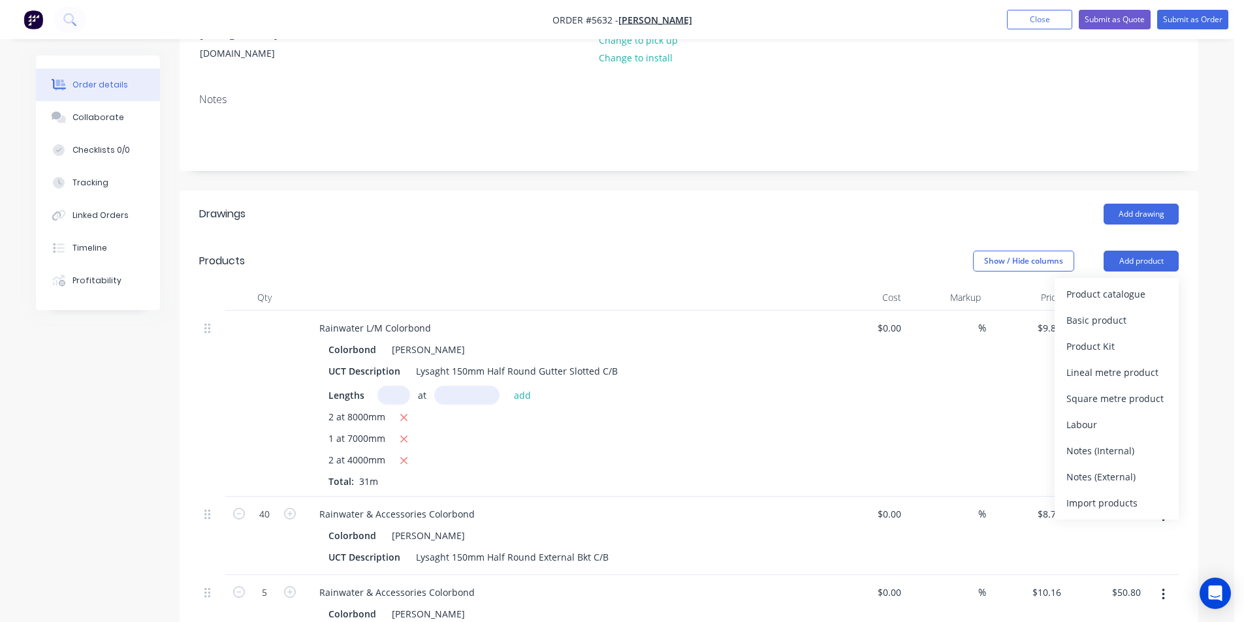
click at [1111, 363] on div "Lineal metre product" at bounding box center [1116, 372] width 101 height 19
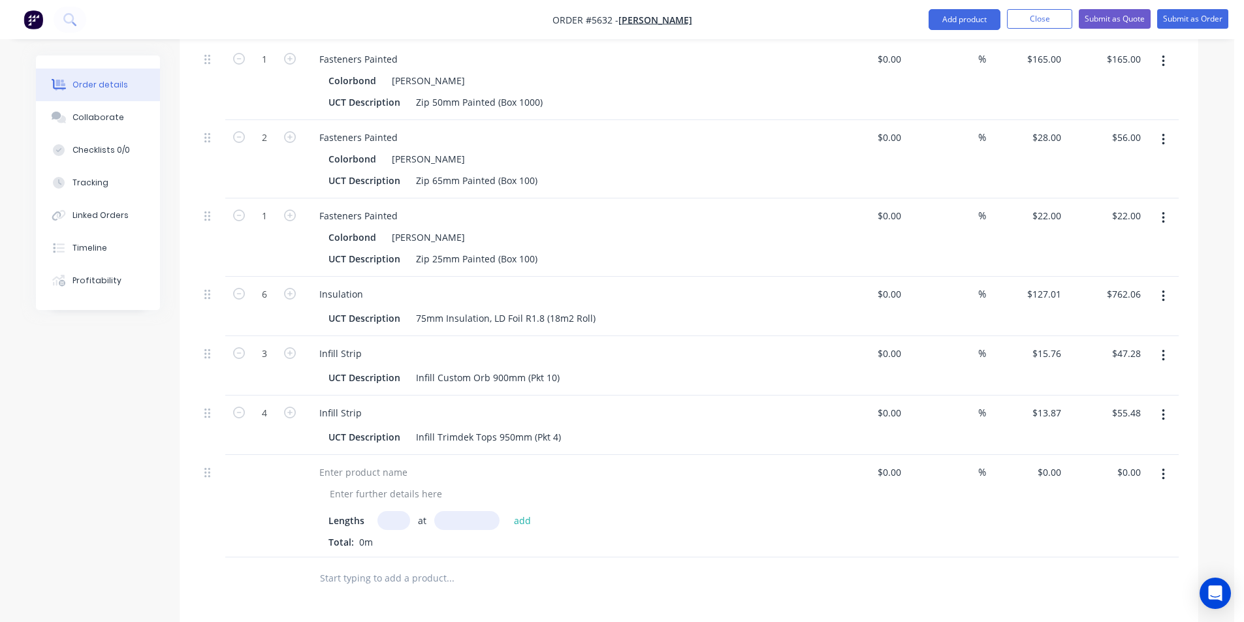
scroll to position [1303, 0]
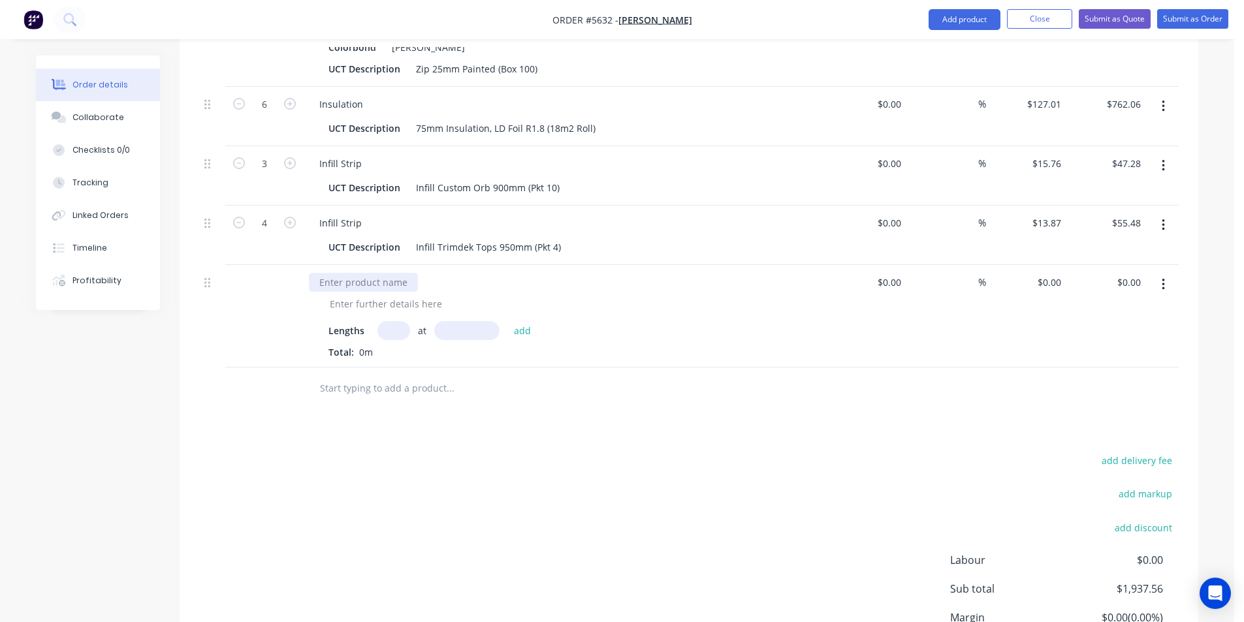
click at [364, 273] on div at bounding box center [363, 282] width 109 height 19
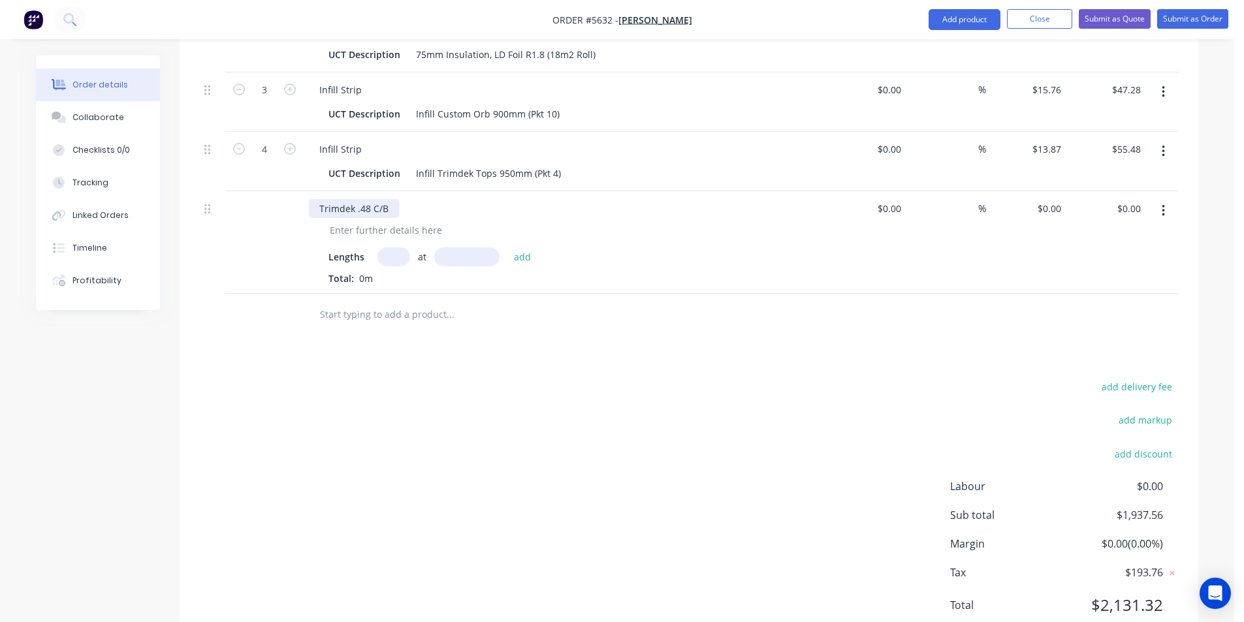
scroll to position [1406, 0]
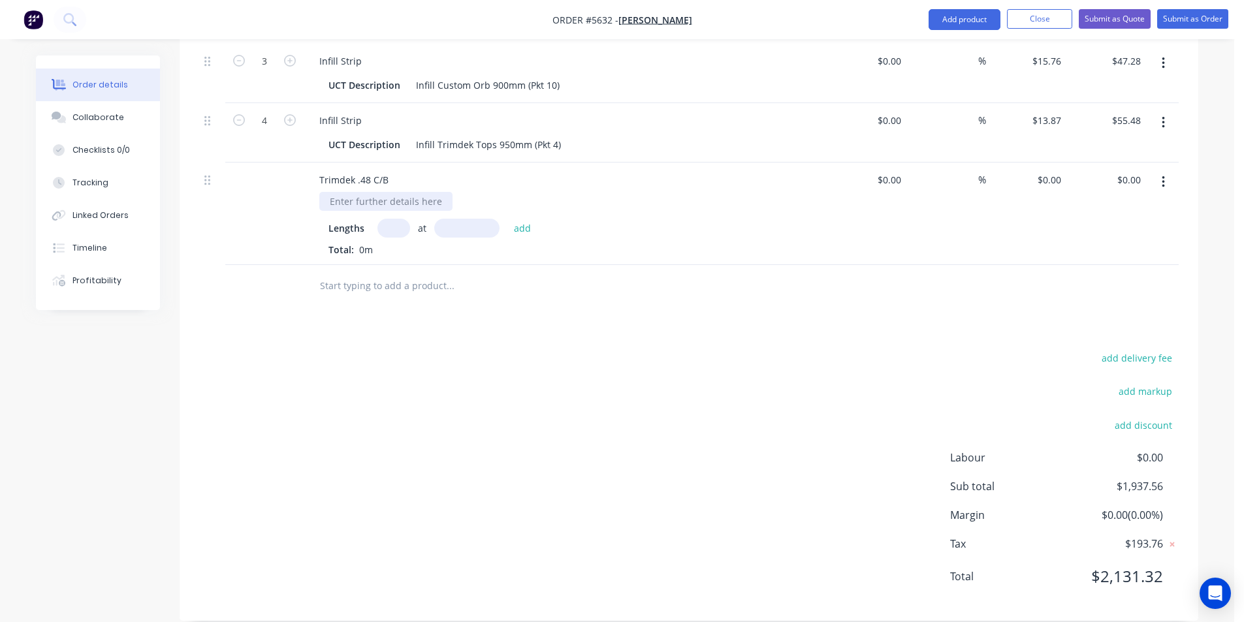
click at [369, 192] on div at bounding box center [385, 201] width 133 height 19
click at [507, 219] on button "add" at bounding box center [522, 228] width 31 height 18
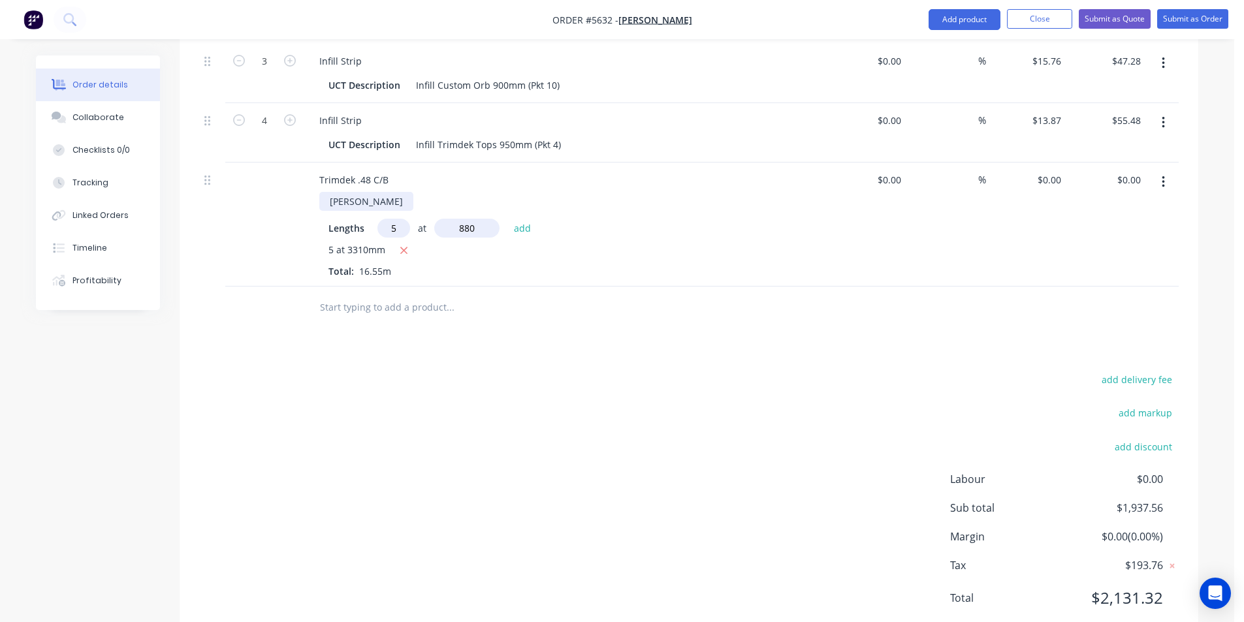
click at [507, 219] on button "add" at bounding box center [522, 228] width 31 height 18
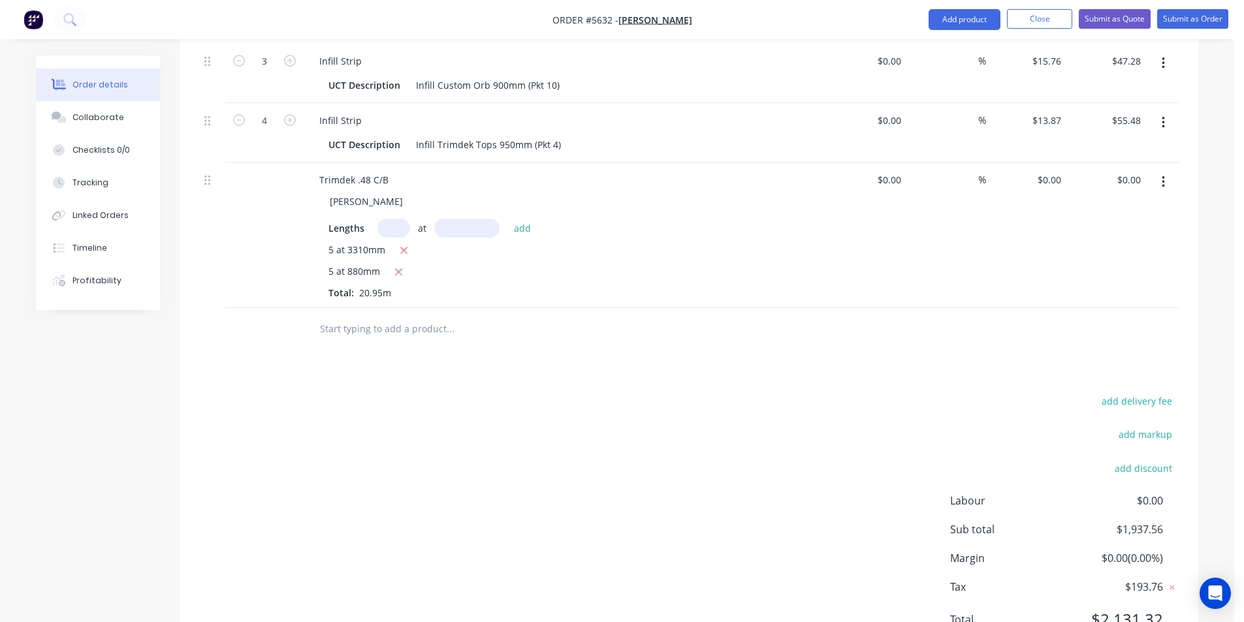
click at [424, 316] on input "text" at bounding box center [449, 329] width 261 height 26
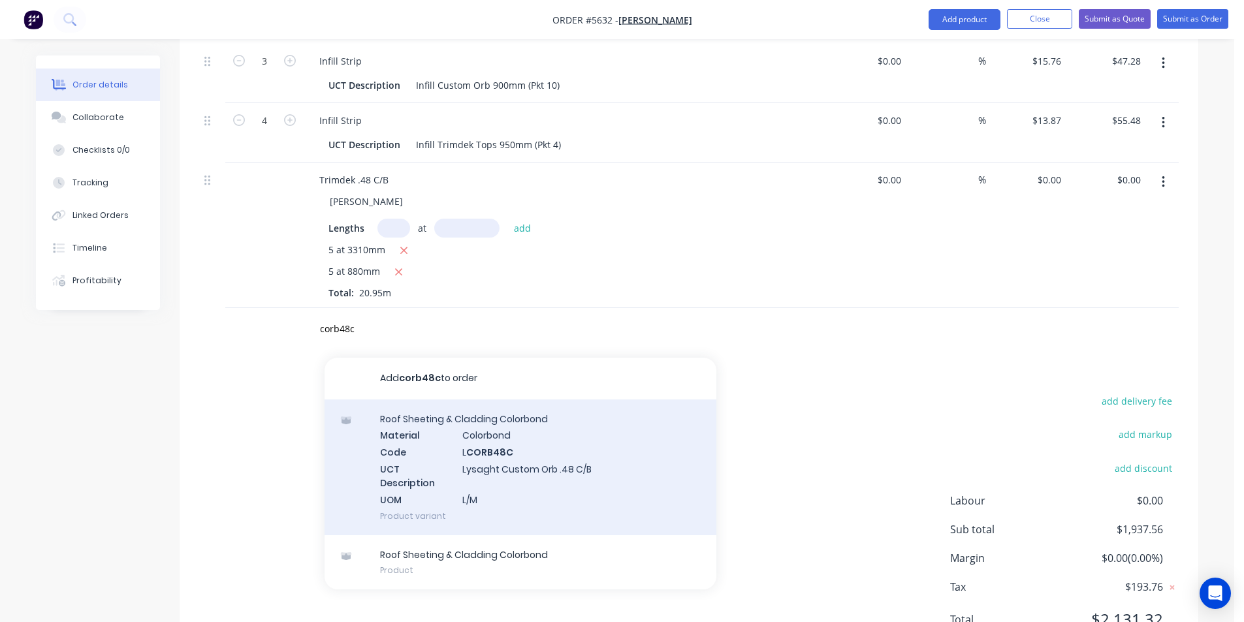
click at [612, 480] on div "Roof Sheeting & Cladding Colorbond Material Colorbond Code L CORB48C UCT Descri…" at bounding box center [521, 468] width 392 height 136
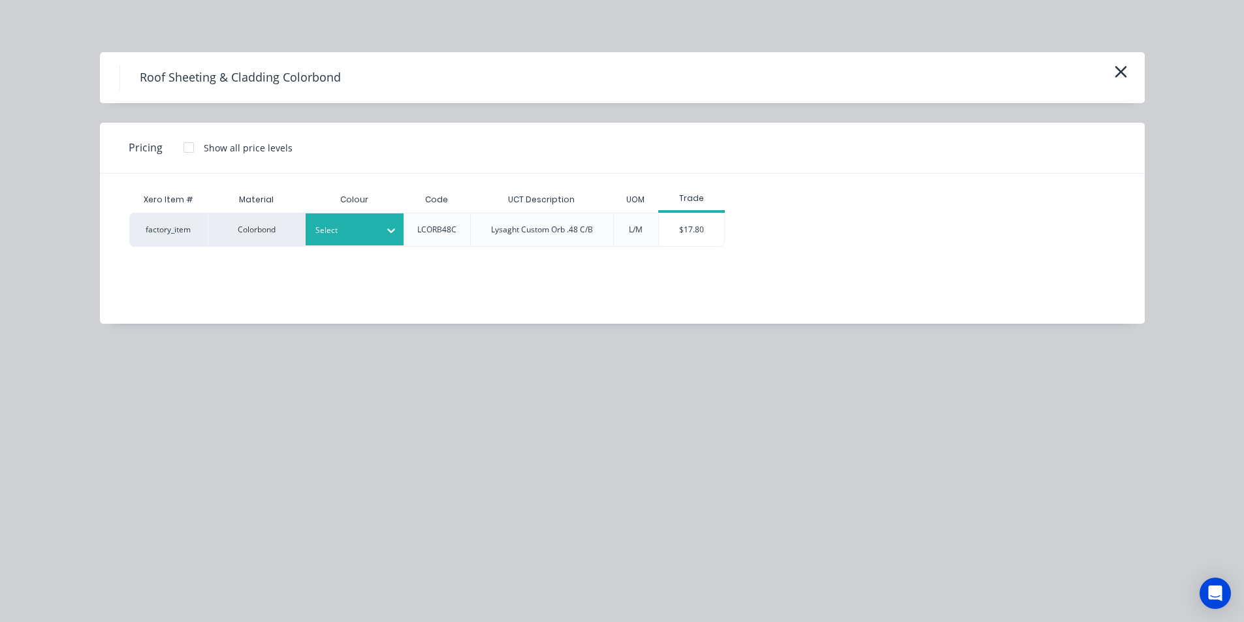
click at [355, 240] on div "Select" at bounding box center [355, 230] width 98 height 32
drag, startPoint x: 338, startPoint y: 273, endPoint x: 366, endPoint y: 272, distance: 28.1
click at [340, 272] on div "[PERSON_NAME]" at bounding box center [387, 265] width 163 height 24
click at [696, 230] on div "$17.80" at bounding box center [691, 230] width 65 height 33
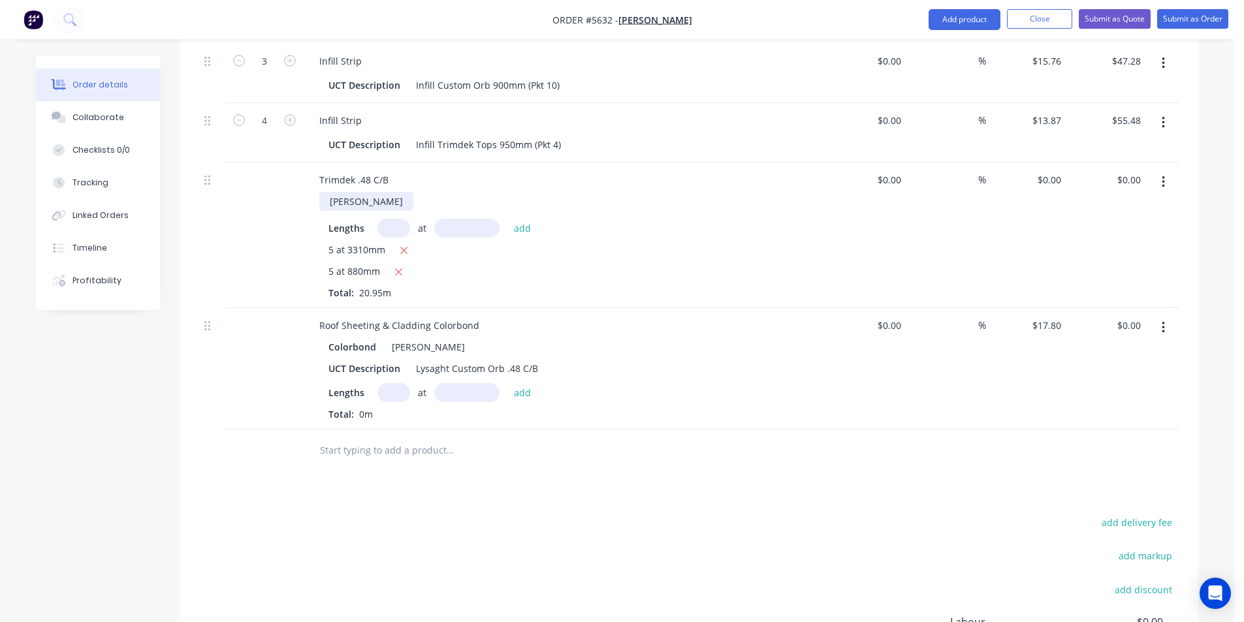
click at [330, 192] on div "[PERSON_NAME]" at bounding box center [366, 201] width 94 height 19
click at [317, 170] on div "Trimdek .48 C/B" at bounding box center [354, 179] width 90 height 19
click at [383, 383] on input "text" at bounding box center [393, 392] width 33 height 19
click at [507, 383] on button "add" at bounding box center [522, 392] width 31 height 18
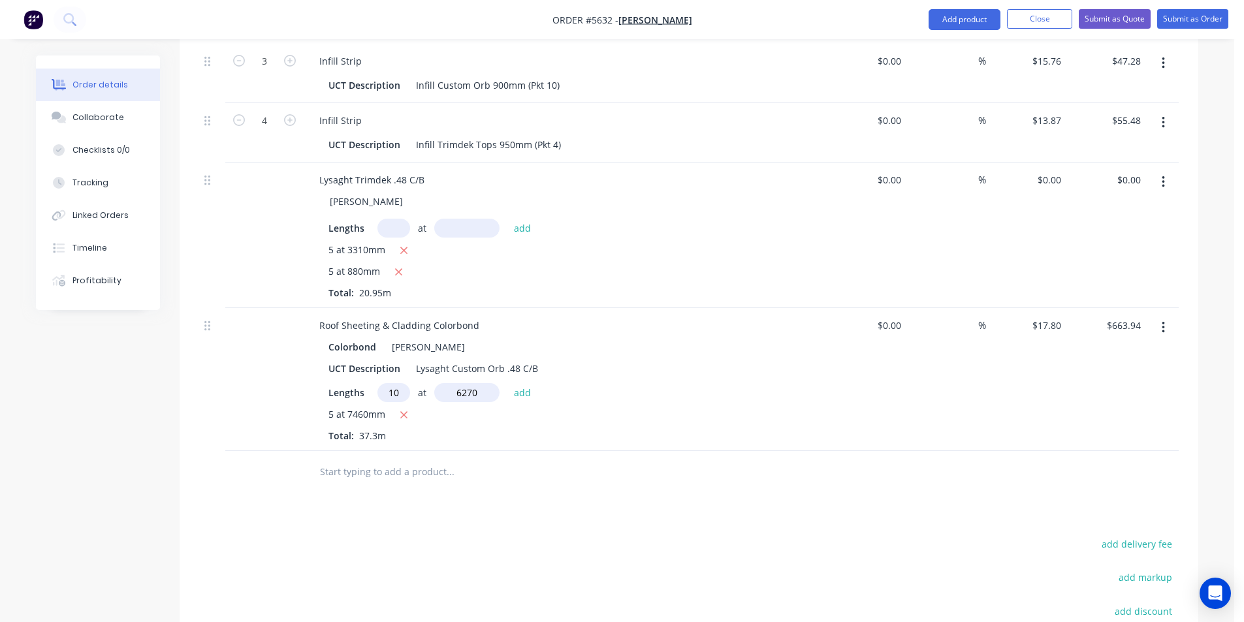
click at [507, 383] on button "add" at bounding box center [522, 392] width 31 height 18
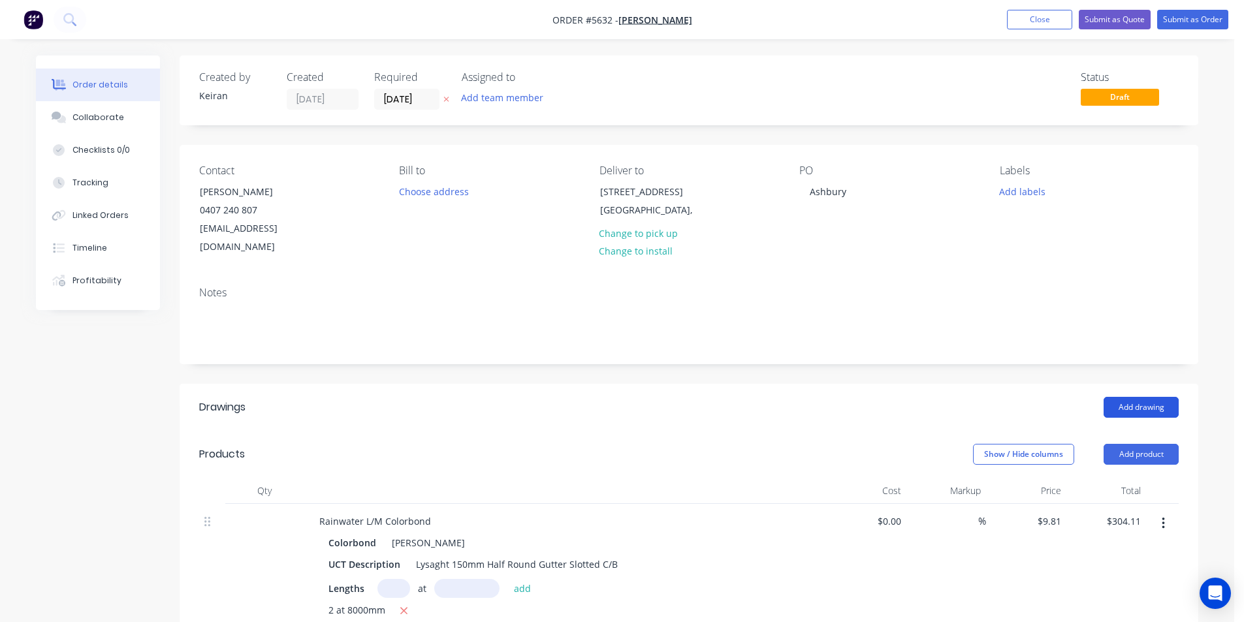
click at [1151, 397] on button "Add drawing" at bounding box center [1141, 407] width 75 height 21
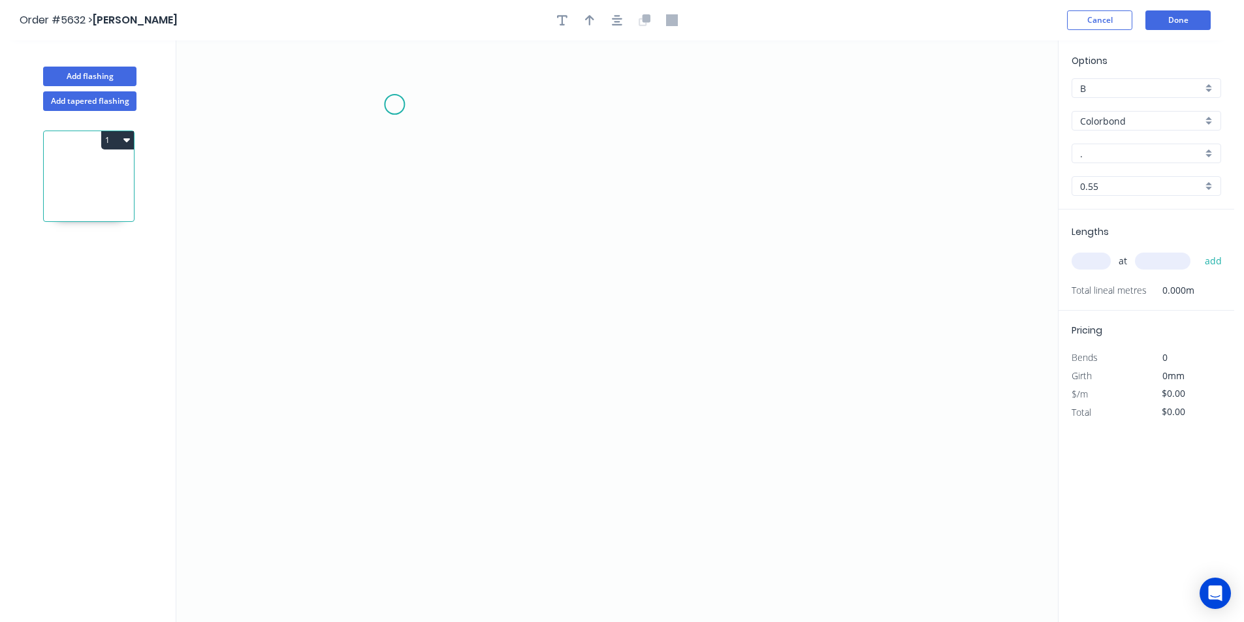
click at [394, 105] on icon "0" at bounding box center [617, 331] width 882 height 582
click at [409, 500] on icon "0" at bounding box center [617, 331] width 882 height 582
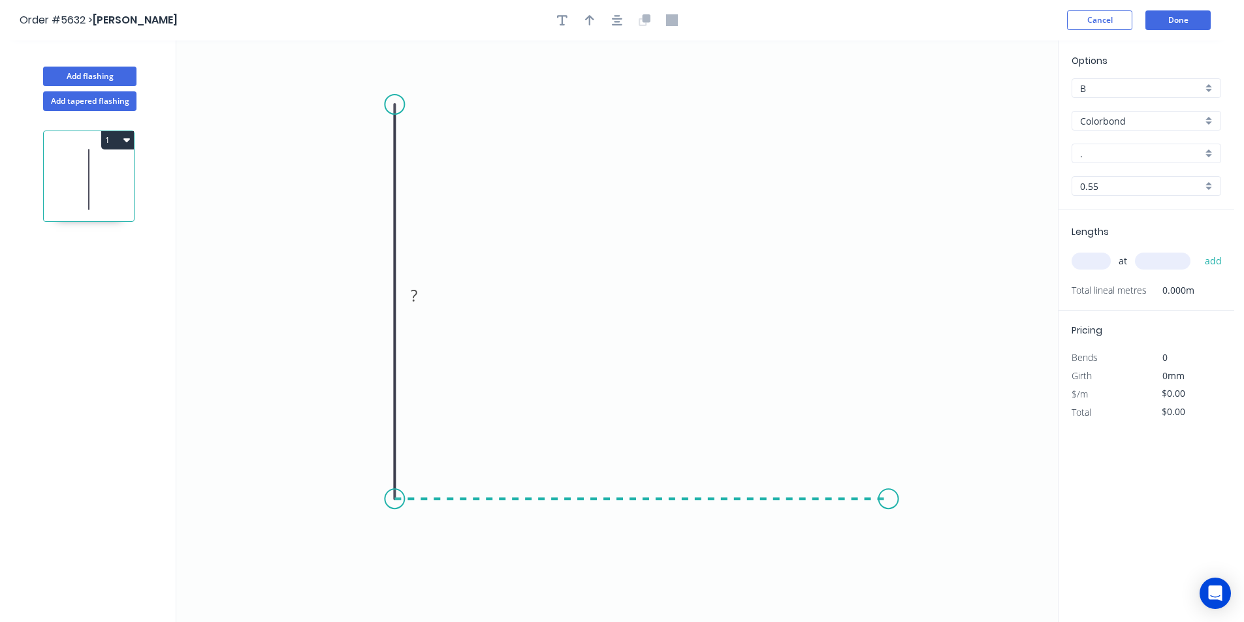
click at [889, 482] on icon "0 ?" at bounding box center [617, 331] width 882 height 582
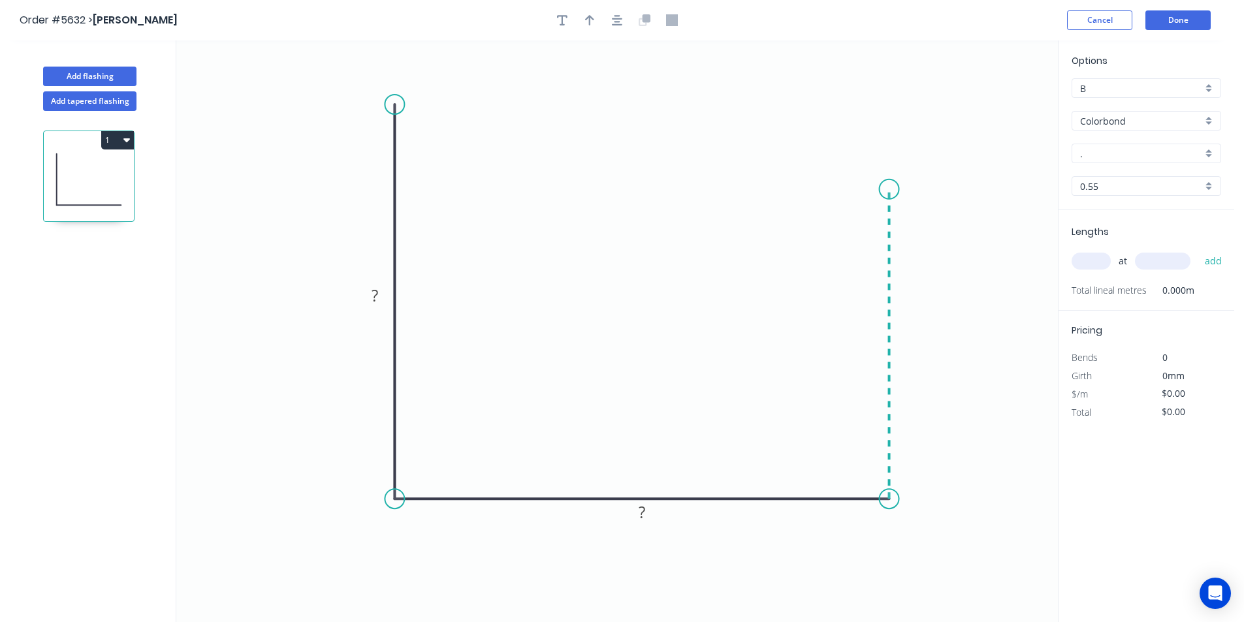
click at [885, 189] on icon "0 ? ?" at bounding box center [617, 331] width 882 height 582
click at [368, 293] on rect at bounding box center [375, 296] width 26 height 18
click at [615, 25] on icon "button" at bounding box center [617, 20] width 10 height 12
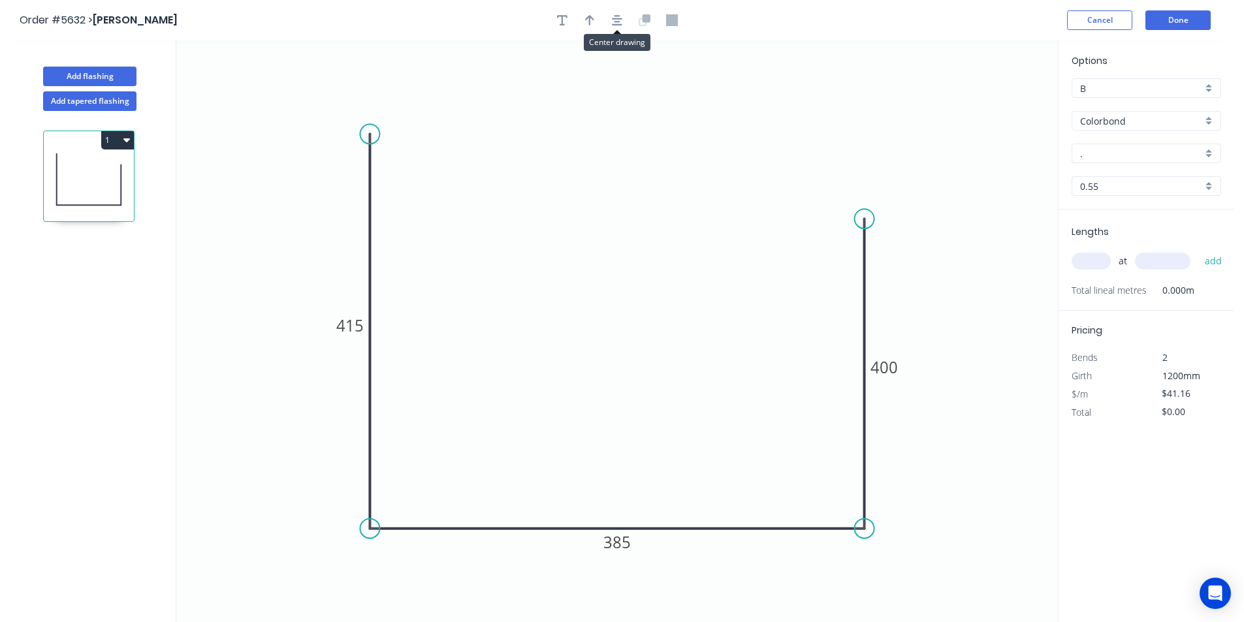
click at [601, 25] on div at bounding box center [617, 20] width 137 height 20
click at [598, 22] on button "button" at bounding box center [590, 20] width 20 height 20
drag, startPoint x: 991, startPoint y: 103, endPoint x: 858, endPoint y: 241, distance: 191.7
click at [769, 219] on icon at bounding box center [775, 199] width 12 height 42
click at [1145, 163] on div "Options B B Colorbond Colorbond Colorbond Matt - Flat Sheet . . 0.55 0.55" at bounding box center [1147, 132] width 176 height 156
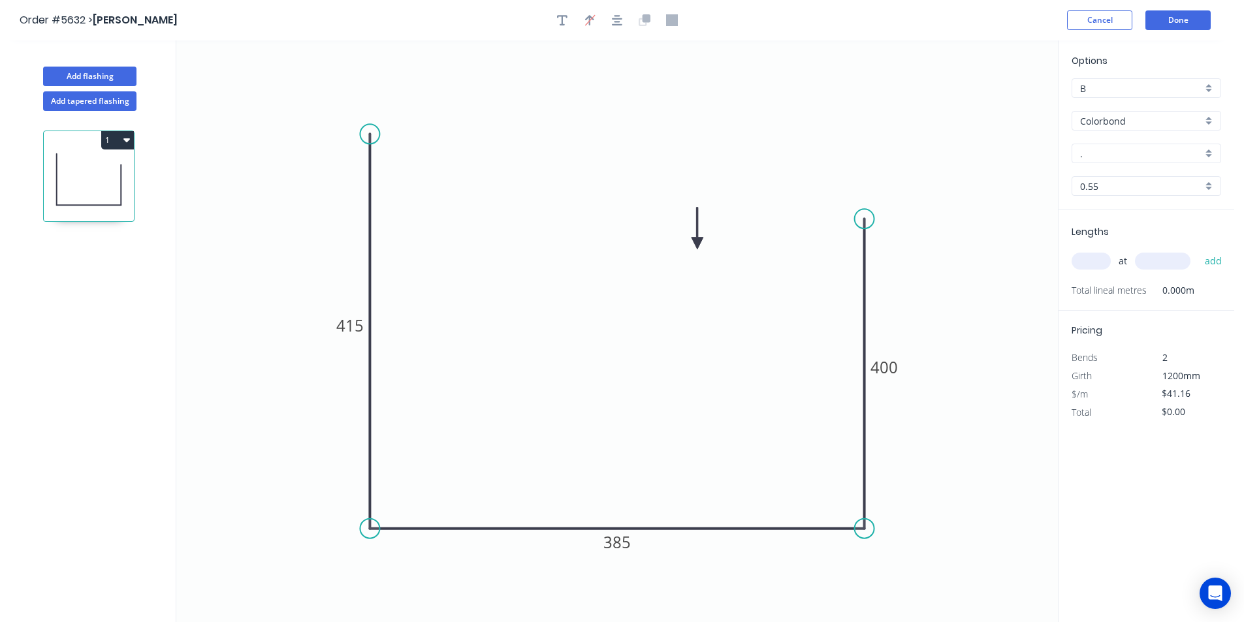
click at [1146, 160] on div "Options B B Colorbond Colorbond Colorbond Matt - Flat Sheet . . 0.55 0.55" at bounding box center [1147, 132] width 176 height 156
click at [1146, 159] on input "." at bounding box center [1141, 154] width 122 height 14
click at [1154, 175] on div "[PERSON_NAME]" at bounding box center [1146, 178] width 148 height 23
click at [1095, 261] on input "text" at bounding box center [1091, 261] width 39 height 17
click at [1198, 250] on button "add" at bounding box center [1213, 261] width 31 height 22
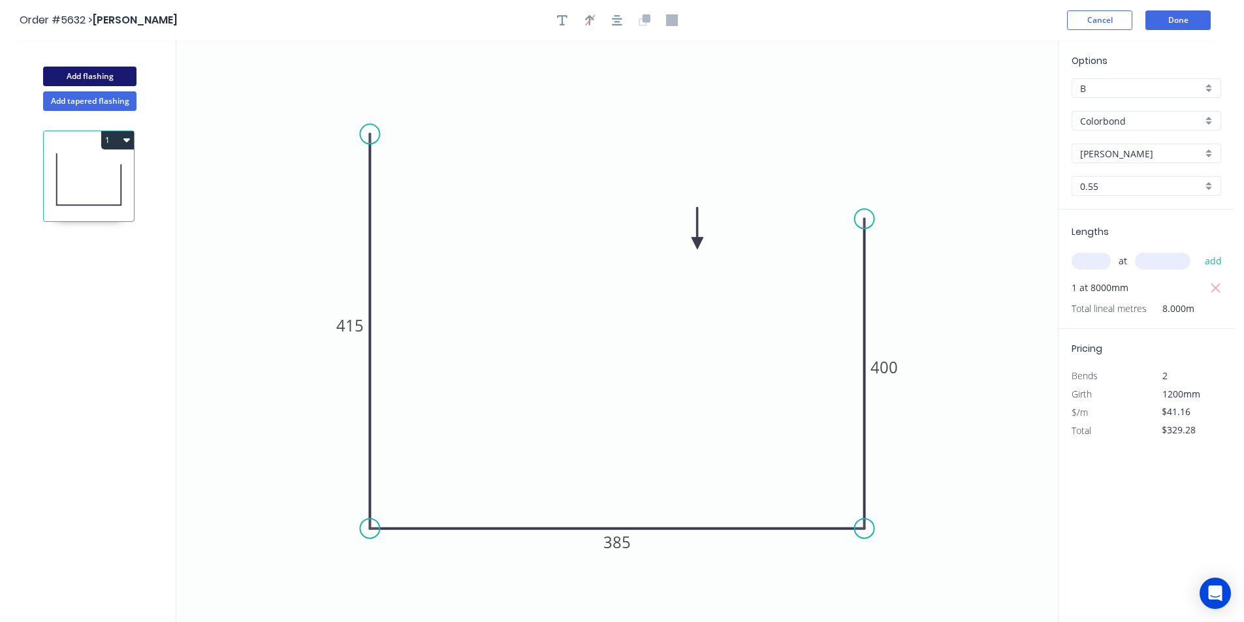
click at [101, 69] on button "Add flashing" at bounding box center [89, 77] width 93 height 20
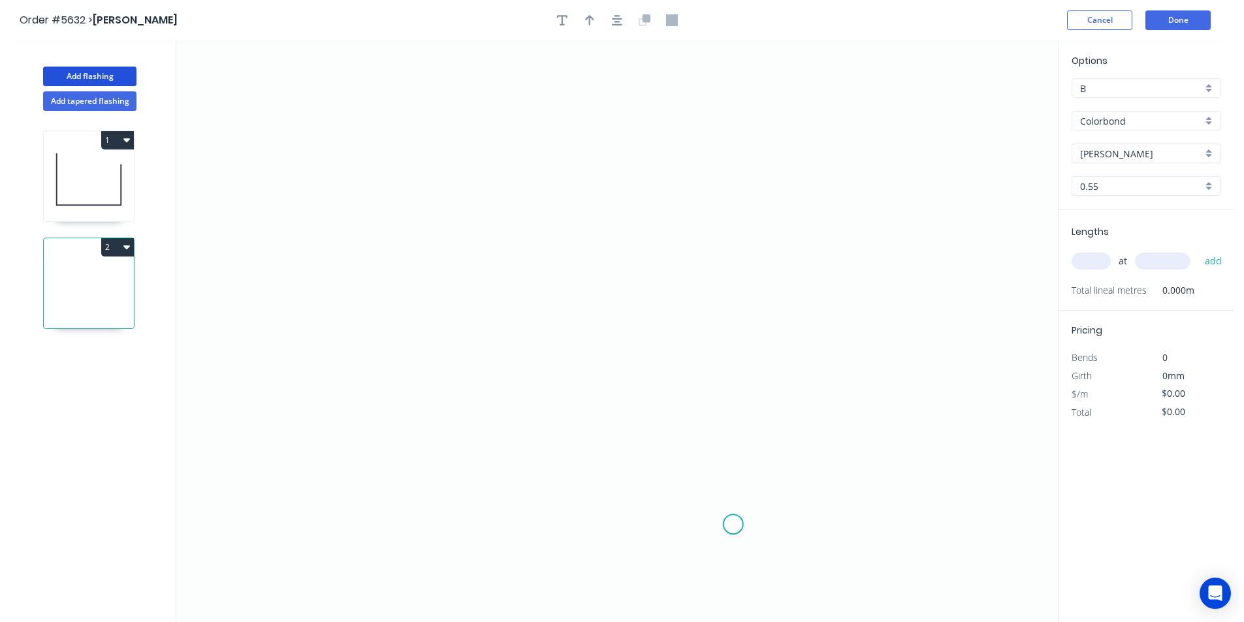
click at [733, 526] on icon "0" at bounding box center [617, 331] width 882 height 582
click at [745, 238] on icon "0" at bounding box center [617, 331] width 882 height 582
click at [537, 185] on icon "0 ?" at bounding box center [617, 331] width 882 height 582
click at [563, 170] on icon at bounding box center [550, 178] width 26 height 16
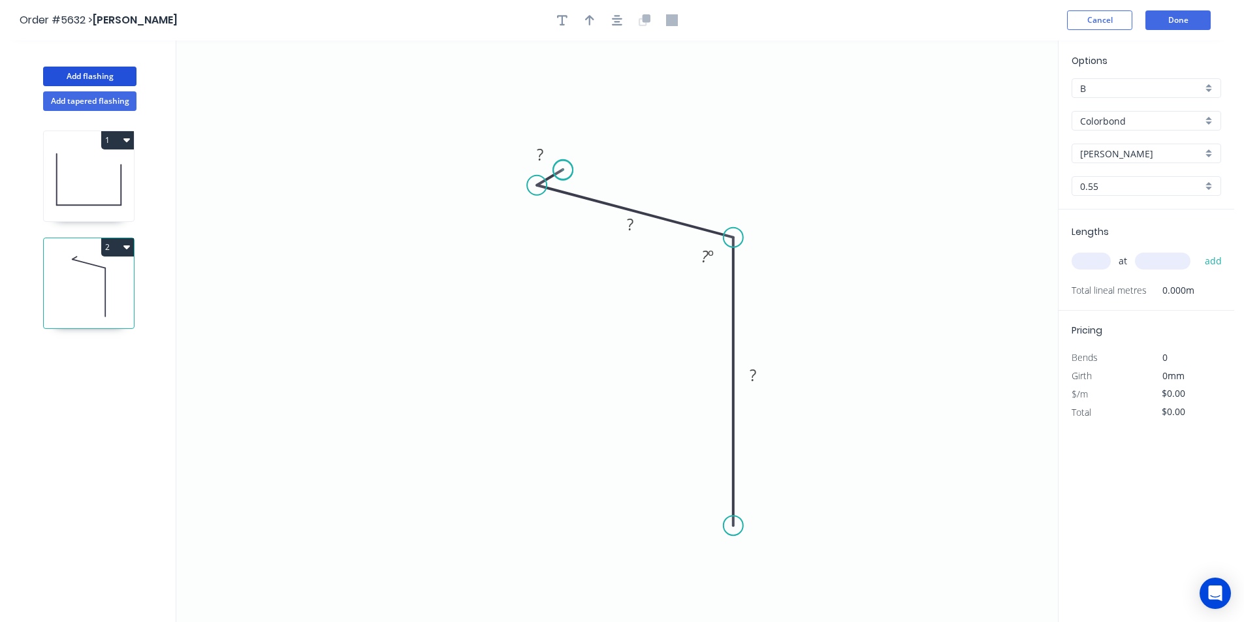
click at [563, 171] on circle at bounding box center [563, 170] width 20 height 20
click at [544, 159] on rect at bounding box center [540, 155] width 26 height 18
click at [615, 24] on icon "button" at bounding box center [617, 20] width 10 height 10
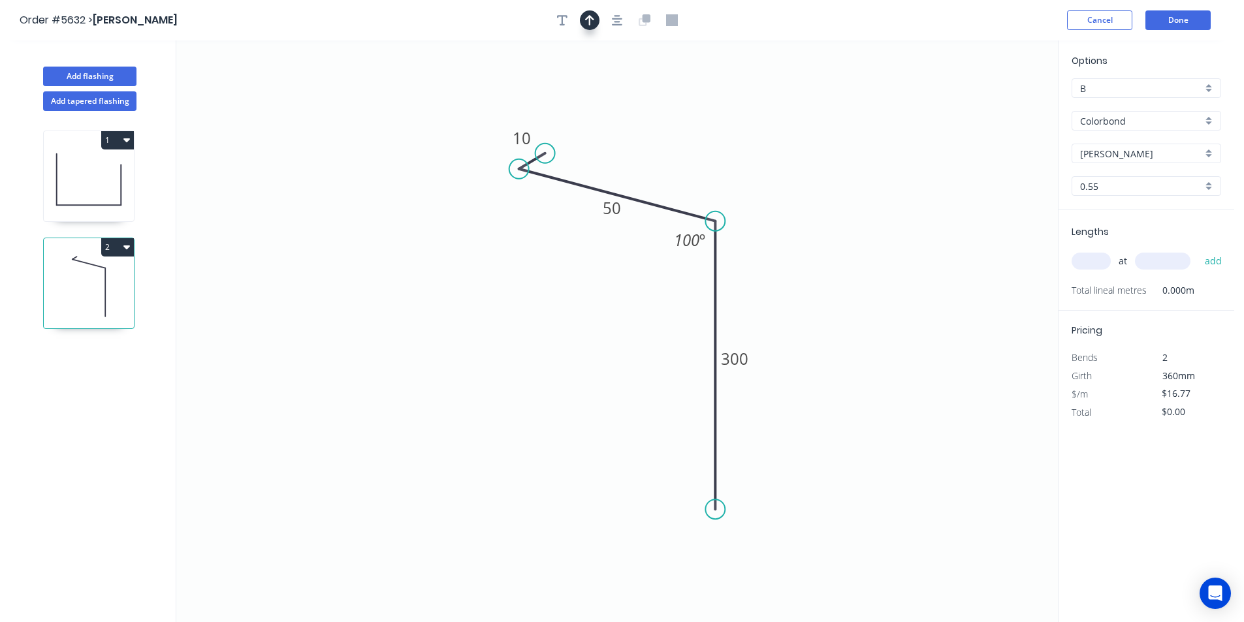
click at [587, 25] on icon "button" at bounding box center [589, 20] width 9 height 12
click at [997, 107] on icon "0 10 50 300 100 º" at bounding box center [617, 331] width 882 height 582
click at [994, 103] on icon at bounding box center [992, 91] width 12 height 42
drag, startPoint x: 994, startPoint y: 103, endPoint x: 873, endPoint y: 193, distance: 150.3
click at [788, 186] on icon at bounding box center [807, 167] width 38 height 38
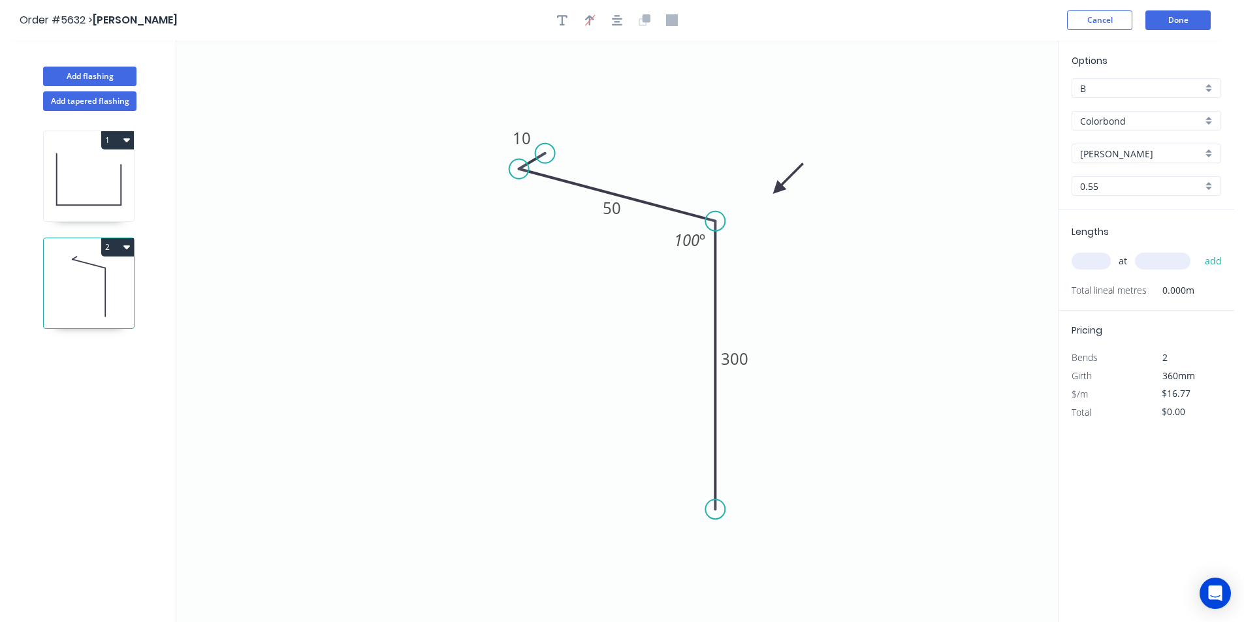
click at [1091, 257] on input "text" at bounding box center [1091, 261] width 39 height 17
click at [1198, 250] on button "add" at bounding box center [1213, 261] width 31 height 22
click at [110, 82] on button "Add flashing" at bounding box center [89, 77] width 93 height 20
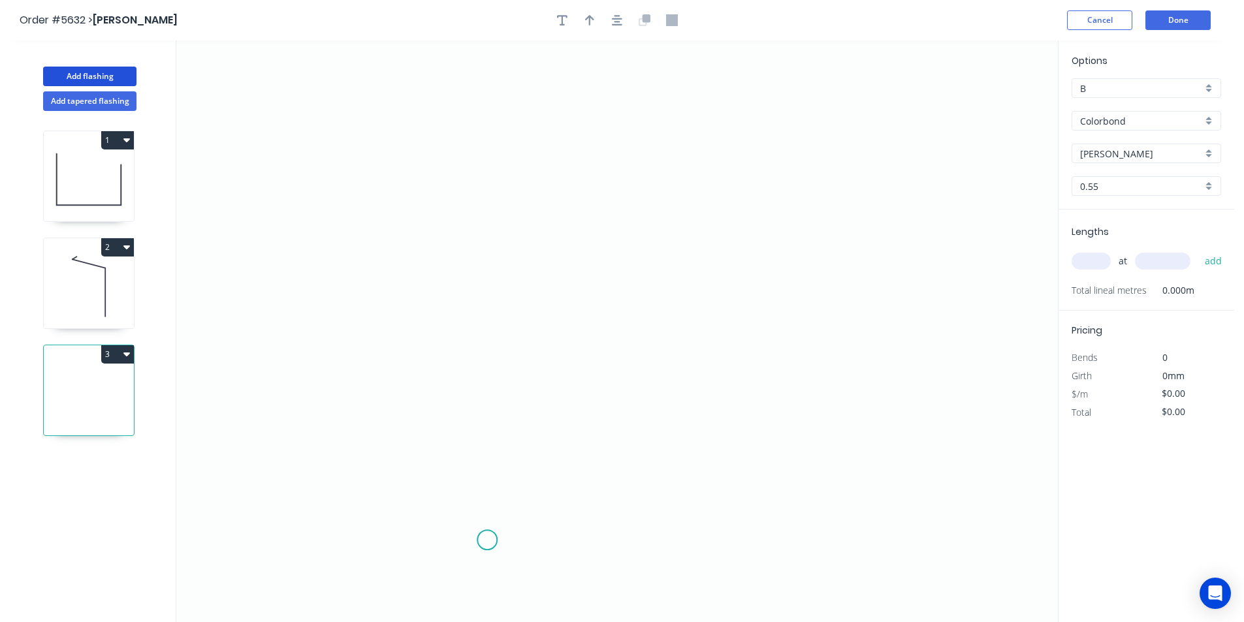
click at [487, 537] on icon "0" at bounding box center [617, 331] width 882 height 582
click at [490, 234] on icon "0" at bounding box center [617, 331] width 882 height 582
click at [637, 173] on icon at bounding box center [562, 203] width 150 height 61
click at [606, 163] on icon "0 ? ? ? º" at bounding box center [617, 331] width 882 height 582
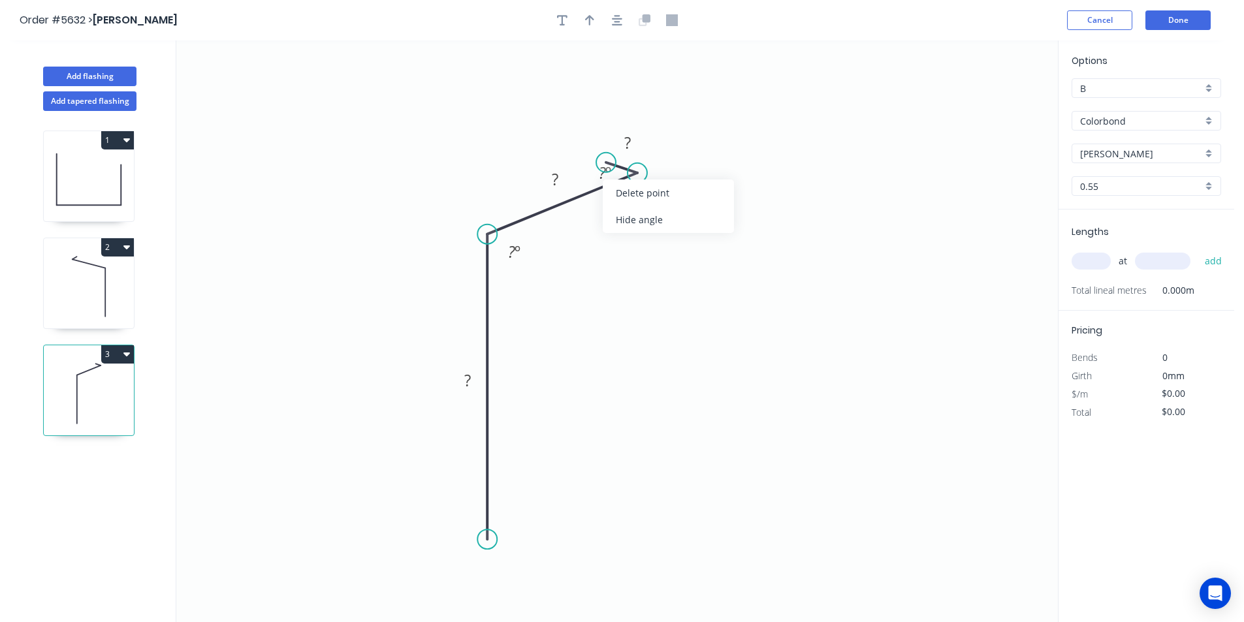
click at [626, 219] on div "Hide angle" at bounding box center [668, 219] width 131 height 27
click at [460, 387] on rect at bounding box center [467, 381] width 26 height 18
click at [626, 20] on button "button" at bounding box center [617, 20] width 20 height 20
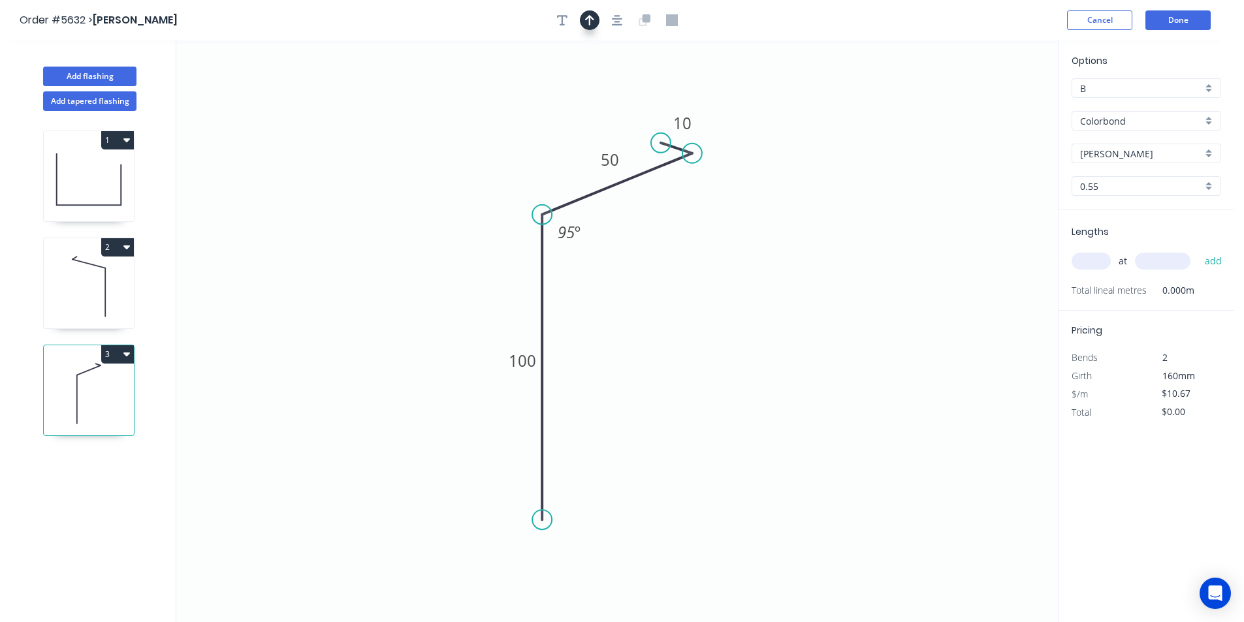
click at [592, 19] on icon "button" at bounding box center [589, 20] width 9 height 10
click at [515, 172] on icon at bounding box center [515, 157] width 12 height 42
click at [1093, 263] on input "text" at bounding box center [1091, 261] width 39 height 17
click at [1198, 250] on button "add" at bounding box center [1213, 261] width 31 height 22
click at [97, 77] on button "Add flashing" at bounding box center [89, 77] width 93 height 20
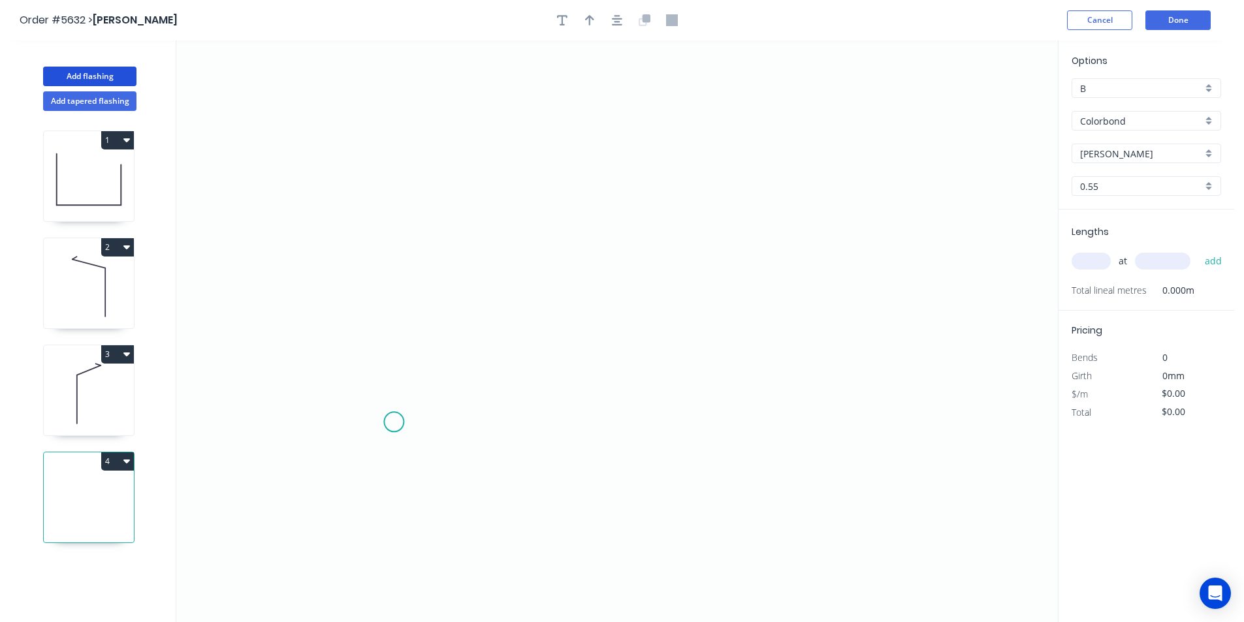
click at [394, 422] on icon "0" at bounding box center [617, 331] width 882 height 582
click at [402, 135] on icon "0" at bounding box center [617, 331] width 882 height 582
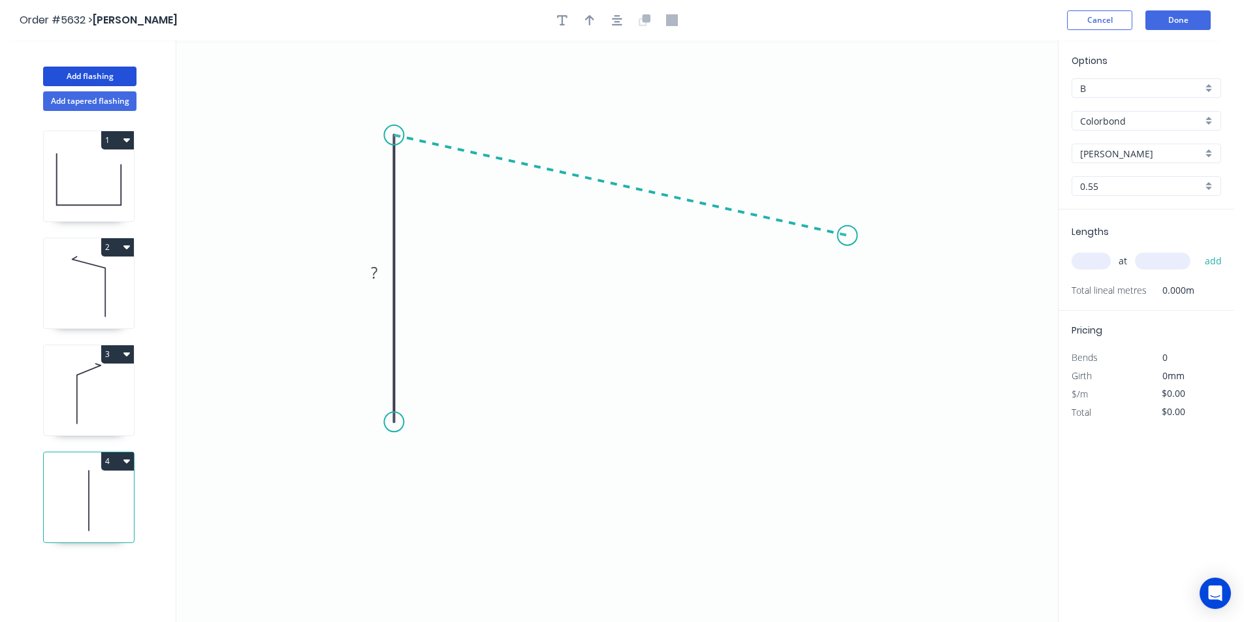
click at [848, 236] on icon "0 ?" at bounding box center [617, 331] width 882 height 582
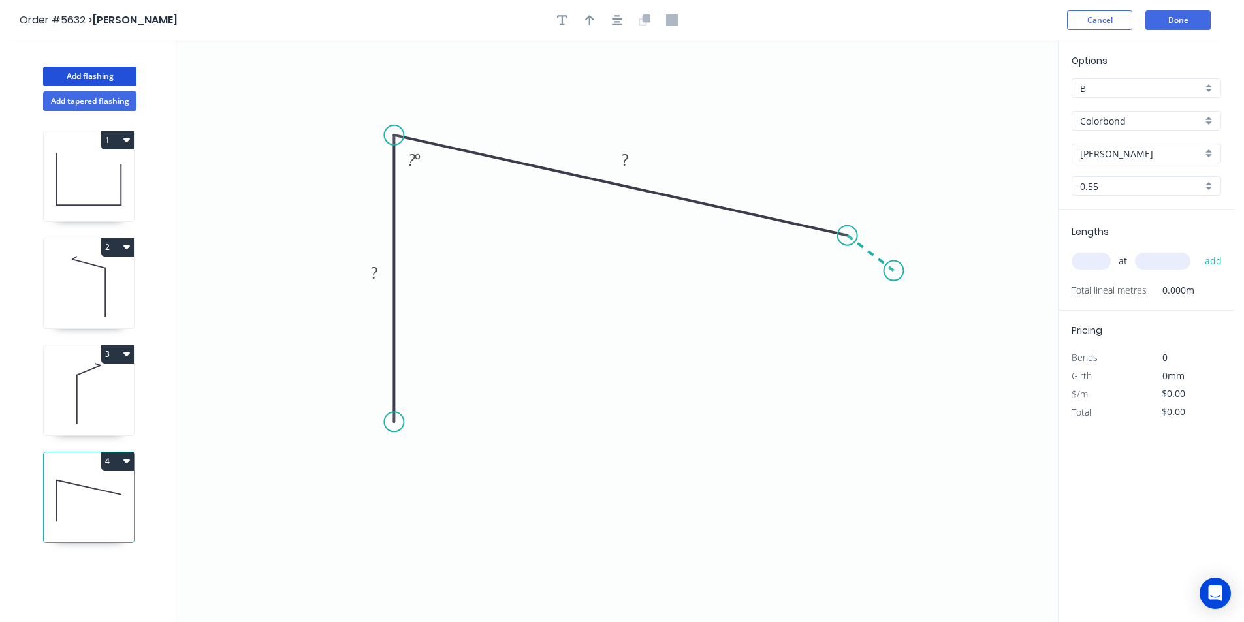
click at [894, 271] on icon "0 ? ? ? º" at bounding box center [617, 331] width 882 height 582
drag, startPoint x: 894, startPoint y: 271, endPoint x: 887, endPoint y: 274, distance: 7.6
click at [893, 271] on circle at bounding box center [894, 271] width 20 height 20
drag, startPoint x: 392, startPoint y: 426, endPoint x: 401, endPoint y: 421, distance: 10.2
click at [392, 425] on circle at bounding box center [394, 422] width 20 height 20
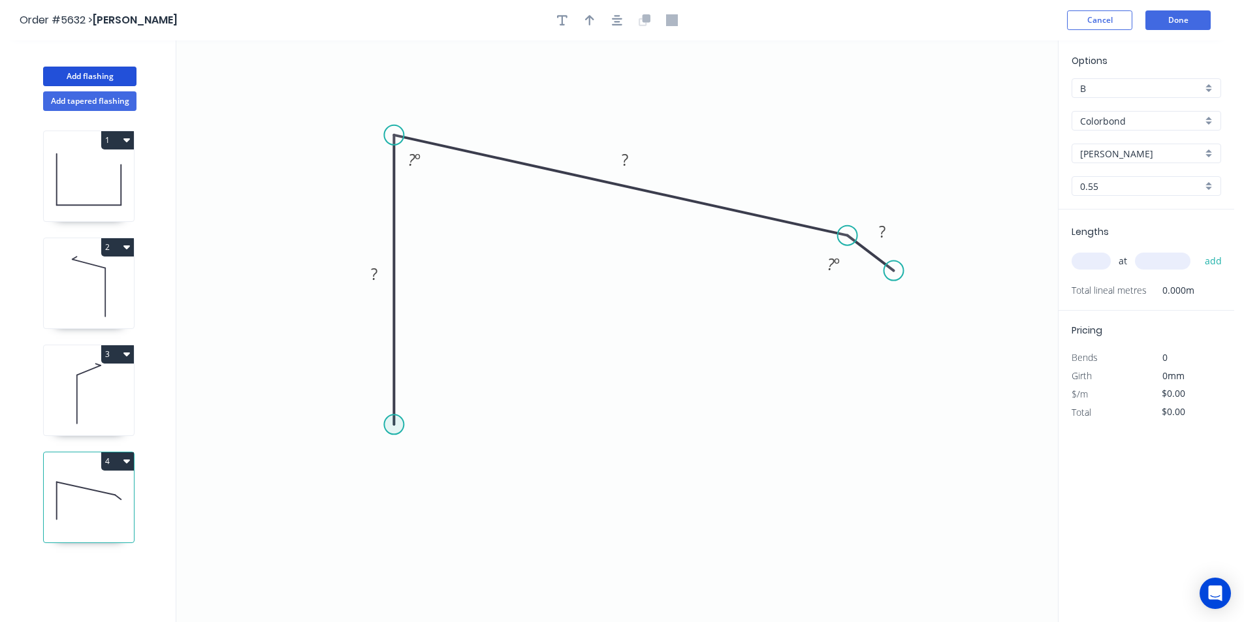
click at [396, 424] on circle at bounding box center [394, 425] width 20 height 20
click at [417, 401] on icon "0 ? ? ? ? º ? º" at bounding box center [617, 331] width 882 height 582
click at [424, 423] on rect at bounding box center [420, 422] width 26 height 18
drag, startPoint x: 901, startPoint y: 272, endPoint x: 881, endPoint y: 276, distance: 20.6
click at [881, 276] on circle at bounding box center [881, 276] width 20 height 20
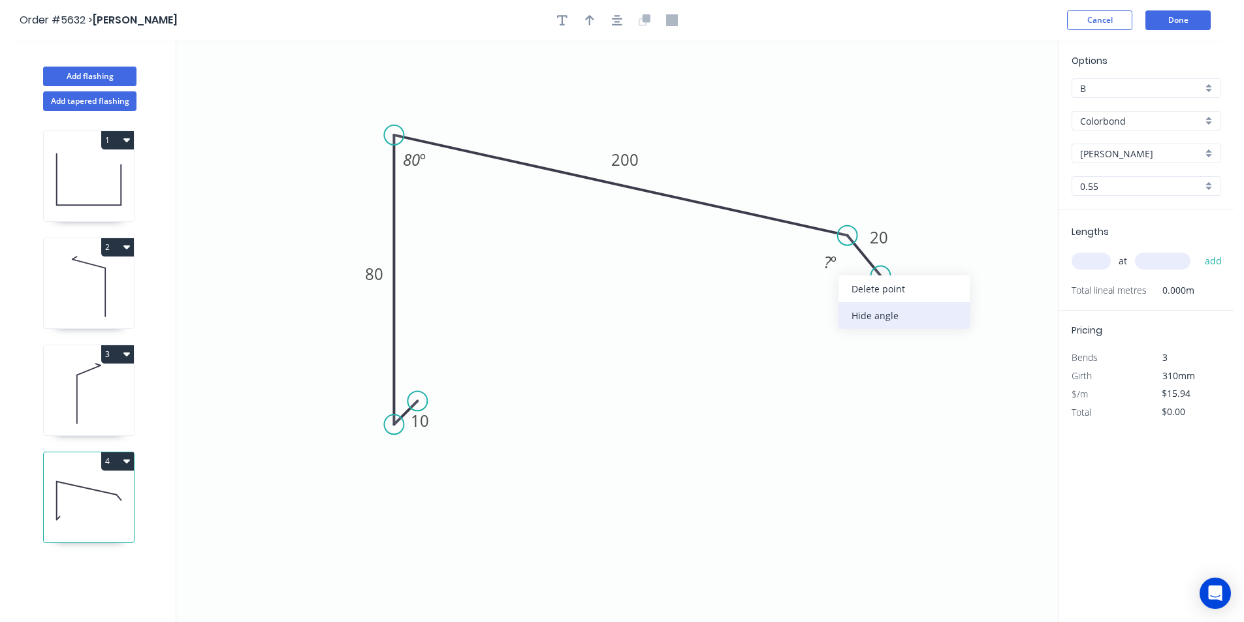
click at [865, 319] on div "Hide angle" at bounding box center [903, 315] width 131 height 27
click at [618, 20] on icon "button" at bounding box center [617, 20] width 10 height 12
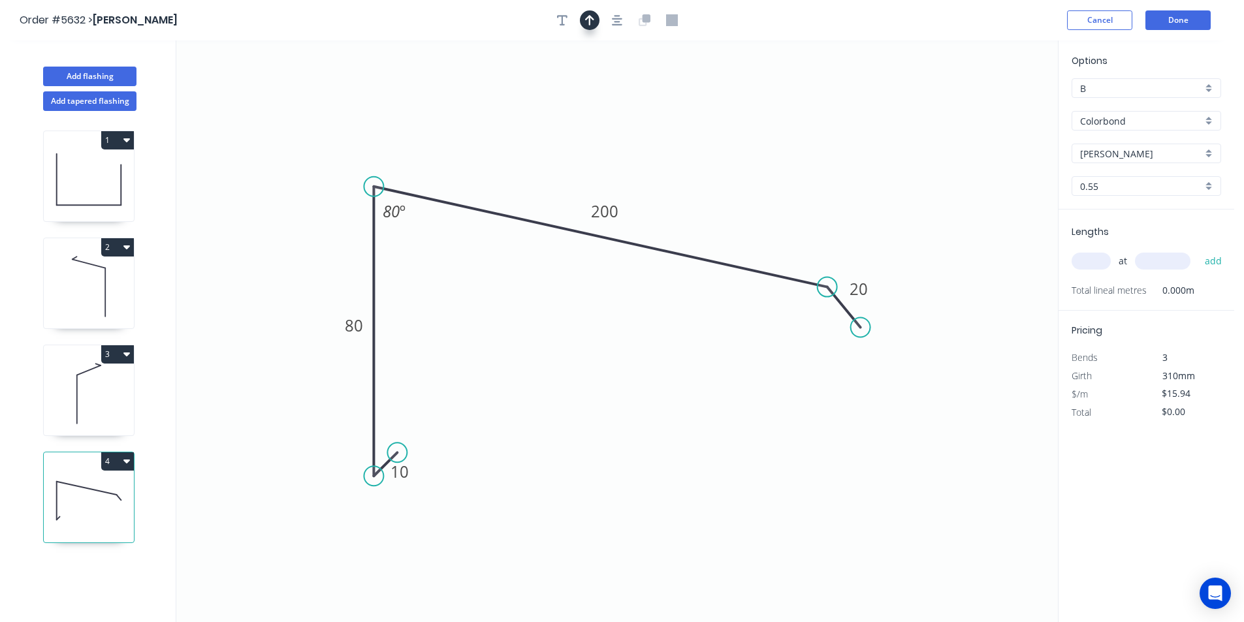
click at [588, 19] on icon "button" at bounding box center [589, 20] width 9 height 12
drag, startPoint x: 991, startPoint y: 103, endPoint x: 588, endPoint y: 144, distance: 404.4
click at [588, 144] on icon at bounding box center [588, 129] width 12 height 42
click at [1092, 264] on input "text" at bounding box center [1091, 261] width 39 height 17
click at [1198, 250] on button "add" at bounding box center [1213, 261] width 31 height 22
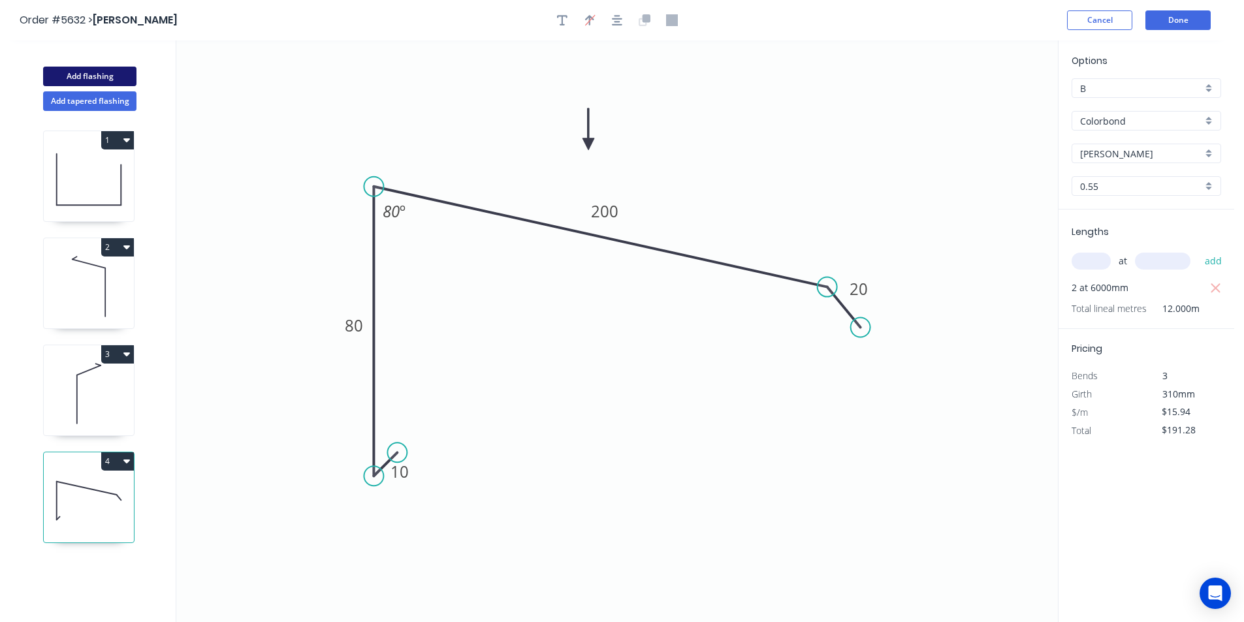
click at [86, 69] on button "Add flashing" at bounding box center [89, 77] width 93 height 20
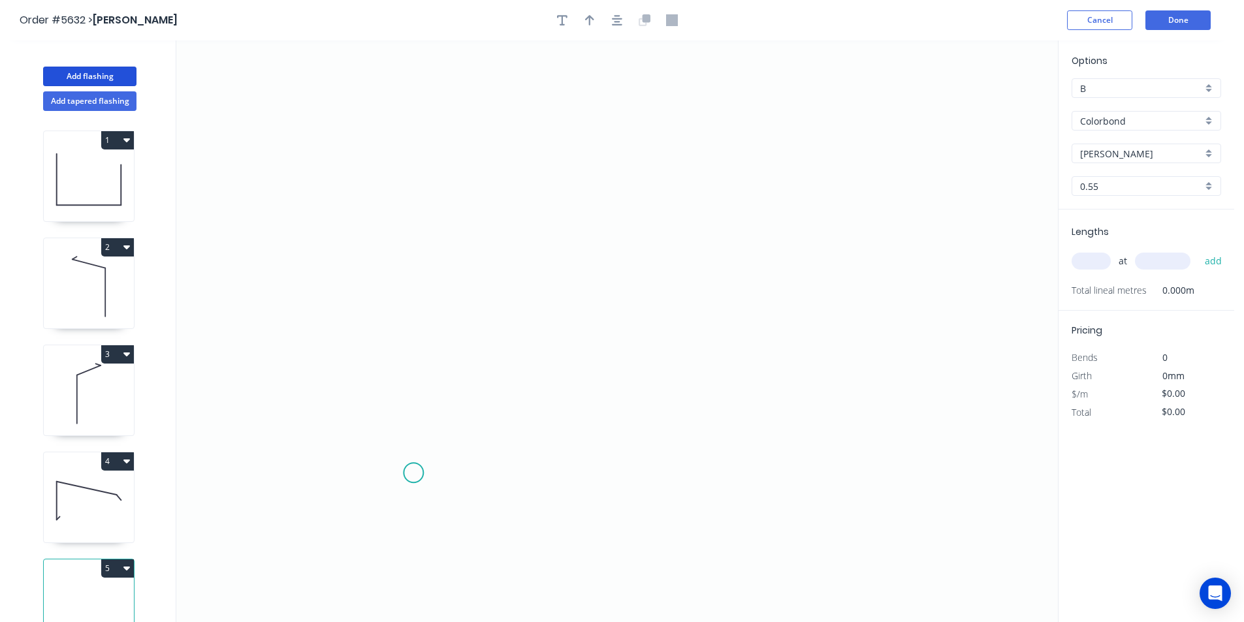
click at [413, 475] on icon "0" at bounding box center [617, 331] width 882 height 582
click at [413, 184] on icon at bounding box center [413, 329] width 0 height 291
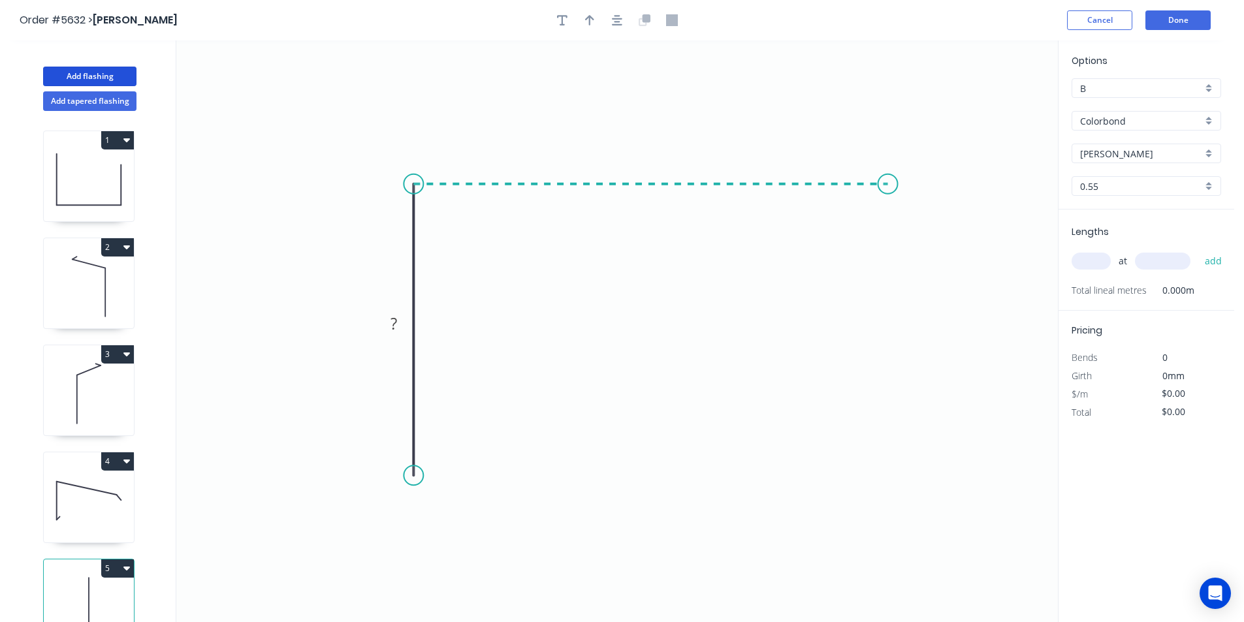
drag, startPoint x: 888, startPoint y: 201, endPoint x: 931, endPoint y: 231, distance: 51.6
click at [889, 202] on icon "0 ?" at bounding box center [617, 331] width 882 height 582
click at [926, 223] on icon "0 ? ?" at bounding box center [617, 331] width 882 height 582
click at [926, 223] on circle at bounding box center [926, 221] width 20 height 20
click at [412, 479] on circle at bounding box center [414, 476] width 20 height 20
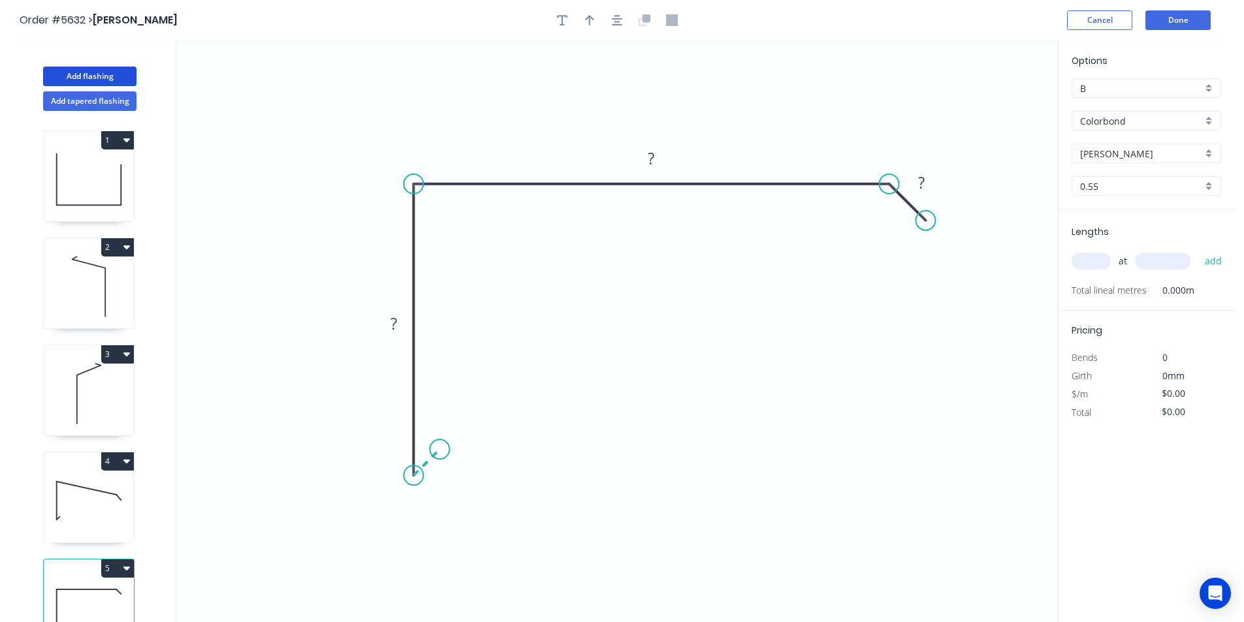
click at [439, 452] on icon "0 ? ? ?" at bounding box center [617, 331] width 882 height 582
click at [439, 452] on circle at bounding box center [439, 450] width 20 height 20
click at [440, 468] on tspan "?" at bounding box center [440, 471] width 7 height 22
click at [626, 20] on button "button" at bounding box center [617, 20] width 20 height 20
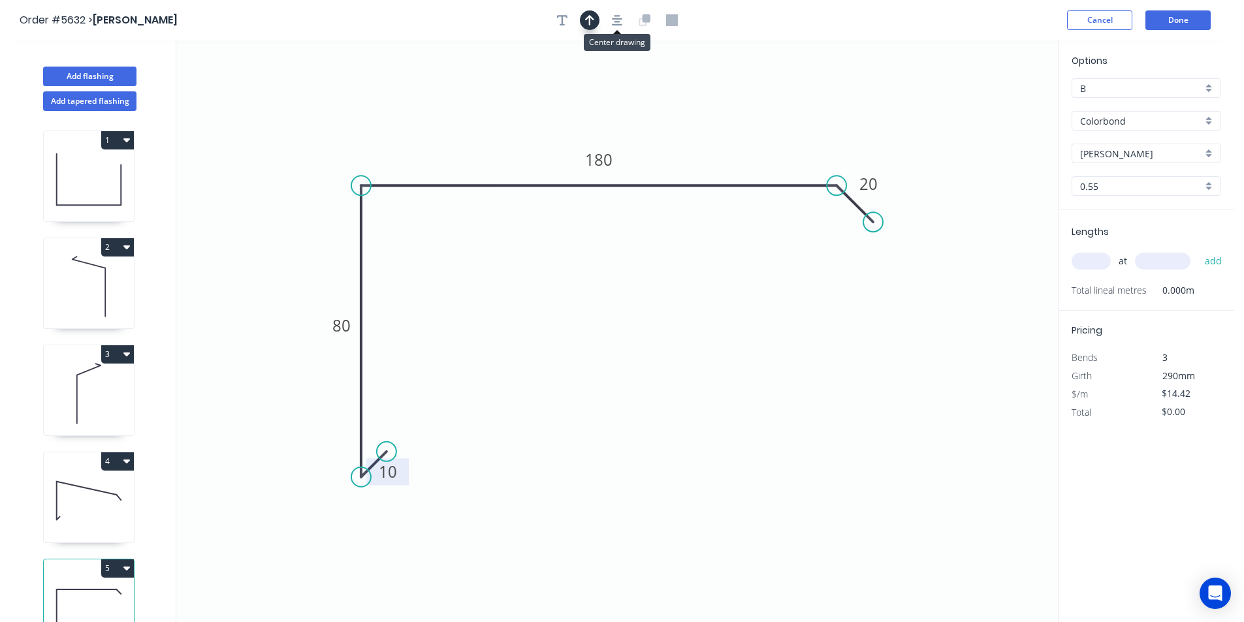
click at [598, 18] on button "button" at bounding box center [590, 20] width 20 height 20
click at [360, 157] on icon at bounding box center [360, 142] width 12 height 42
click at [1102, 266] on input "text" at bounding box center [1091, 261] width 39 height 17
click at [1198, 250] on button "add" at bounding box center [1213, 261] width 31 height 22
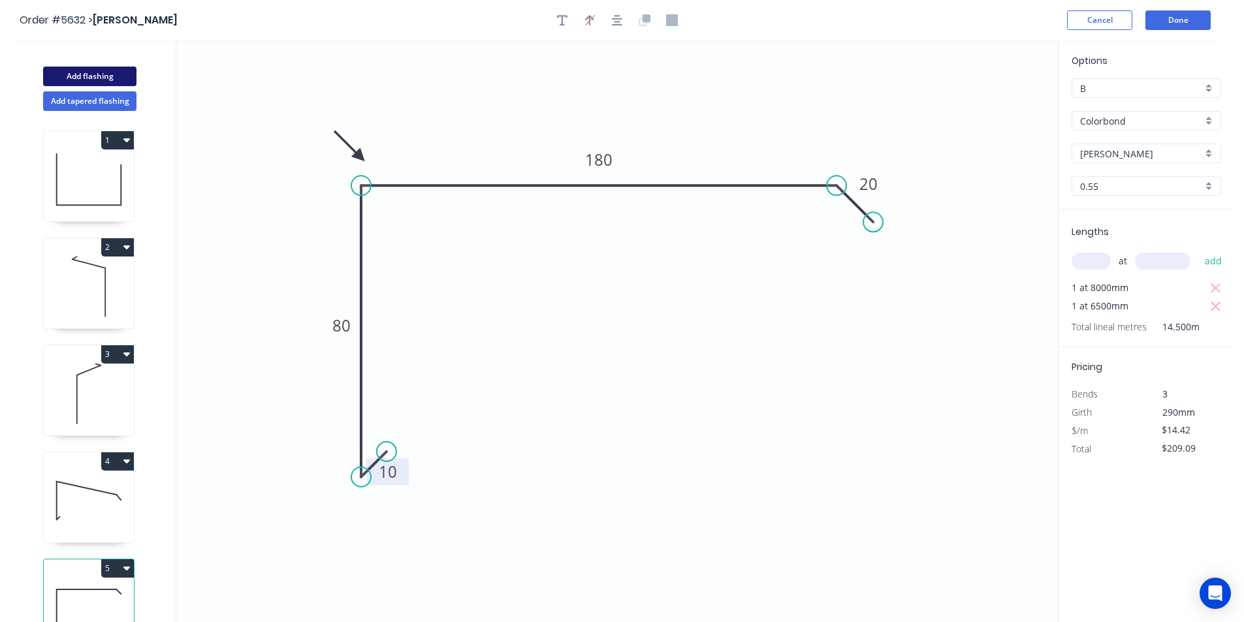
click at [116, 74] on button "Add flashing" at bounding box center [89, 77] width 93 height 20
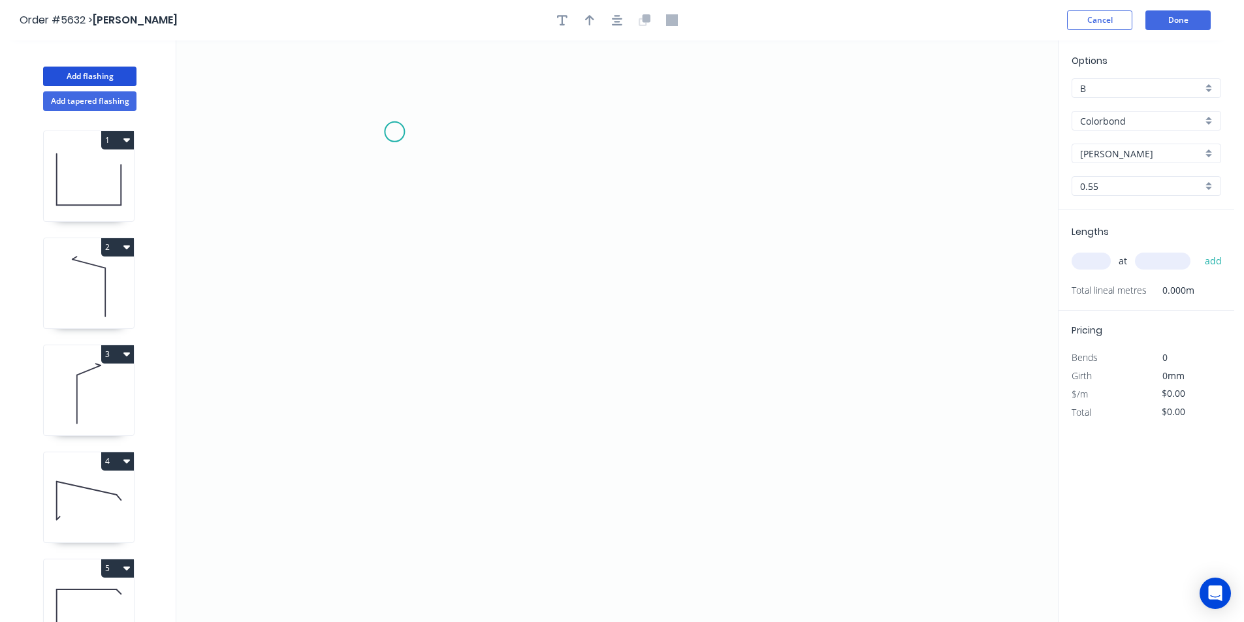
click at [394, 131] on icon "0" at bounding box center [617, 331] width 882 height 582
drag, startPoint x: 399, startPoint y: 352, endPoint x: 454, endPoint y: 353, distance: 55.5
click at [400, 352] on icon "0" at bounding box center [617, 331] width 882 height 582
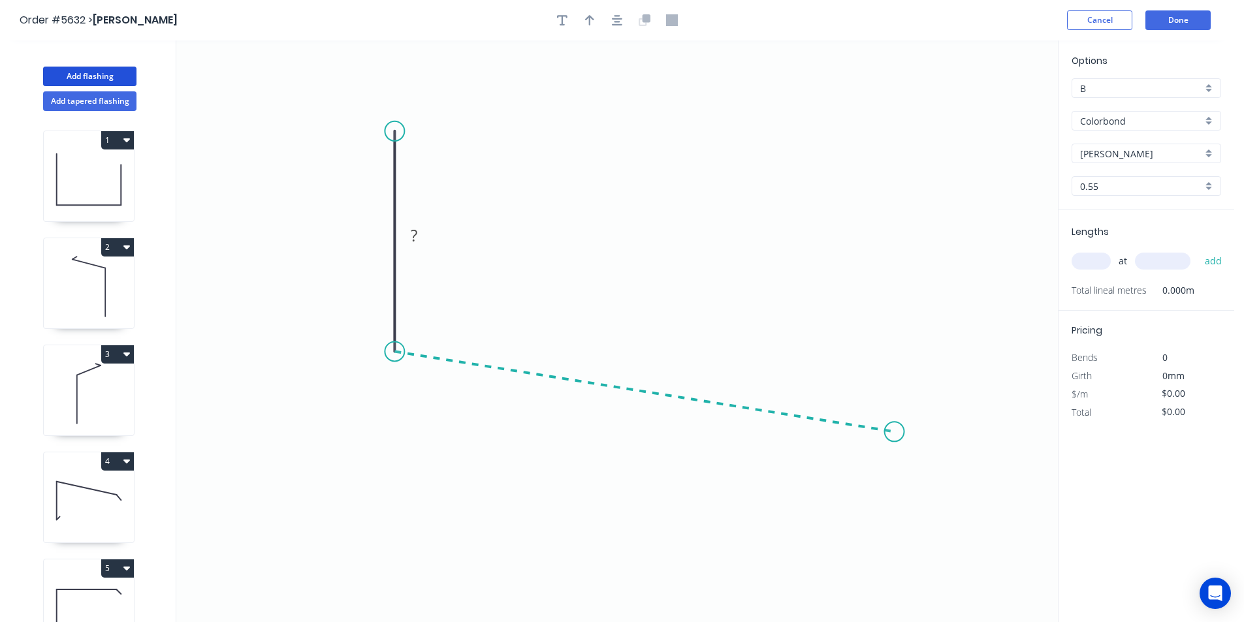
click at [895, 432] on icon "0 ?" at bounding box center [617, 331] width 882 height 582
click at [921, 476] on icon "0 ? ? ? º" at bounding box center [617, 331] width 882 height 582
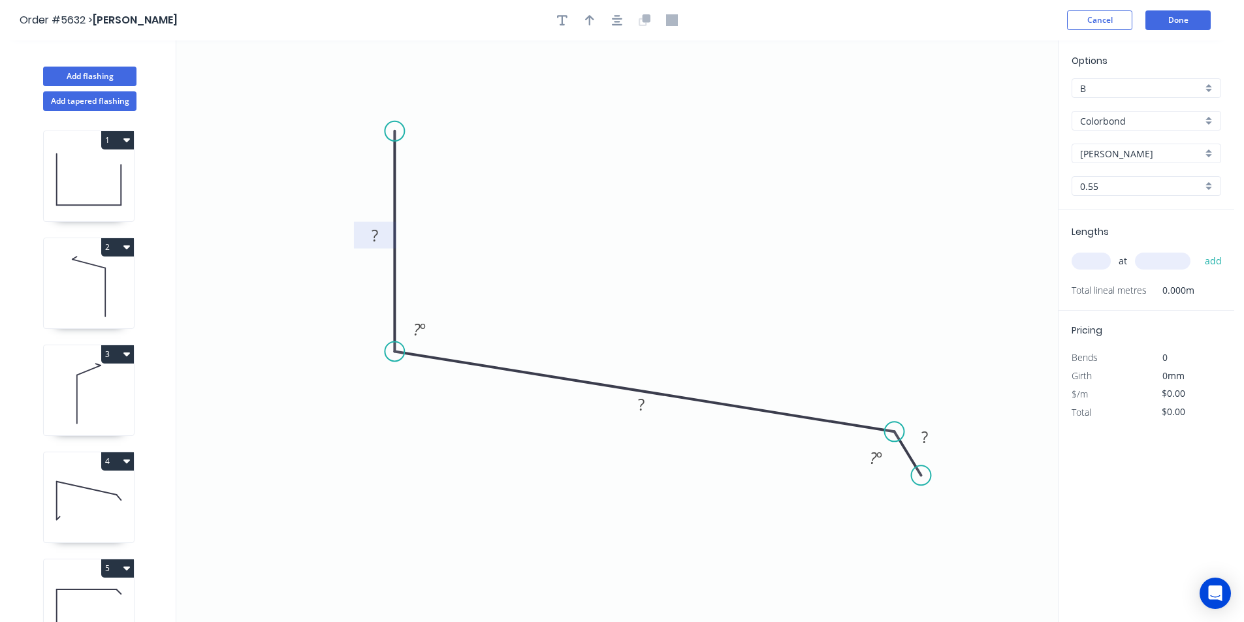
click at [381, 240] on rect at bounding box center [375, 236] width 26 height 18
drag, startPoint x: 923, startPoint y: 482, endPoint x: 932, endPoint y: 500, distance: 19.9
click at [932, 500] on circle at bounding box center [932, 499] width 20 height 20
click at [899, 505] on div "Hide angle" at bounding box center [939, 507] width 131 height 27
click at [593, 12] on button "button" at bounding box center [590, 20] width 20 height 20
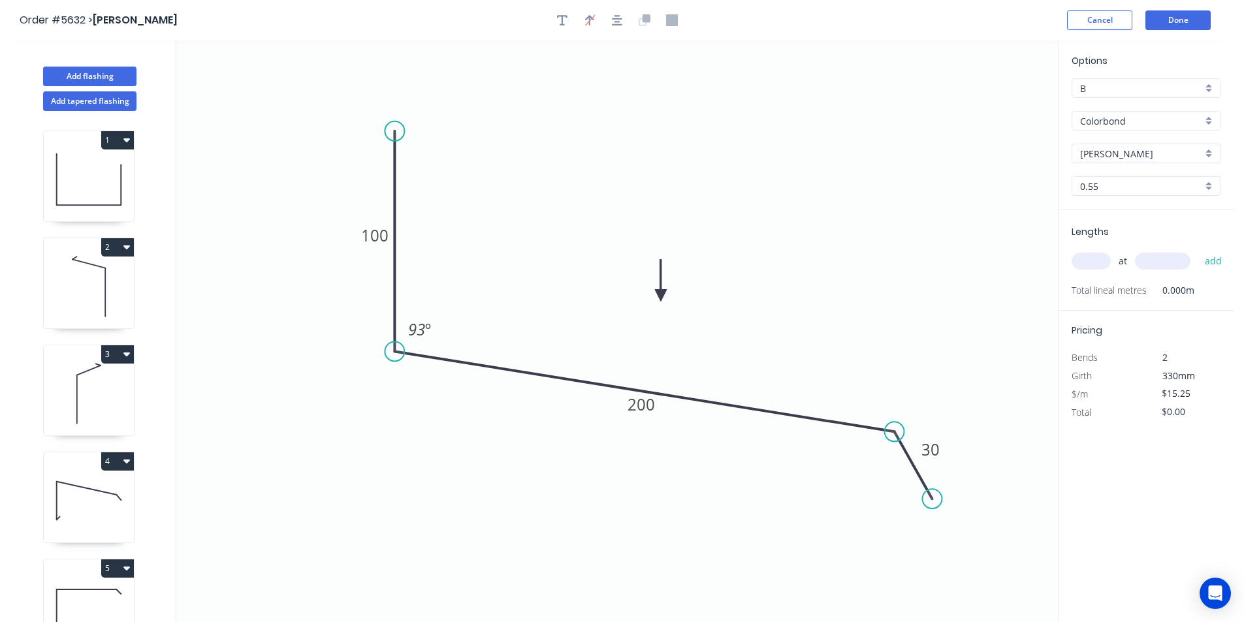
drag, startPoint x: 993, startPoint y: 104, endPoint x: 789, endPoint y: 282, distance: 270.3
click at [657, 296] on icon at bounding box center [661, 281] width 12 height 42
click at [1086, 259] on input "text" at bounding box center [1091, 261] width 39 height 17
click at [1198, 250] on button "add" at bounding box center [1213, 261] width 31 height 22
click at [118, 71] on button "Add flashing" at bounding box center [89, 77] width 93 height 20
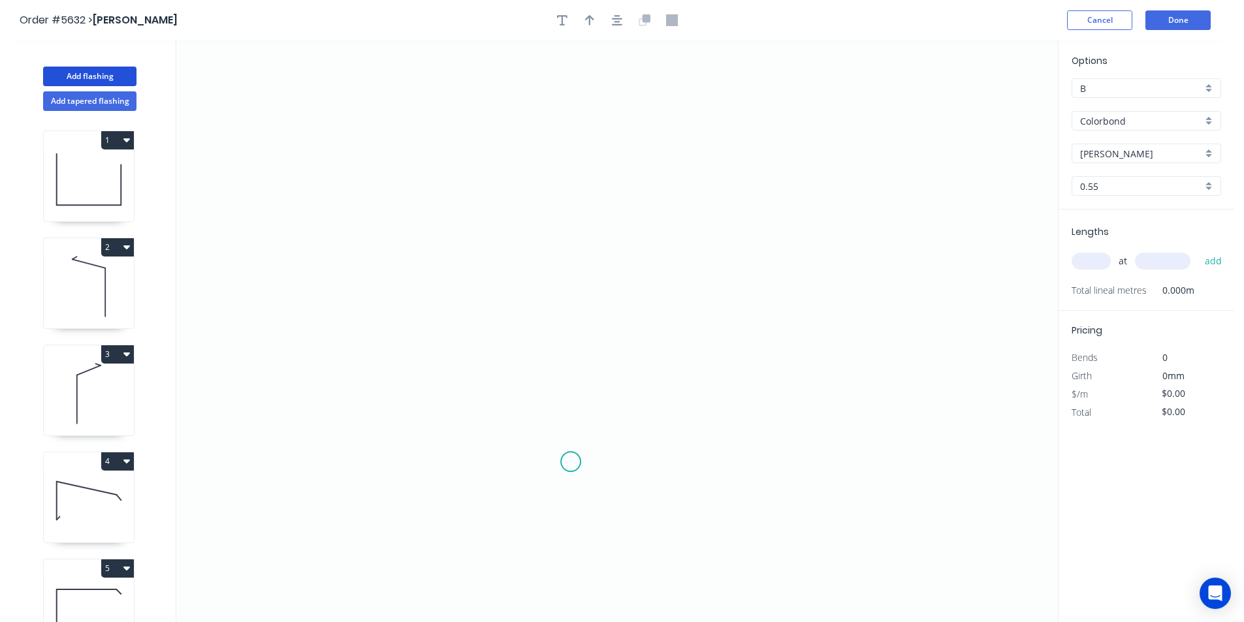
click at [571, 470] on icon "0" at bounding box center [617, 331] width 882 height 582
click at [569, 327] on icon "0" at bounding box center [617, 331] width 882 height 582
click at [804, 235] on icon "0 ?" at bounding box center [617, 331] width 882 height 582
click at [771, 224] on icon "0 ? ? ? º" at bounding box center [617, 331] width 882 height 582
click at [771, 224] on circle at bounding box center [771, 224] width 20 height 20
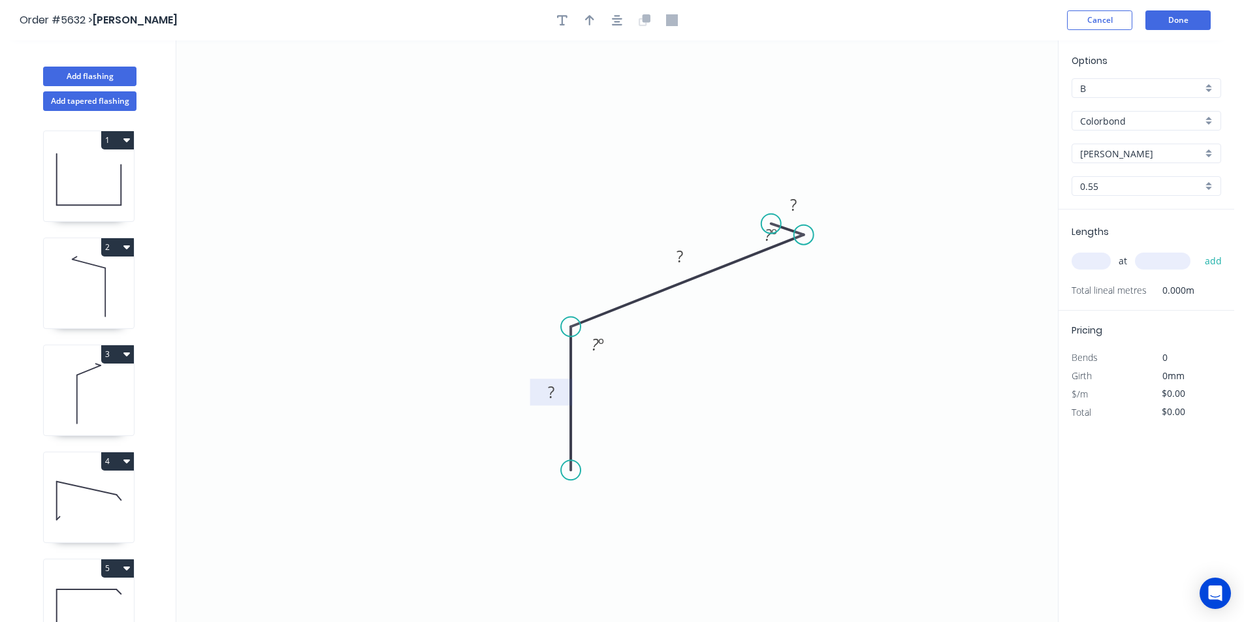
click at [557, 391] on rect at bounding box center [551, 393] width 26 height 18
click at [803, 283] on div "Hide angle" at bounding box center [831, 284] width 131 height 27
click at [617, 23] on icon "button" at bounding box center [617, 20] width 10 height 12
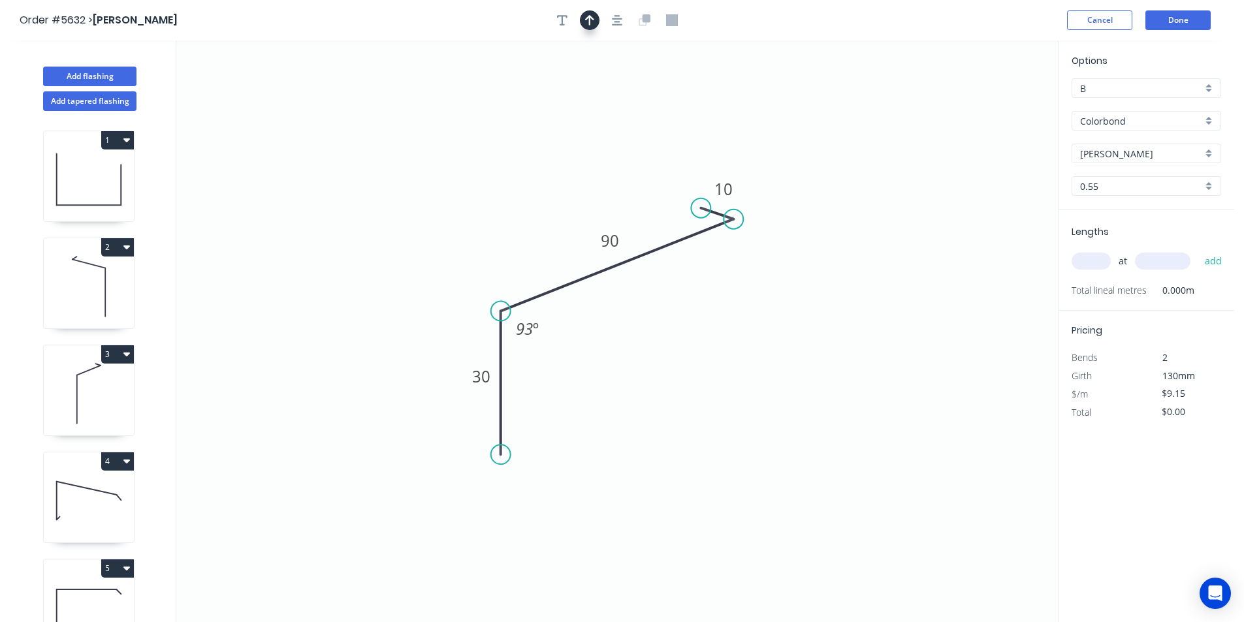
click at [598, 20] on button "button" at bounding box center [590, 20] width 20 height 20
drag, startPoint x: 396, startPoint y: 291, endPoint x: 661, endPoint y: 265, distance: 265.7
click at [464, 274] on icon at bounding box center [453, 263] width 38 height 38
click at [1101, 268] on input "text" at bounding box center [1091, 261] width 39 height 17
click at [1198, 250] on button "add" at bounding box center [1213, 261] width 31 height 22
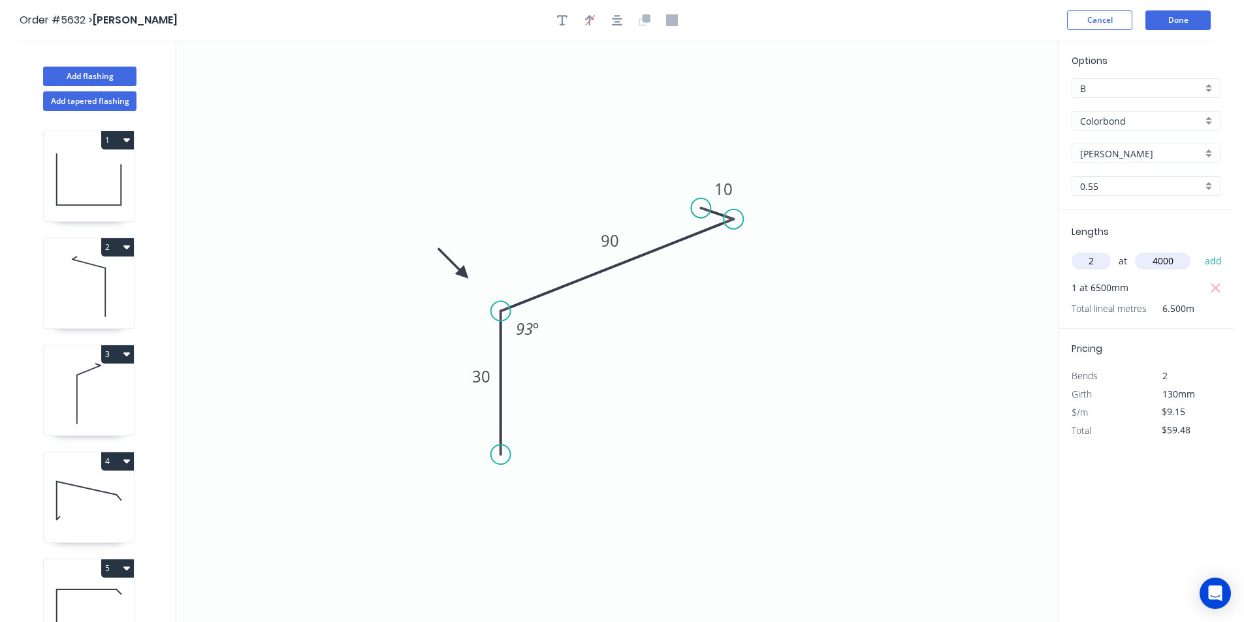
click at [1198, 250] on button "add" at bounding box center [1213, 261] width 31 height 22
click at [1194, 21] on button "Done" at bounding box center [1177, 20] width 65 height 20
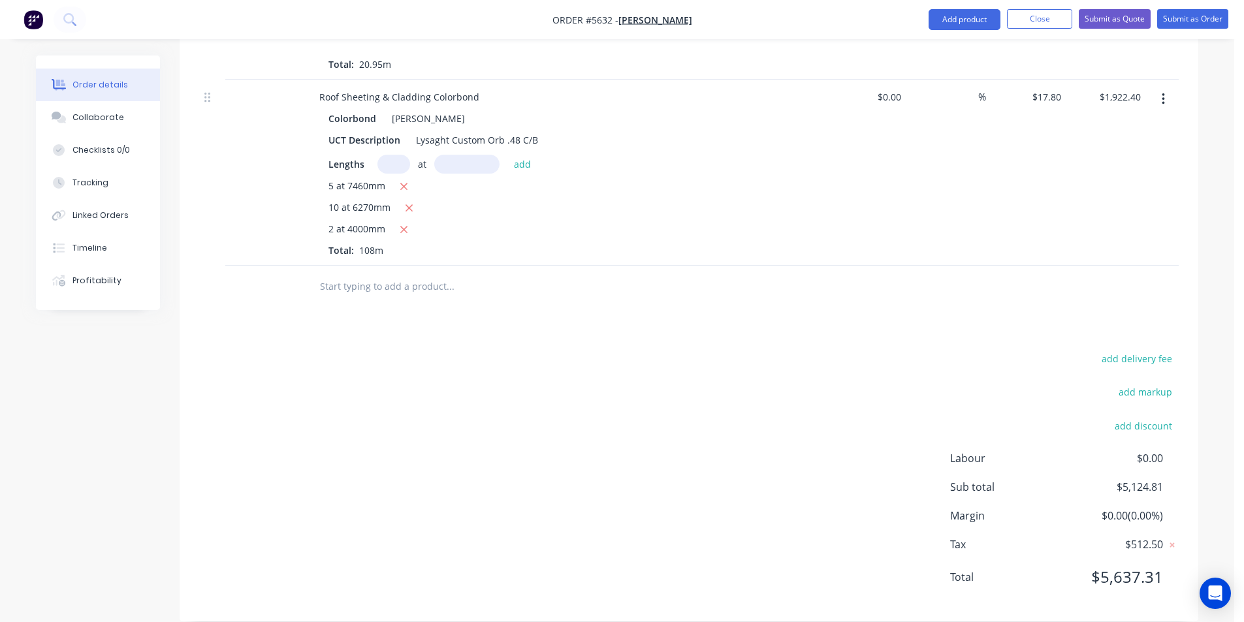
scroll to position [2565, 0]
click at [488, 273] on input "text" at bounding box center [449, 286] width 261 height 26
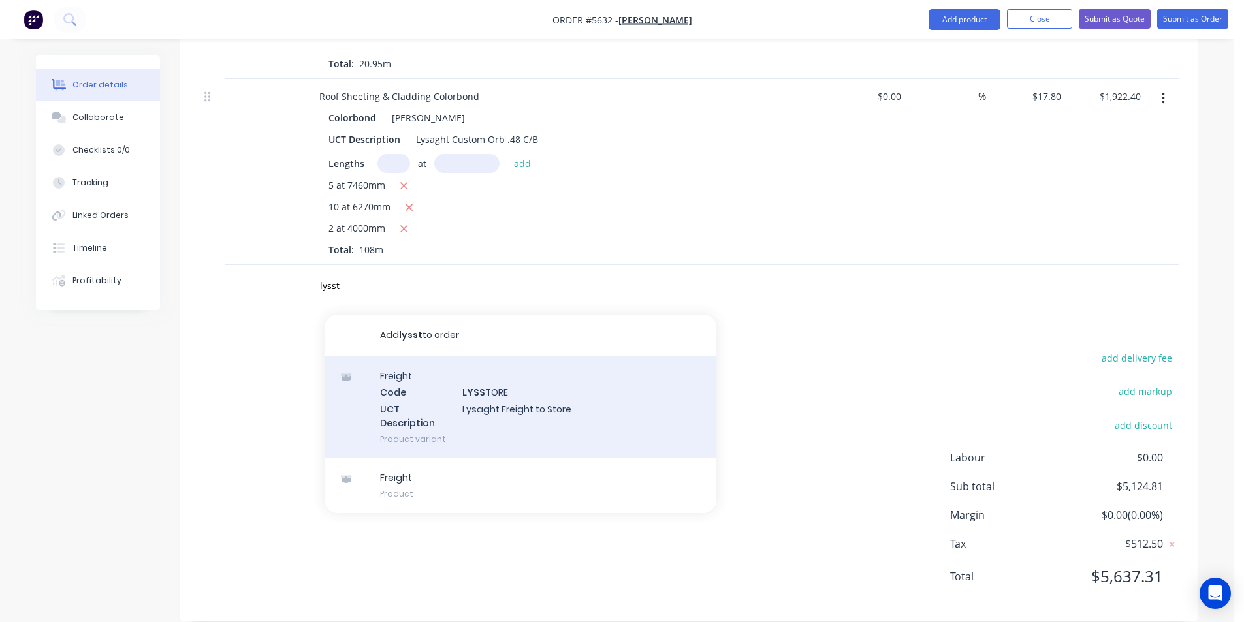
click at [570, 400] on div "Freight Code LYSST ORE UCT Description Lysaght Freight to Store Product variant" at bounding box center [521, 408] width 392 height 102
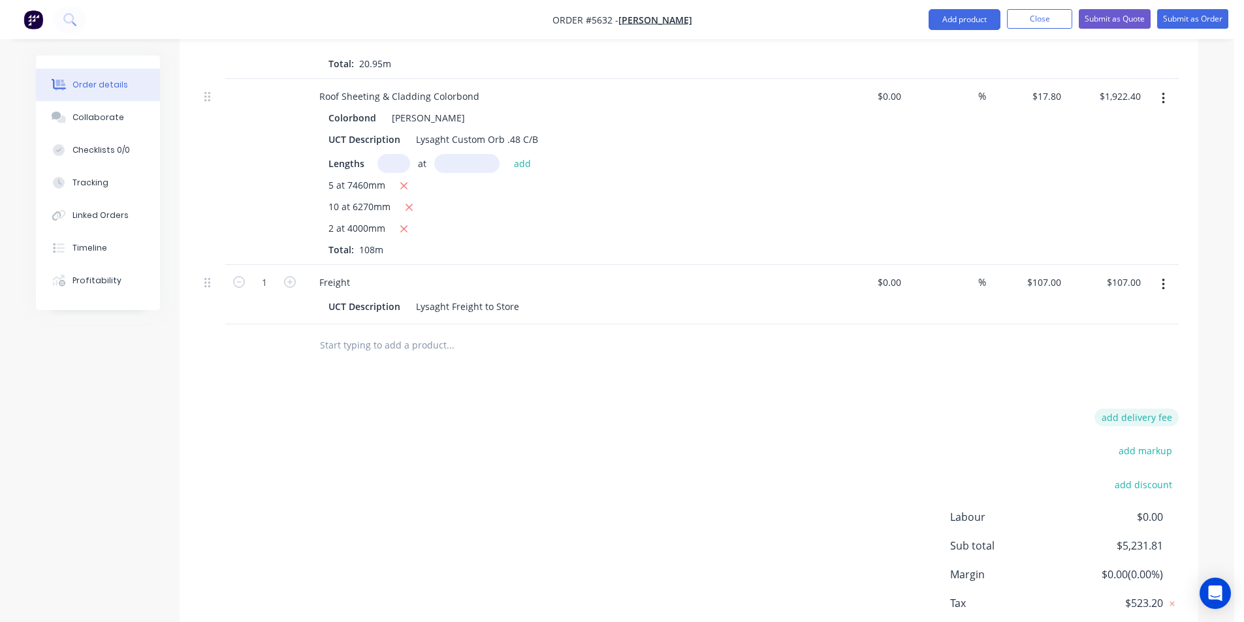
click at [1136, 409] on button "add delivery fee" at bounding box center [1136, 418] width 84 height 18
click input "submit" at bounding box center [0, 0] width 0 height 0
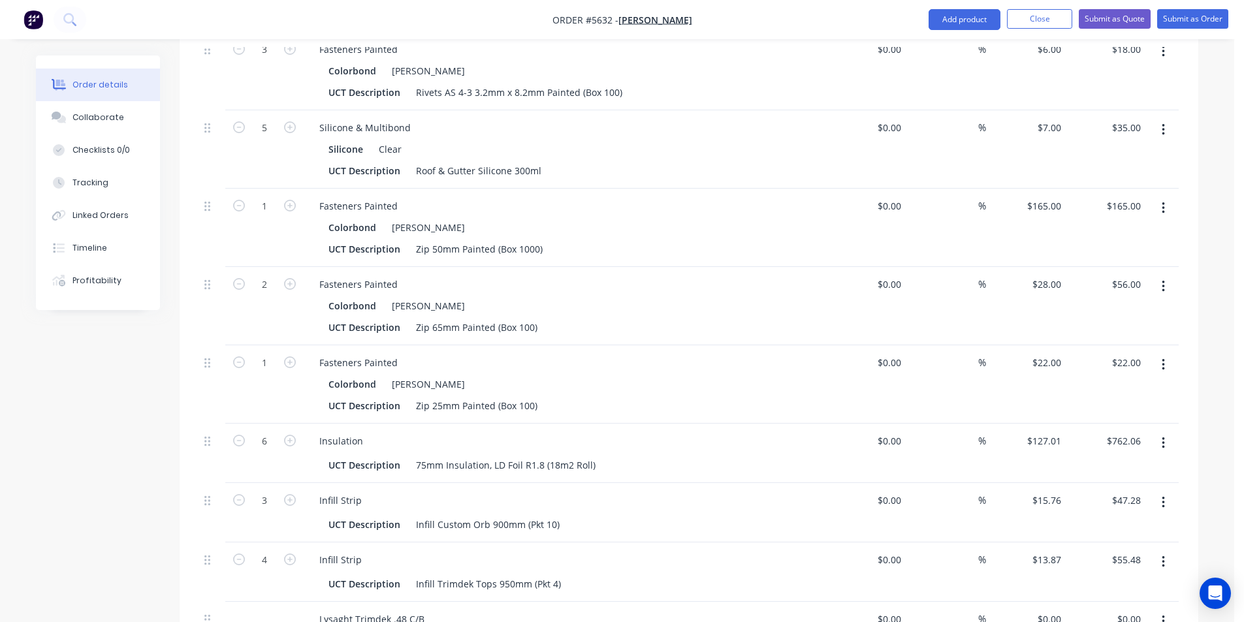
scroll to position [1781, 0]
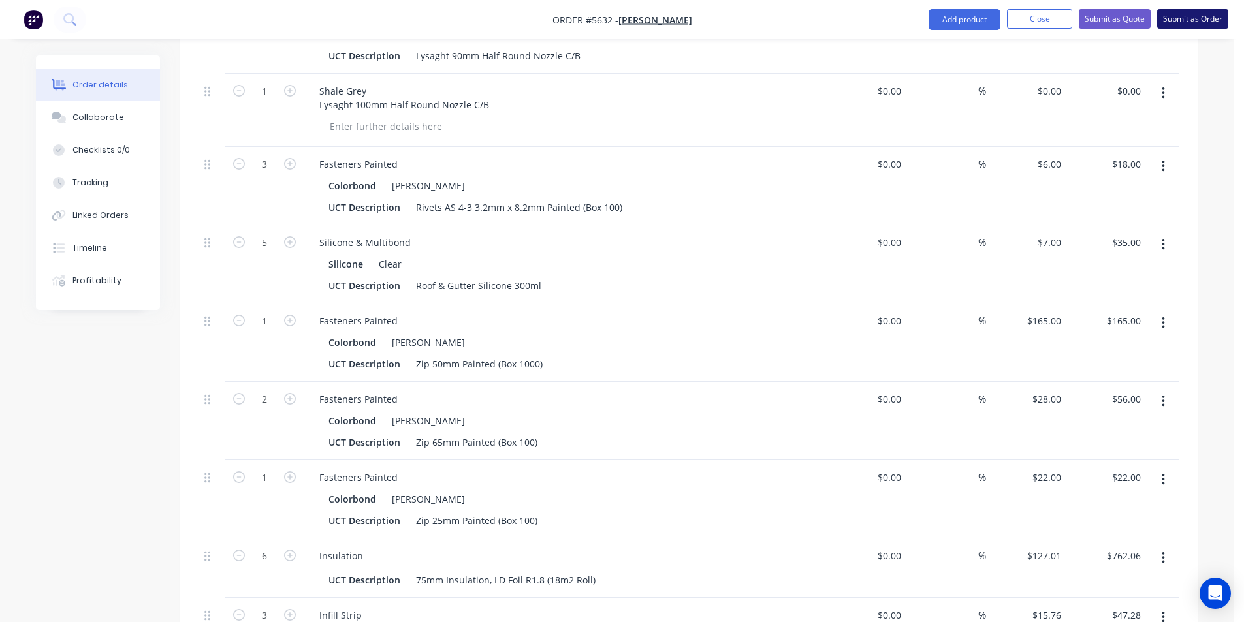
click at [1181, 21] on button "Submit as Order" at bounding box center [1192, 19] width 71 height 20
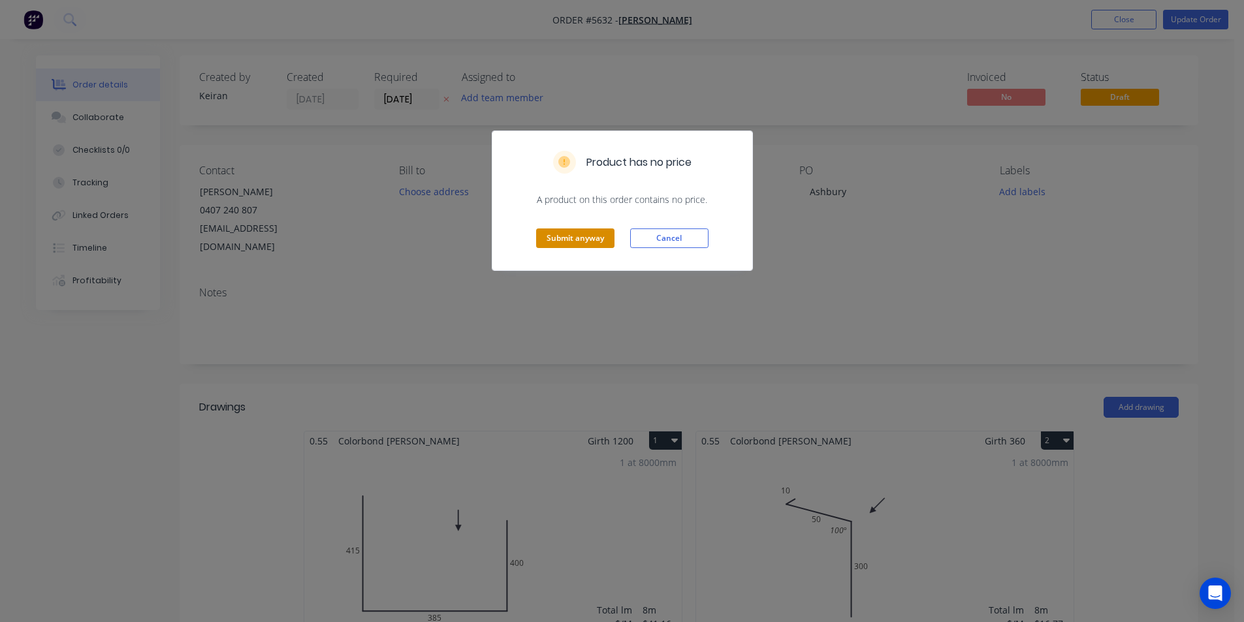
click at [579, 237] on button "Submit anyway" at bounding box center [575, 239] width 78 height 20
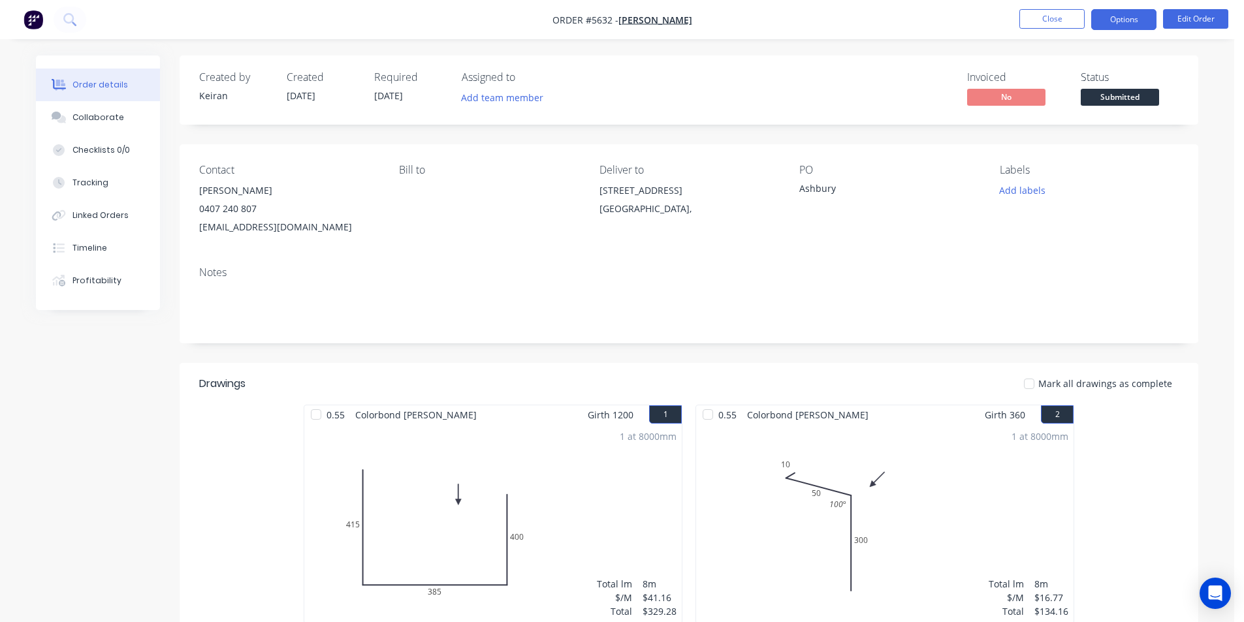
click at [1129, 25] on button "Options" at bounding box center [1123, 19] width 65 height 21
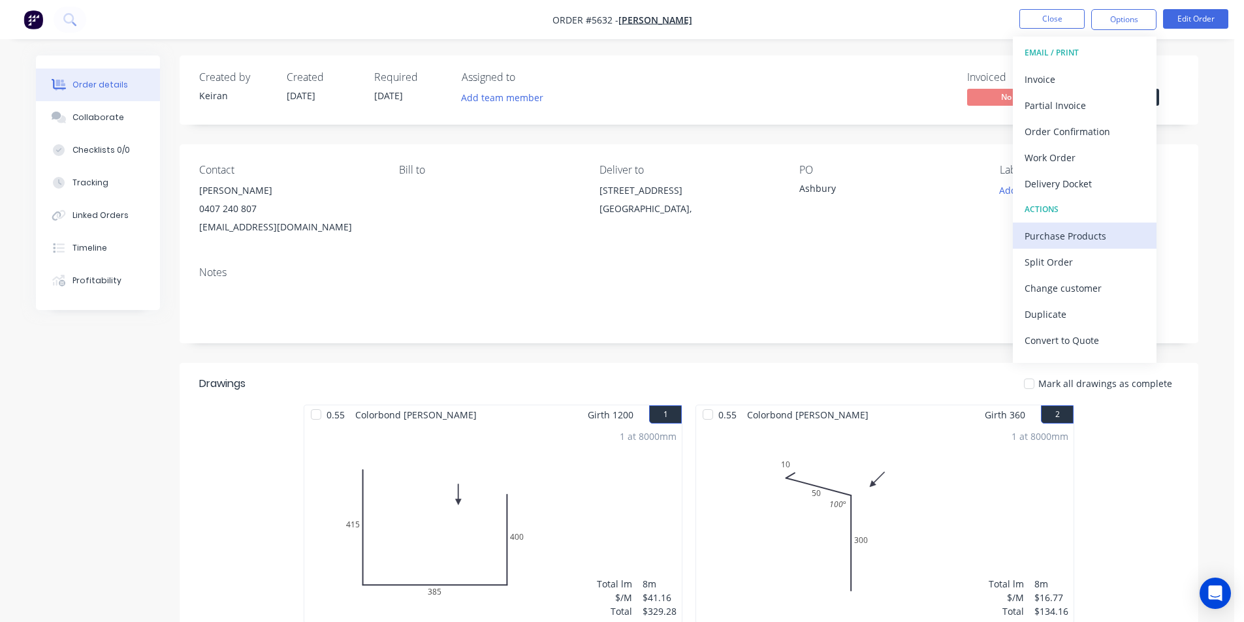
click at [1069, 236] on div "Purchase Products" at bounding box center [1085, 236] width 120 height 19
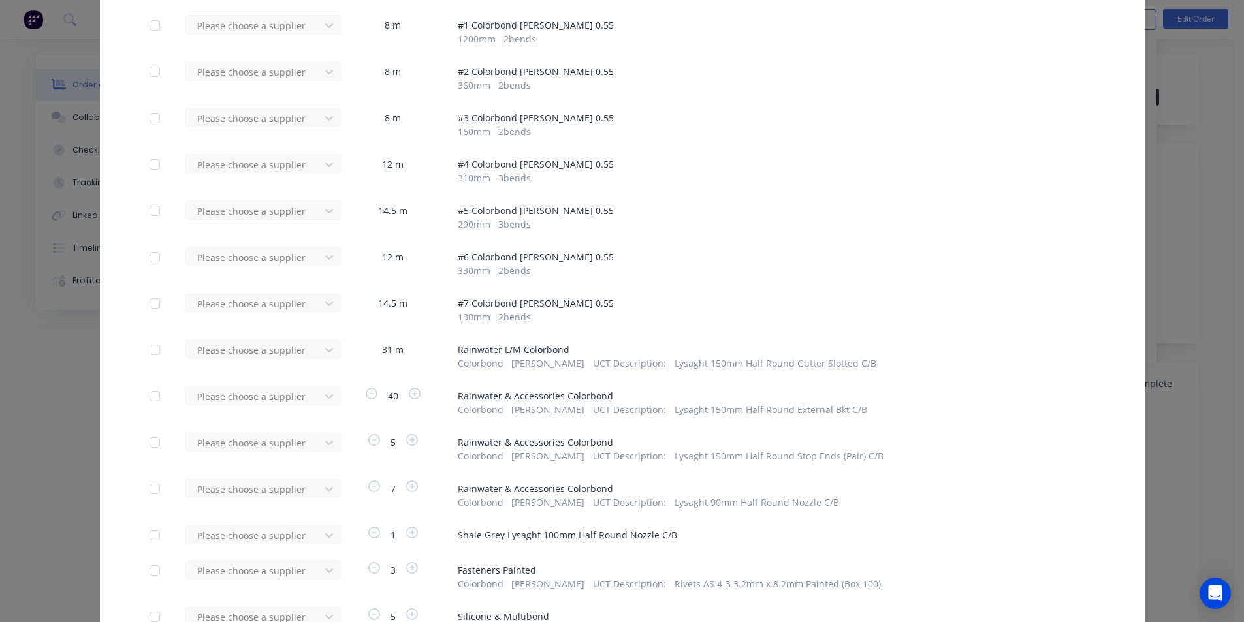
scroll to position [131, 0]
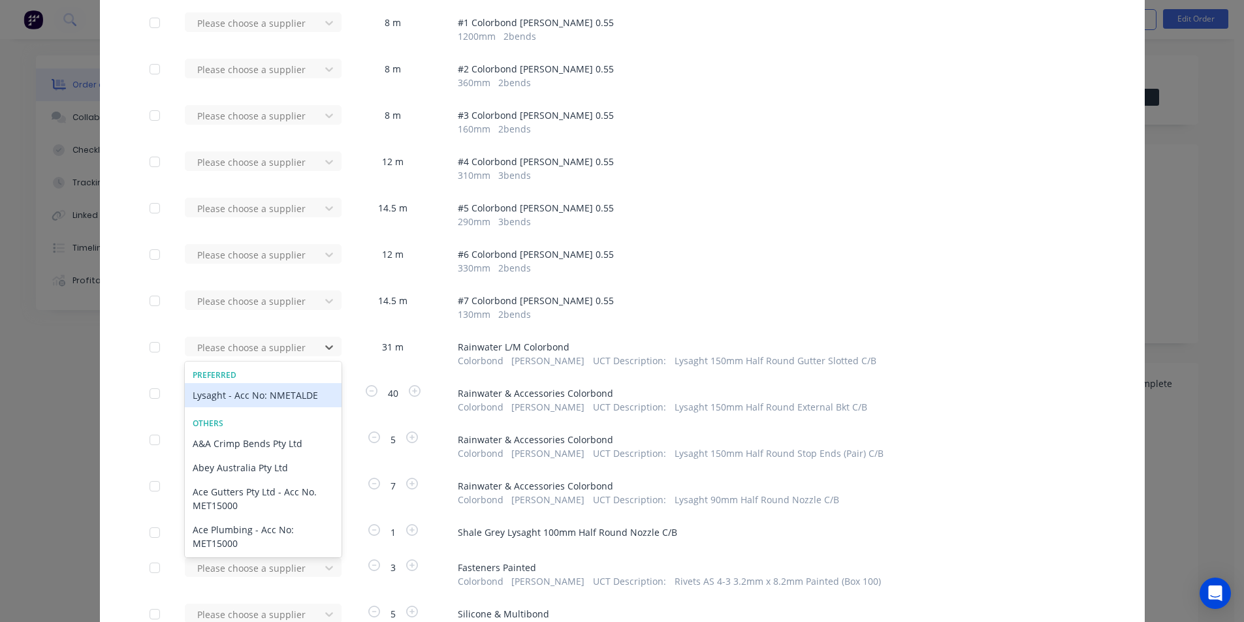
click at [266, 392] on div "Lysaght - Acc No: NMETALDE" at bounding box center [263, 395] width 157 height 24
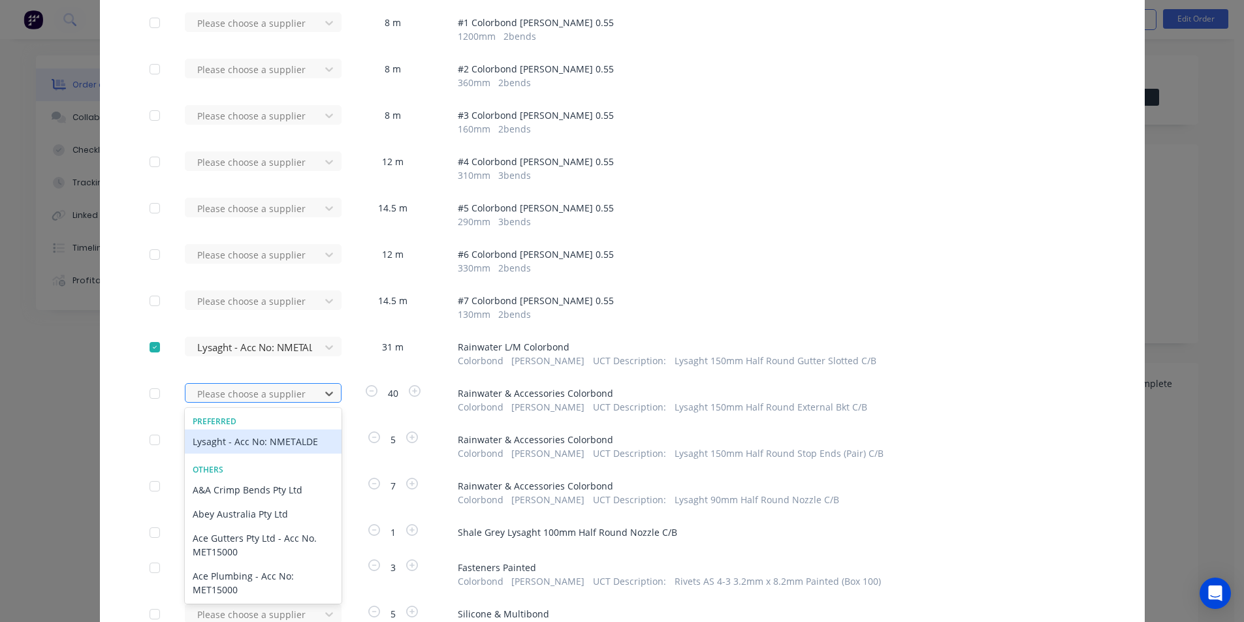
click at [266, 394] on div at bounding box center [255, 394] width 118 height 16
click at [270, 435] on div "Lysaght - Acc No: NMETALDE" at bounding box center [263, 442] width 157 height 24
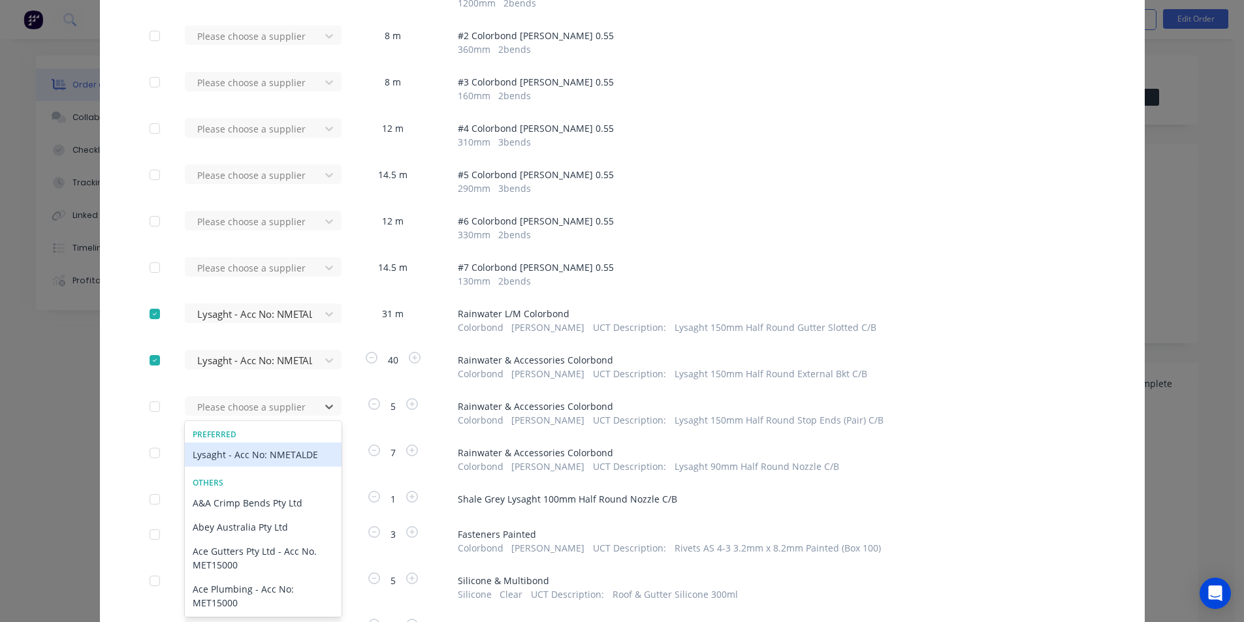
click at [272, 449] on div "Lysaght - Acc No: NMETALDE" at bounding box center [263, 455] width 157 height 24
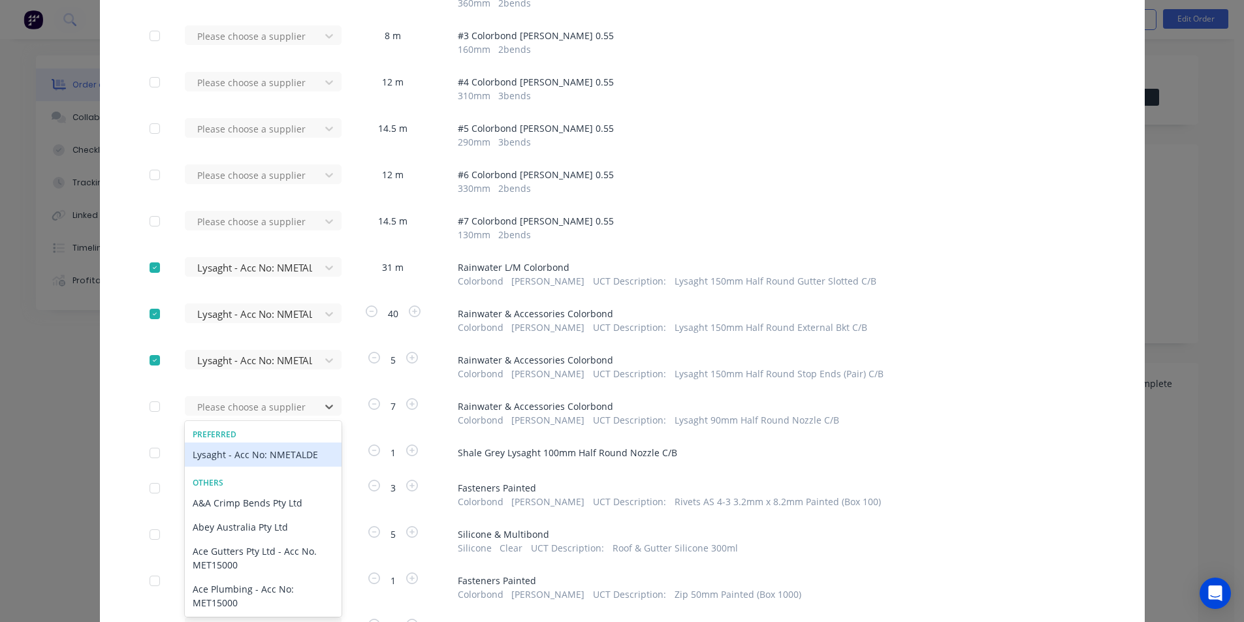
click at [265, 461] on div "Lysaght - Acc No: NMETALDE" at bounding box center [263, 455] width 157 height 24
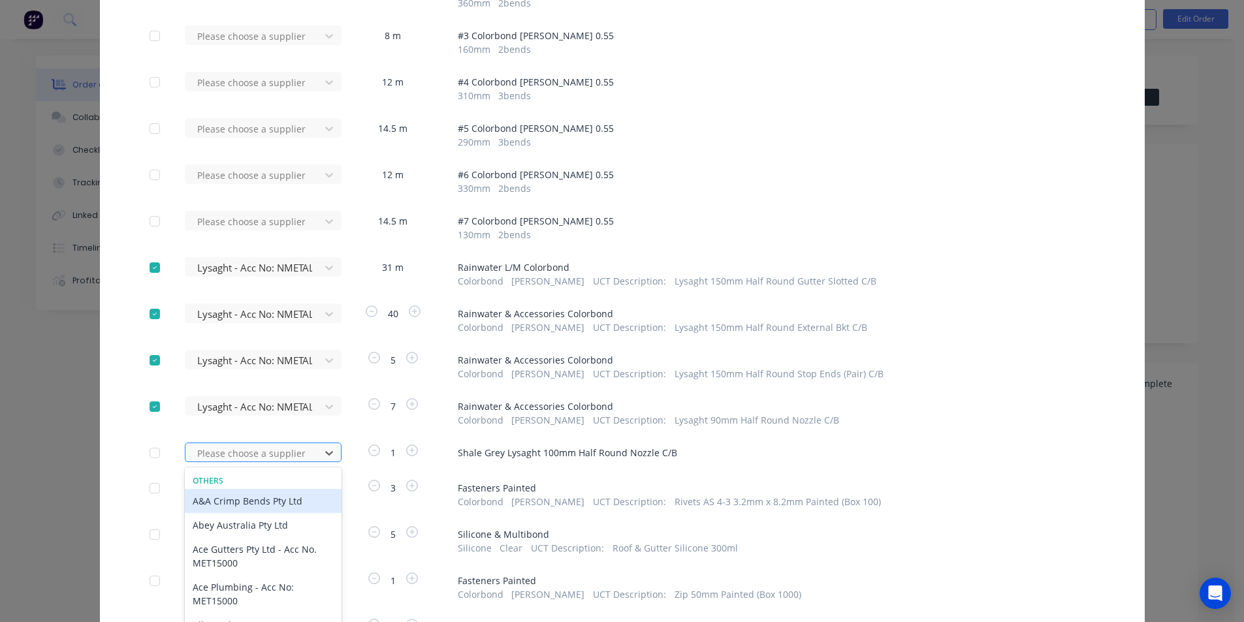
scroll to position [257, 0]
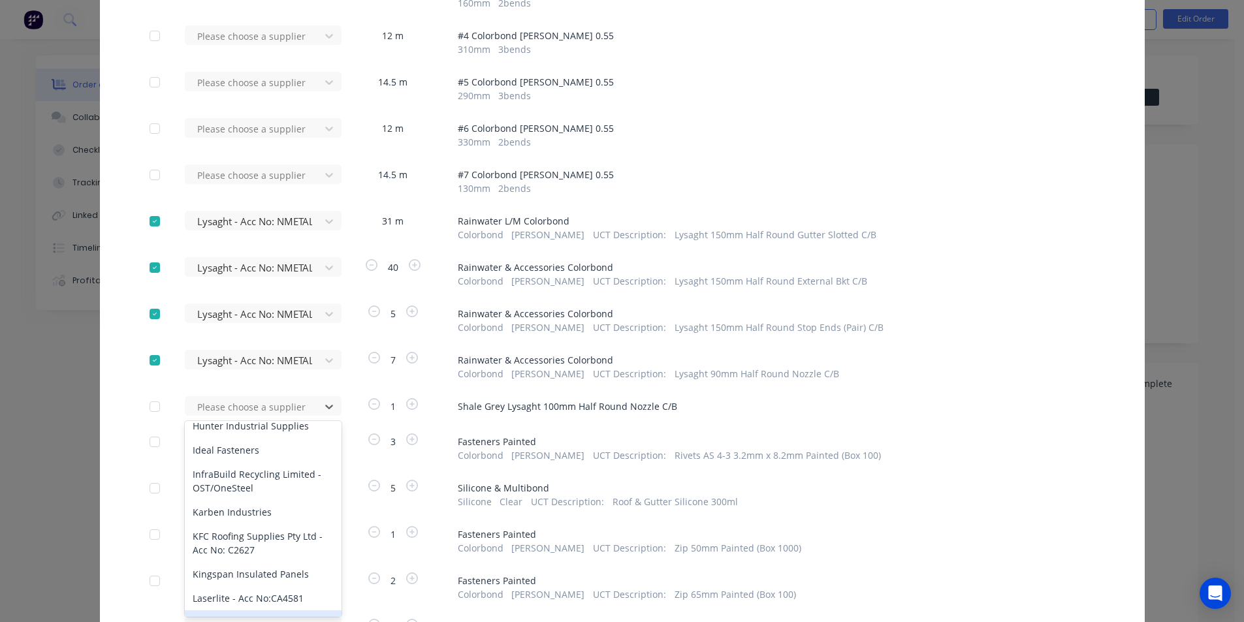
scroll to position [653, 0]
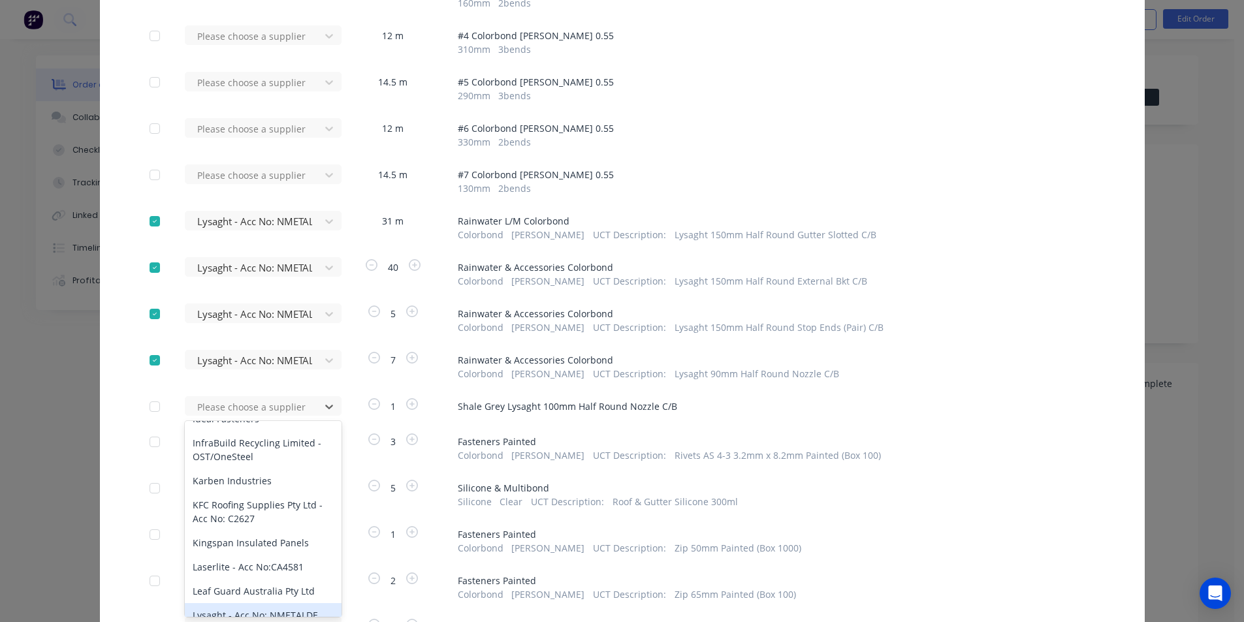
click at [247, 603] on div "Lysaght - Acc No: NMETALDE" at bounding box center [263, 615] width 157 height 24
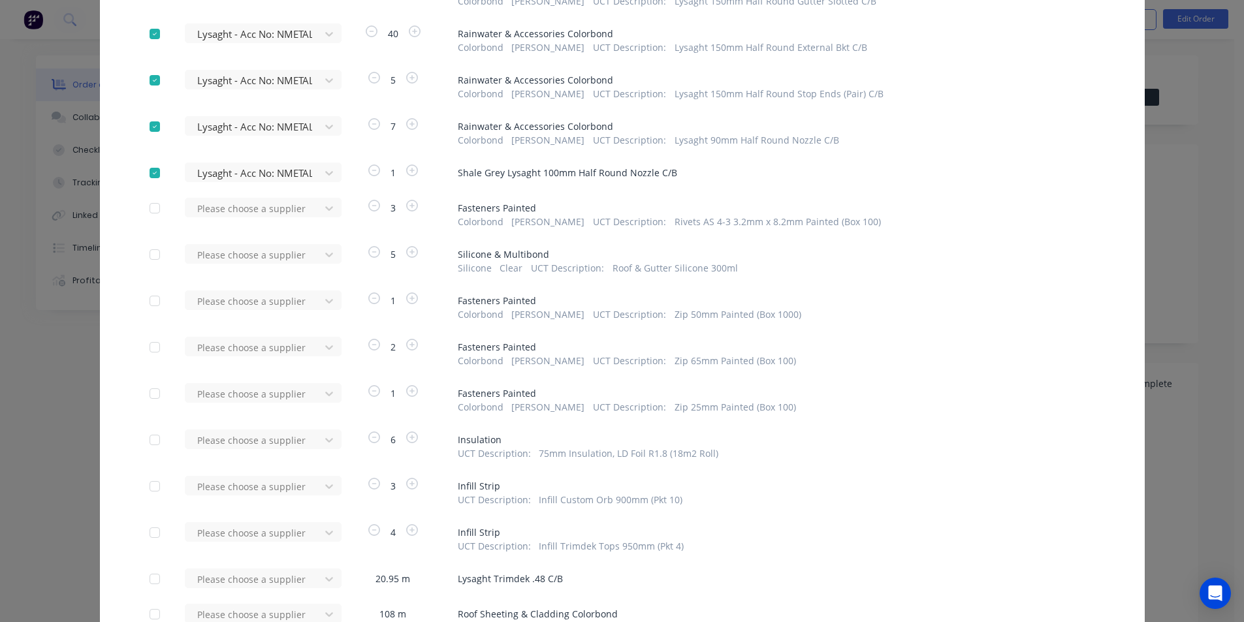
scroll to position [518, 0]
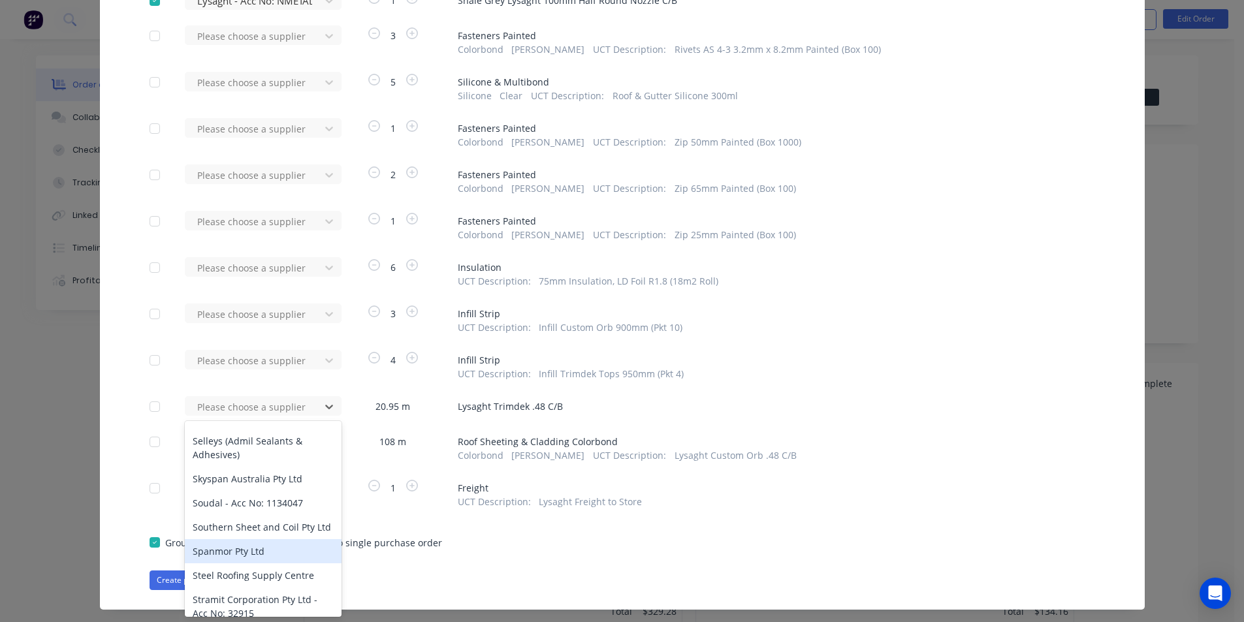
scroll to position [784, 0]
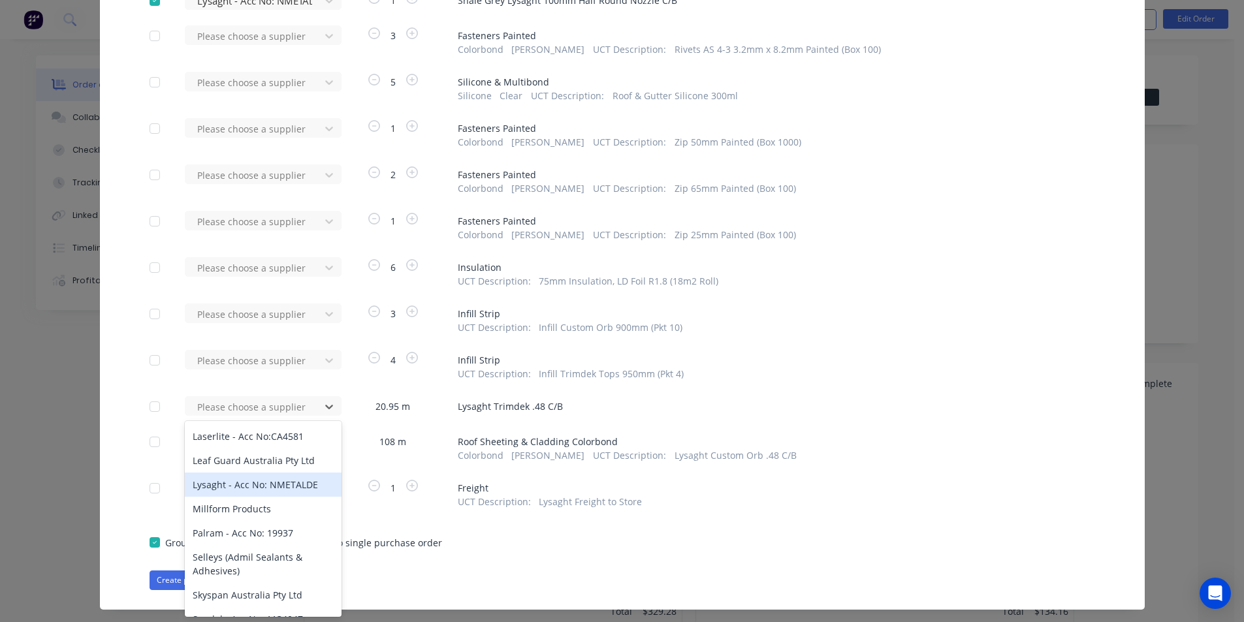
click at [264, 473] on div "Lysaght - Acc No: NMETALDE" at bounding box center [263, 485] width 157 height 24
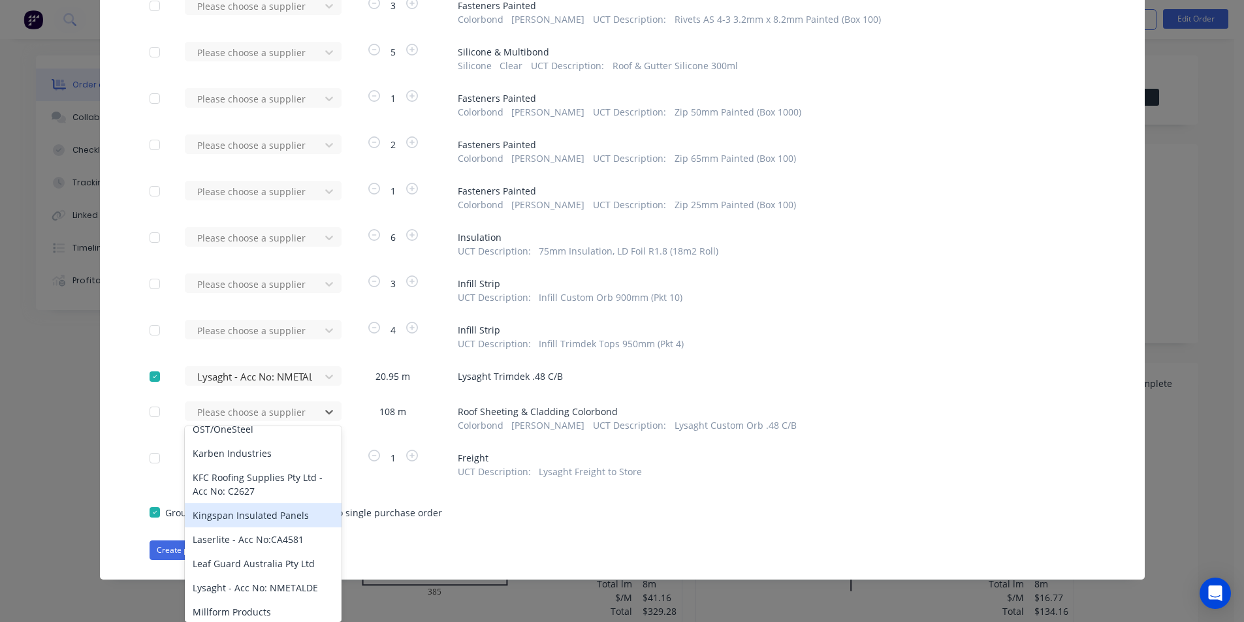
scroll to position [718, 0]
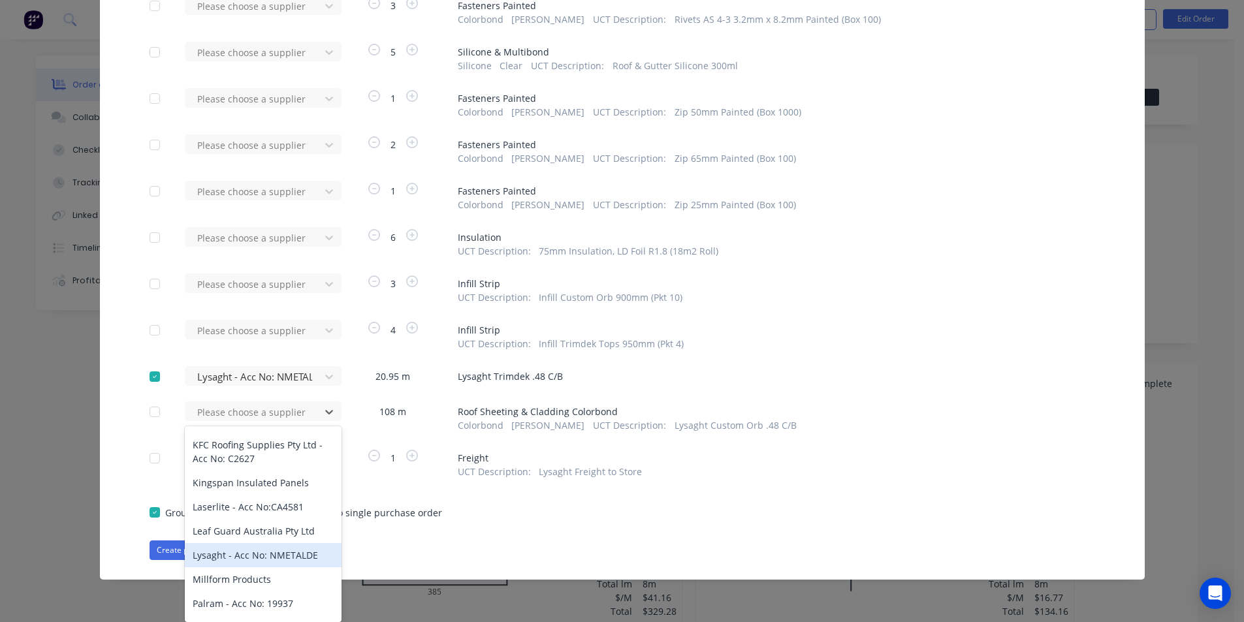
click at [238, 543] on div "Lysaght - Acc No: NMETALDE" at bounding box center [263, 555] width 157 height 24
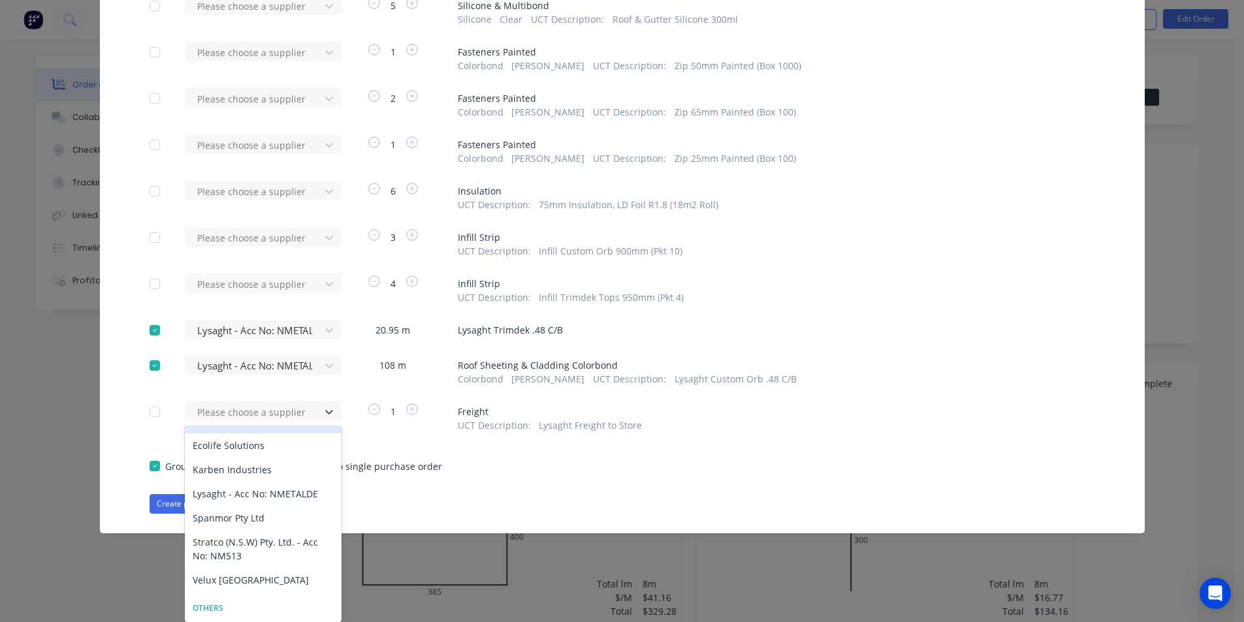
scroll to position [131, 0]
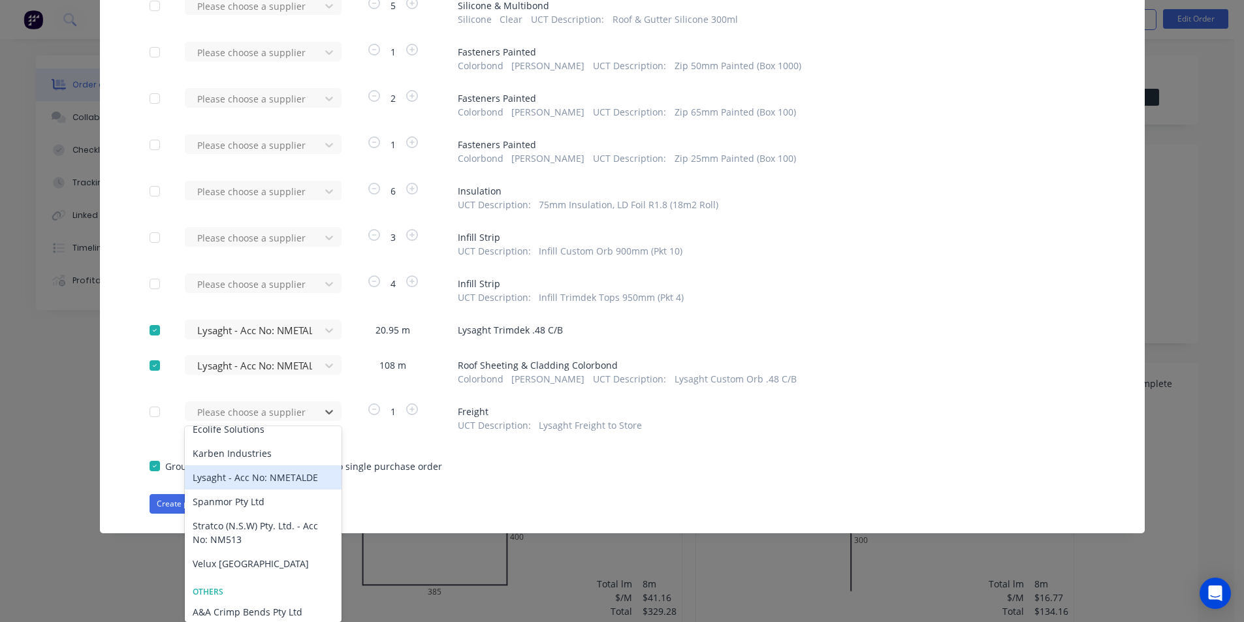
click at [244, 486] on div "Lysaght - Acc No: NMETALDE" at bounding box center [263, 478] width 157 height 24
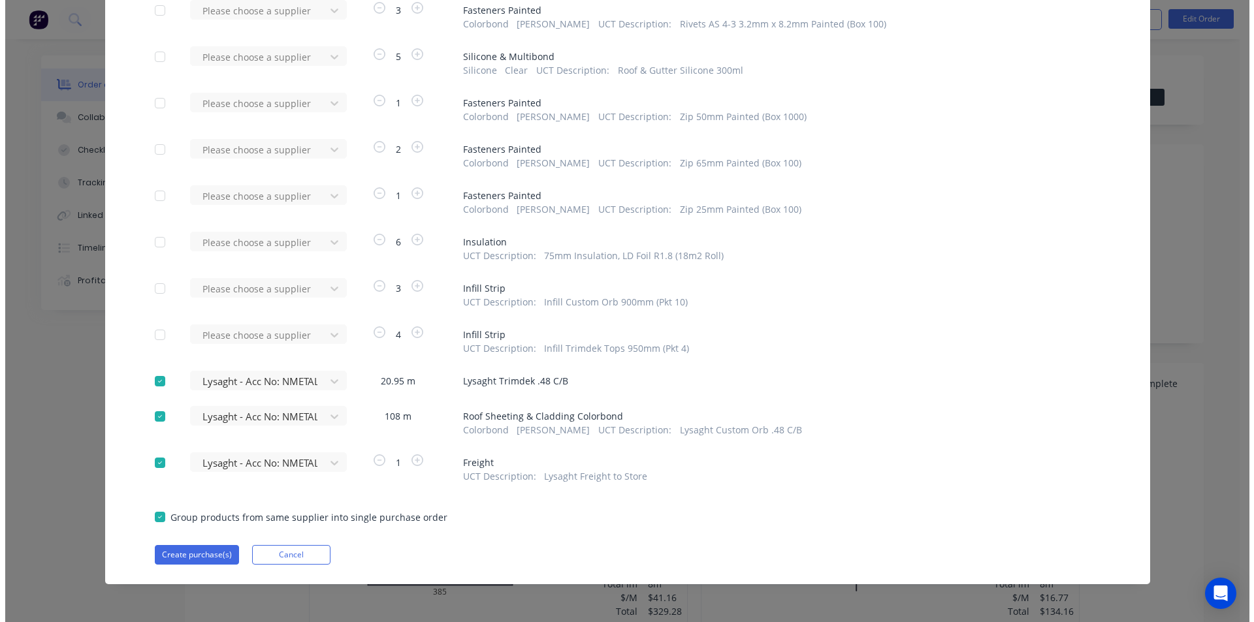
scroll to position [688, 0]
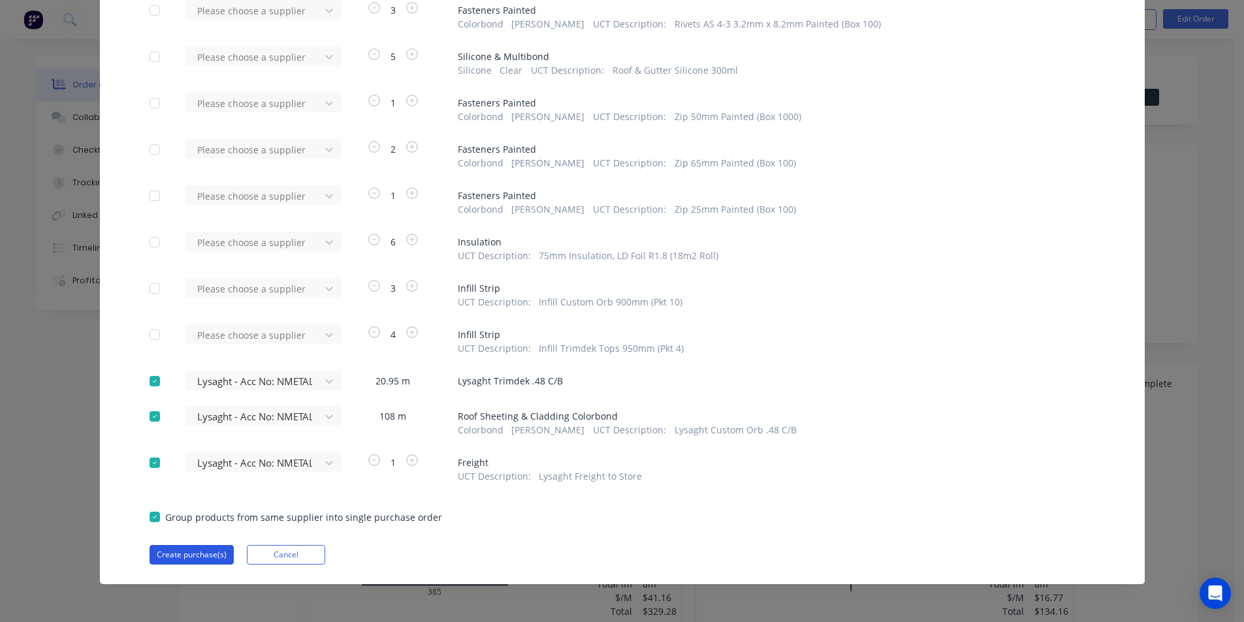
click at [211, 558] on button "Create purchase(s)" at bounding box center [192, 555] width 84 height 20
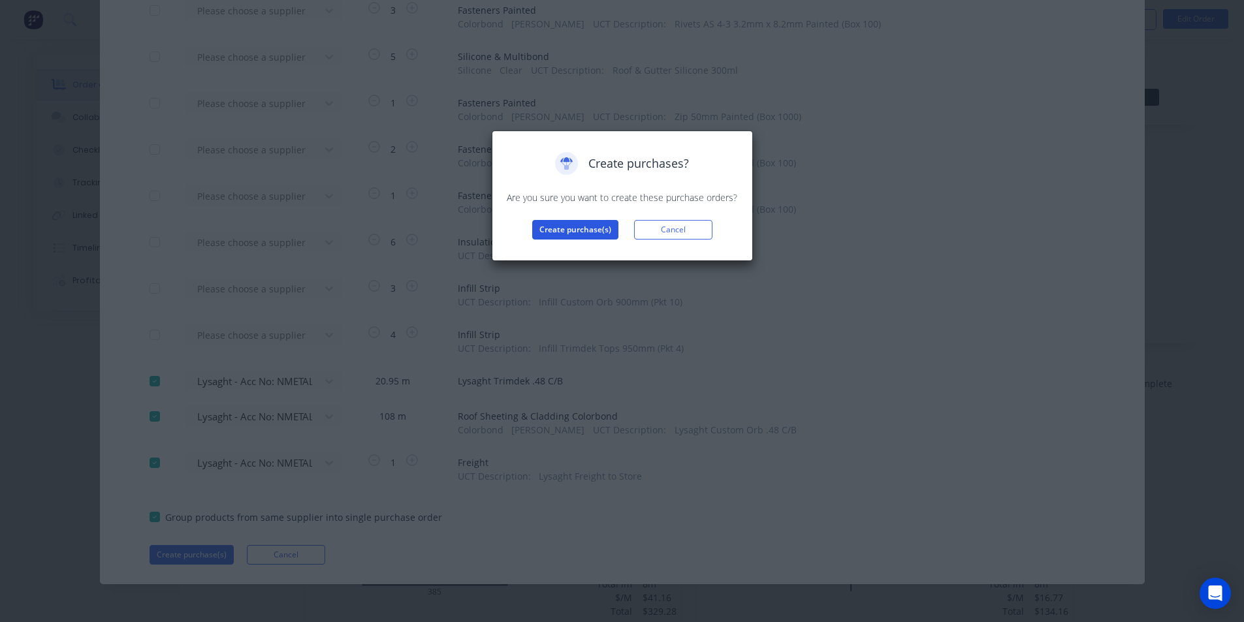
click at [559, 234] on button "Create purchase(s)" at bounding box center [575, 230] width 86 height 20
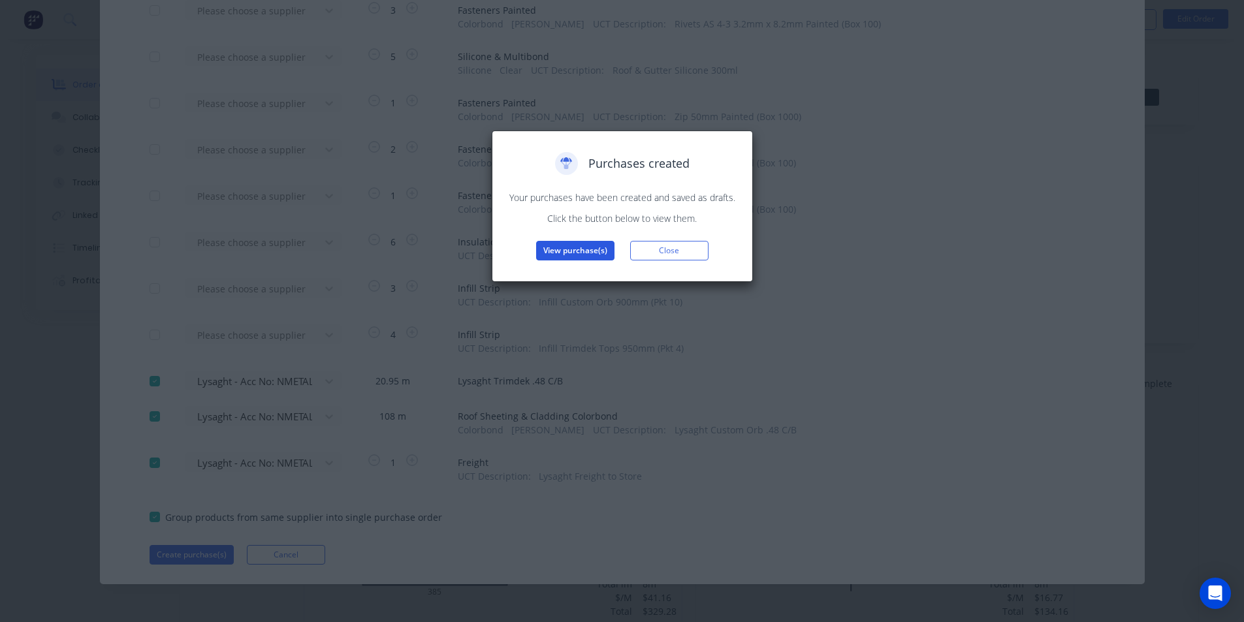
click at [595, 250] on button "View purchase(s)" at bounding box center [575, 251] width 78 height 20
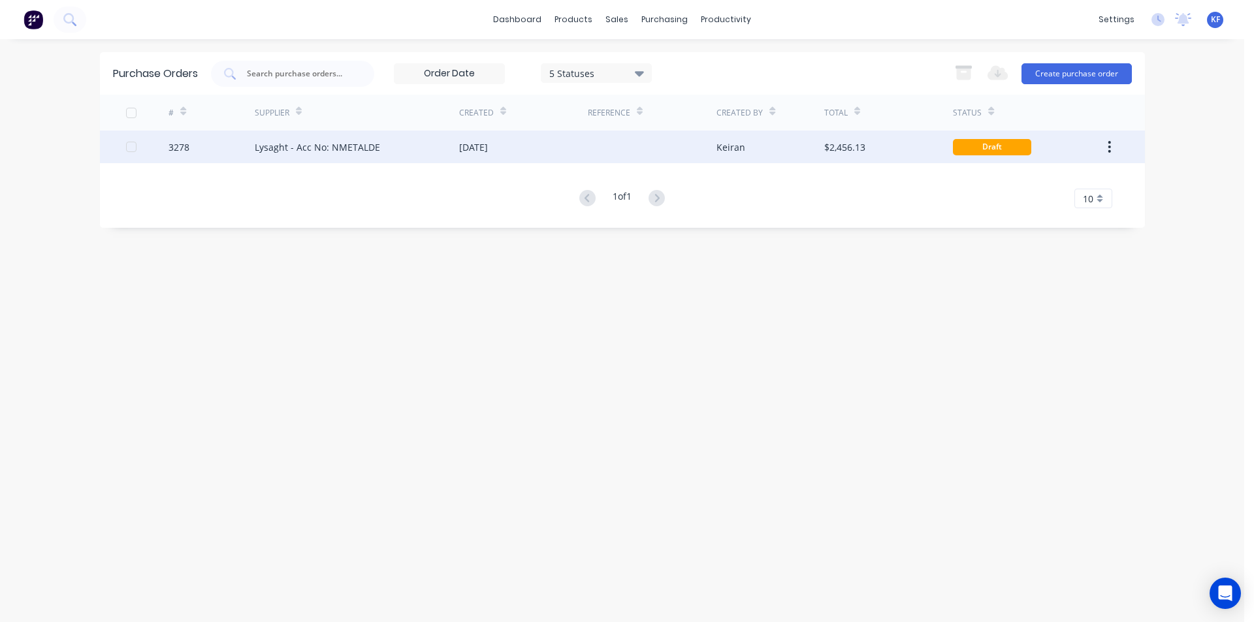
click at [534, 151] on div "[DATE]" at bounding box center [523, 147] width 129 height 33
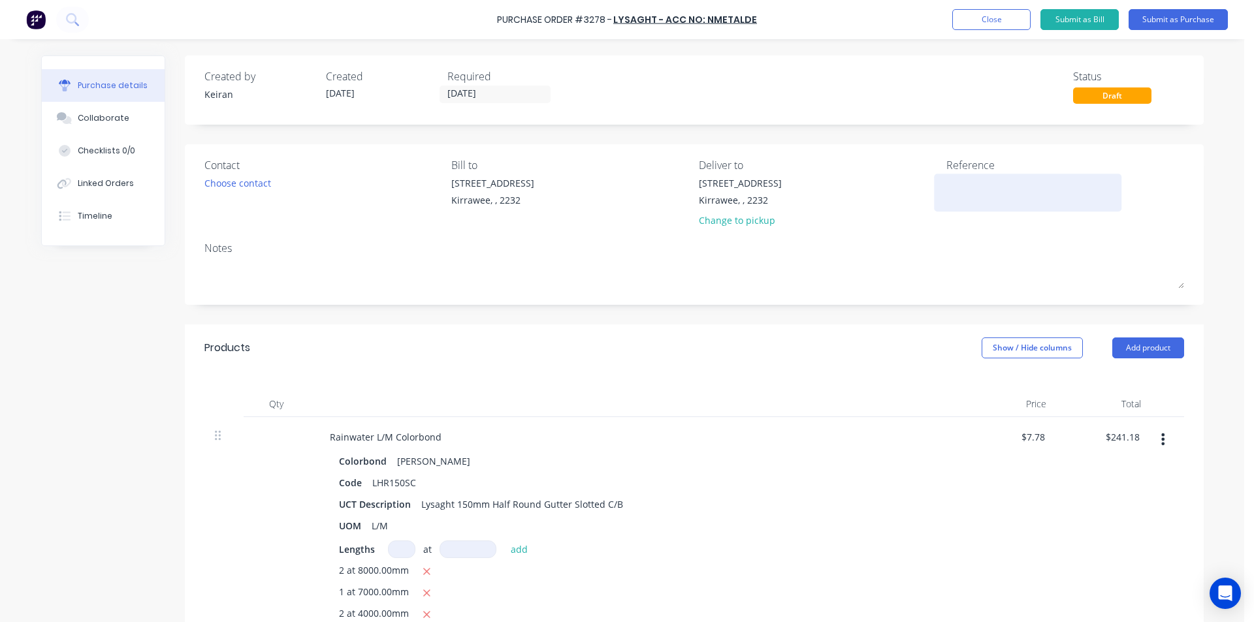
click at [953, 187] on textarea at bounding box center [1027, 190] width 163 height 29
click at [469, 99] on input "[DATE]" at bounding box center [495, 94] width 110 height 16
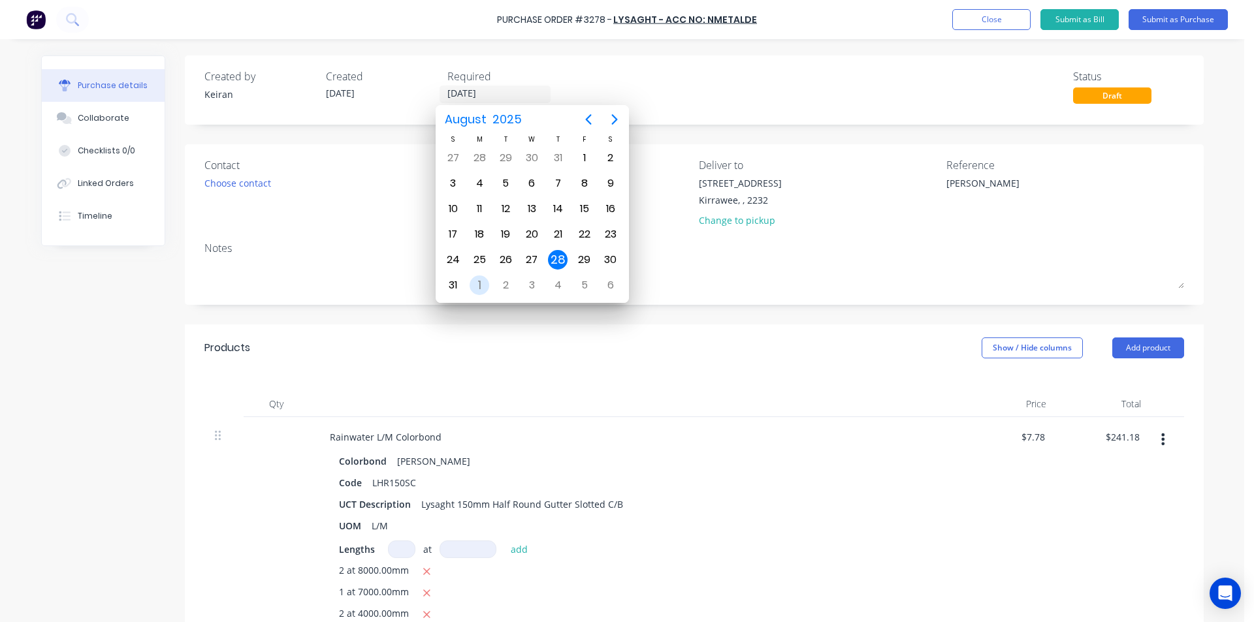
click at [485, 283] on div "1" at bounding box center [480, 286] width 20 height 20
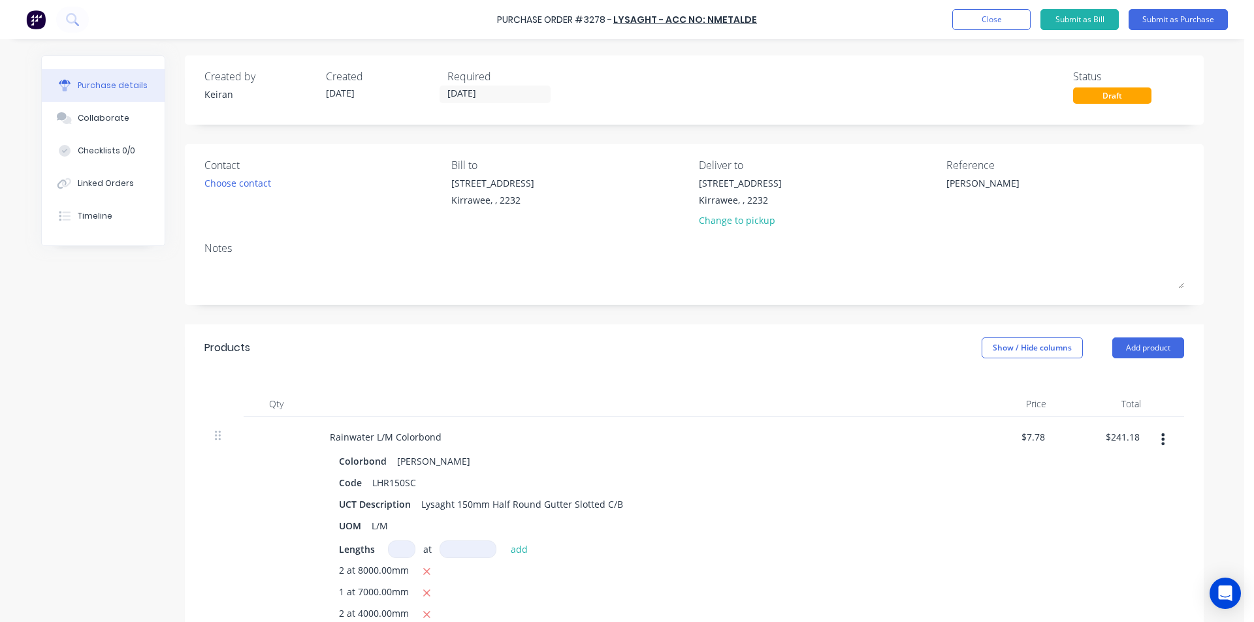
click at [1163, 8] on div "Purchase Order #3278 - Lysaght - Acc No: NMETALDE Add product Close Submit as B…" at bounding box center [627, 19] width 1254 height 39
click at [1162, 16] on button "Submit as Purchase" at bounding box center [1177, 19] width 99 height 21
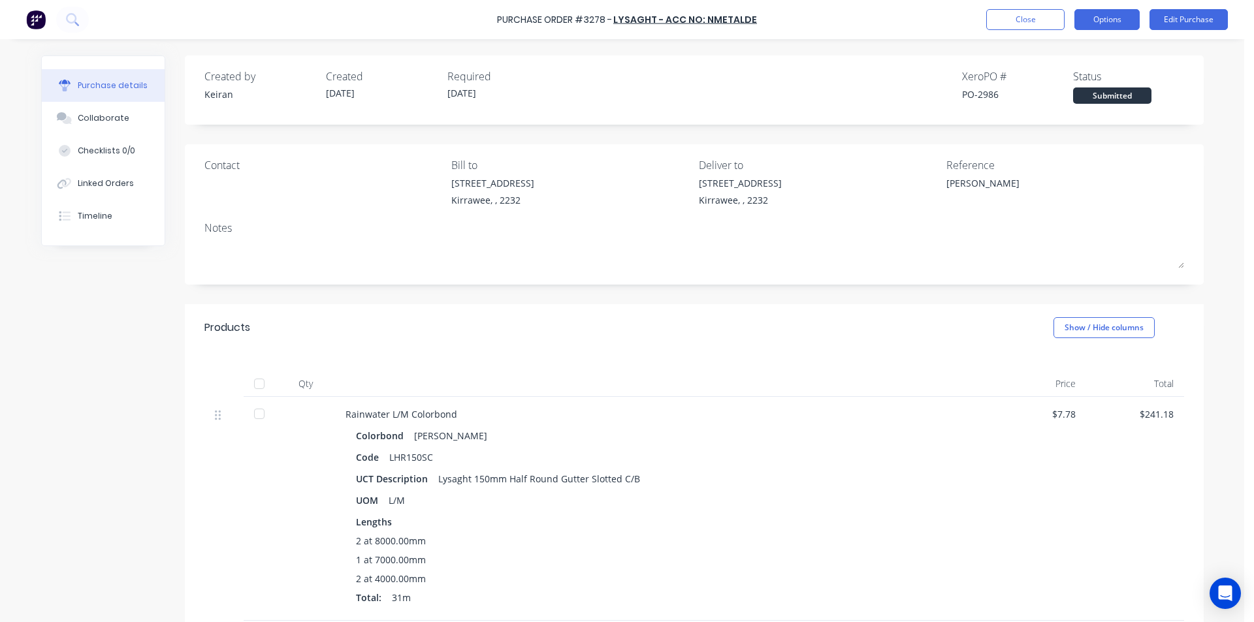
click at [1123, 22] on button "Options" at bounding box center [1106, 19] width 65 height 21
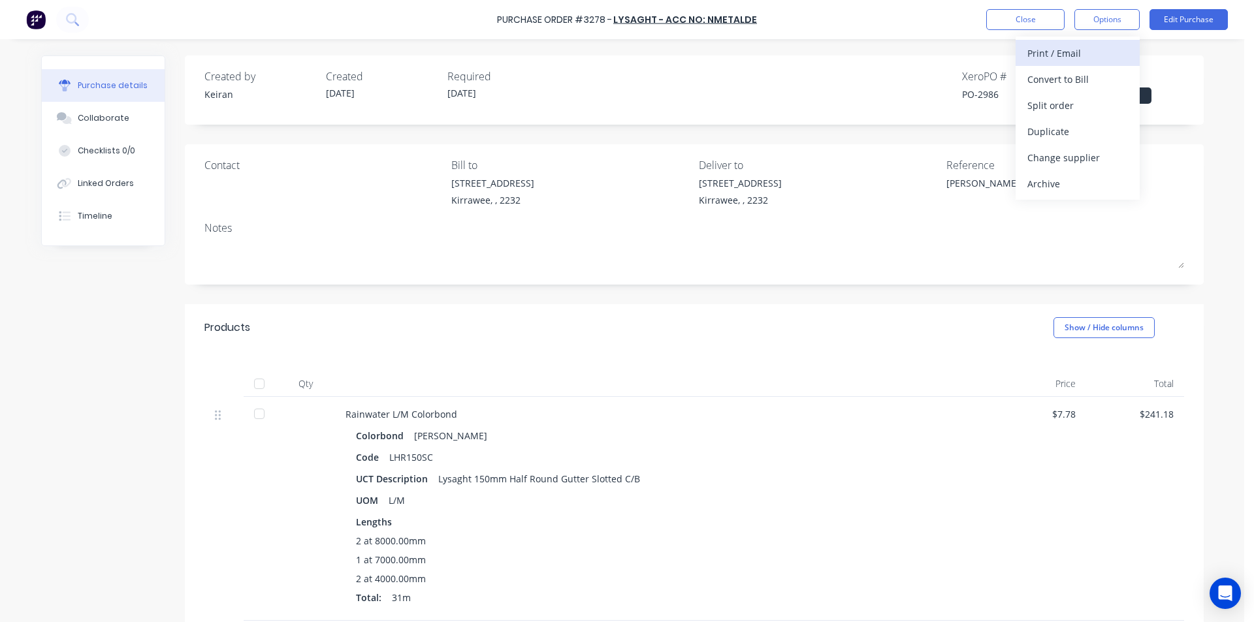
click at [1100, 51] on div "Print / Email" at bounding box center [1077, 53] width 101 height 19
click at [1085, 106] on div "Without pricing" at bounding box center [1077, 105] width 101 height 19
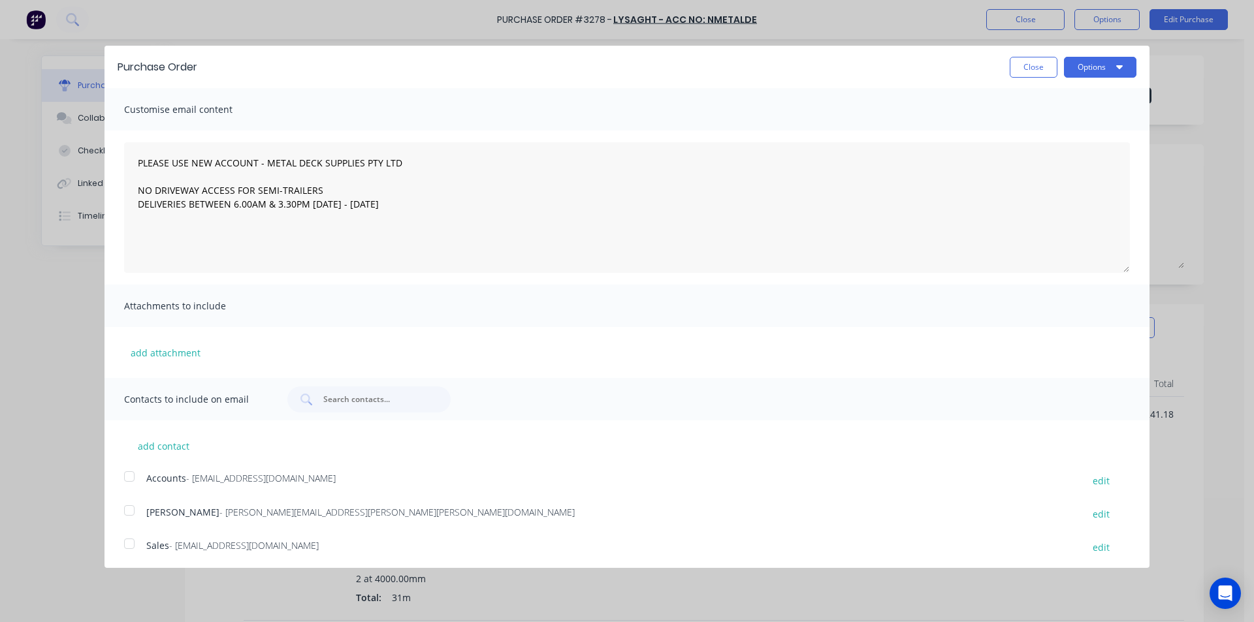
click at [131, 540] on div at bounding box center [129, 544] width 26 height 26
click at [1080, 71] on button "Options" at bounding box center [1100, 67] width 72 height 21
click at [1089, 122] on div "Email" at bounding box center [1074, 126] width 101 height 19
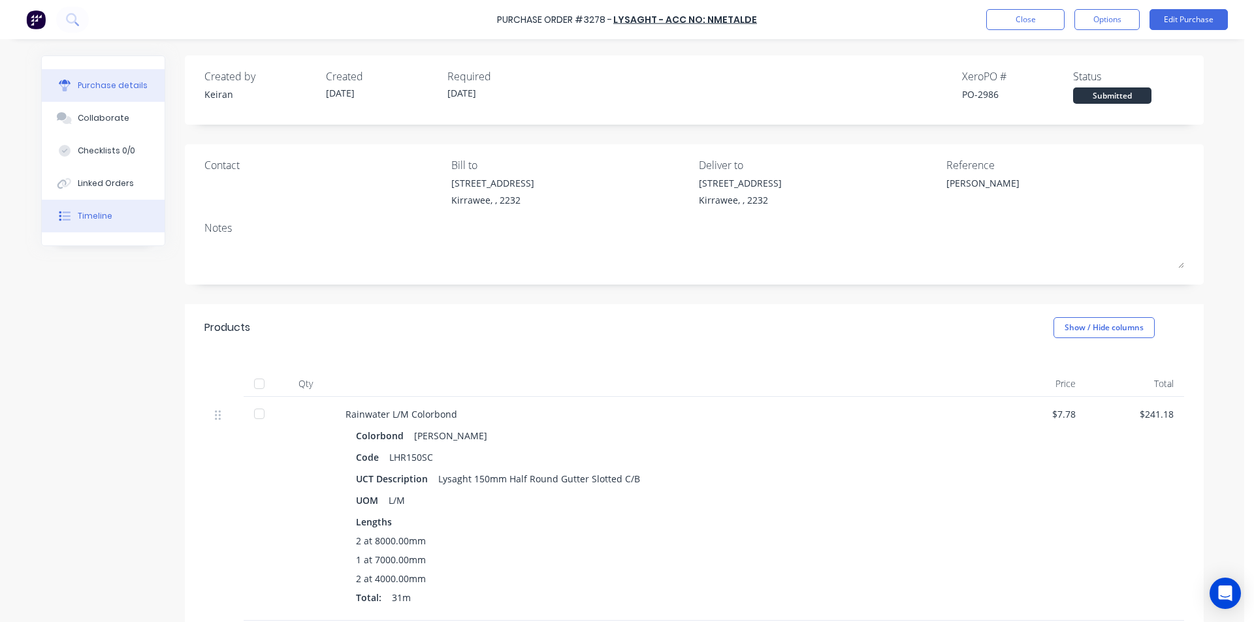
click at [86, 223] on button "Timeline" at bounding box center [103, 216] width 123 height 33
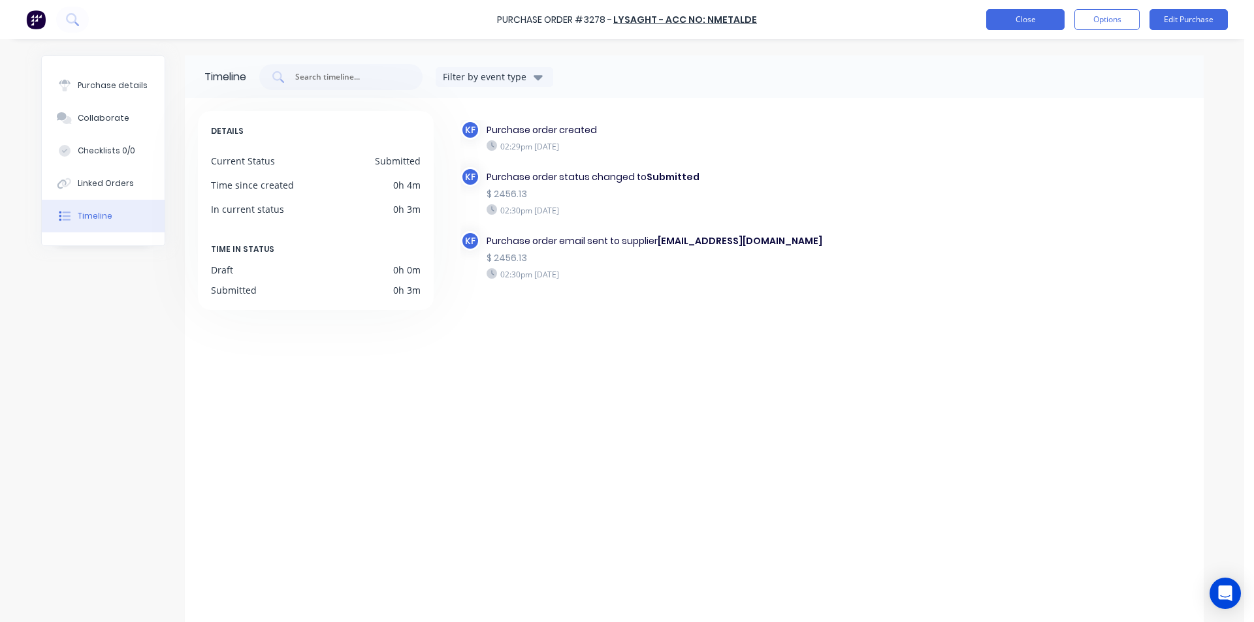
click at [1046, 20] on button "Close" at bounding box center [1025, 19] width 78 height 21
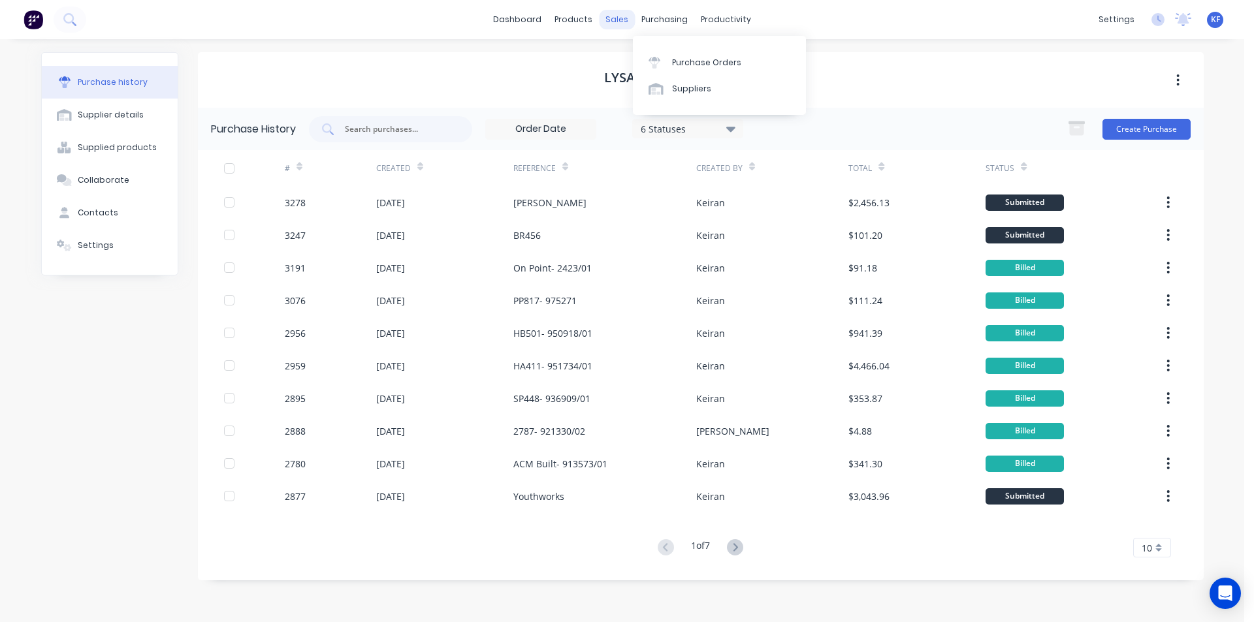
click at [628, 16] on div "sales" at bounding box center [617, 20] width 36 height 20
click at [647, 62] on div "Sales Orders" at bounding box center [666, 63] width 54 height 12
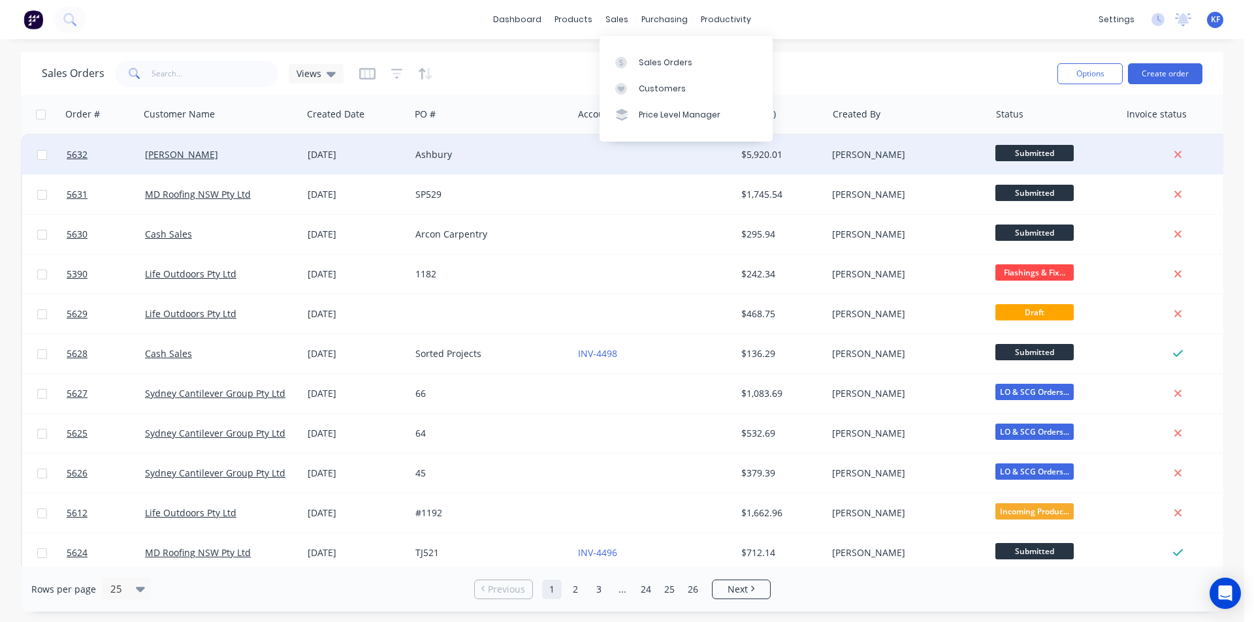
click at [481, 146] on div "Ashbury" at bounding box center [491, 154] width 163 height 39
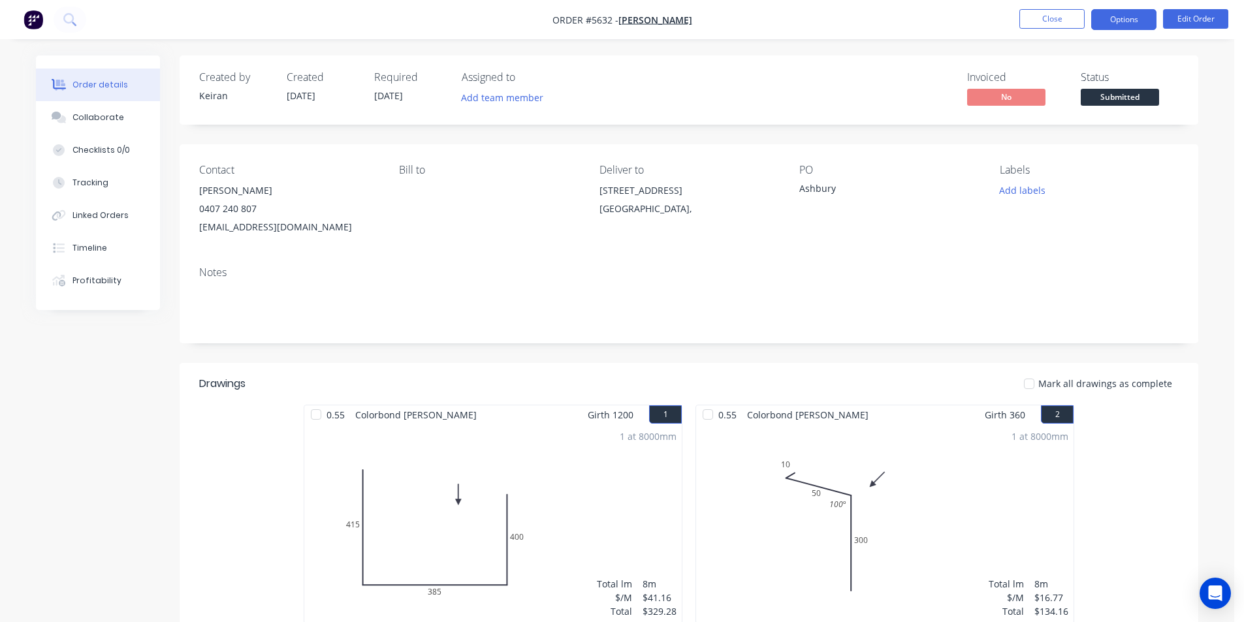
click at [1109, 28] on button "Options" at bounding box center [1123, 19] width 65 height 21
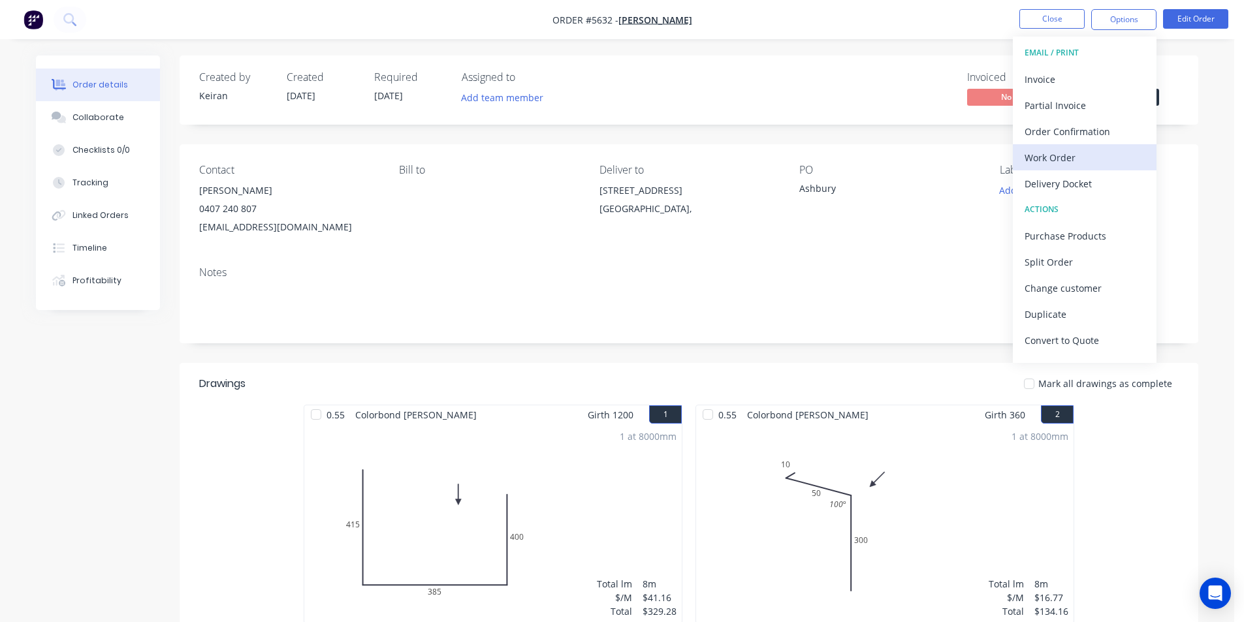
click at [1082, 153] on div "Work Order" at bounding box center [1085, 157] width 120 height 19
click at [1080, 156] on div "Custom" at bounding box center [1085, 157] width 120 height 19
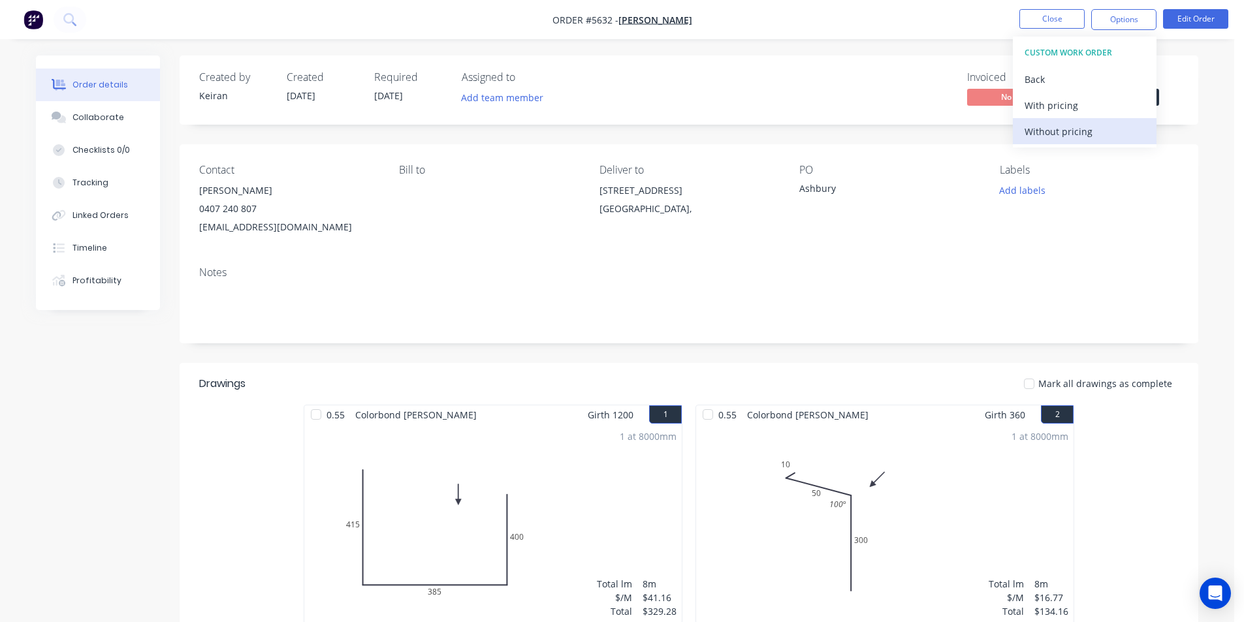
click at [1077, 142] on button "Without pricing" at bounding box center [1085, 131] width 144 height 26
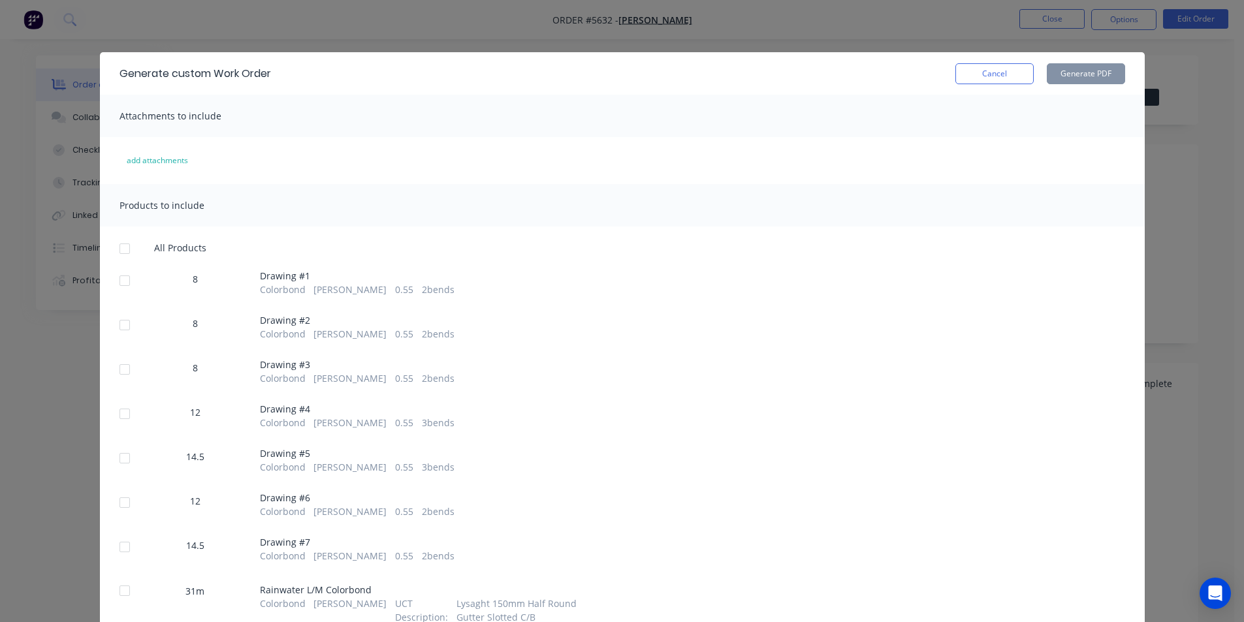
drag, startPoint x: 129, startPoint y: 282, endPoint x: 125, endPoint y: 321, distance: 39.3
click at [129, 283] on div at bounding box center [125, 281] width 26 height 26
drag, startPoint x: 125, startPoint y: 328, endPoint x: 123, endPoint y: 346, distance: 17.7
click at [125, 333] on div at bounding box center [125, 325] width 26 height 26
drag, startPoint x: 123, startPoint y: 370, endPoint x: 123, endPoint y: 413, distance: 43.1
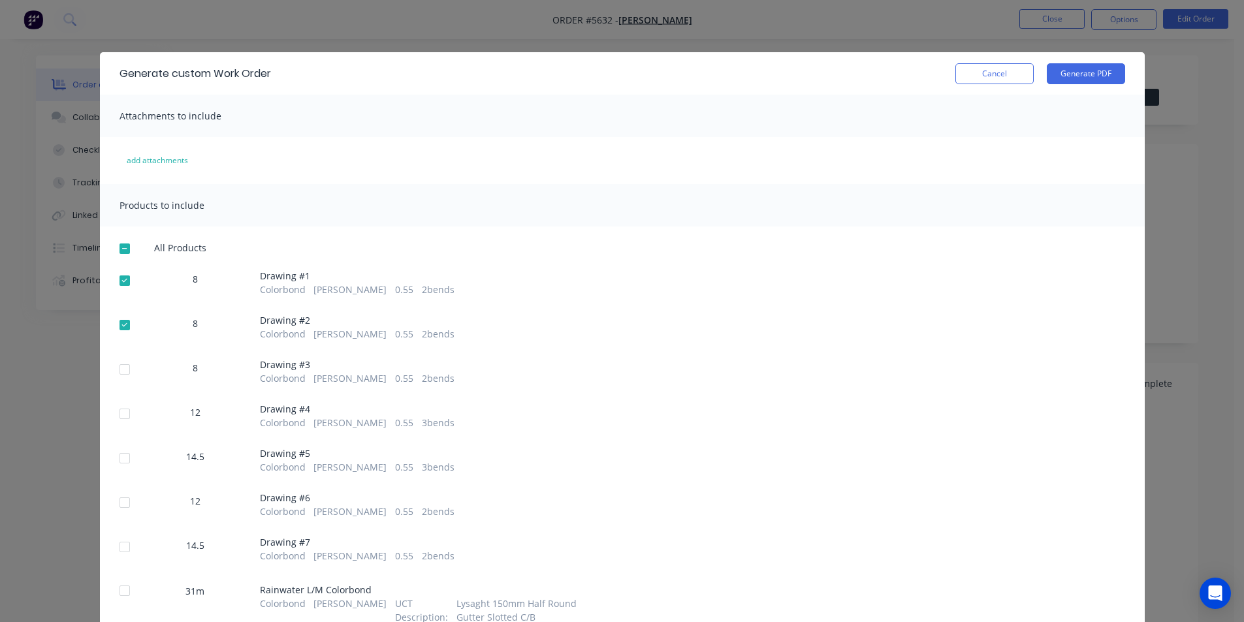
click at [123, 374] on div at bounding box center [125, 370] width 26 height 26
drag, startPoint x: 123, startPoint y: 415, endPoint x: 123, endPoint y: 451, distance: 35.9
click at [123, 424] on div at bounding box center [125, 414] width 26 height 26
drag, startPoint x: 123, startPoint y: 468, endPoint x: 120, endPoint y: 491, distance: 23.7
click at [122, 471] on div at bounding box center [125, 463] width 11 height 21
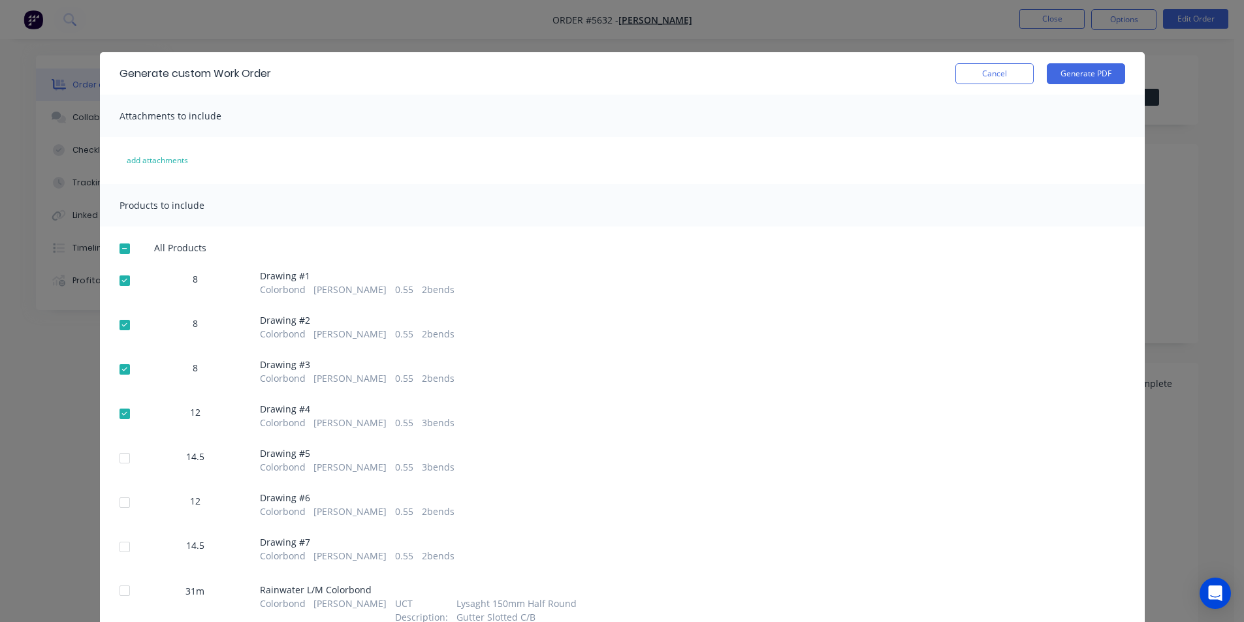
click at [118, 507] on div at bounding box center [125, 503] width 26 height 26
click at [119, 552] on div at bounding box center [125, 547] width 26 height 26
click at [122, 462] on div at bounding box center [125, 458] width 26 height 26
click at [1080, 81] on button "Generate PDF" at bounding box center [1086, 73] width 78 height 21
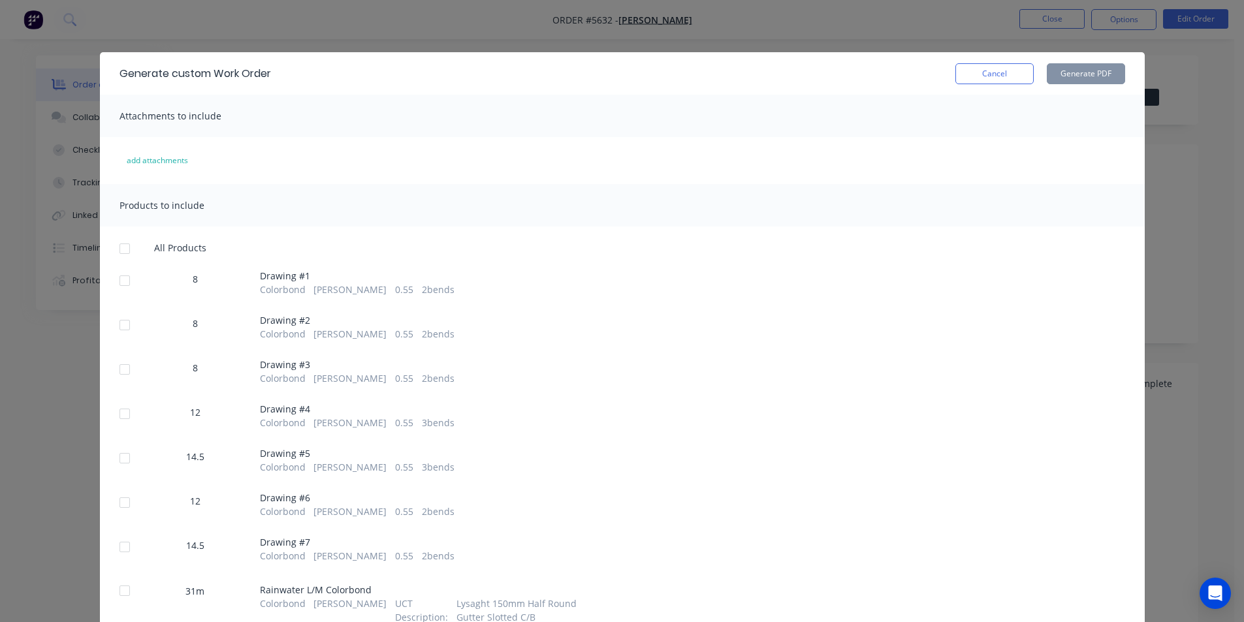
drag, startPoint x: 1007, startPoint y: 70, endPoint x: 1048, endPoint y: 561, distance: 492.8
click at [1010, 78] on button "Cancel" at bounding box center [994, 73] width 78 height 21
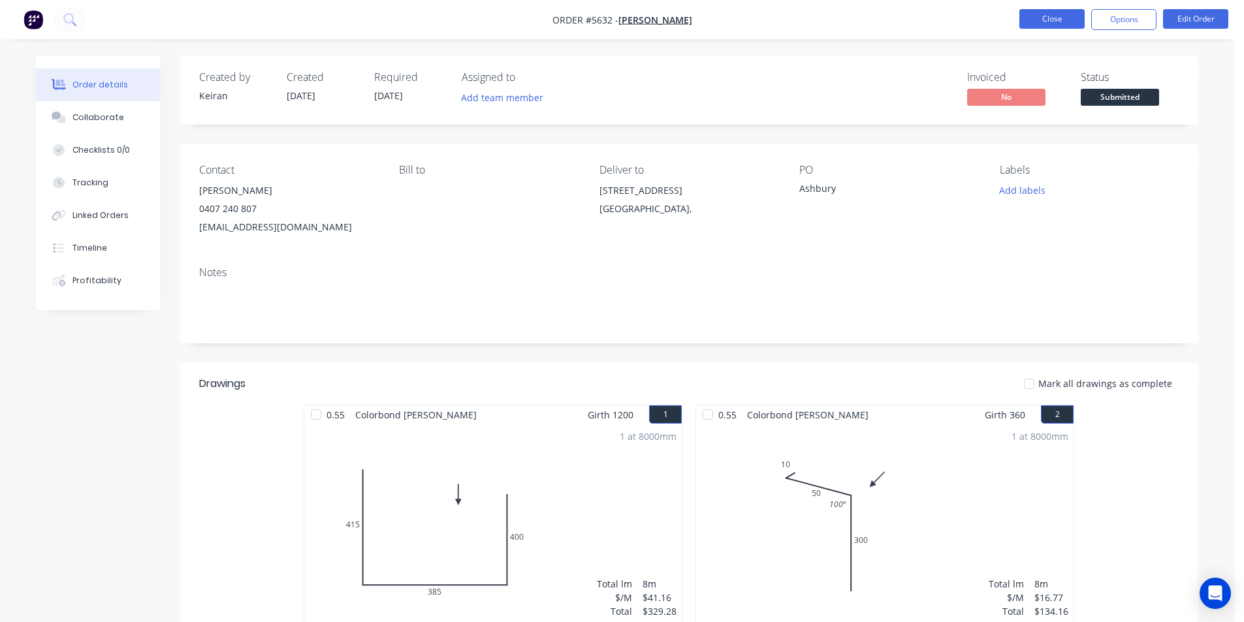
click at [1059, 22] on button "Close" at bounding box center [1051, 19] width 65 height 20
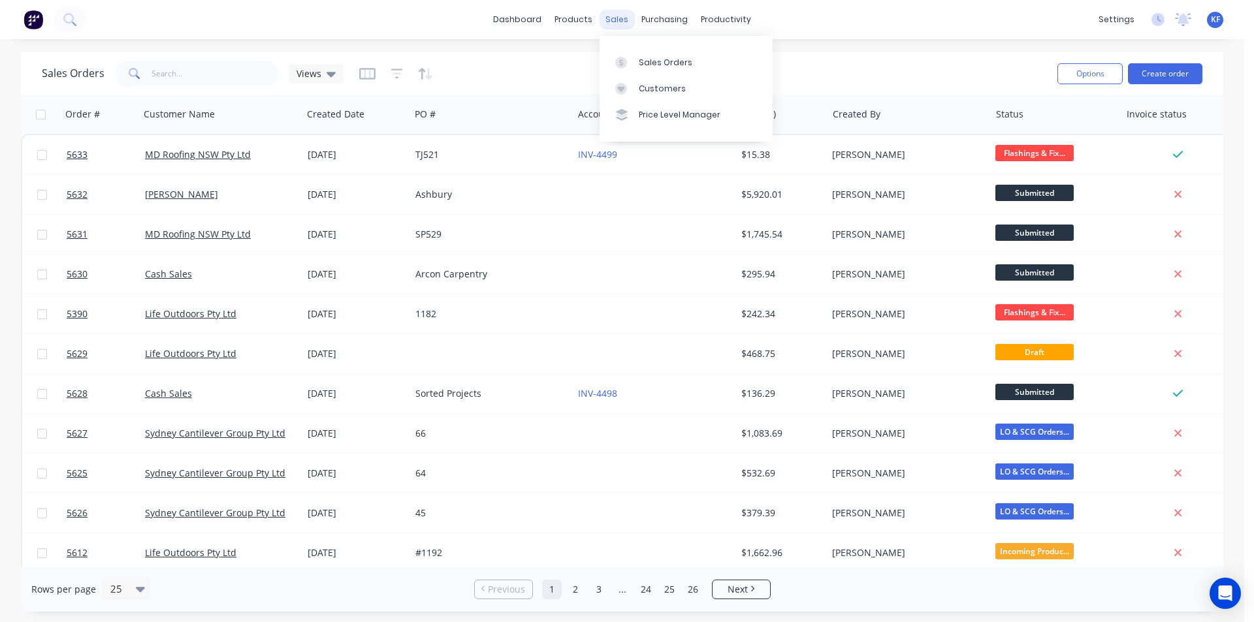
click at [613, 19] on div "sales" at bounding box center [617, 20] width 36 height 20
click at [192, 82] on input "text" at bounding box center [214, 74] width 127 height 26
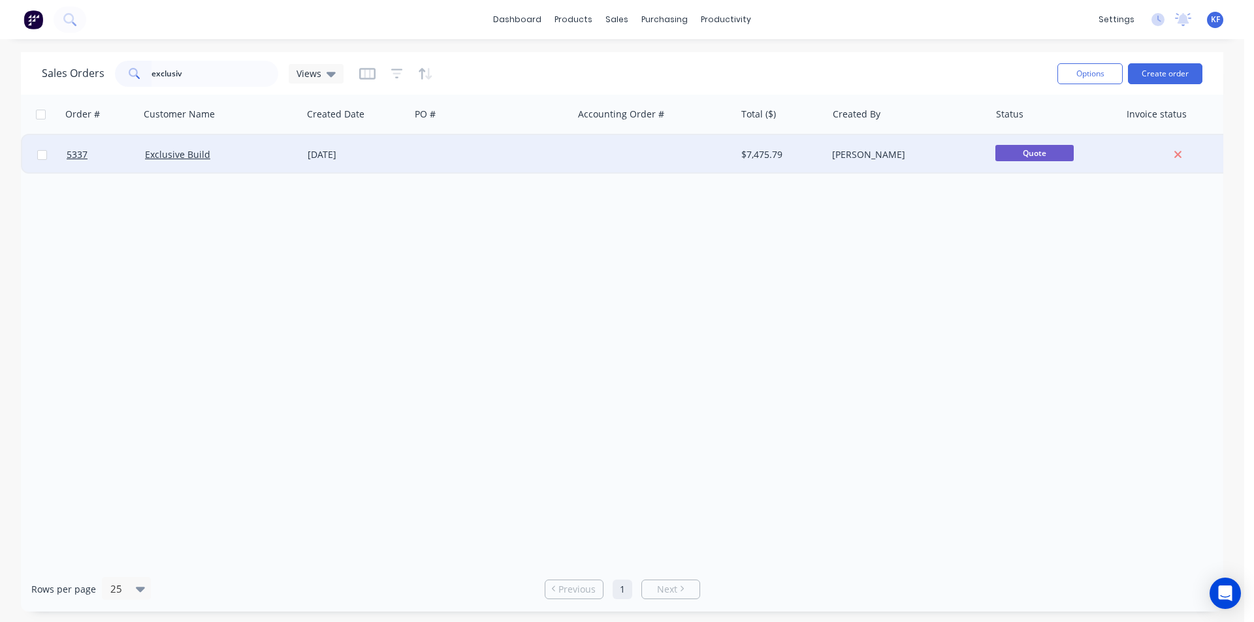
click at [497, 165] on div at bounding box center [491, 154] width 163 height 39
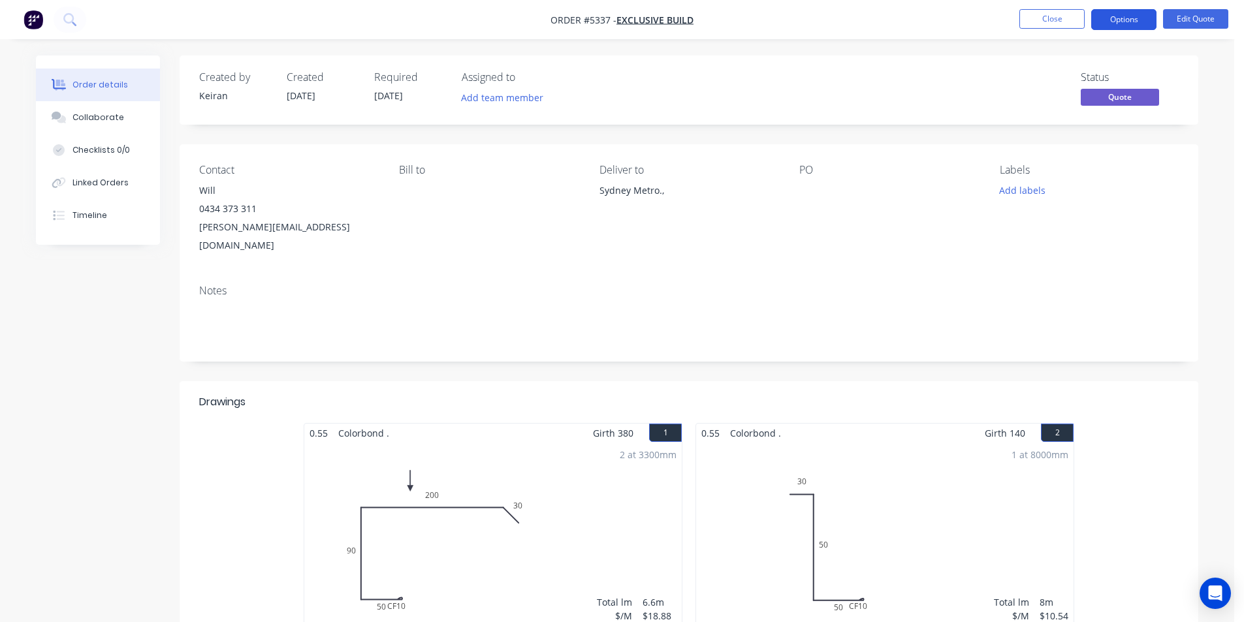
click at [1120, 12] on button "Options" at bounding box center [1123, 19] width 65 height 21
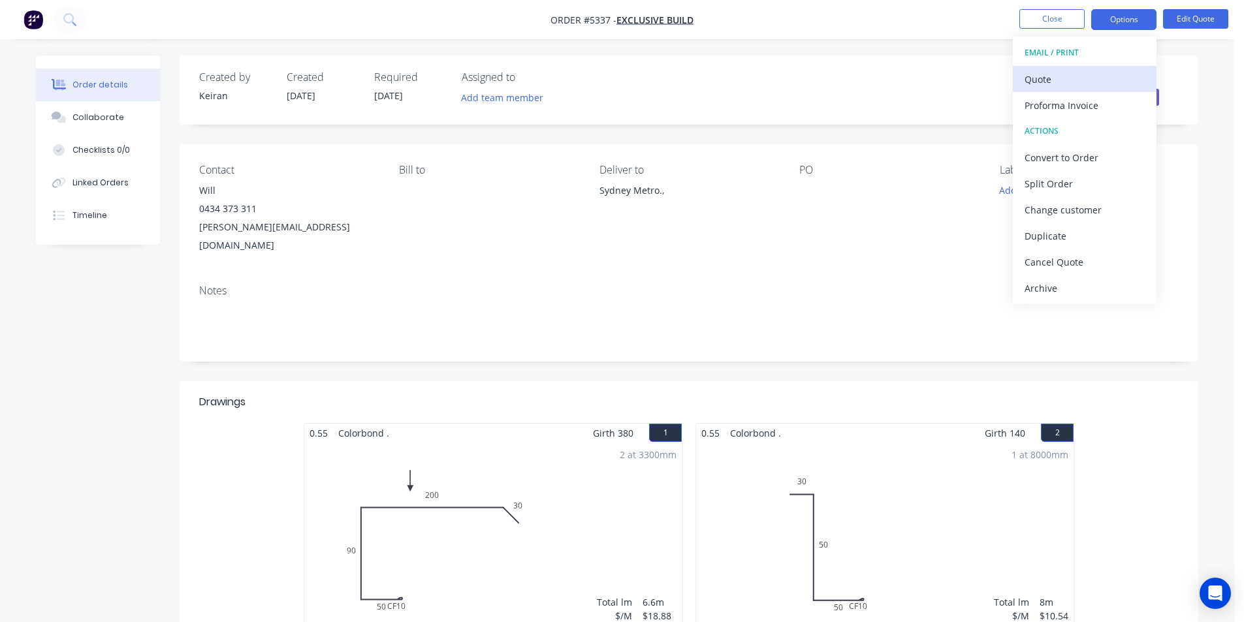
click at [1039, 74] on div "Quote" at bounding box center [1085, 79] width 120 height 19
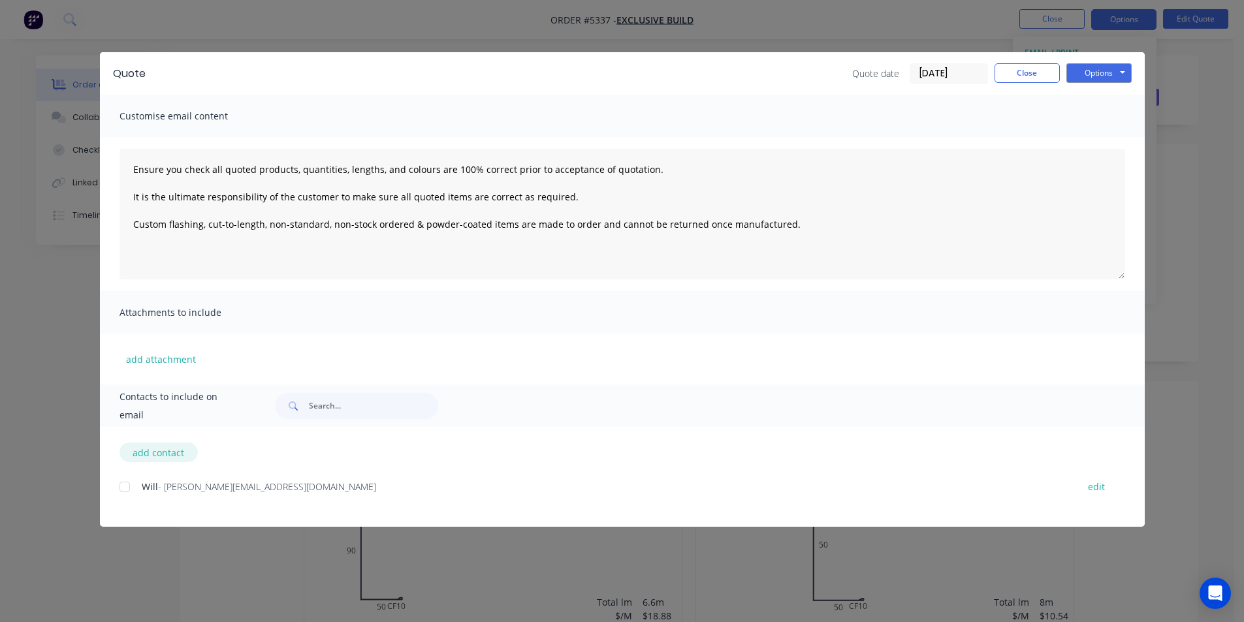
click at [149, 453] on button "add contact" at bounding box center [159, 453] width 78 height 20
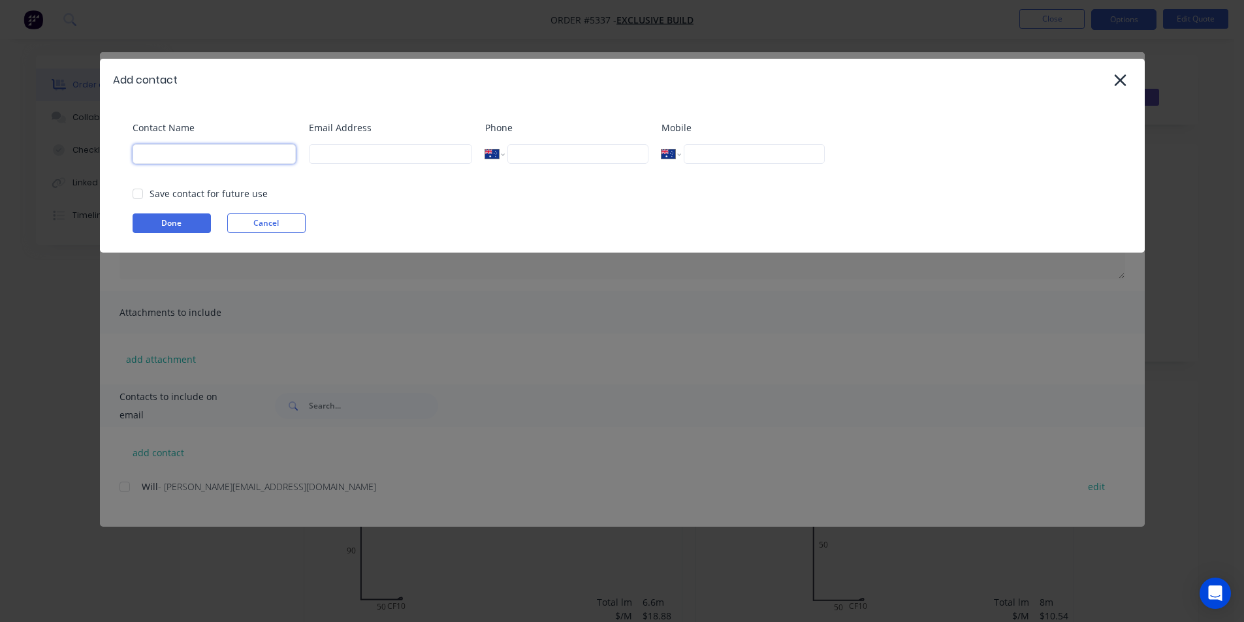
click at [204, 151] on input at bounding box center [214, 154] width 163 height 20
click at [354, 165] on div "Email Address" at bounding box center [390, 147] width 163 height 53
click at [355, 163] on input at bounding box center [390, 154] width 163 height 20
click at [199, 223] on button "Done" at bounding box center [172, 224] width 78 height 20
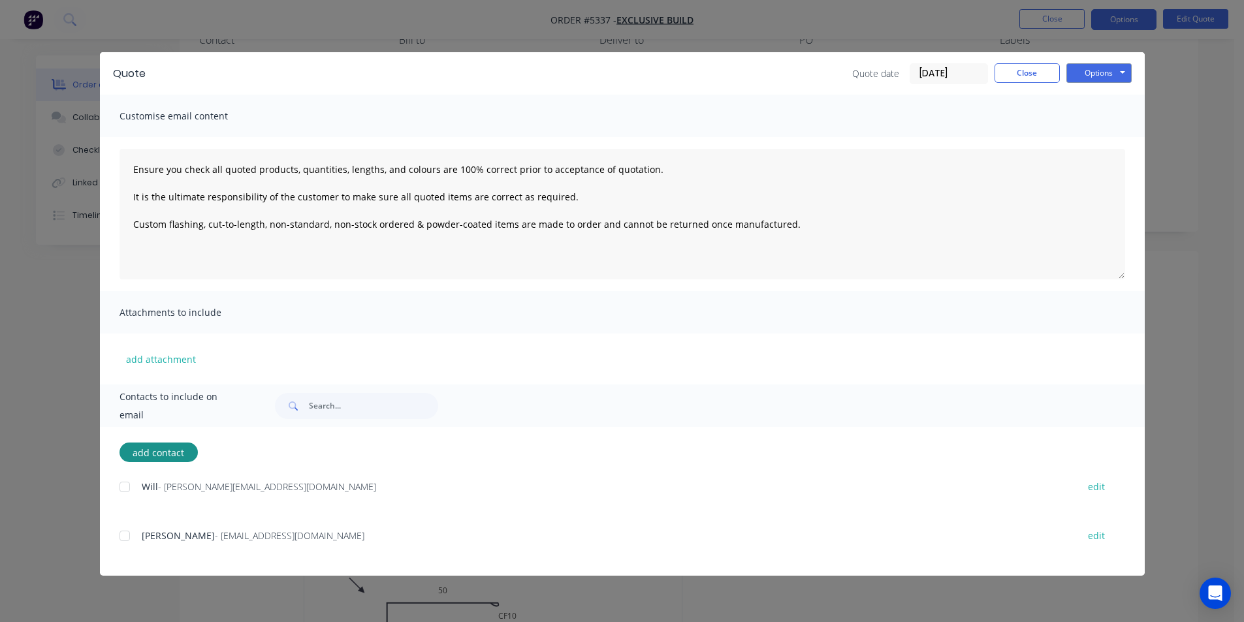
scroll to position [131, 0]
click at [116, 540] on div "add contact [PERSON_NAME] - [PERSON_NAME][EMAIL_ADDRESS][DOMAIN_NAME] edit Keir…" at bounding box center [622, 501] width 1045 height 149
click at [131, 545] on div at bounding box center [125, 536] width 26 height 26
click at [1108, 72] on button "Options" at bounding box center [1098, 73] width 65 height 20
click at [1098, 136] on button "Email" at bounding box center [1108, 140] width 84 height 22
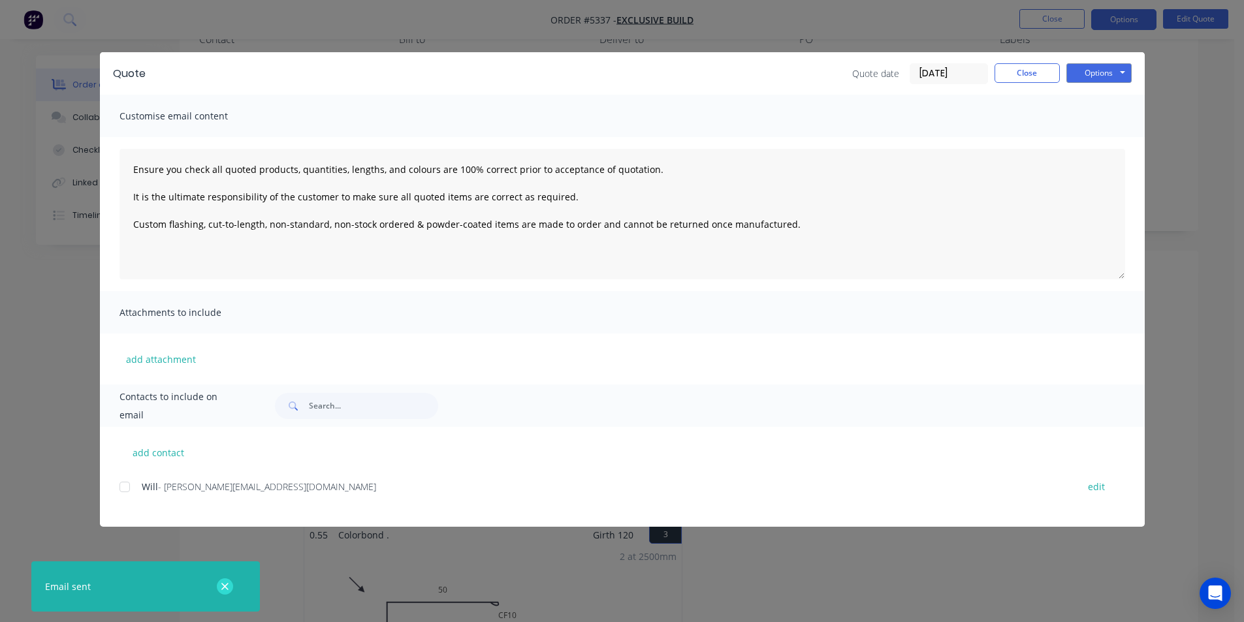
click at [224, 589] on icon "button" at bounding box center [225, 587] width 8 height 12
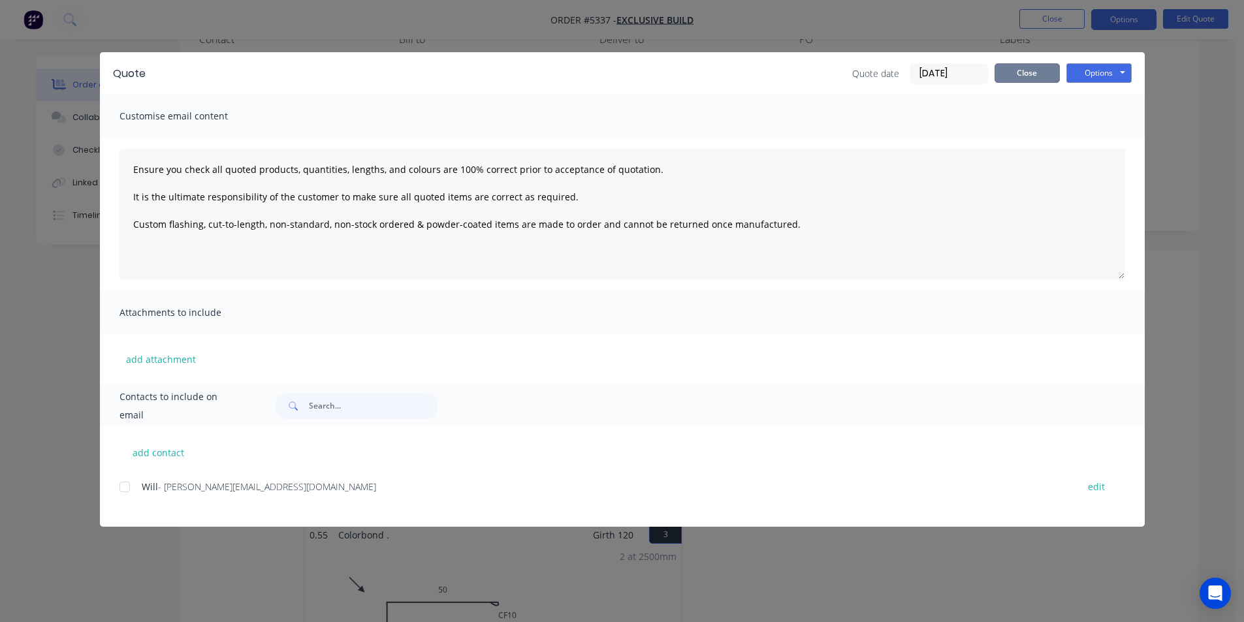
drag, startPoint x: 1031, startPoint y: 69, endPoint x: 1237, endPoint y: 80, distance: 206.0
click at [1034, 69] on button "Close" at bounding box center [1027, 73] width 65 height 20
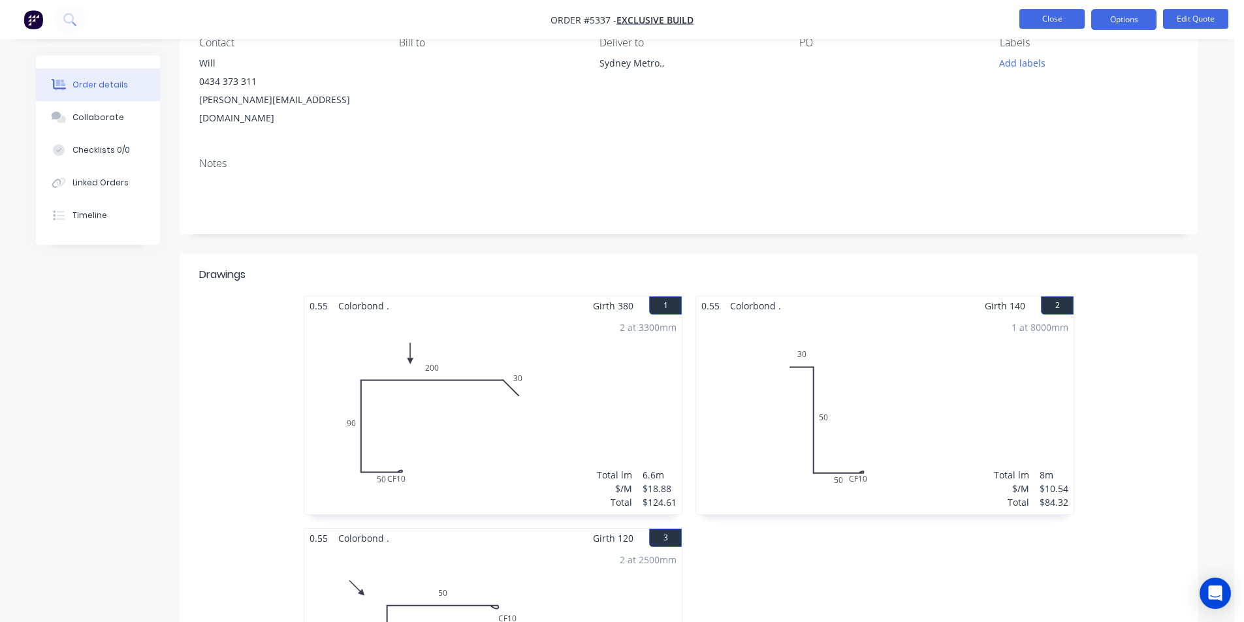
scroll to position [65, 0]
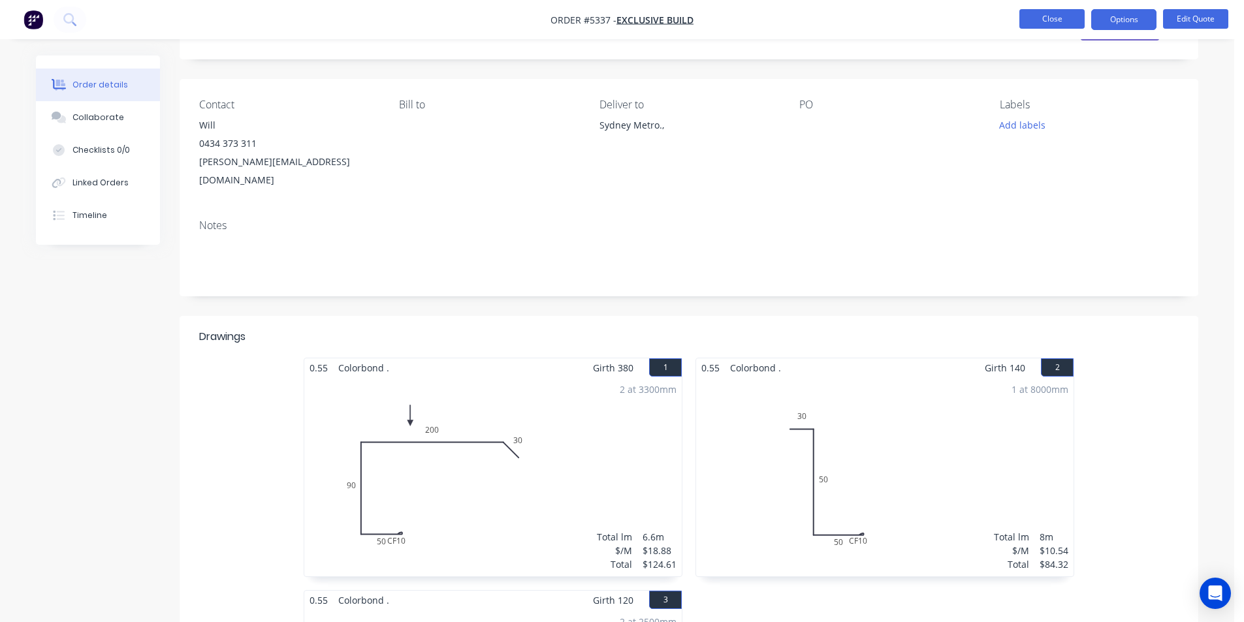
click at [1036, 20] on button "Close" at bounding box center [1051, 19] width 65 height 20
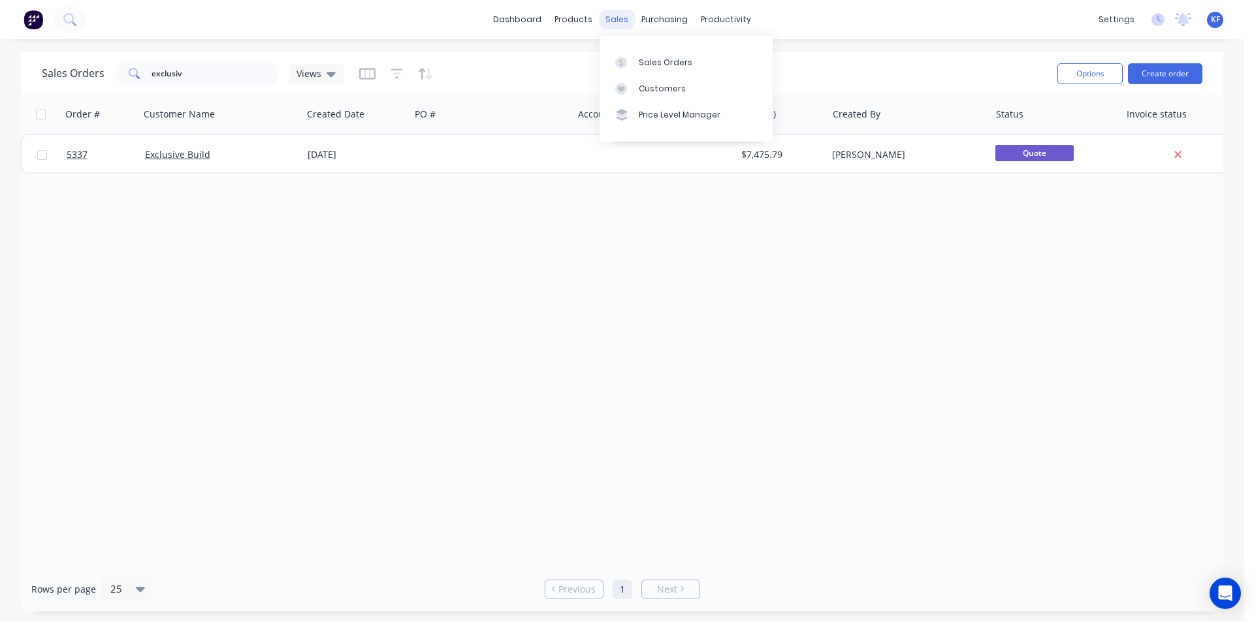
drag, startPoint x: 609, startPoint y: 23, endPoint x: 616, endPoint y: 29, distance: 9.8
click at [609, 23] on div "sales" at bounding box center [617, 20] width 36 height 20
click at [663, 62] on div "Sales Orders" at bounding box center [666, 63] width 54 height 12
drag, startPoint x: 149, startPoint y: 79, endPoint x: 116, endPoint y: 78, distance: 33.3
click at [133, 79] on div "exclusiv" at bounding box center [196, 74] width 163 height 26
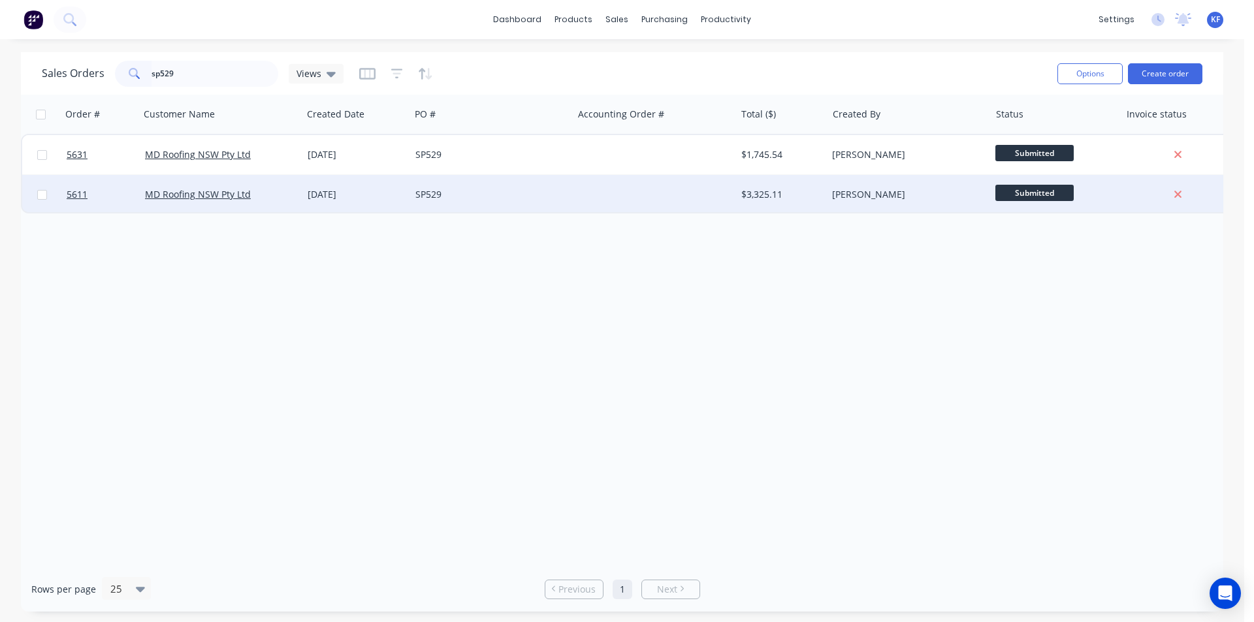
click at [541, 201] on div "SP529" at bounding box center [491, 194] width 163 height 39
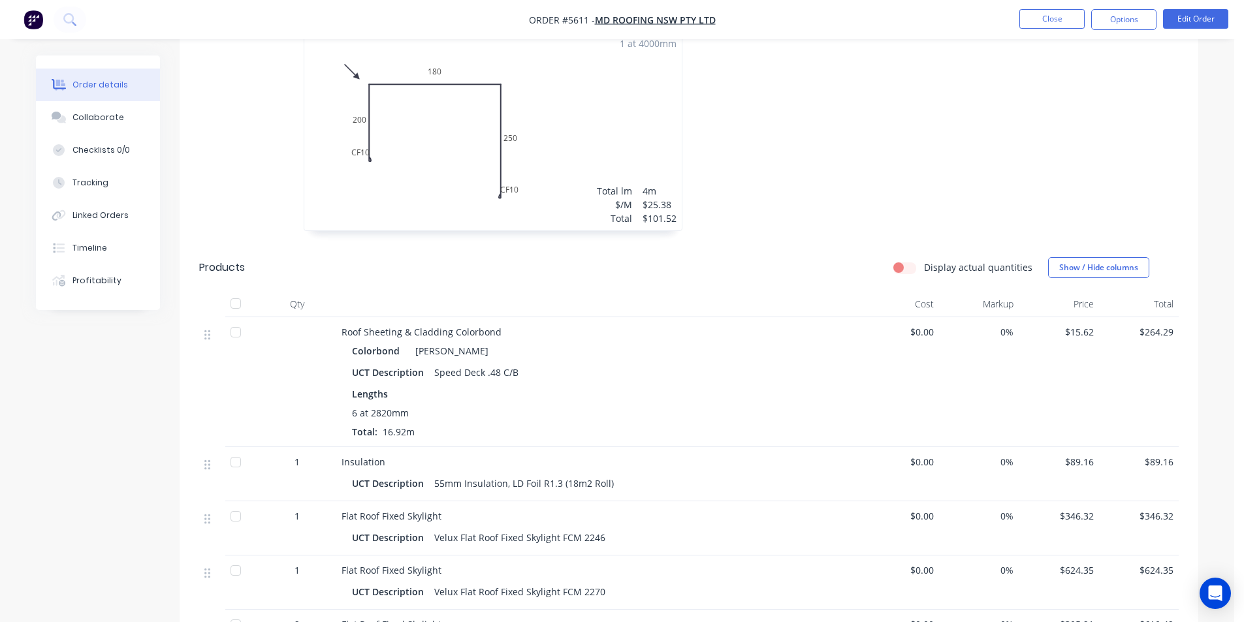
scroll to position [2155, 0]
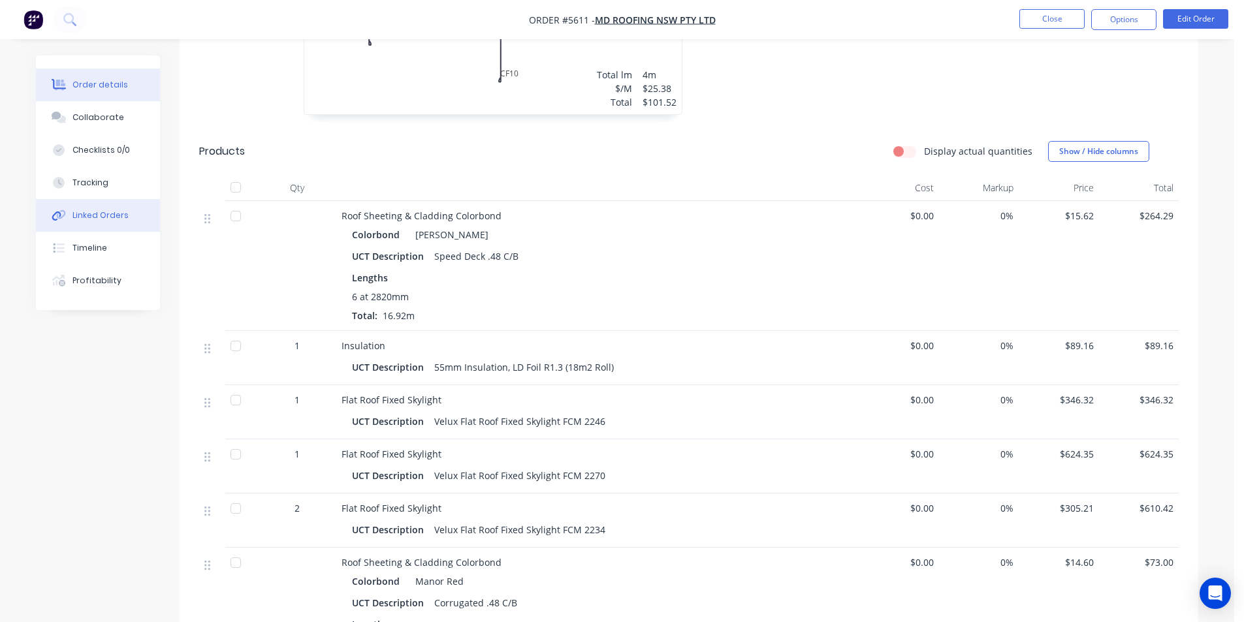
click at [106, 217] on div "Linked Orders" at bounding box center [100, 216] width 56 height 12
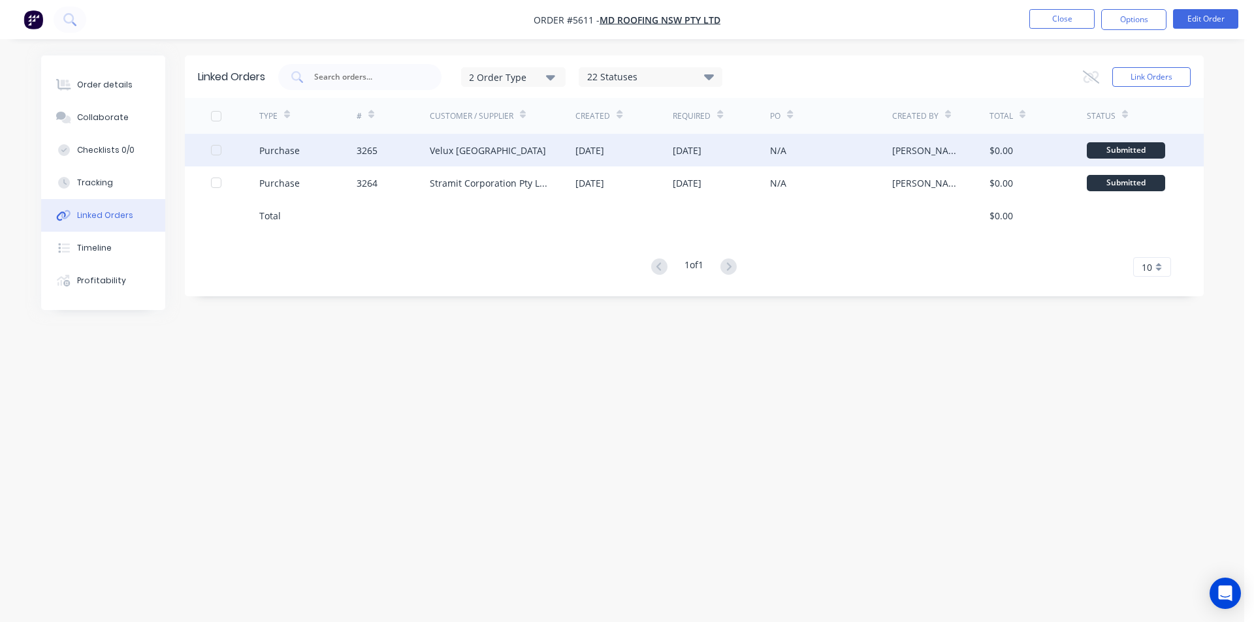
click at [468, 142] on div "Velux [GEOGRAPHIC_DATA]" at bounding box center [503, 150] width 146 height 33
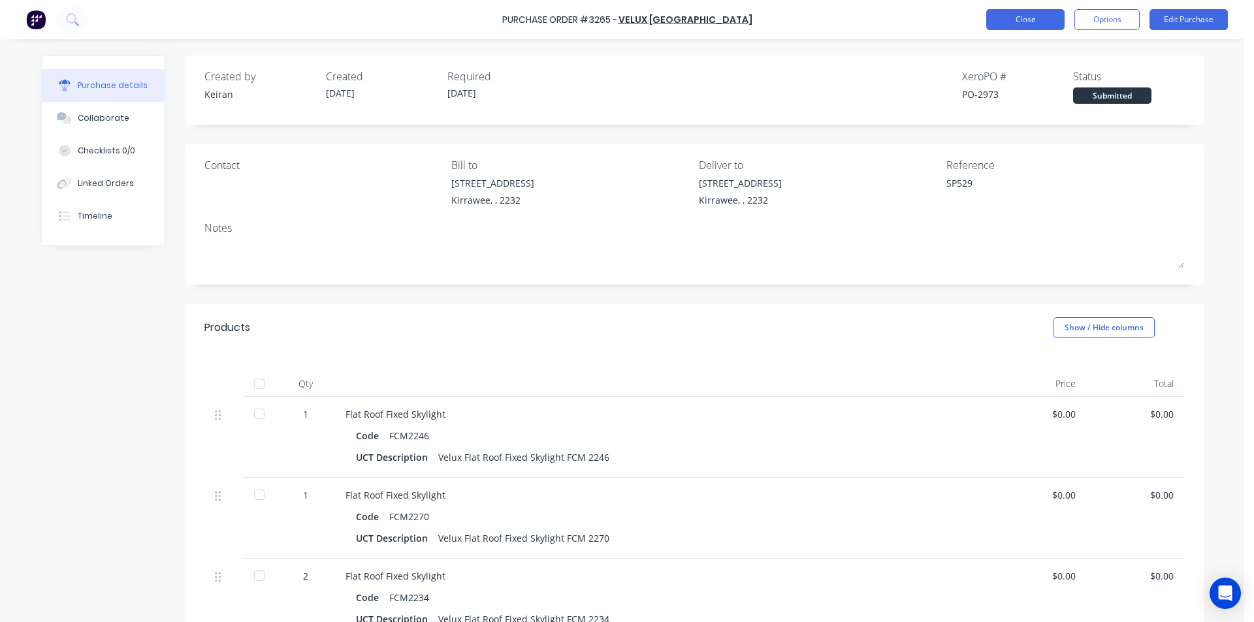
click at [1006, 29] on button "Close" at bounding box center [1025, 19] width 78 height 21
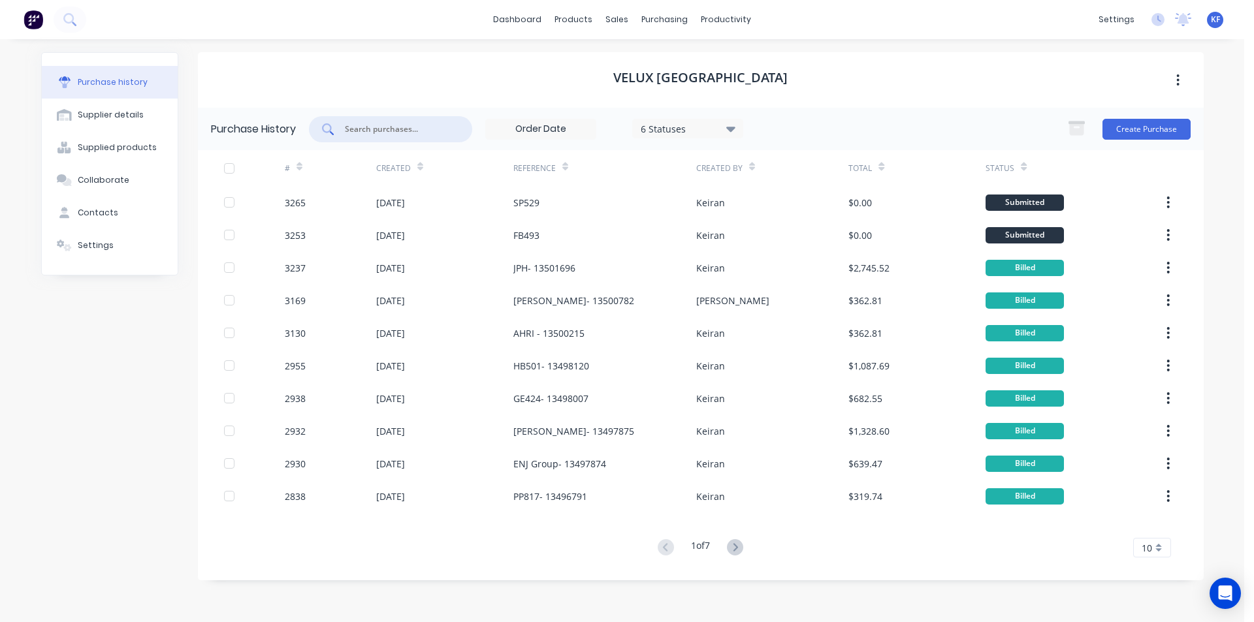
click at [378, 129] on input "text" at bounding box center [397, 129] width 108 height 13
click at [657, 23] on div "purchasing" at bounding box center [664, 20] width 59 height 20
click at [677, 63] on div "Purchase Orders" at bounding box center [706, 63] width 69 height 12
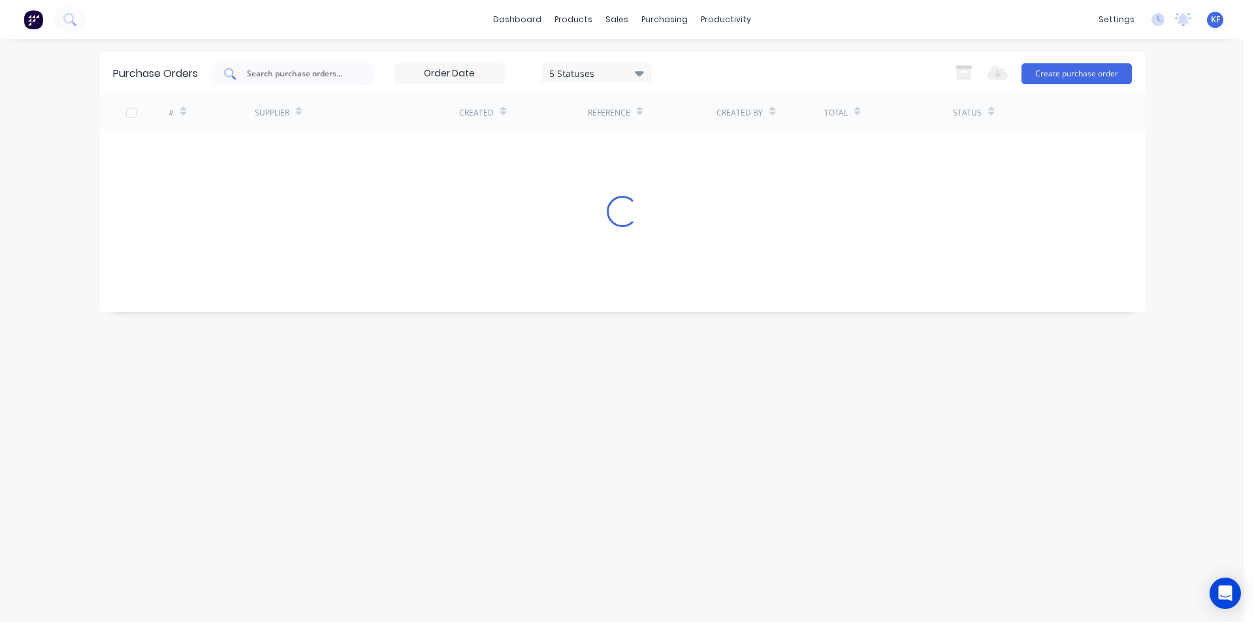
click at [306, 77] on input "text" at bounding box center [300, 73] width 108 height 13
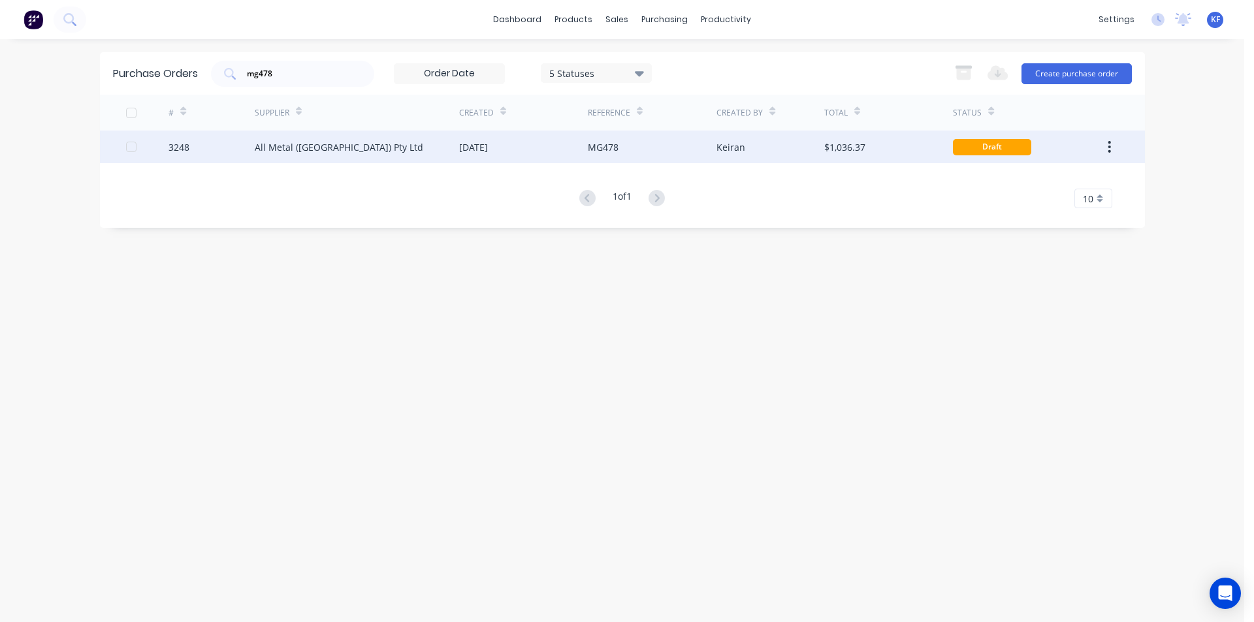
click at [594, 150] on div "MG478" at bounding box center [603, 147] width 31 height 14
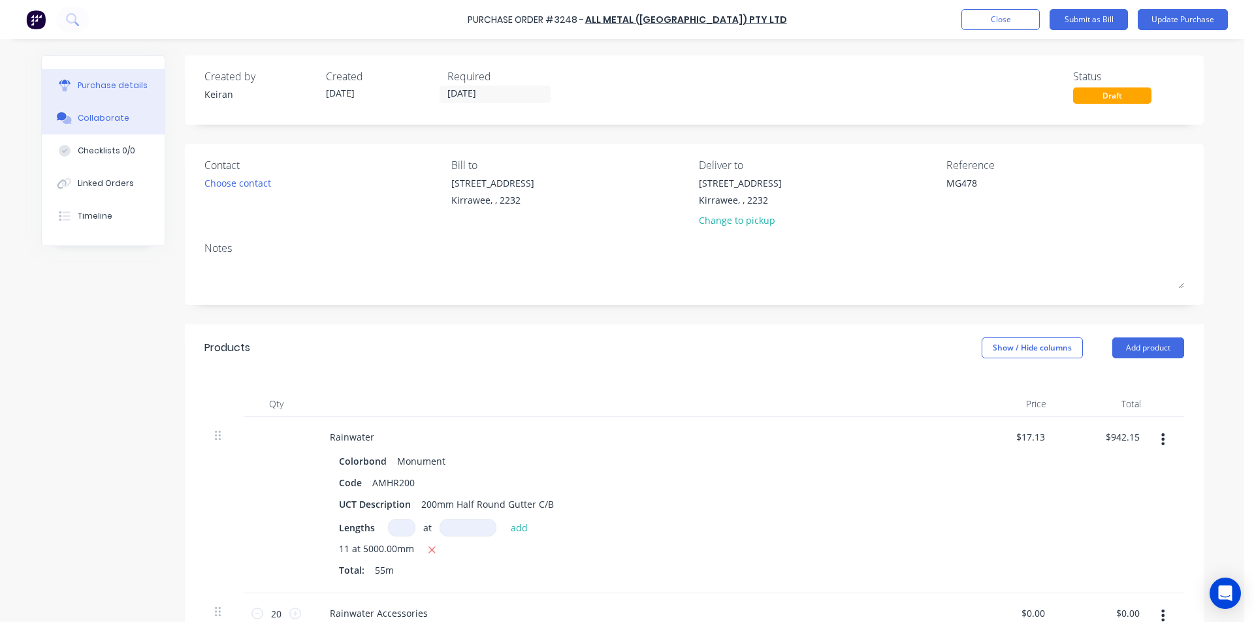
click at [100, 124] on button "Collaborate" at bounding box center [103, 118] width 123 height 33
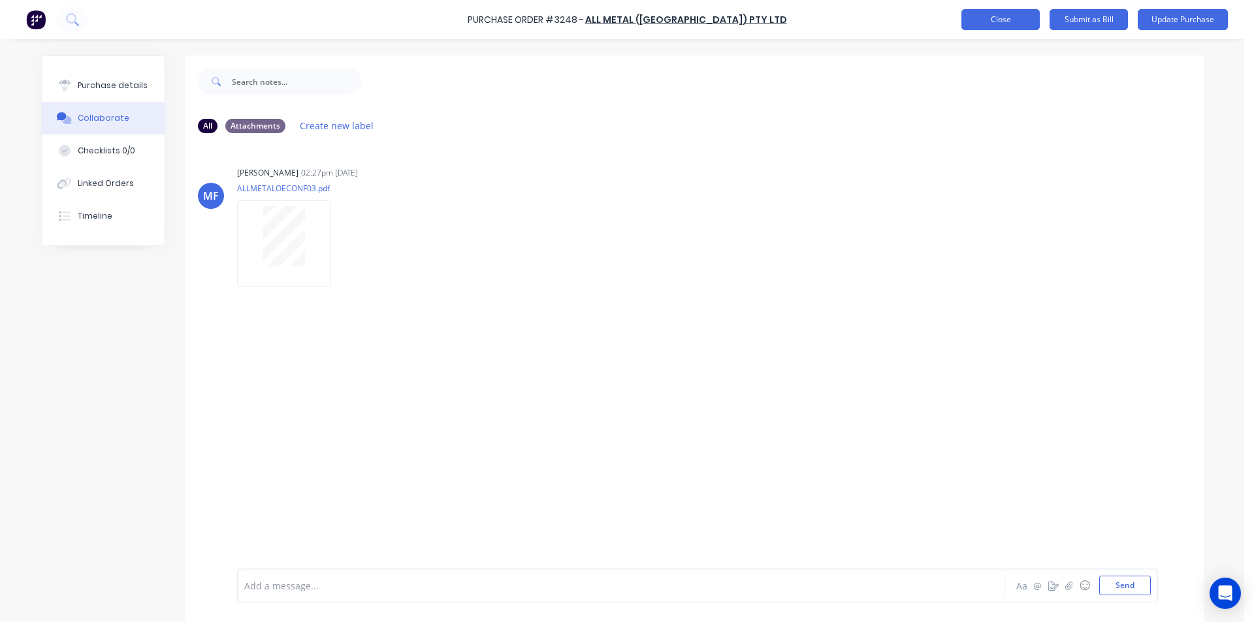
click at [992, 20] on button "Close" at bounding box center [1000, 19] width 78 height 21
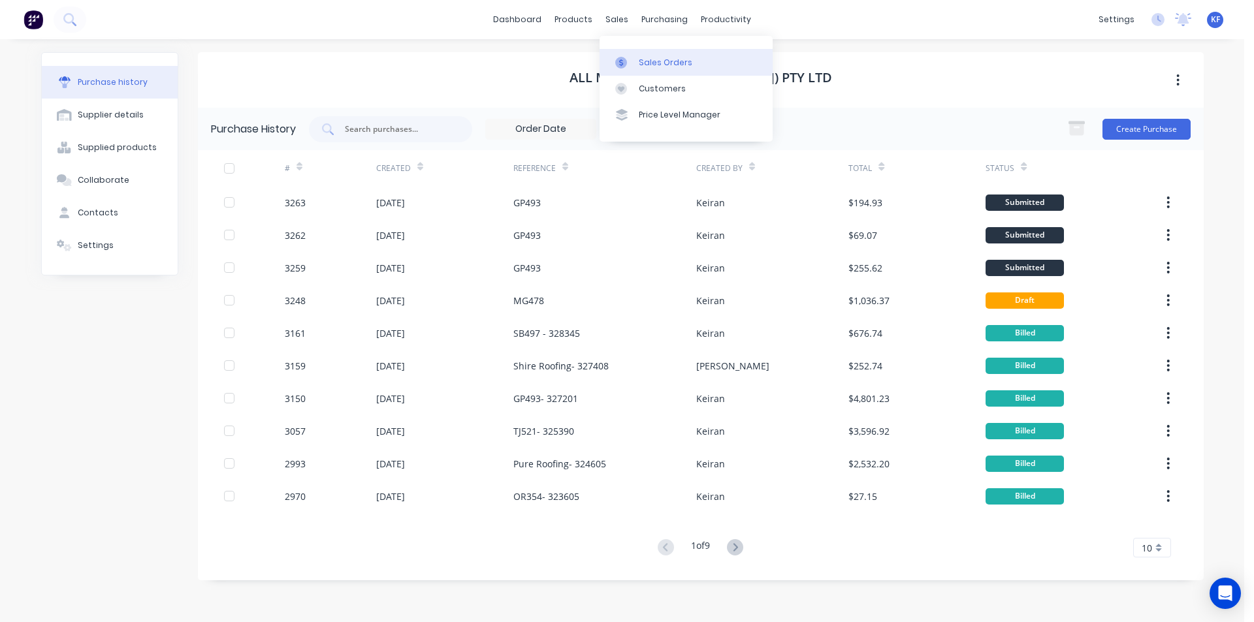
click at [650, 62] on div "Sales Orders" at bounding box center [666, 63] width 54 height 12
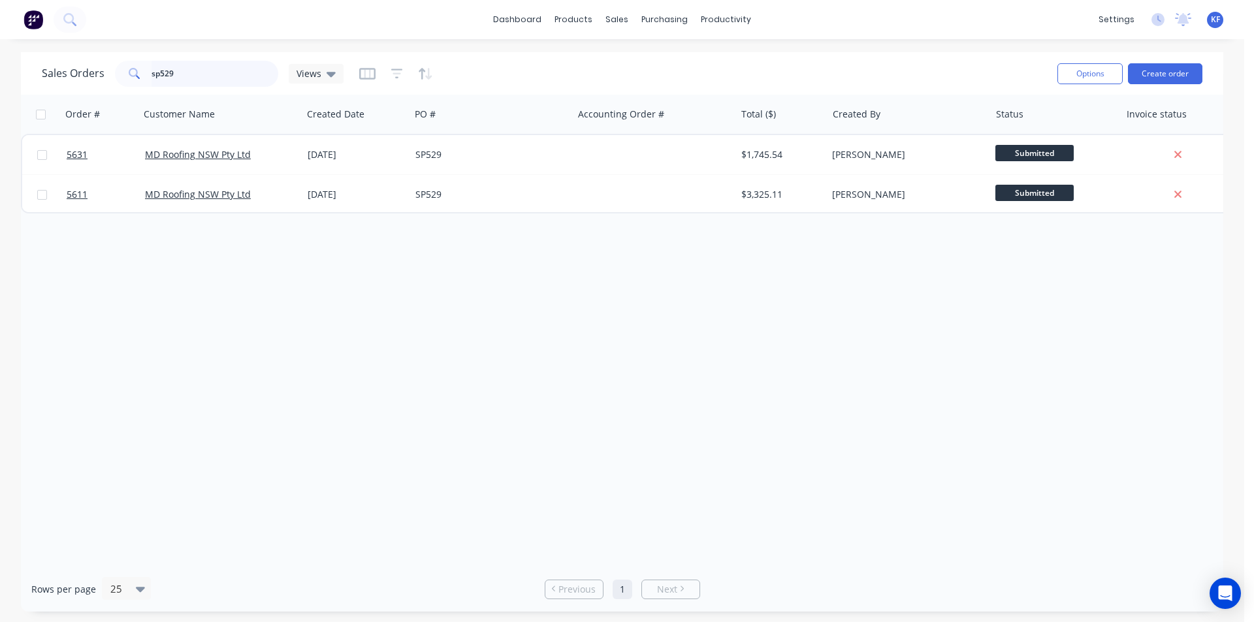
click at [80, 69] on div "Sales Orders sp529 Views" at bounding box center [193, 74] width 302 height 26
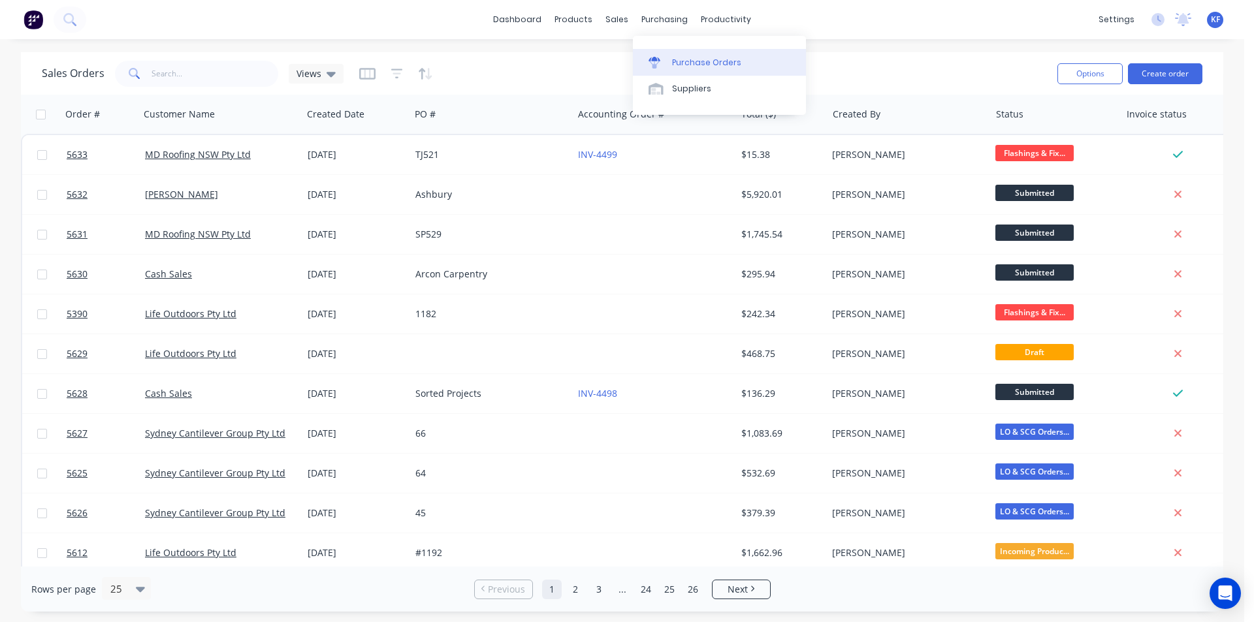
click at [679, 63] on div "Purchase Orders" at bounding box center [706, 63] width 69 height 12
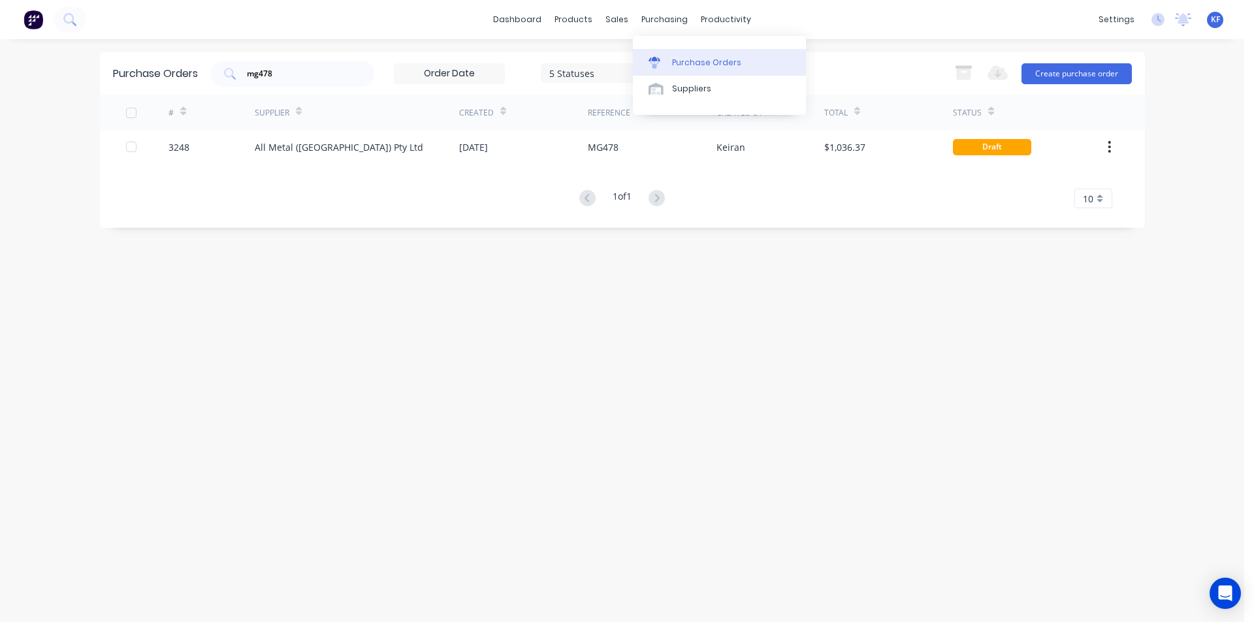
click at [675, 57] on div "Purchase Orders" at bounding box center [706, 63] width 69 height 12
click at [263, 69] on input "mg478" at bounding box center [300, 73] width 108 height 13
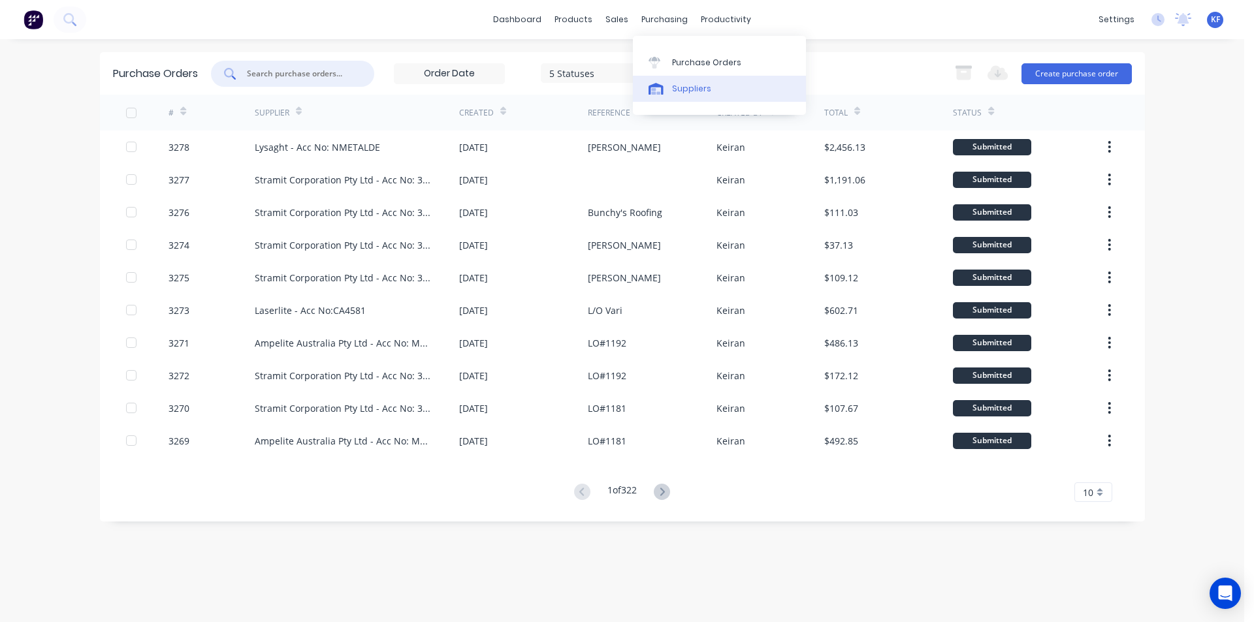
click at [689, 87] on div "Suppliers" at bounding box center [691, 89] width 39 height 12
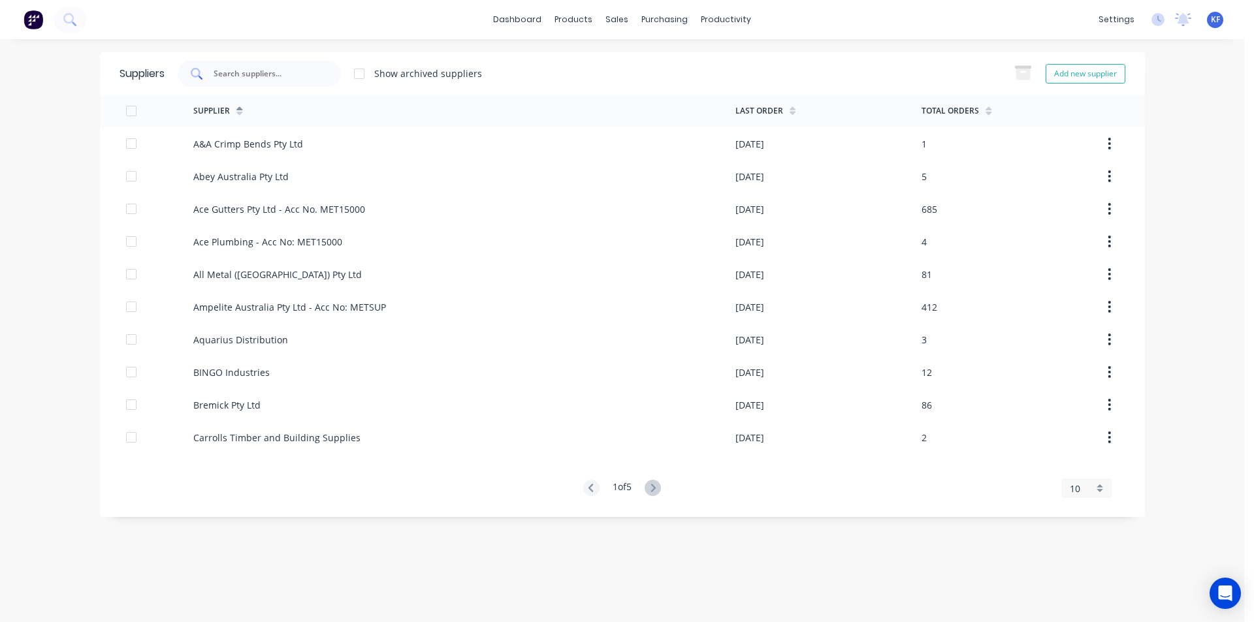
click at [300, 82] on div at bounding box center [259, 74] width 163 height 26
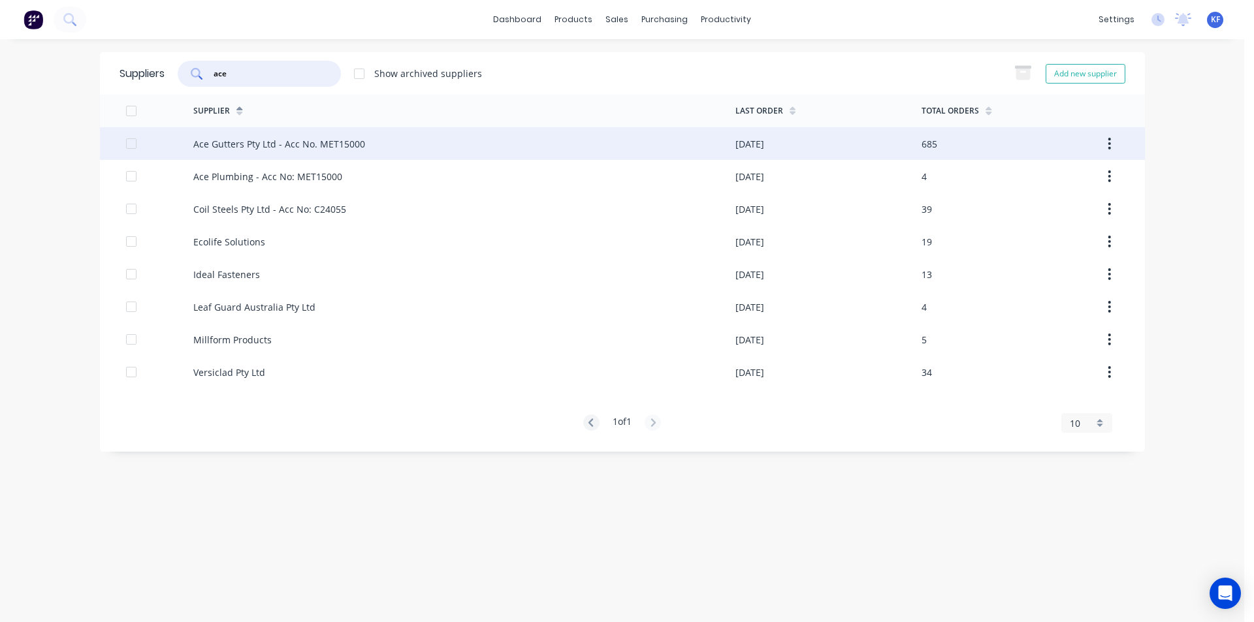
click at [422, 144] on div "Ace Gutters Pty Ltd - Acc No. MET15000" at bounding box center [464, 143] width 542 height 33
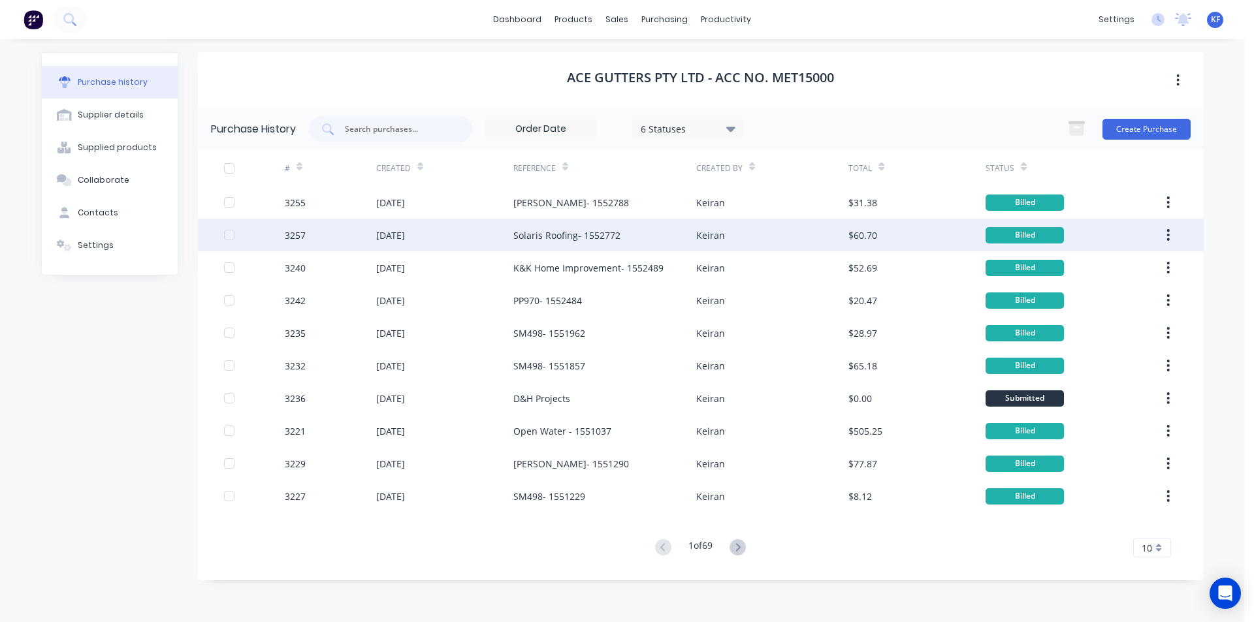
click at [575, 233] on div "Solaris Roofing- 1552772" at bounding box center [566, 236] width 107 height 14
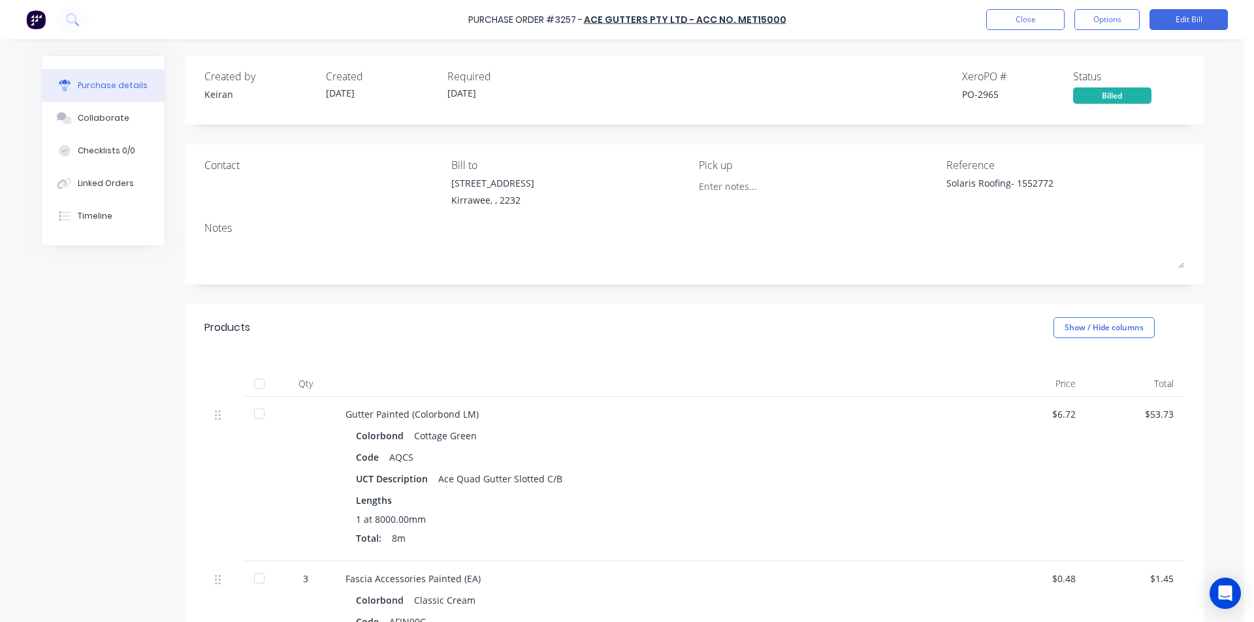
click at [1019, 32] on div "Purchase Order #3257 - Ace Gutters Pty Ltd - Acc No. MET15000 Close Options Edi…" at bounding box center [627, 19] width 1254 height 39
click at [1019, 24] on button "Close" at bounding box center [1025, 19] width 78 height 21
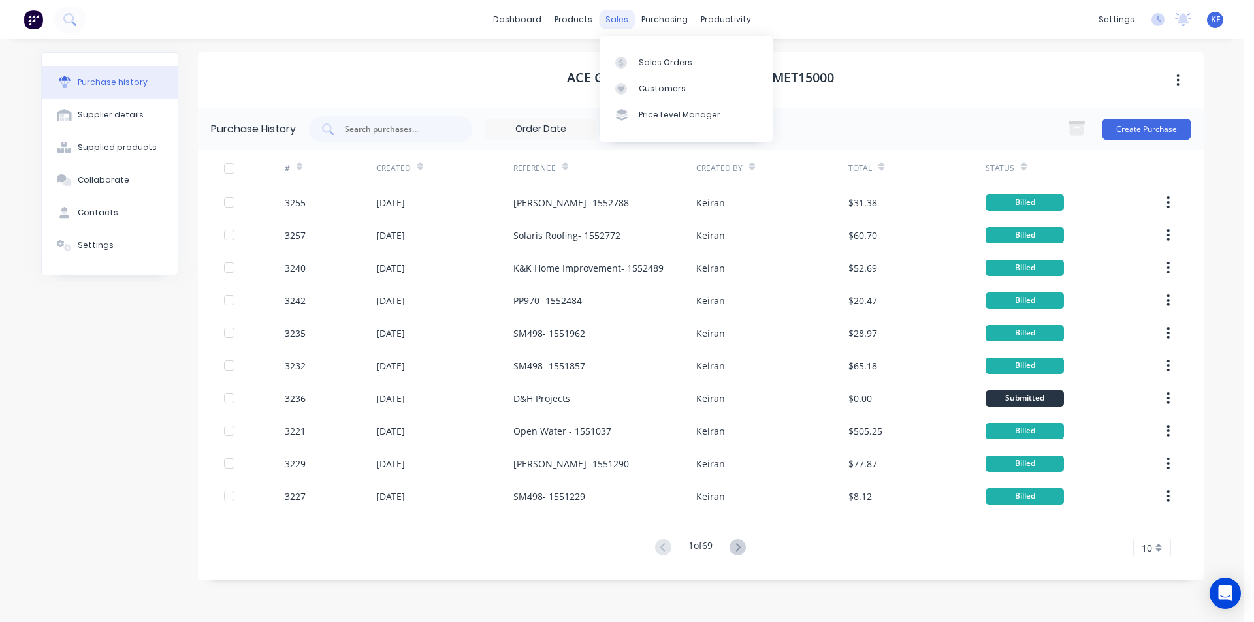
click at [623, 16] on div "sales" at bounding box center [617, 20] width 36 height 20
click at [650, 63] on div "Sales Orders" at bounding box center [666, 63] width 54 height 12
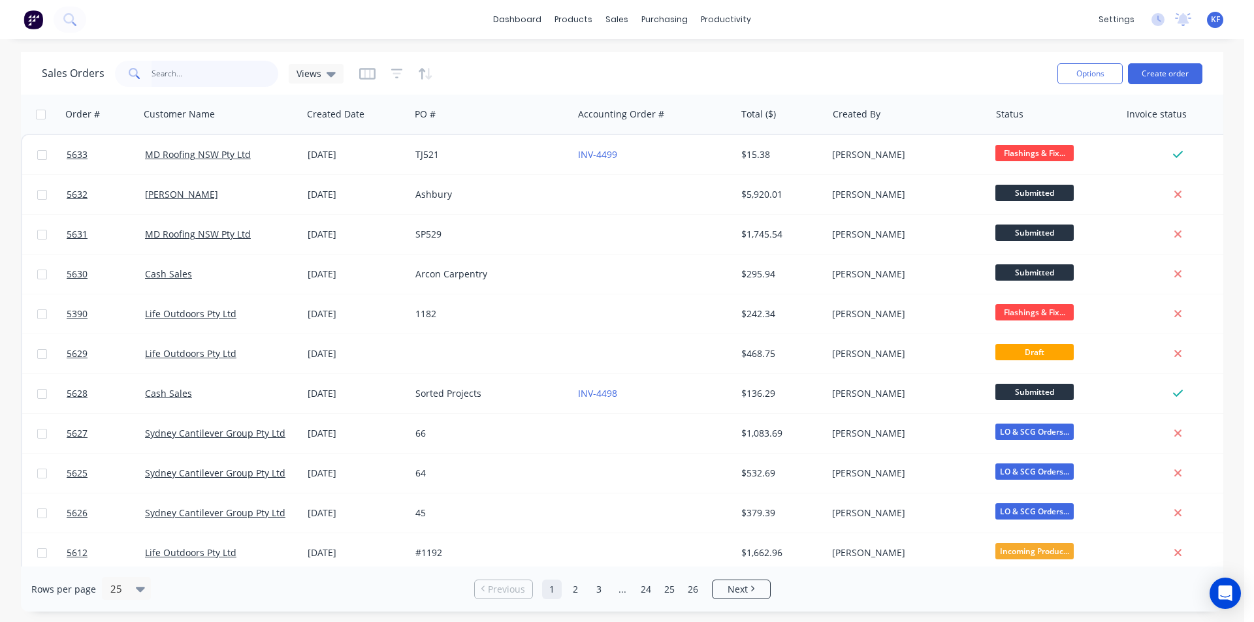
click at [194, 76] on input "text" at bounding box center [214, 74] width 127 height 26
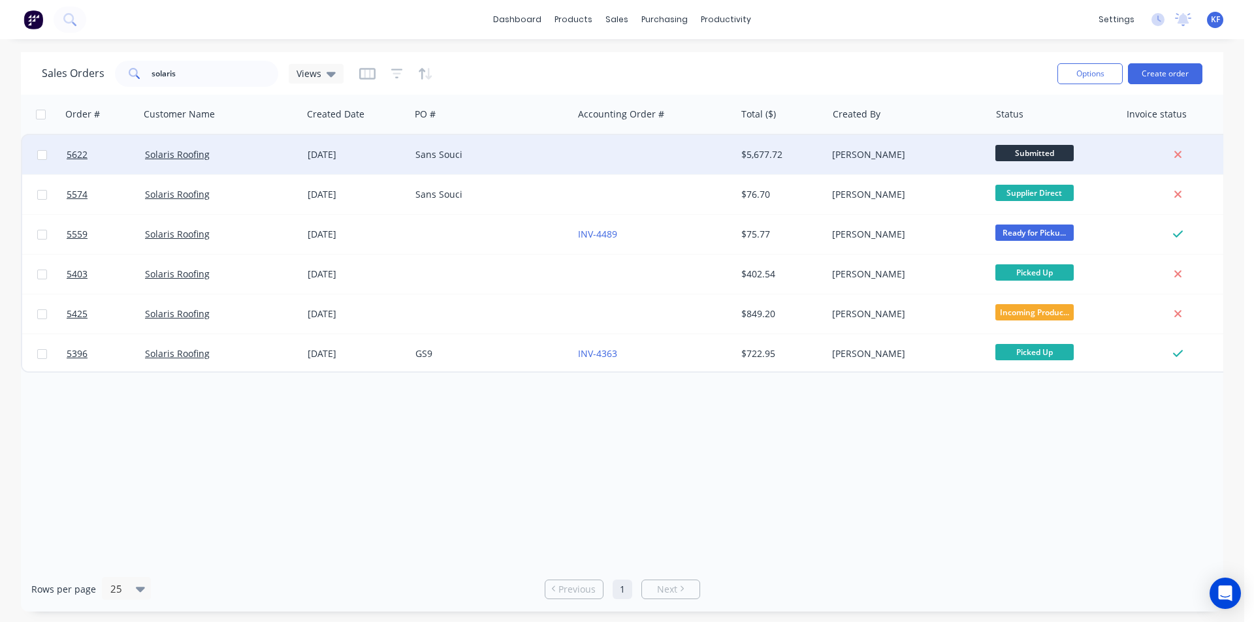
click at [543, 165] on div "Sans Souci" at bounding box center [491, 154] width 163 height 39
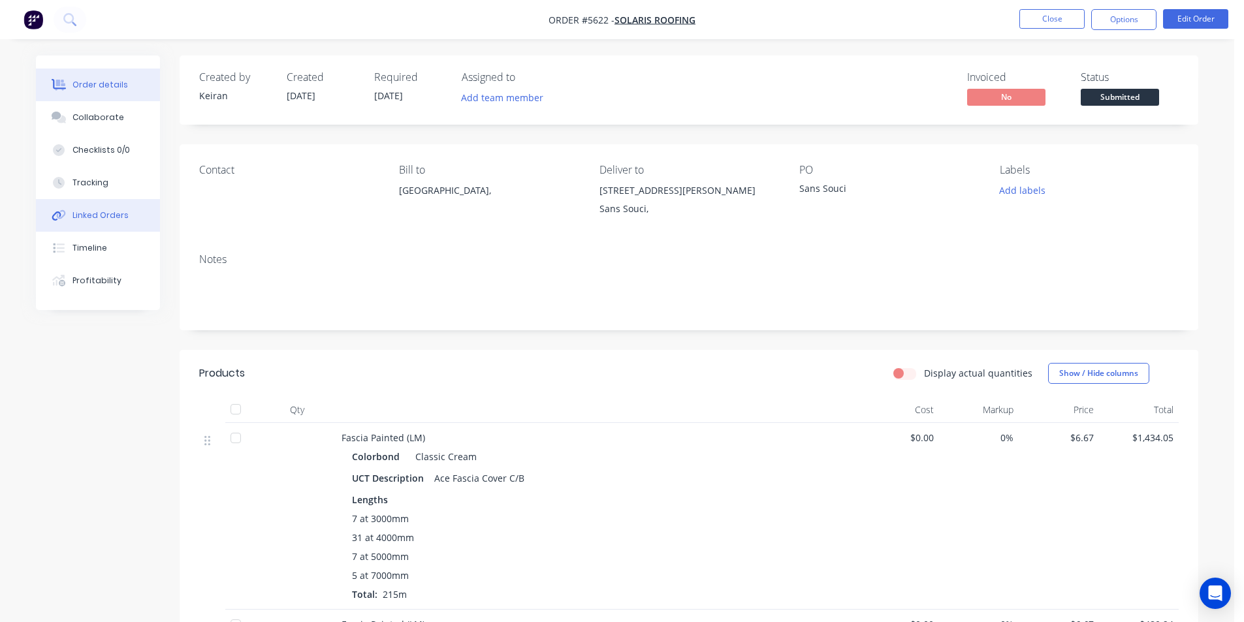
click at [91, 209] on button "Linked Orders" at bounding box center [98, 215] width 124 height 33
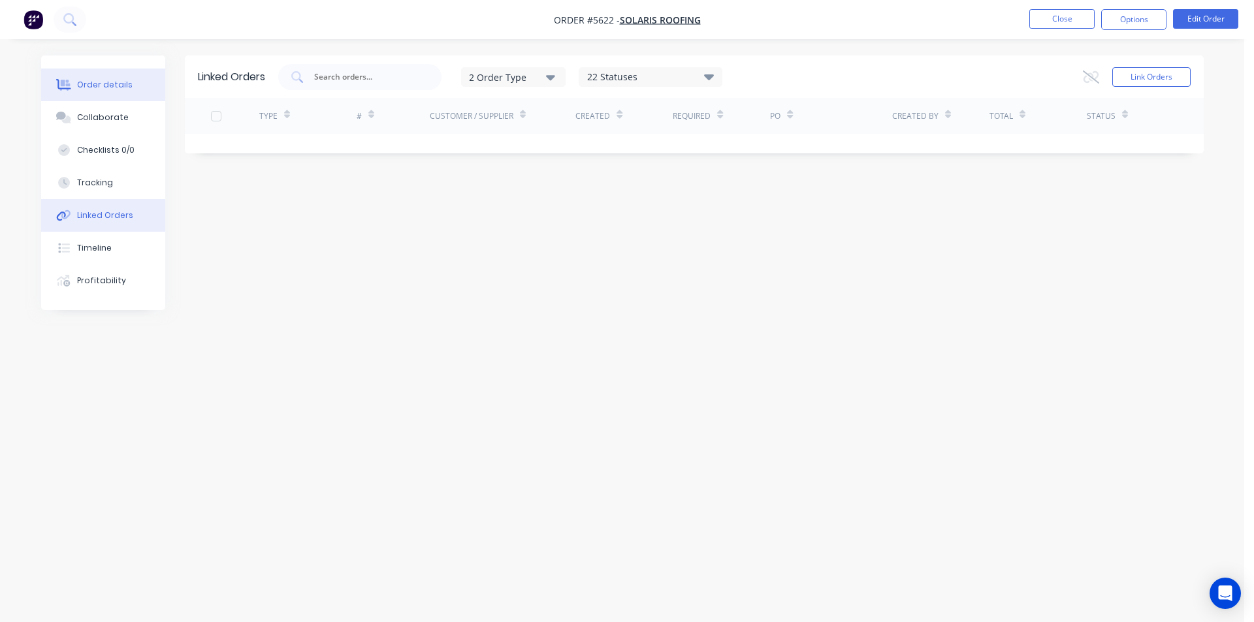
click at [110, 85] on div "Order details" at bounding box center [105, 85] width 56 height 12
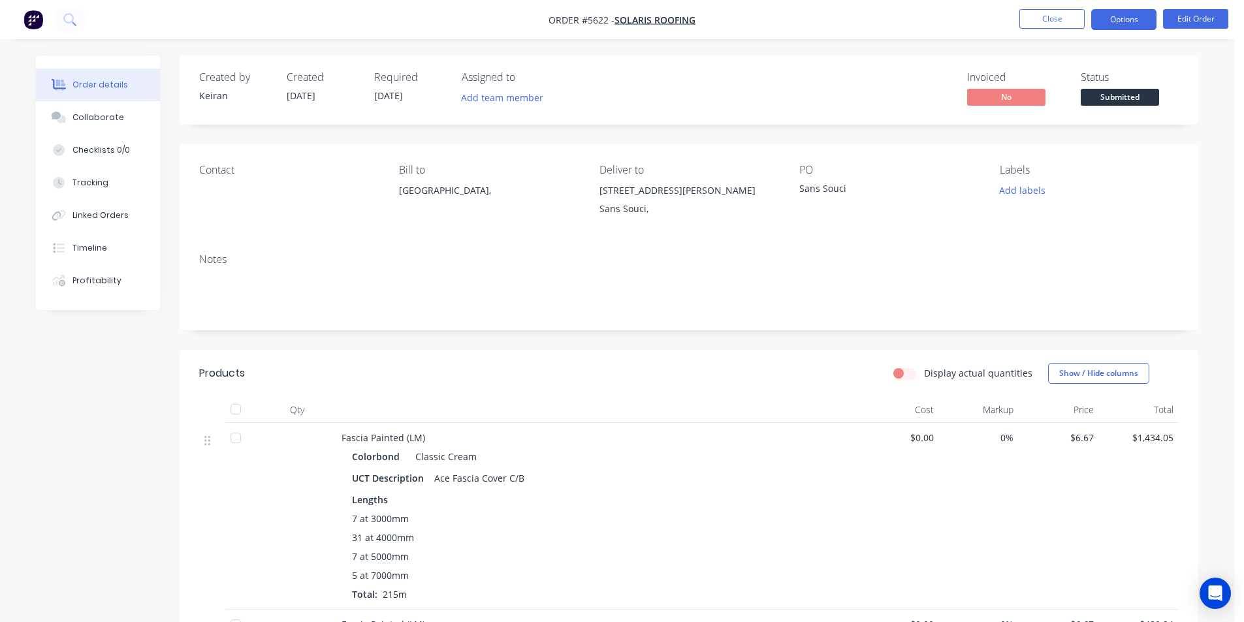
click at [1109, 19] on button "Options" at bounding box center [1123, 19] width 65 height 21
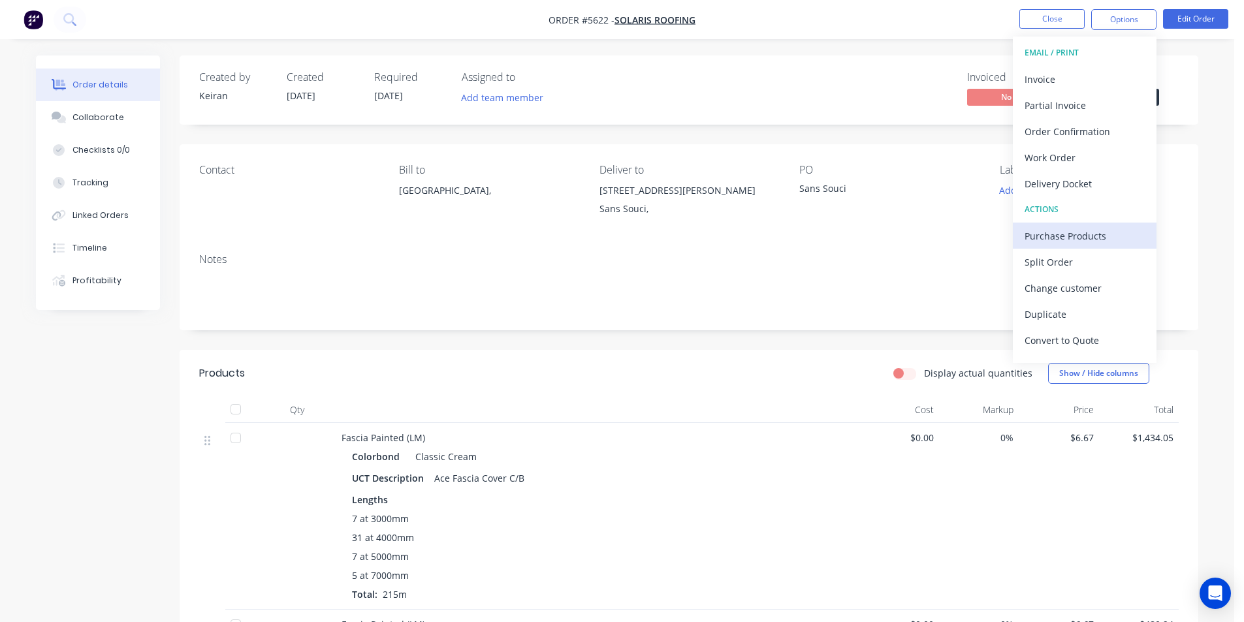
click at [1085, 234] on div "Purchase Products" at bounding box center [1085, 236] width 120 height 19
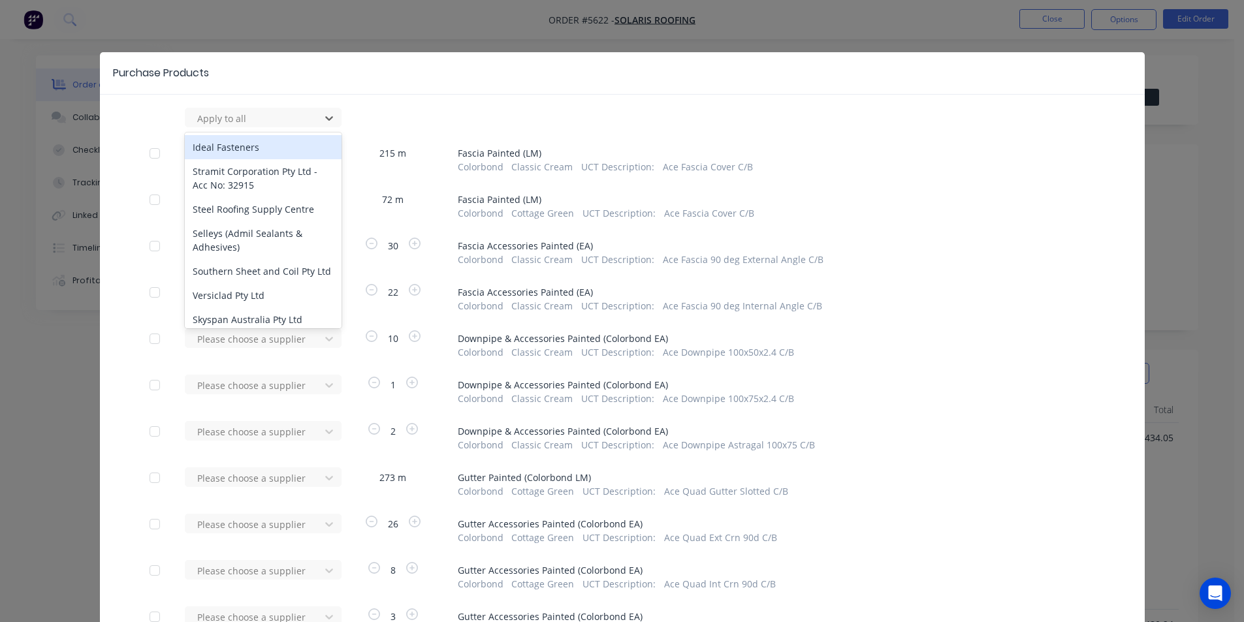
drag, startPoint x: 257, startPoint y: 116, endPoint x: 265, endPoint y: 140, distance: 26.0
click at [258, 116] on div at bounding box center [255, 118] width 118 height 16
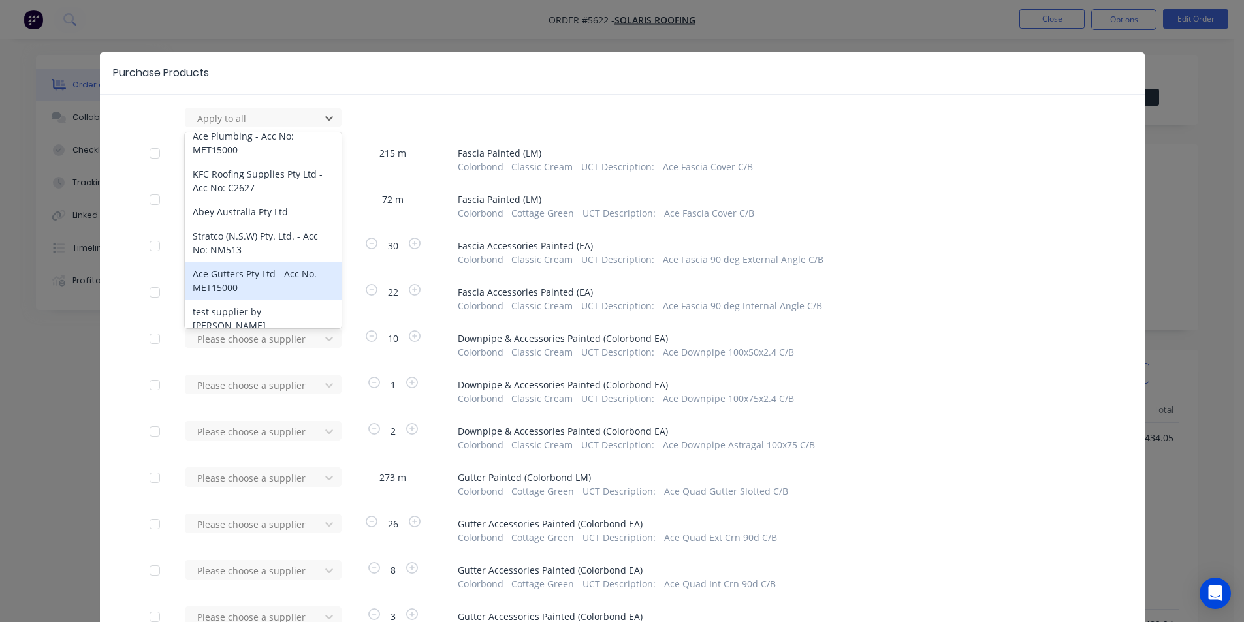
click at [253, 276] on div "Ace Gutters Pty Ltd - Acc No. MET15000" at bounding box center [263, 281] width 157 height 38
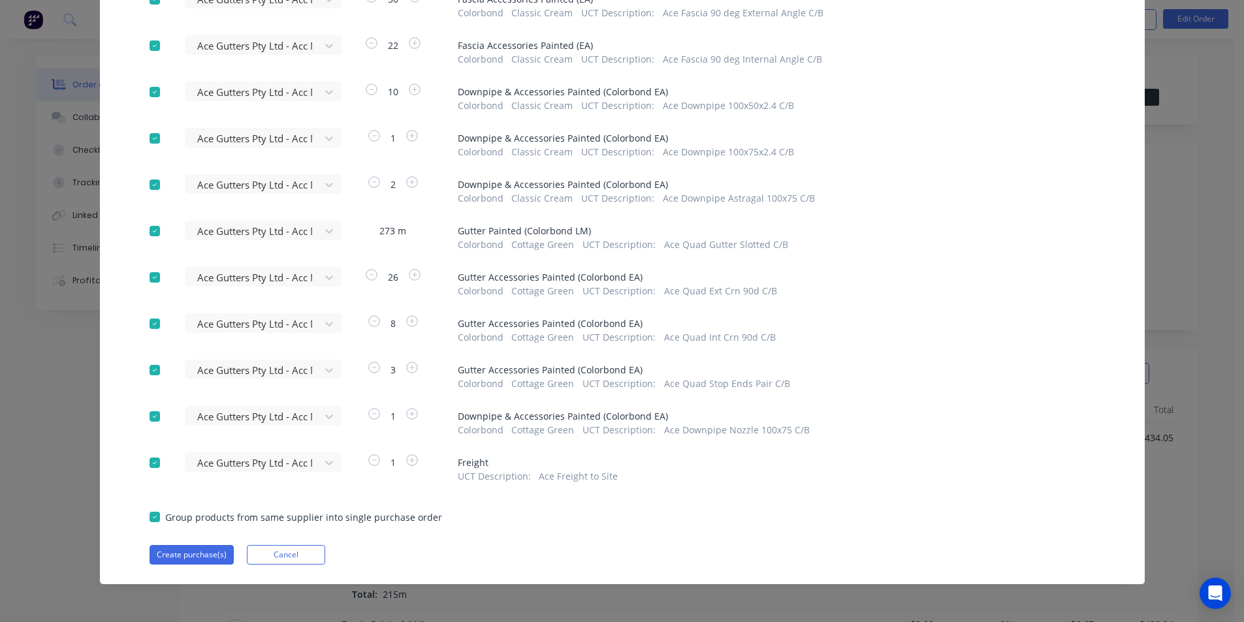
scroll to position [392, 0]
click at [193, 545] on button "Create purchase(s)" at bounding box center [192, 555] width 84 height 20
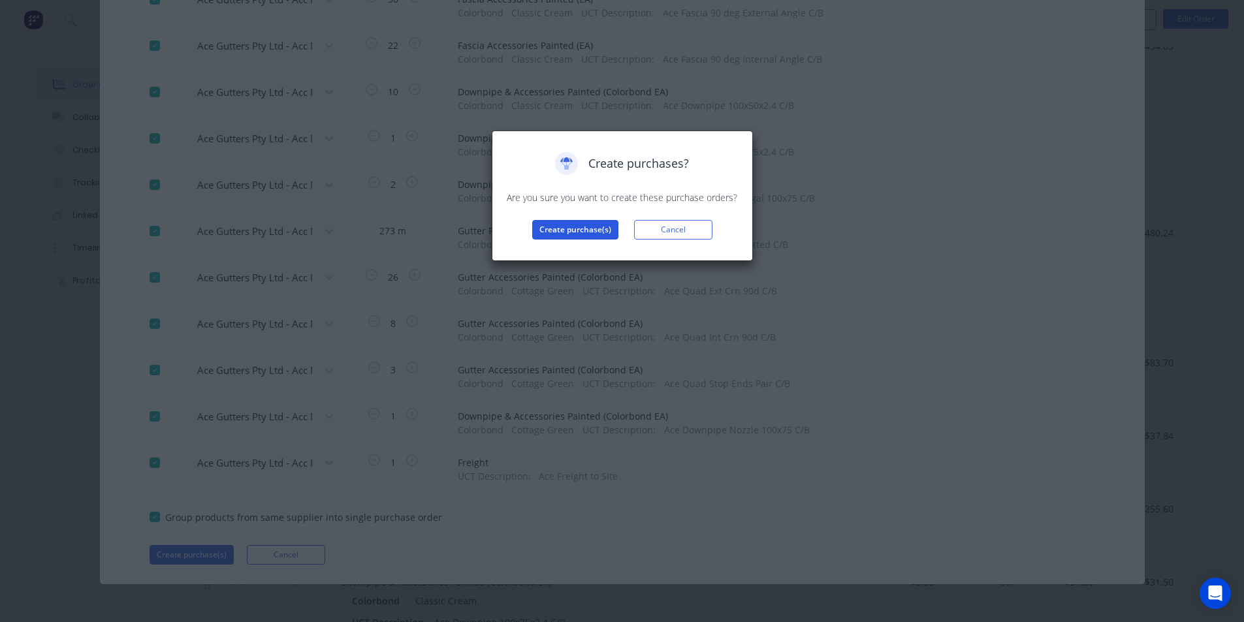
click at [566, 227] on button "Create purchase(s)" at bounding box center [575, 230] width 86 height 20
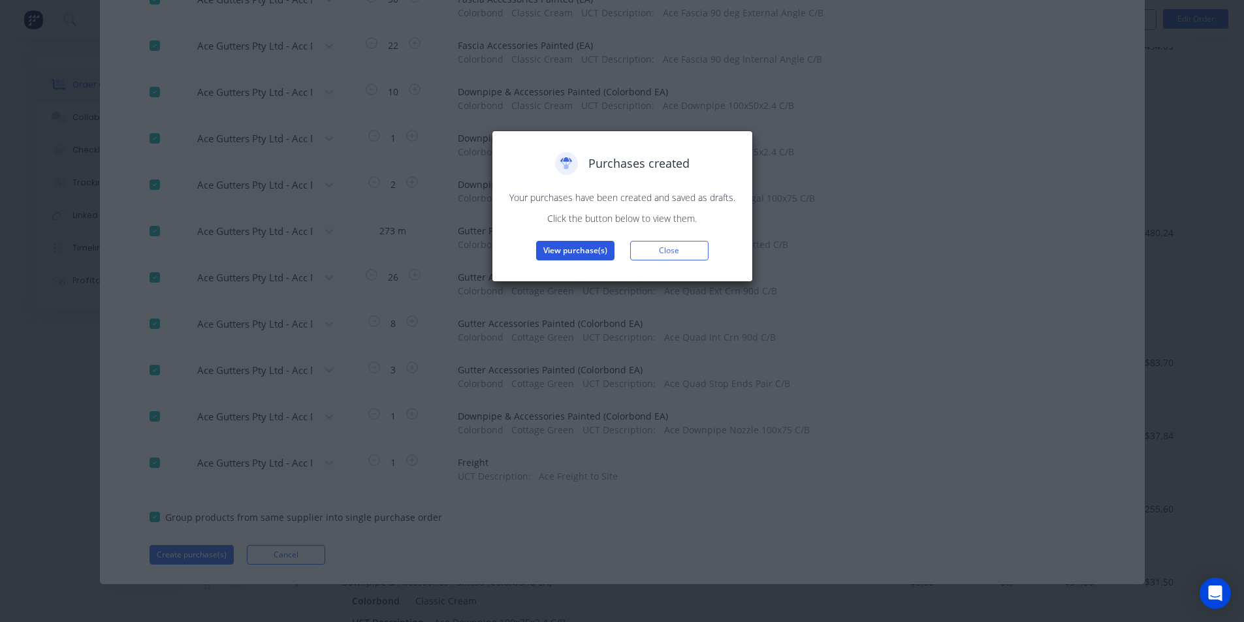
click at [565, 259] on div "Purchases created Your purchases have been created and saved as drafts. Click t…" at bounding box center [622, 206] width 261 height 151
click at [569, 247] on button "View purchase(s)" at bounding box center [575, 251] width 78 height 20
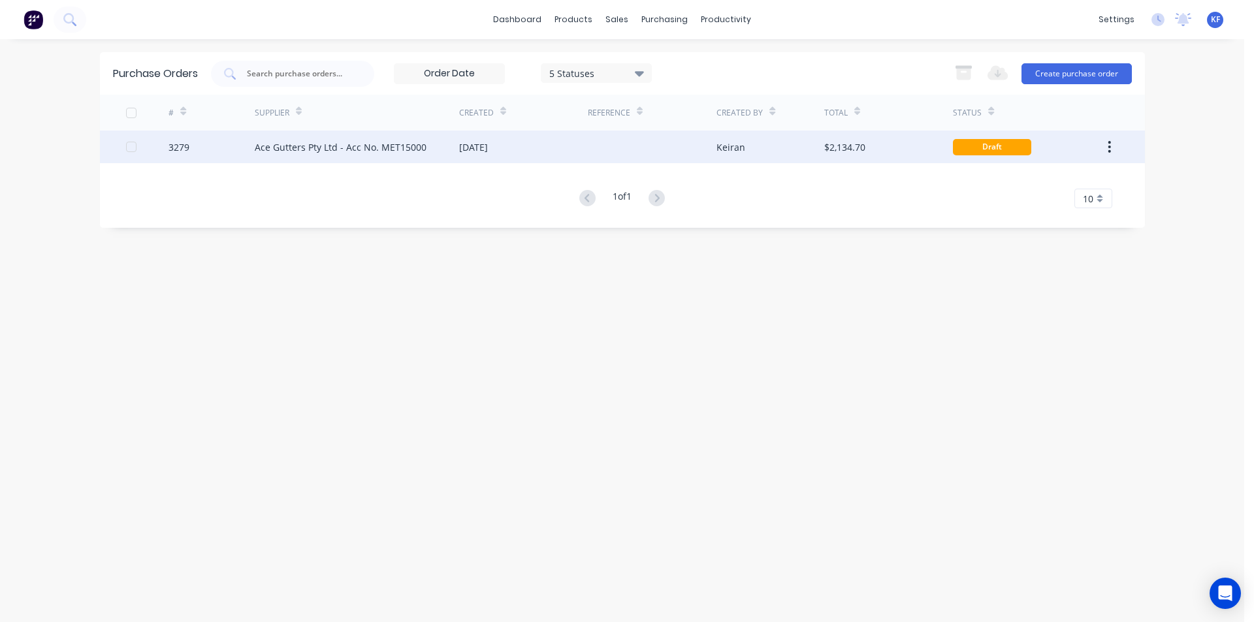
click at [488, 151] on div "[DATE]" at bounding box center [473, 147] width 29 height 14
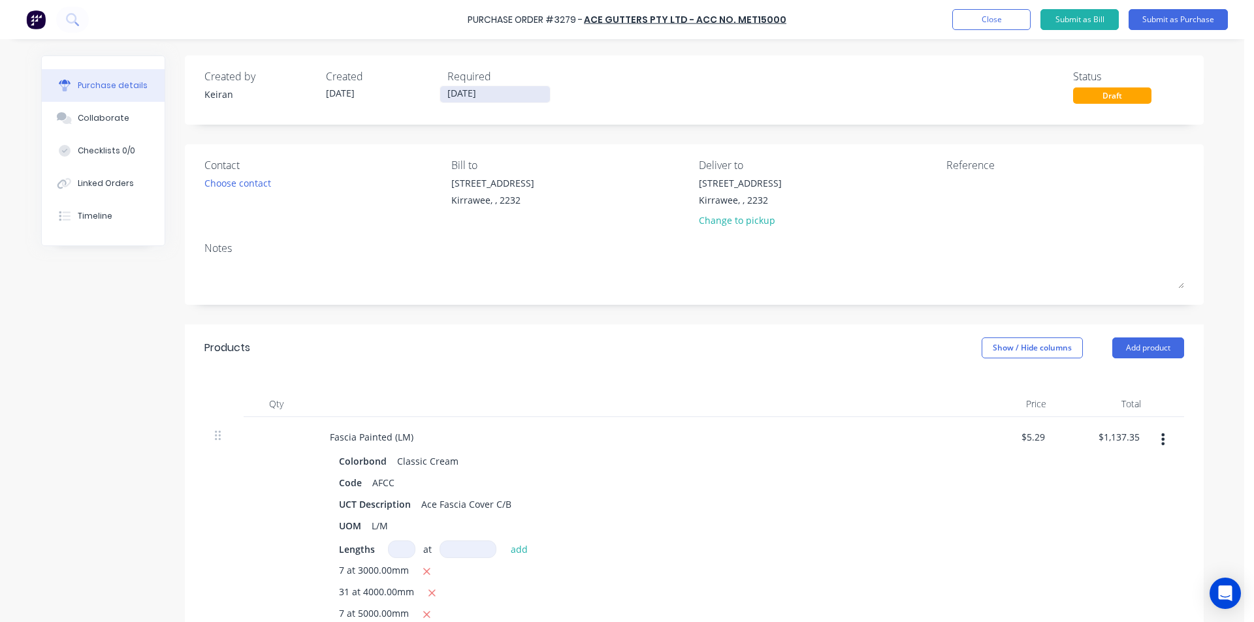
click at [468, 97] on input "[DATE]" at bounding box center [495, 94] width 110 height 16
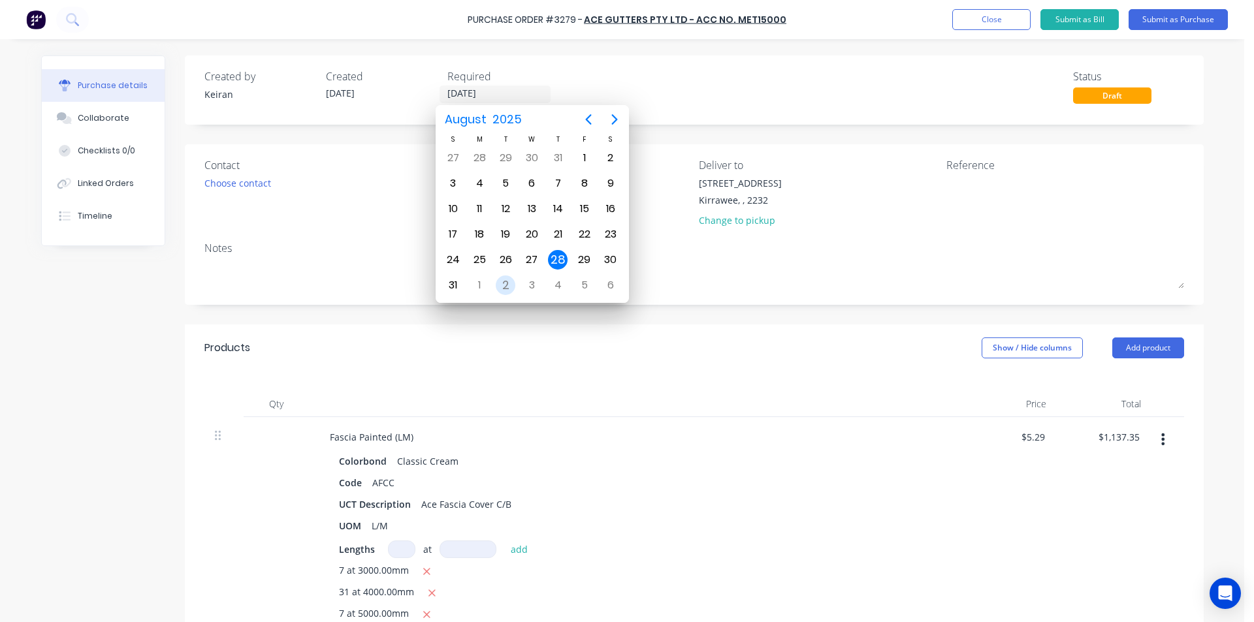
click at [513, 287] on div "2" at bounding box center [506, 286] width 20 height 20
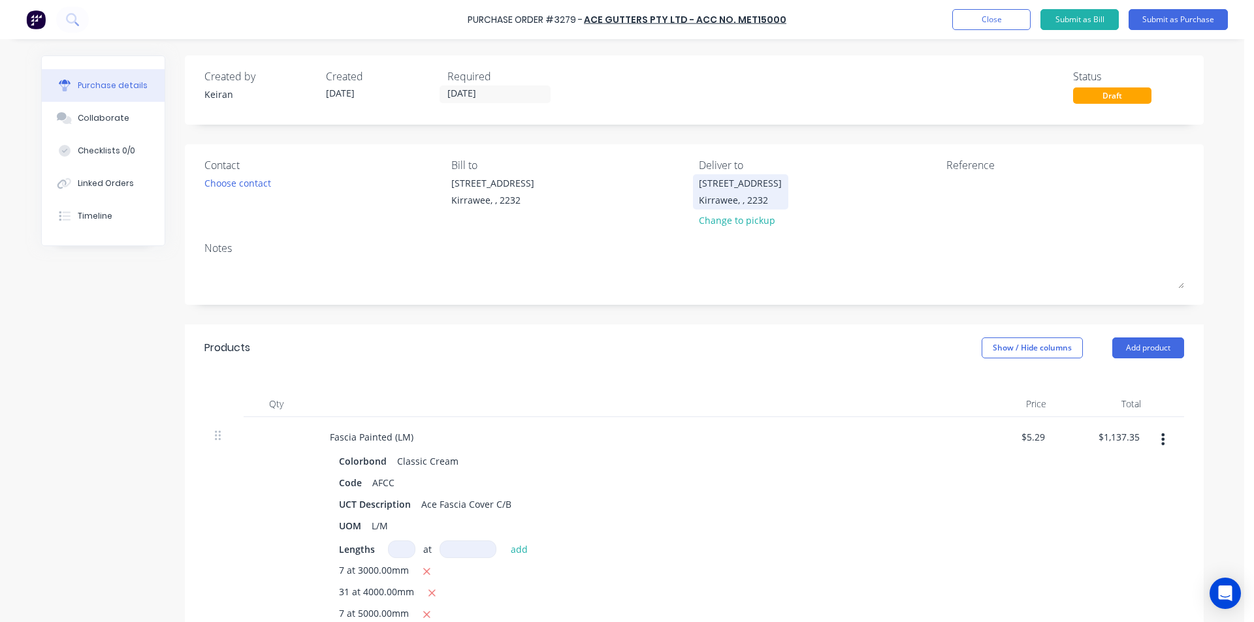
click at [705, 195] on div "Kirrawee, , 2232" at bounding box center [740, 200] width 83 height 14
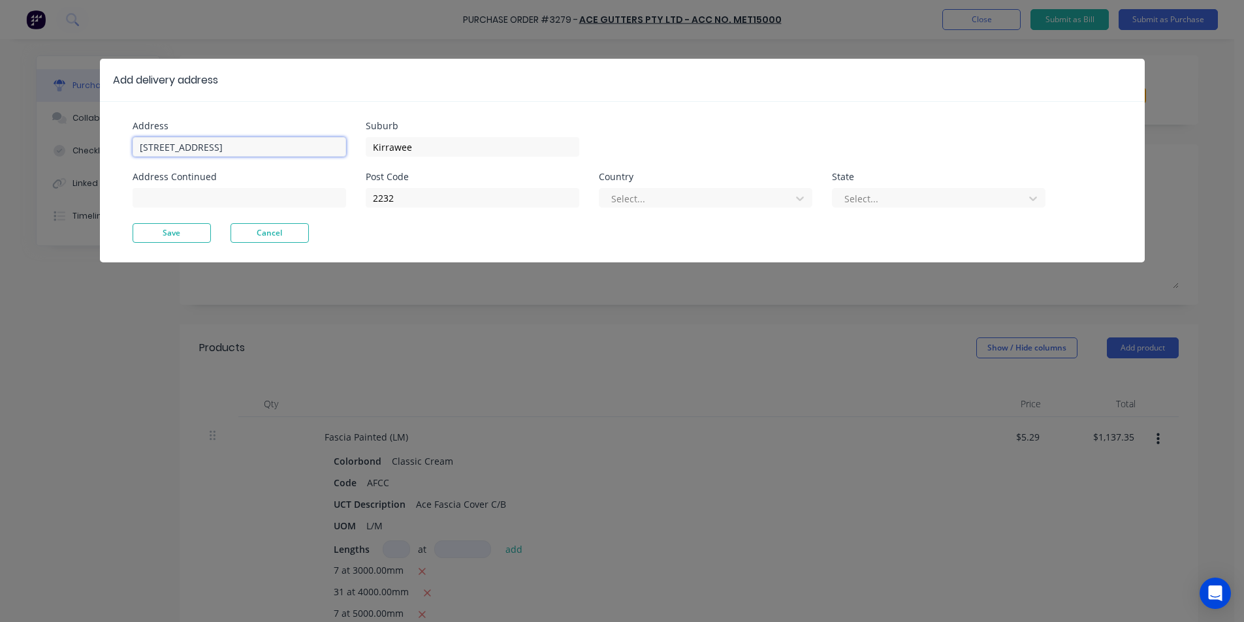
click at [227, 144] on input "[STREET_ADDRESS]" at bounding box center [240, 147] width 214 height 20
drag, startPoint x: 227, startPoint y: 144, endPoint x: 140, endPoint y: 141, distance: 87.5
click at [140, 141] on input "[STREET_ADDRESS]" at bounding box center [240, 147] width 214 height 20
click at [290, 139] on input "27-37 [PERSON_NAME]" at bounding box center [240, 147] width 214 height 20
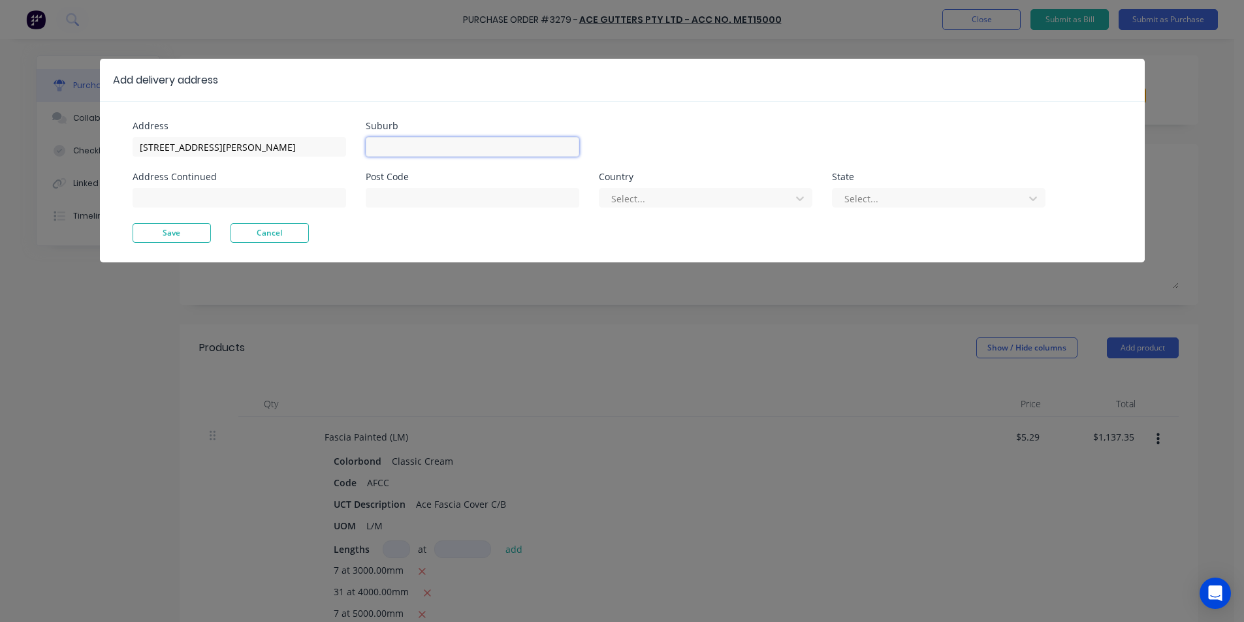
click at [475, 141] on input at bounding box center [473, 147] width 214 height 20
click at [196, 239] on button "Save" at bounding box center [172, 233] width 78 height 20
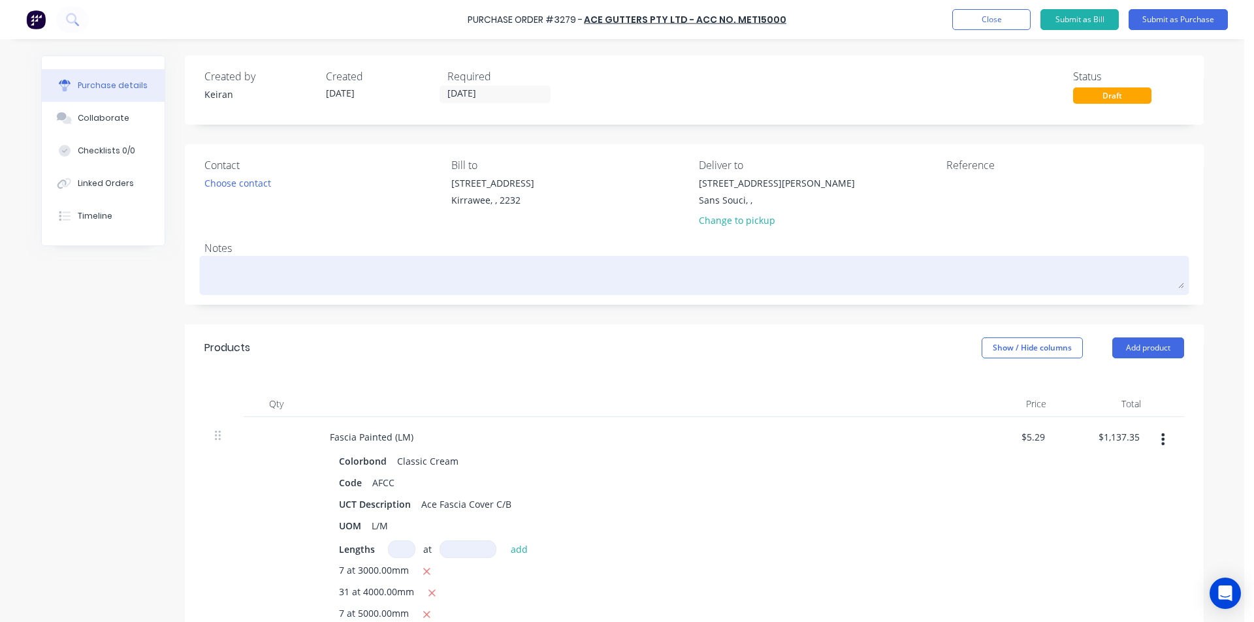
click at [296, 272] on textarea at bounding box center [694, 273] width 980 height 29
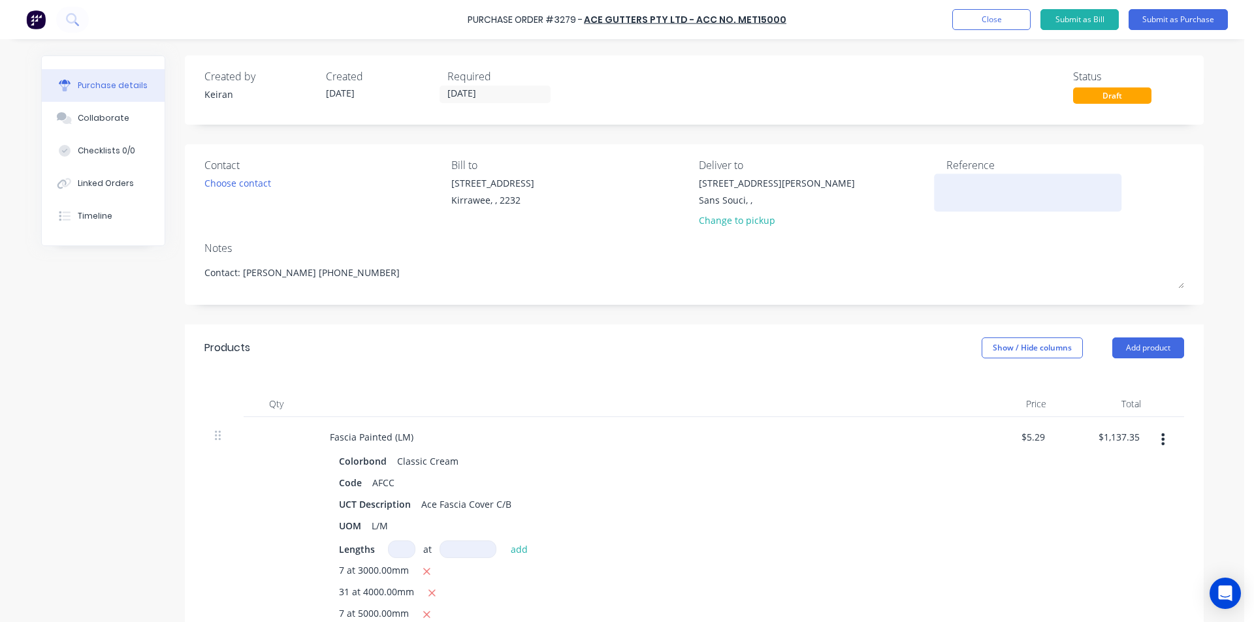
click at [953, 184] on textarea at bounding box center [1027, 190] width 163 height 29
click at [1200, 16] on button "Submit as Purchase" at bounding box center [1177, 19] width 99 height 21
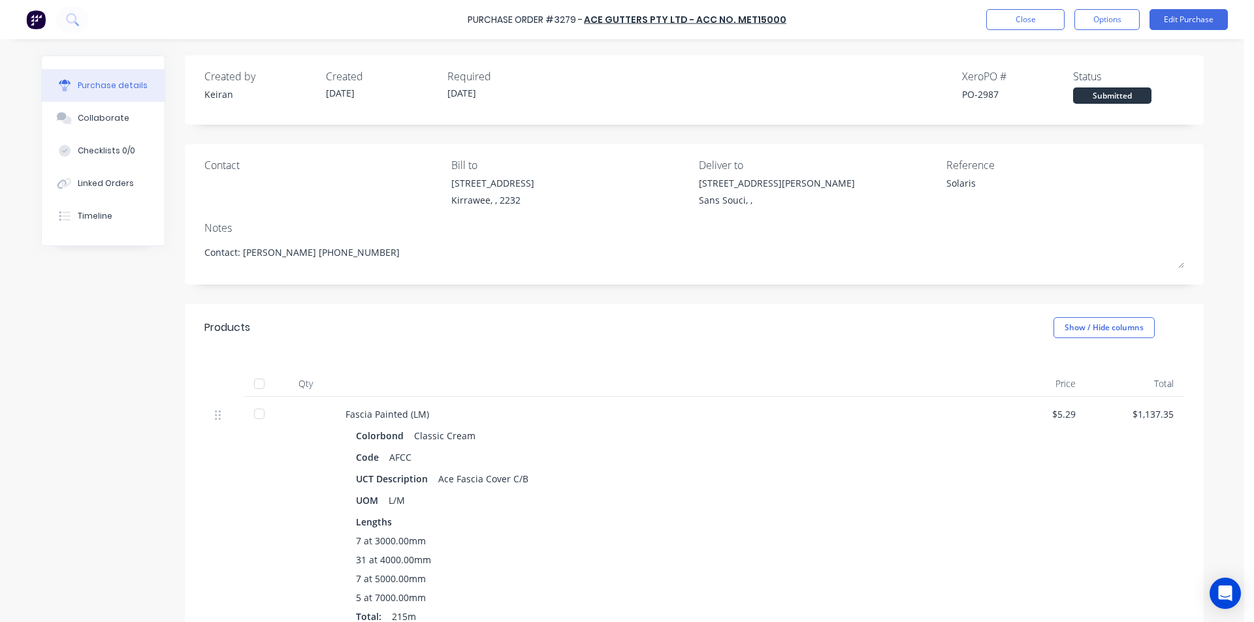
click at [1105, 31] on div "Purchase Order #3279 - Ace Gutters Pty Ltd - Acc No. MET15000 Close Options Edi…" at bounding box center [627, 19] width 1254 height 39
click at [1104, 29] on button "Options" at bounding box center [1106, 19] width 65 height 21
click at [1074, 53] on div "Print / Email" at bounding box center [1077, 53] width 101 height 19
click at [1062, 108] on div "Without pricing" at bounding box center [1077, 105] width 101 height 19
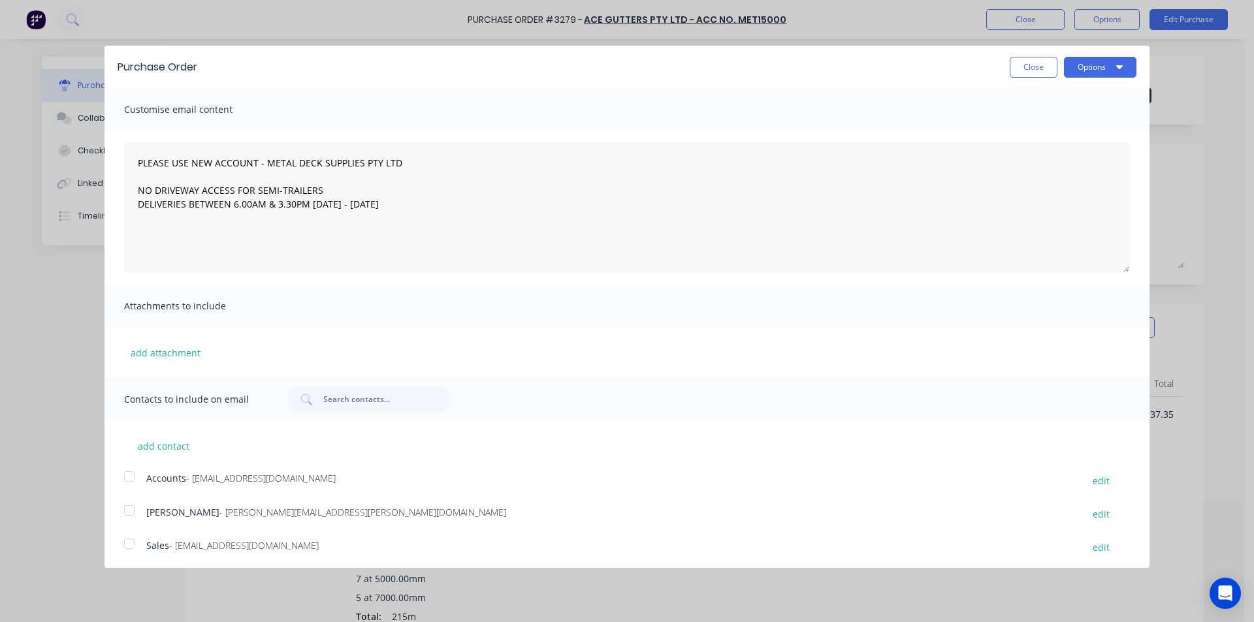
click at [125, 552] on div at bounding box center [129, 544] width 26 height 26
click at [1090, 59] on button "Options" at bounding box center [1100, 67] width 72 height 21
click at [1085, 131] on div "Email" at bounding box center [1074, 126] width 101 height 19
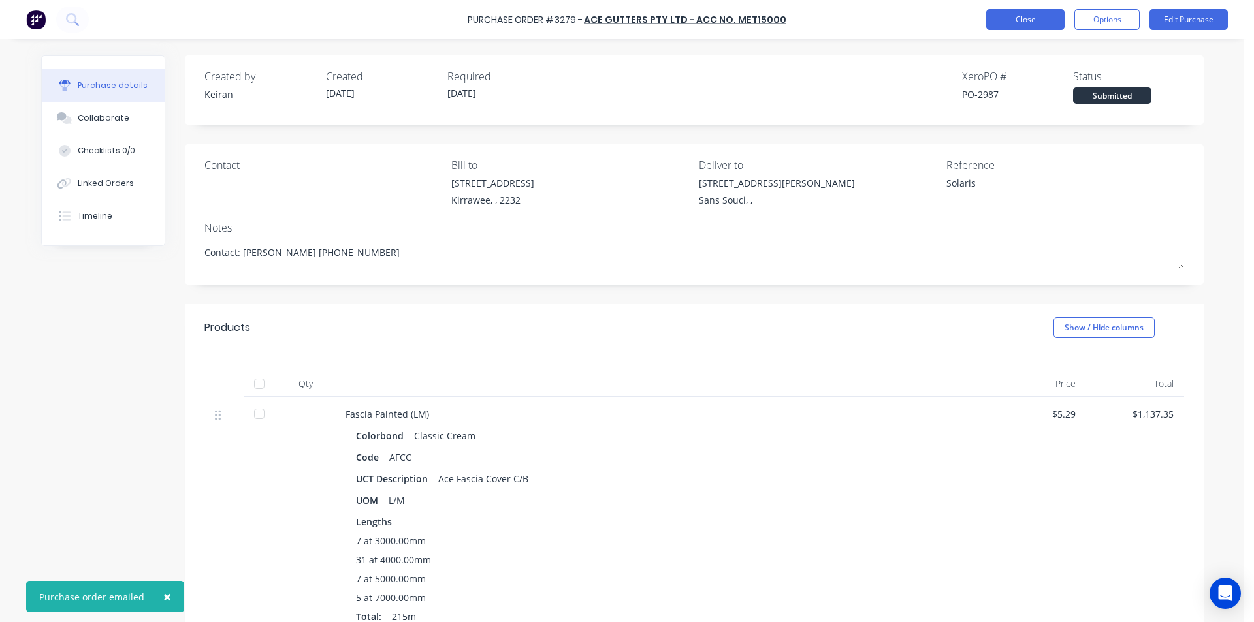
click at [1030, 21] on button "Close" at bounding box center [1025, 19] width 78 height 21
